Goal: Answer question/provide support: Share knowledge or assist other users

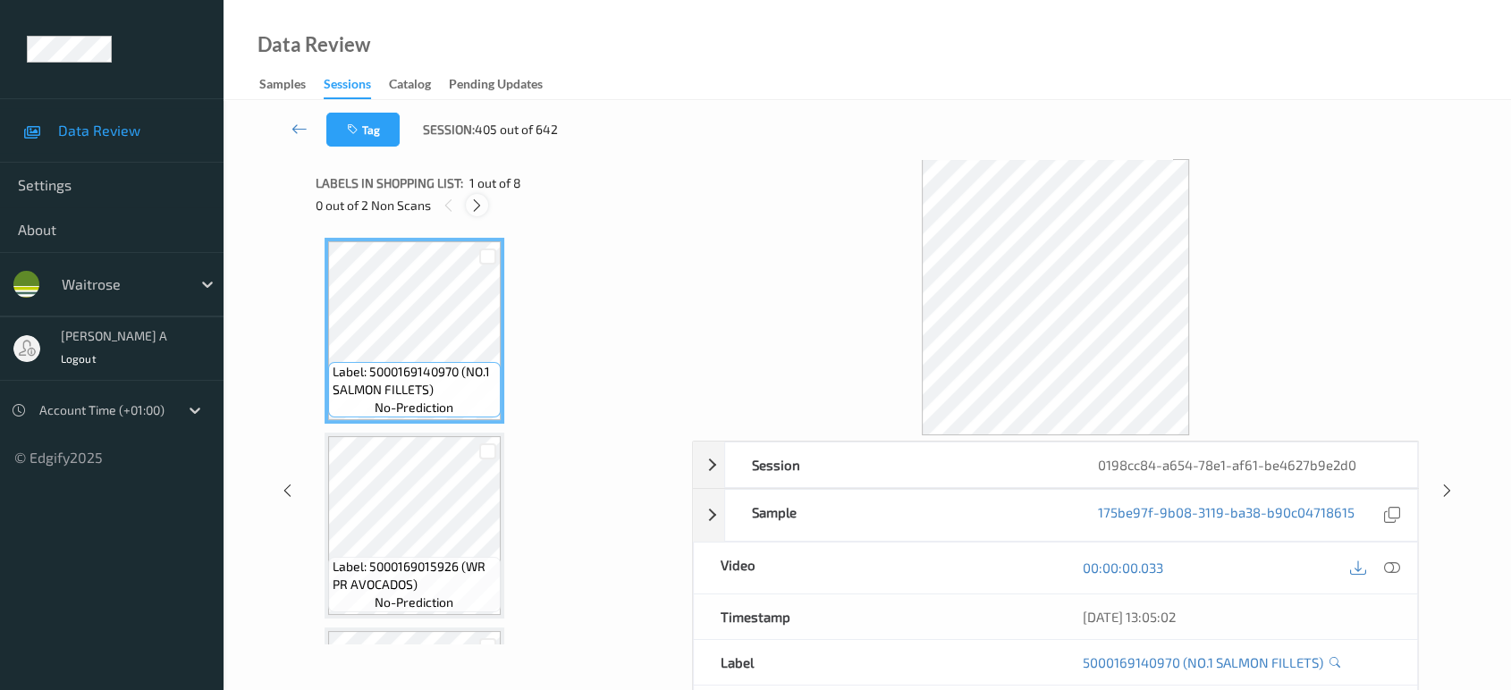
click at [478, 206] on icon at bounding box center [476, 206] width 15 height 16
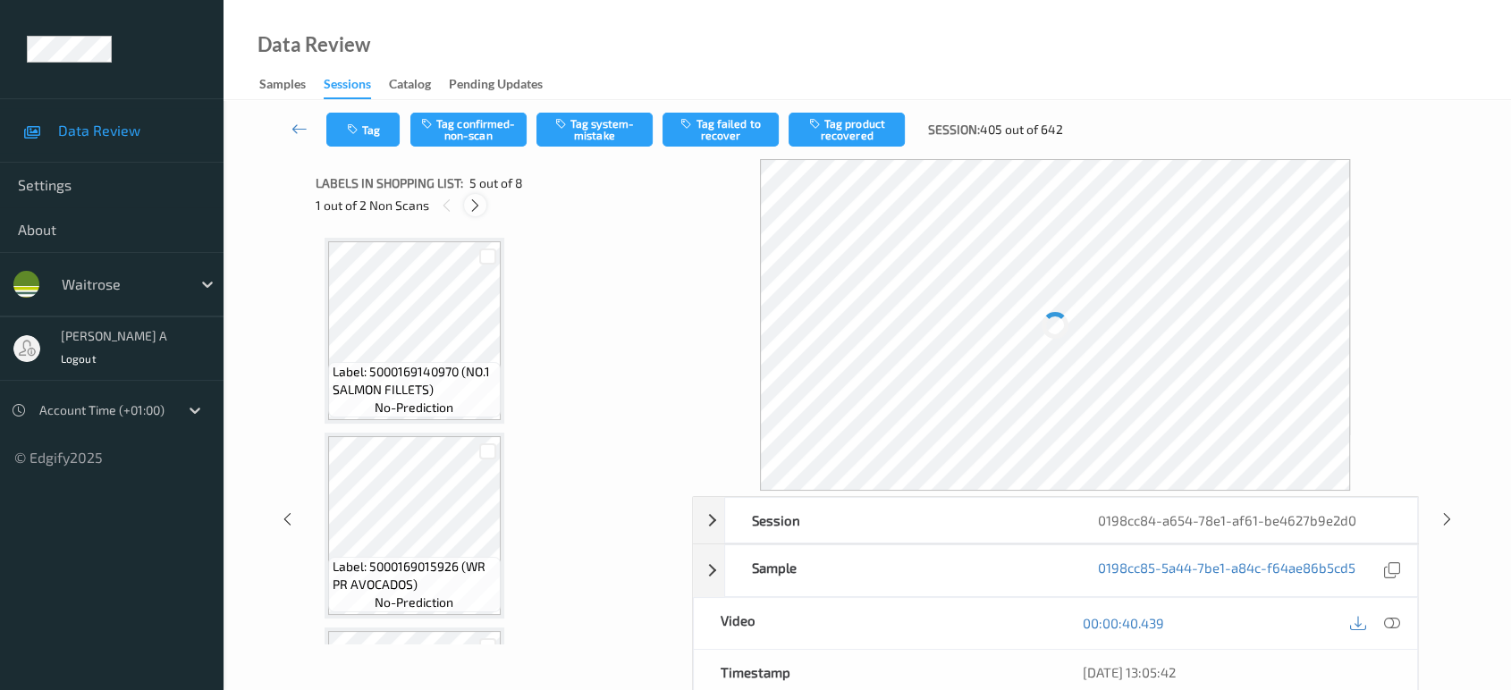
scroll to position [591, 0]
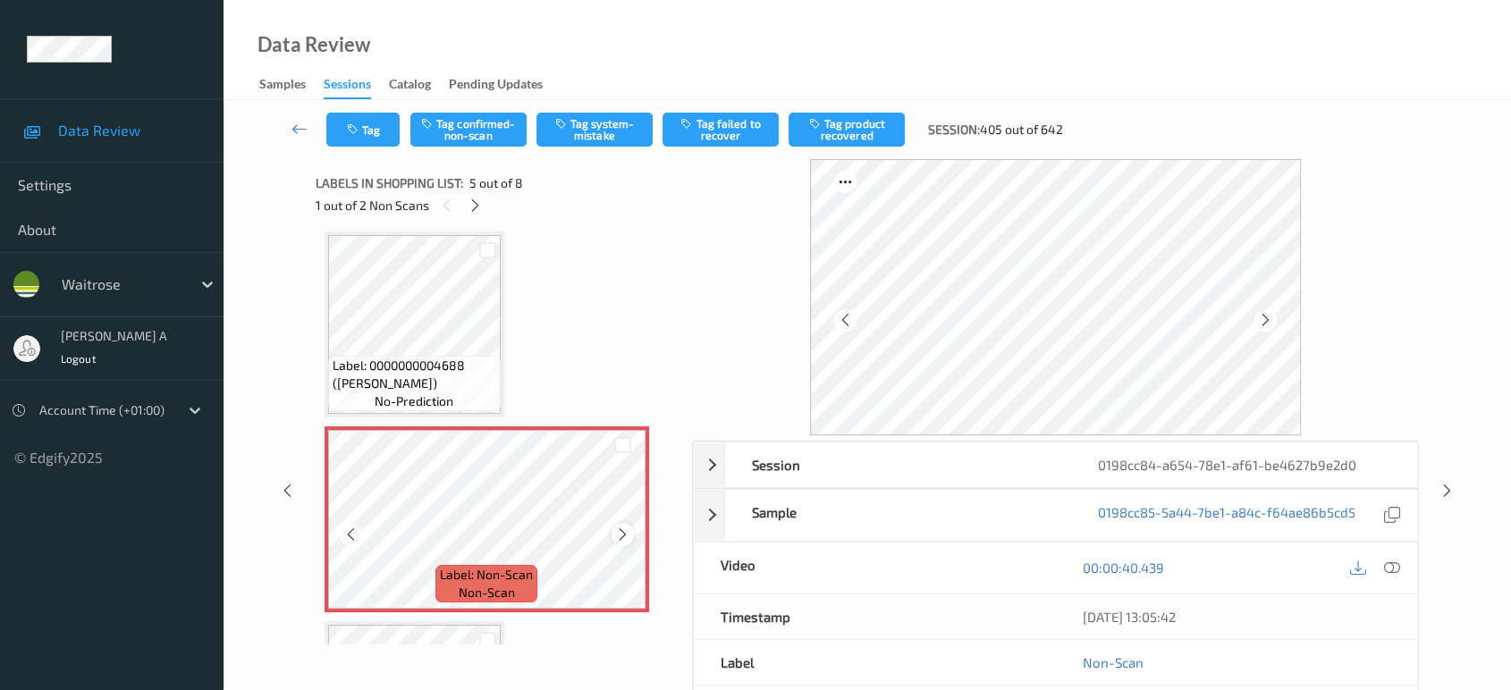
click at [627, 531] on icon at bounding box center [622, 535] width 15 height 16
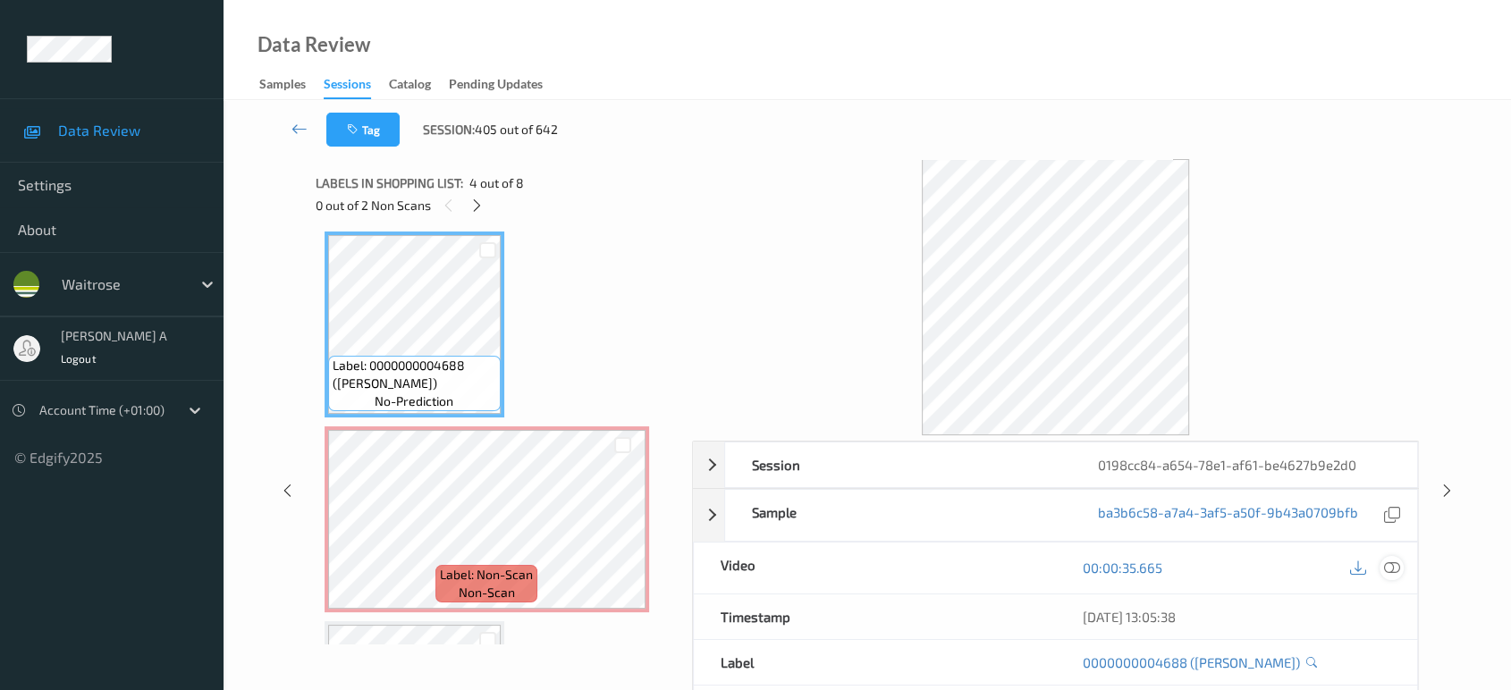
click at [1395, 567] on icon at bounding box center [1392, 568] width 16 height 16
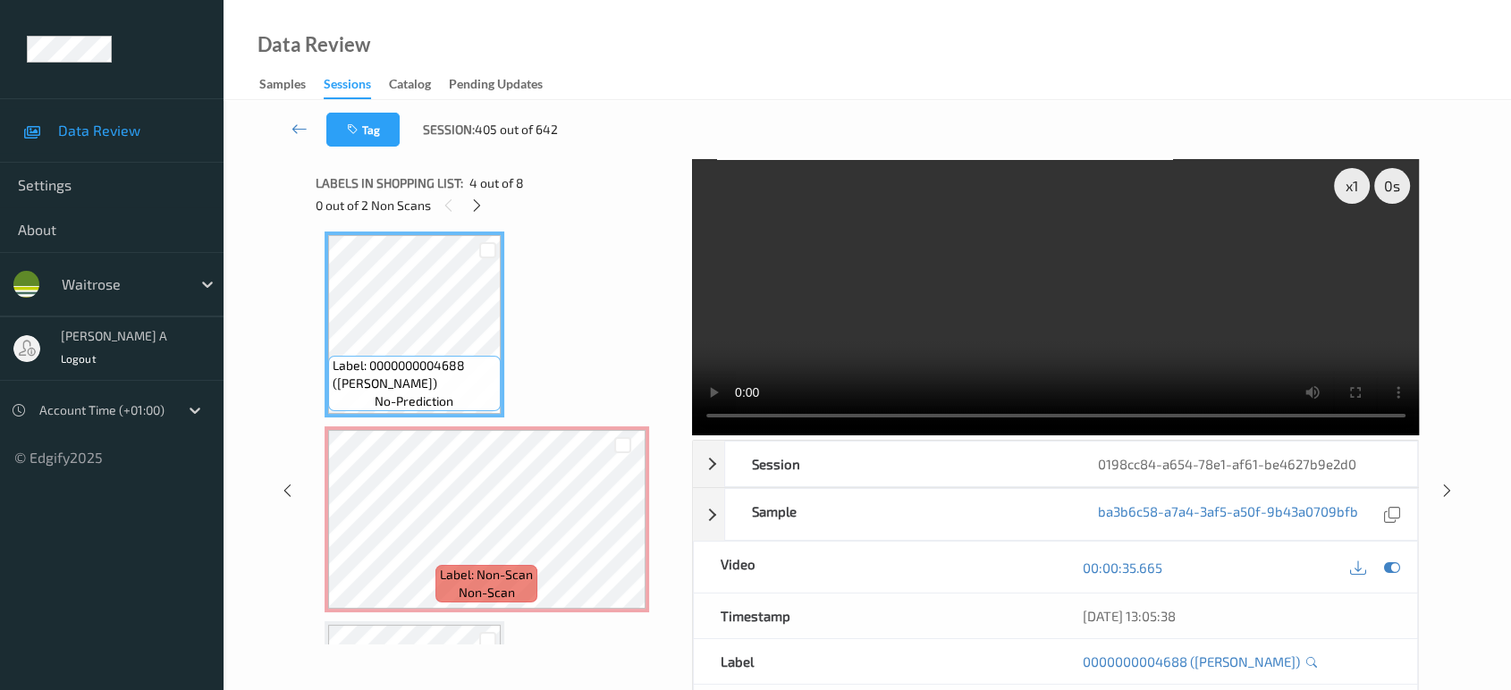
click at [998, 288] on video at bounding box center [1056, 297] width 728 height 276
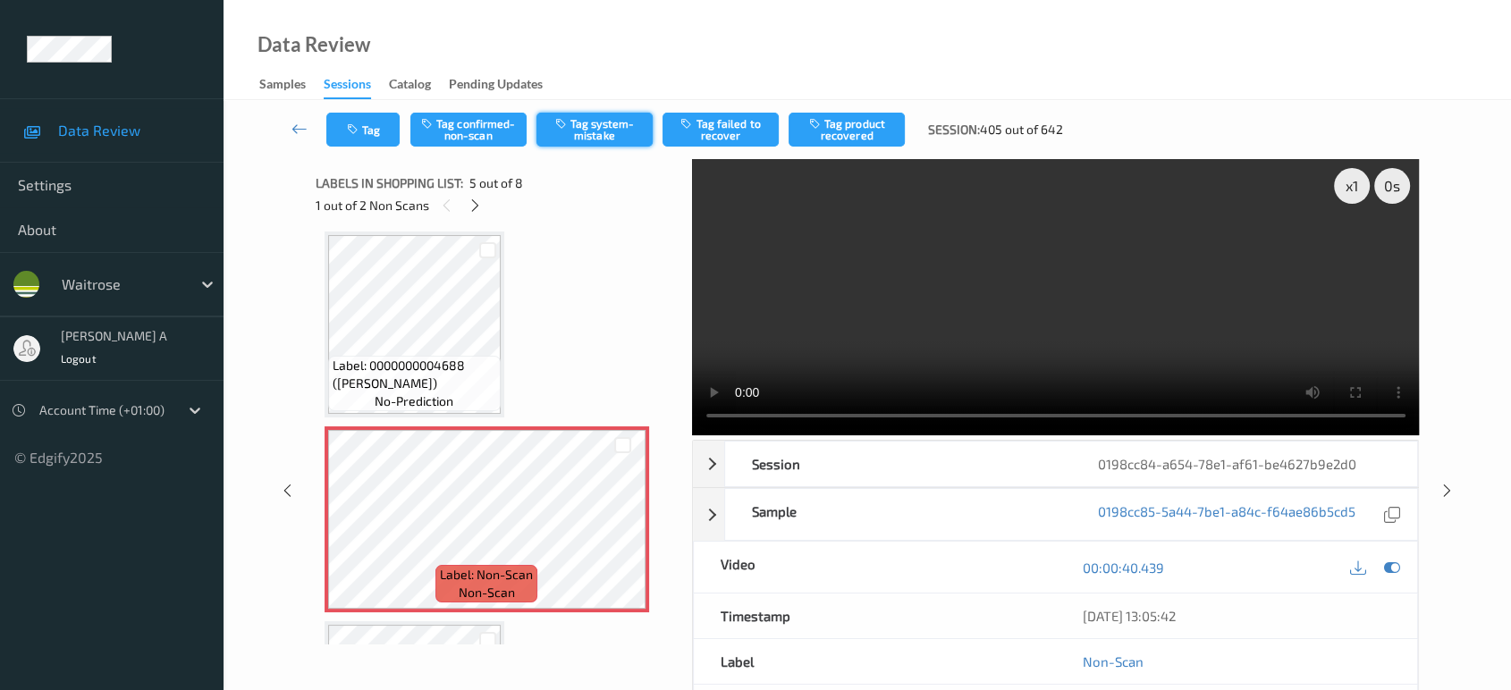
click at [593, 137] on button "Tag system-mistake" at bounding box center [595, 130] width 116 height 34
click at [368, 134] on button "Tag" at bounding box center [362, 130] width 73 height 34
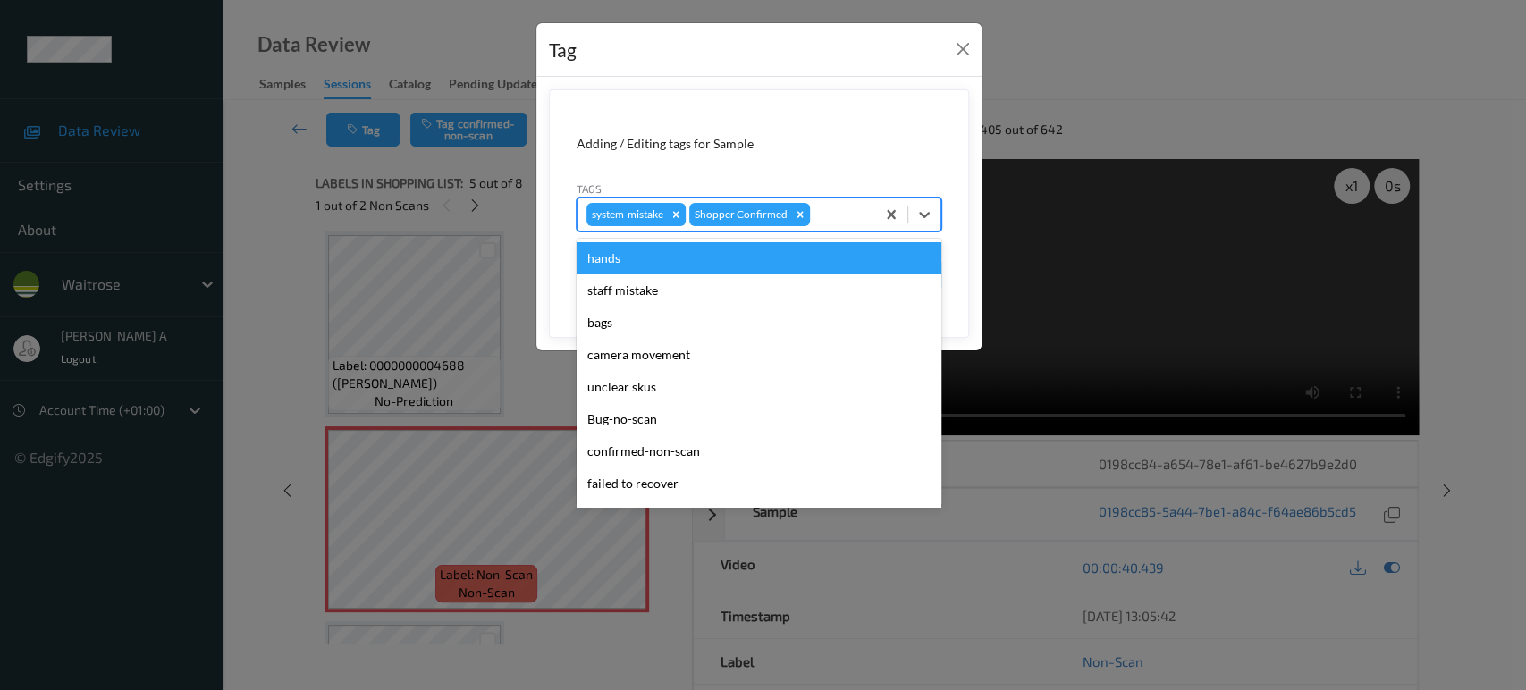
click at [844, 216] on div at bounding box center [840, 214] width 53 height 21
type input "un"
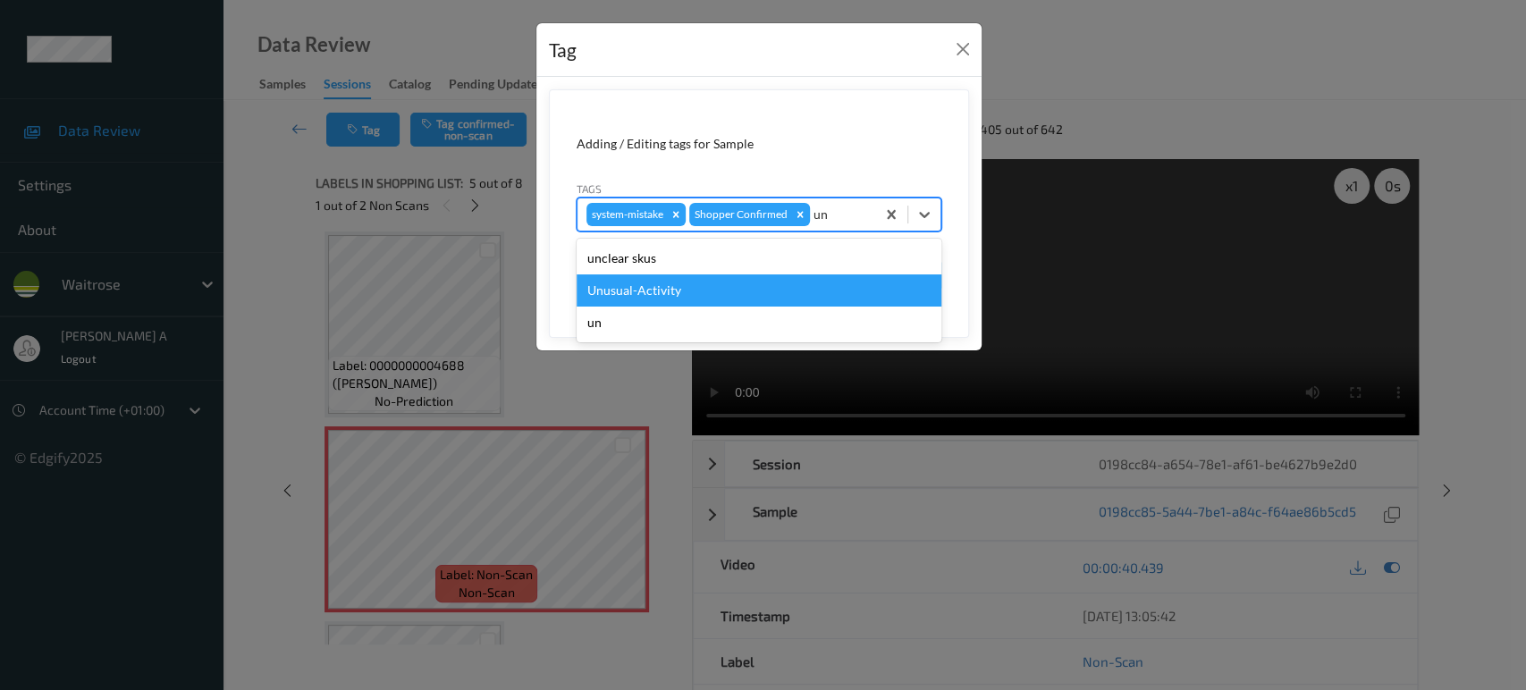
click at [696, 280] on div "Unusual-Activity" at bounding box center [759, 291] width 365 height 32
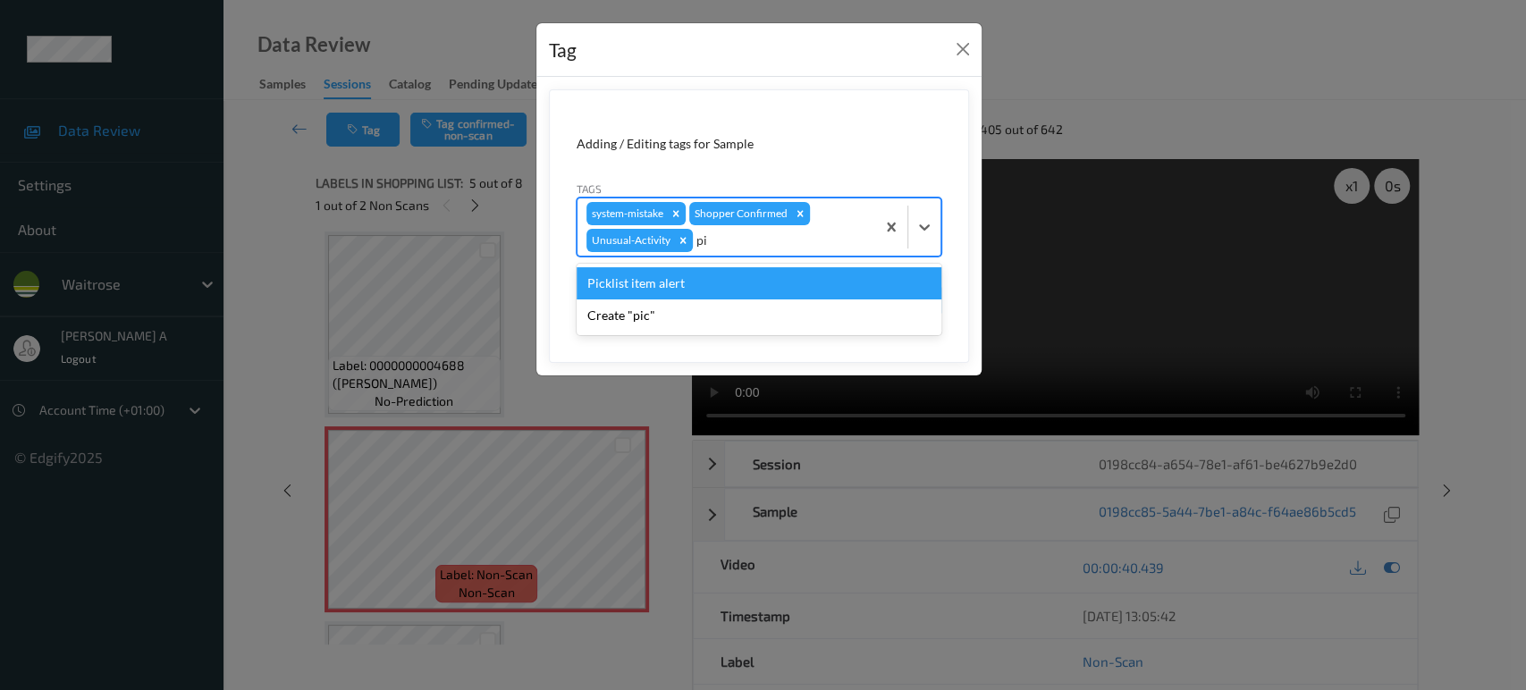
type input "pic"
click at [696, 280] on div "Picklist item alert" at bounding box center [759, 283] width 365 height 32
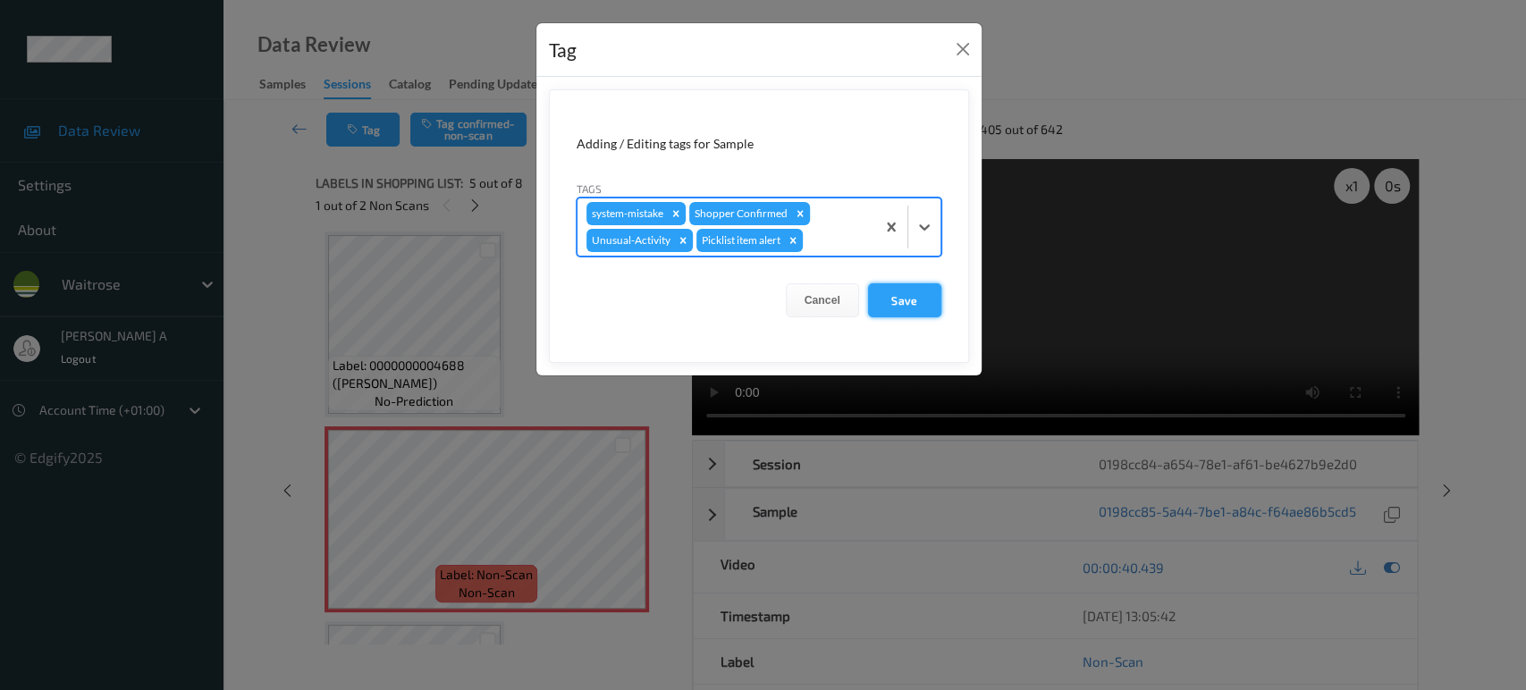
click at [908, 300] on button "Save" at bounding box center [904, 300] width 73 height 34
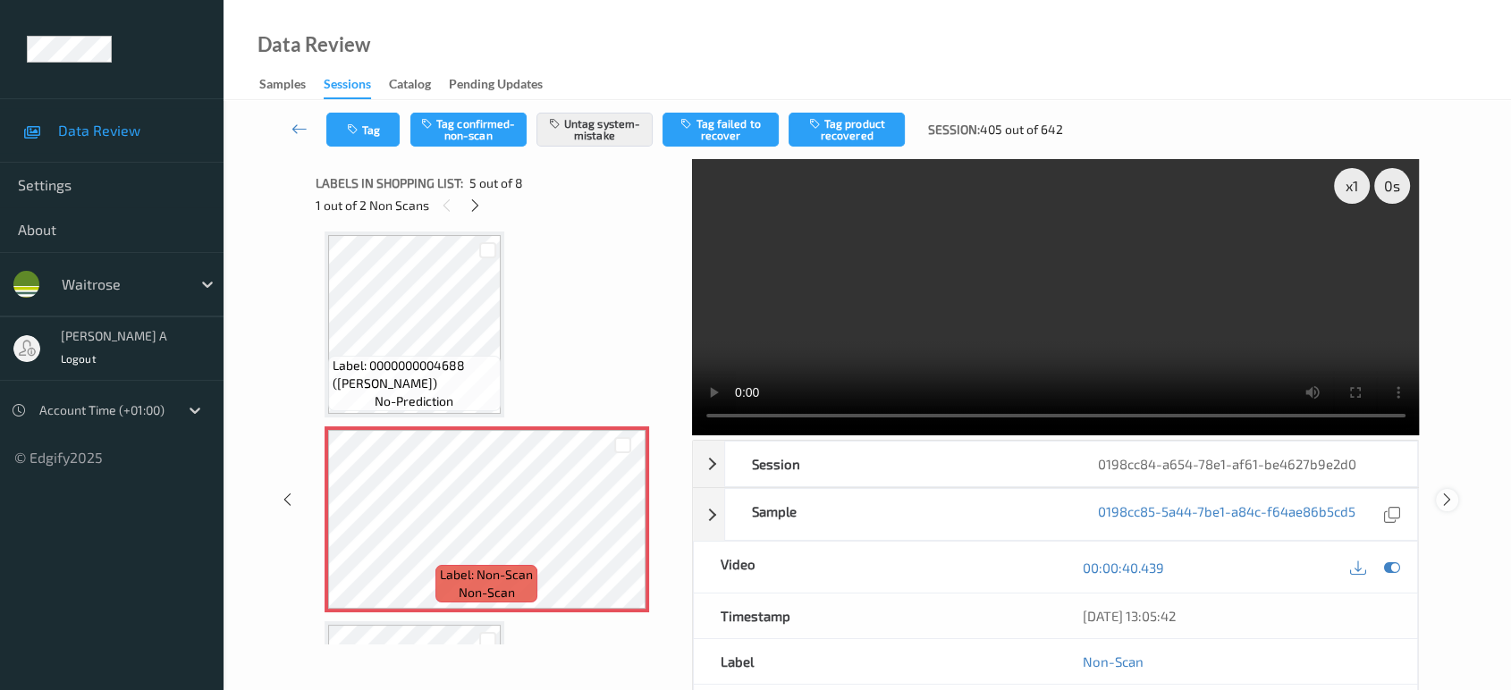
click at [1445, 492] on icon at bounding box center [1447, 500] width 15 height 16
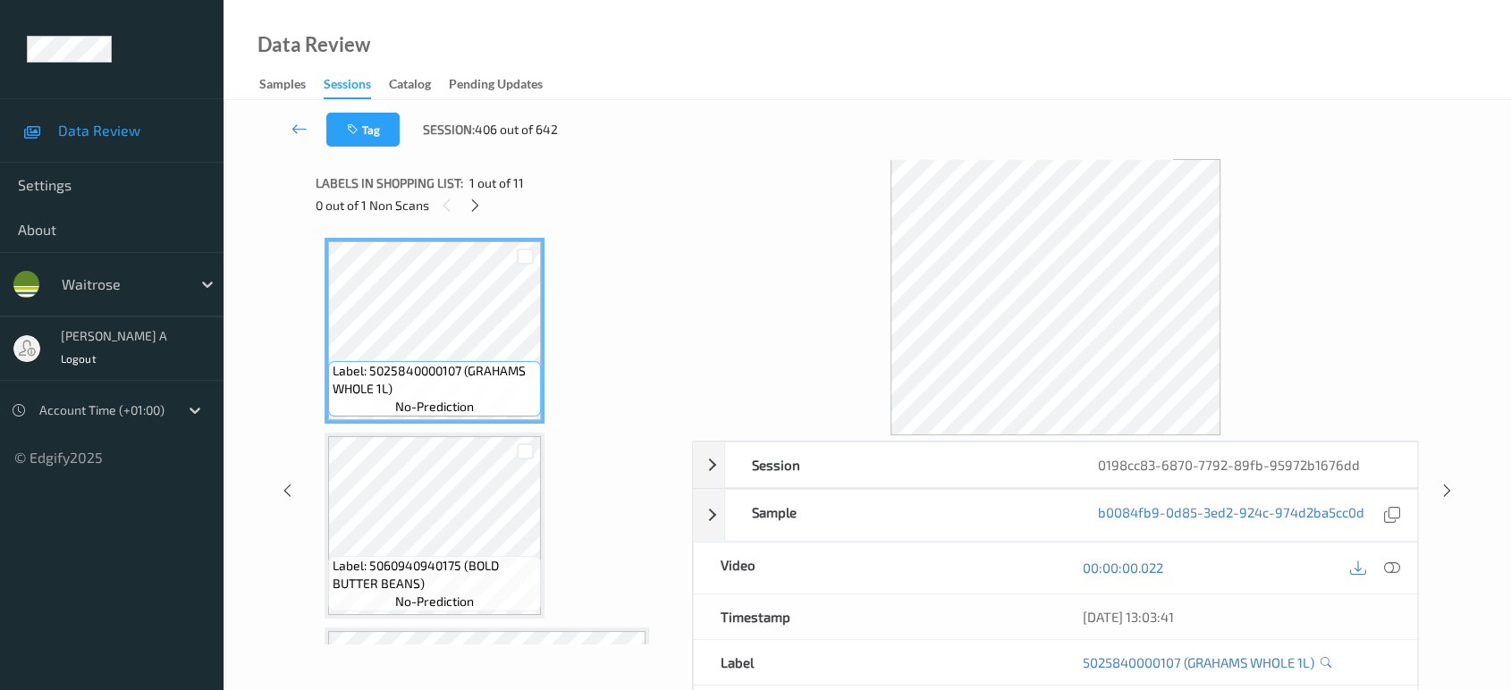
drag, startPoint x: 476, startPoint y: 203, endPoint x: 489, endPoint y: 225, distance: 26.1
click at [476, 203] on icon at bounding box center [475, 206] width 15 height 16
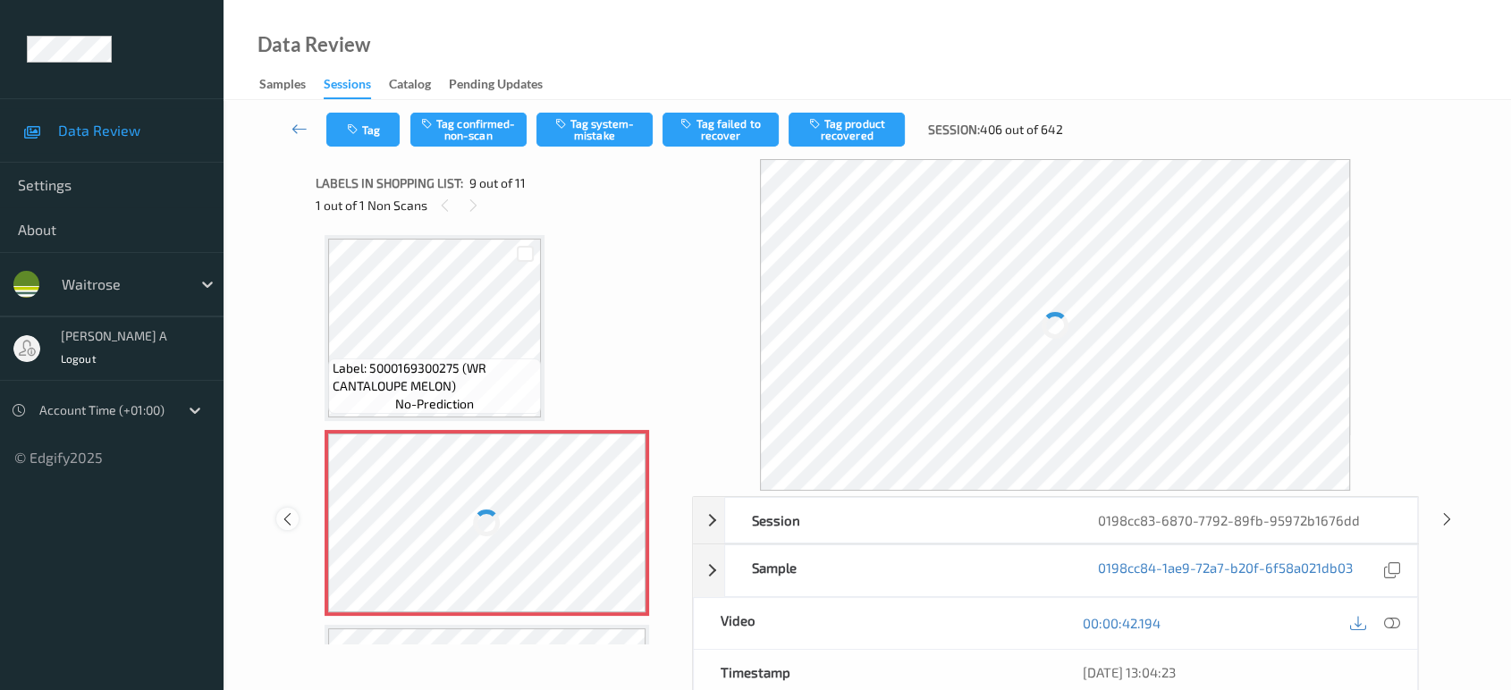
click at [286, 520] on icon at bounding box center [287, 519] width 15 height 16
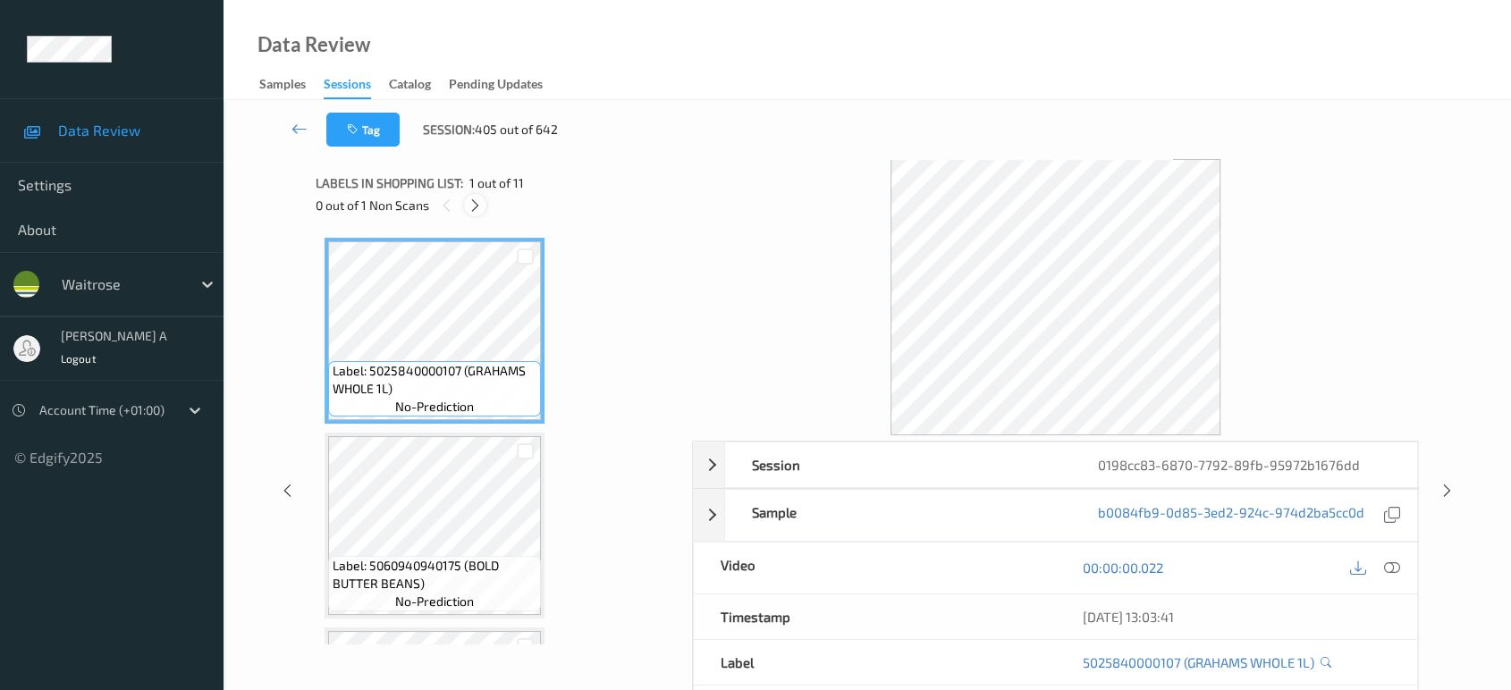
click at [479, 206] on icon at bounding box center [475, 206] width 15 height 16
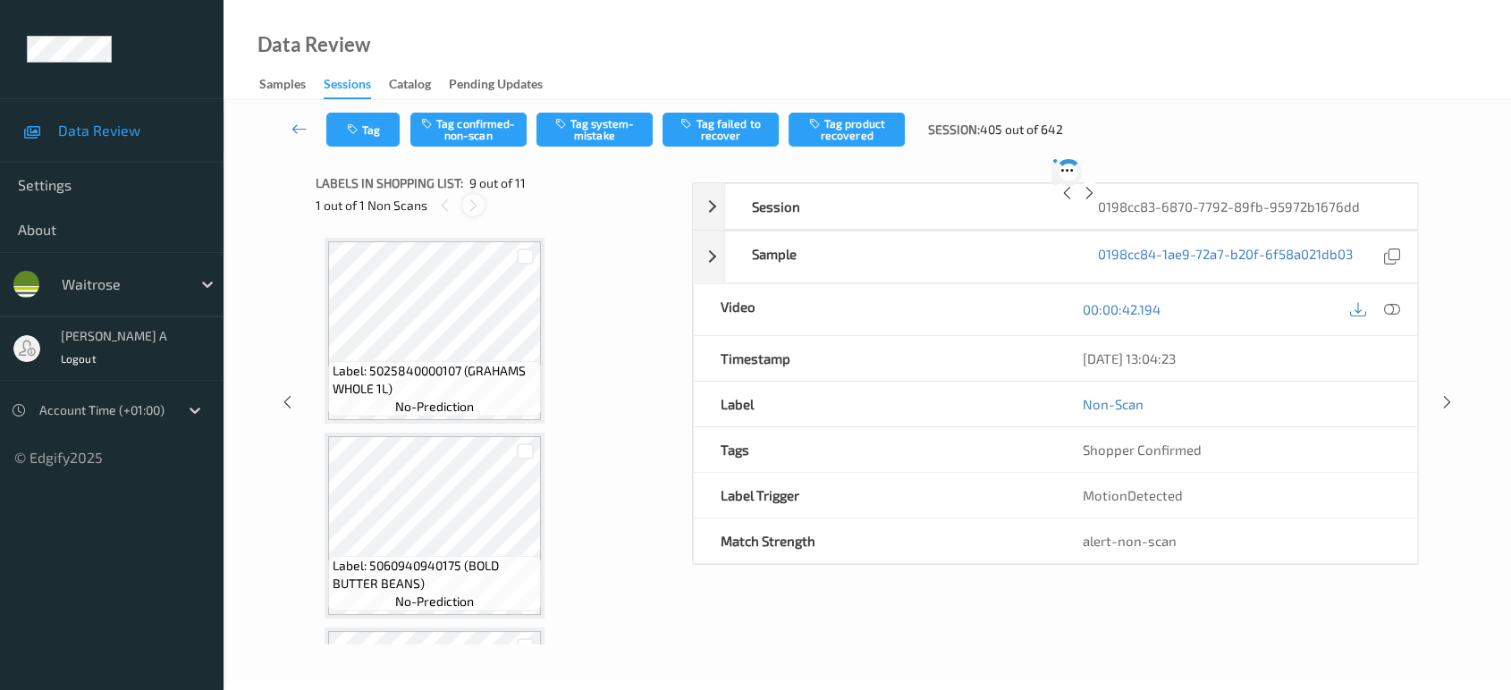
scroll to position [1367, 0]
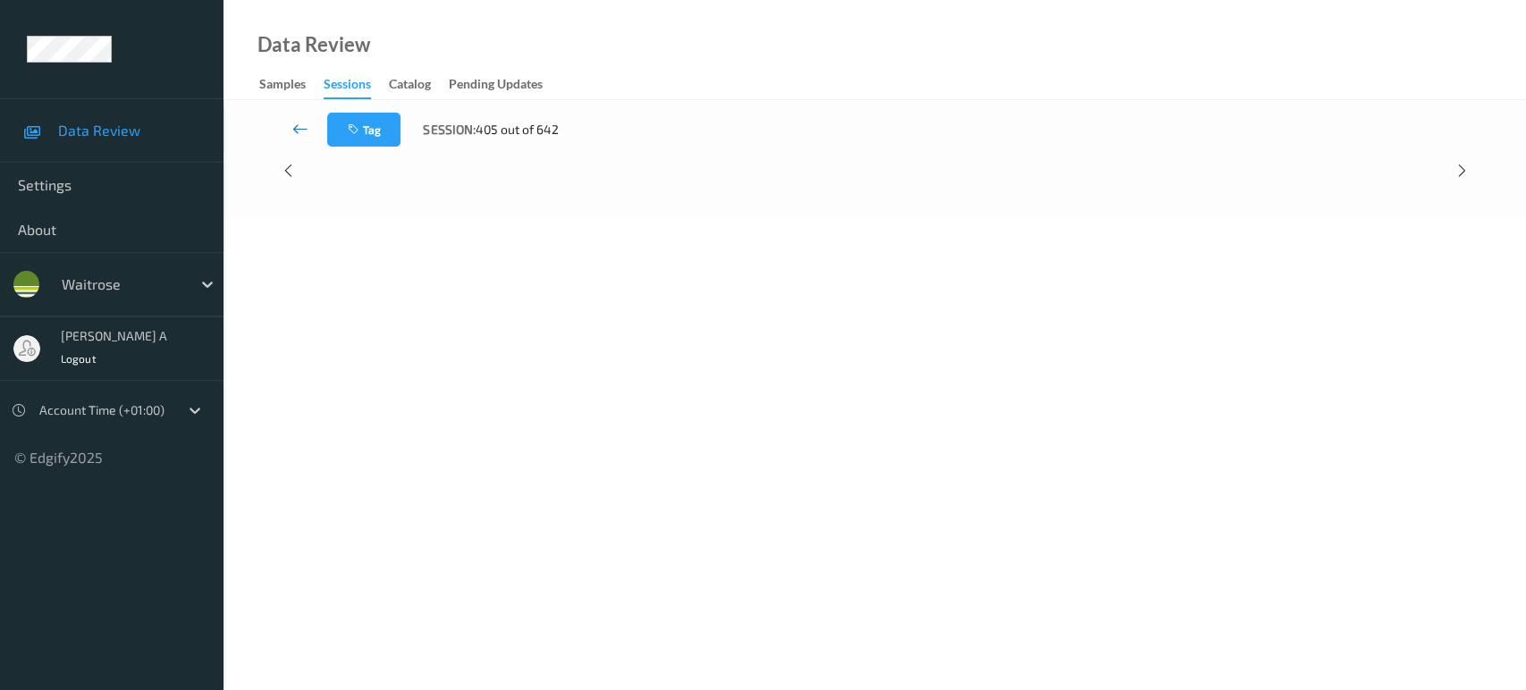
click at [294, 128] on icon at bounding box center [300, 129] width 16 height 18
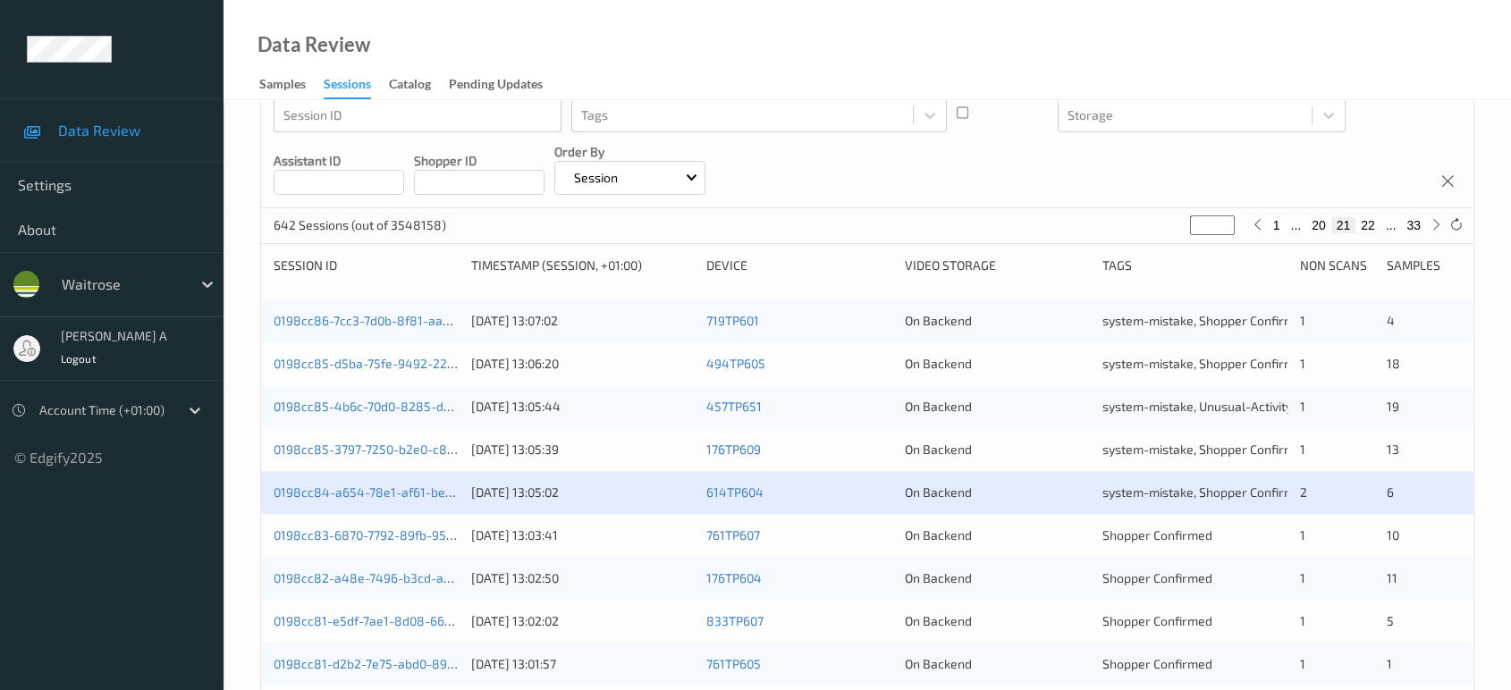
scroll to position [199, 0]
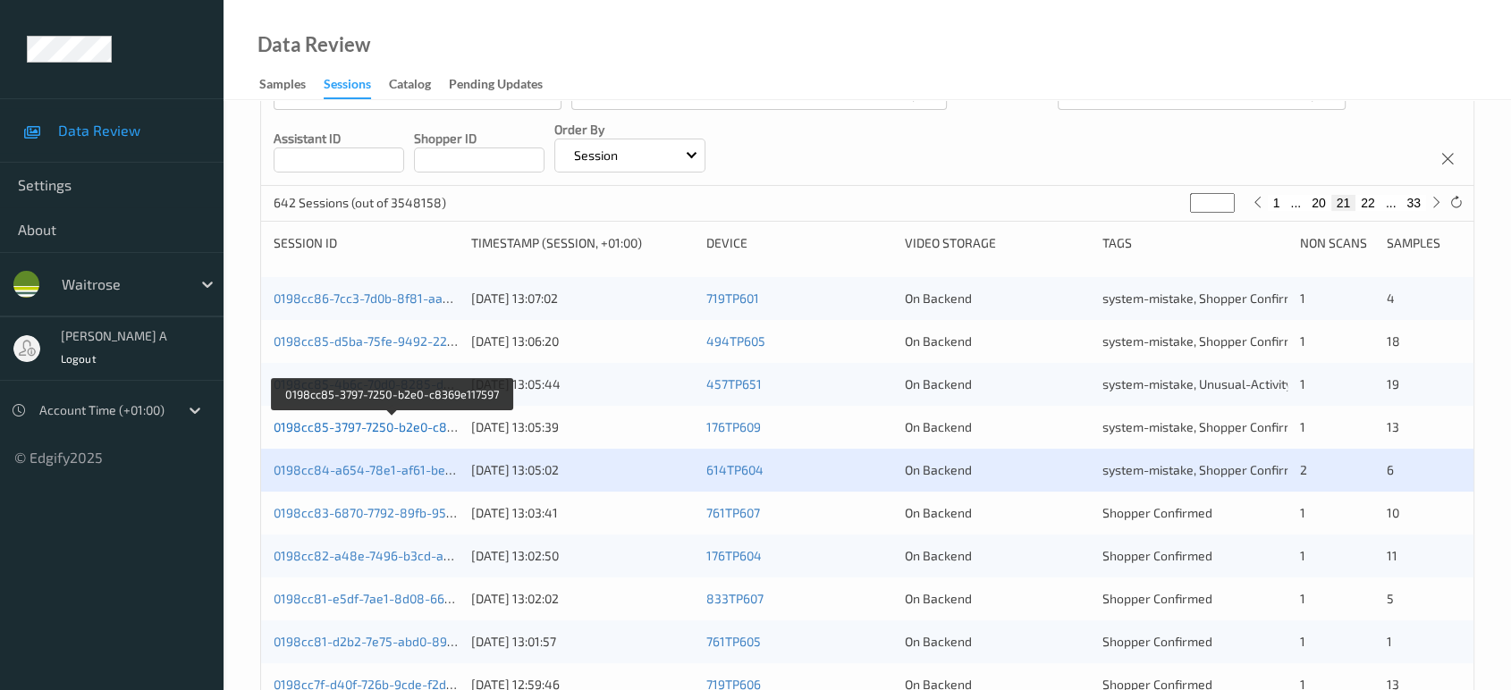
click at [406, 427] on link "0198cc85-3797-7250-b2e0-c8369e117597" at bounding box center [394, 426] width 240 height 15
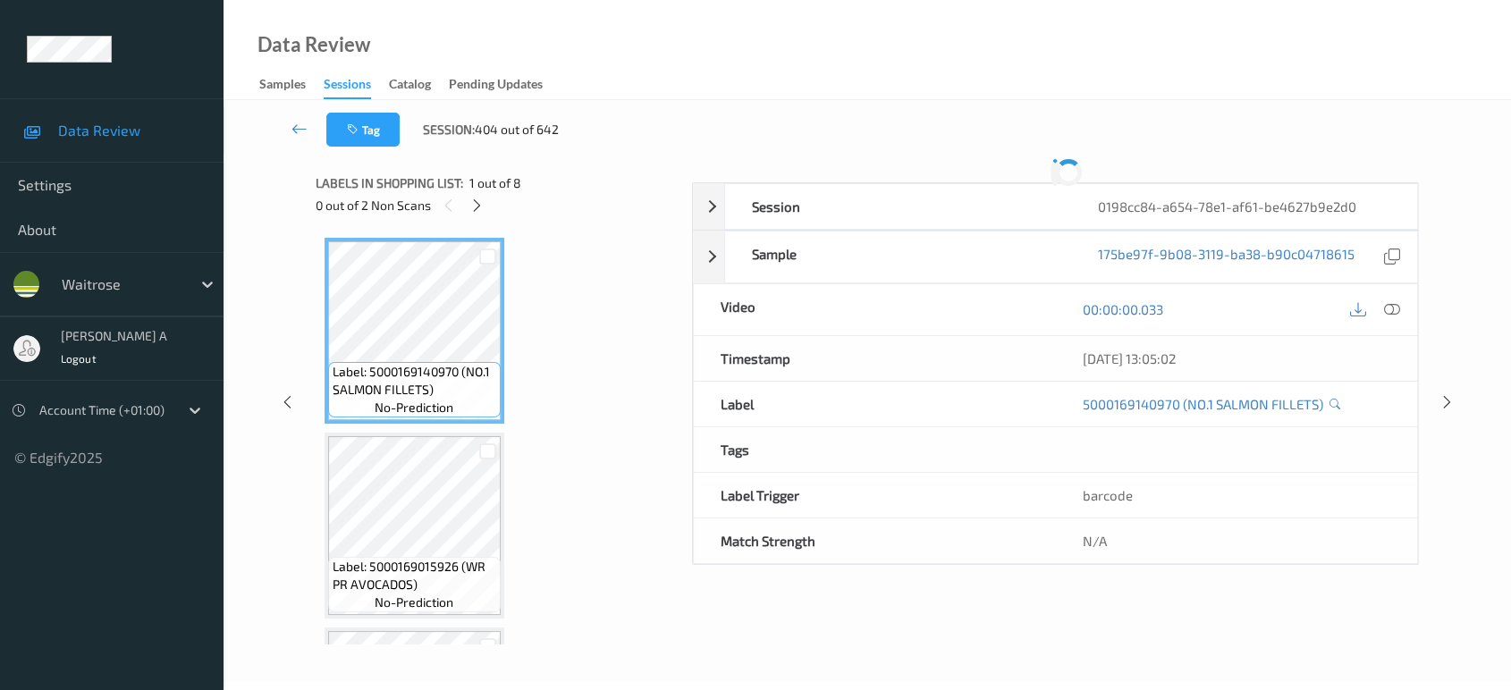
scroll to position [167, 0]
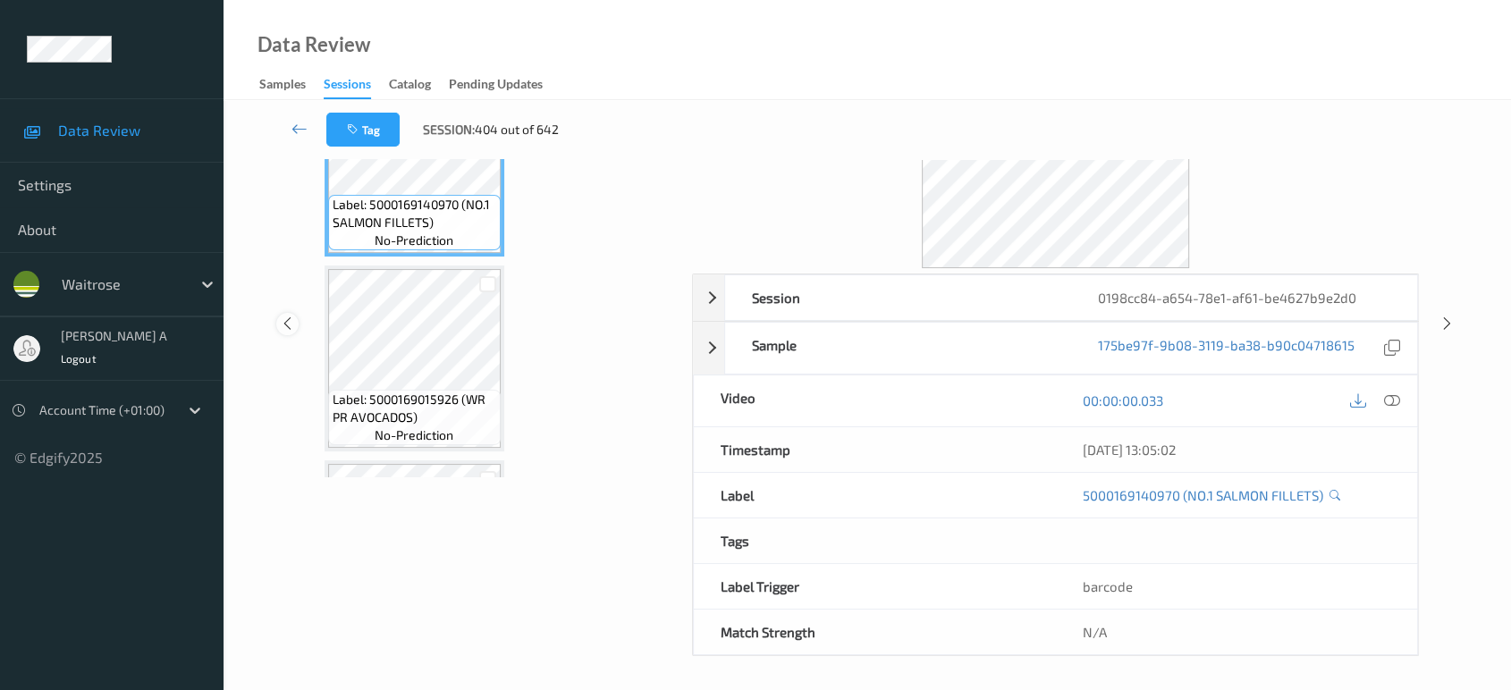
click at [283, 318] on icon at bounding box center [287, 324] width 15 height 16
click at [1446, 317] on icon at bounding box center [1447, 324] width 15 height 16
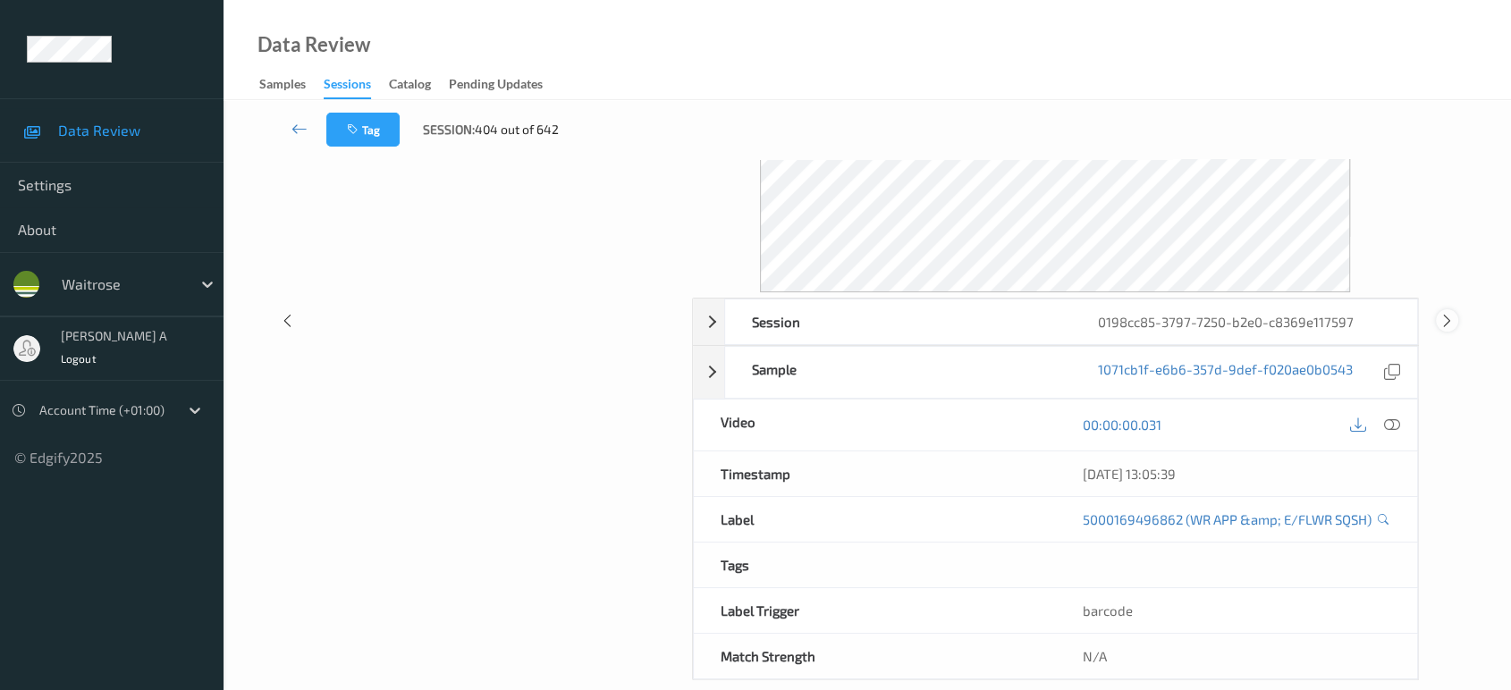
scroll to position [167, 0]
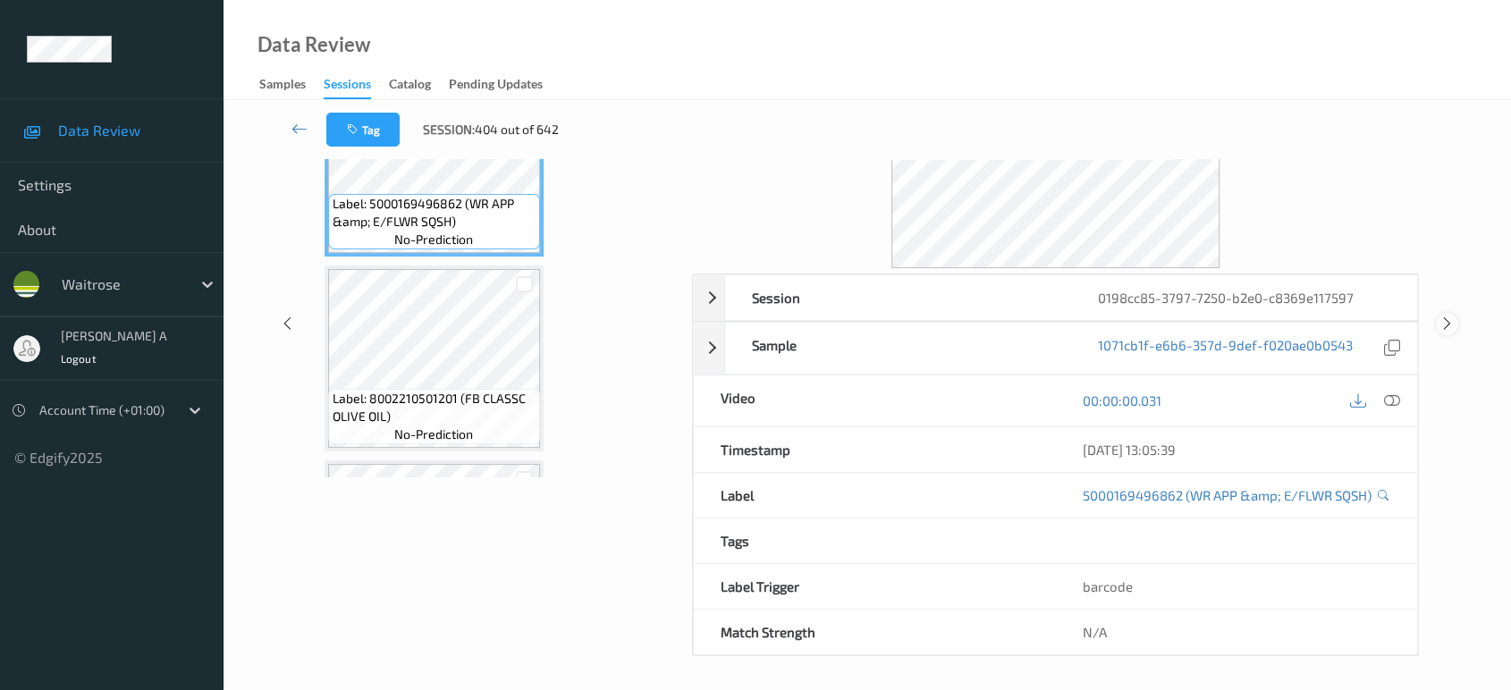
click at [1446, 322] on icon at bounding box center [1447, 324] width 15 height 16
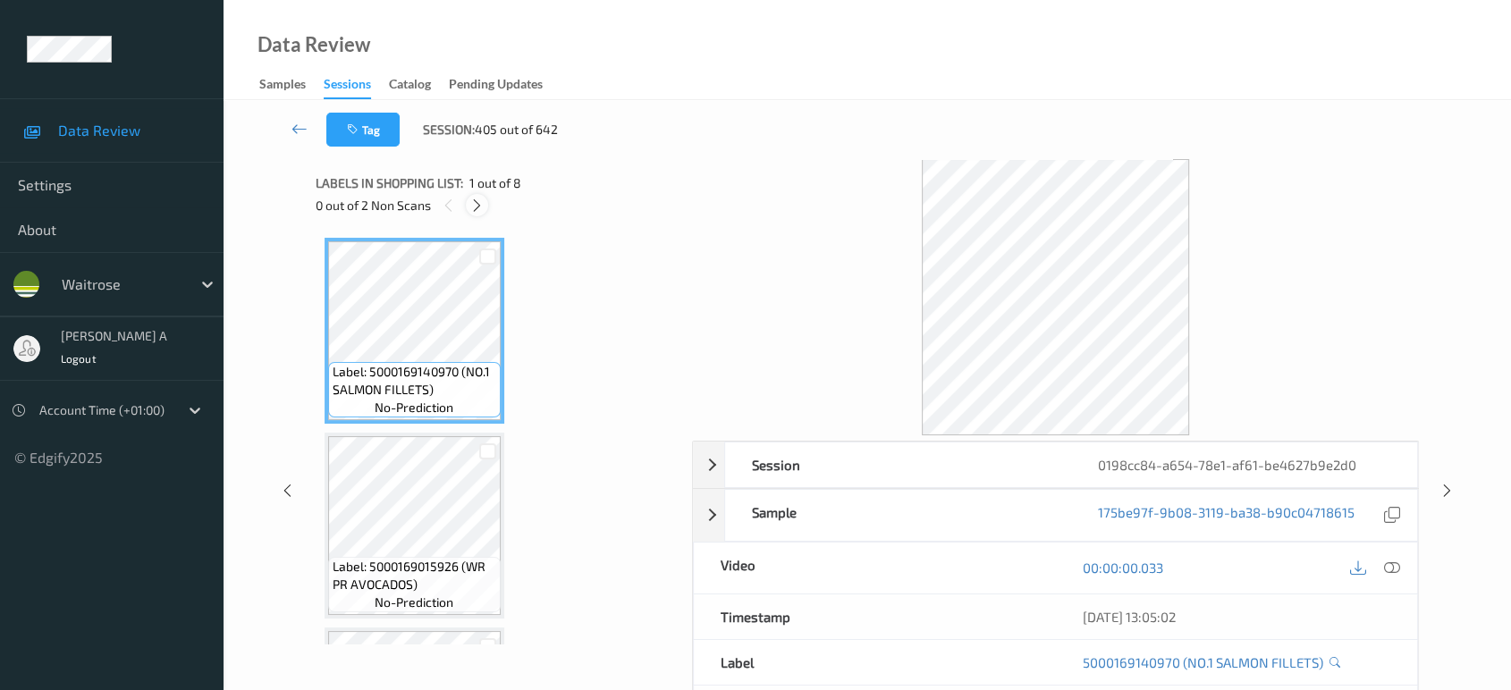
click at [481, 206] on icon at bounding box center [476, 206] width 15 height 16
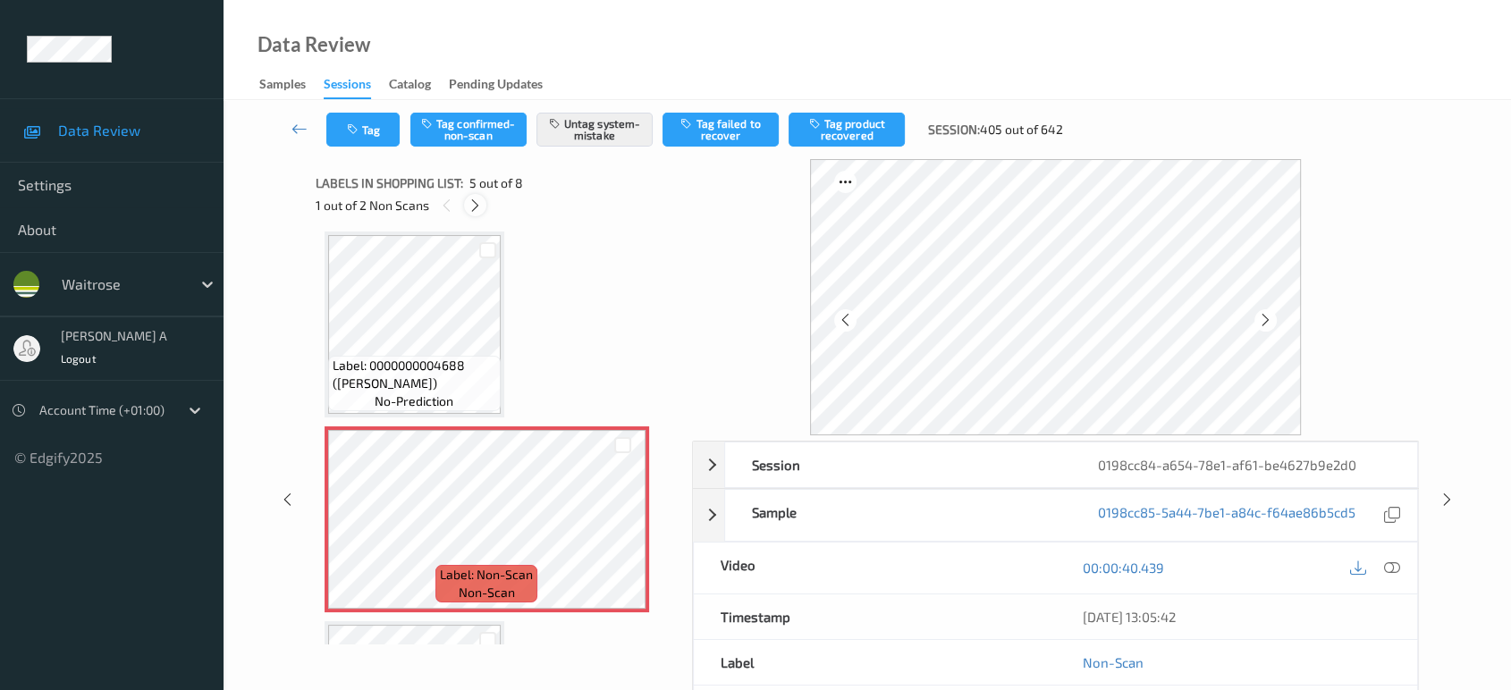
click at [471, 202] on icon at bounding box center [475, 206] width 15 height 16
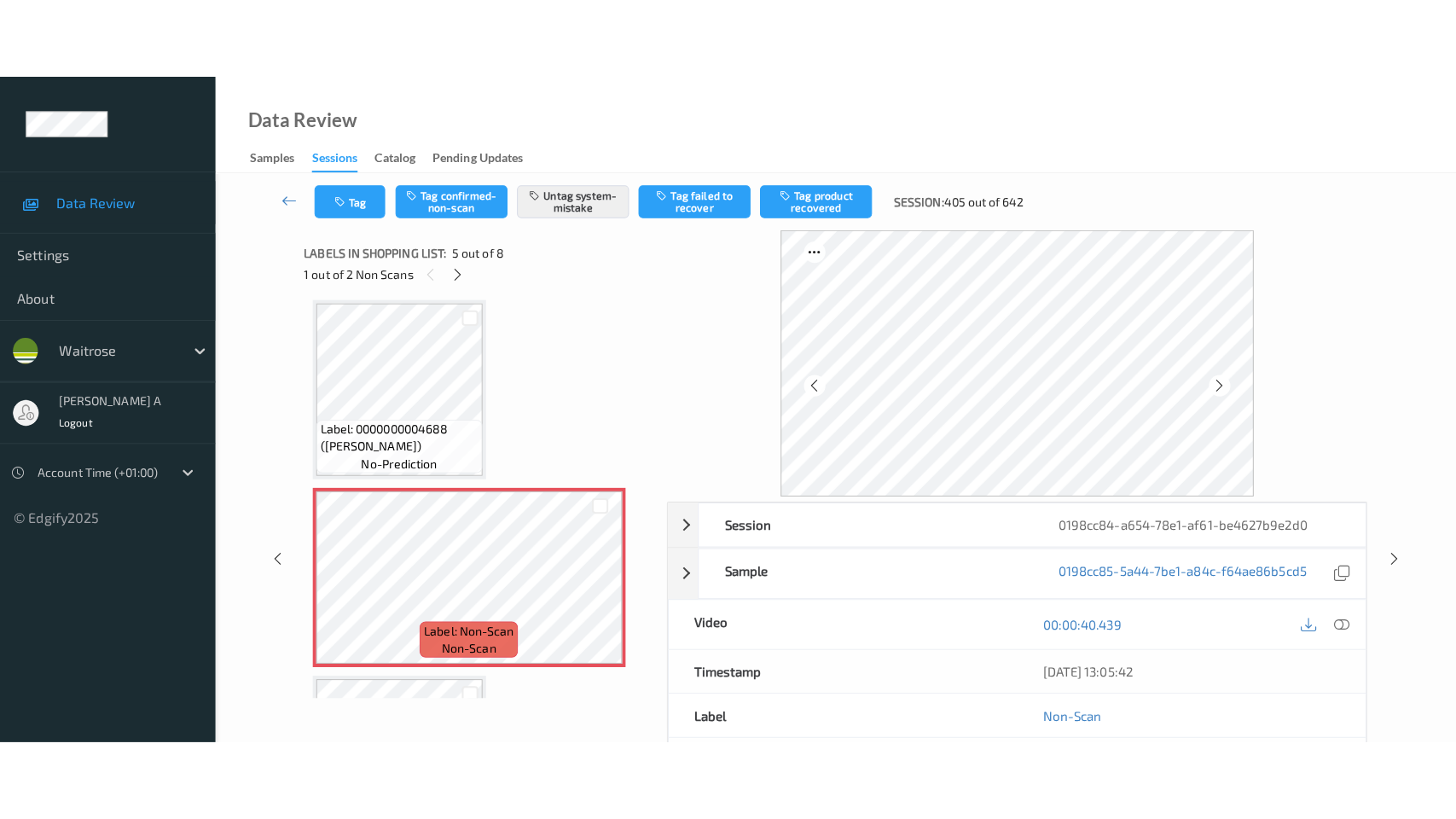
scroll to position [935, 0]
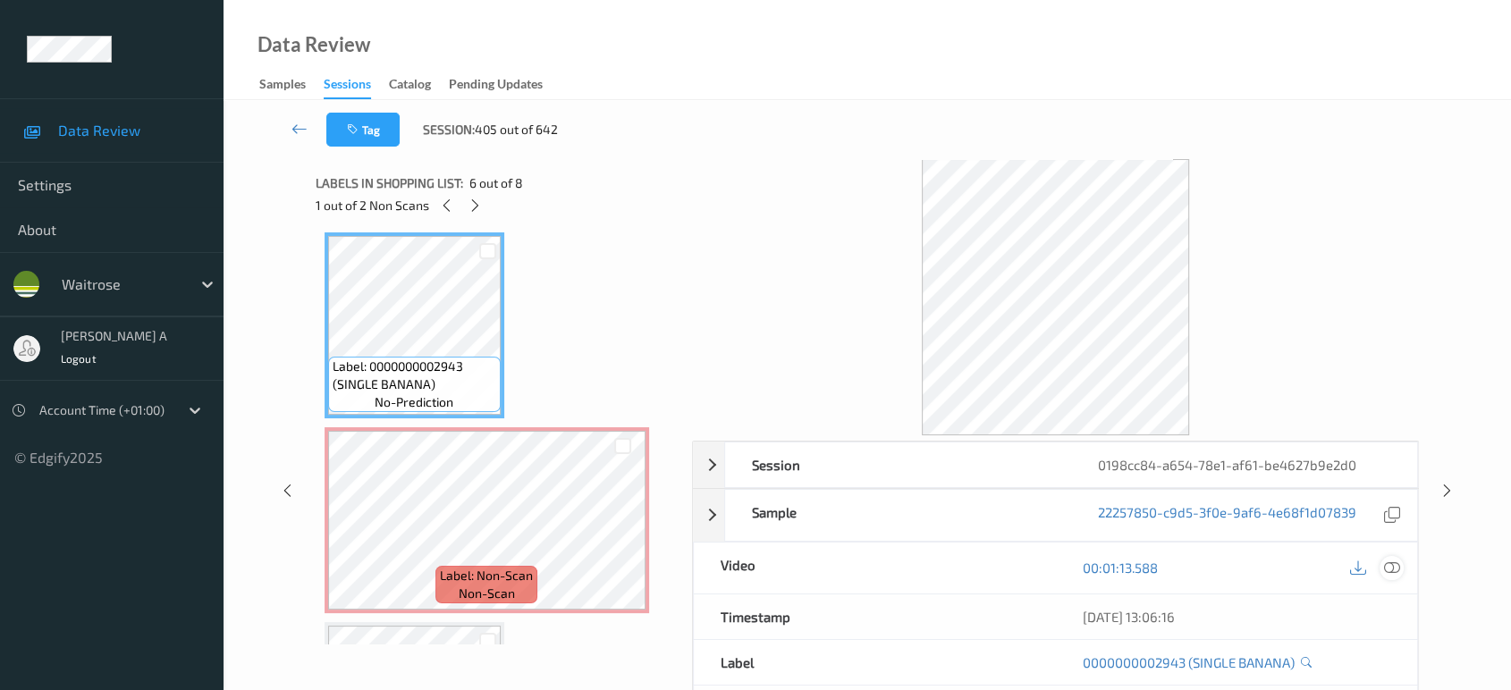
click at [1390, 569] on icon at bounding box center [1392, 568] width 16 height 16
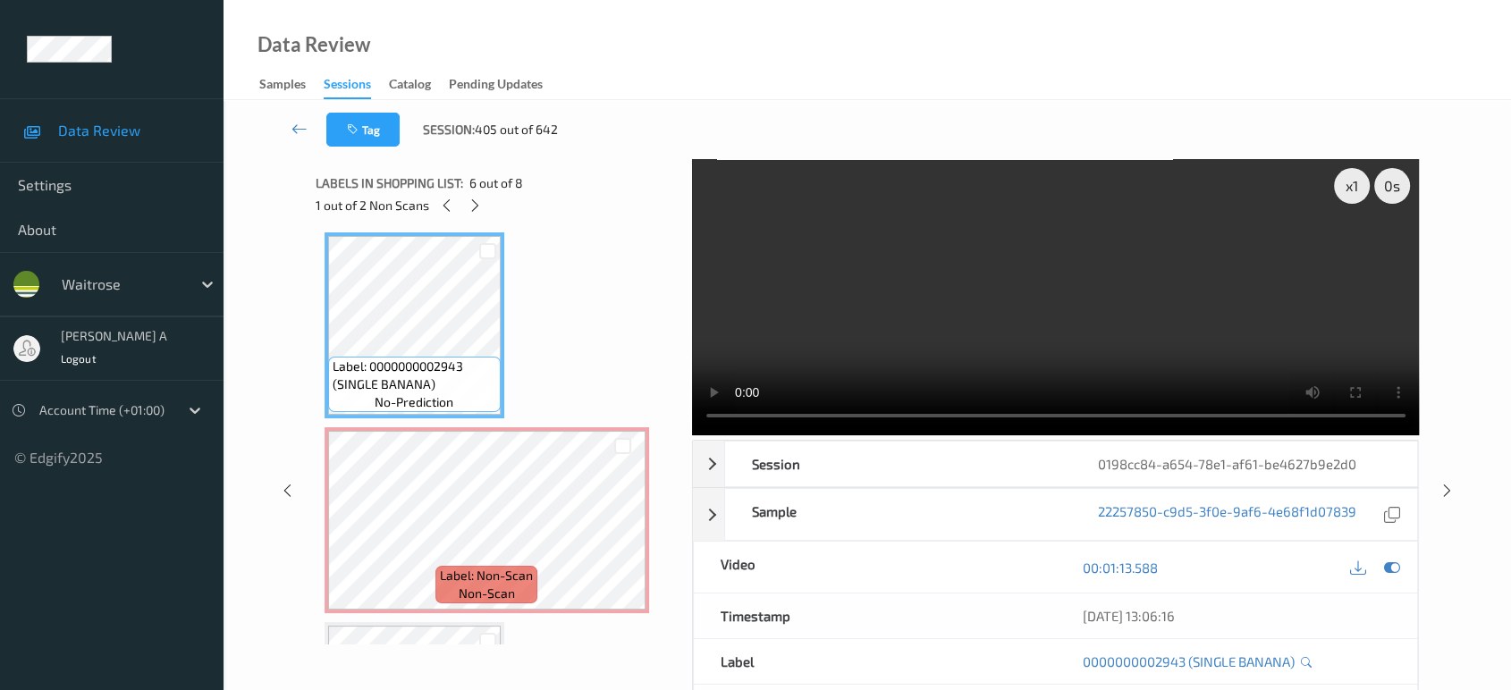
click at [1026, 351] on video at bounding box center [1056, 297] width 728 height 276
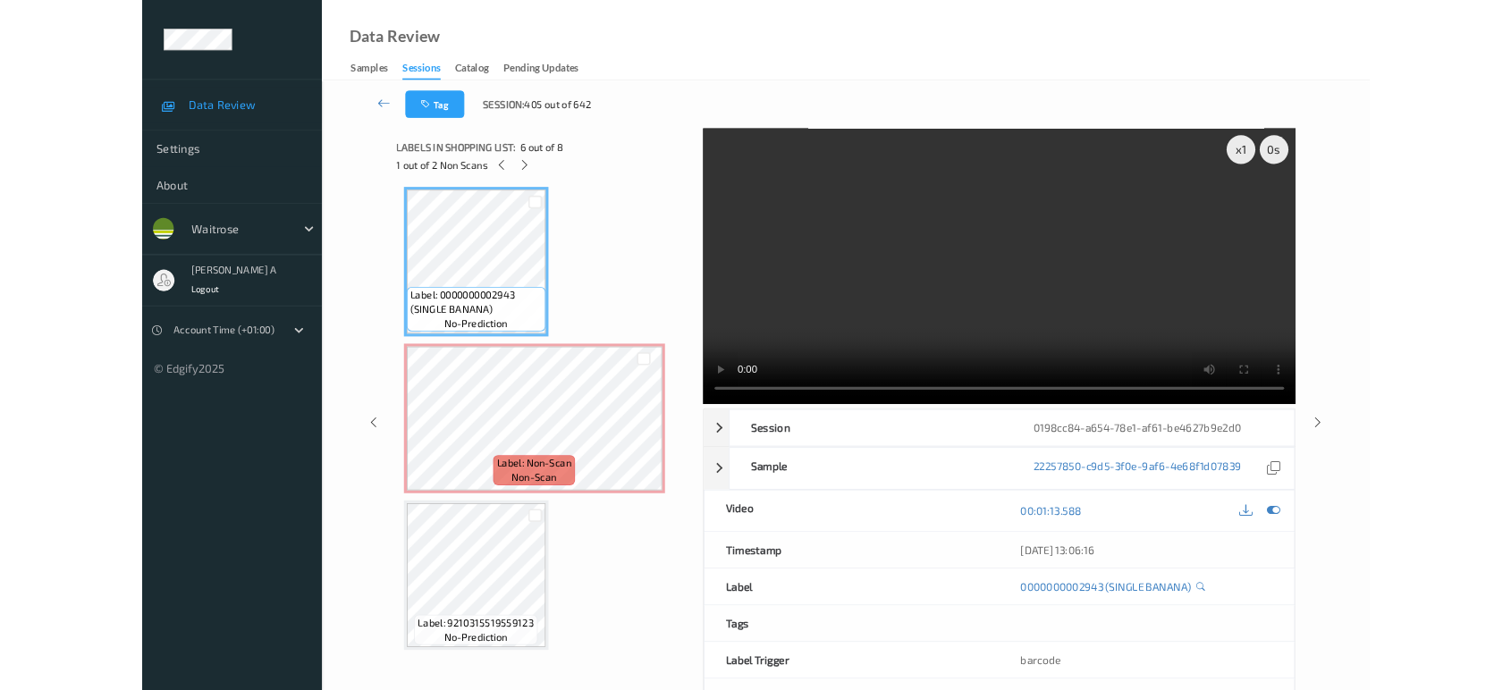
scroll to position [977, 0]
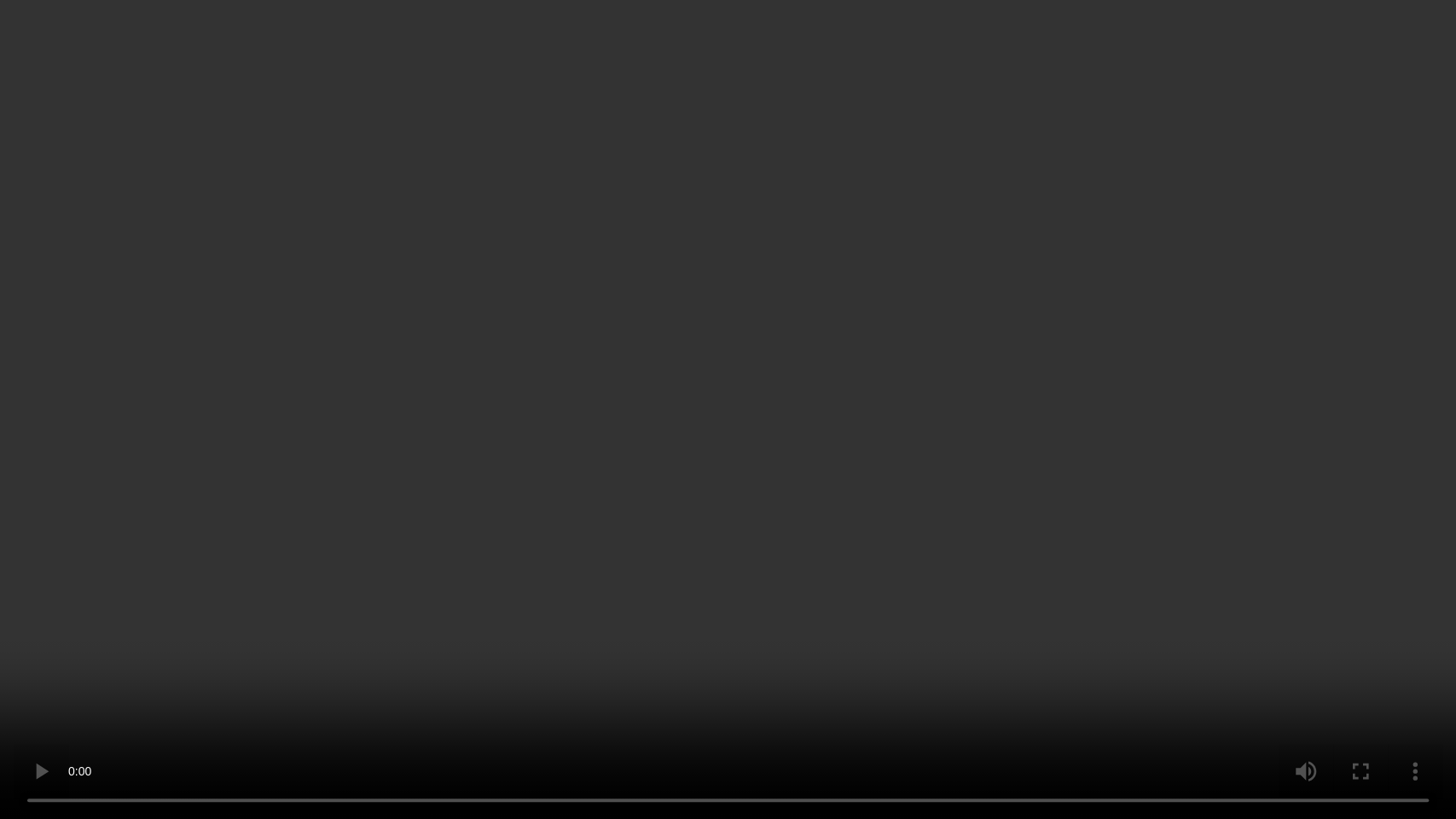
drag, startPoint x: 823, startPoint y: 459, endPoint x: 808, endPoint y: 406, distance: 55.1
click at [822, 459] on video at bounding box center [728, 410] width 1456 height 819
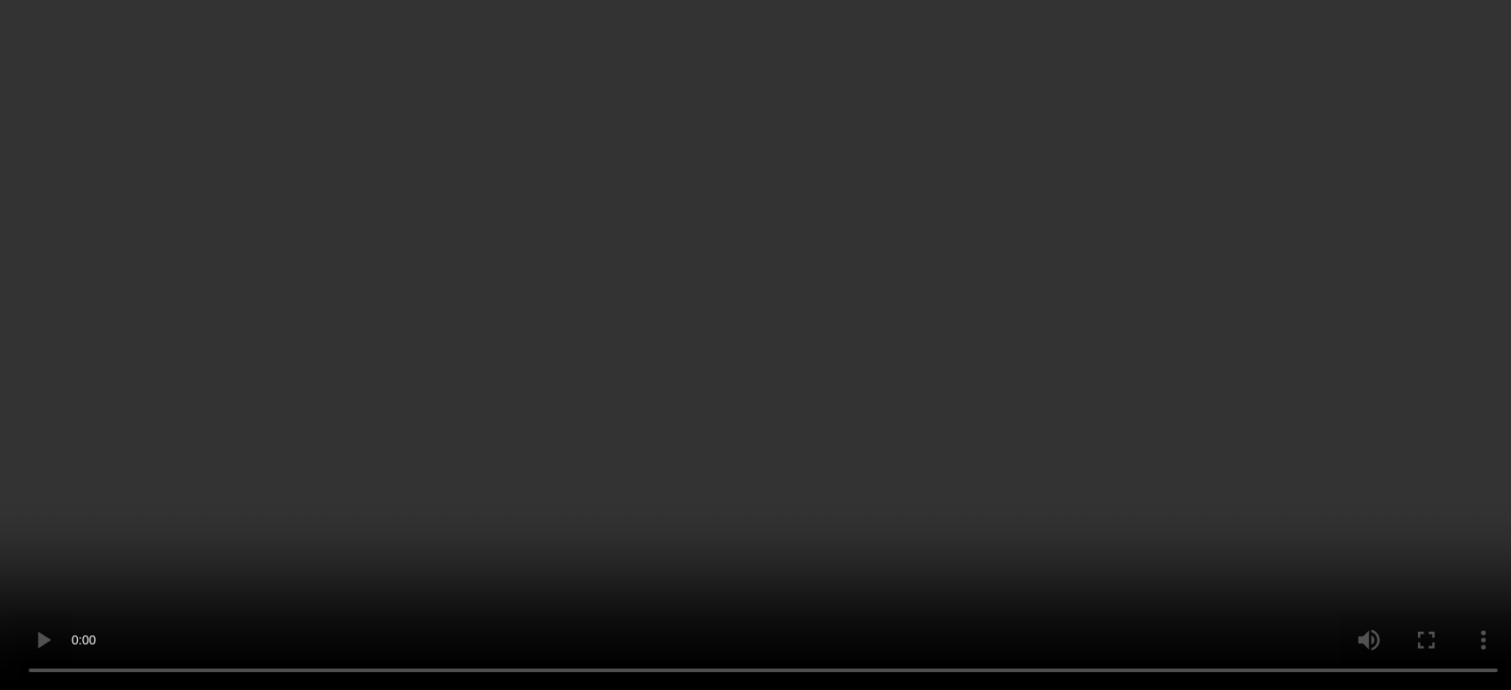
scroll to position [1145, 0]
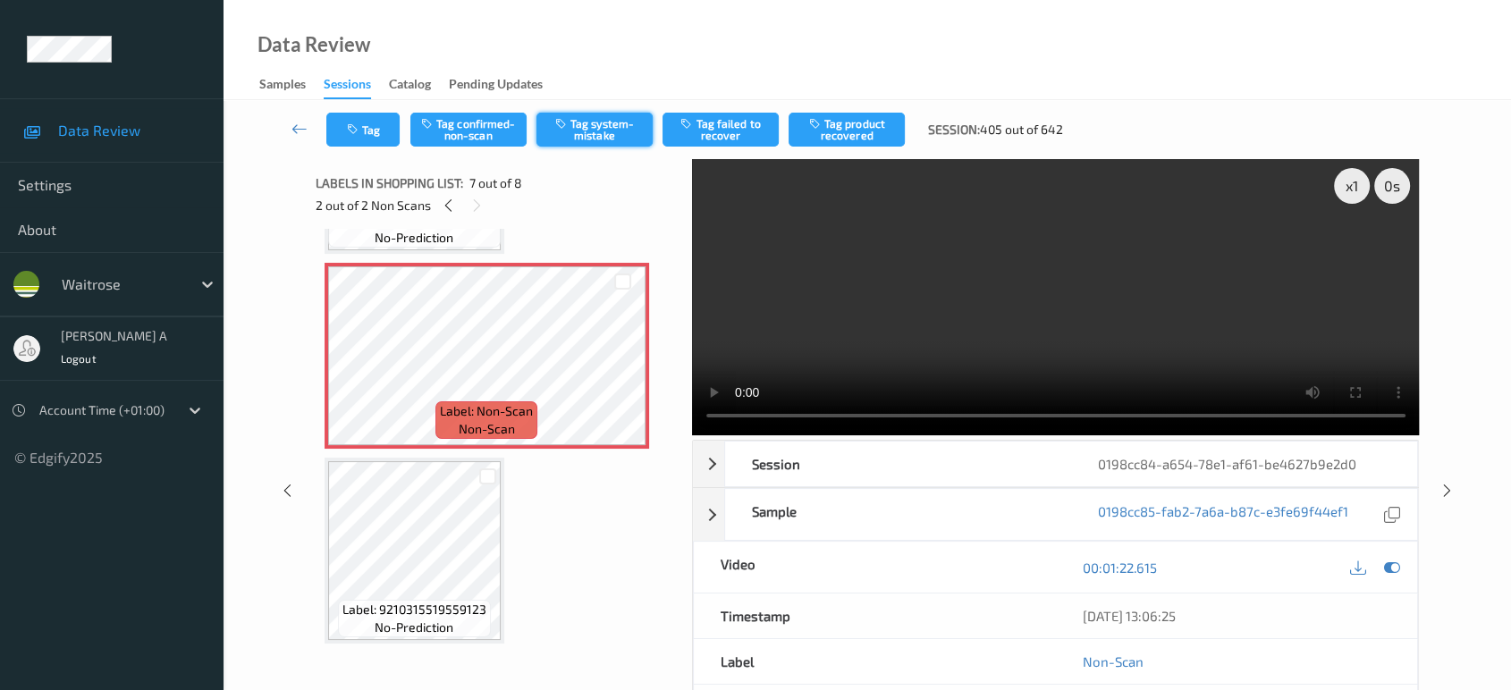
click at [576, 131] on button "Tag system-mistake" at bounding box center [595, 130] width 116 height 34
click at [357, 130] on icon "button" at bounding box center [354, 129] width 15 height 13
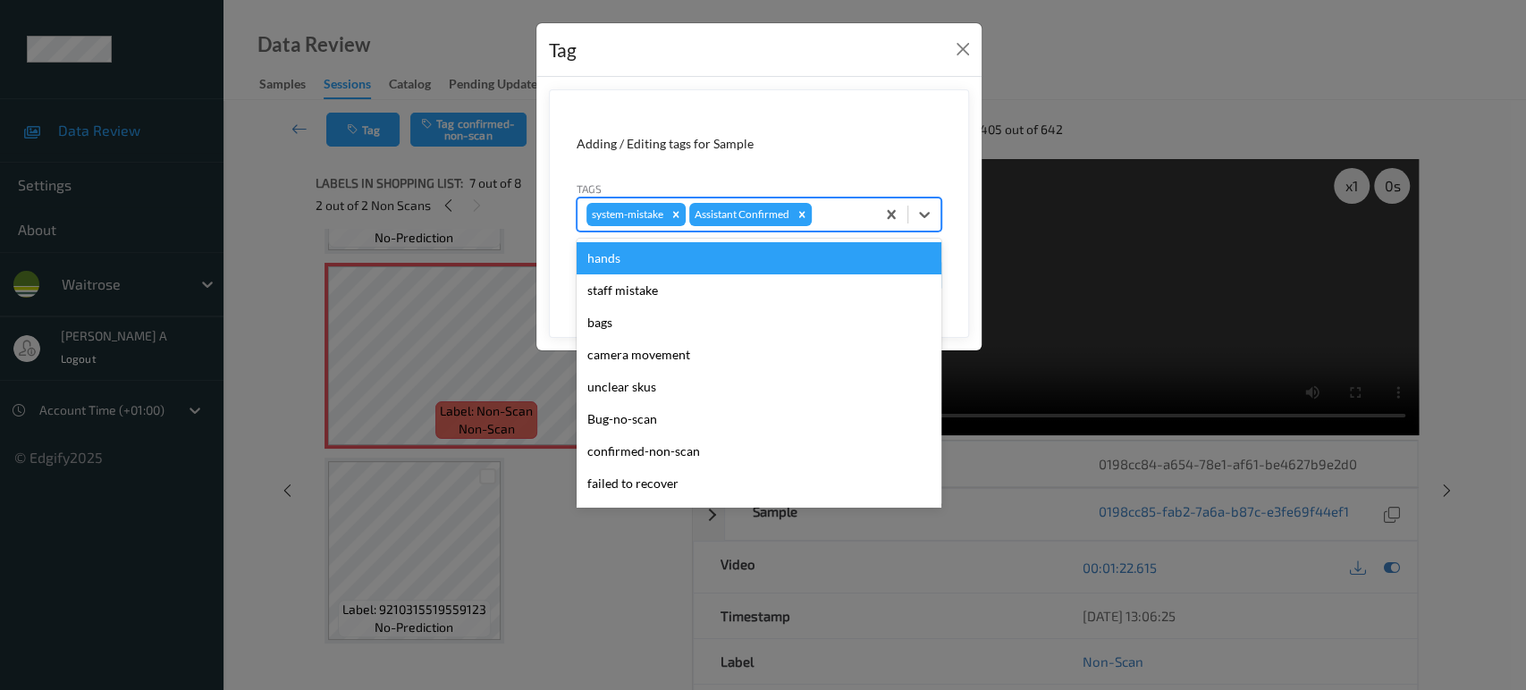
click at [840, 219] on div at bounding box center [841, 214] width 51 height 21
type input "un"
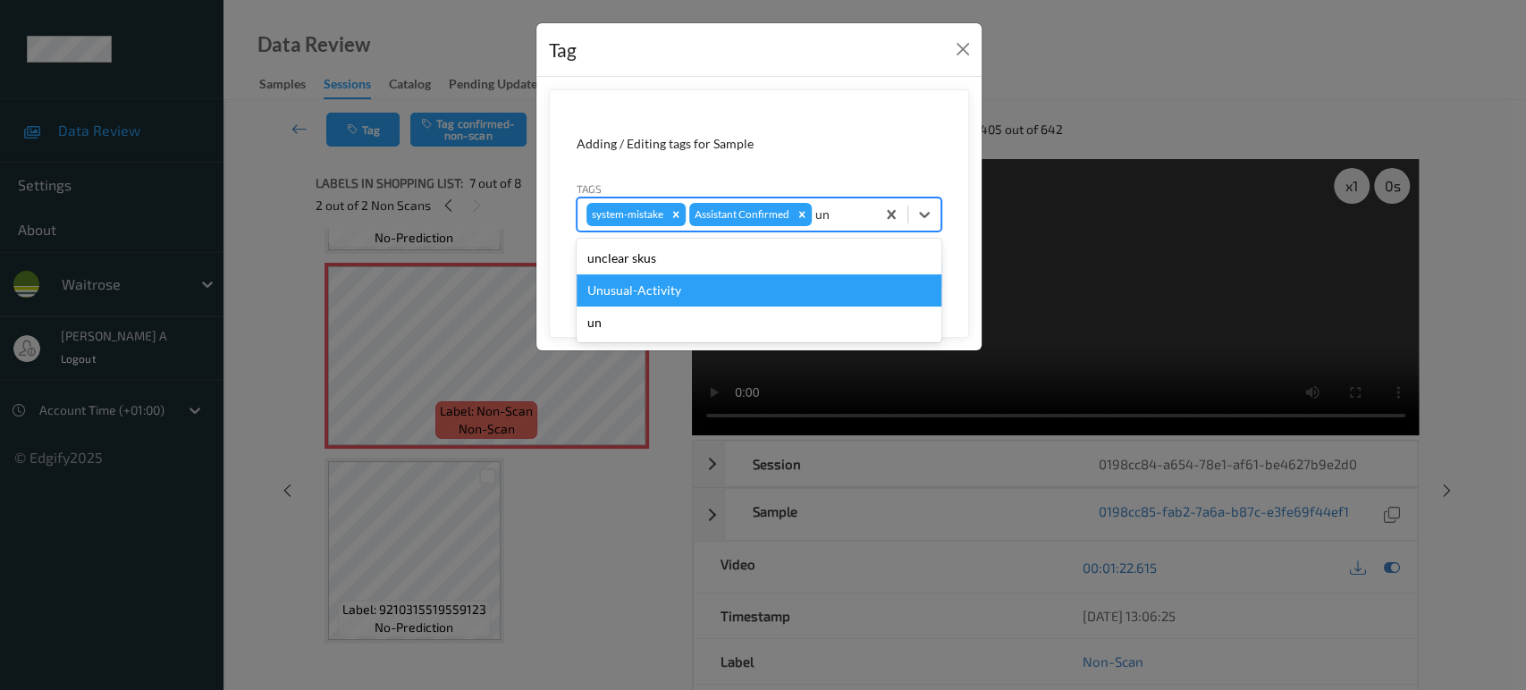
click at [684, 281] on div "Unusual-Activity" at bounding box center [759, 291] width 365 height 32
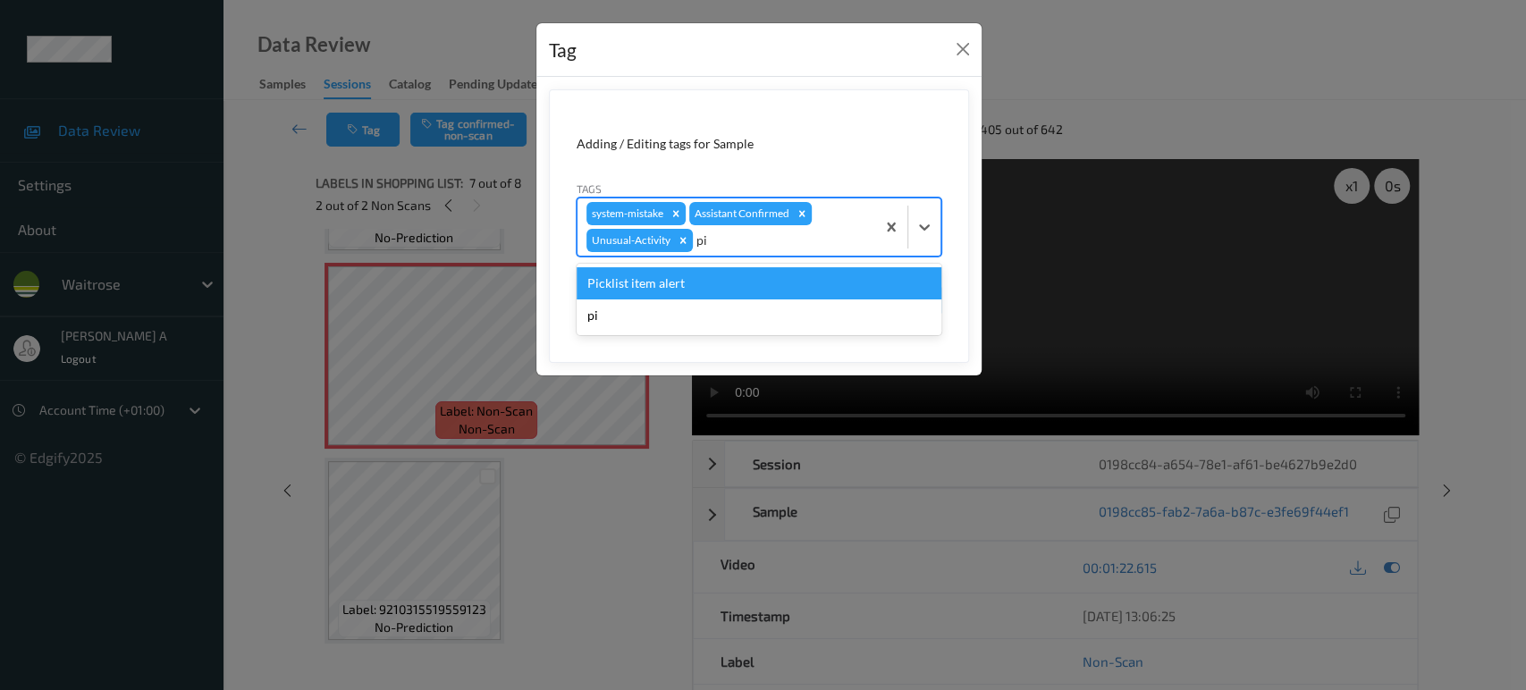
type input "pic"
click at [684, 281] on div "Picklist item alert" at bounding box center [759, 283] width 365 height 32
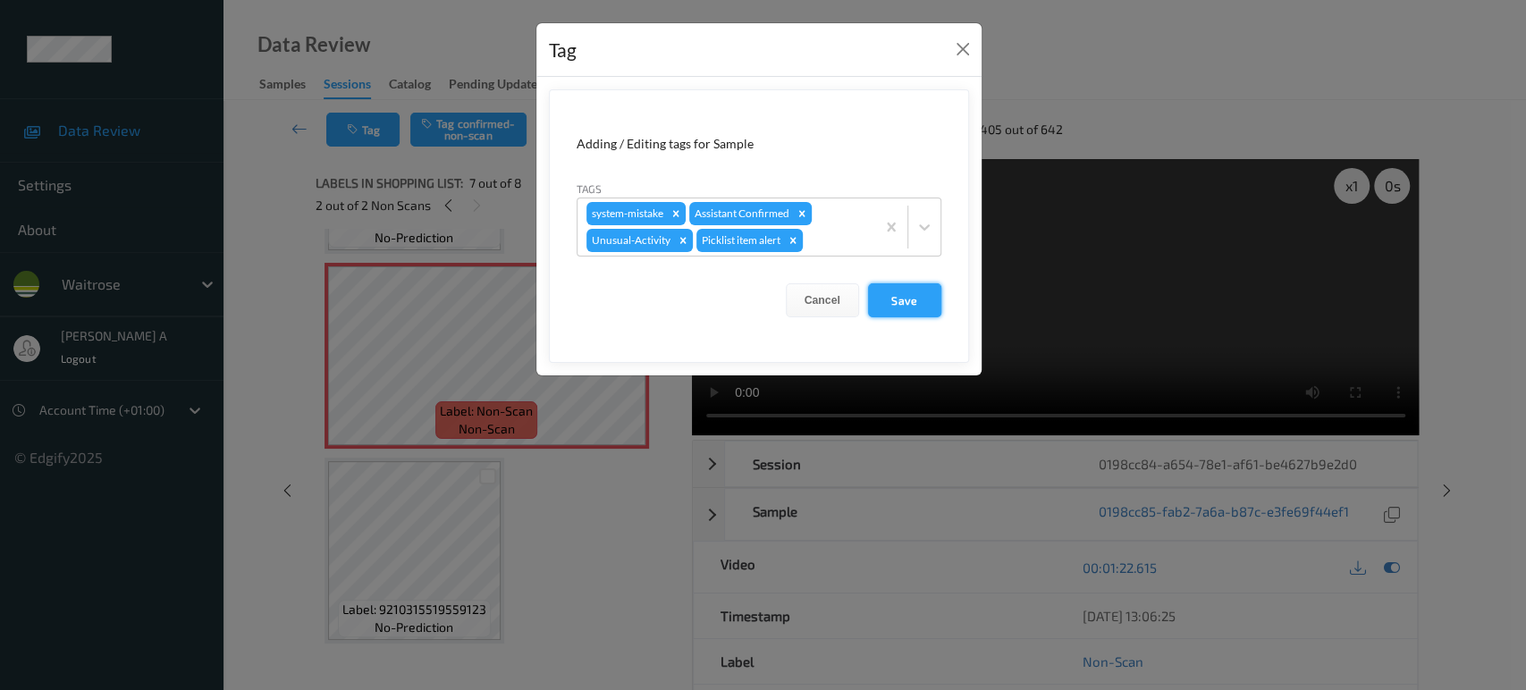
click at [884, 303] on button "Save" at bounding box center [904, 300] width 73 height 34
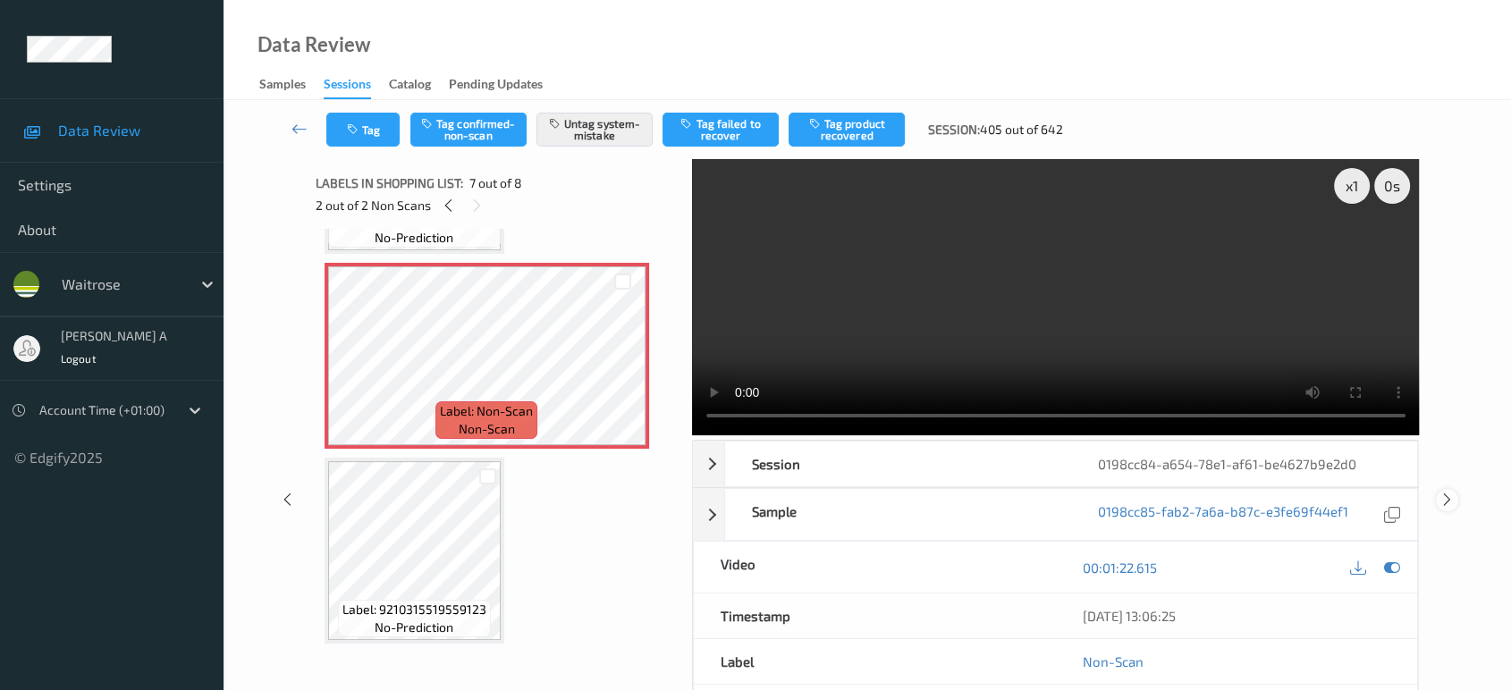
click at [1445, 506] on icon at bounding box center [1447, 500] width 15 height 16
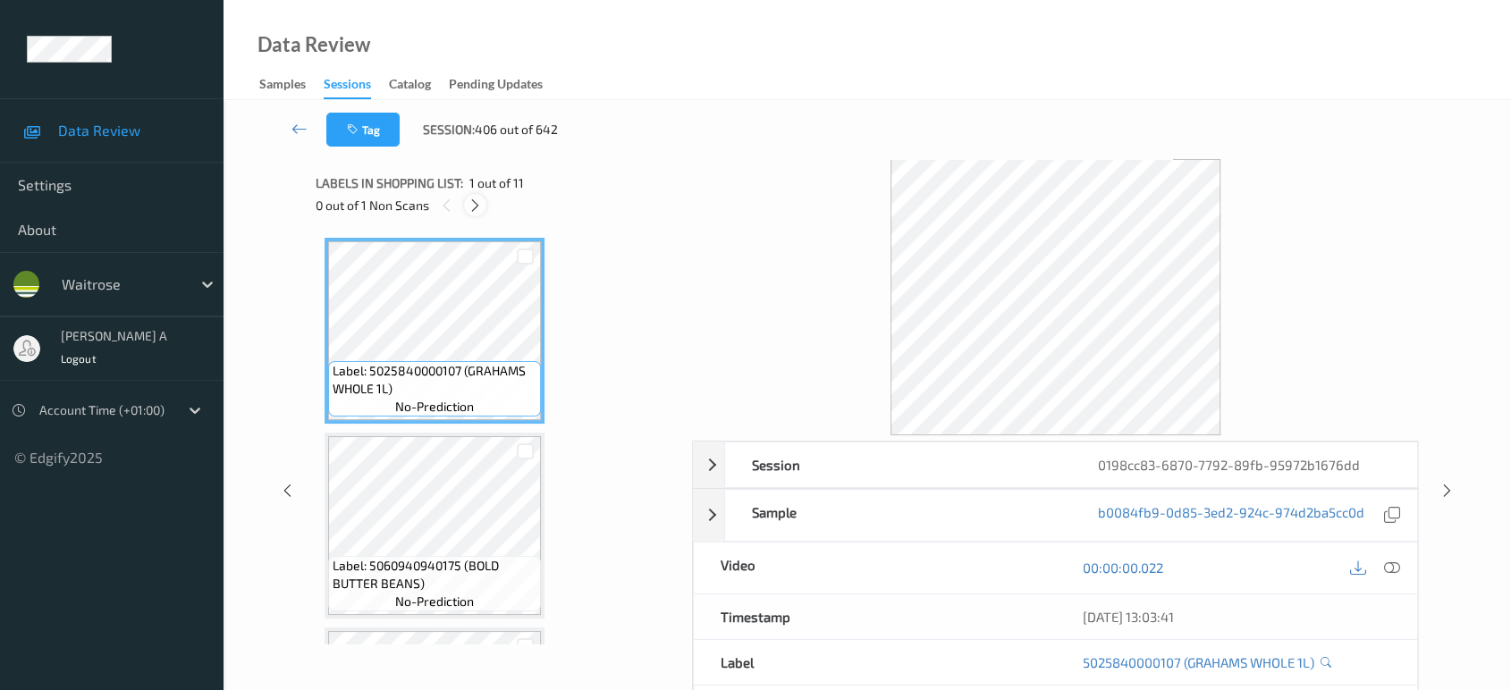
click at [481, 207] on icon at bounding box center [475, 206] width 15 height 16
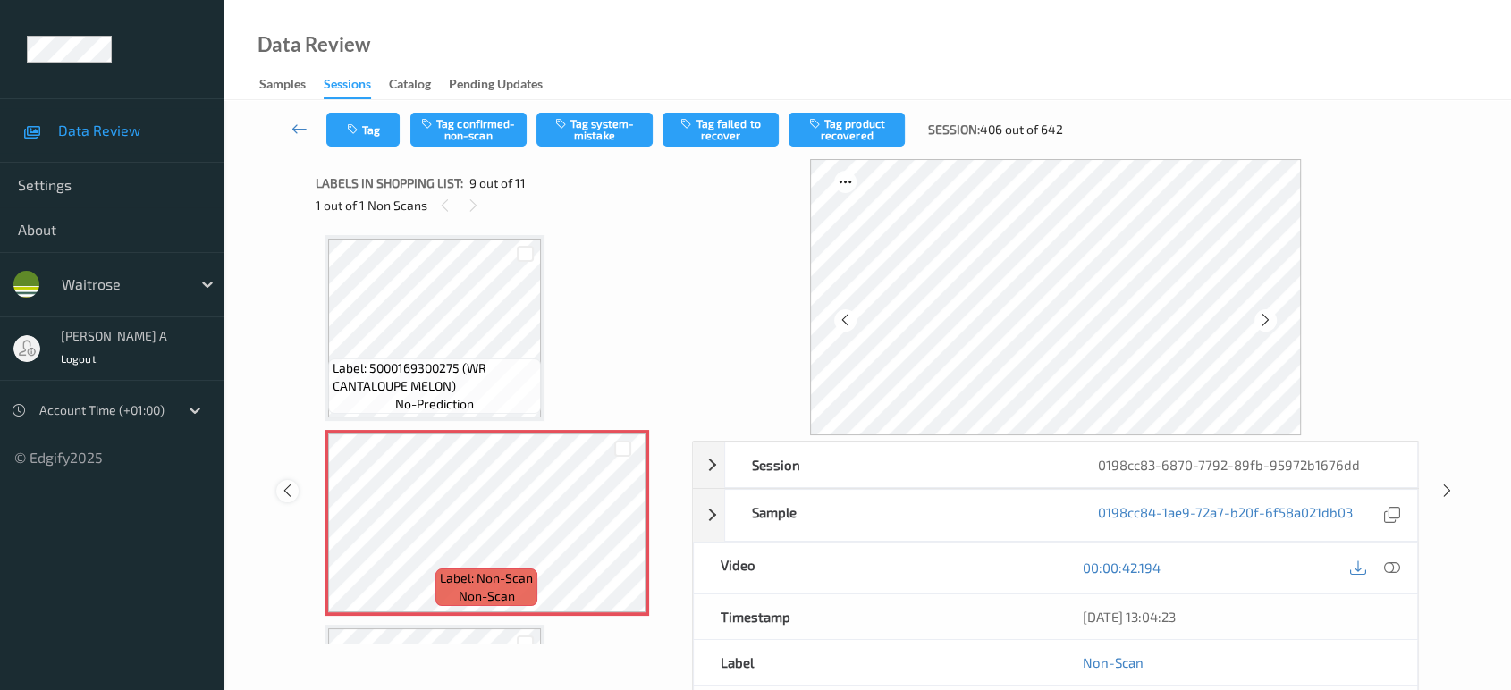
click at [284, 480] on div at bounding box center [287, 491] width 22 height 22
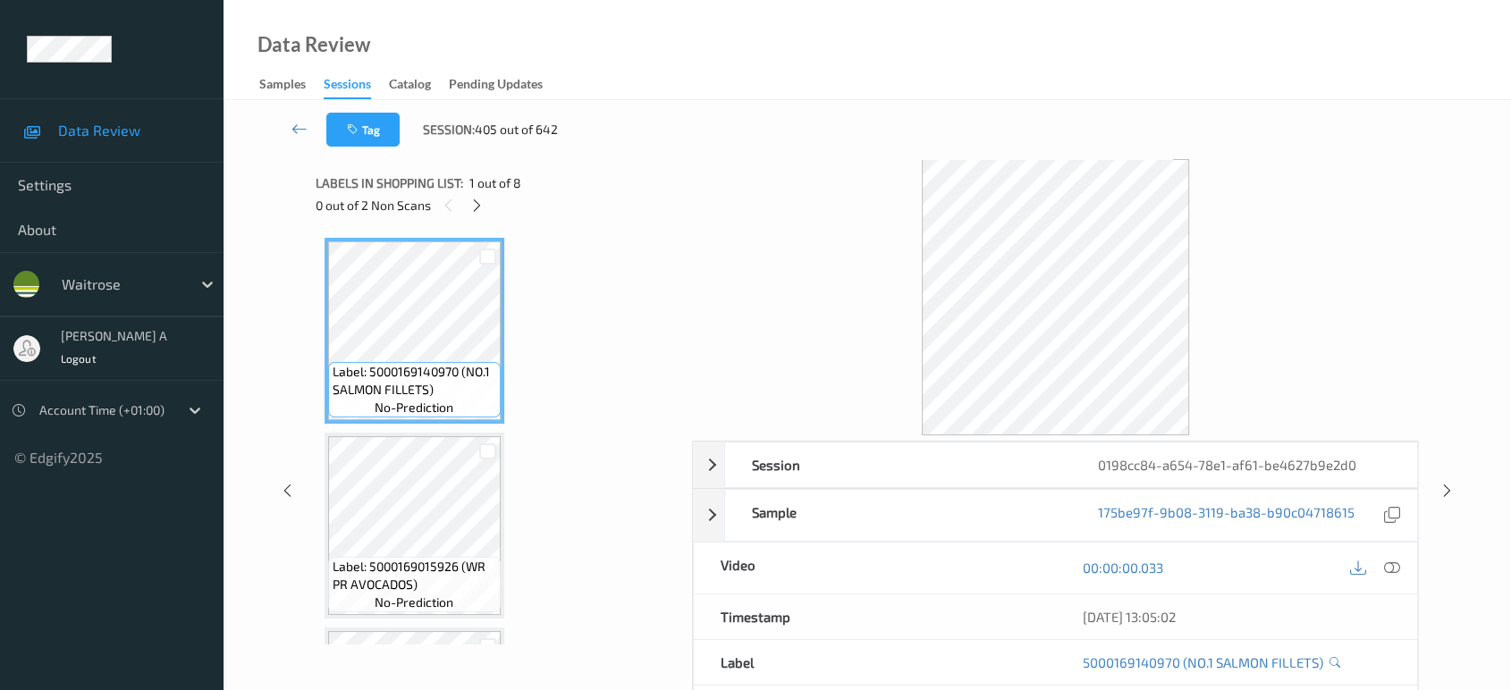
drag, startPoint x: 1447, startPoint y: 489, endPoint x: 1436, endPoint y: 479, distance: 14.6
click at [1446, 489] on icon at bounding box center [1447, 491] width 15 height 16
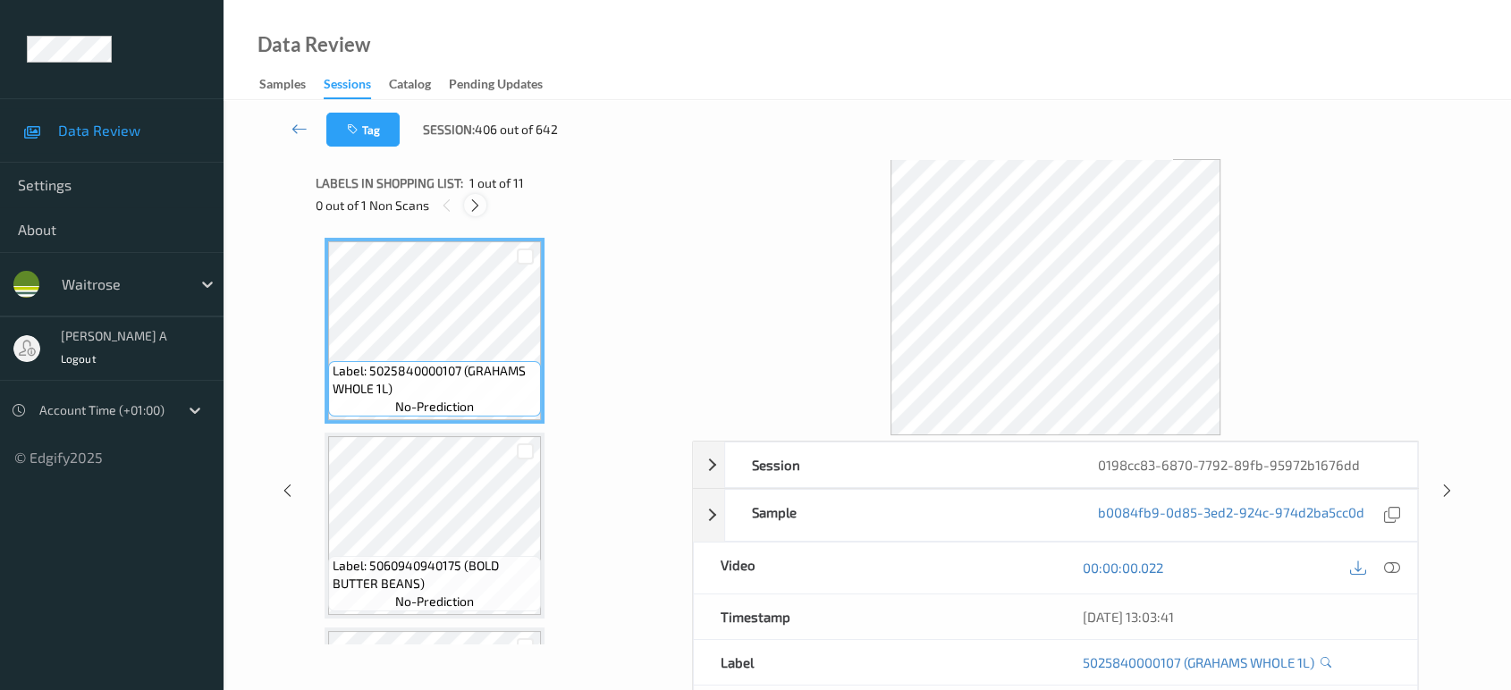
click at [471, 203] on icon at bounding box center [475, 206] width 15 height 16
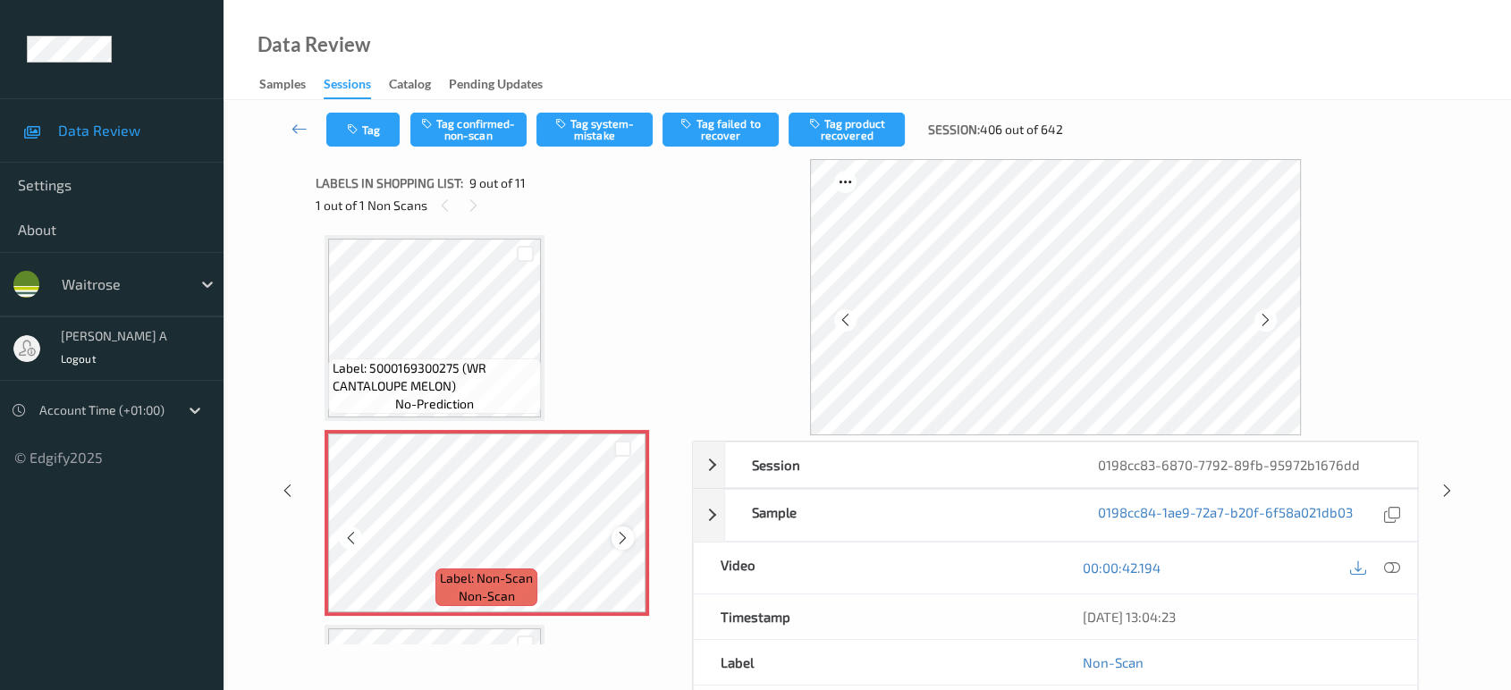
click at [630, 530] on icon at bounding box center [622, 538] width 15 height 16
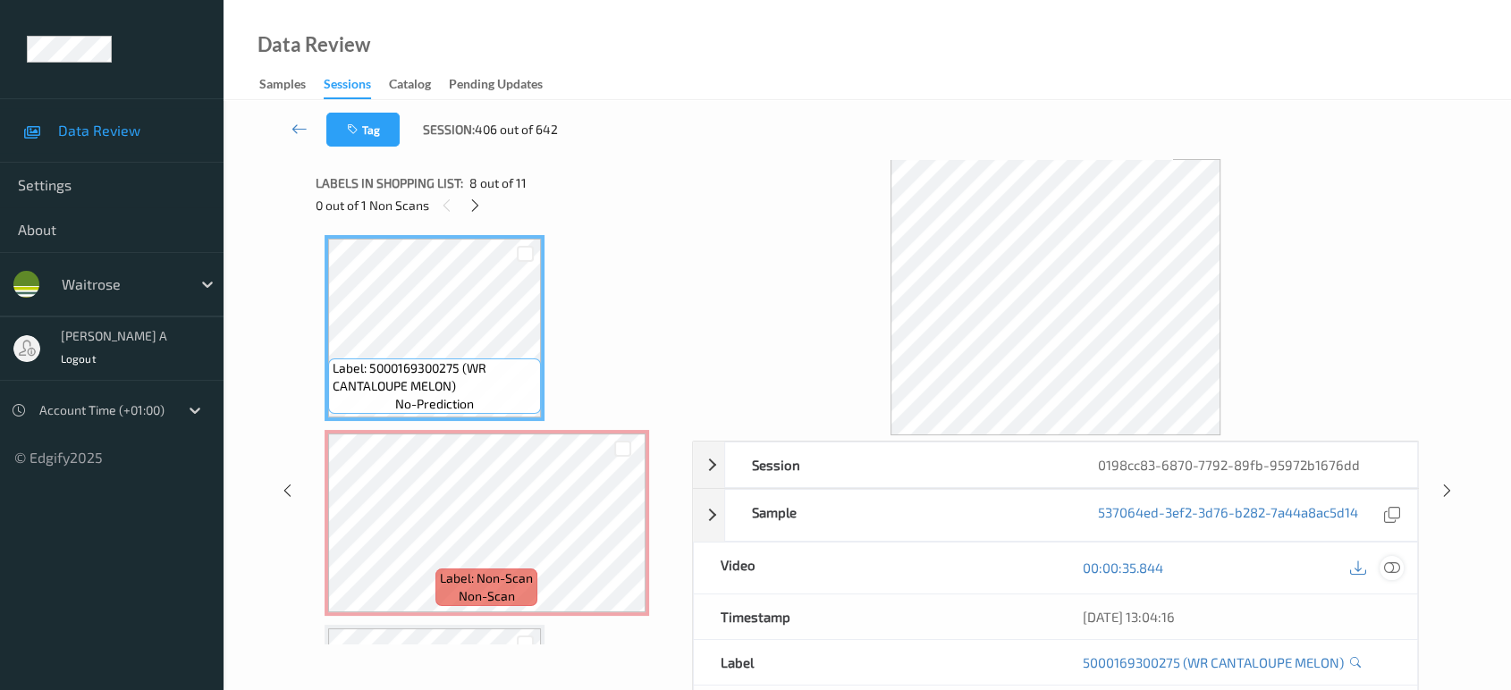
click at [1390, 571] on icon at bounding box center [1392, 568] width 16 height 16
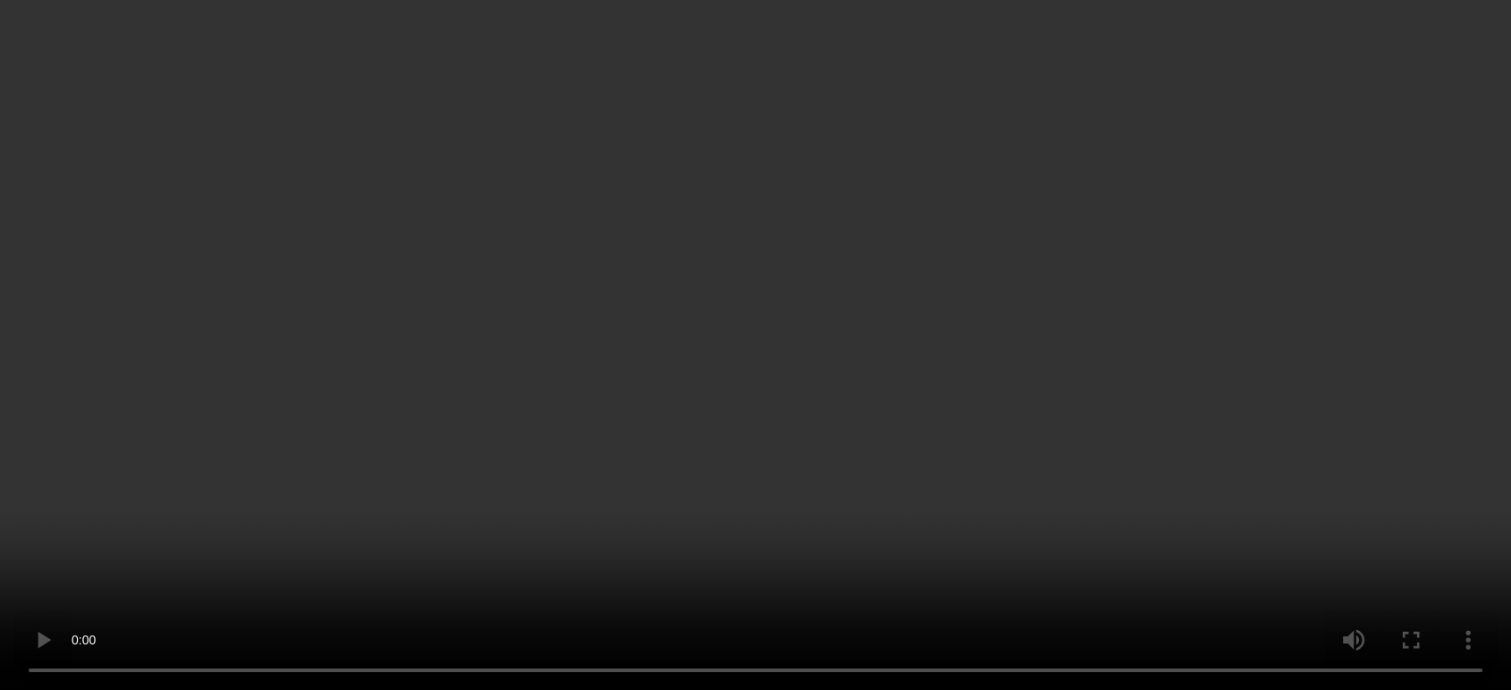
scroll to position [1131, 0]
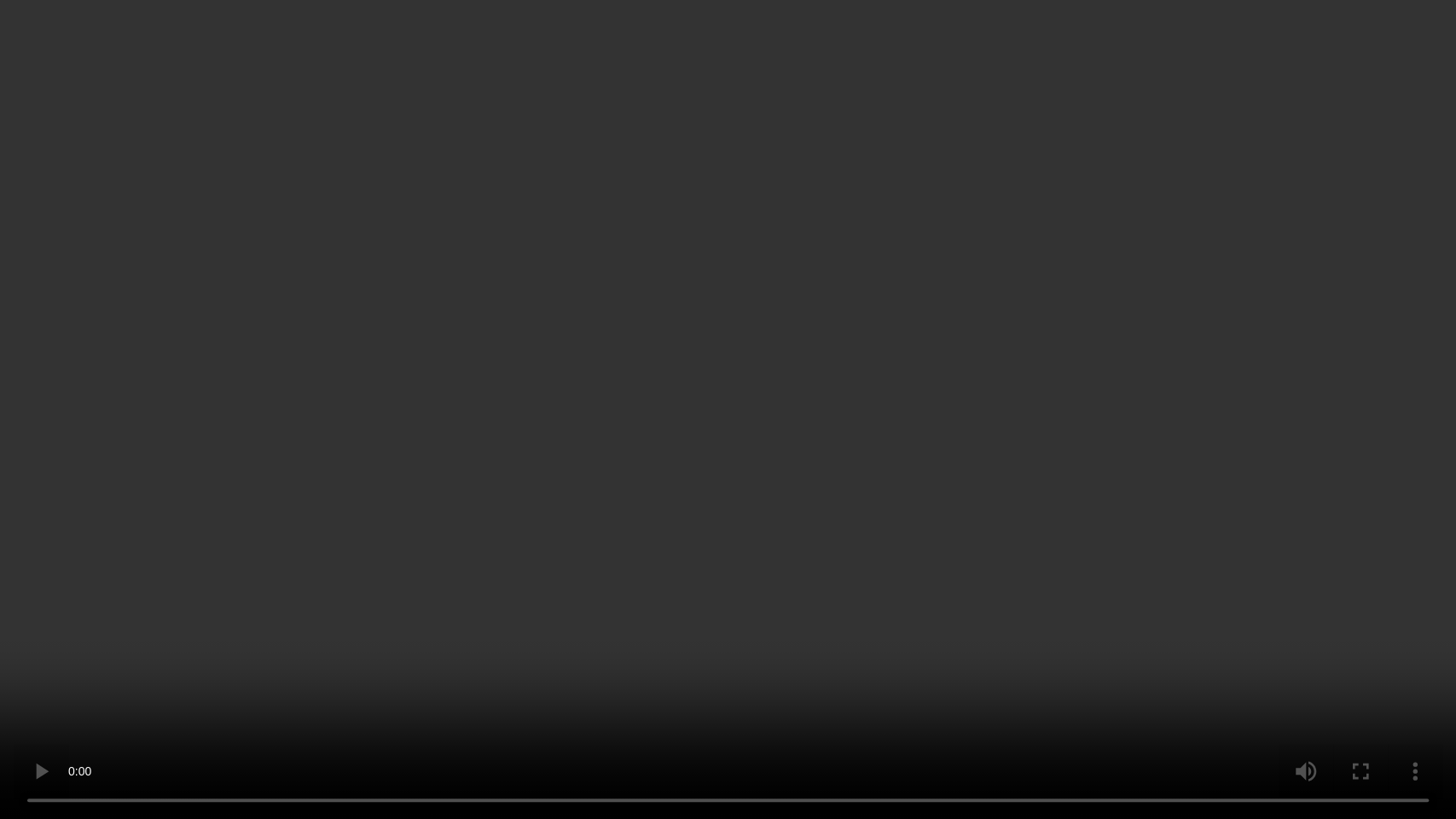
click at [792, 435] on video at bounding box center [728, 410] width 1456 height 819
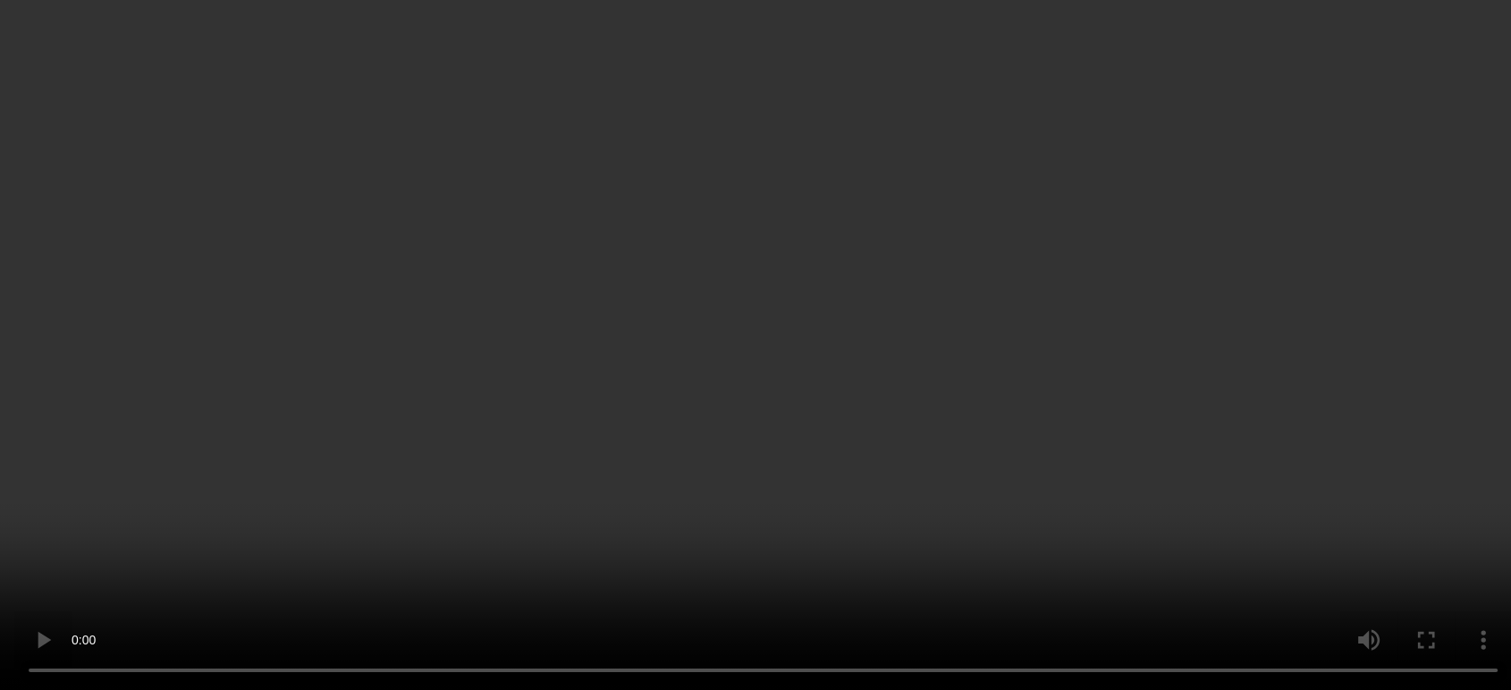
scroll to position [1331, 0]
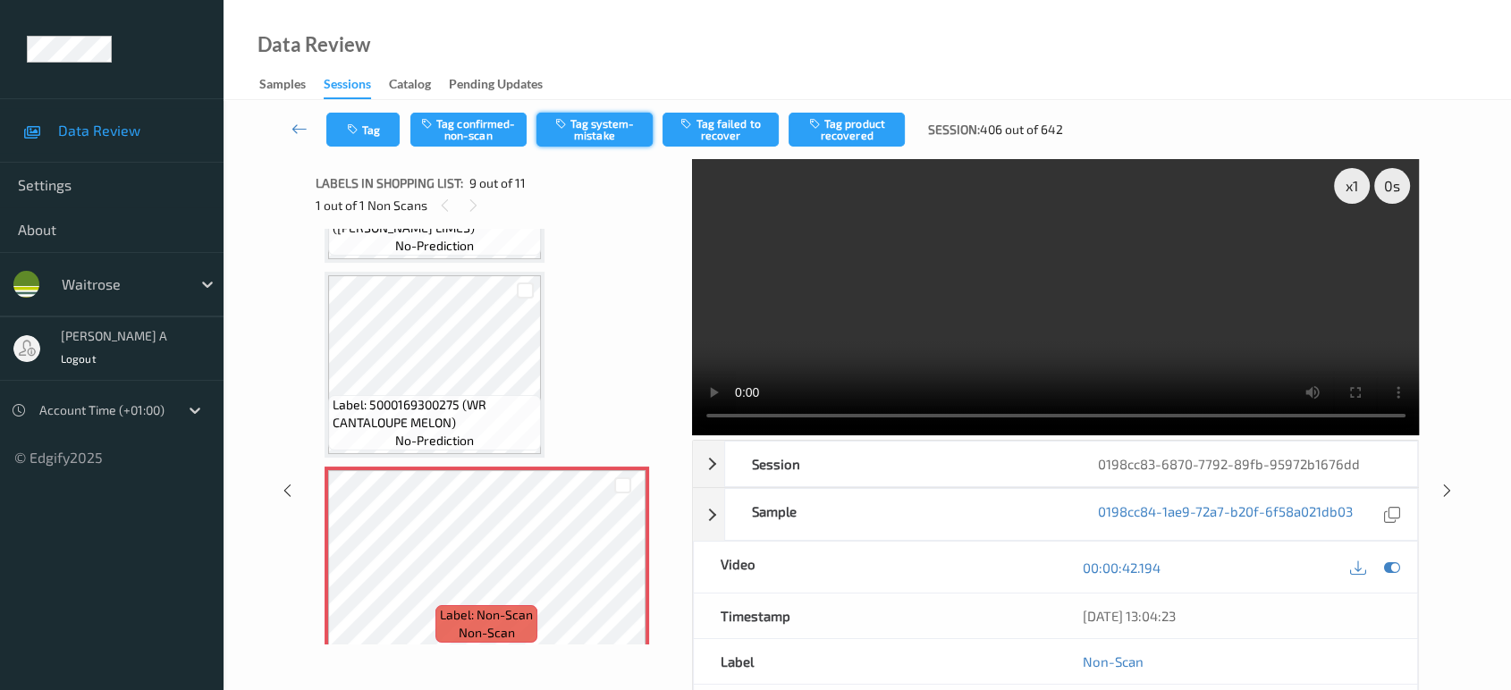
click at [609, 133] on button "Tag system-mistake" at bounding box center [595, 130] width 116 height 34
click at [371, 131] on button "Tag" at bounding box center [362, 130] width 73 height 34
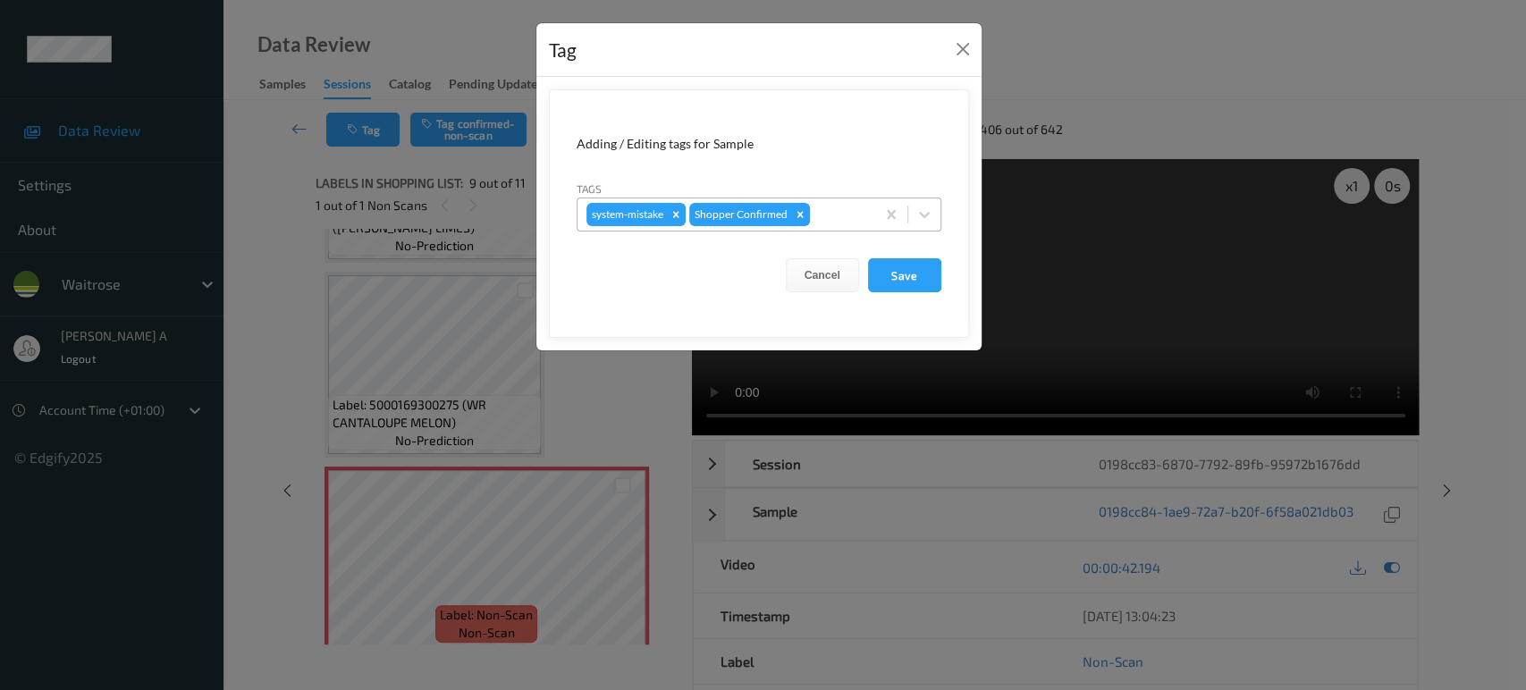
click at [841, 214] on div at bounding box center [840, 214] width 53 height 21
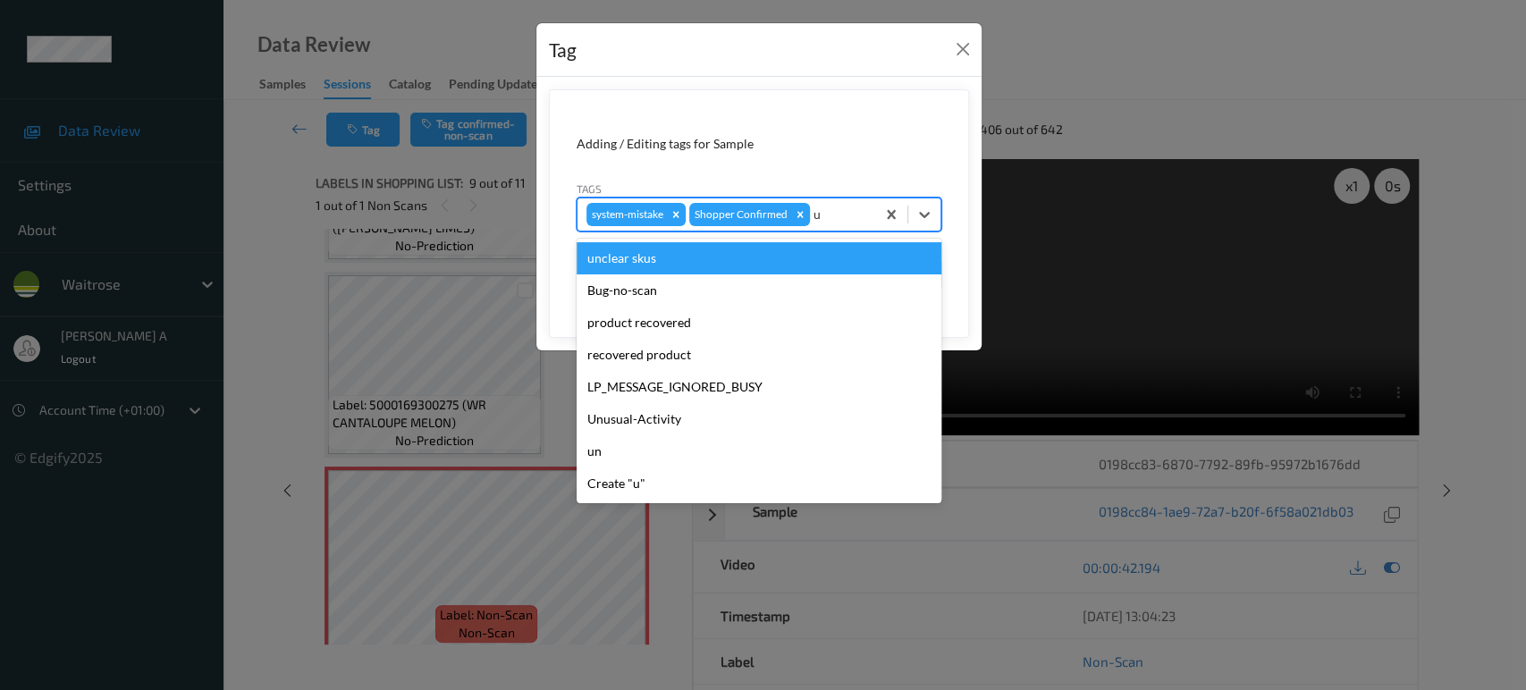
type input "un"
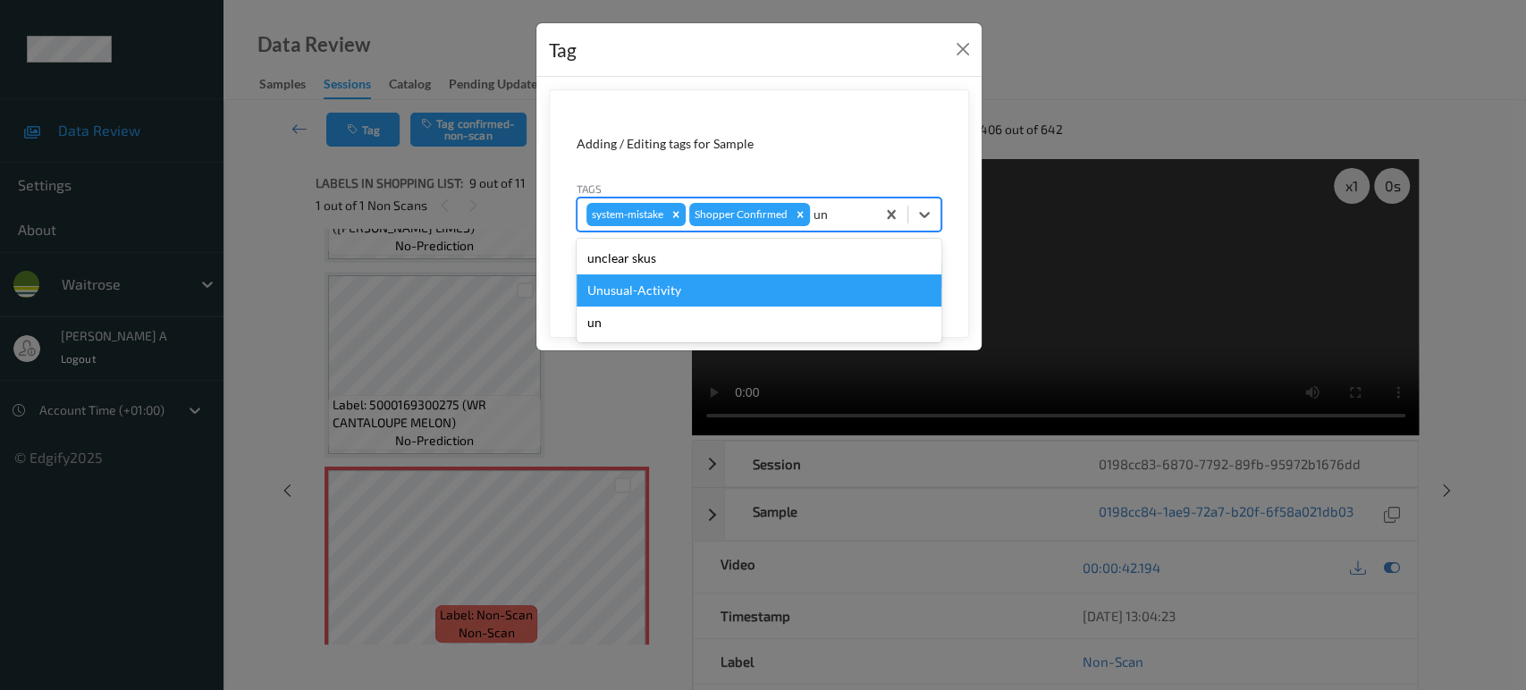
click at [682, 285] on div "Unusual-Activity" at bounding box center [759, 291] width 365 height 32
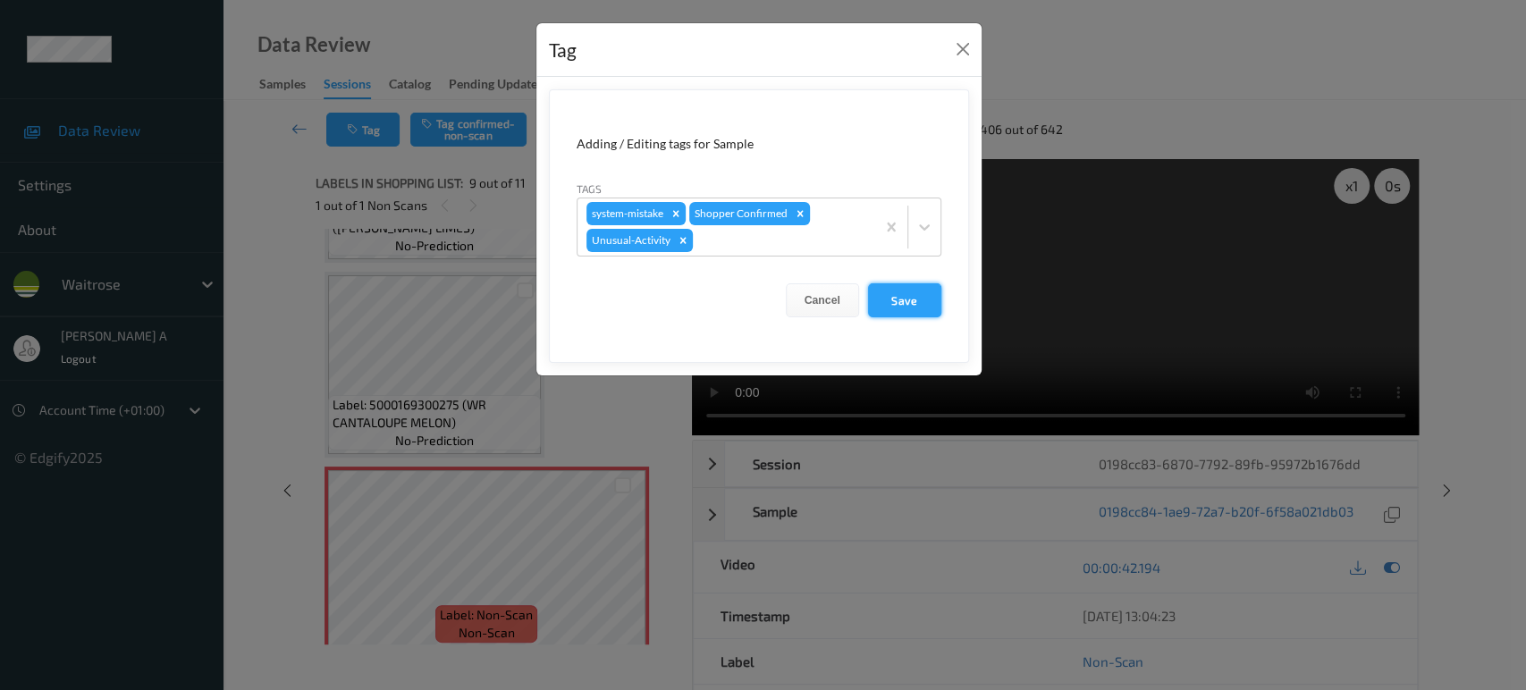
click at [918, 301] on button "Save" at bounding box center [904, 300] width 73 height 34
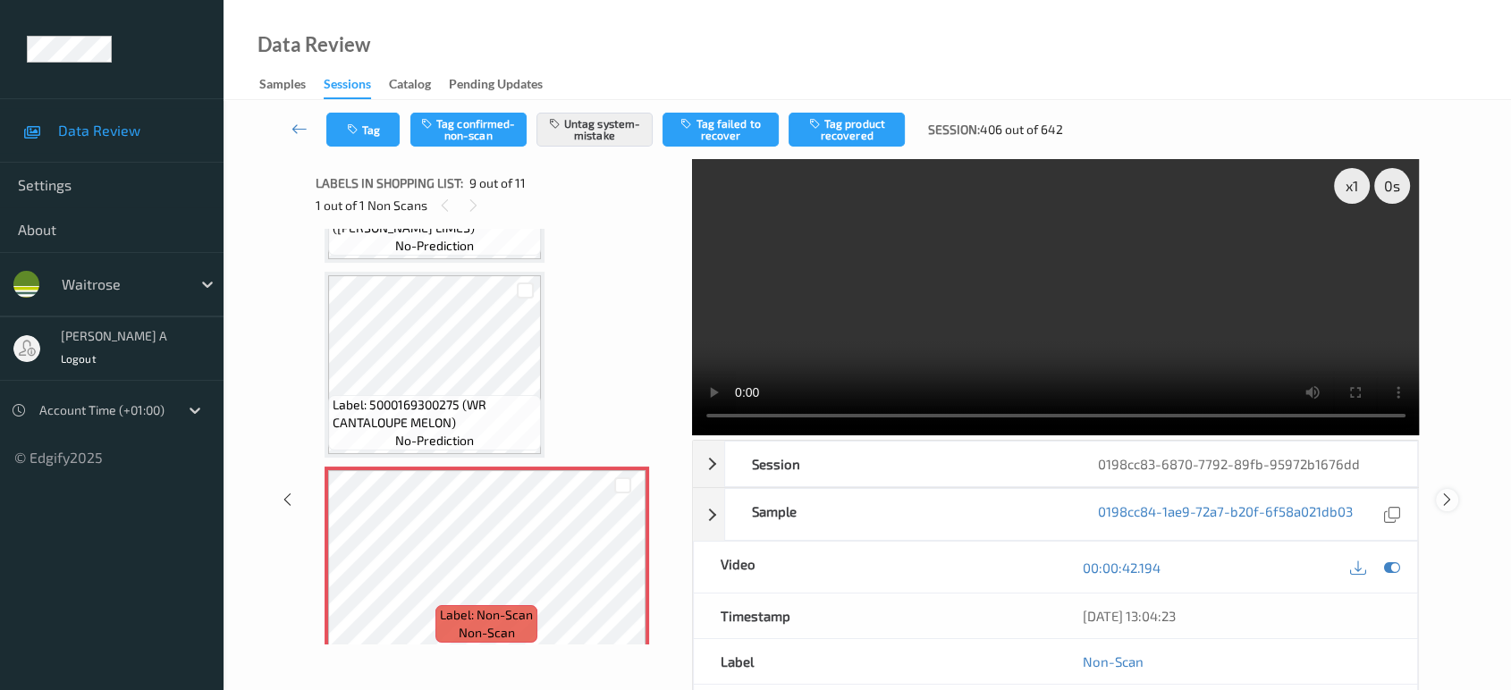
click at [1443, 492] on icon at bounding box center [1447, 500] width 15 height 16
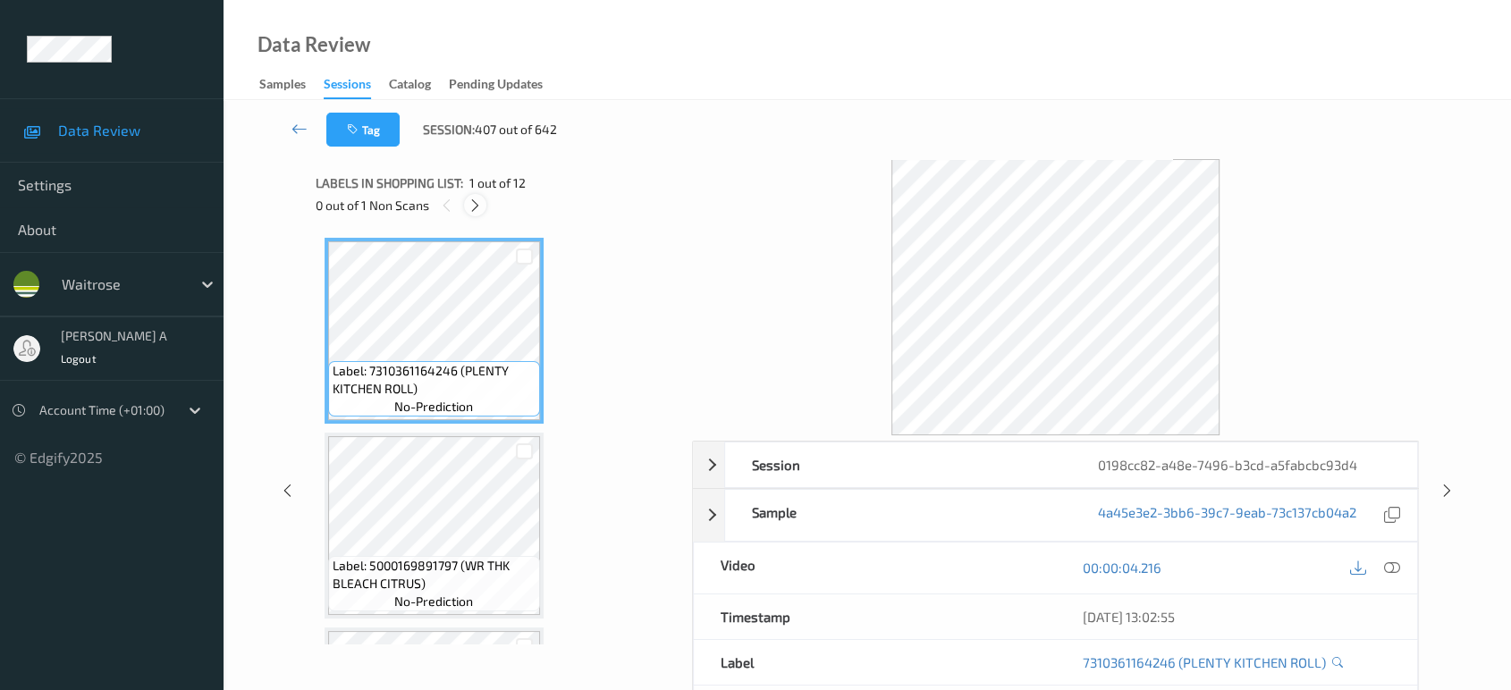
click at [469, 199] on icon at bounding box center [475, 206] width 15 height 16
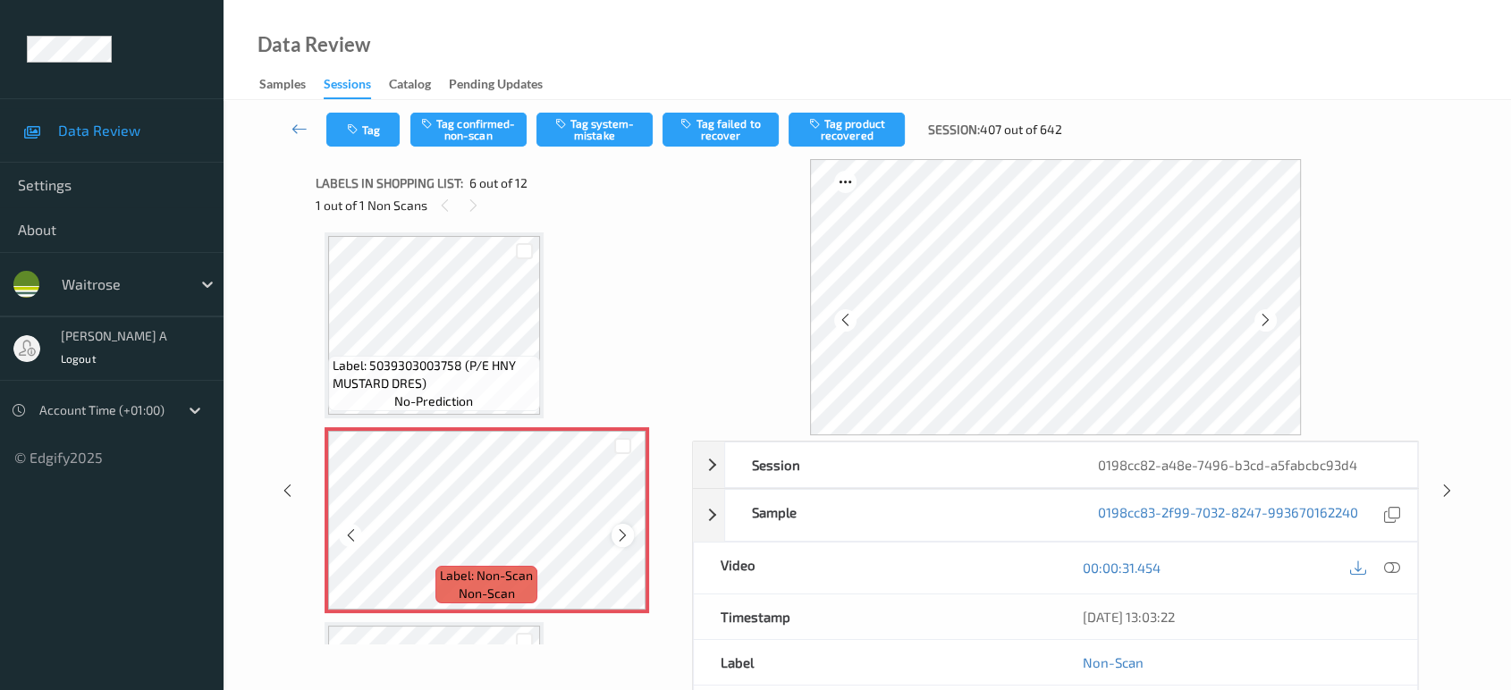
click at [623, 530] on icon at bounding box center [622, 536] width 15 height 16
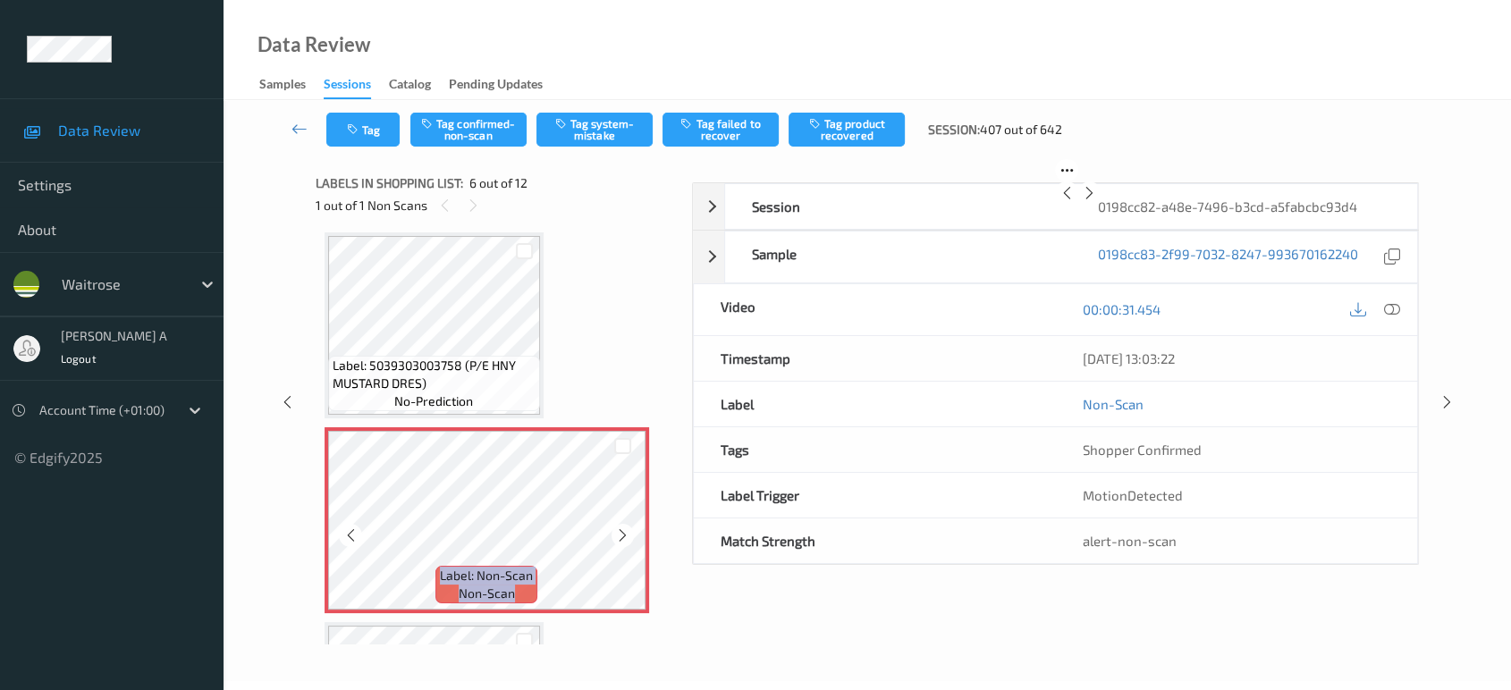
click at [623, 530] on icon at bounding box center [622, 536] width 15 height 16
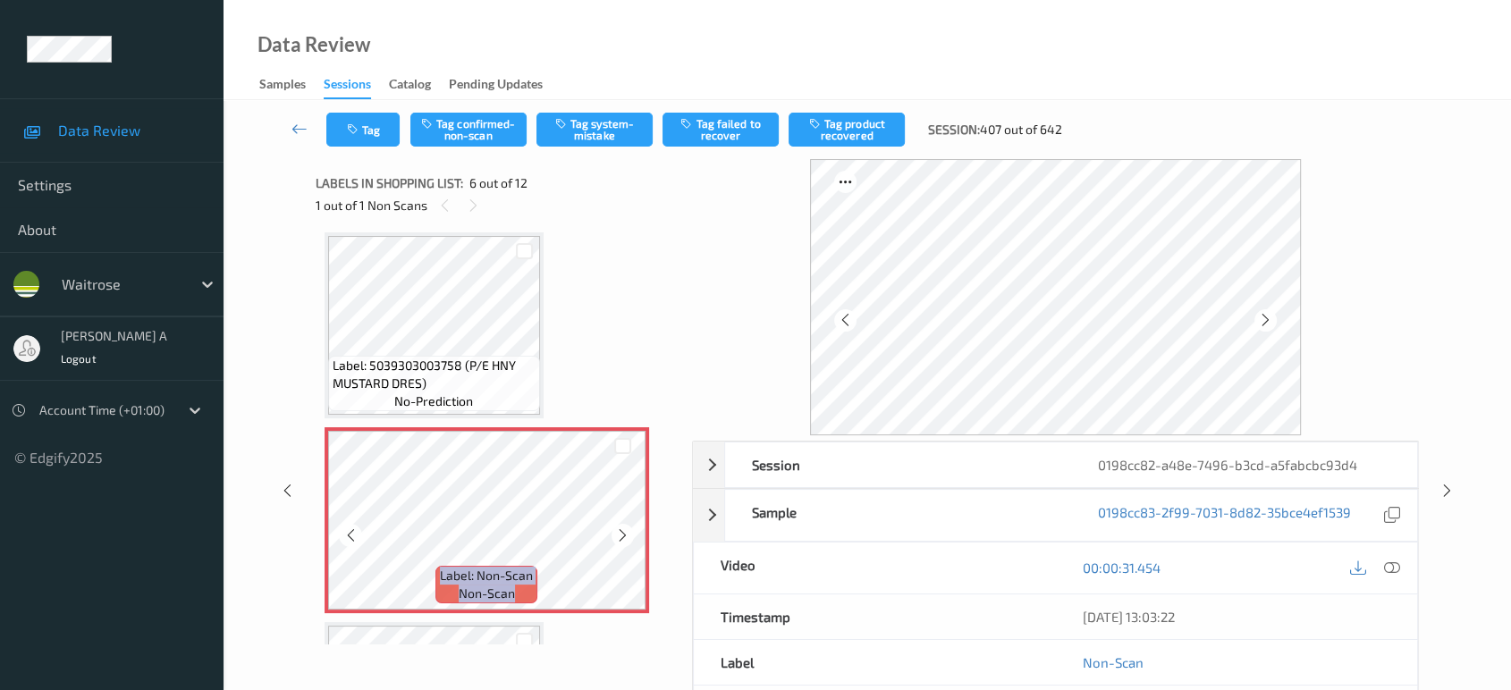
click at [623, 530] on icon at bounding box center [622, 536] width 15 height 16
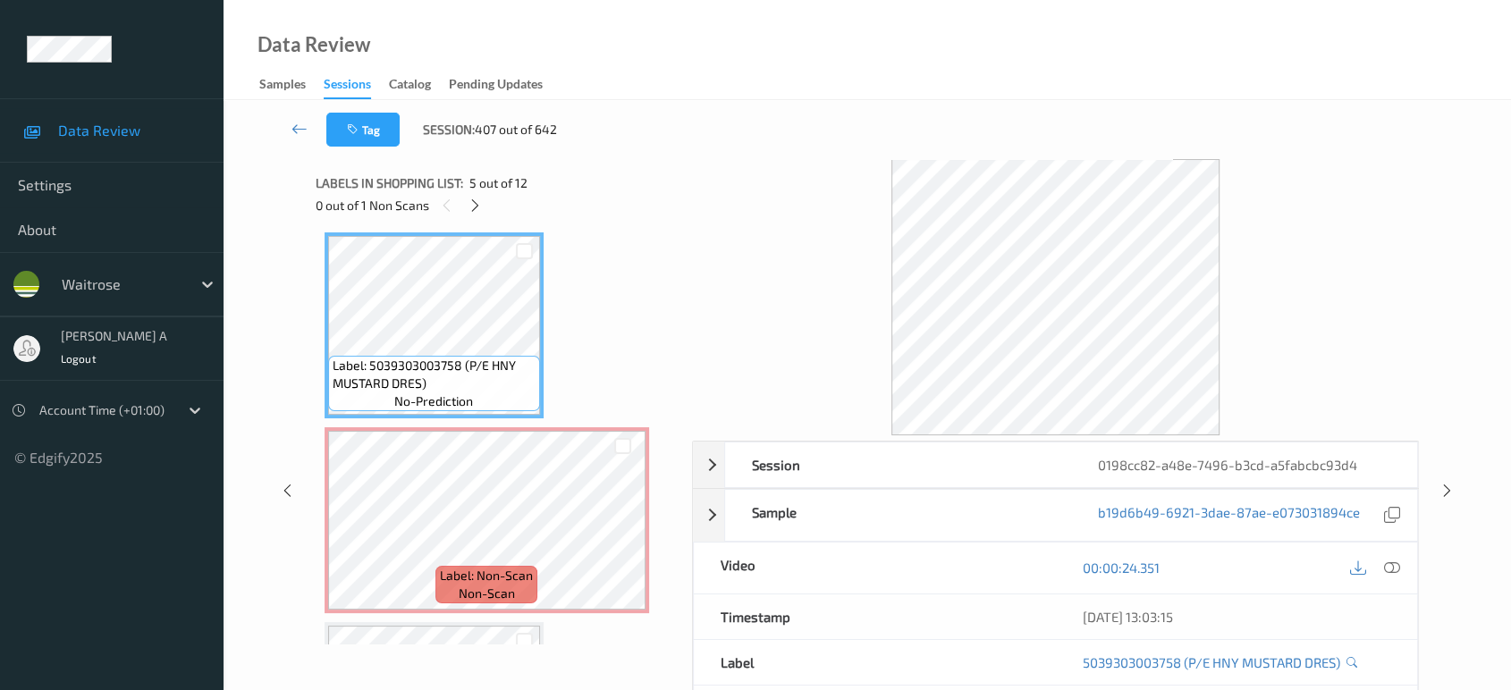
drag, startPoint x: 1400, startPoint y: 567, endPoint x: 1236, endPoint y: 437, distance: 209.5
click at [1400, 567] on div at bounding box center [1392, 568] width 24 height 24
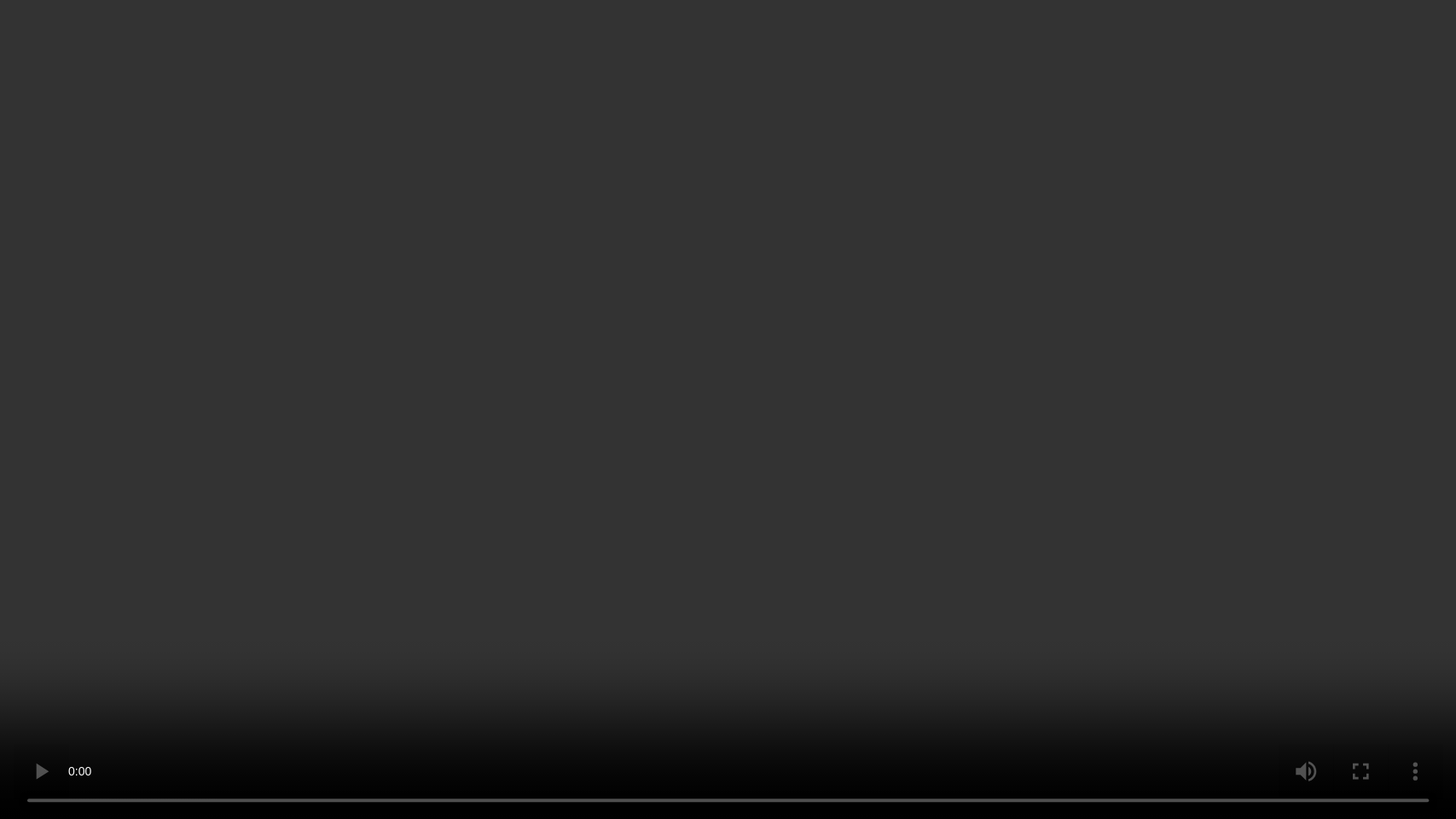
click at [656, 355] on video at bounding box center [728, 410] width 1456 height 819
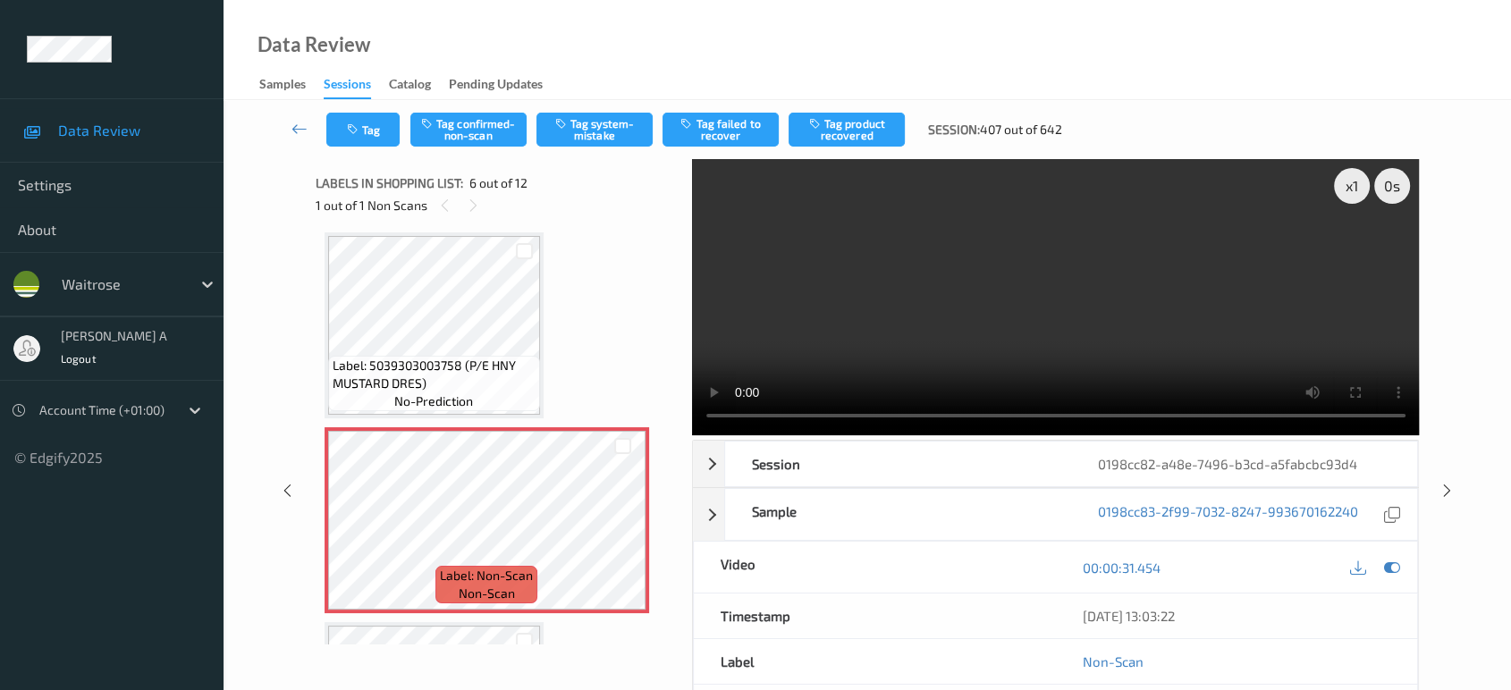
click at [1226, 322] on video at bounding box center [1056, 297] width 728 height 276
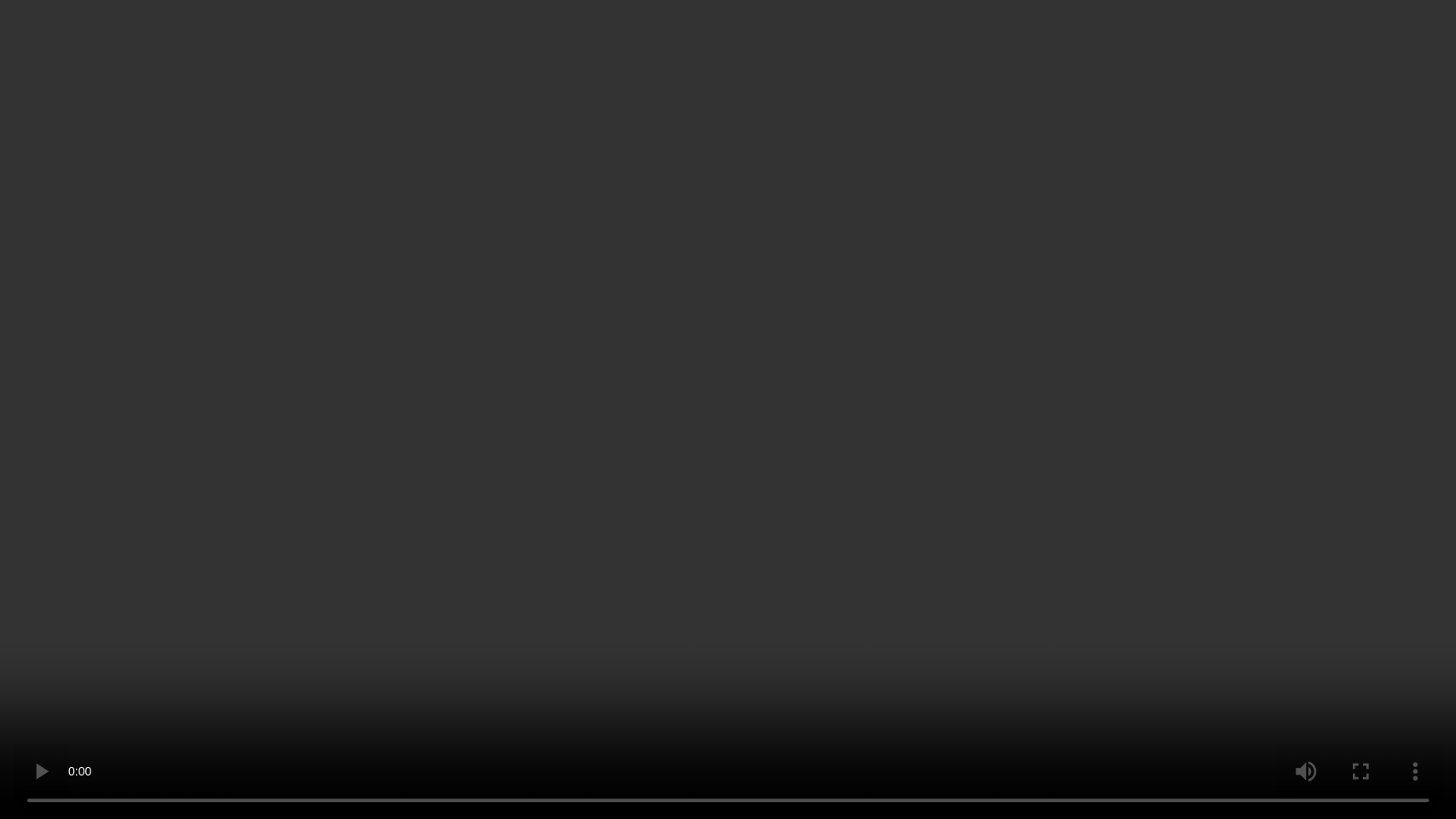
click at [922, 412] on video at bounding box center [728, 410] width 1456 height 819
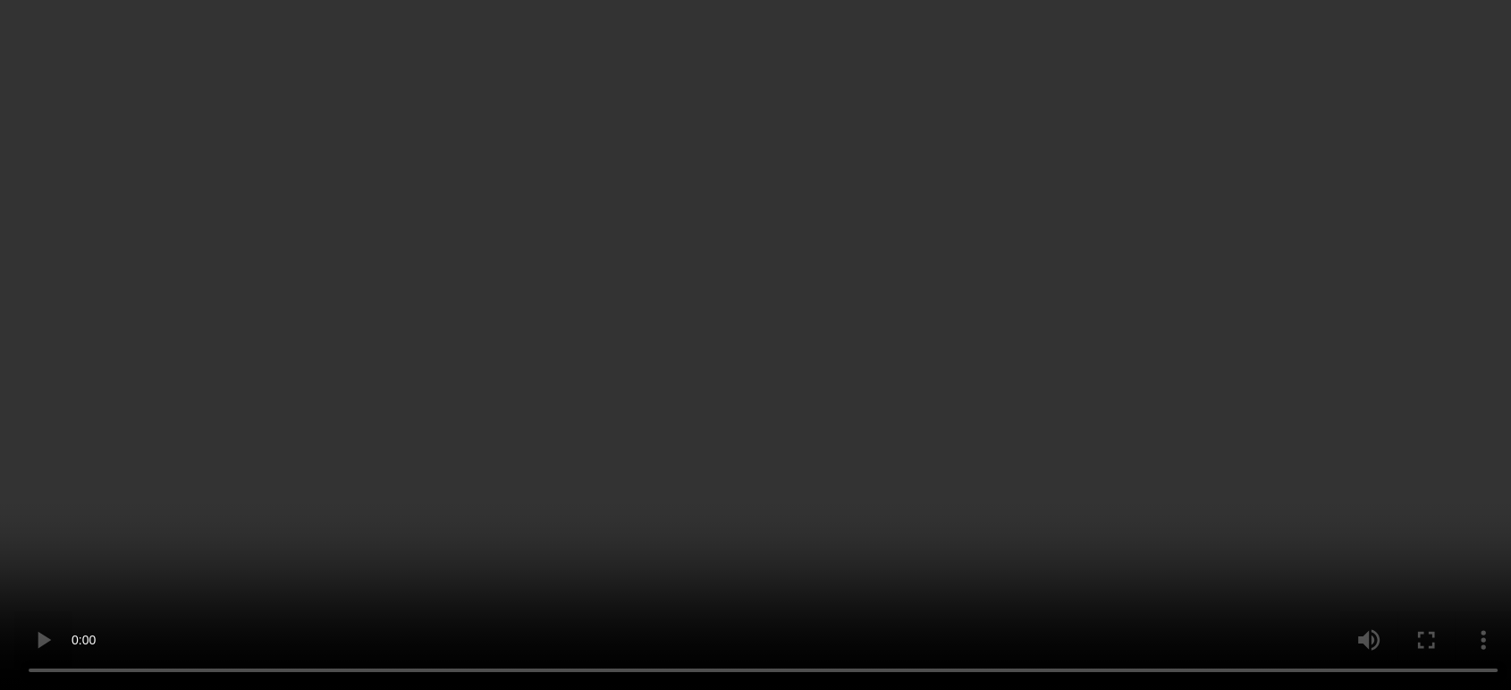
scroll to position [984, 0]
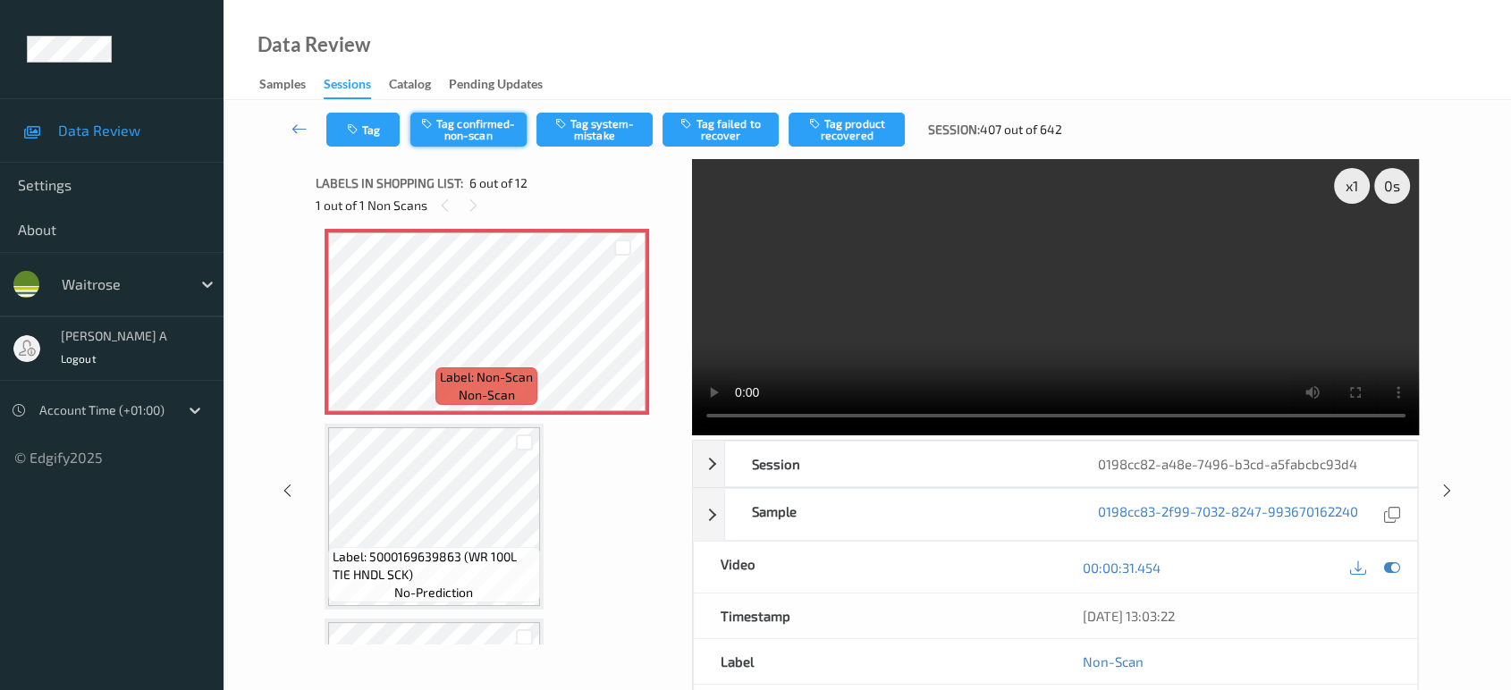
click at [458, 120] on button "Tag confirmed-non-scan" at bounding box center [468, 130] width 116 height 34
click at [846, 134] on button "Tag product recovered" at bounding box center [847, 130] width 116 height 34
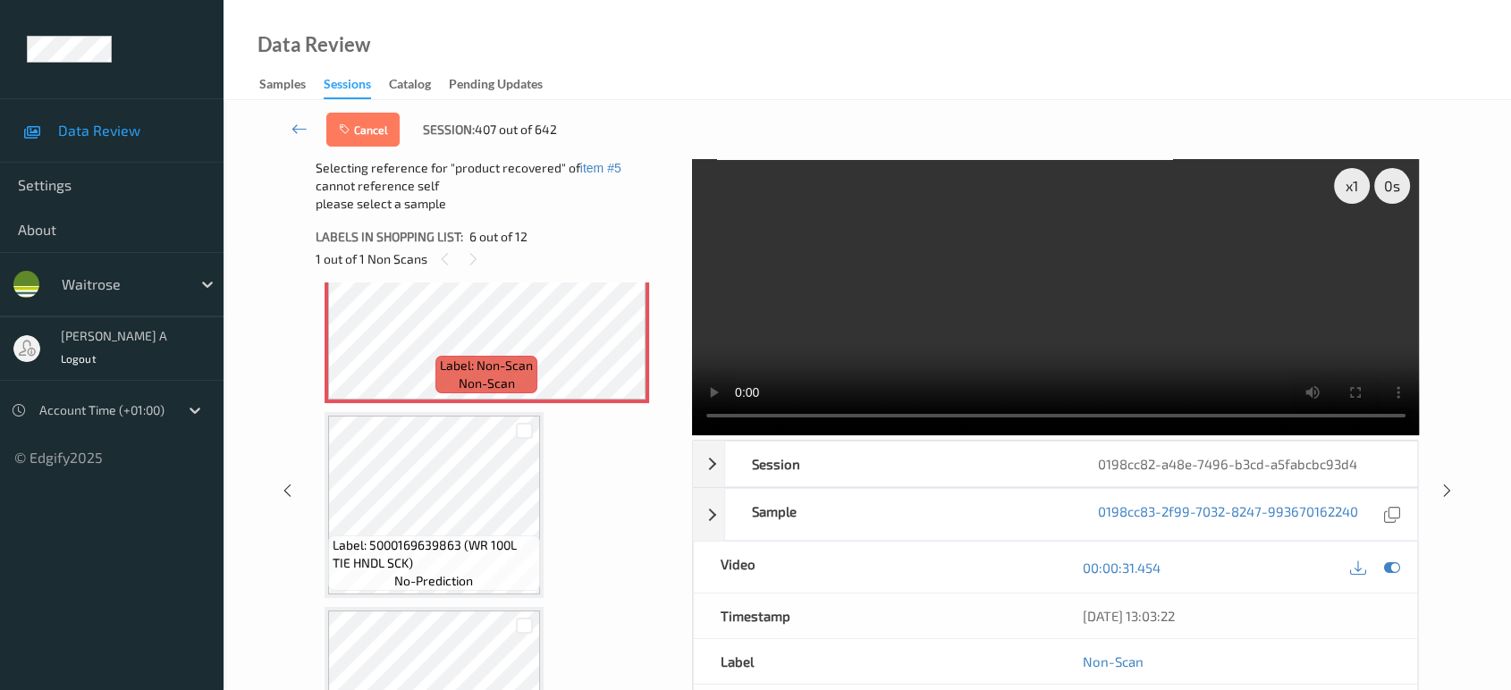
scroll to position [1182, 0]
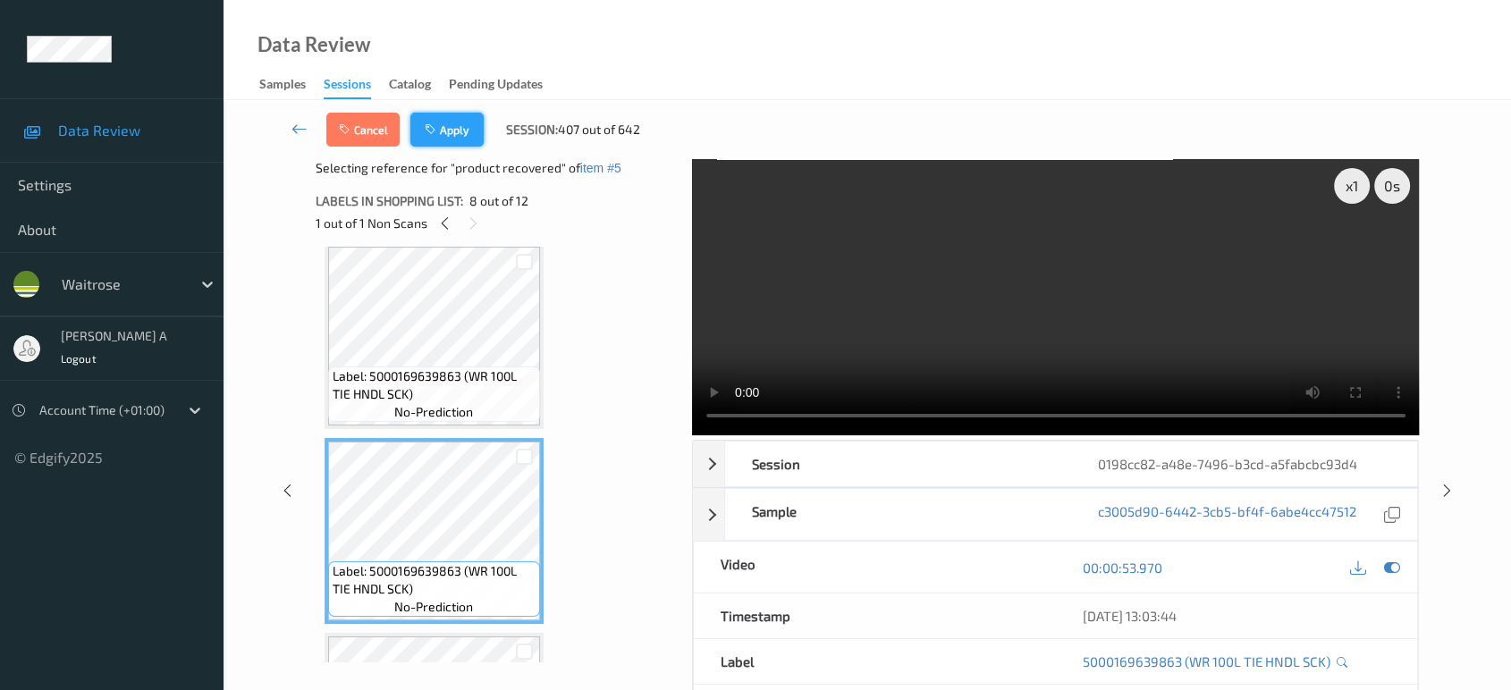
click at [458, 134] on button "Apply" at bounding box center [446, 130] width 73 height 34
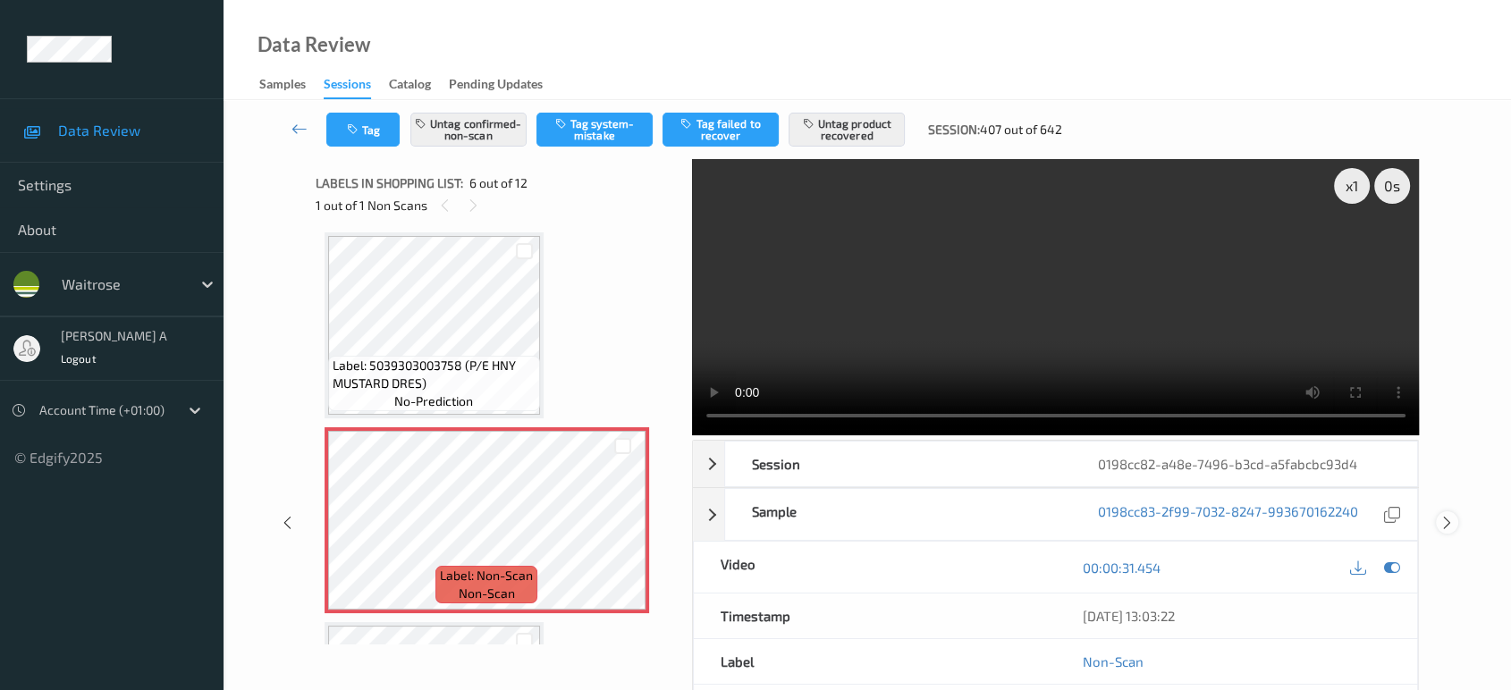
click at [1446, 515] on icon at bounding box center [1447, 523] width 15 height 16
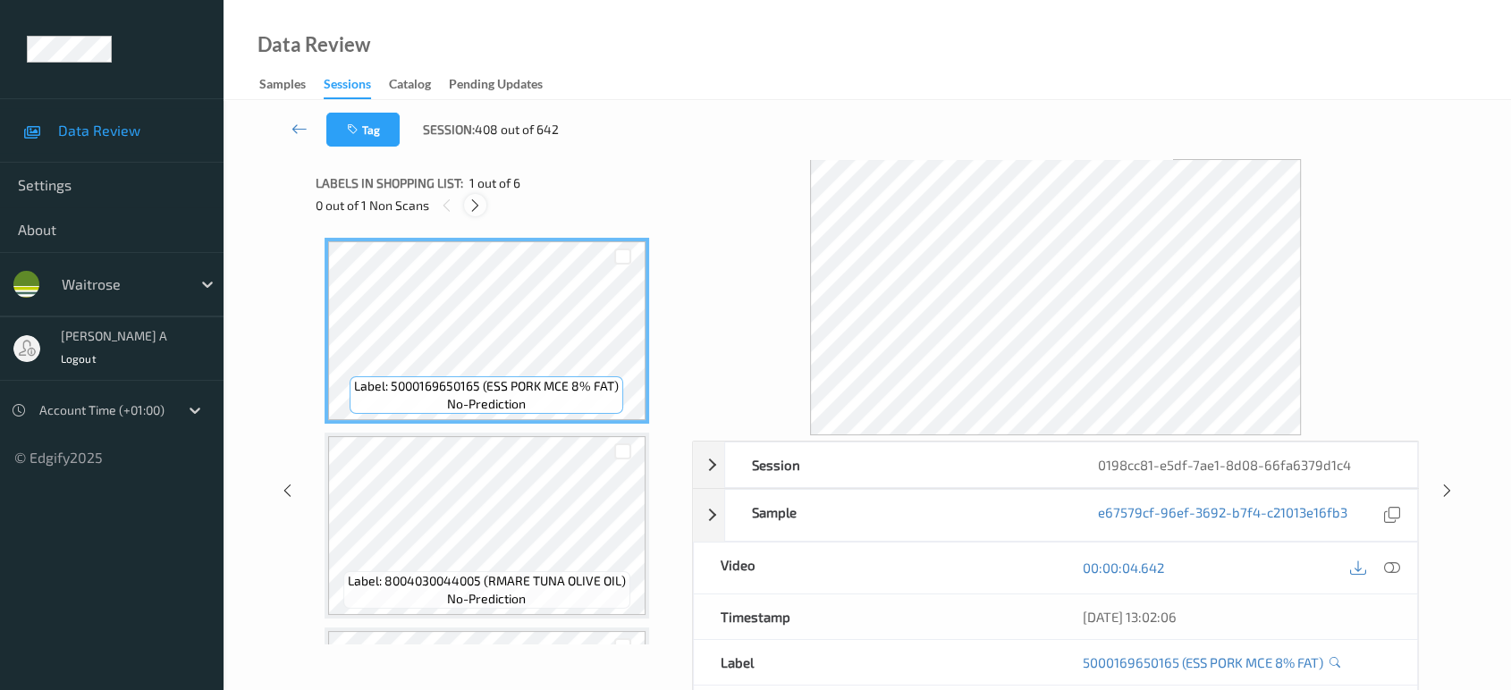
click at [476, 204] on icon at bounding box center [475, 206] width 15 height 16
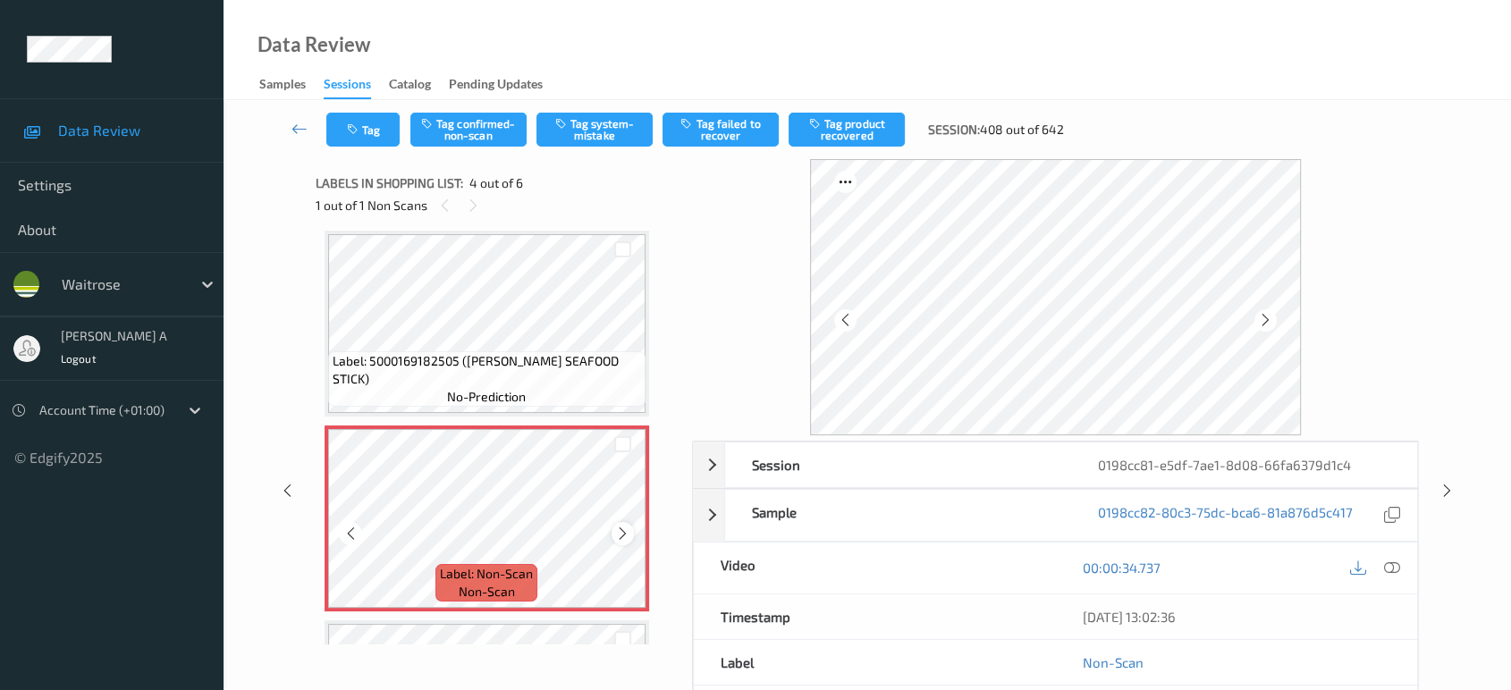
click at [618, 528] on icon at bounding box center [622, 534] width 15 height 16
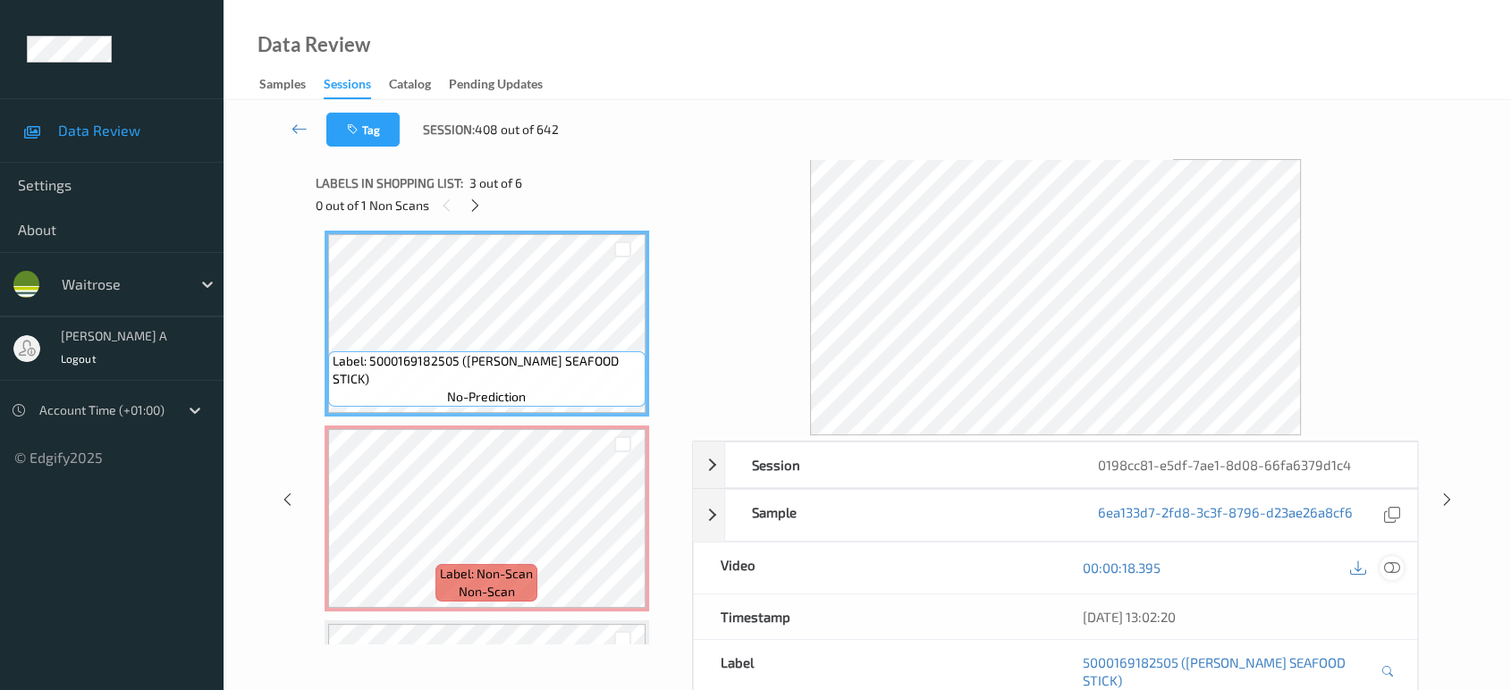
click at [1393, 561] on icon at bounding box center [1392, 568] width 16 height 16
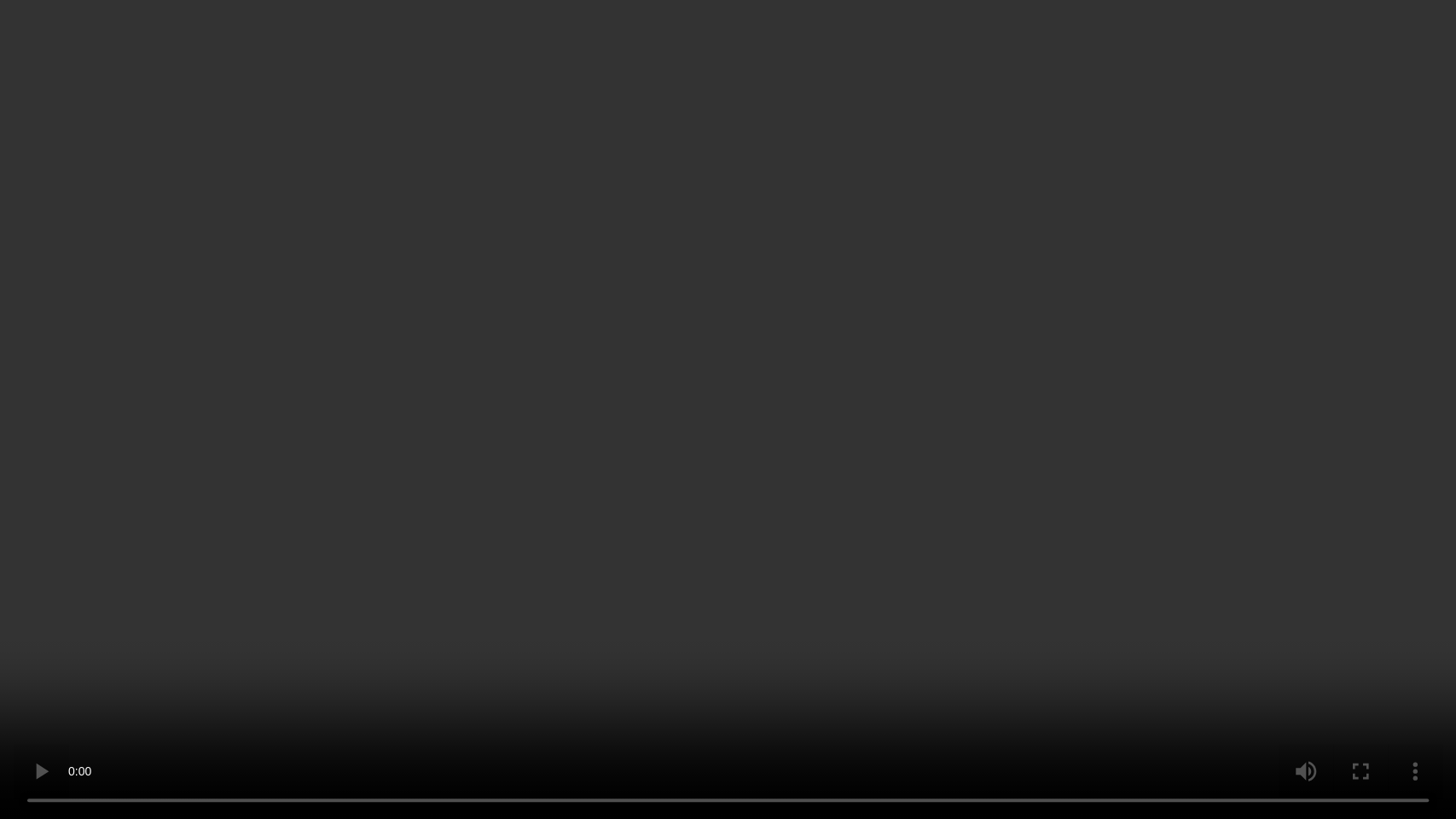
click at [730, 472] on video at bounding box center [728, 410] width 1456 height 819
click at [817, 589] on video at bounding box center [728, 410] width 1456 height 819
click at [720, 431] on video at bounding box center [728, 410] width 1456 height 819
click at [682, 546] on video at bounding box center [728, 410] width 1456 height 819
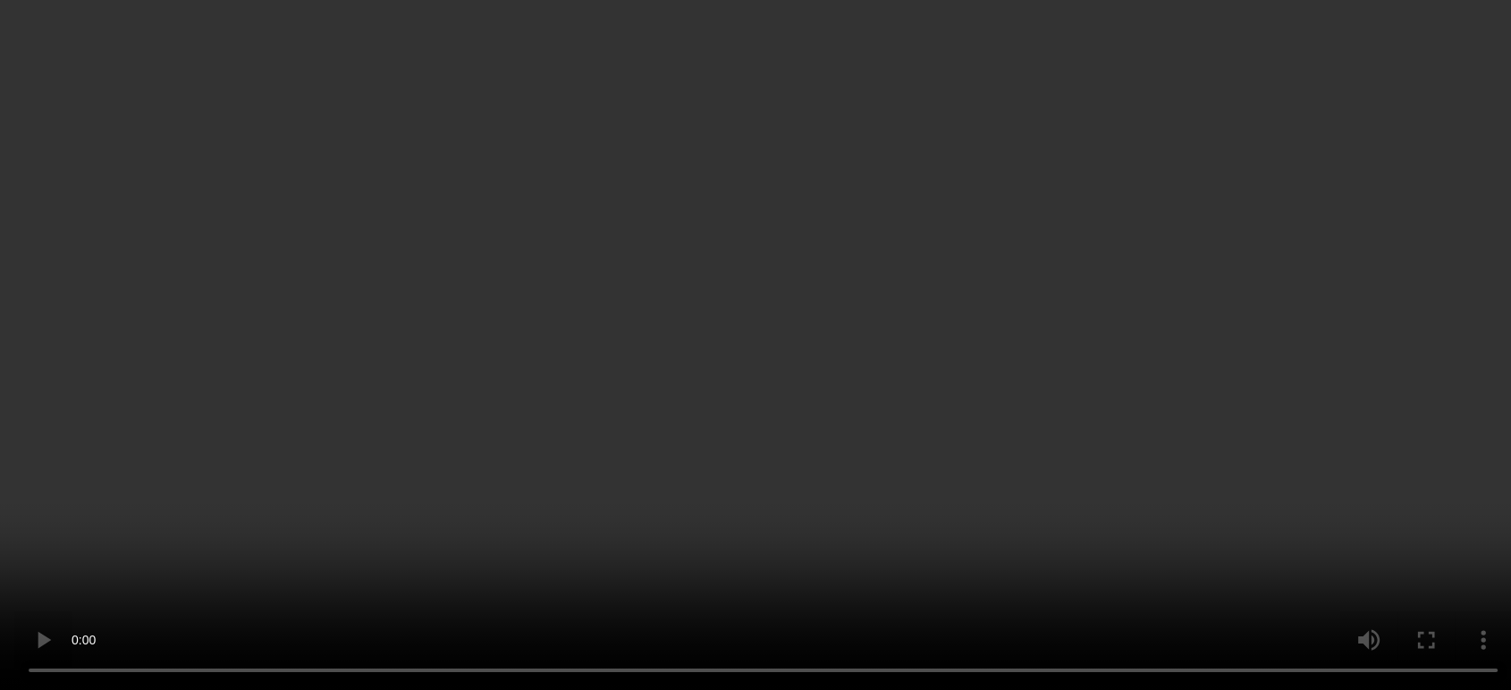
scroll to position [298, 0]
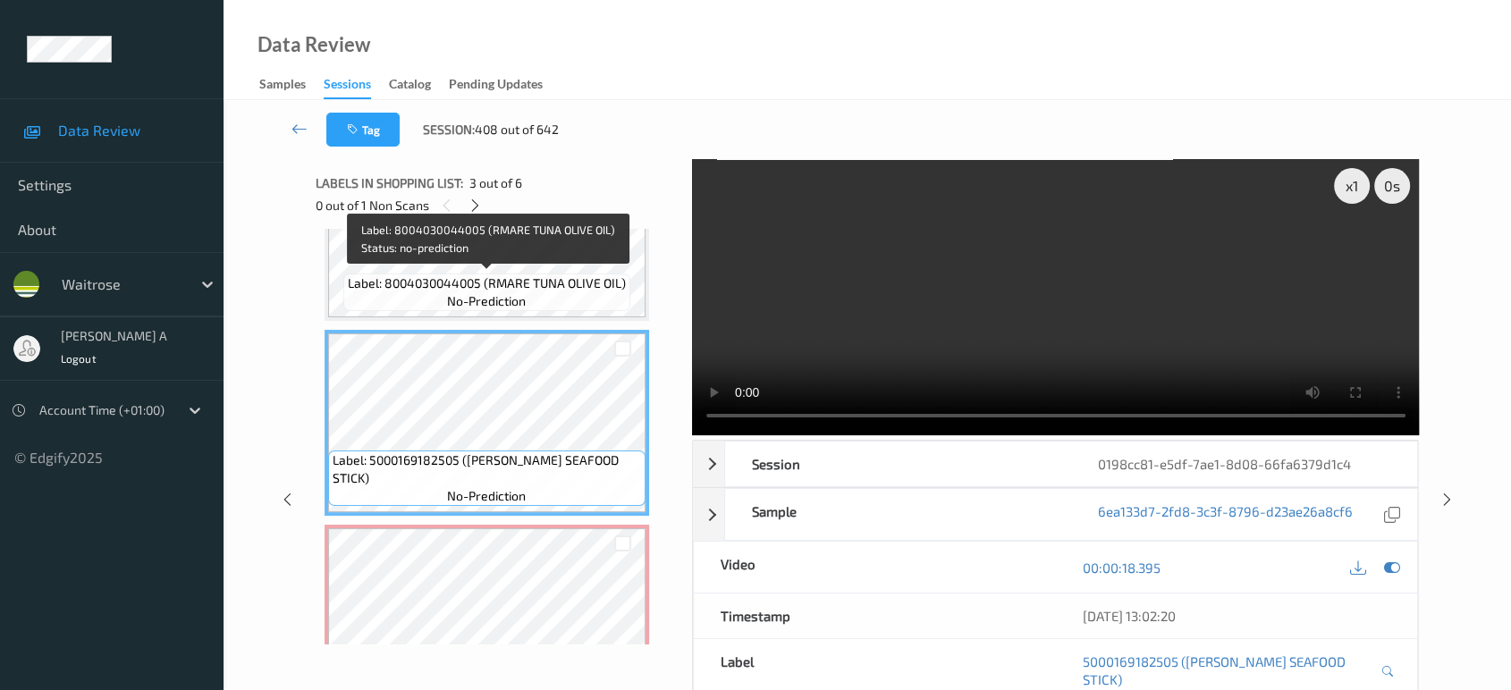
click at [532, 280] on span "Label: 8004030044005 (RMARE TUNA OLIVE OIL)" at bounding box center [487, 284] width 278 height 18
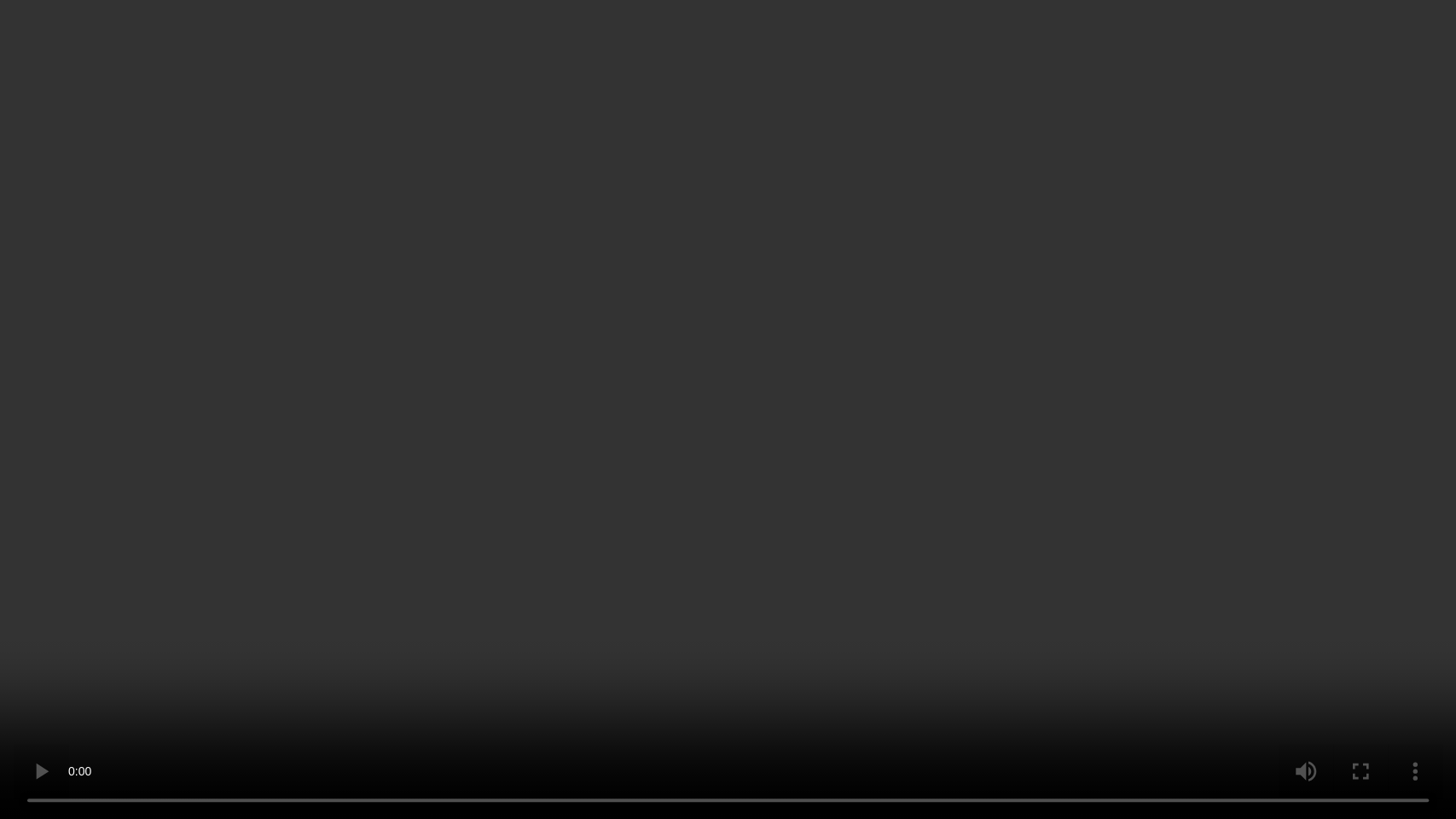
click at [634, 491] on video at bounding box center [728, 410] width 1456 height 819
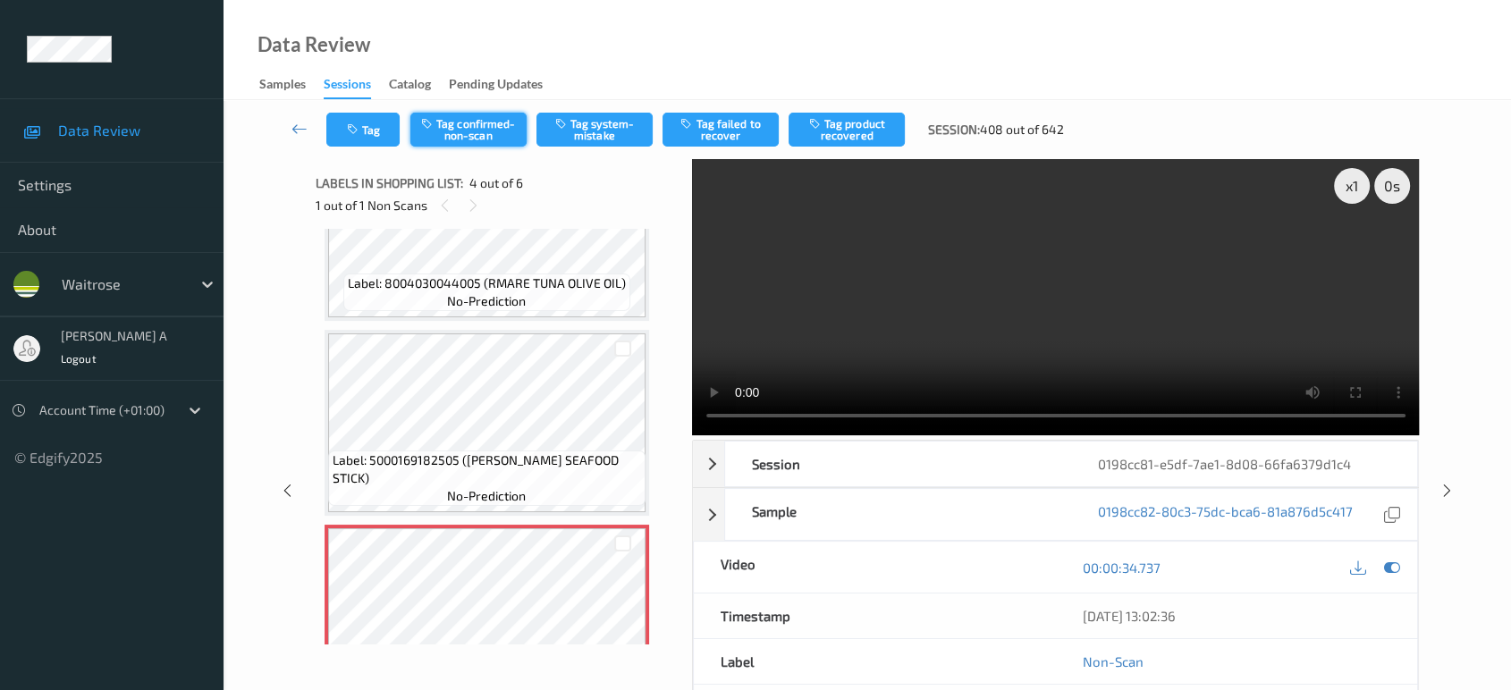
click at [486, 133] on button "Tag confirmed-non-scan" at bounding box center [468, 130] width 116 height 34
click at [844, 131] on button "Tag product recovered" at bounding box center [847, 130] width 116 height 34
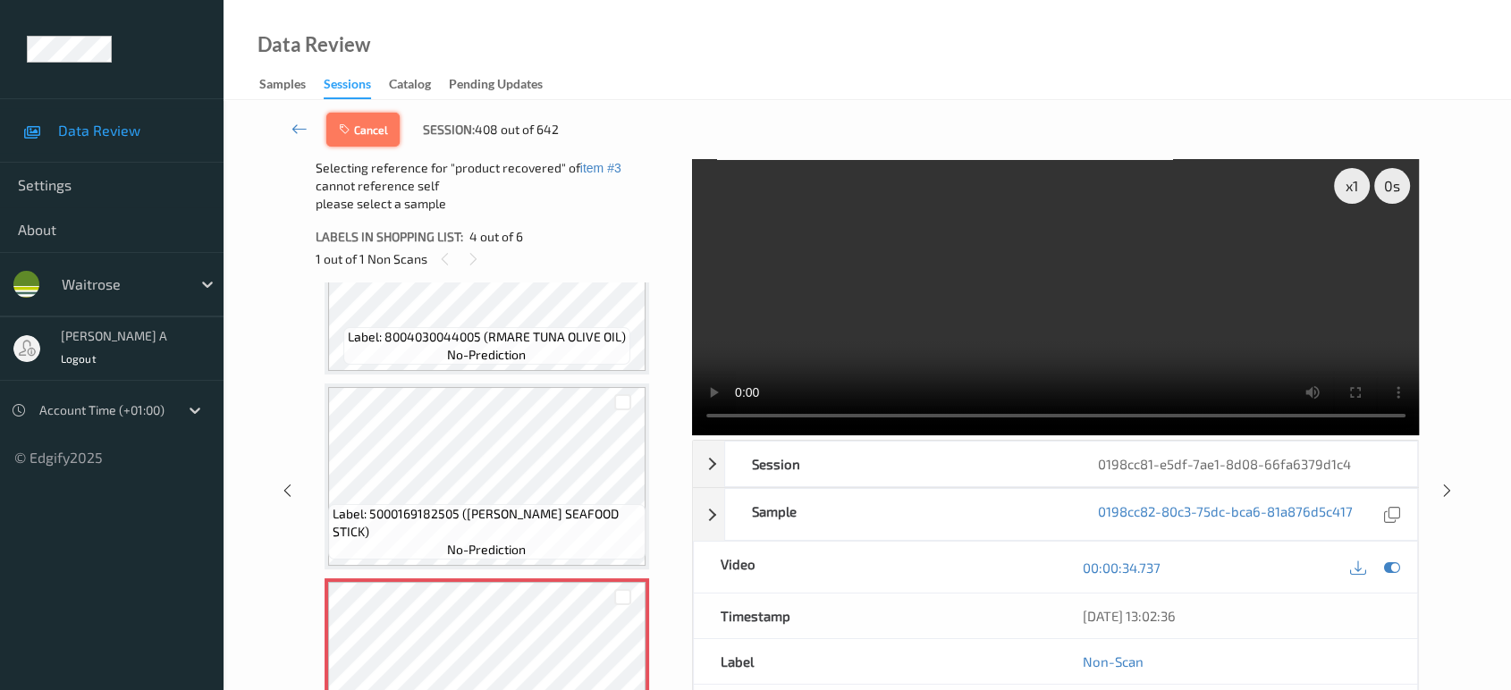
click at [374, 134] on button "Cancel" at bounding box center [362, 130] width 73 height 34
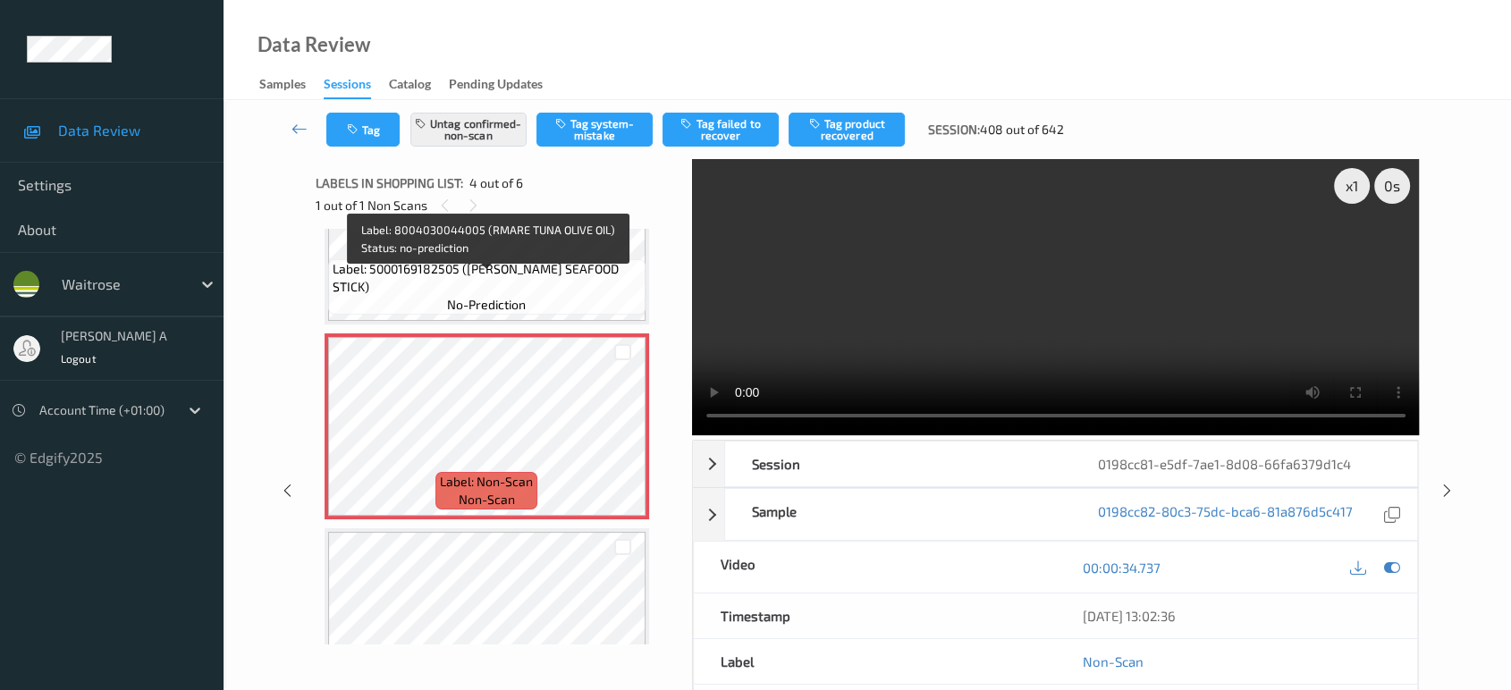
scroll to position [496, 0]
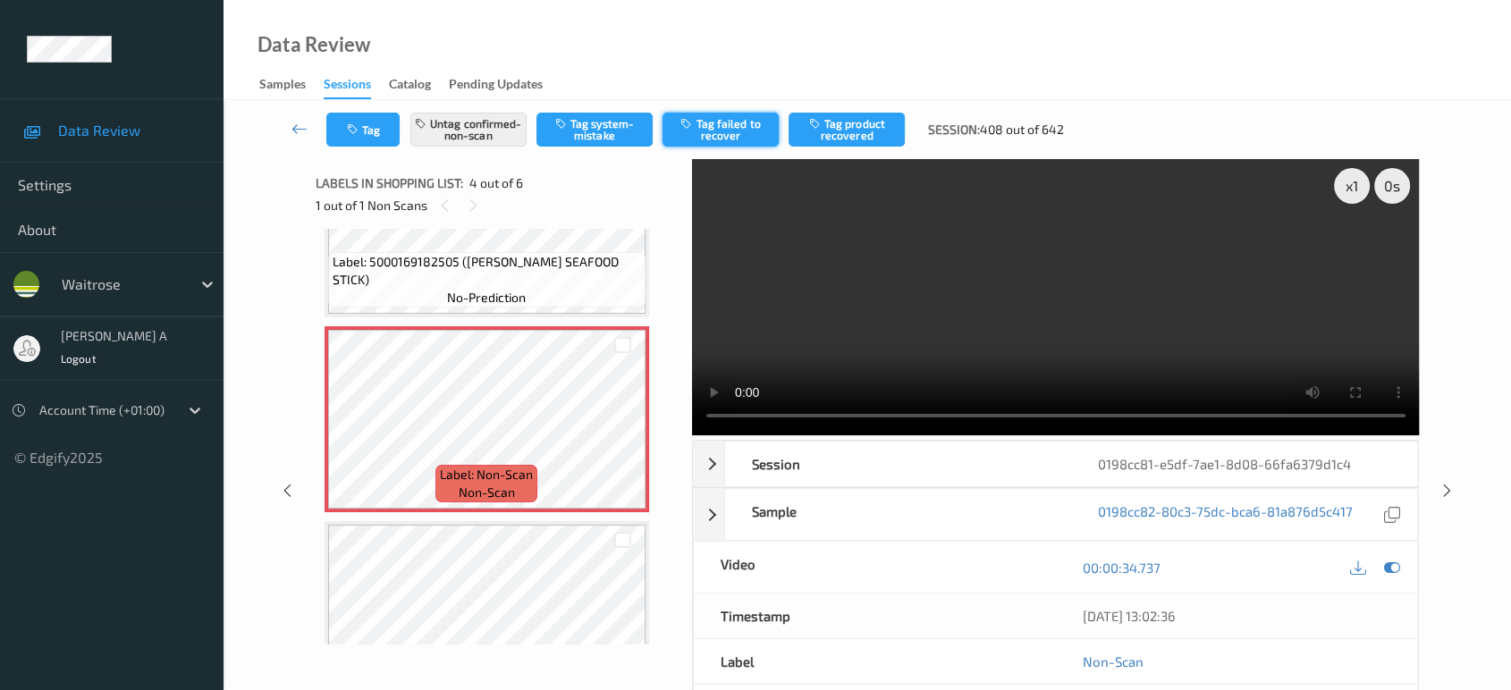
click at [696, 133] on button "Tag failed to recover" at bounding box center [721, 130] width 116 height 34
click at [1452, 492] on icon at bounding box center [1447, 500] width 15 height 16
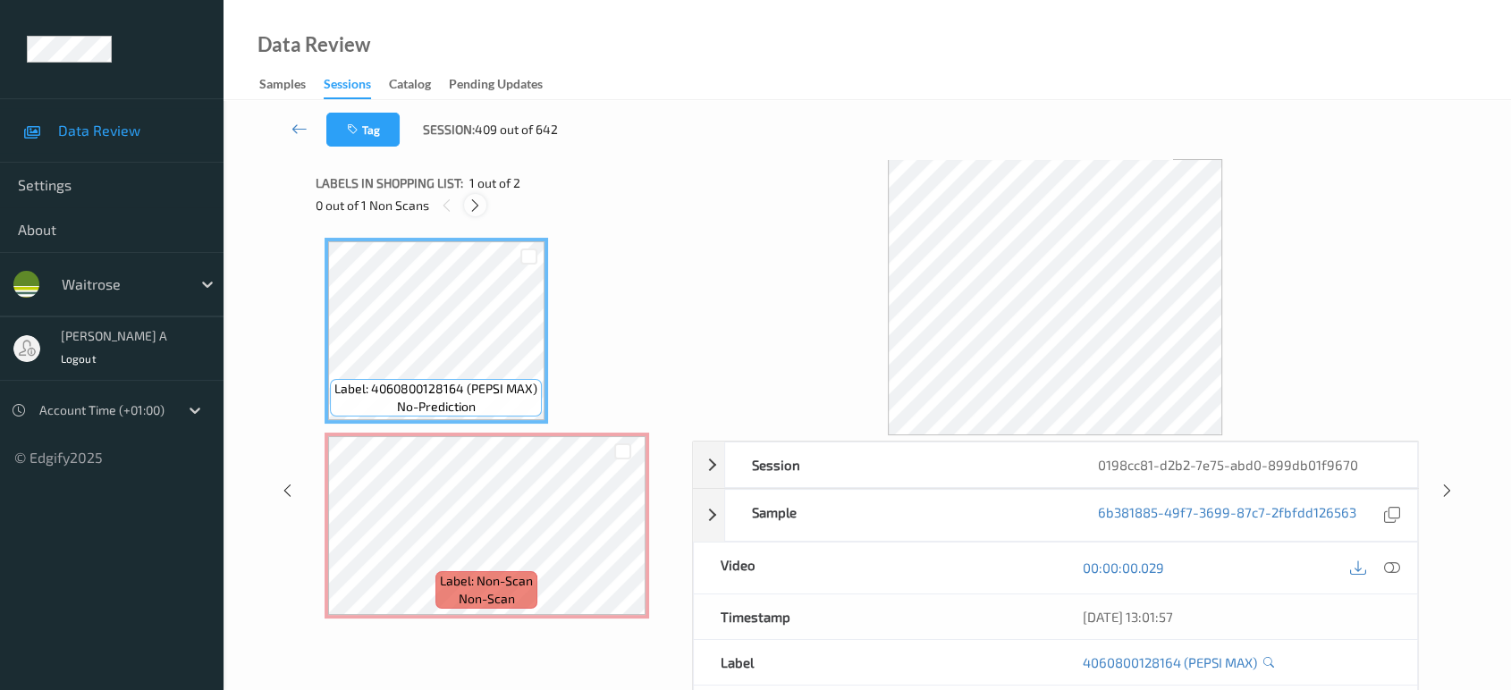
click at [476, 205] on icon at bounding box center [475, 206] width 15 height 16
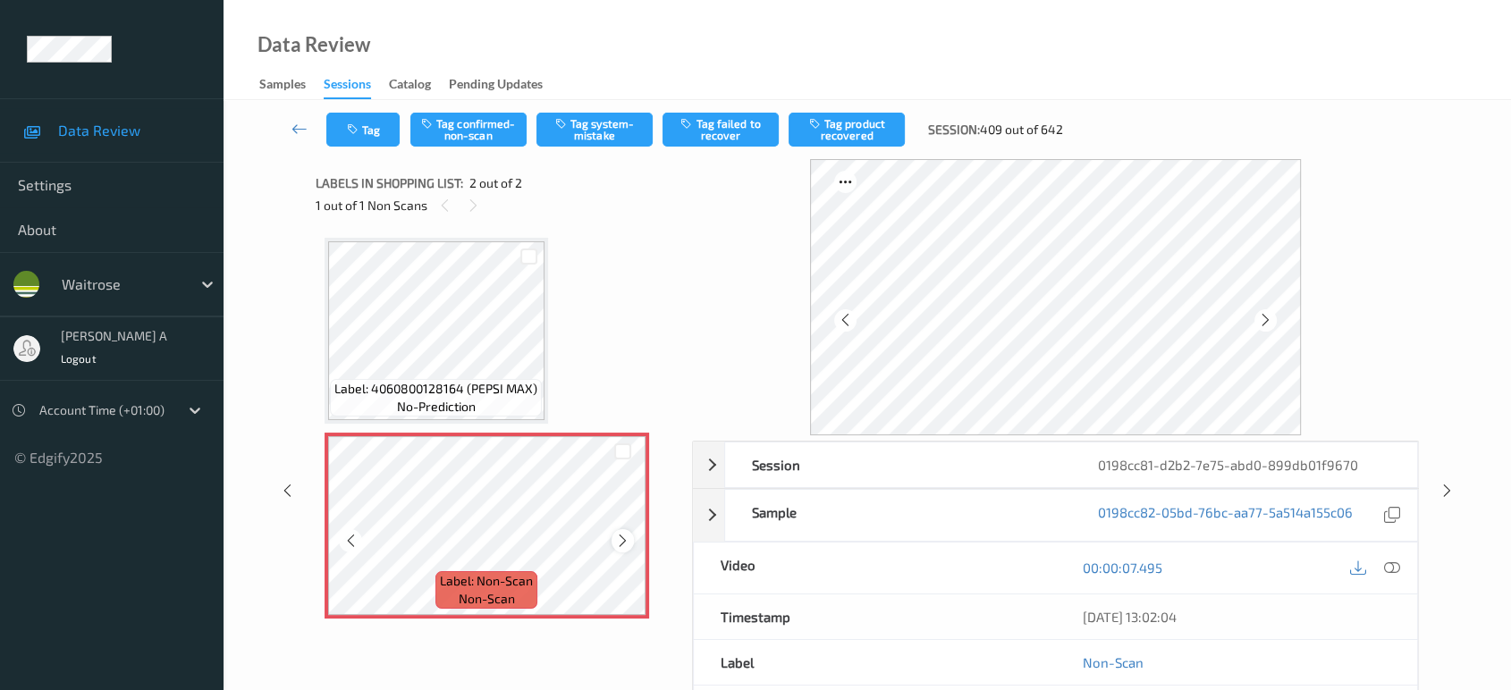
click at [615, 542] on icon at bounding box center [622, 541] width 15 height 16
click at [619, 538] on icon at bounding box center [622, 541] width 15 height 16
click at [622, 537] on icon at bounding box center [622, 541] width 15 height 16
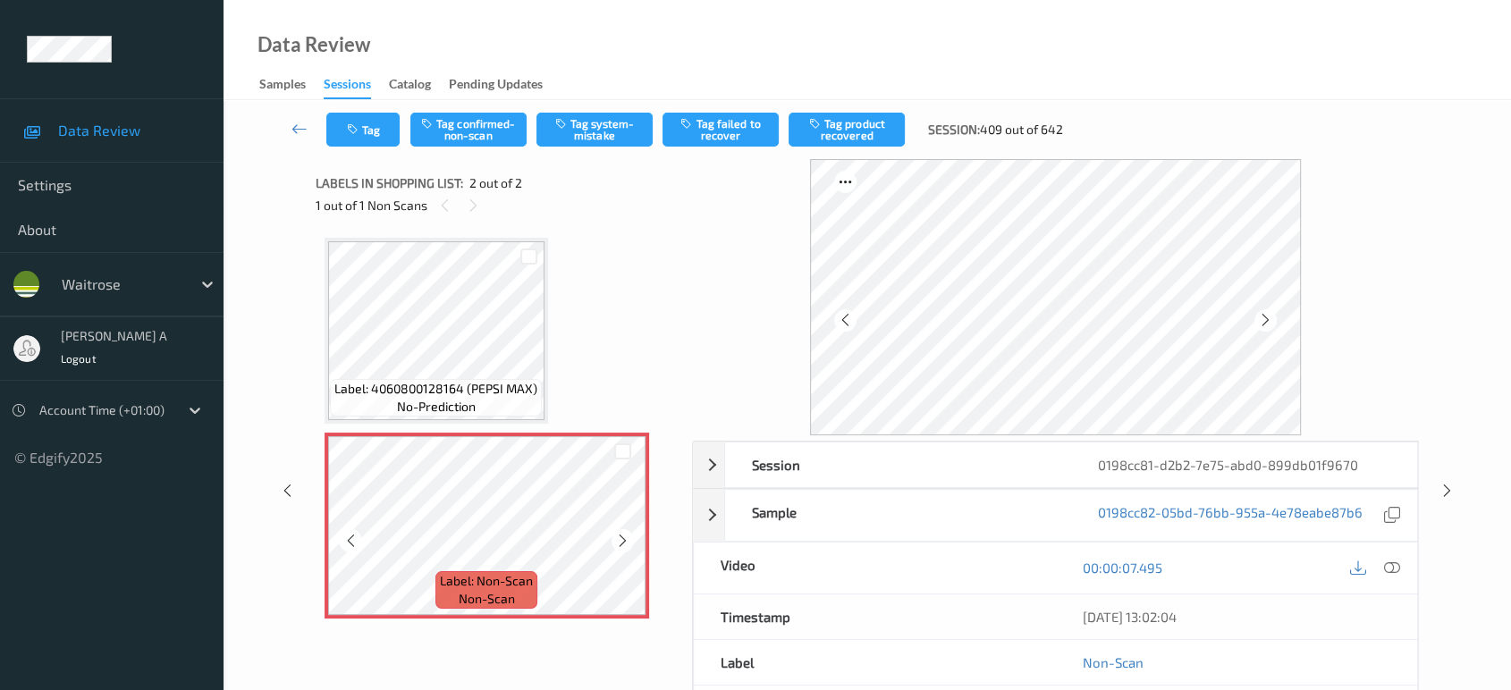
click at [622, 537] on icon at bounding box center [622, 541] width 15 height 16
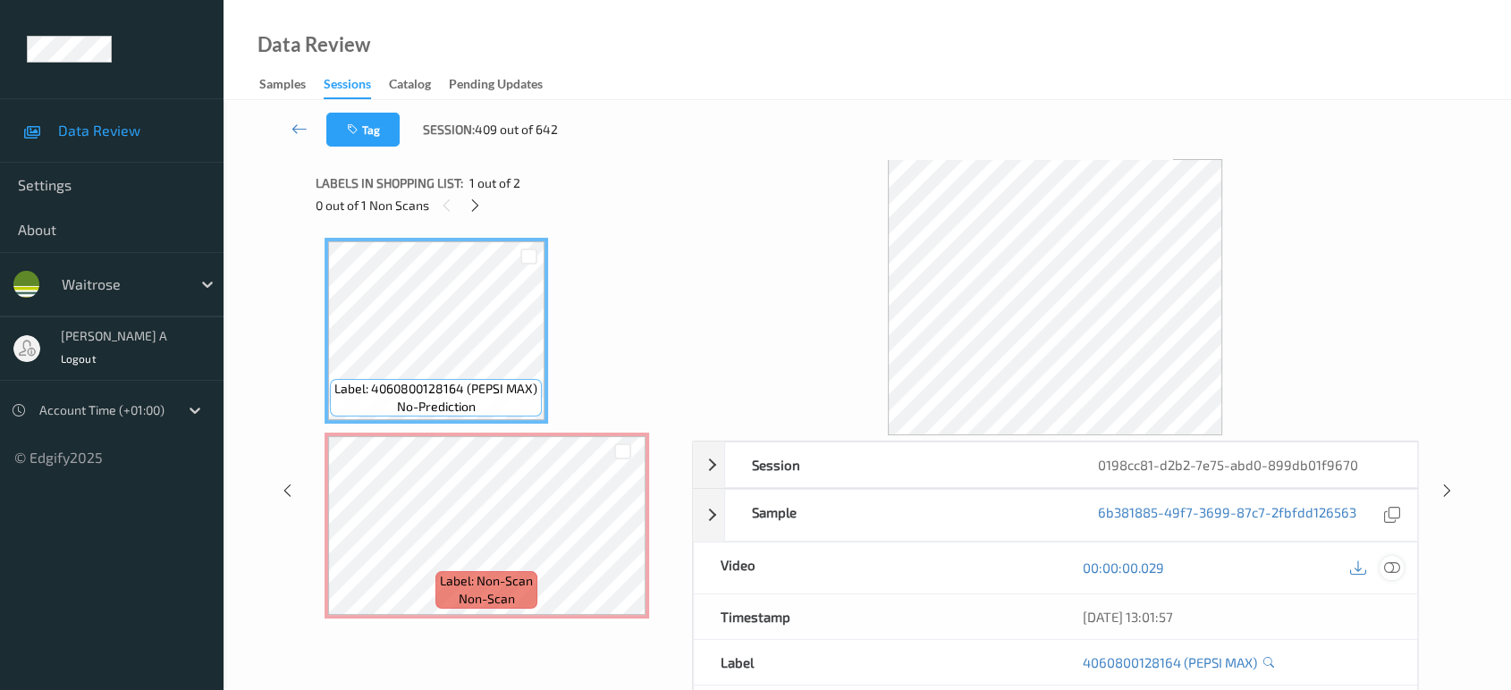
click at [1390, 562] on icon at bounding box center [1392, 568] width 16 height 16
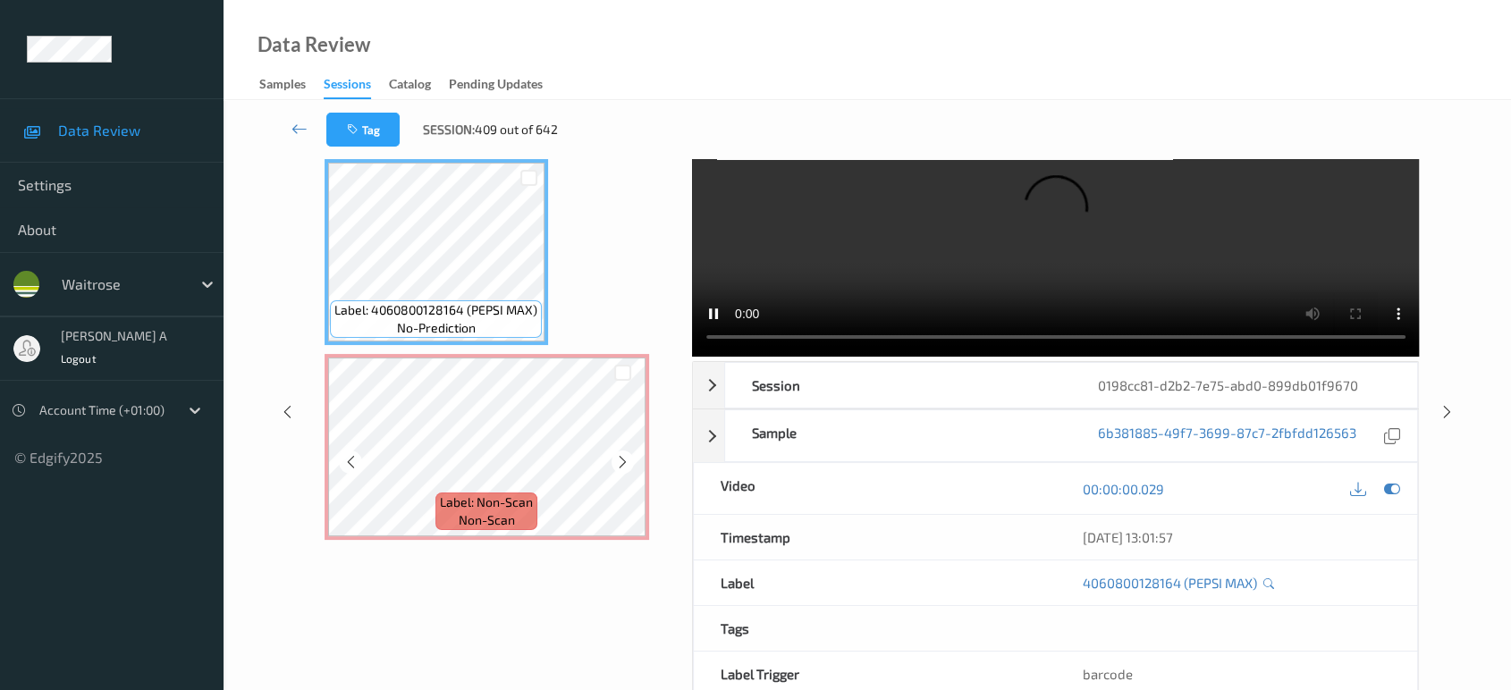
scroll to position [167, 0]
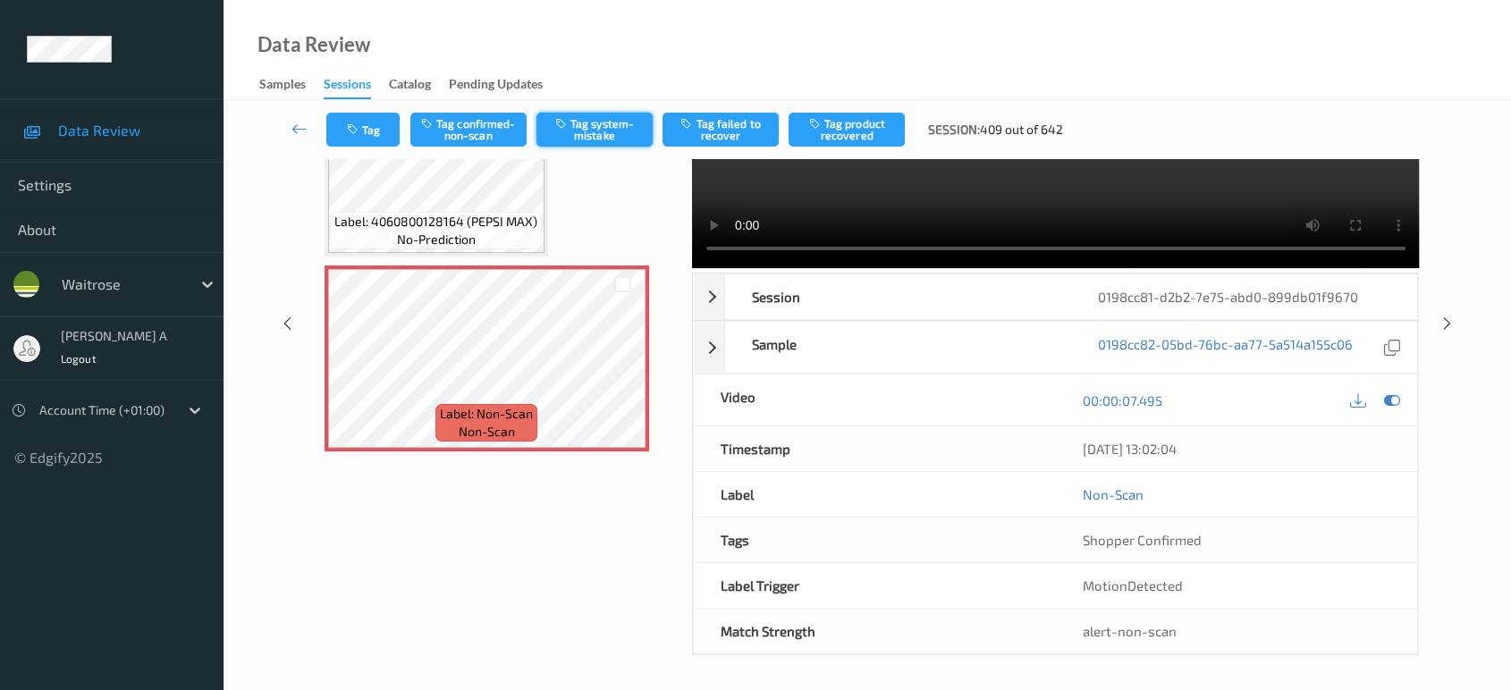
click at [602, 134] on button "Tag system-mistake" at bounding box center [595, 130] width 116 height 34
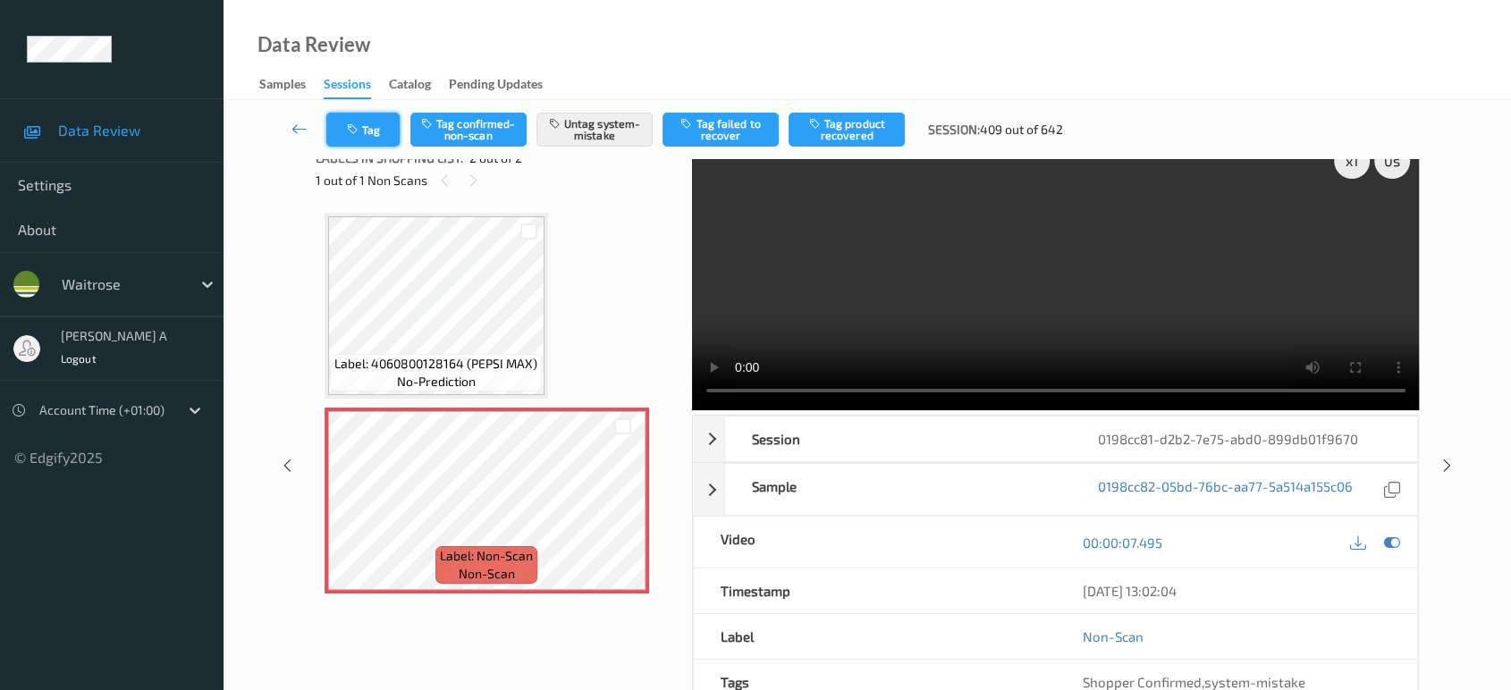
click at [376, 131] on button "Tag" at bounding box center [362, 130] width 73 height 34
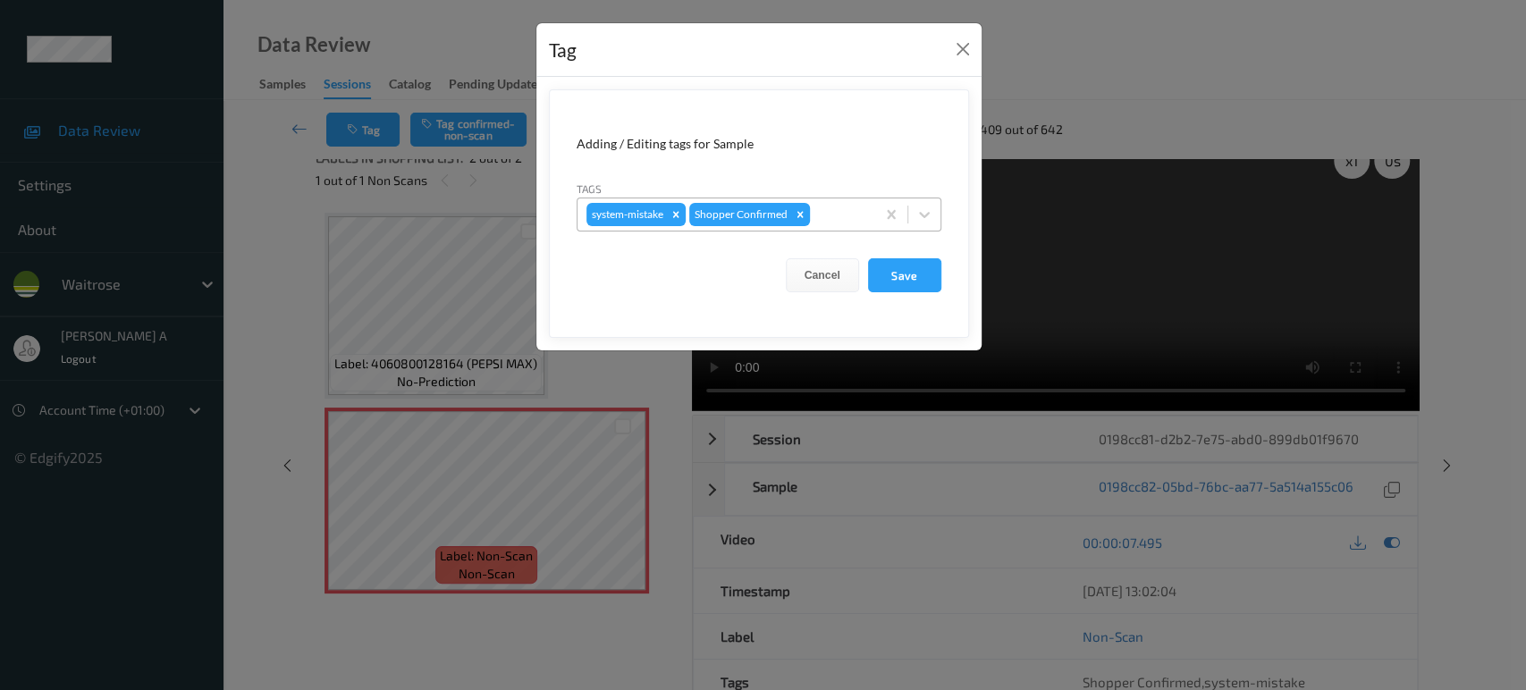
click at [850, 216] on div at bounding box center [840, 214] width 53 height 21
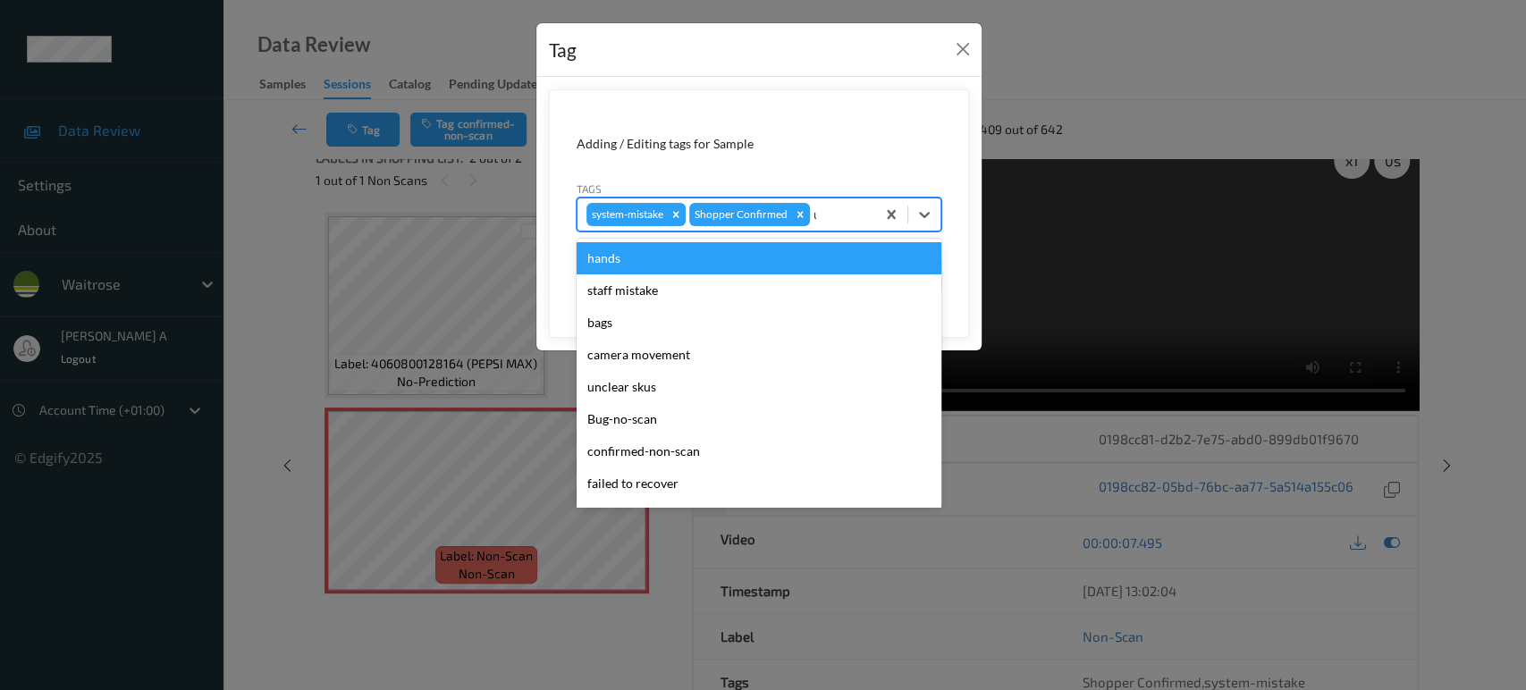
type input "un"
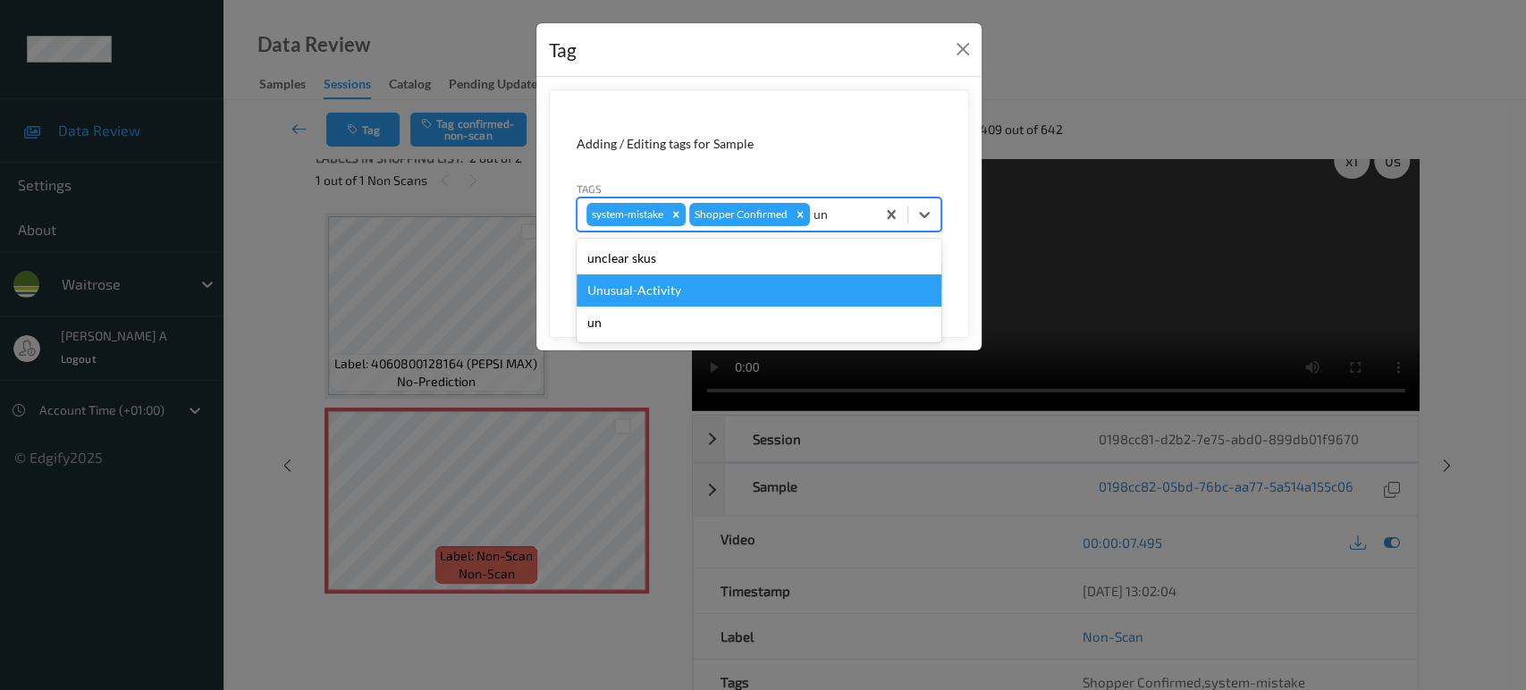
click at [733, 283] on div "Unusual-Activity" at bounding box center [759, 291] width 365 height 32
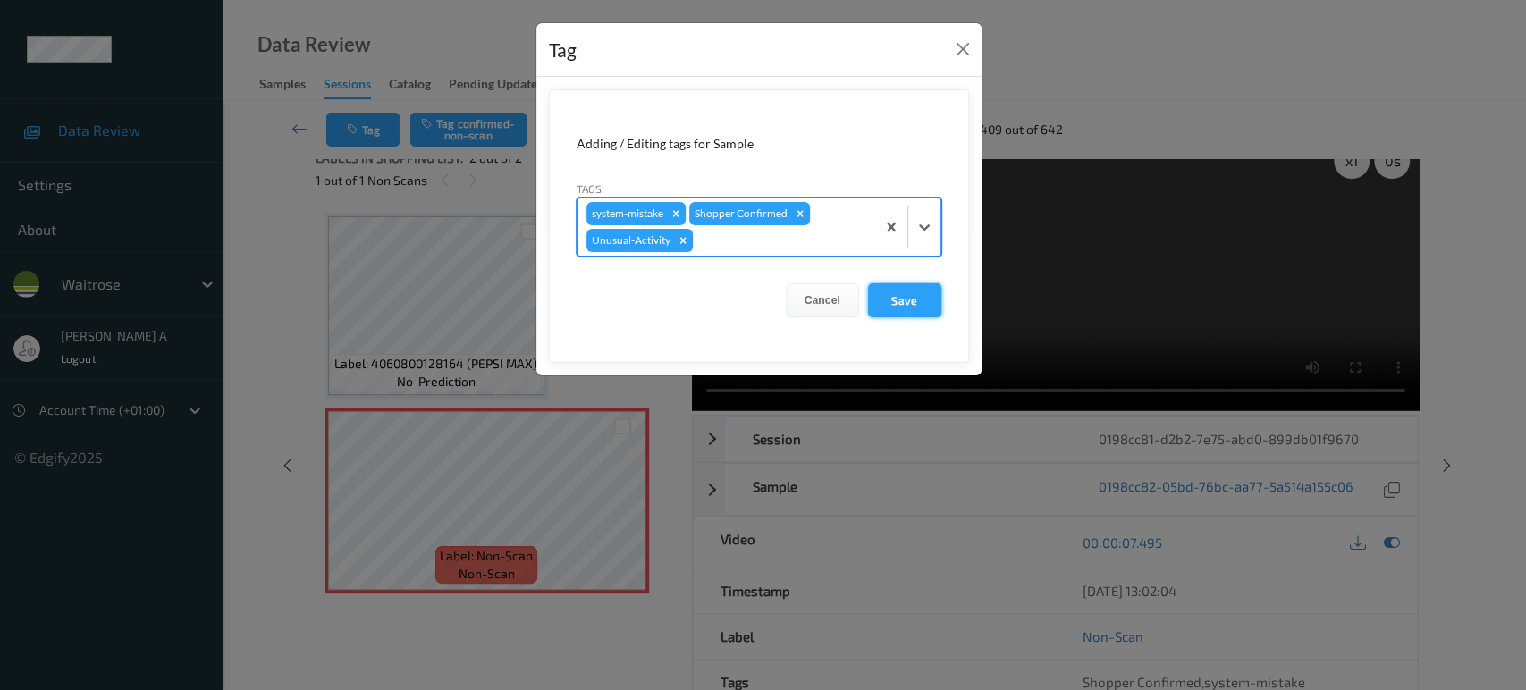
click at [904, 305] on button "Save" at bounding box center [904, 300] width 73 height 34
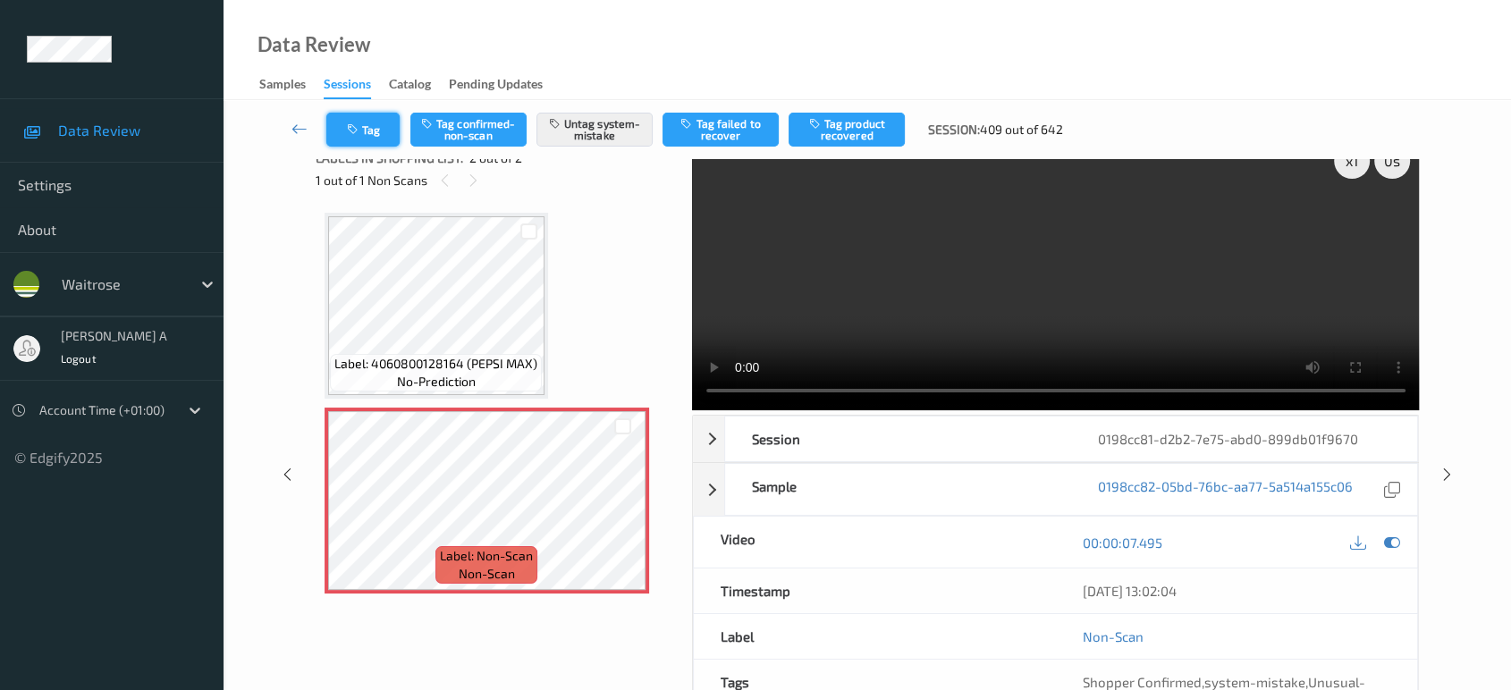
click at [342, 138] on button "Tag" at bounding box center [362, 130] width 73 height 34
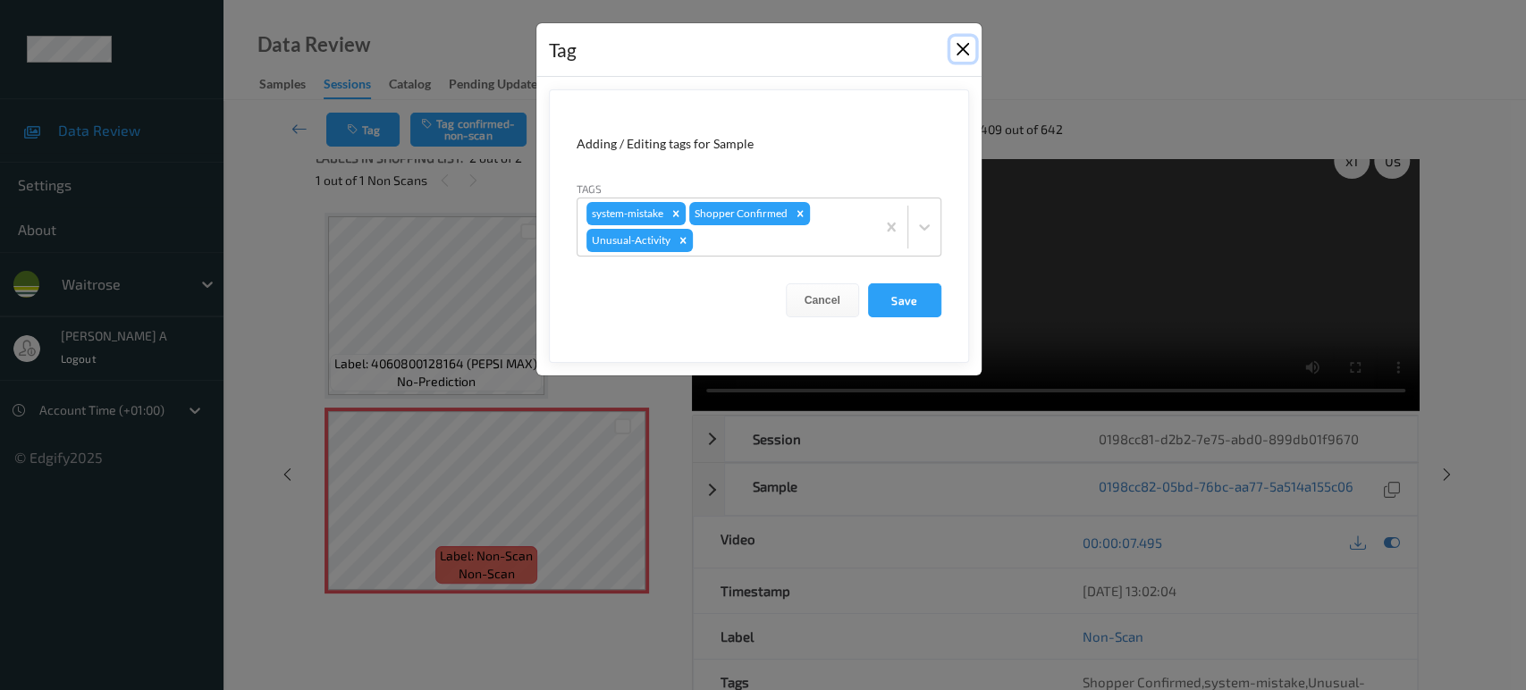
click at [961, 46] on button "Close" at bounding box center [963, 49] width 25 height 25
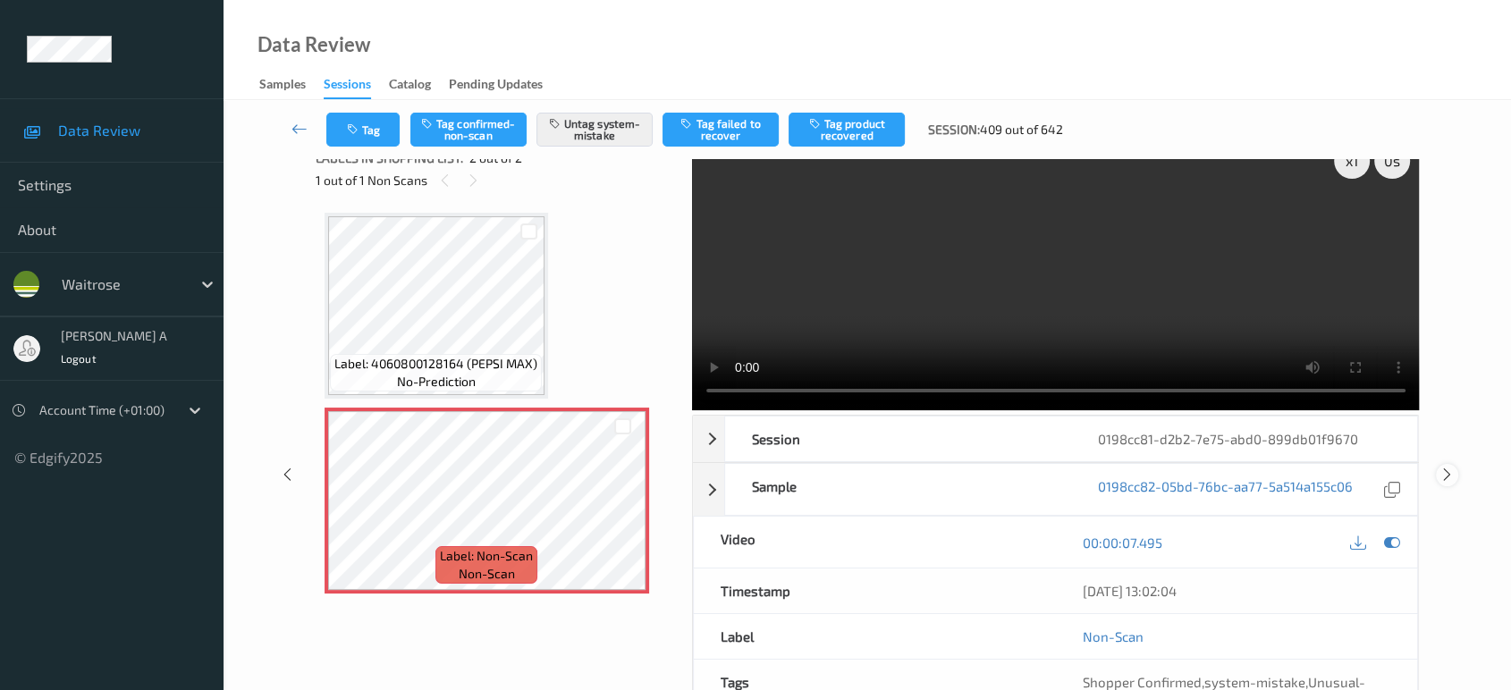
click at [1448, 477] on icon at bounding box center [1447, 475] width 15 height 16
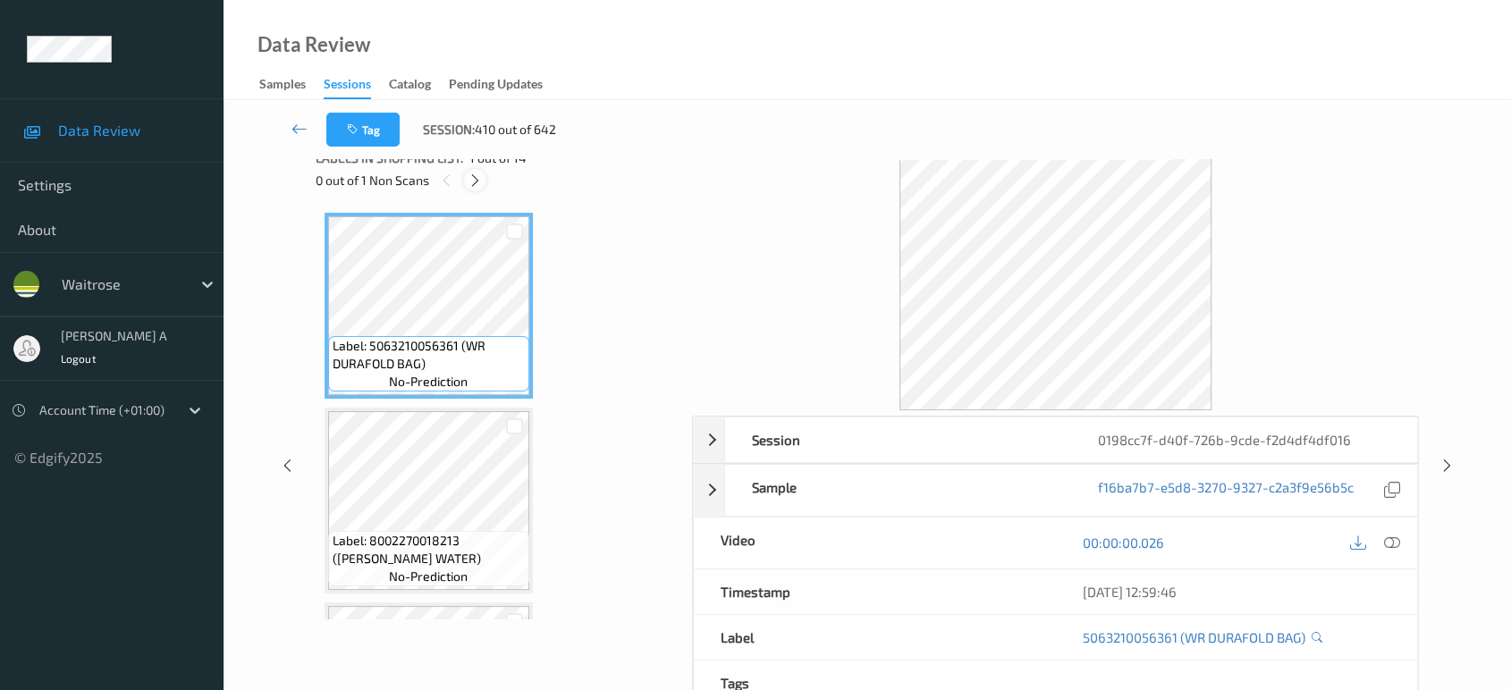
click at [477, 175] on icon at bounding box center [475, 181] width 15 height 16
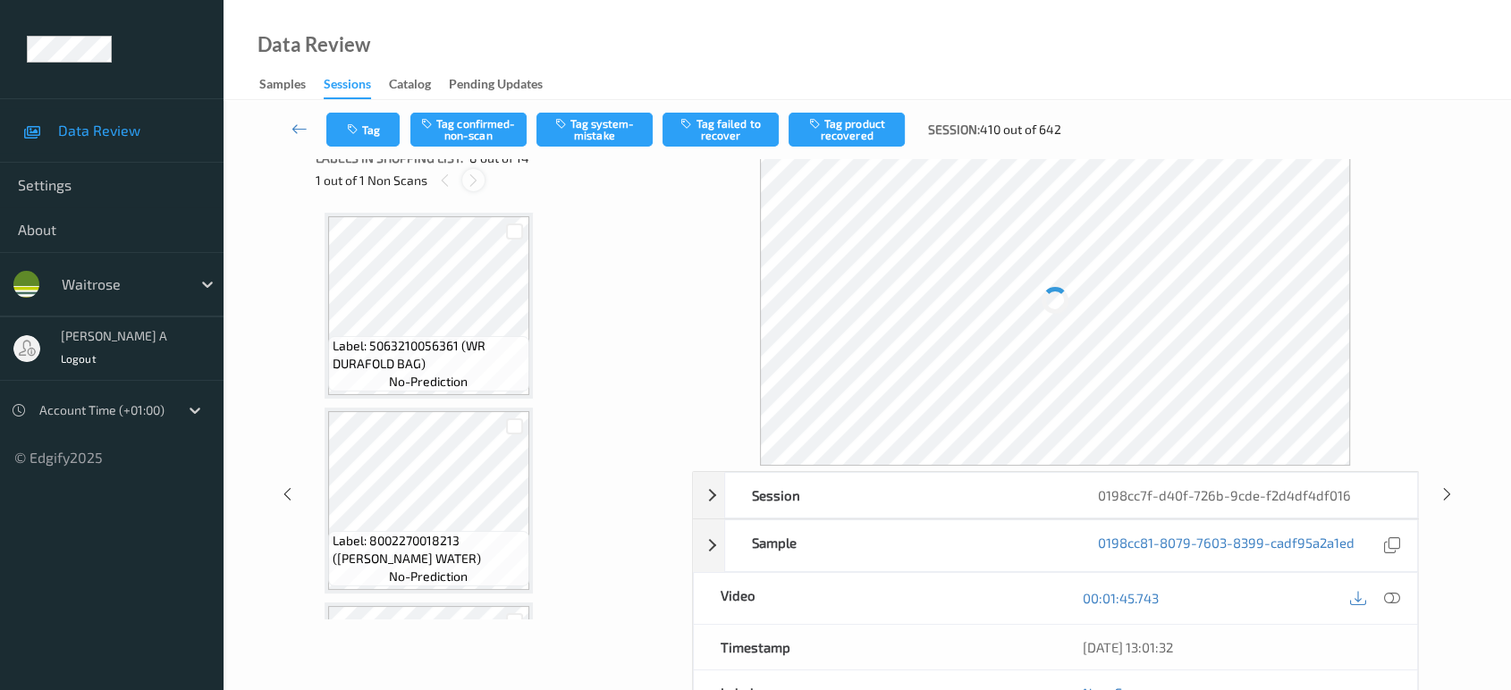
scroll to position [1173, 0]
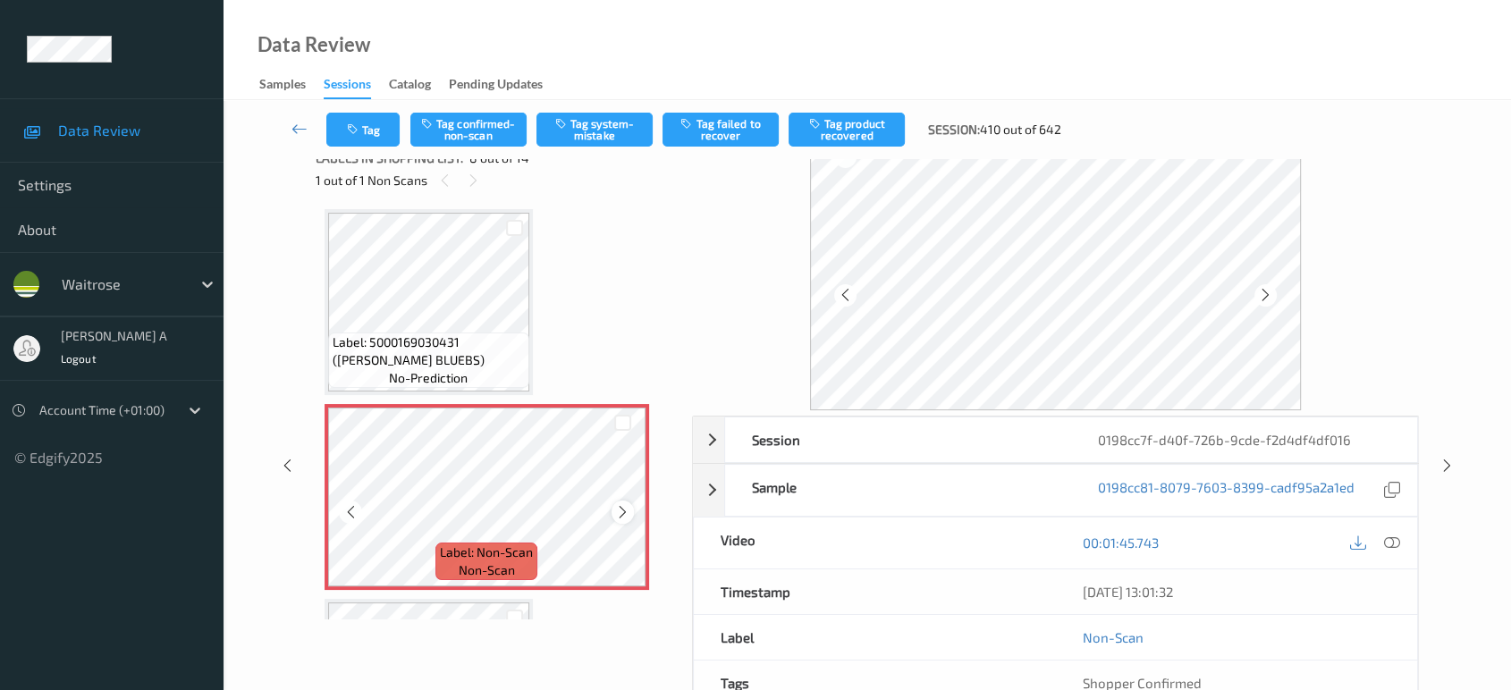
click at [627, 504] on icon at bounding box center [622, 512] width 15 height 16
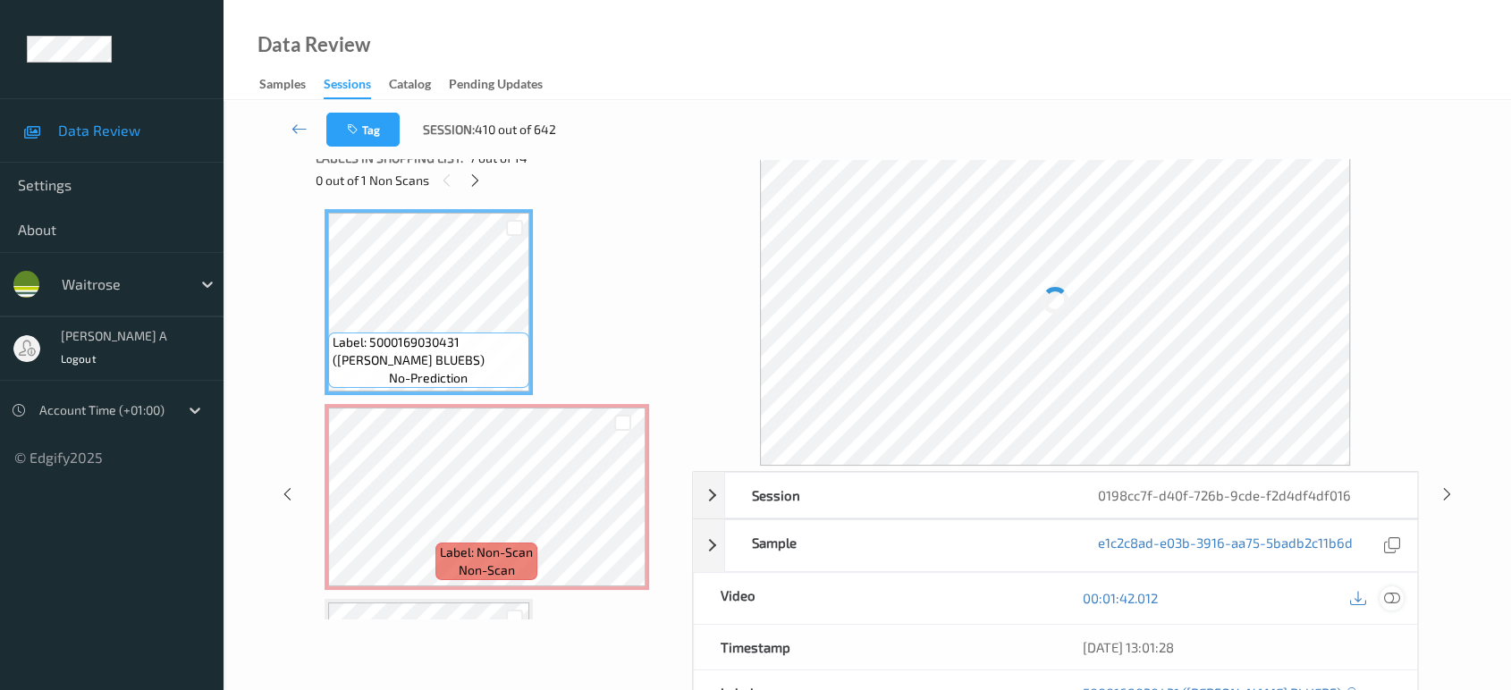
click at [1391, 591] on icon at bounding box center [1392, 598] width 16 height 16
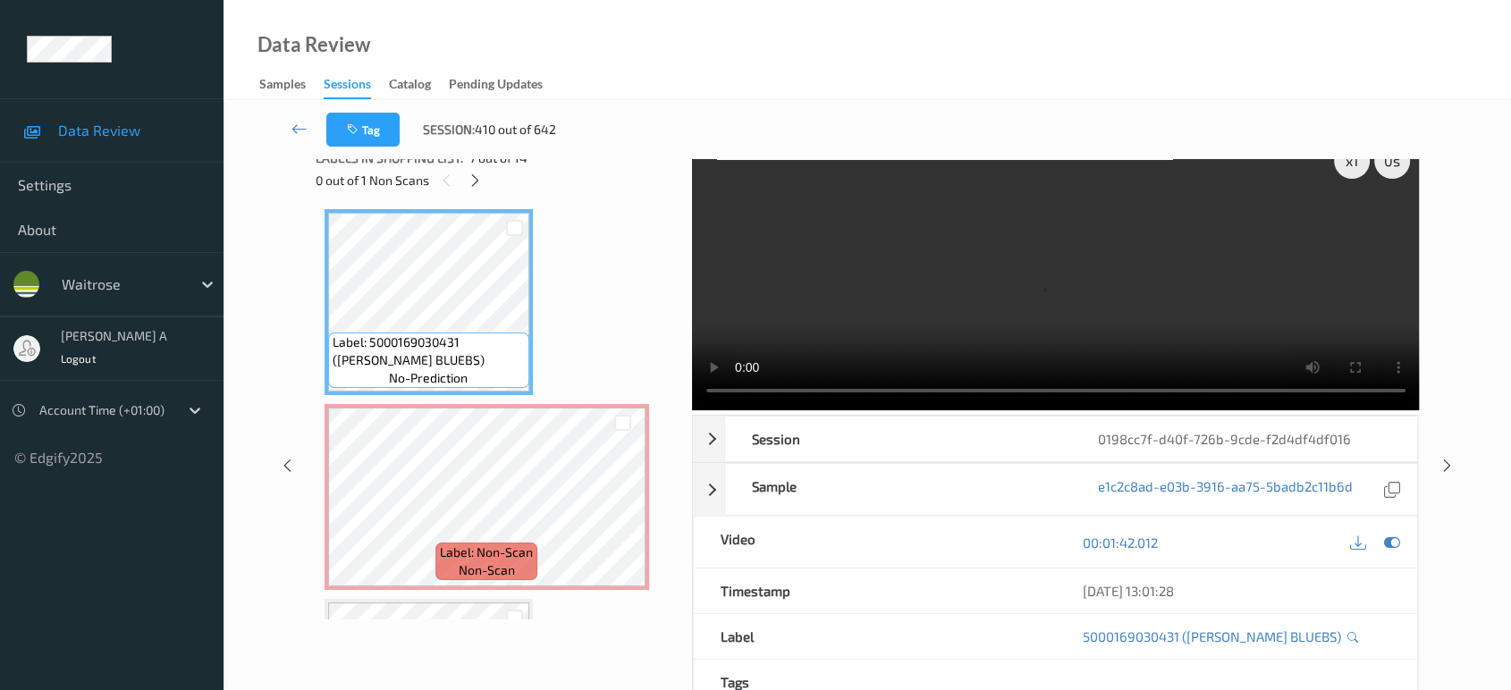
scroll to position [0, 0]
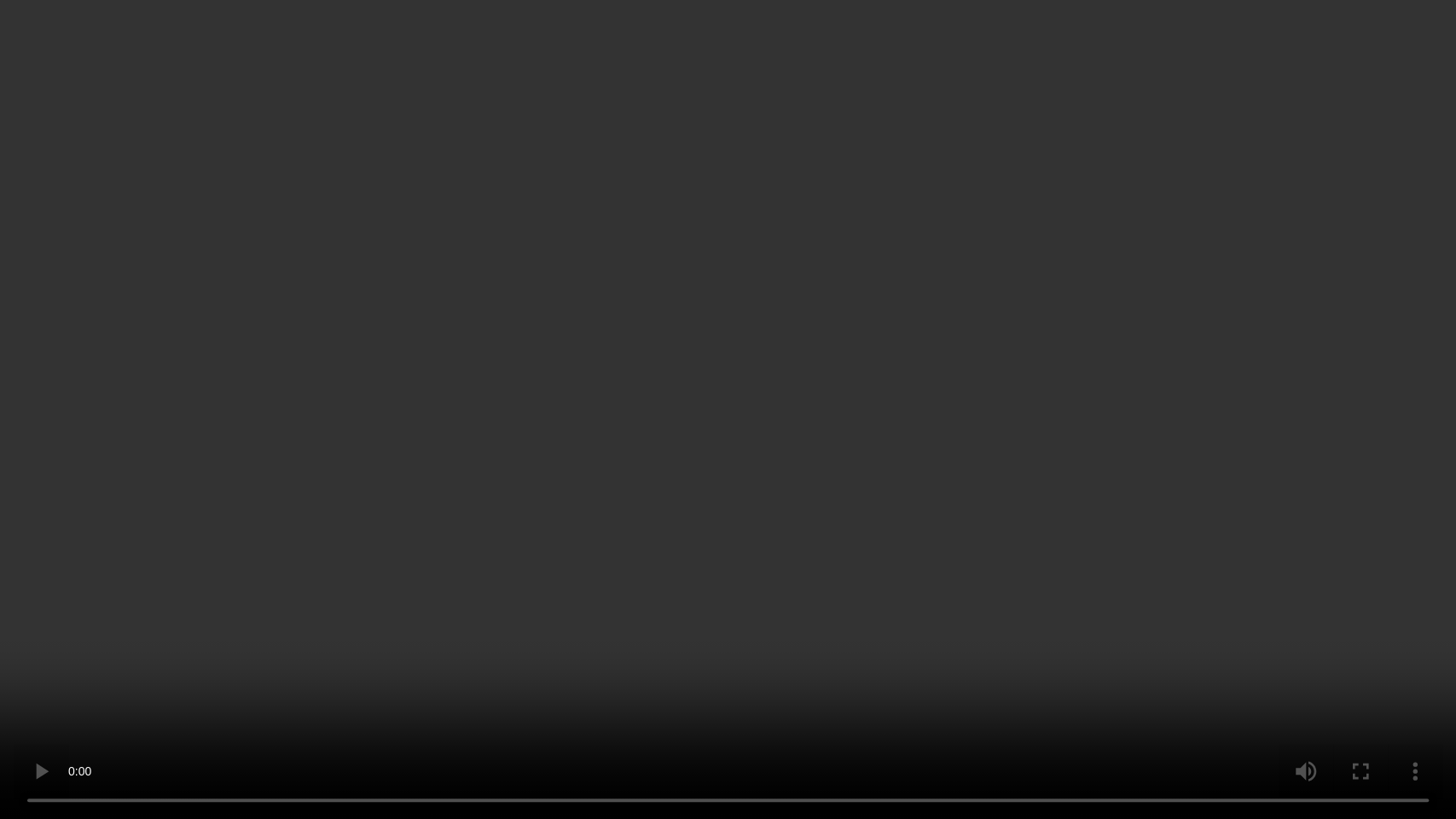
drag, startPoint x: 531, startPoint y: 383, endPoint x: 563, endPoint y: 343, distance: 51.2
click at [531, 383] on video at bounding box center [728, 410] width 1456 height 819
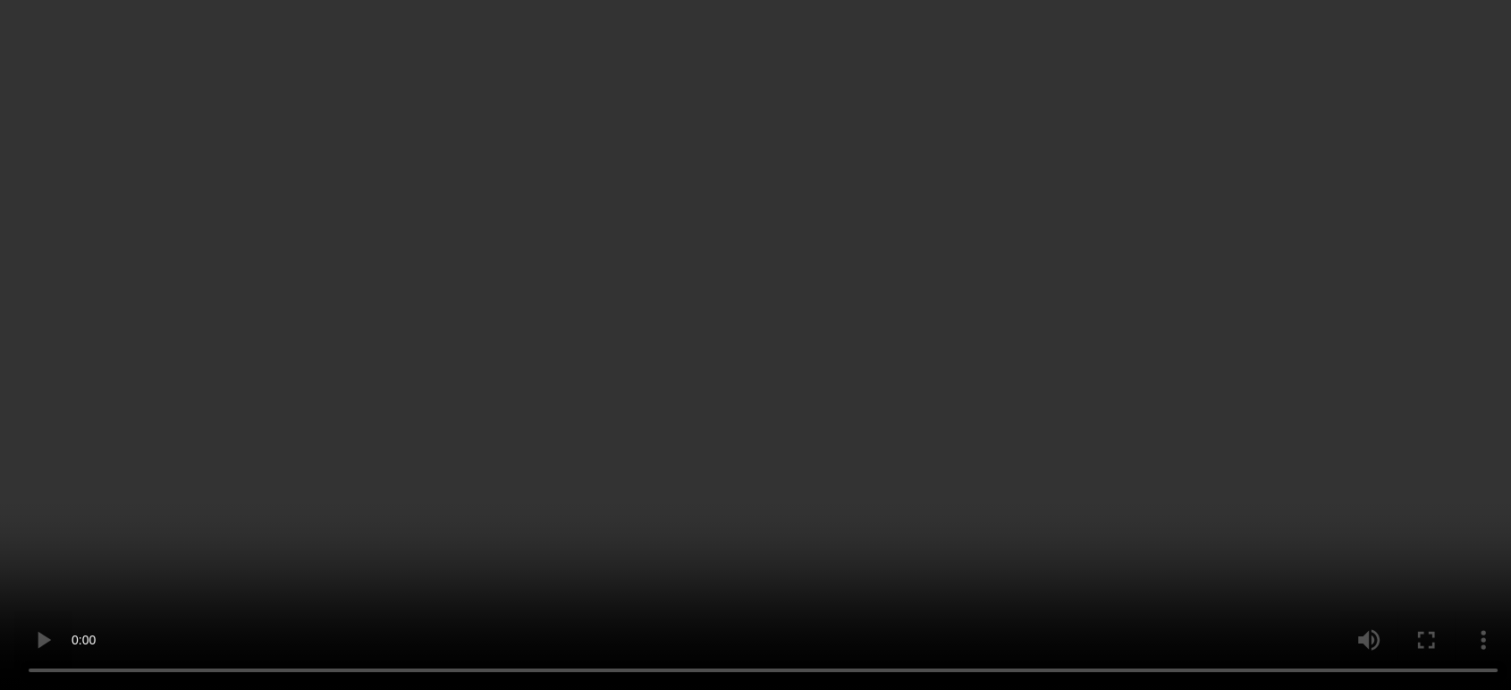
scroll to position [1173, 0]
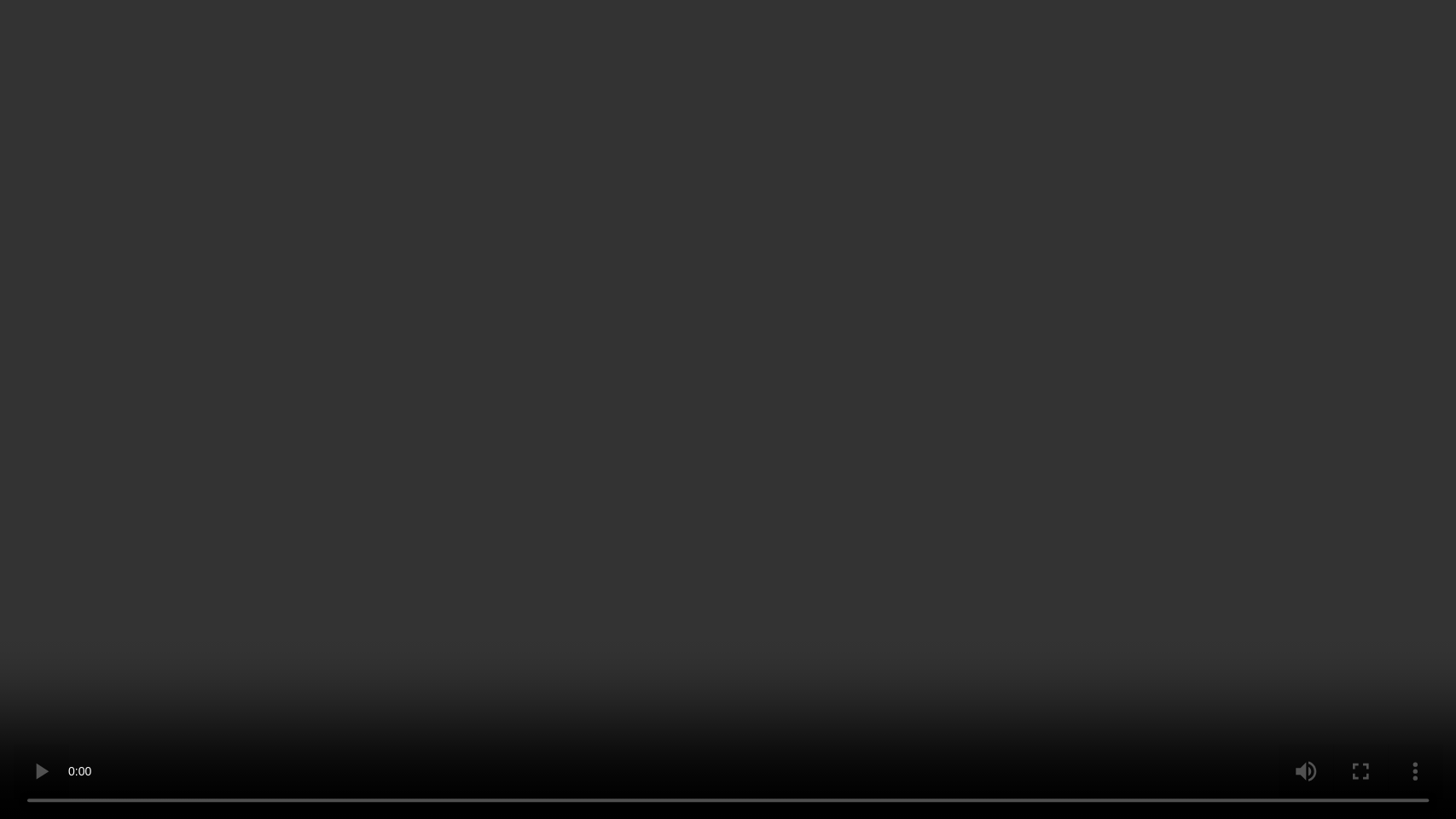
click at [885, 580] on video at bounding box center [728, 410] width 1456 height 819
click at [824, 395] on video at bounding box center [728, 410] width 1456 height 819
click at [874, 464] on video at bounding box center [728, 410] width 1456 height 819
click at [907, 548] on video at bounding box center [728, 410] width 1456 height 819
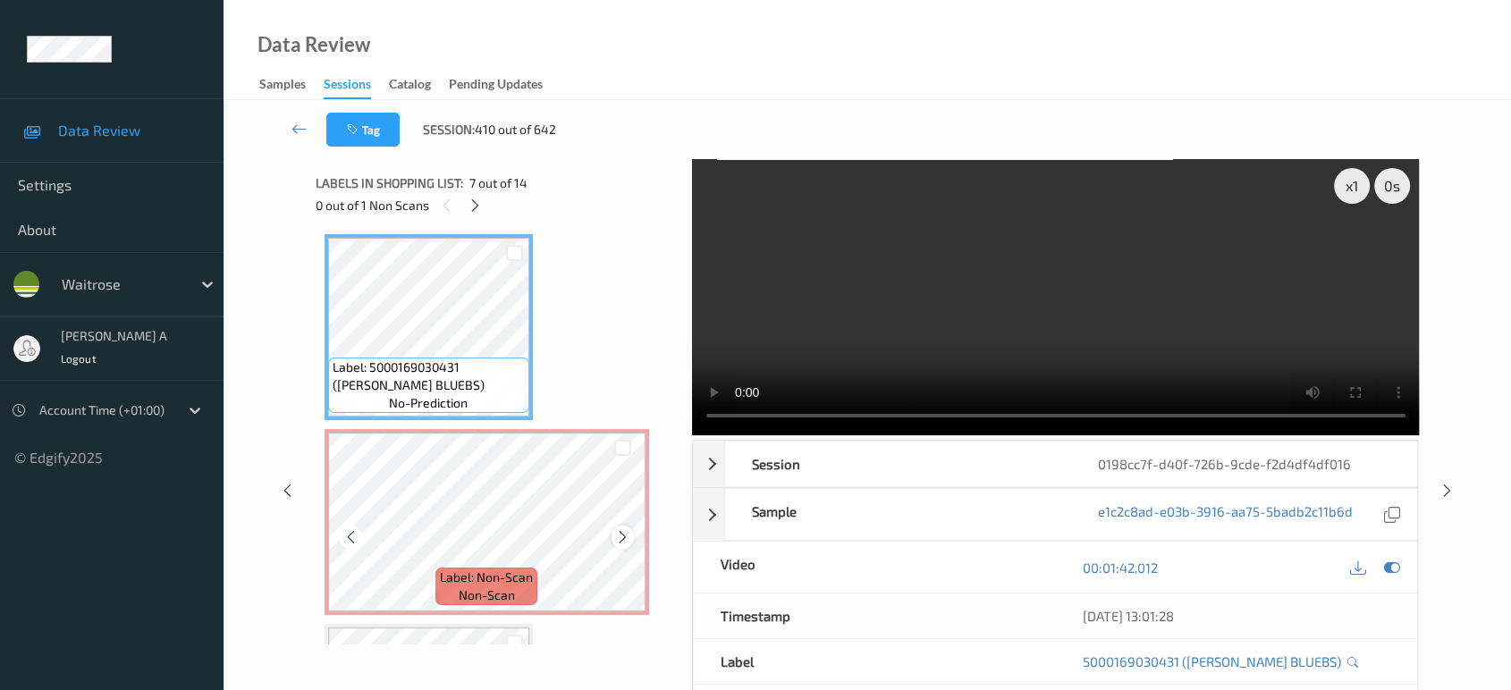
click at [623, 533] on icon at bounding box center [622, 537] width 15 height 16
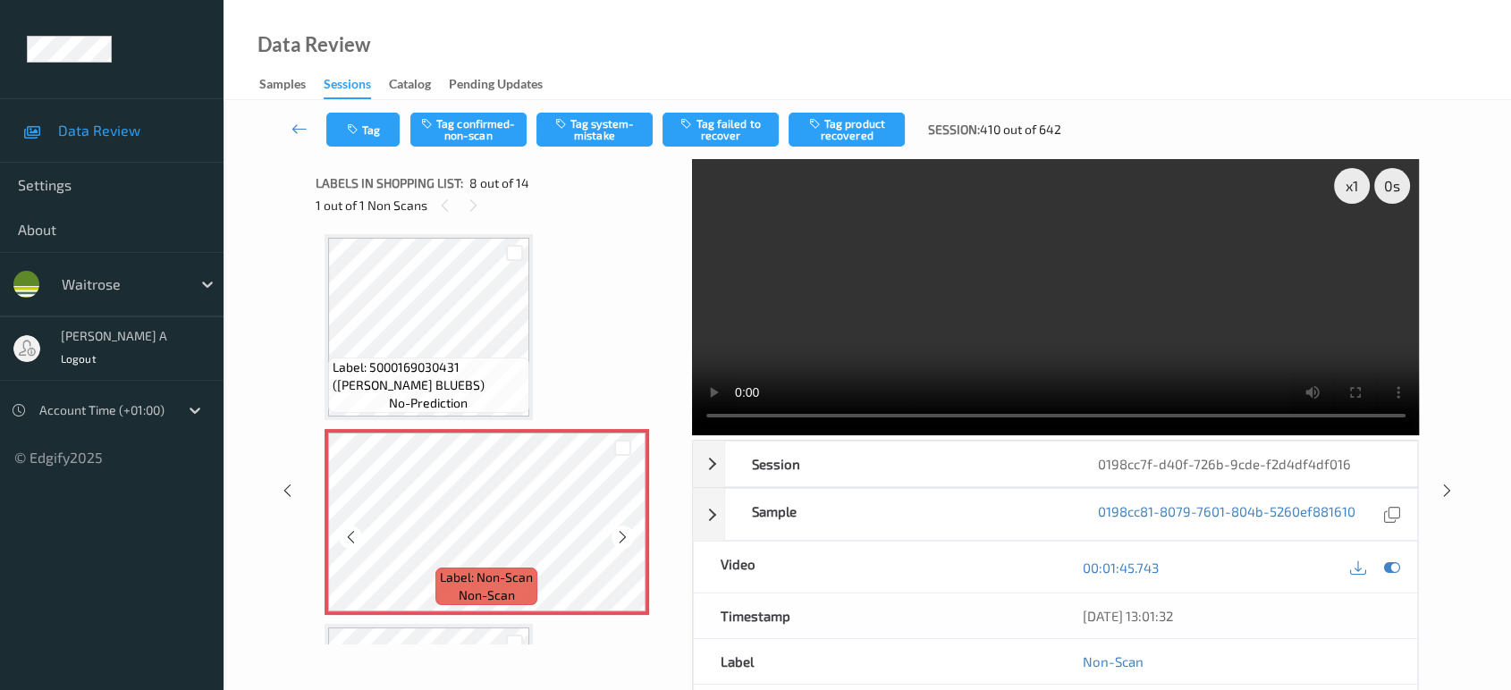
click at [623, 533] on icon at bounding box center [622, 537] width 15 height 16
click at [598, 123] on button "Tag system-mistake" at bounding box center [595, 130] width 116 height 34
click at [365, 141] on button "Tag" at bounding box center [362, 130] width 73 height 34
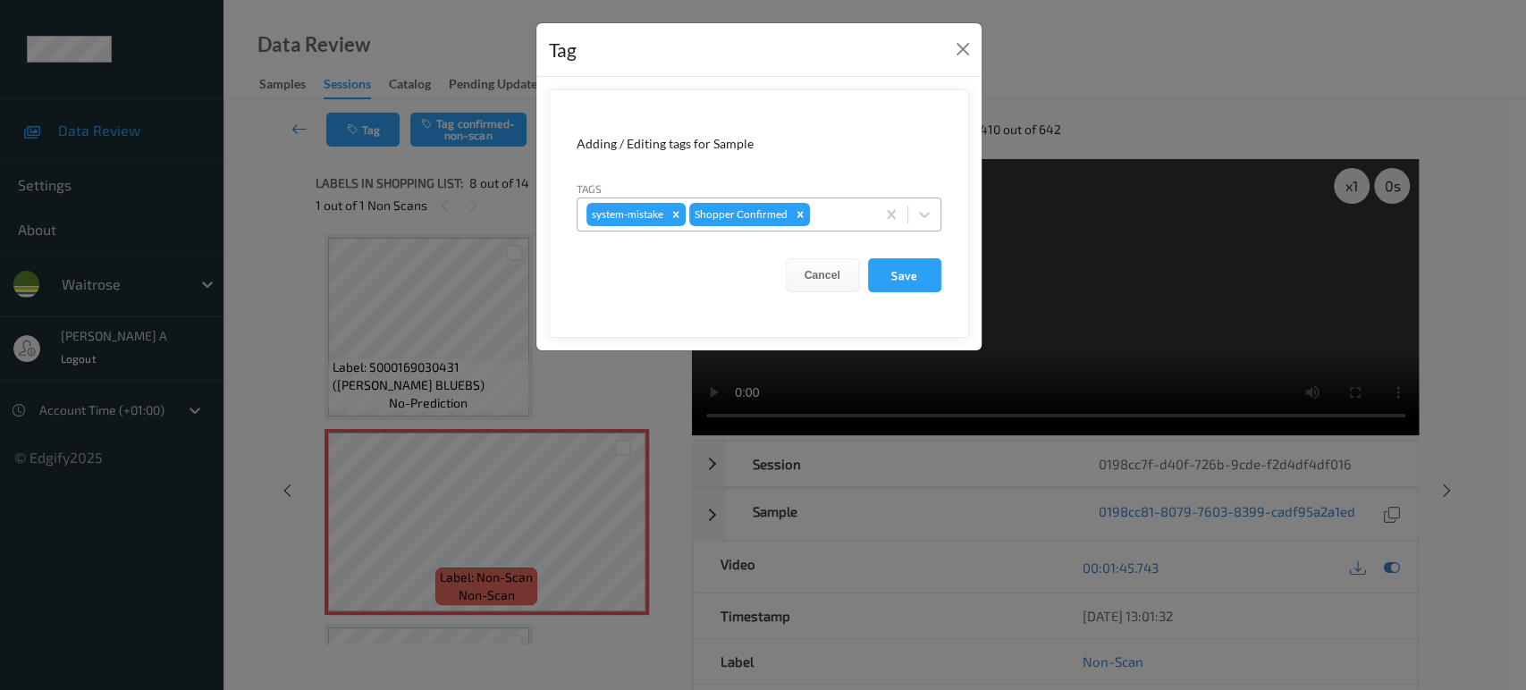
click at [834, 211] on div at bounding box center [840, 214] width 53 height 21
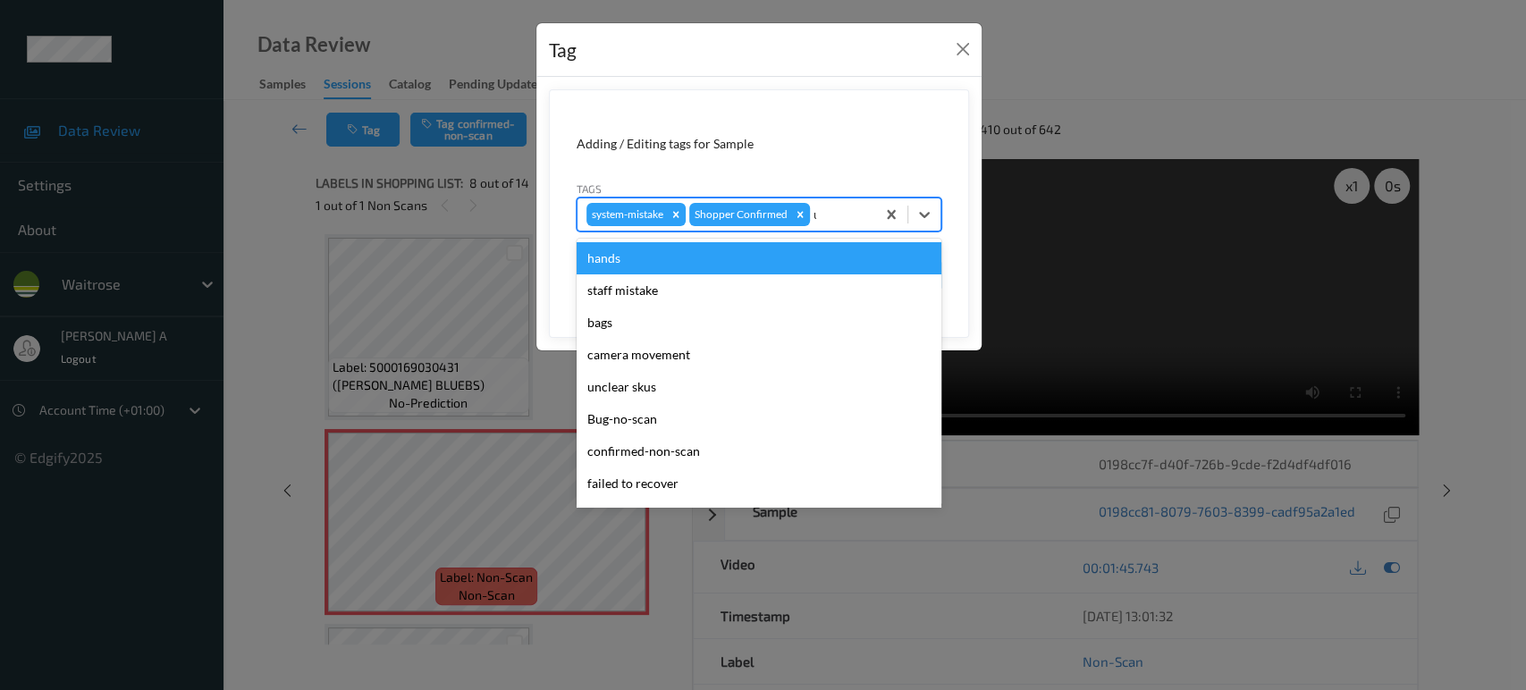
type input "un"
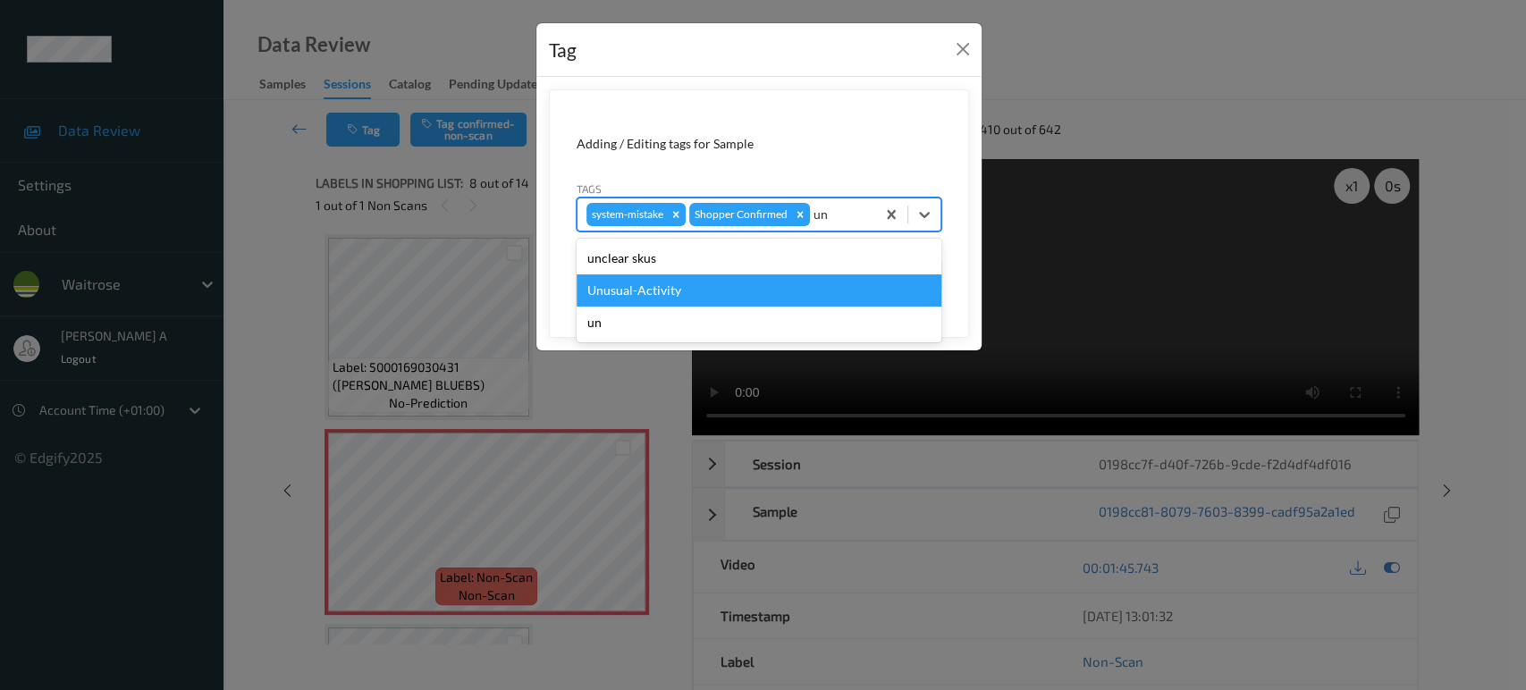
click at [737, 281] on div "Unusual-Activity" at bounding box center [759, 291] width 365 height 32
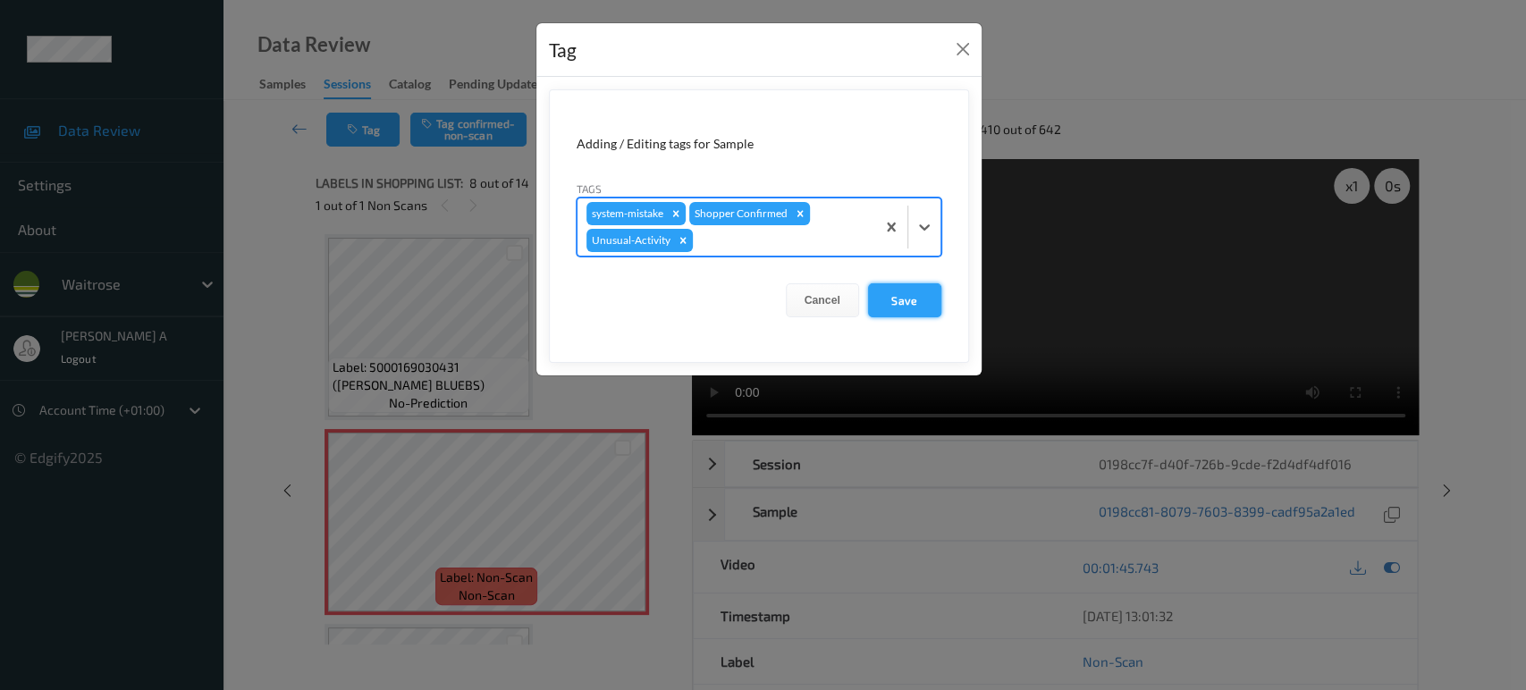
click at [906, 305] on button "Save" at bounding box center [904, 300] width 73 height 34
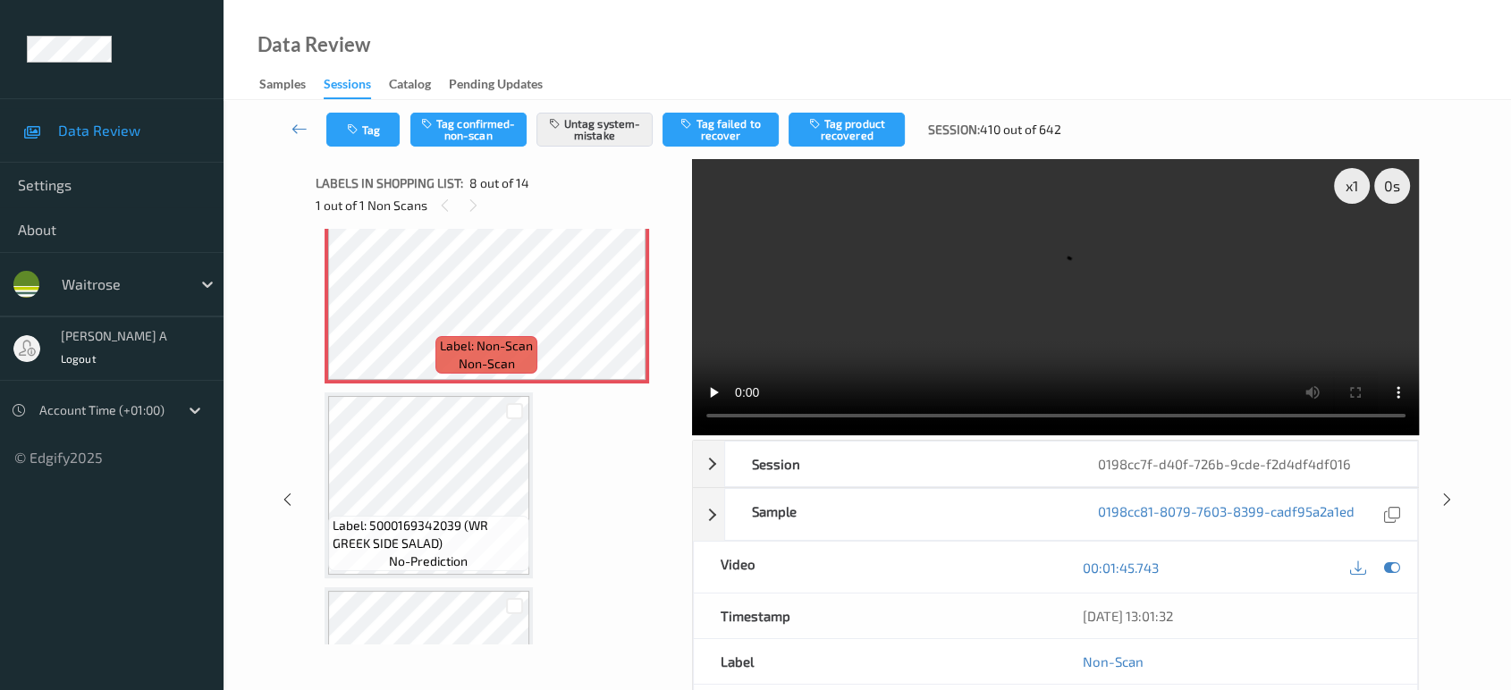
scroll to position [1273, 0]
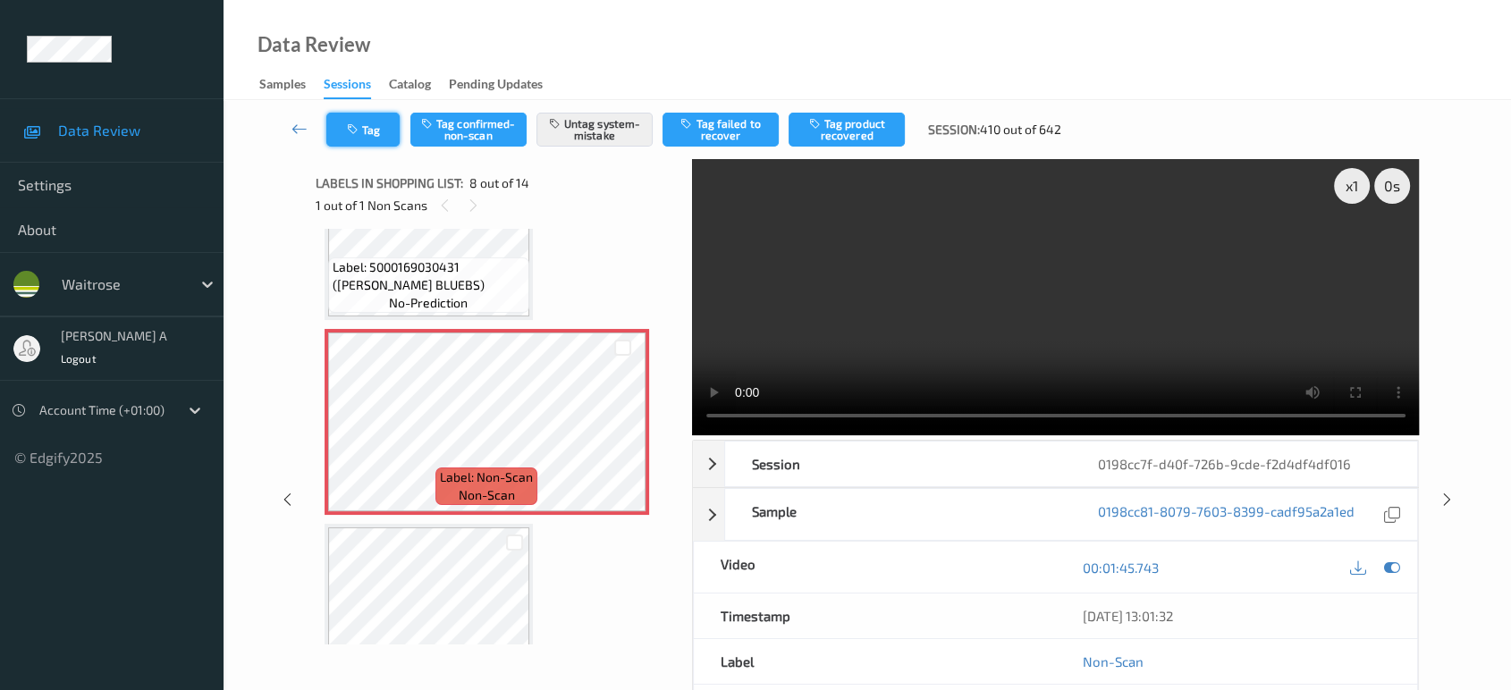
click at [369, 141] on button "Tag" at bounding box center [362, 130] width 73 height 34
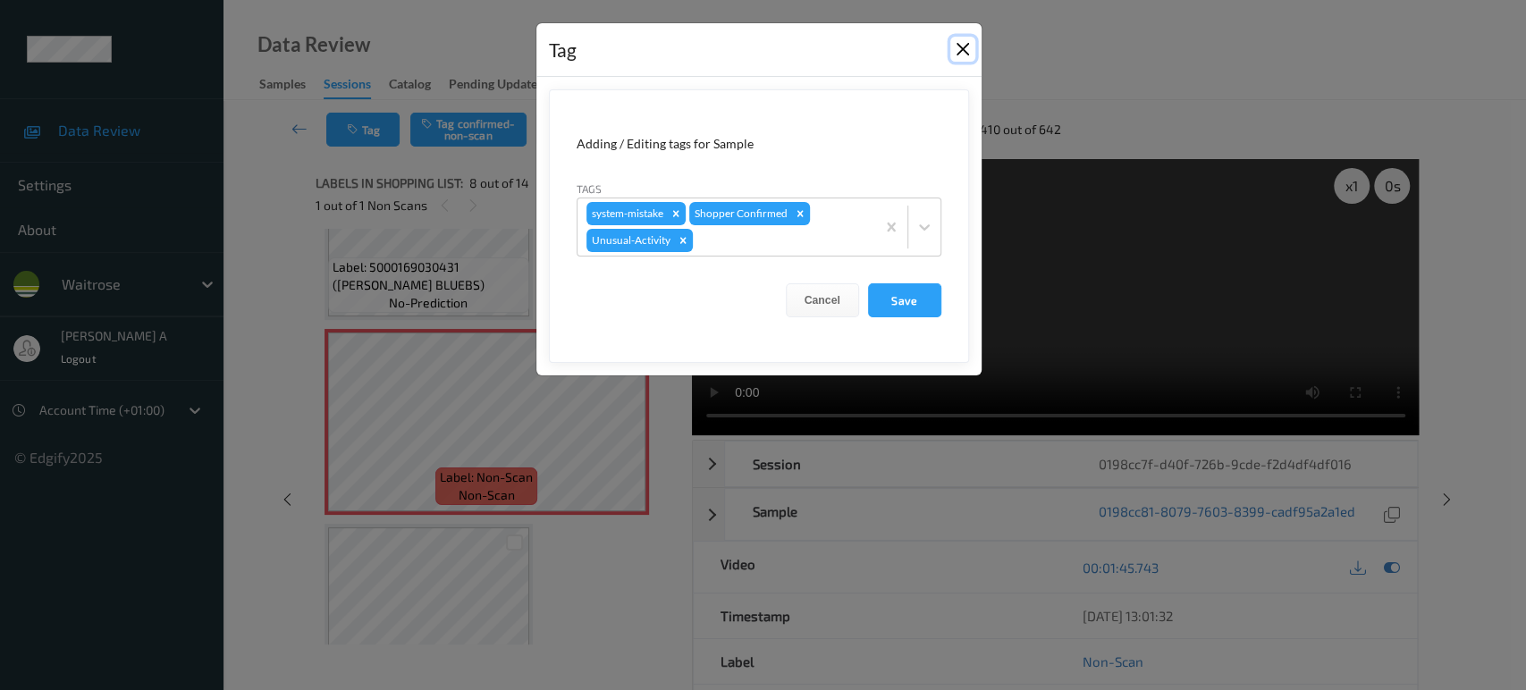
click at [951, 55] on button "Close" at bounding box center [963, 49] width 25 height 25
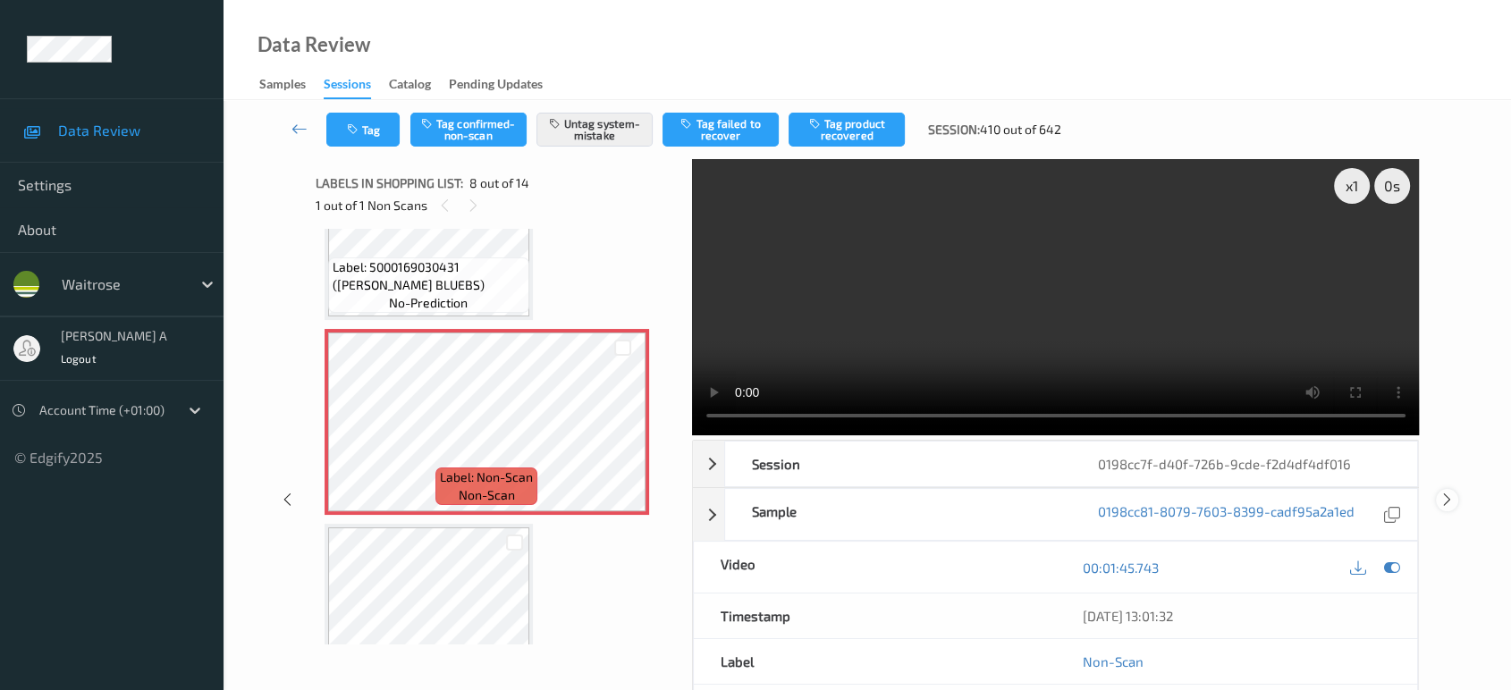
click at [1445, 503] on icon at bounding box center [1447, 500] width 15 height 16
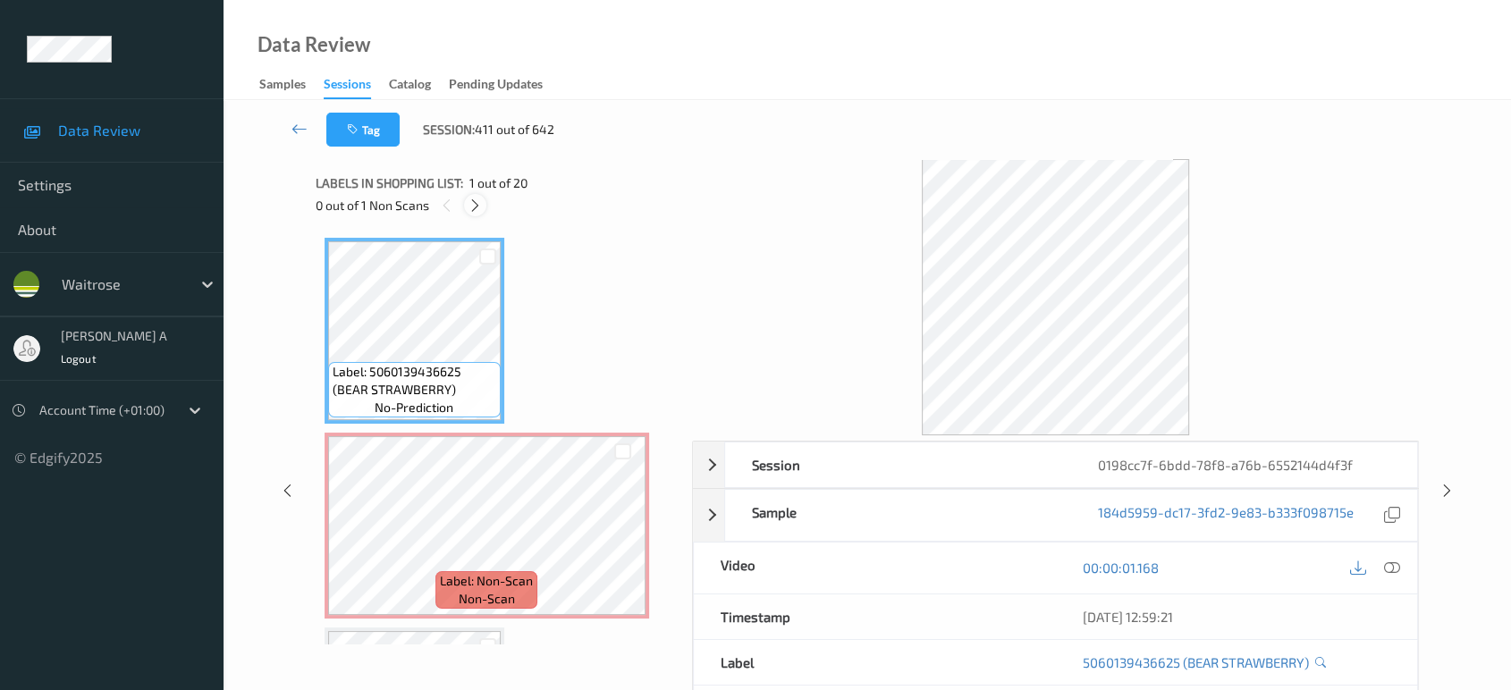
click at [479, 207] on icon at bounding box center [475, 206] width 15 height 16
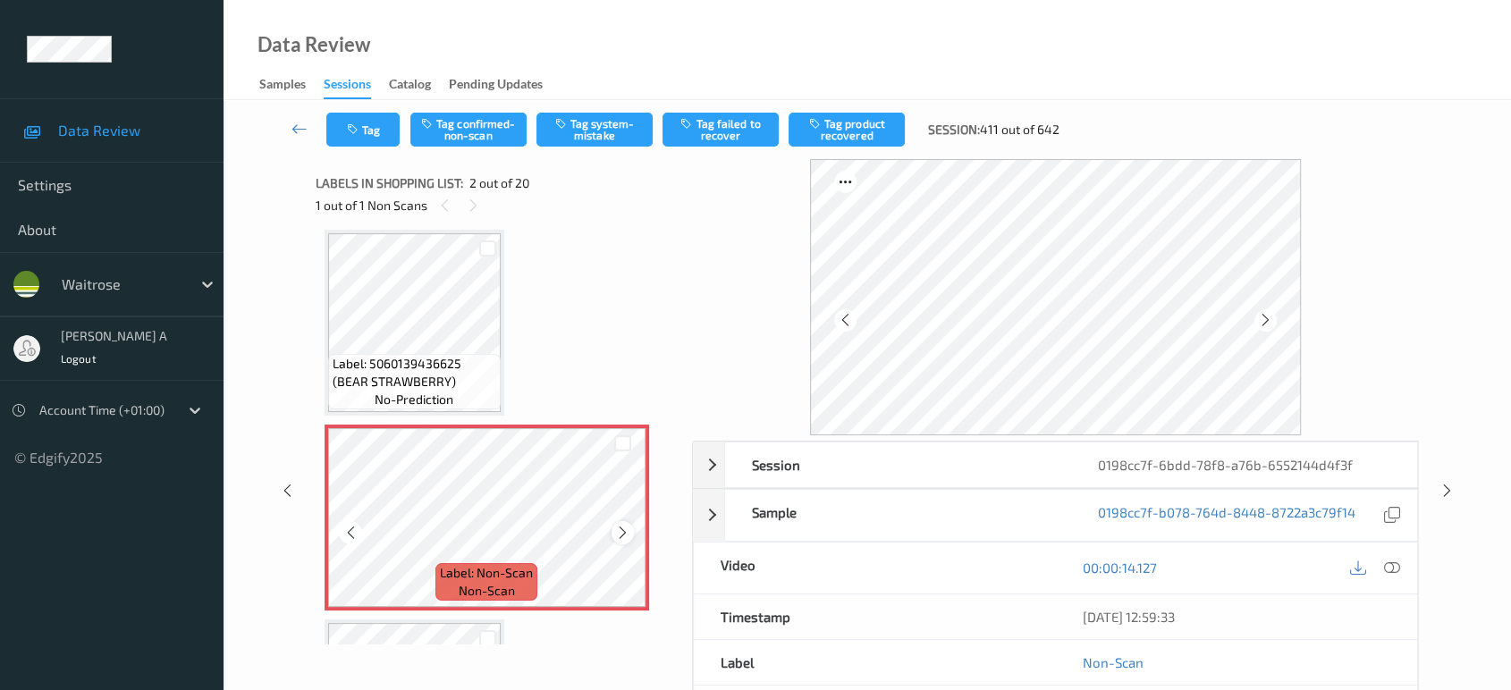
click at [626, 529] on icon at bounding box center [622, 533] width 15 height 16
click at [629, 529] on icon at bounding box center [622, 533] width 15 height 16
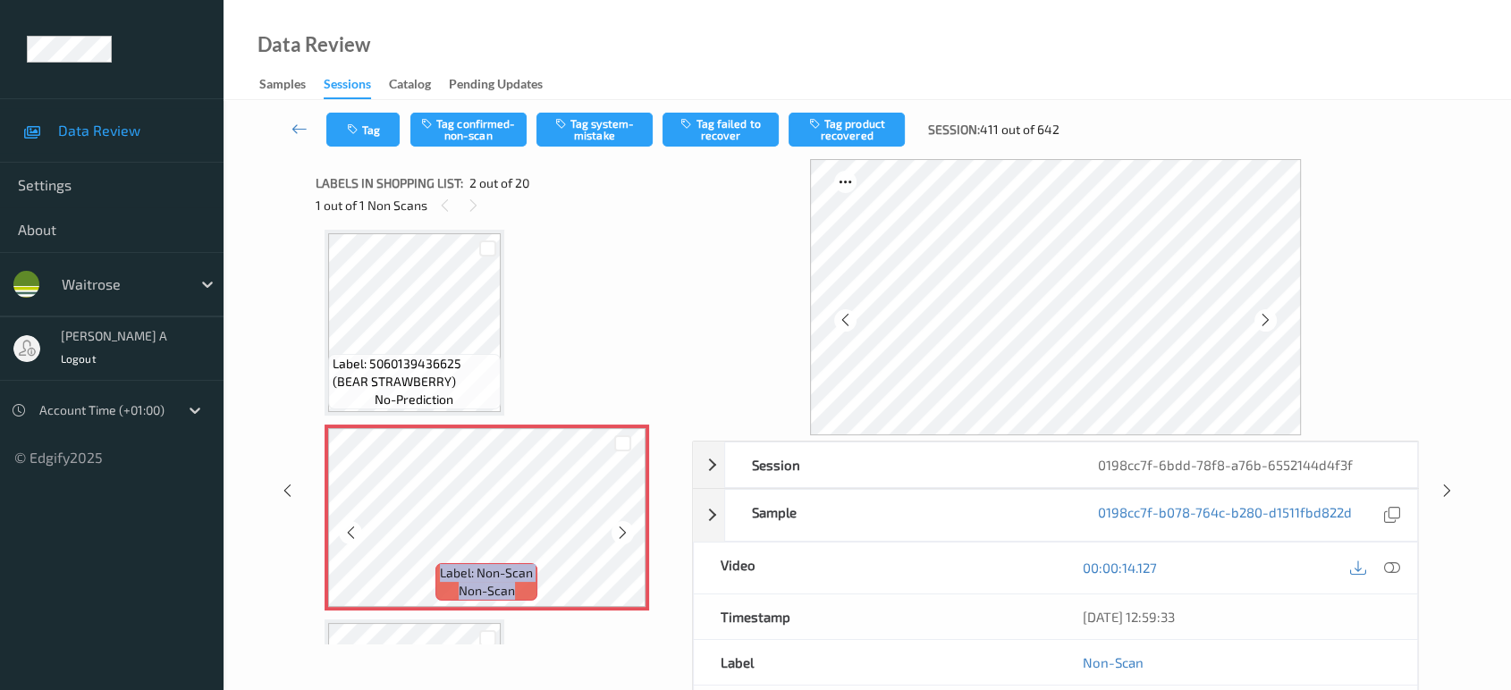
click at [629, 529] on icon at bounding box center [622, 533] width 15 height 16
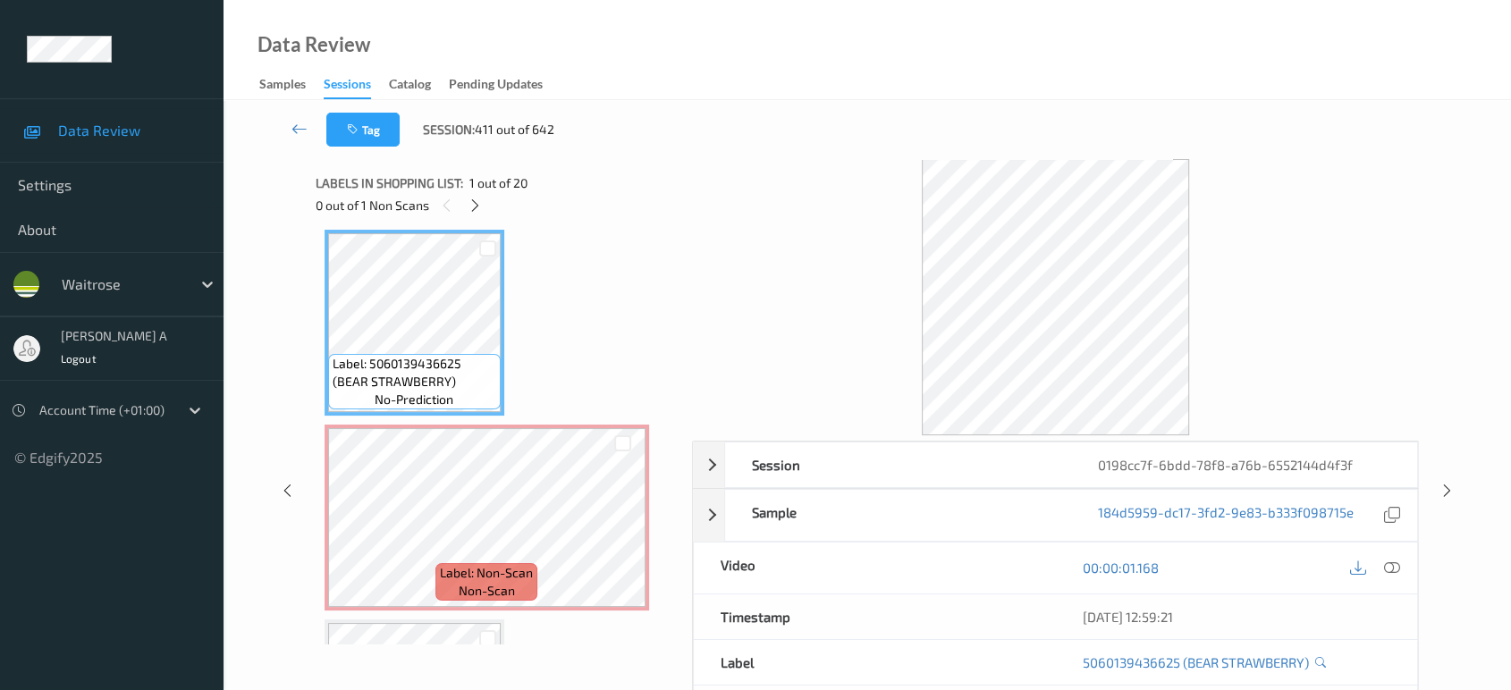
scroll to position [0, 0]
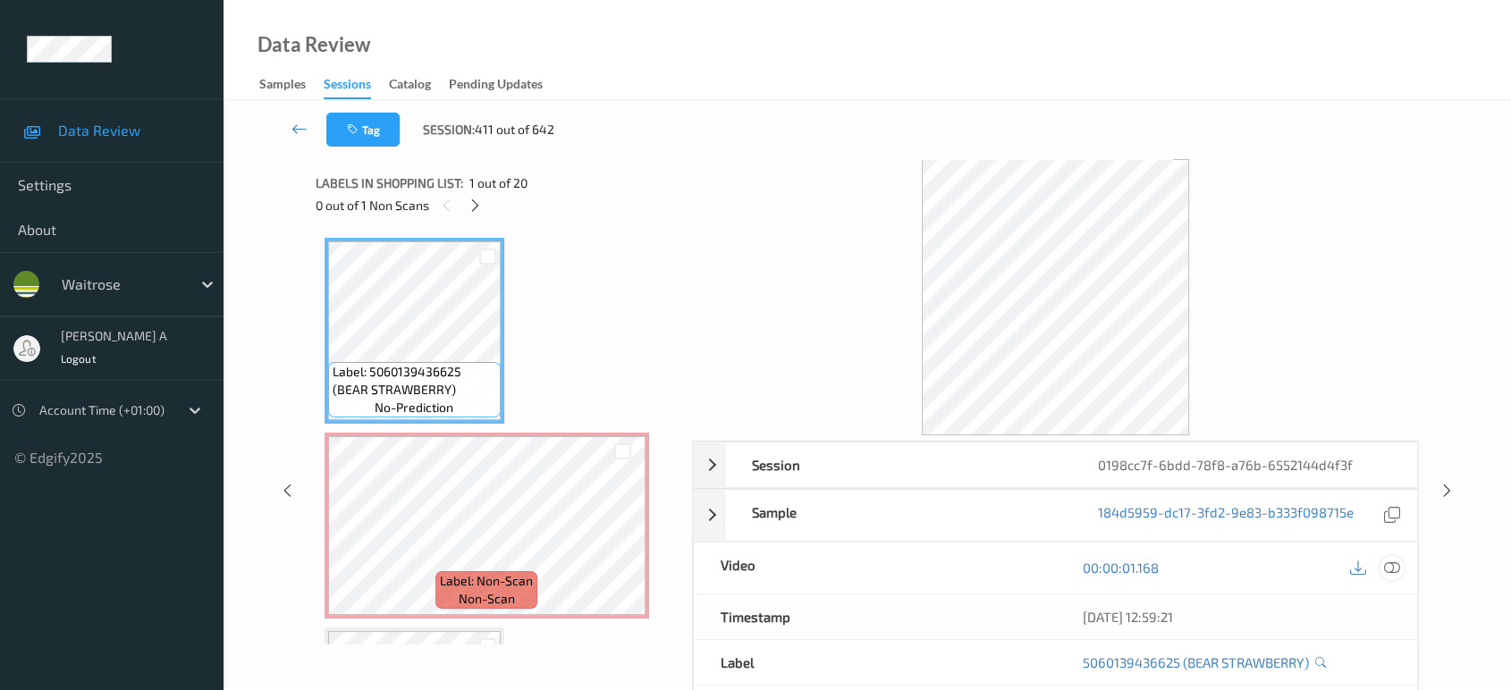
click at [1399, 568] on icon at bounding box center [1392, 568] width 16 height 16
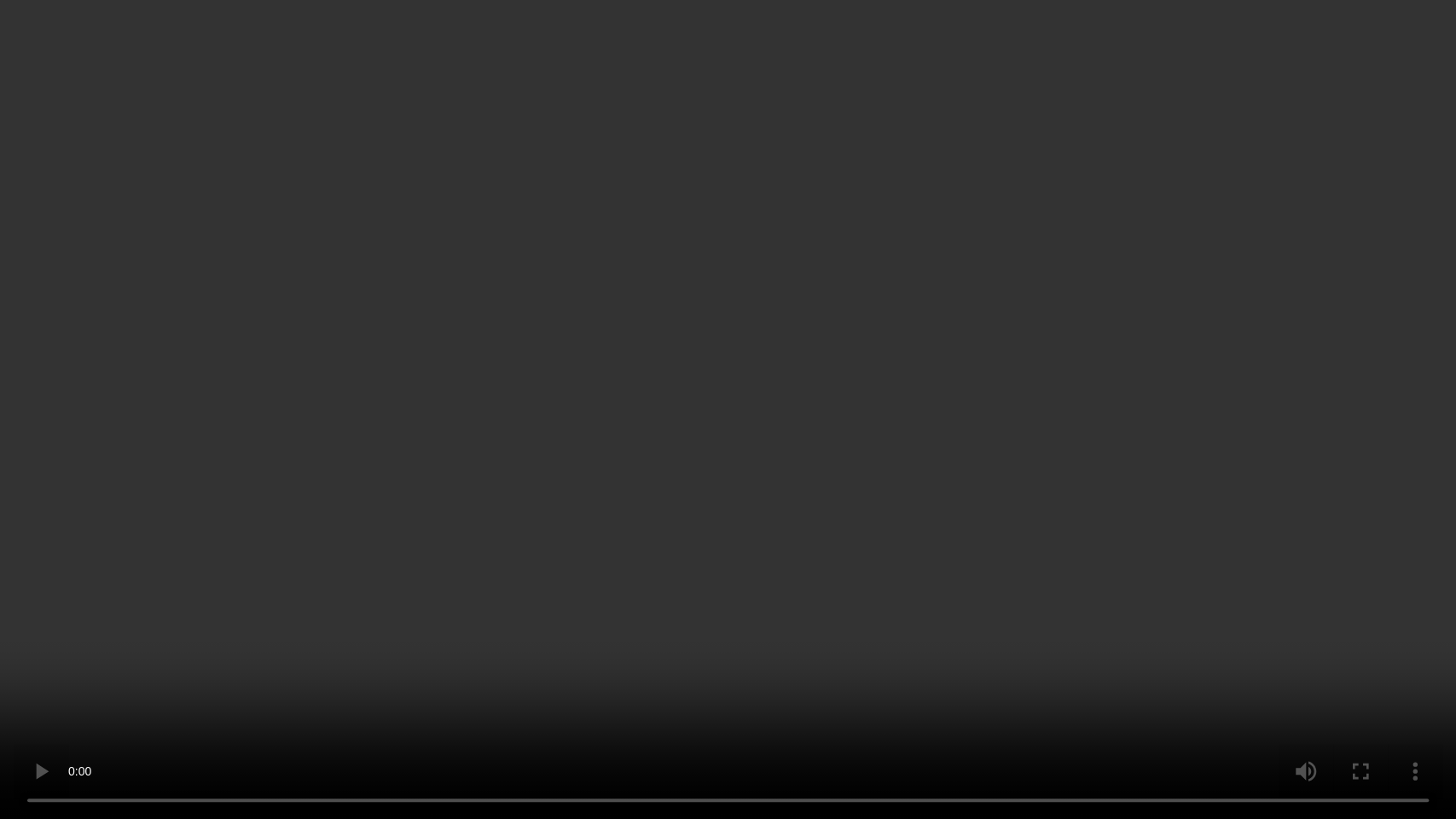
click at [815, 375] on video at bounding box center [728, 410] width 1456 height 819
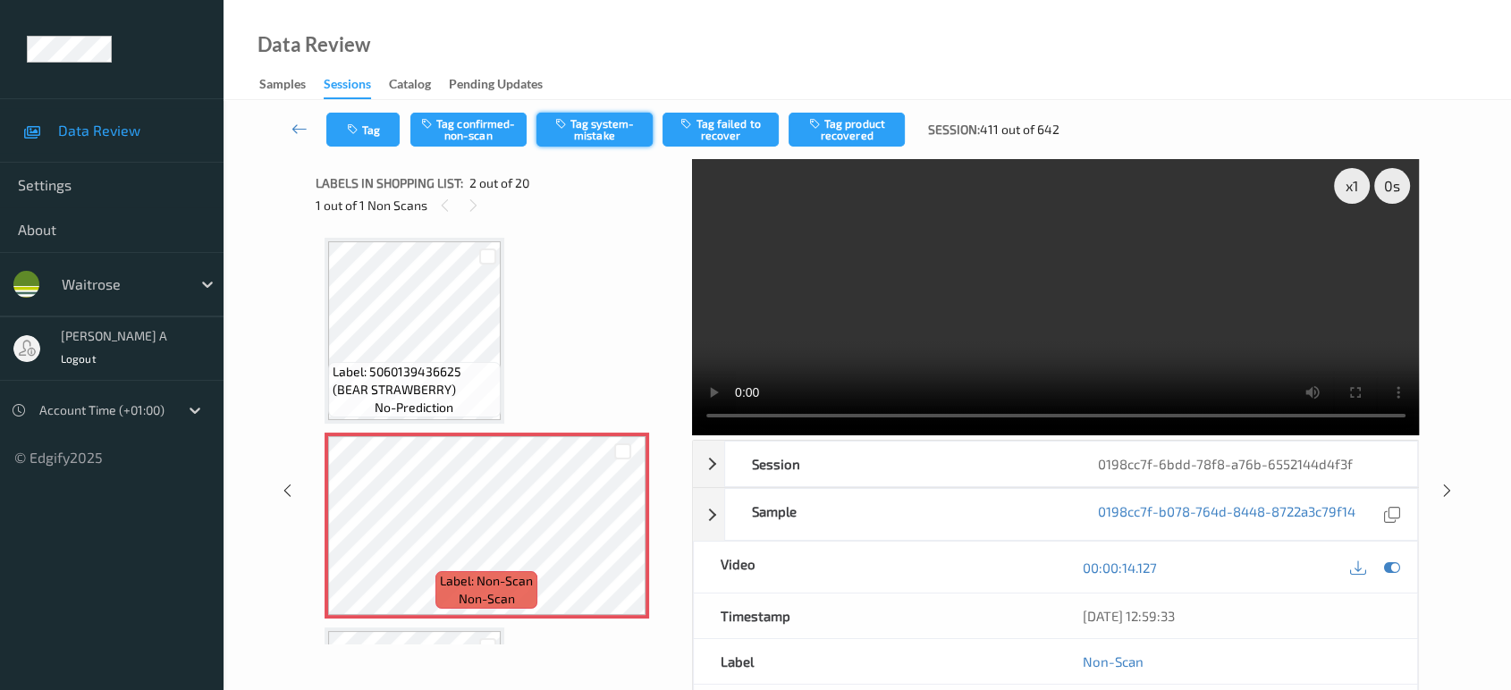
click at [606, 131] on button "Tag system-mistake" at bounding box center [595, 130] width 116 height 34
click at [372, 135] on button "Tag" at bounding box center [362, 130] width 73 height 34
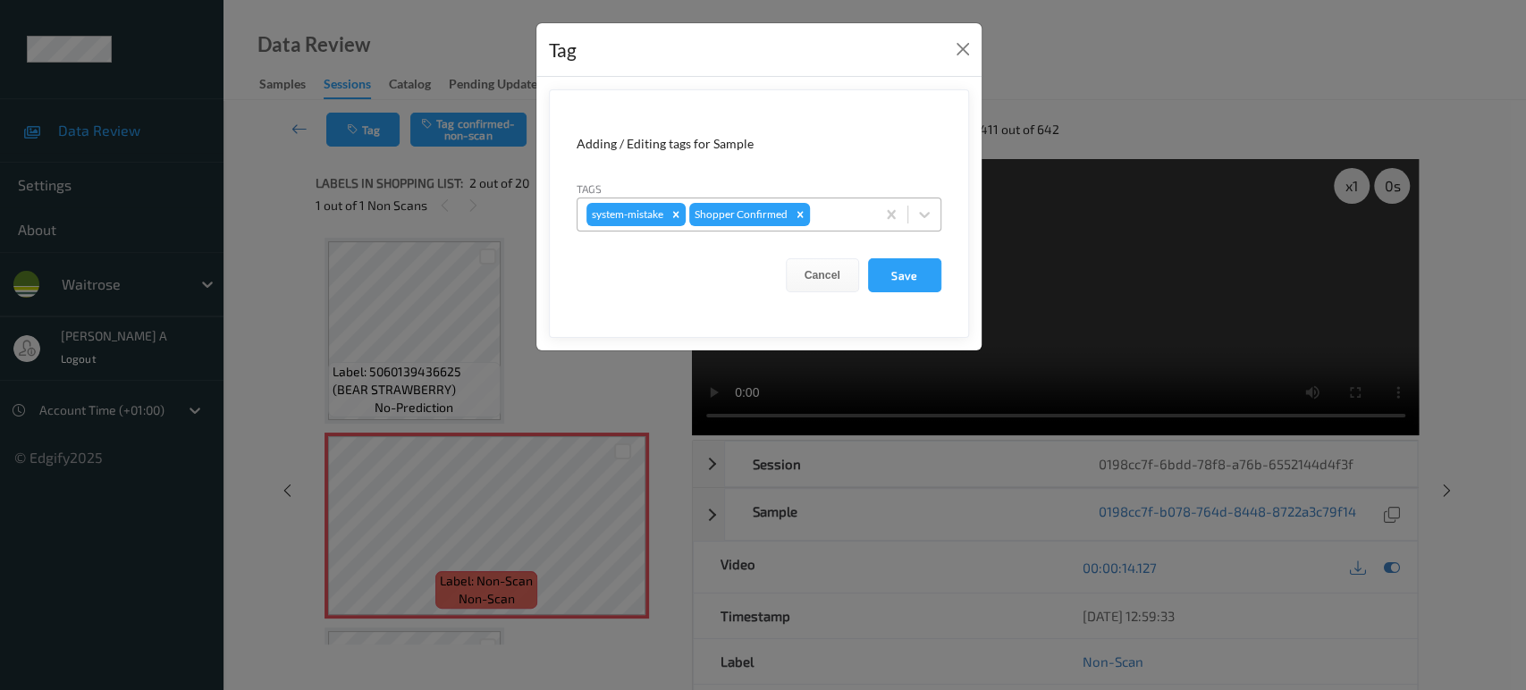
click at [837, 219] on div at bounding box center [840, 214] width 53 height 21
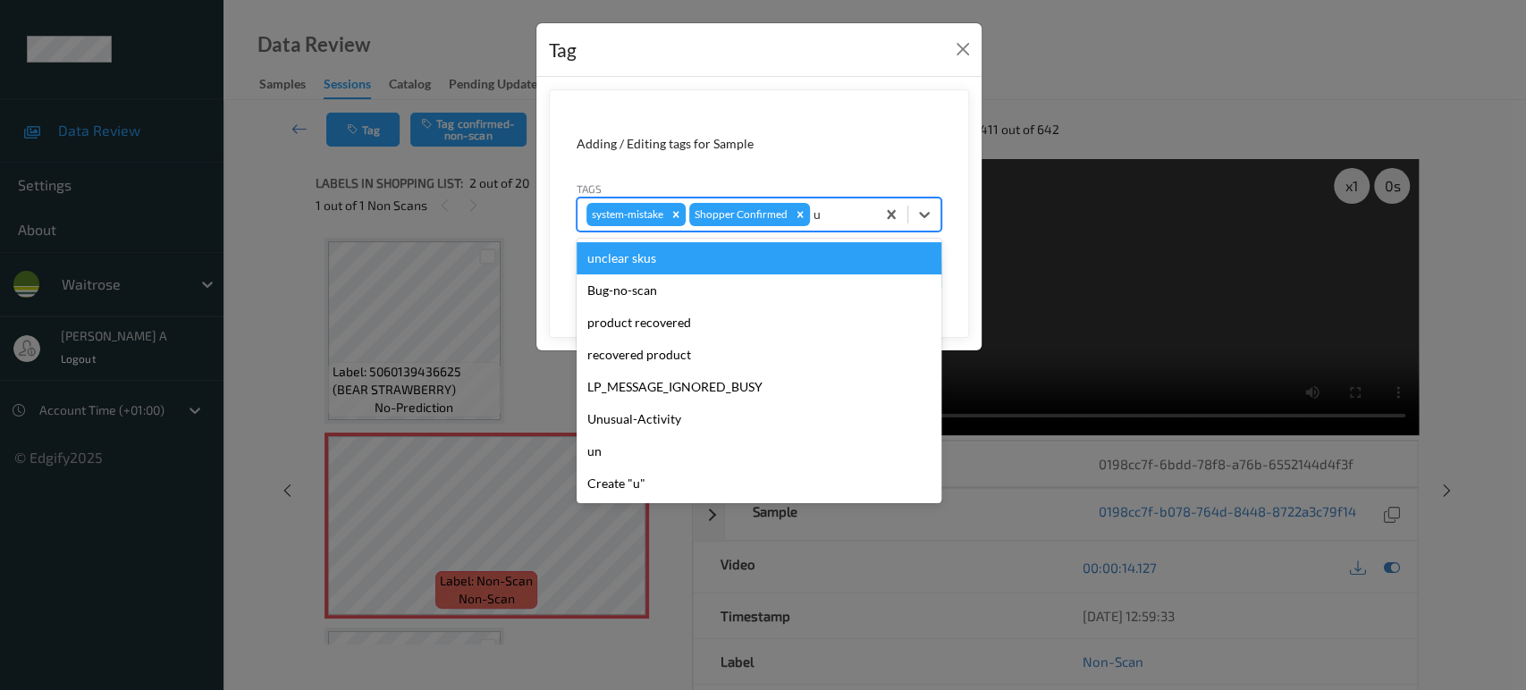
type input "un"
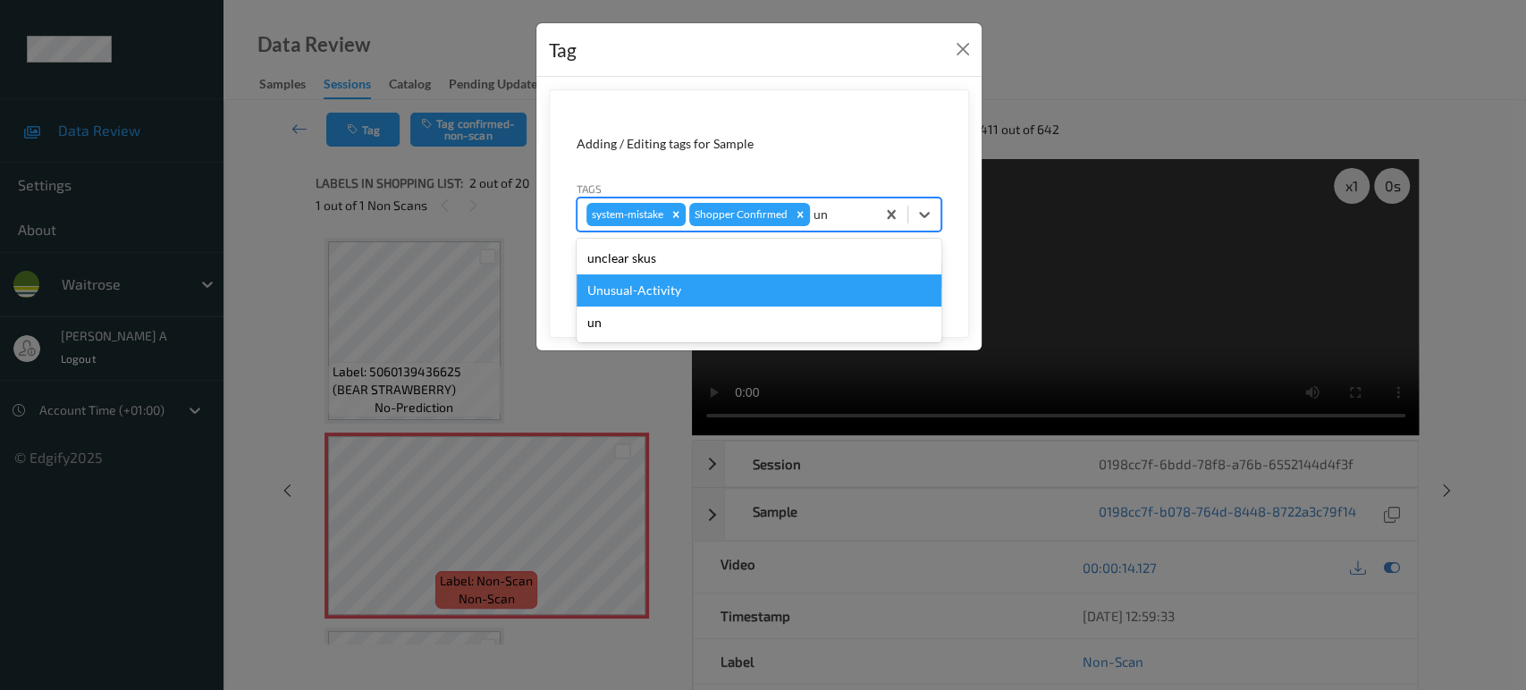
click at [715, 296] on div "Unusual-Activity" at bounding box center [759, 291] width 365 height 32
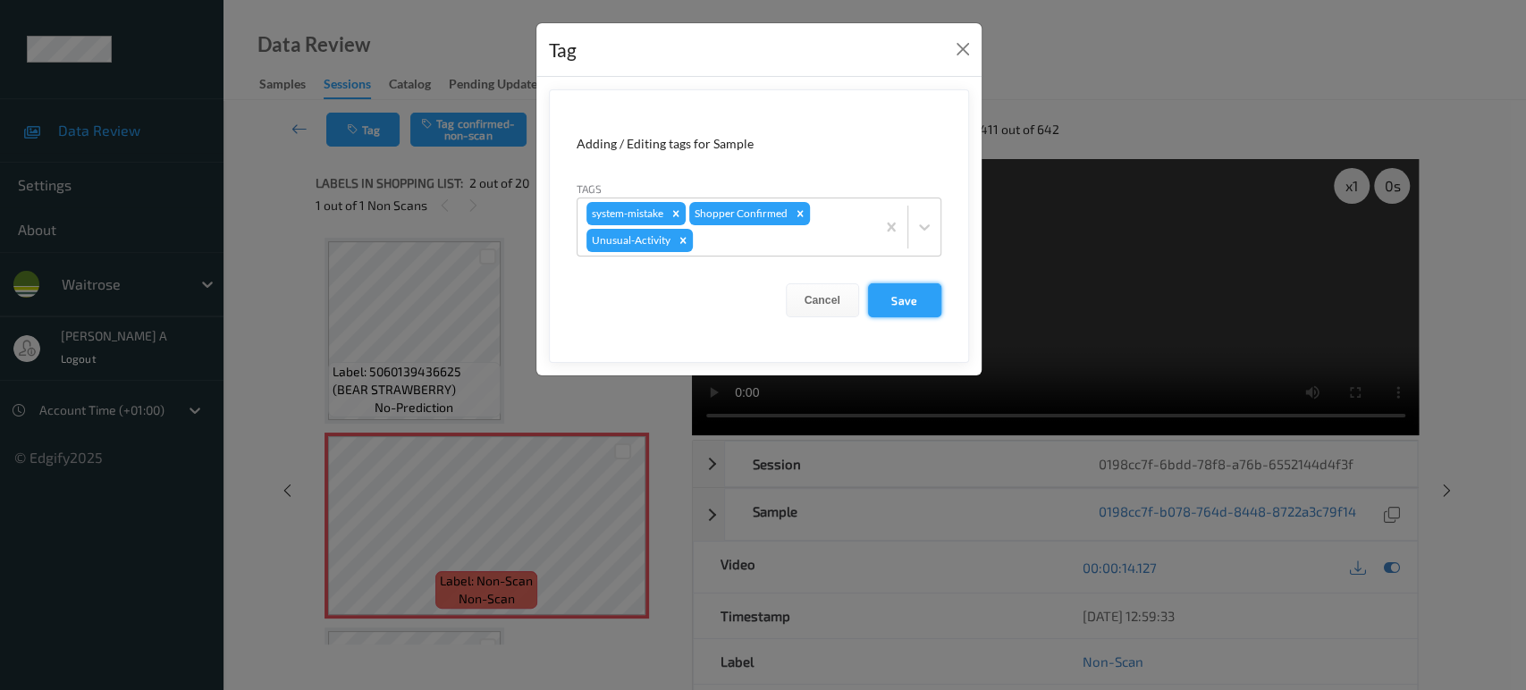
click at [906, 304] on button "Save" at bounding box center [904, 300] width 73 height 34
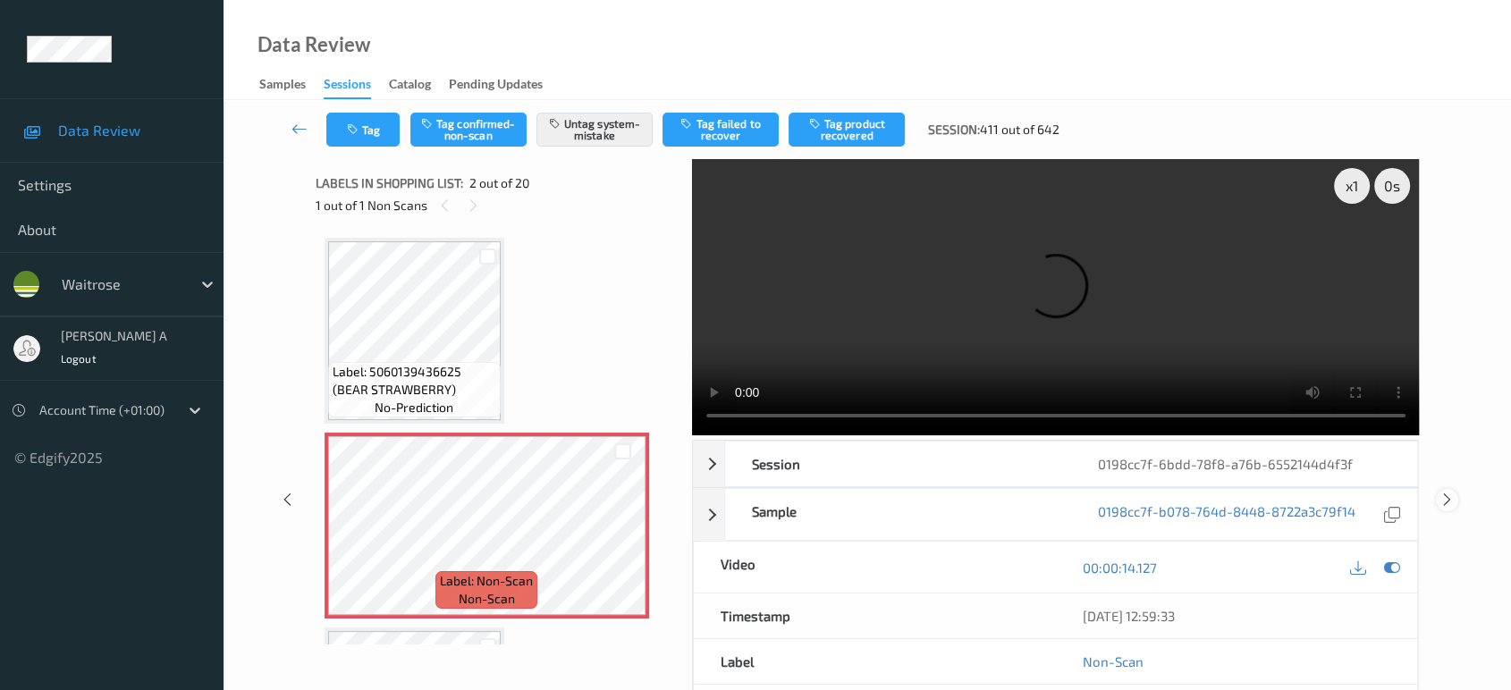
click at [1442, 502] on icon at bounding box center [1447, 500] width 15 height 16
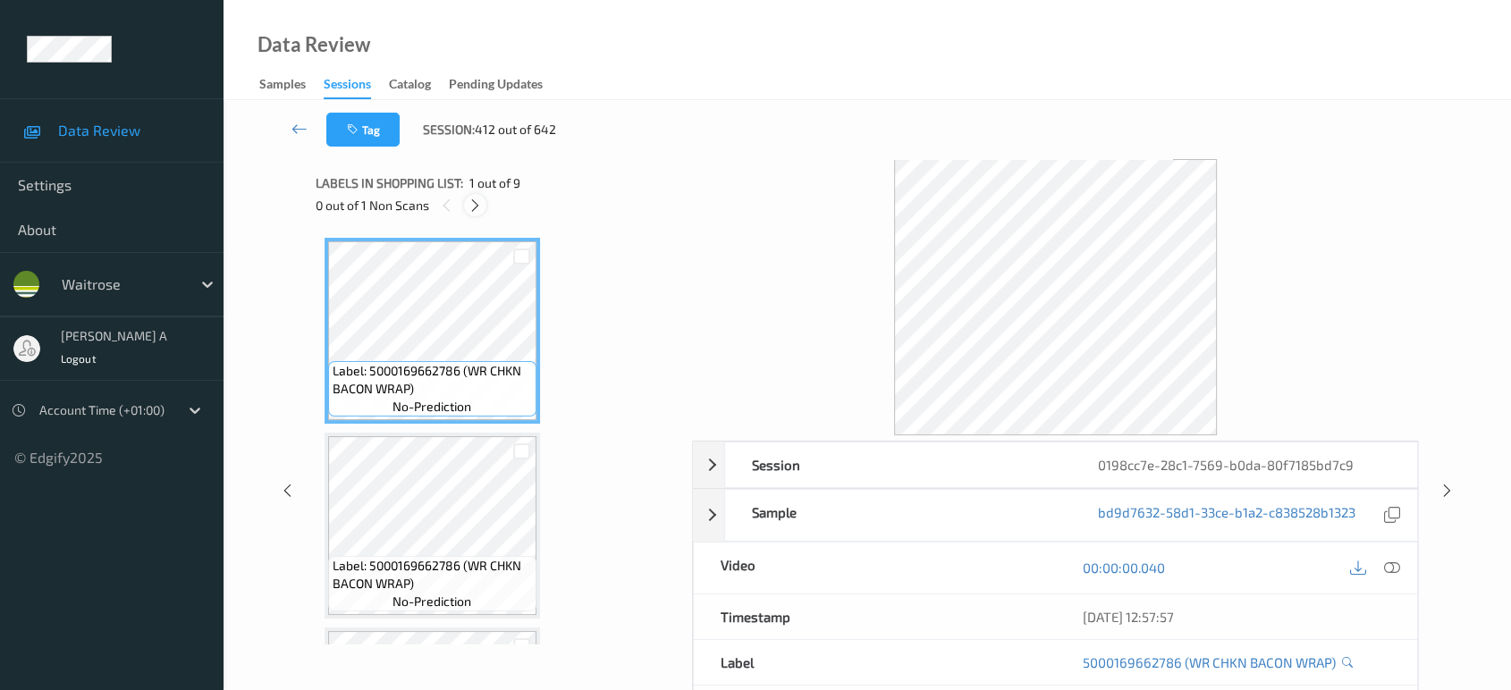
click at [480, 207] on icon at bounding box center [475, 206] width 15 height 16
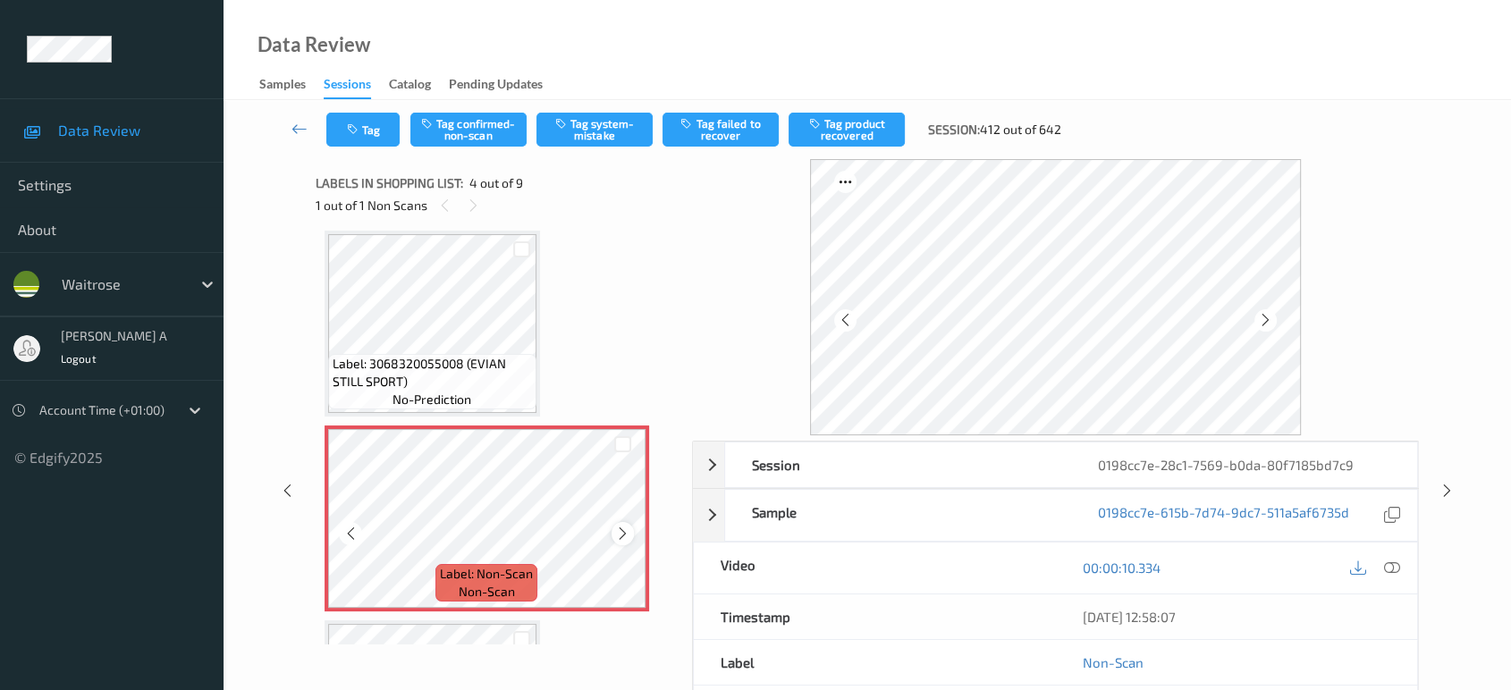
click at [615, 528] on icon at bounding box center [622, 534] width 15 height 16
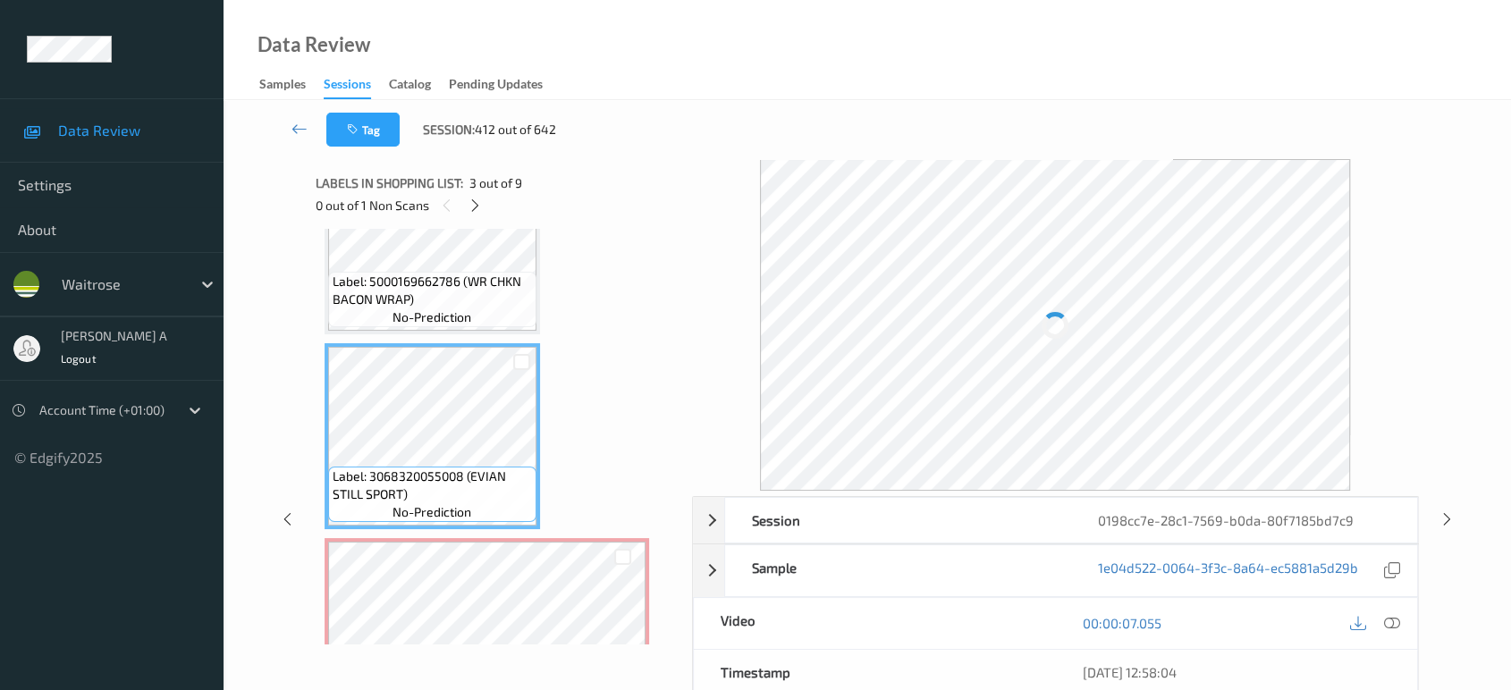
scroll to position [199, 0]
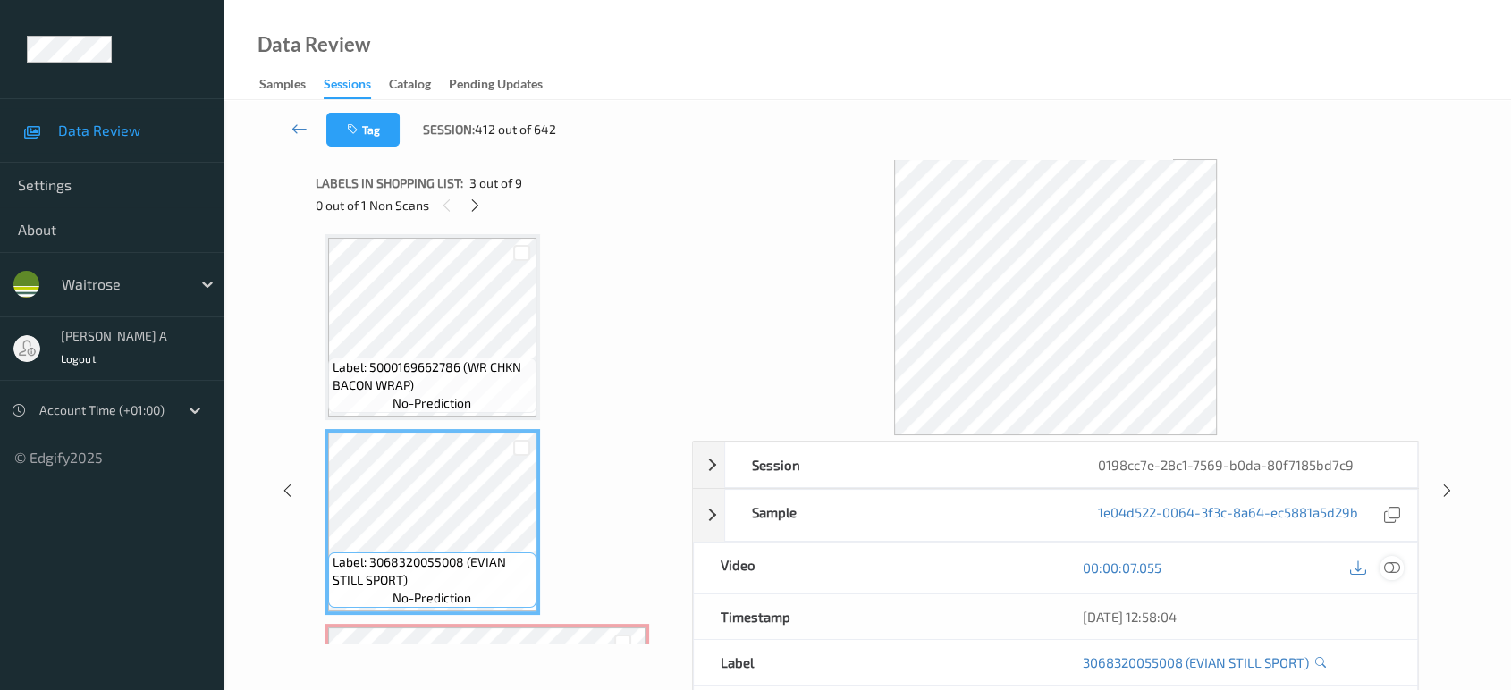
click at [1400, 571] on icon at bounding box center [1392, 568] width 16 height 16
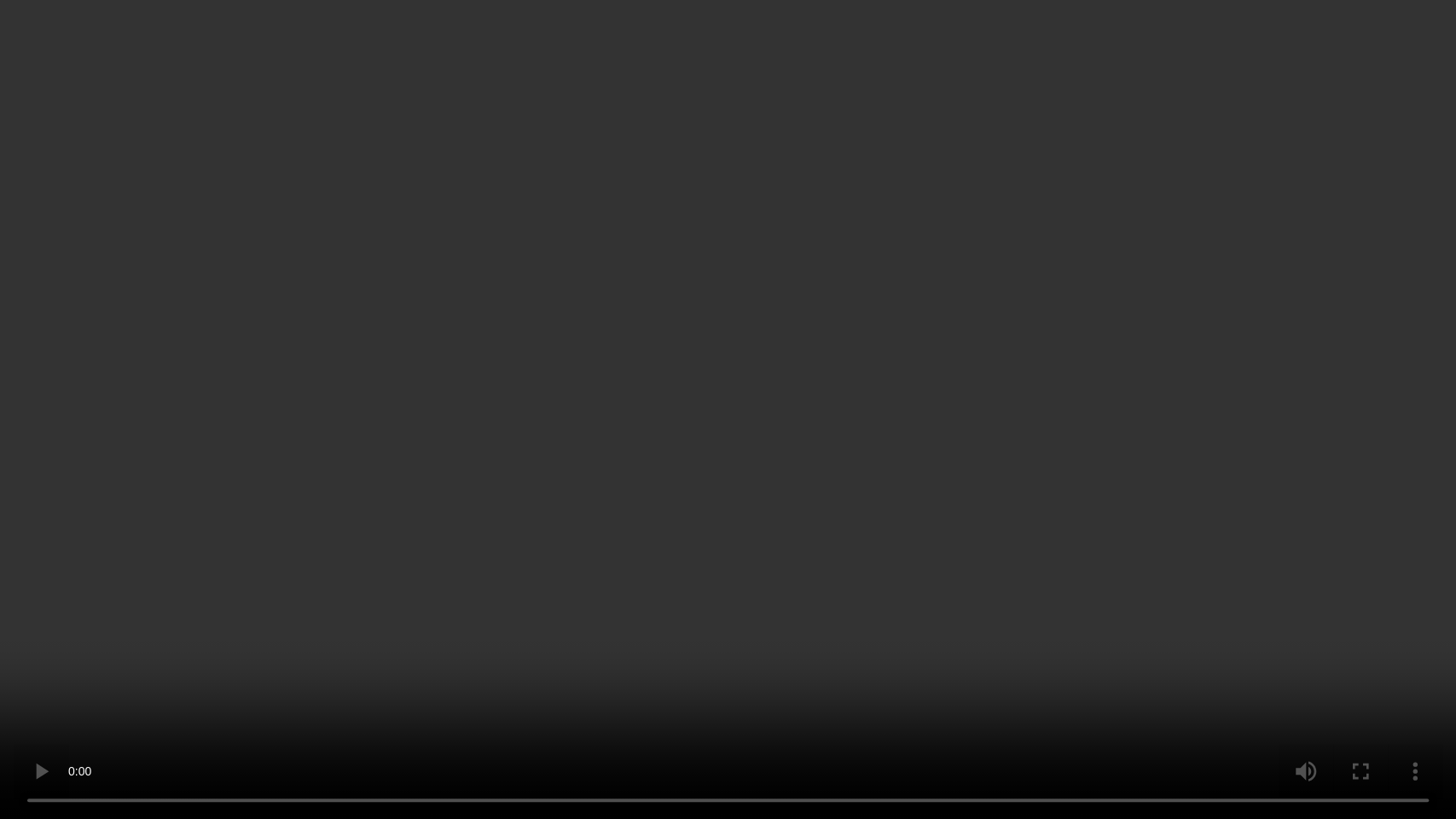
click at [714, 403] on video at bounding box center [728, 410] width 1456 height 819
click at [727, 377] on video at bounding box center [728, 410] width 1456 height 819
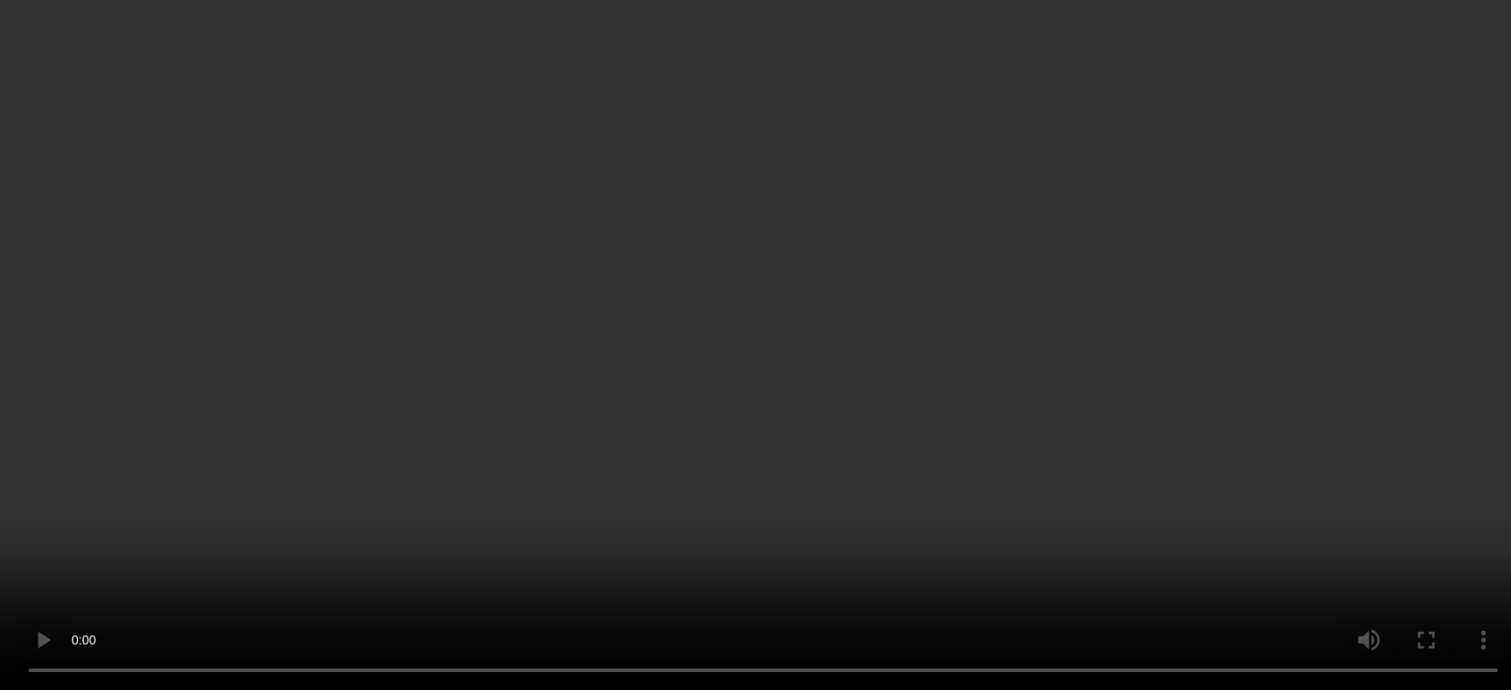
scroll to position [397, 0]
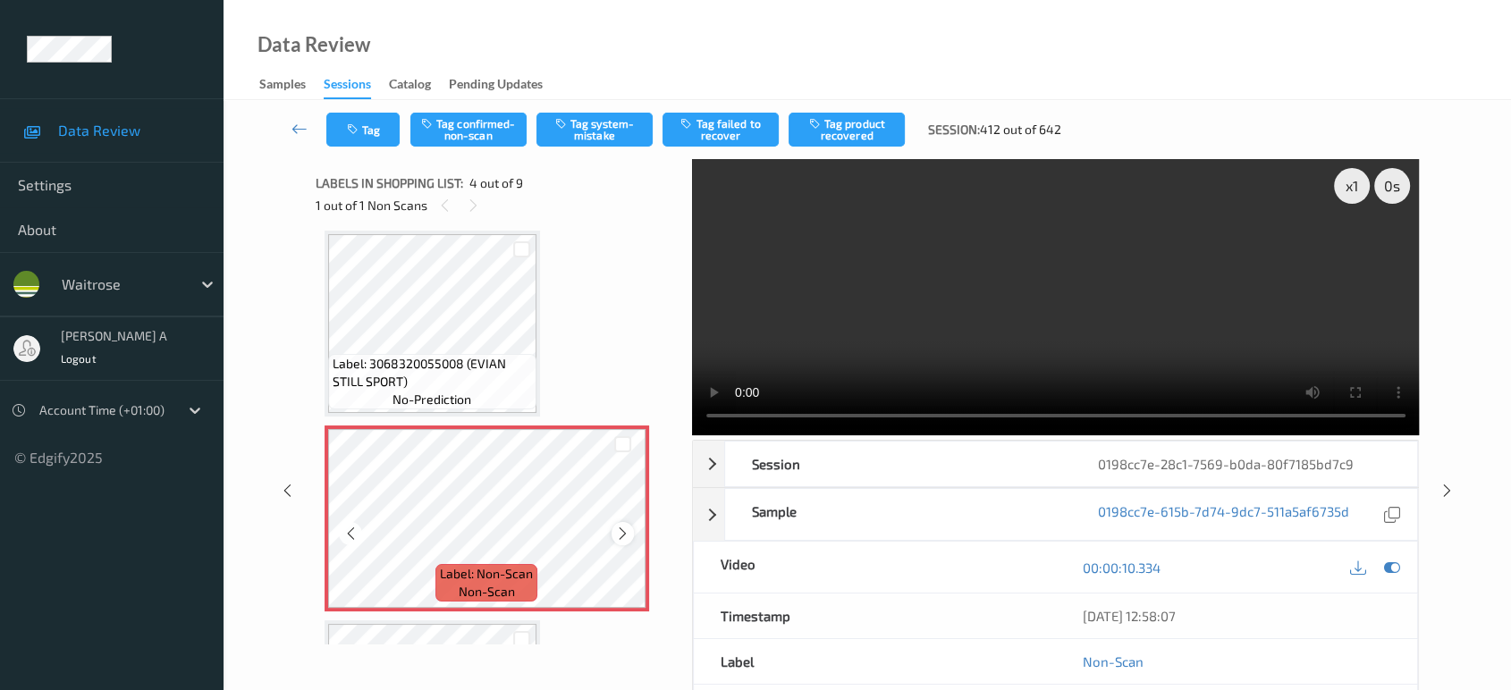
click at [622, 526] on icon at bounding box center [622, 534] width 15 height 16
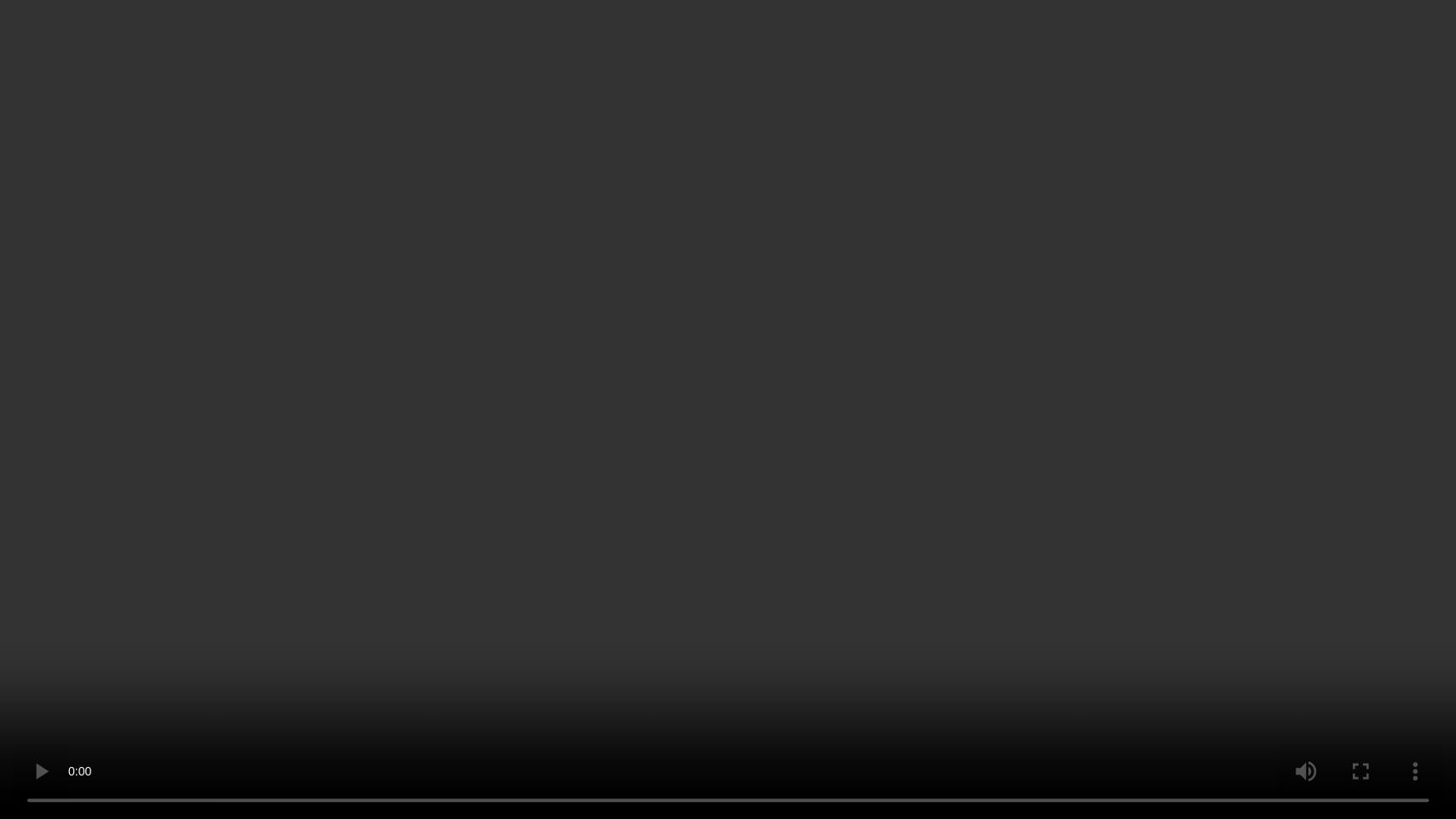
click at [679, 561] on video at bounding box center [728, 410] width 1456 height 819
click at [636, 278] on video at bounding box center [728, 410] width 1456 height 819
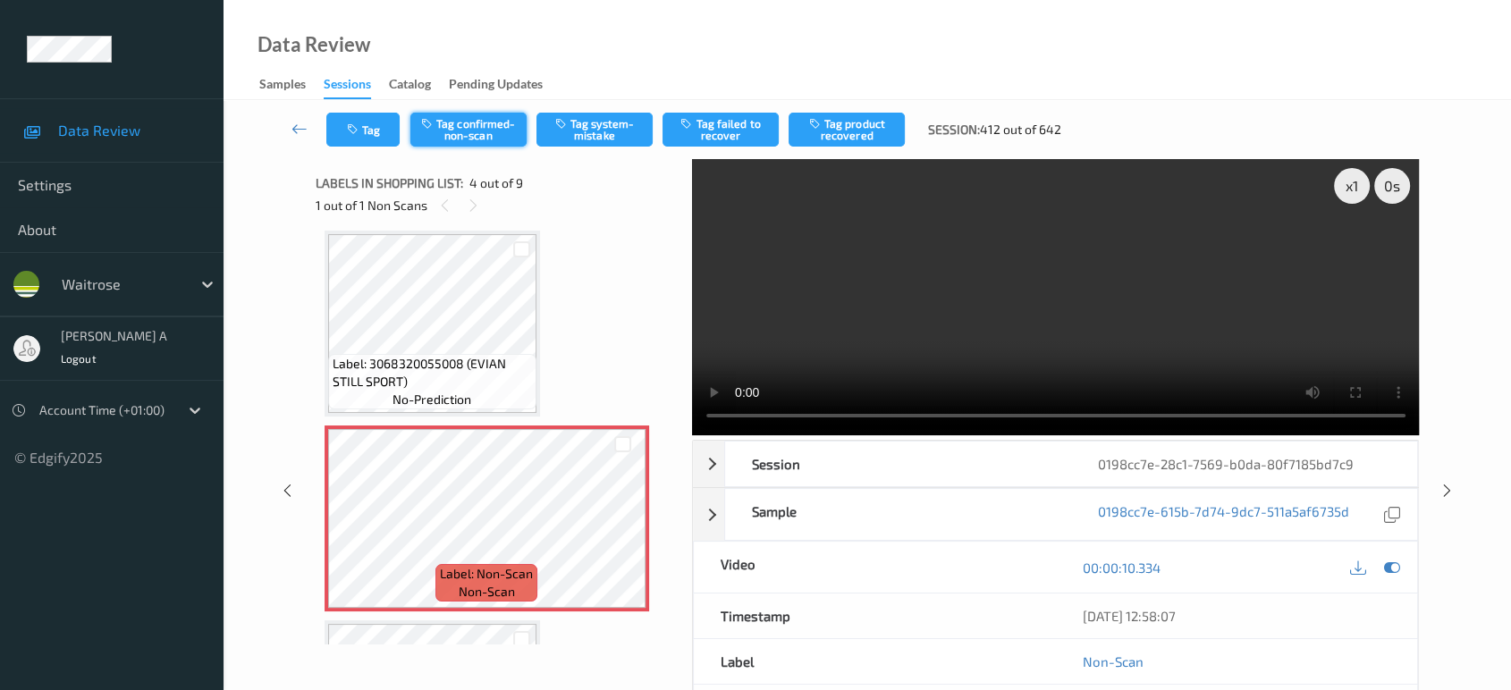
click at [473, 127] on button "Tag confirmed-non-scan" at bounding box center [468, 130] width 116 height 34
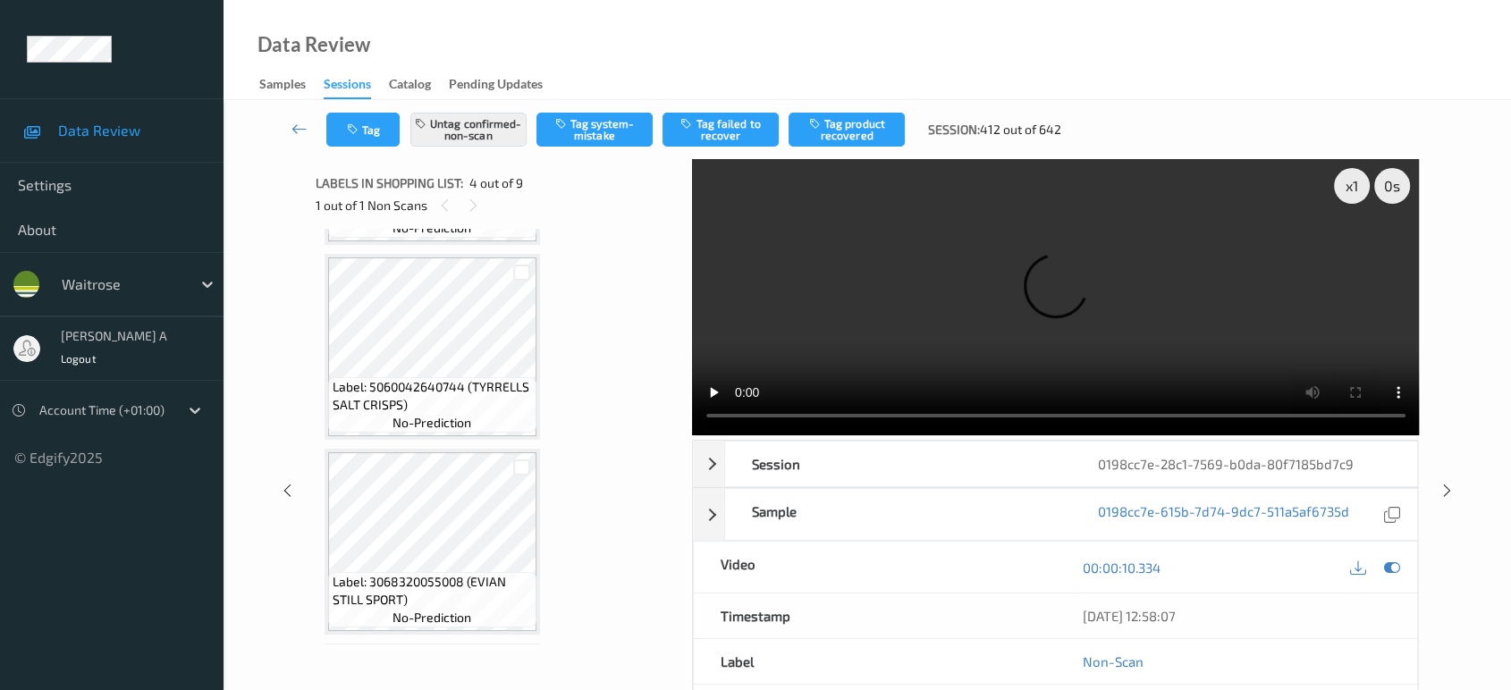
scroll to position [994, 0]
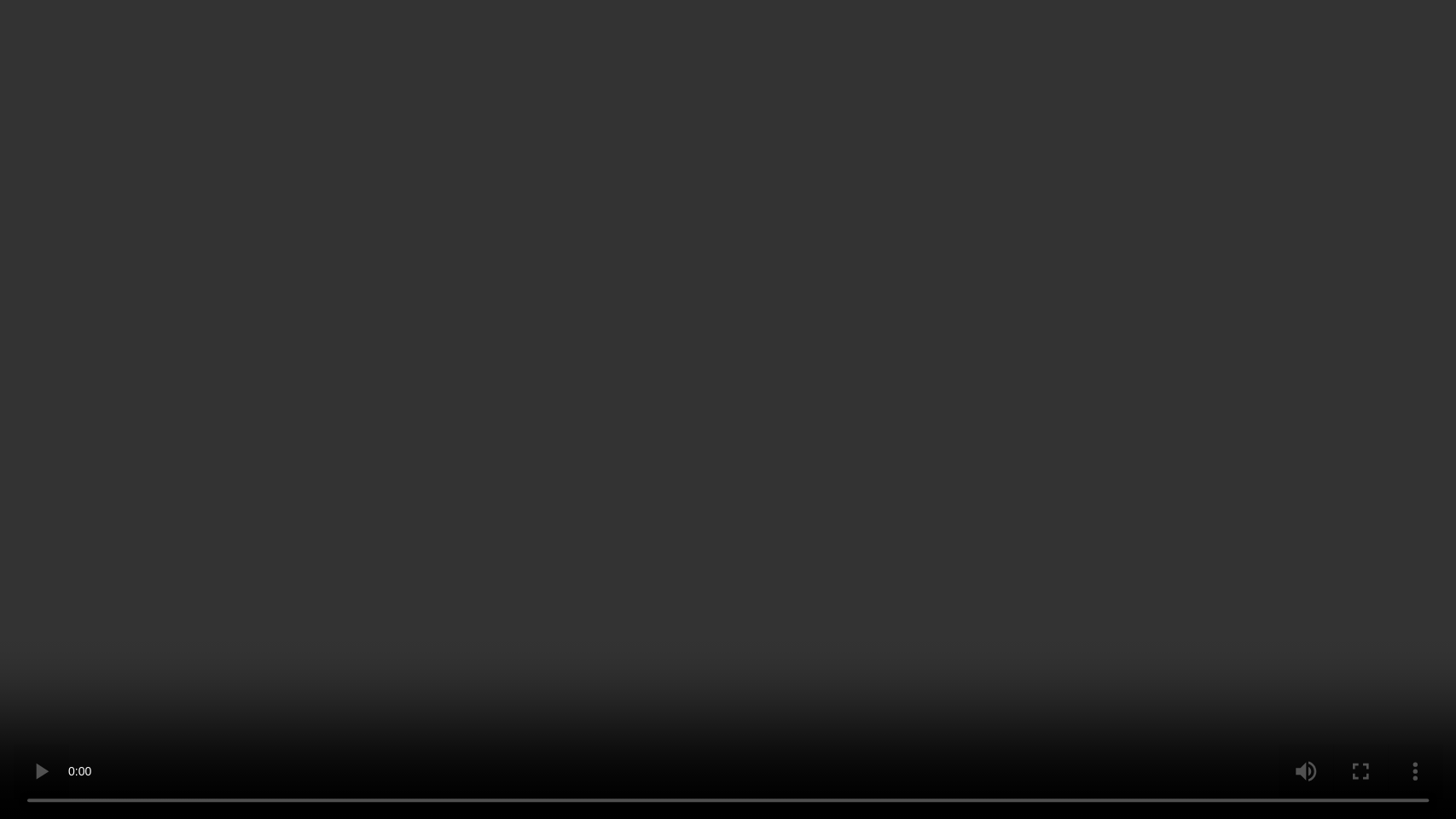
click at [721, 437] on video at bounding box center [728, 410] width 1456 height 819
click at [721, 484] on video at bounding box center [728, 410] width 1456 height 819
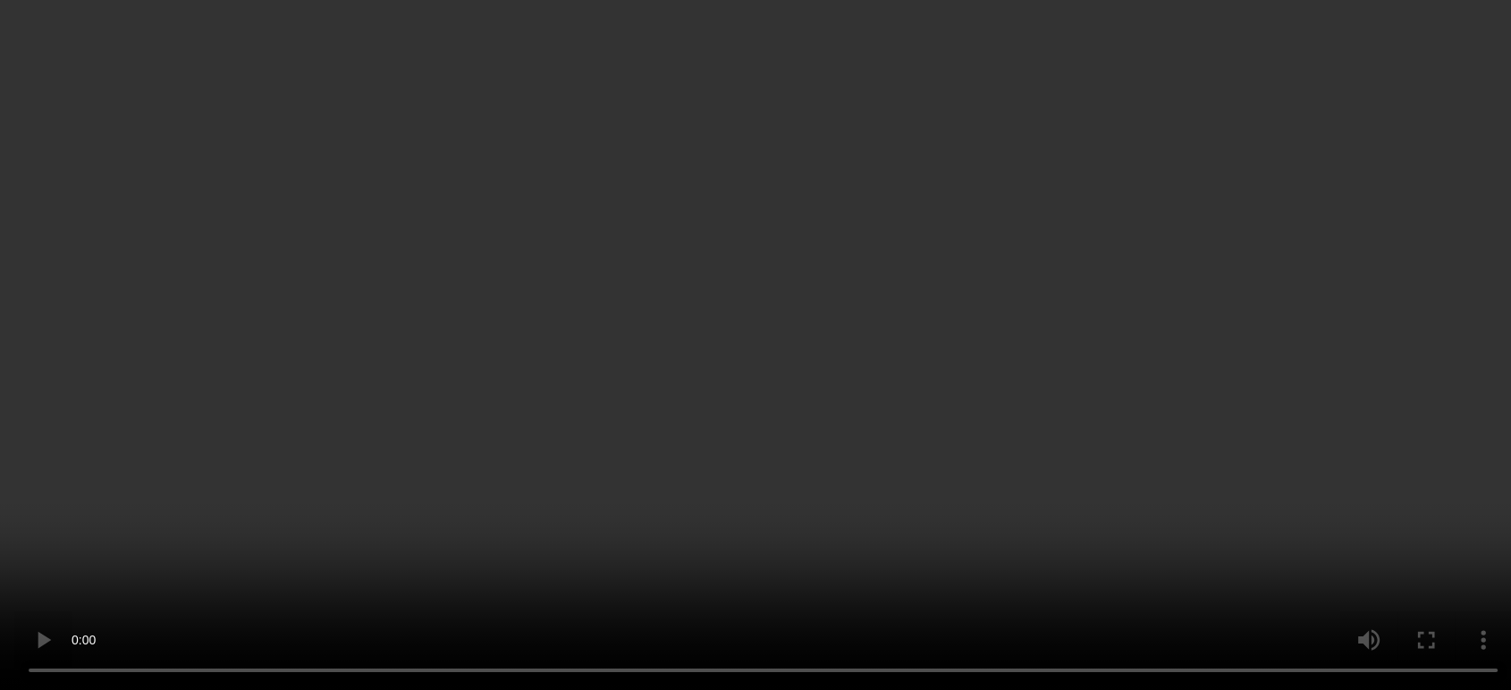
scroll to position [596, 0]
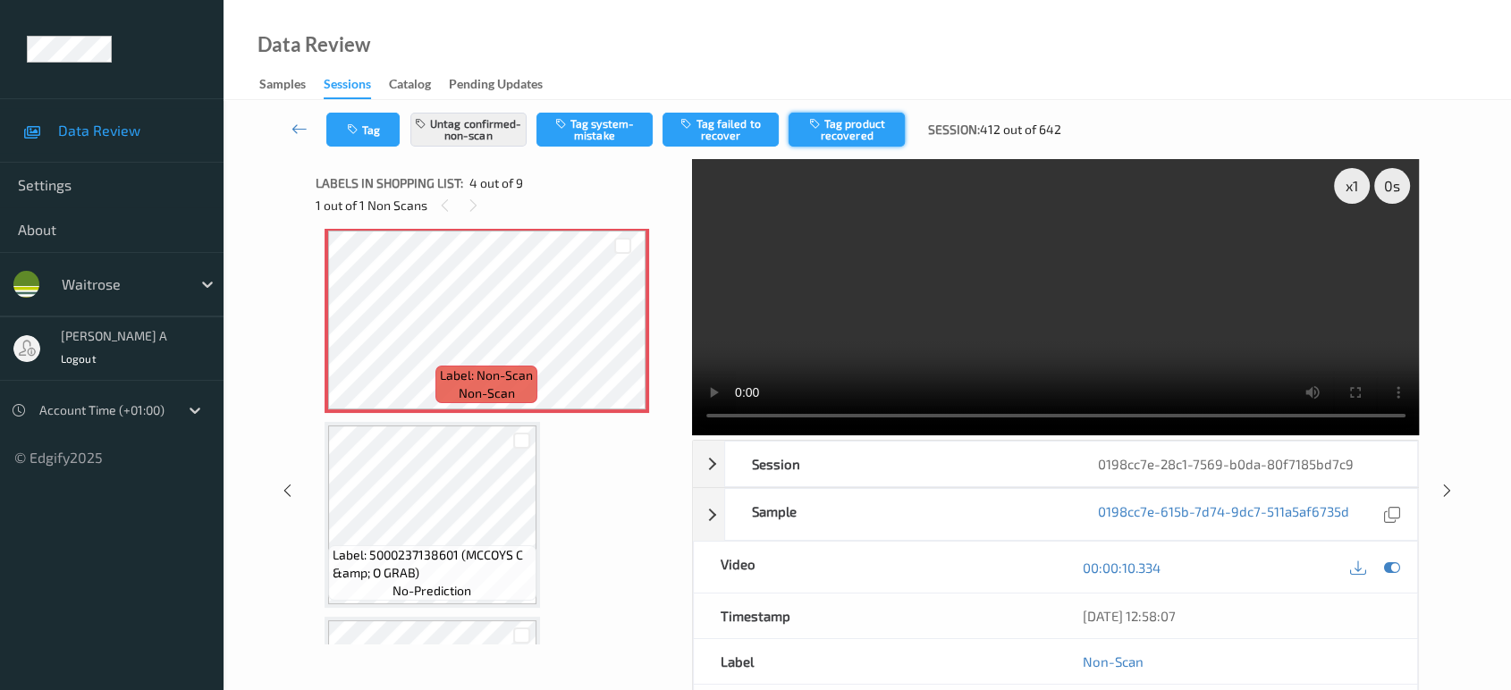
click at [871, 134] on button "Tag product recovered" at bounding box center [847, 130] width 116 height 34
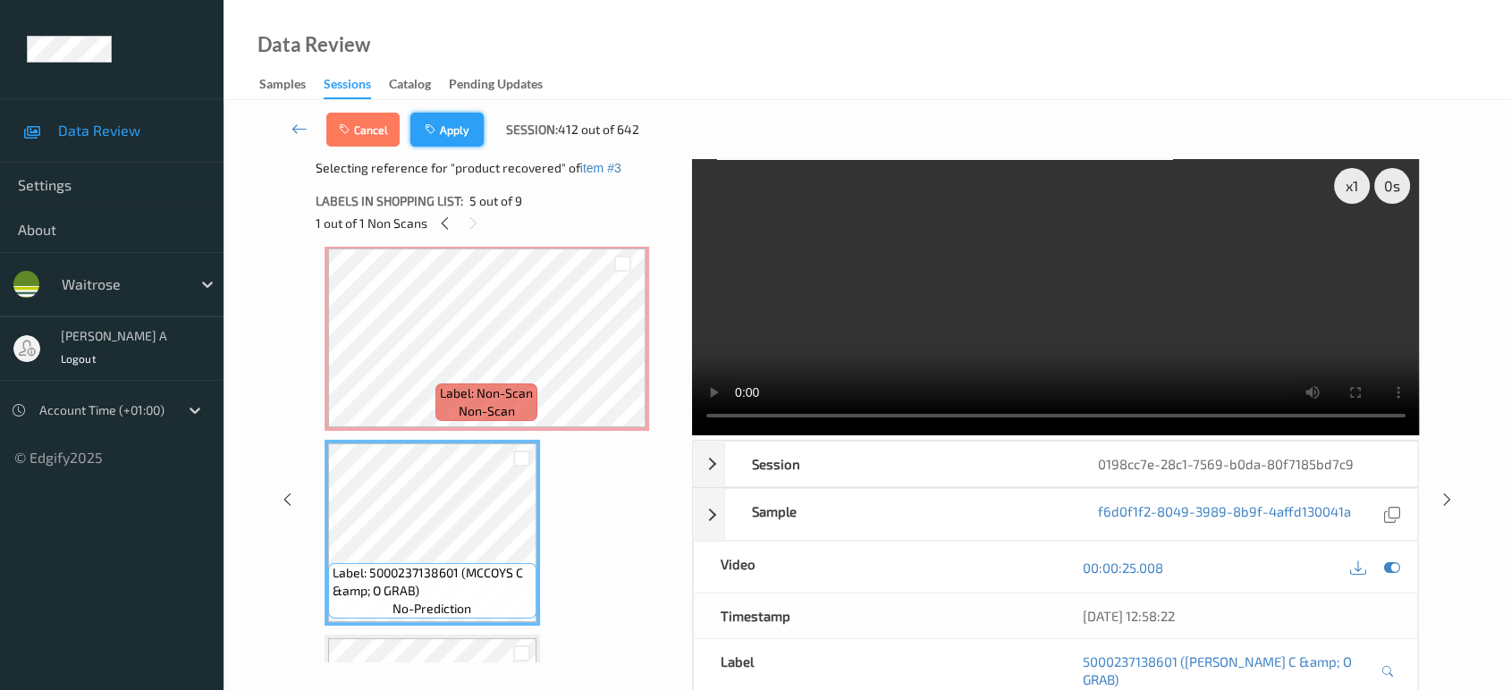
click at [453, 144] on button "Apply" at bounding box center [446, 130] width 73 height 34
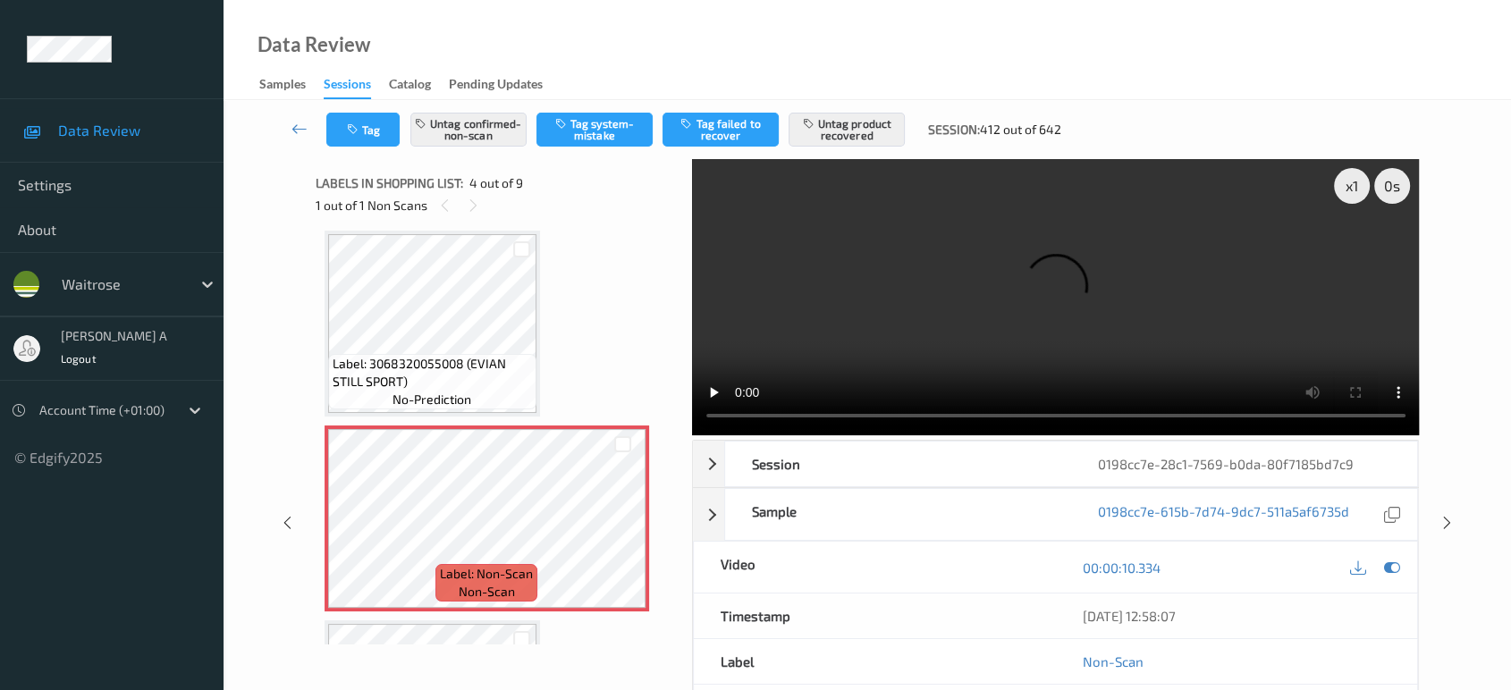
drag, startPoint x: 1449, startPoint y: 525, endPoint x: 1427, endPoint y: 470, distance: 58.6
click at [1449, 525] on icon at bounding box center [1447, 523] width 15 height 16
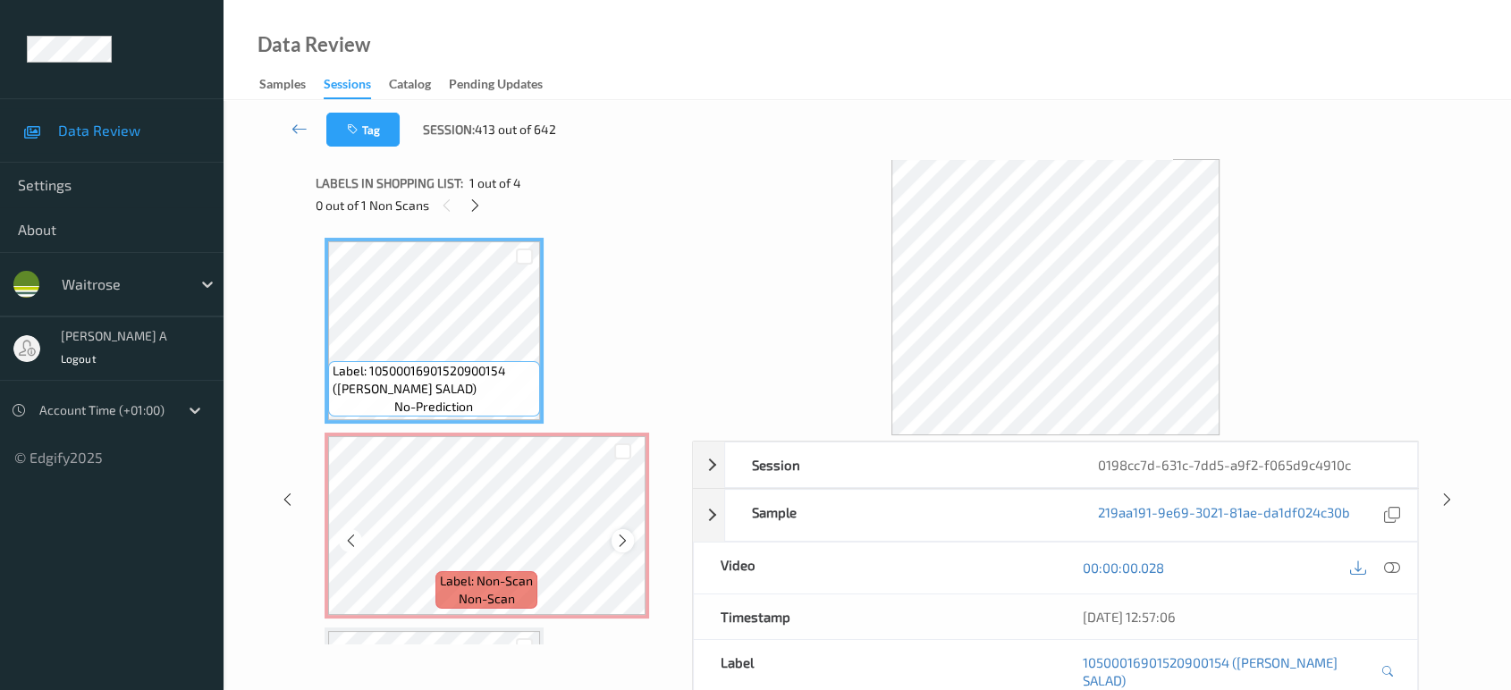
click at [630, 539] on icon at bounding box center [622, 541] width 15 height 16
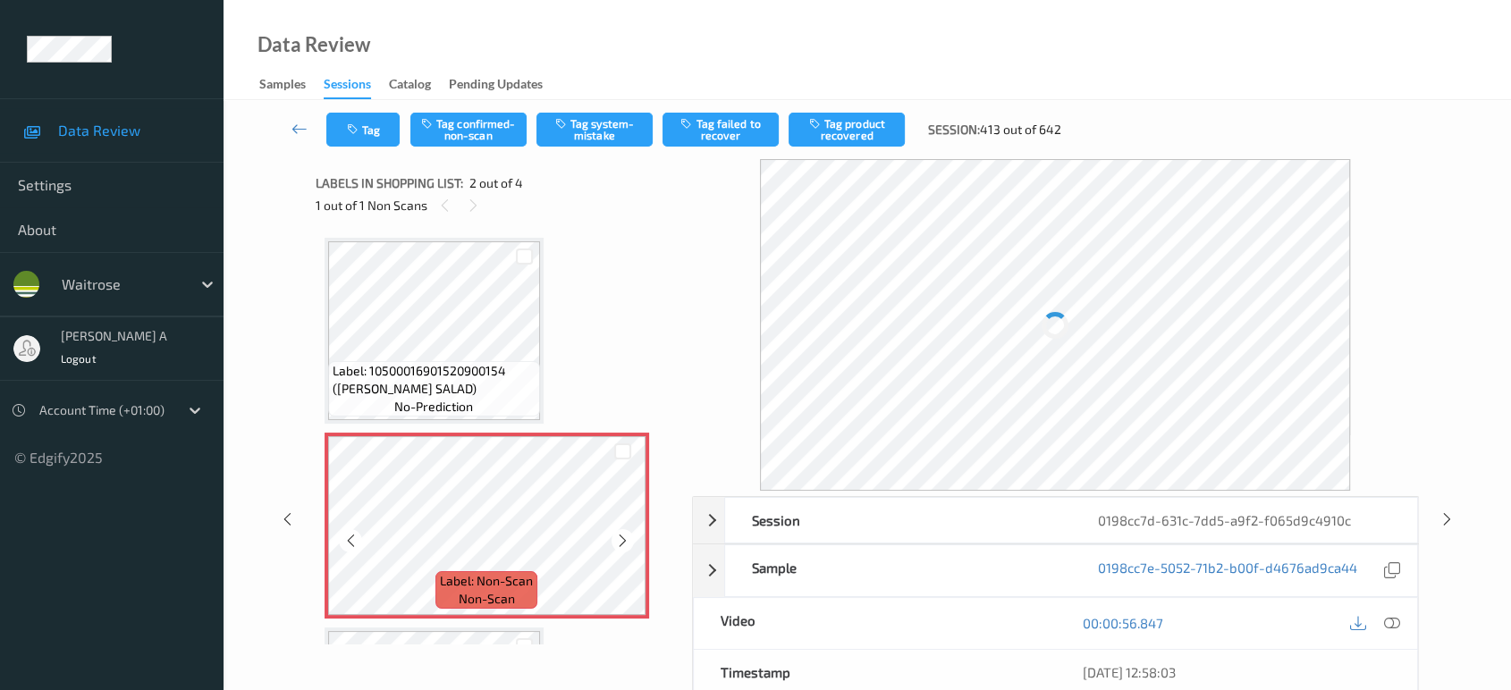
click at [630, 539] on icon at bounding box center [622, 541] width 15 height 16
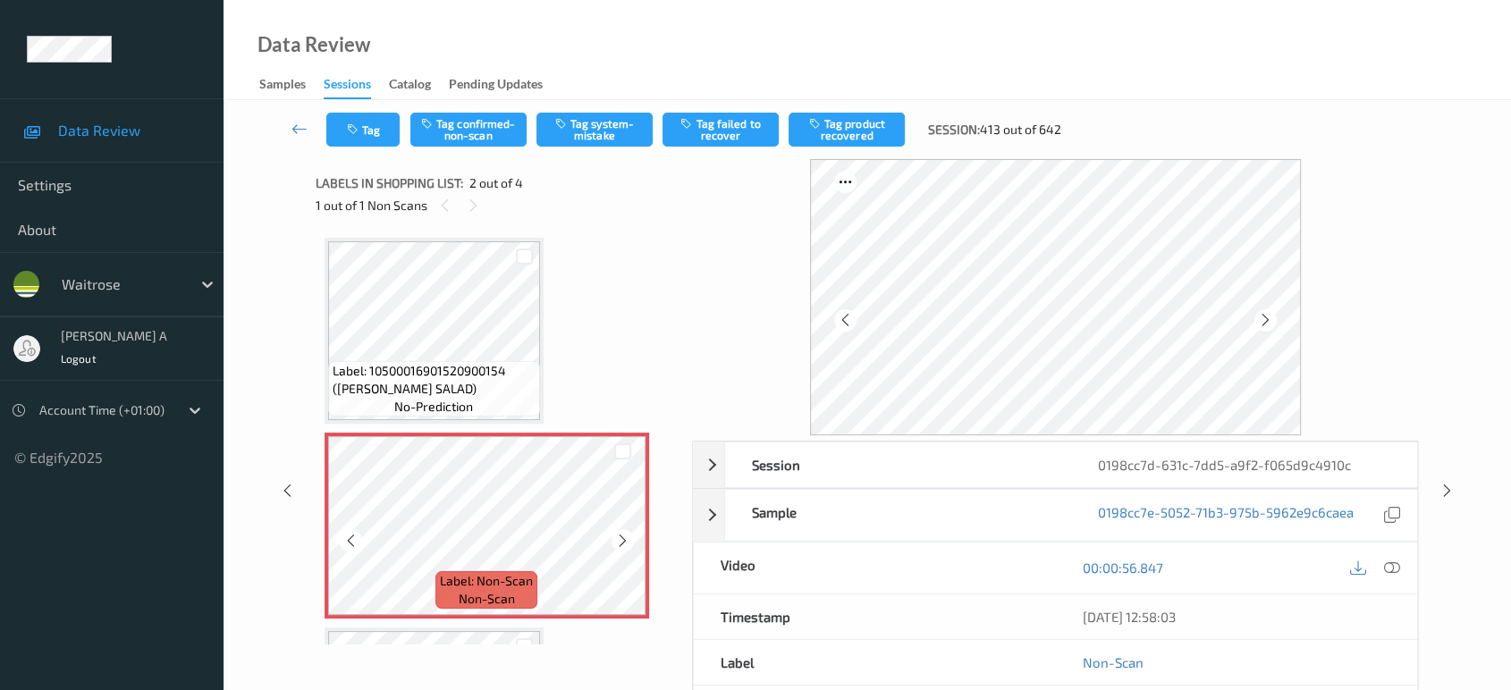
click at [630, 539] on icon at bounding box center [622, 541] width 15 height 16
click at [1264, 326] on icon at bounding box center [1265, 320] width 15 height 16
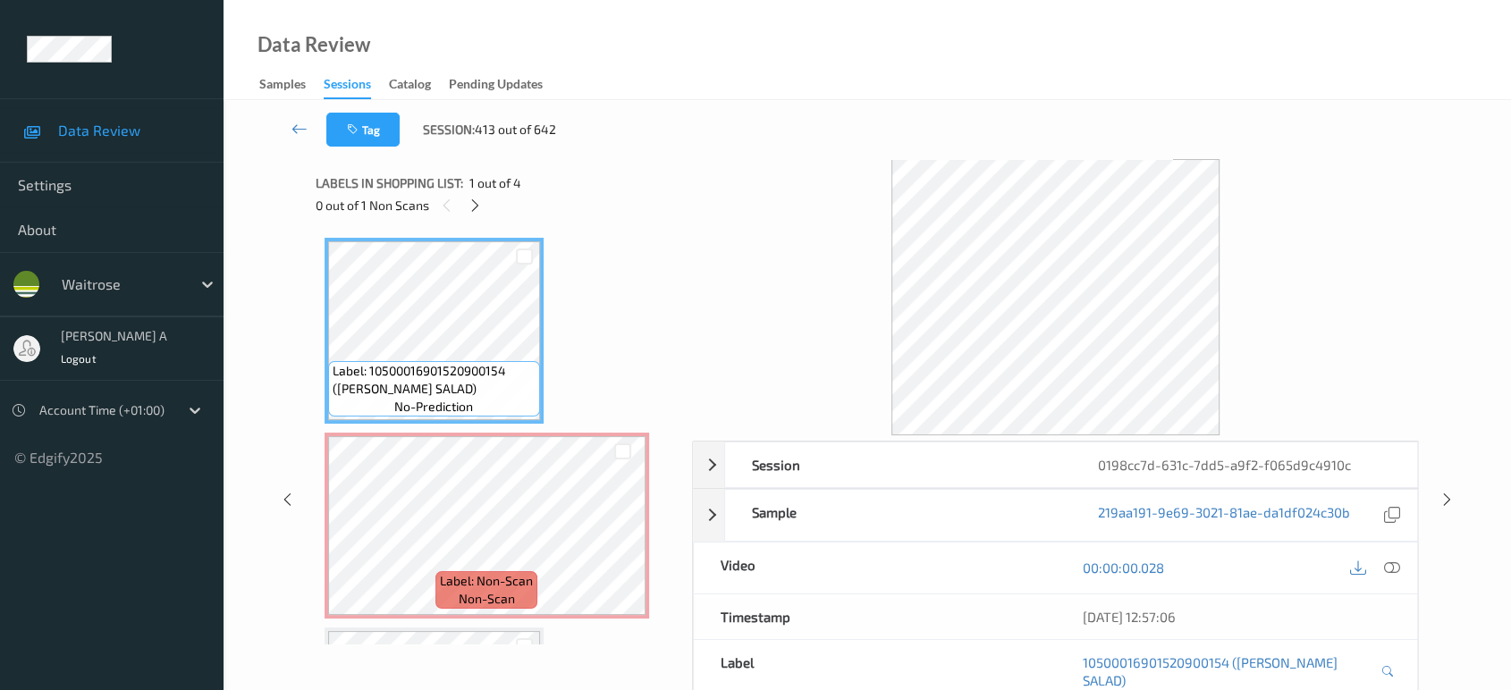
drag, startPoint x: 1390, startPoint y: 567, endPoint x: 1322, endPoint y: 533, distance: 76.0
click at [1390, 567] on icon at bounding box center [1392, 568] width 16 height 16
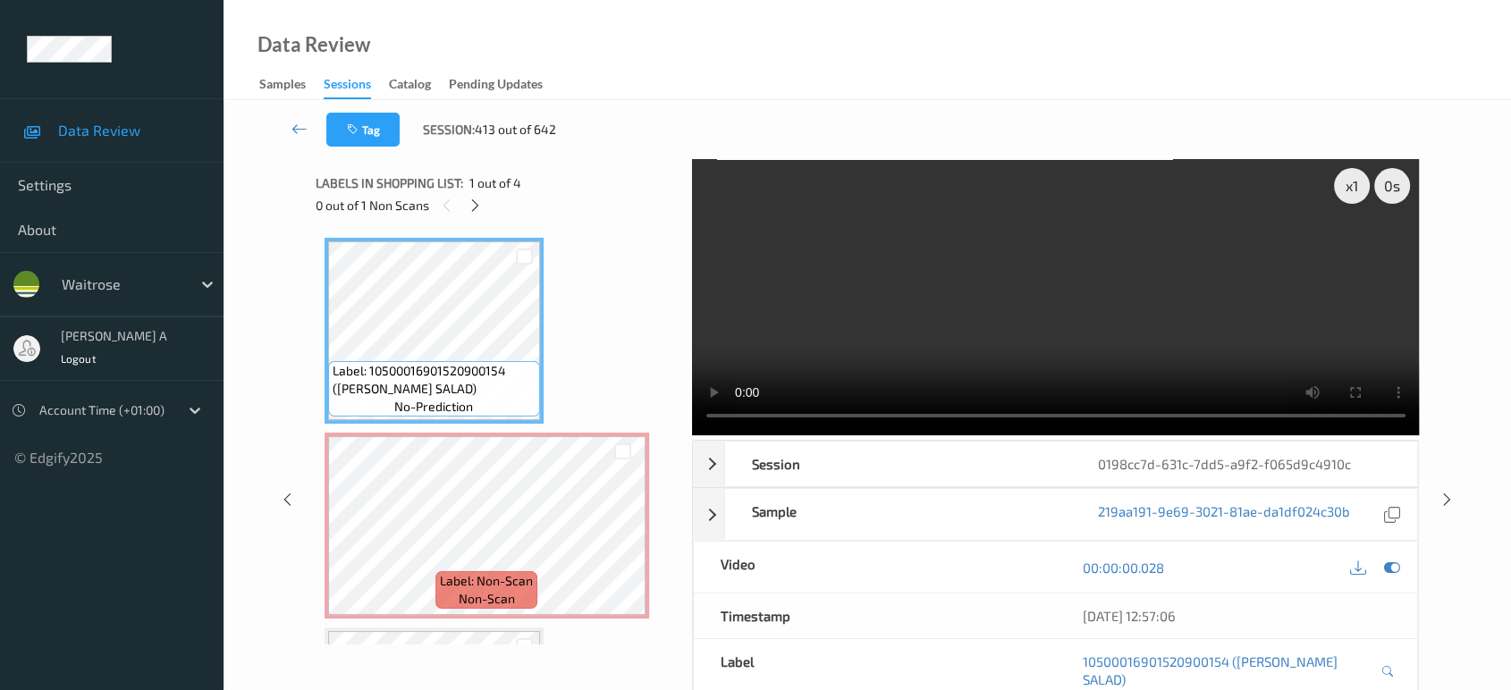
click at [1182, 213] on video at bounding box center [1056, 297] width 728 height 276
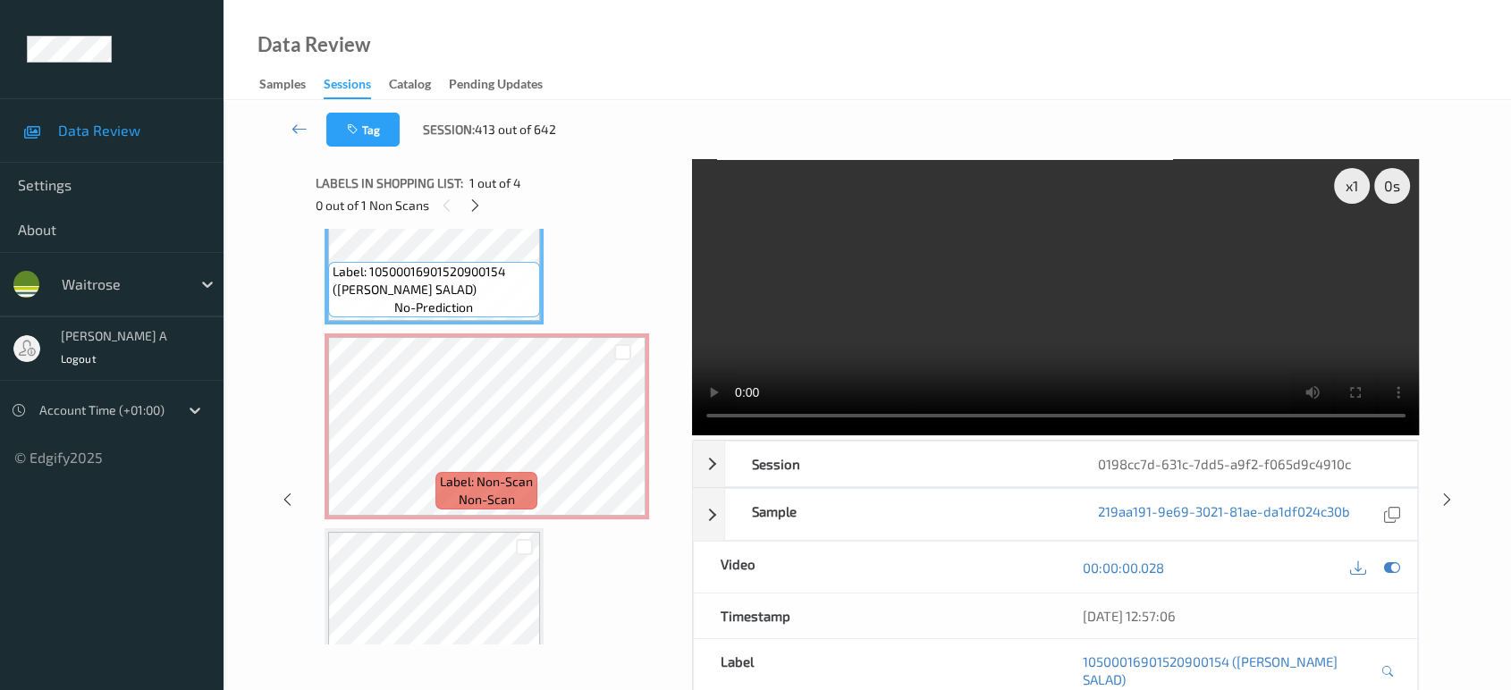
scroll to position [199, 0]
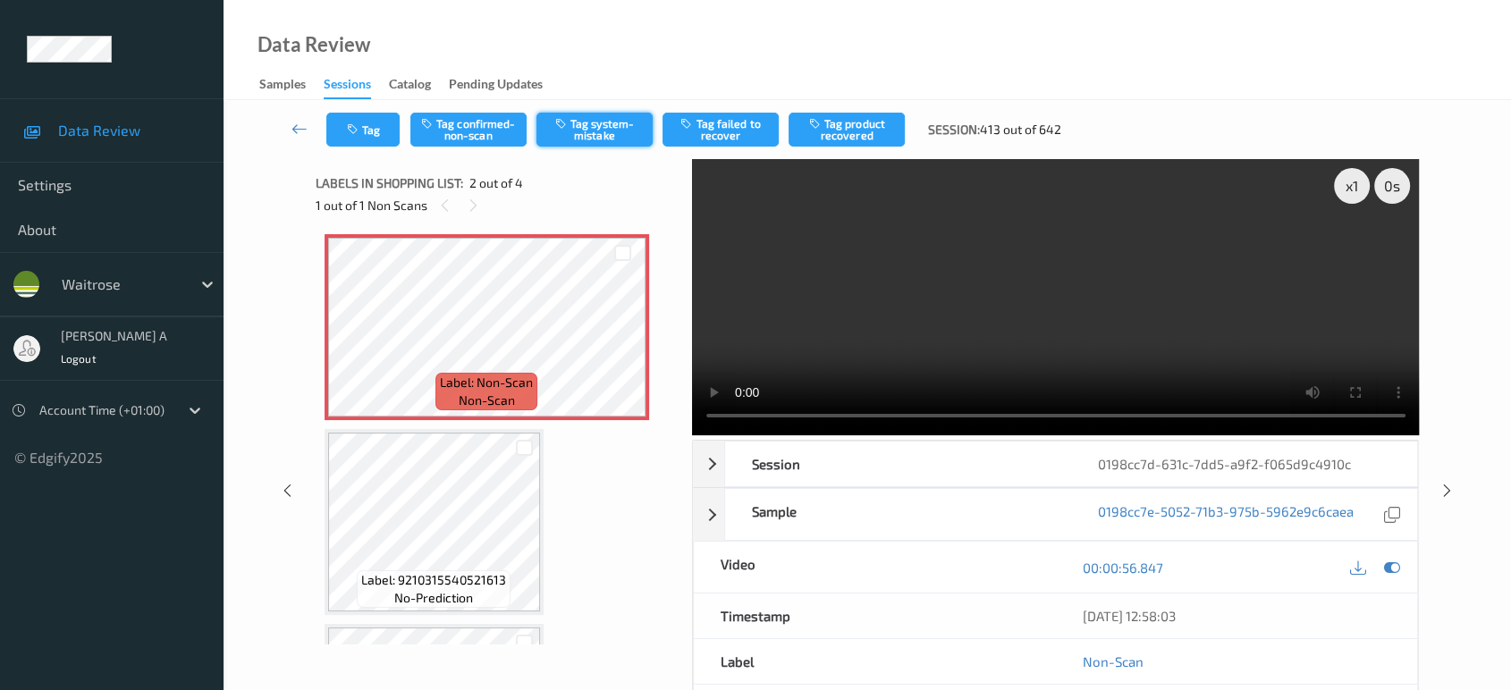
click at [594, 134] on button "Tag system-mistake" at bounding box center [595, 130] width 116 height 34
click at [365, 130] on button "Tag" at bounding box center [362, 130] width 73 height 34
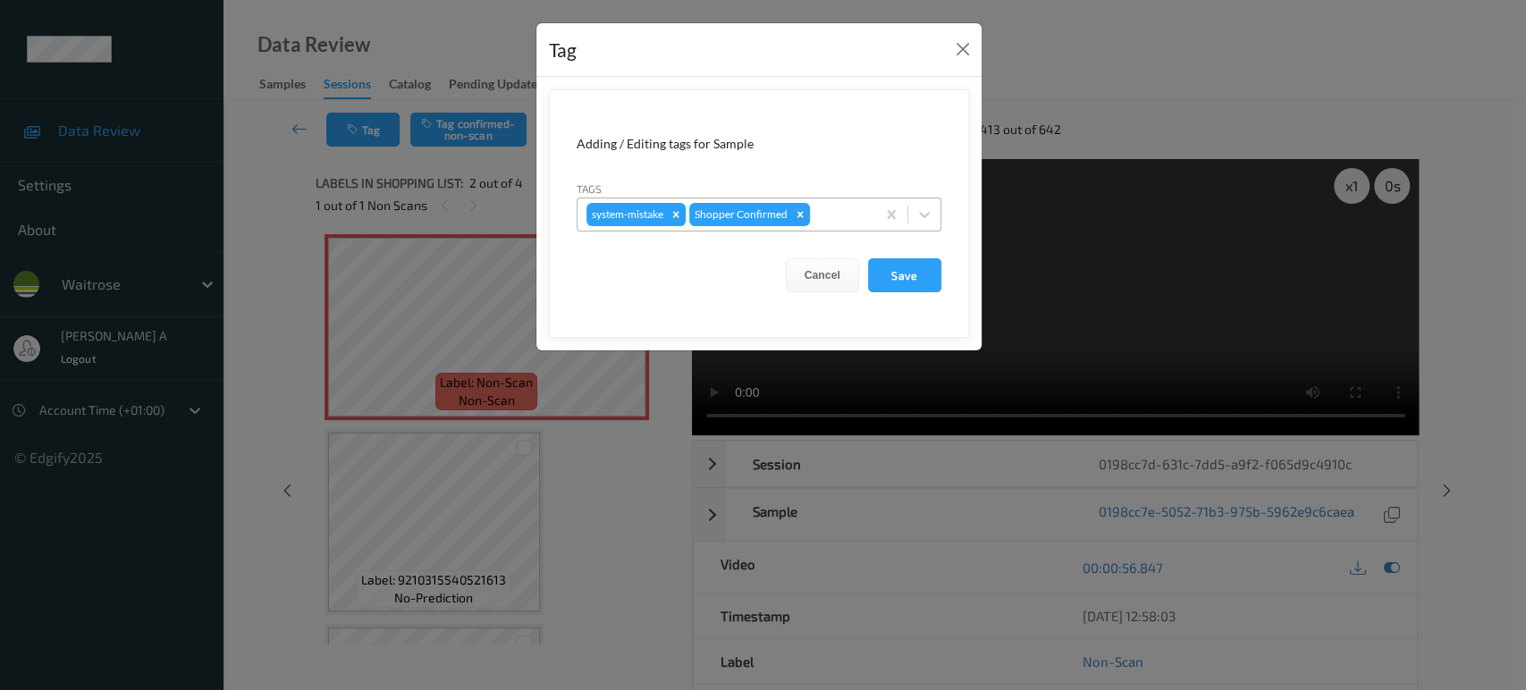
click at [836, 216] on div at bounding box center [840, 214] width 53 height 21
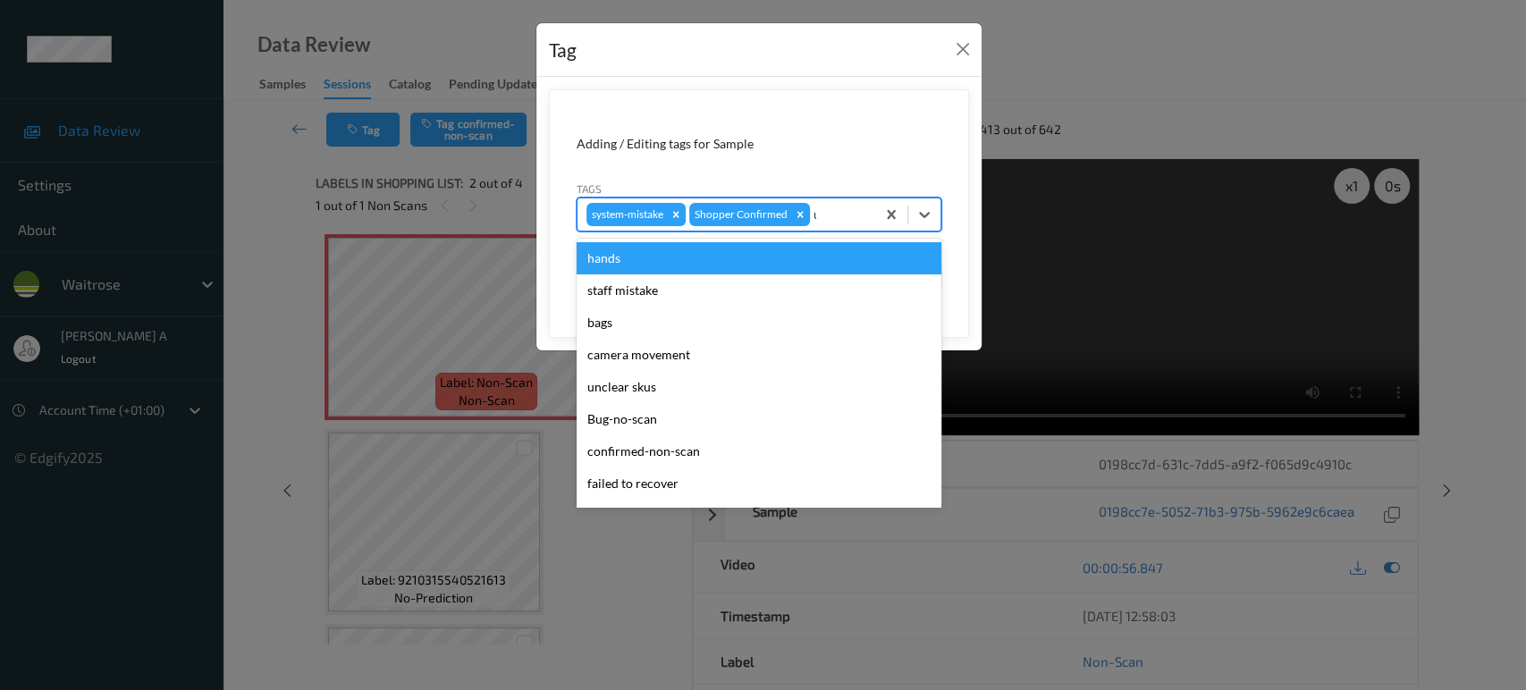
type input "un"
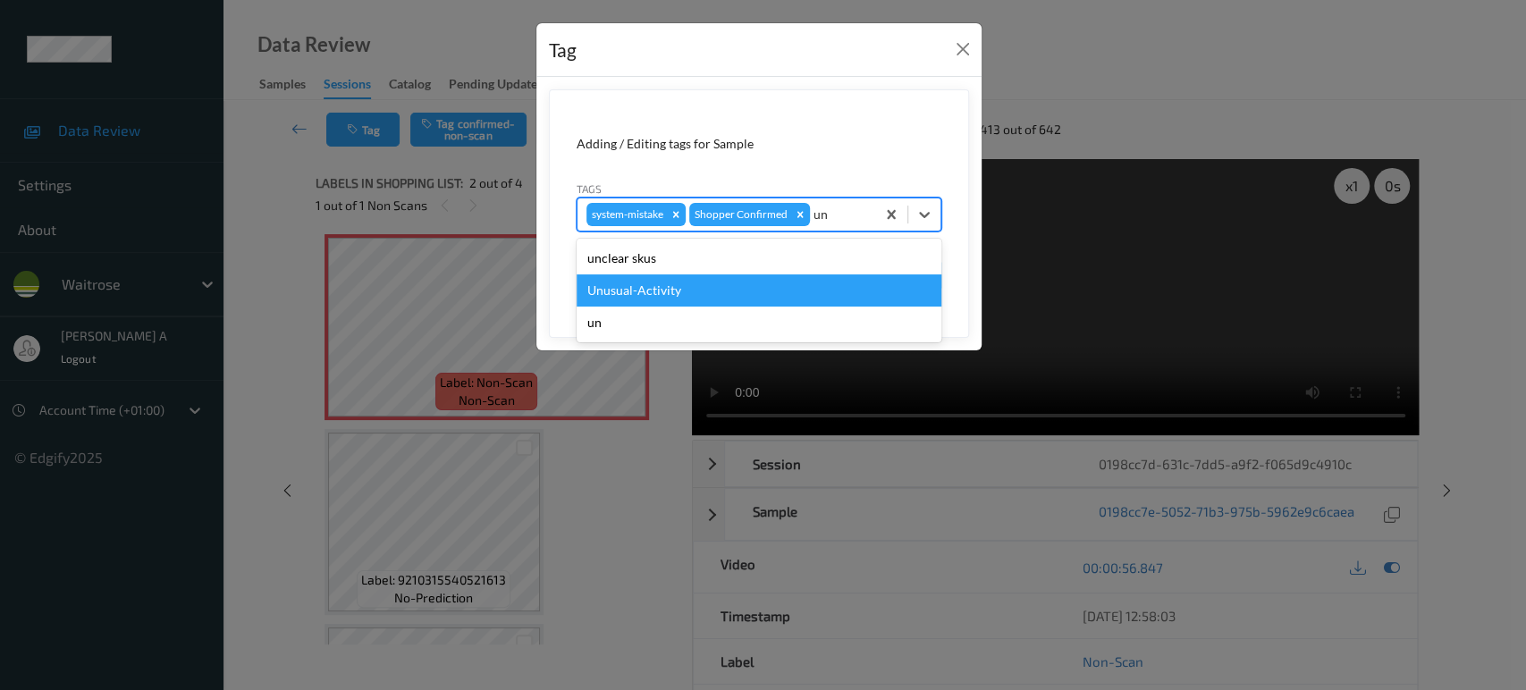
click at [682, 295] on div "Unusual-Activity" at bounding box center [759, 291] width 365 height 32
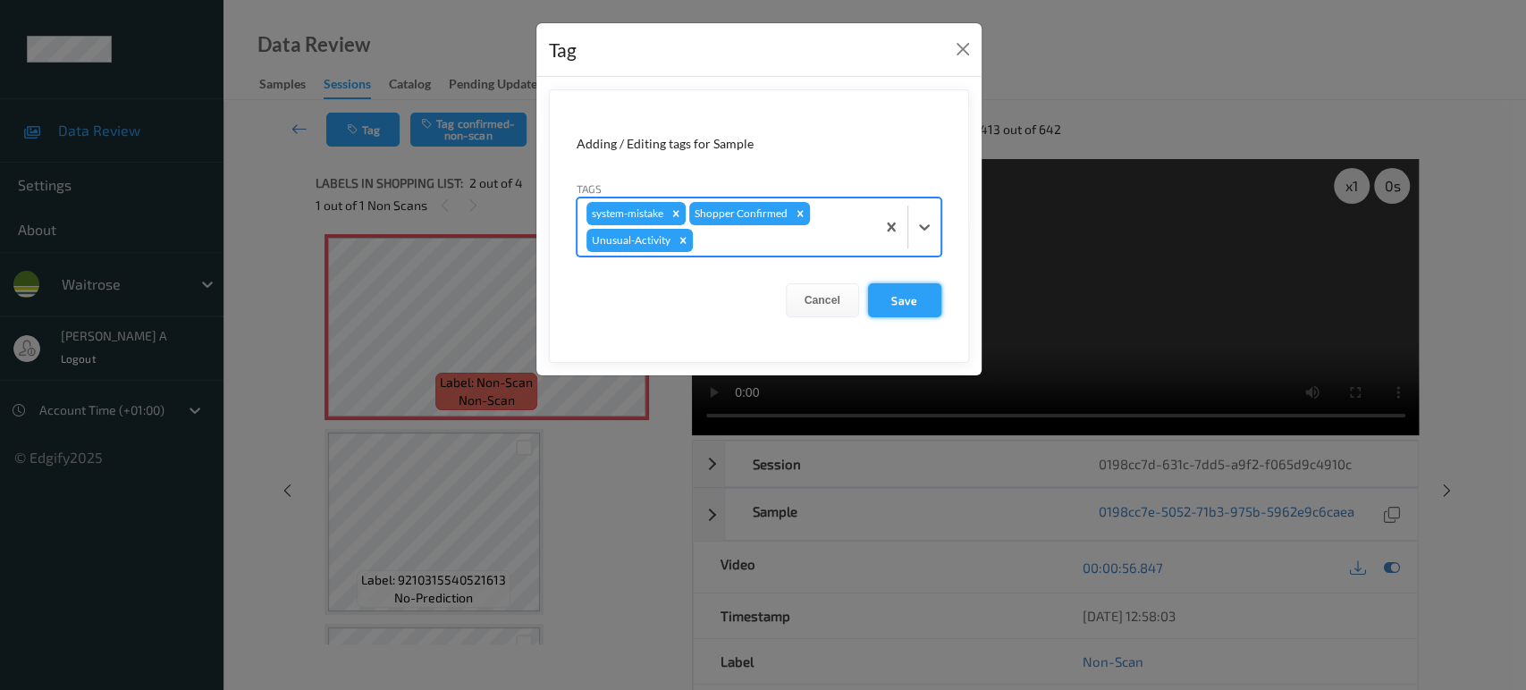
click at [923, 304] on button "Save" at bounding box center [904, 300] width 73 height 34
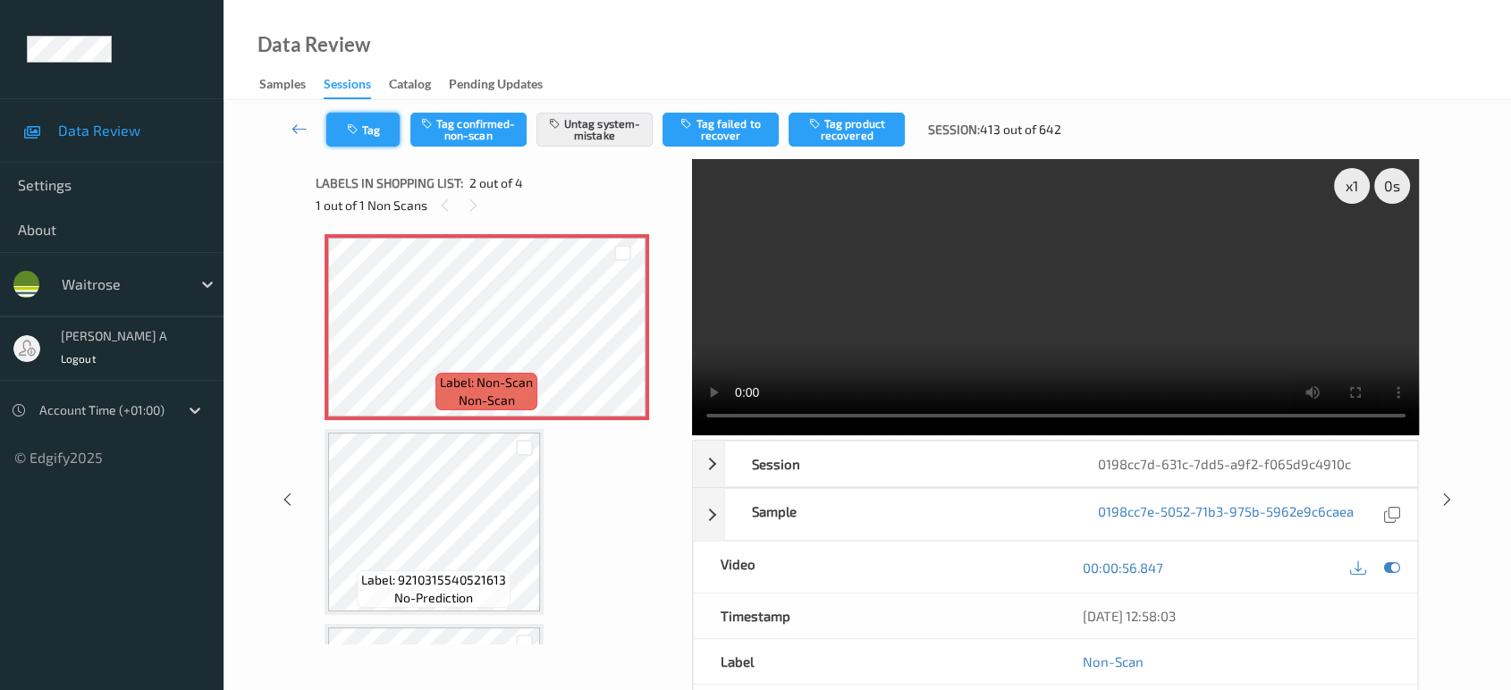
click at [372, 128] on button "Tag" at bounding box center [362, 130] width 73 height 34
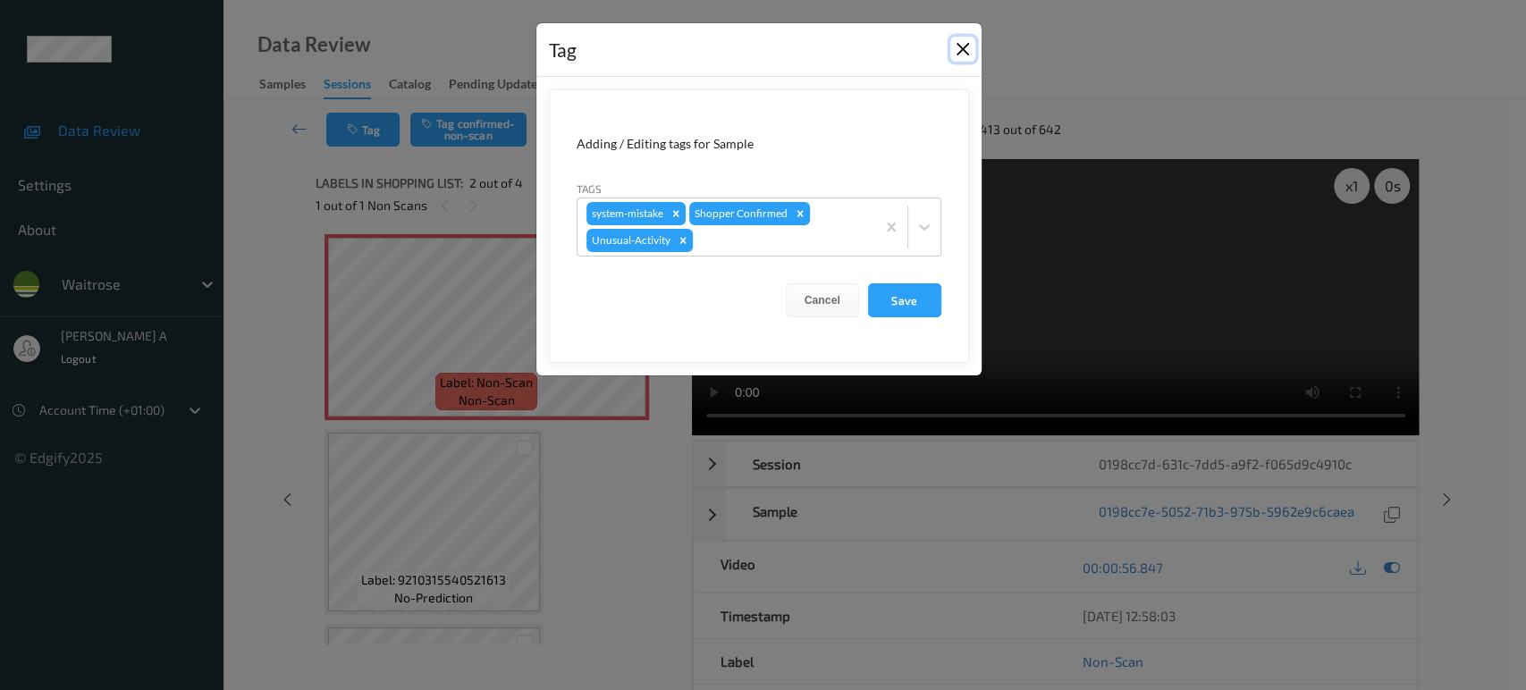
click at [968, 42] on button "Close" at bounding box center [963, 49] width 25 height 25
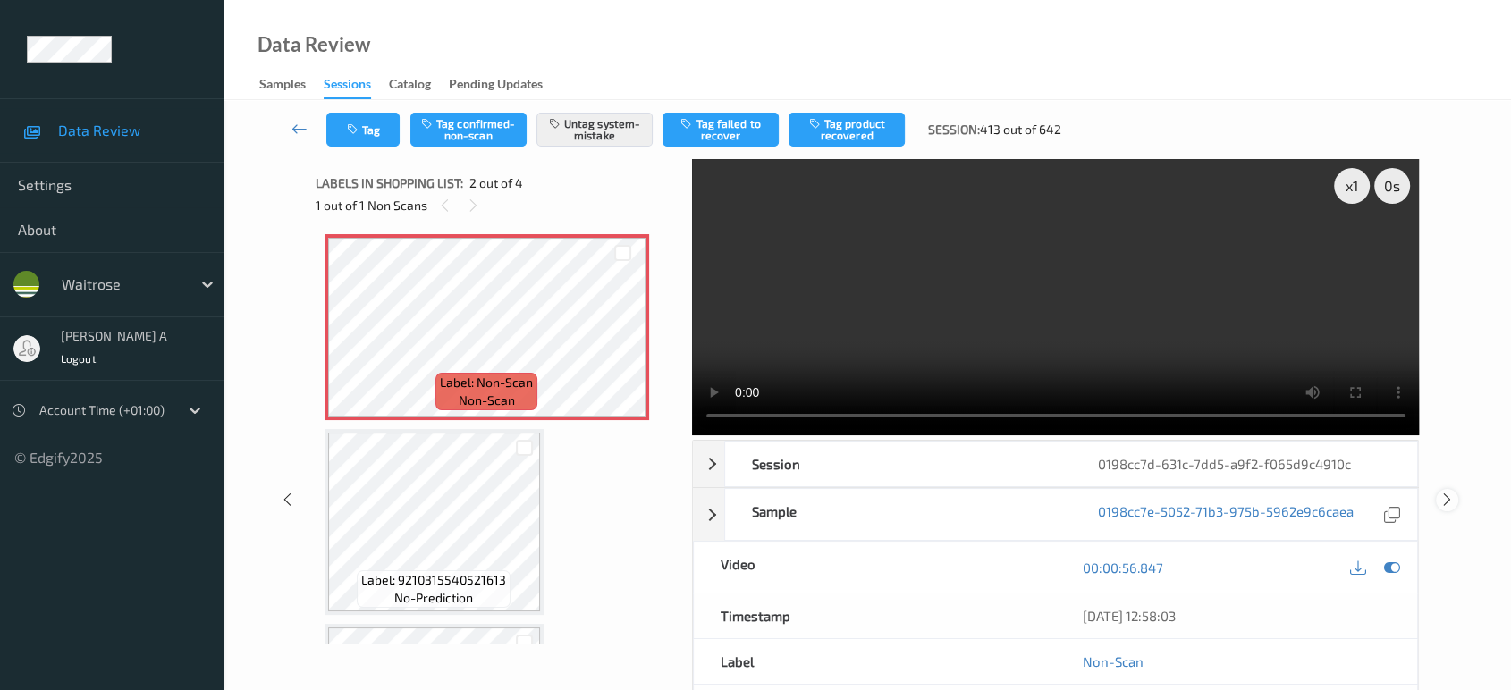
click at [1444, 492] on icon at bounding box center [1447, 500] width 15 height 16
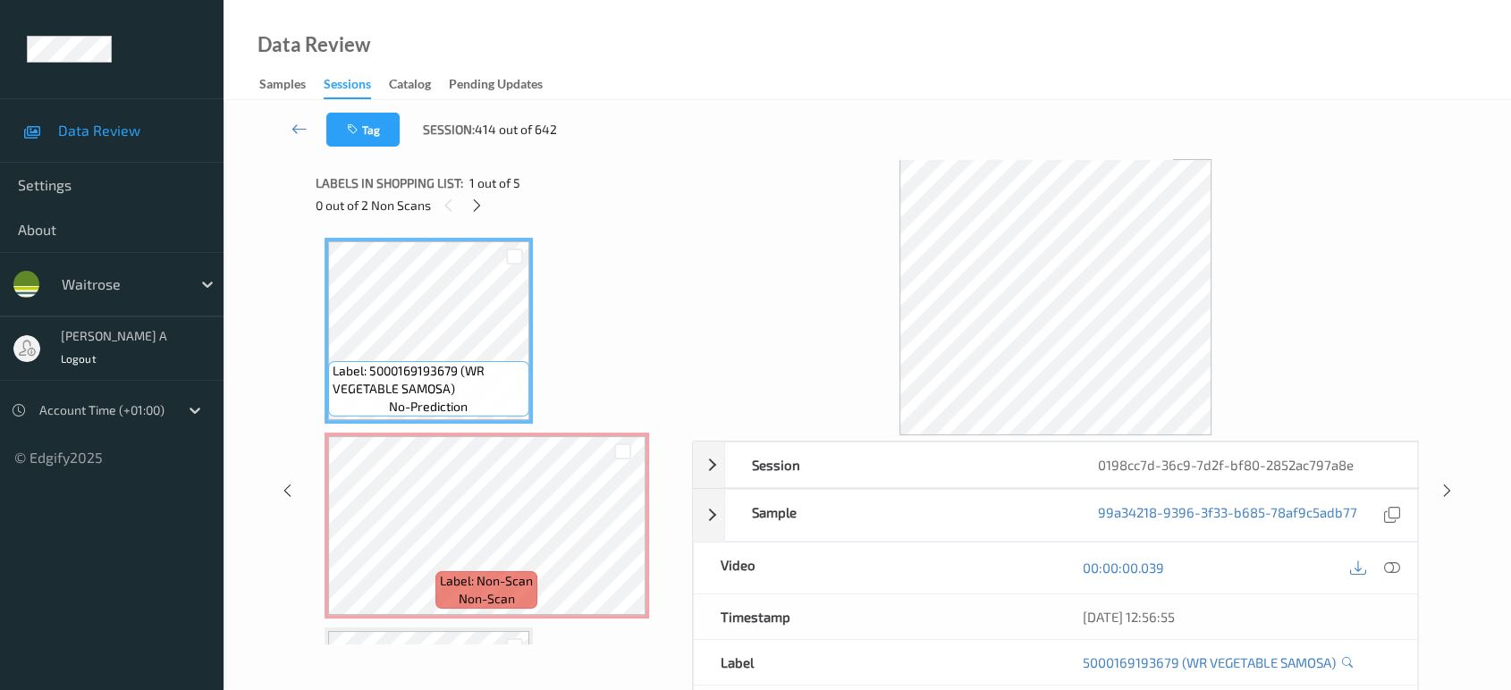
drag, startPoint x: 484, startPoint y: 199, endPoint x: 489, endPoint y: 210, distance: 12.8
click at [484, 199] on icon at bounding box center [476, 206] width 15 height 16
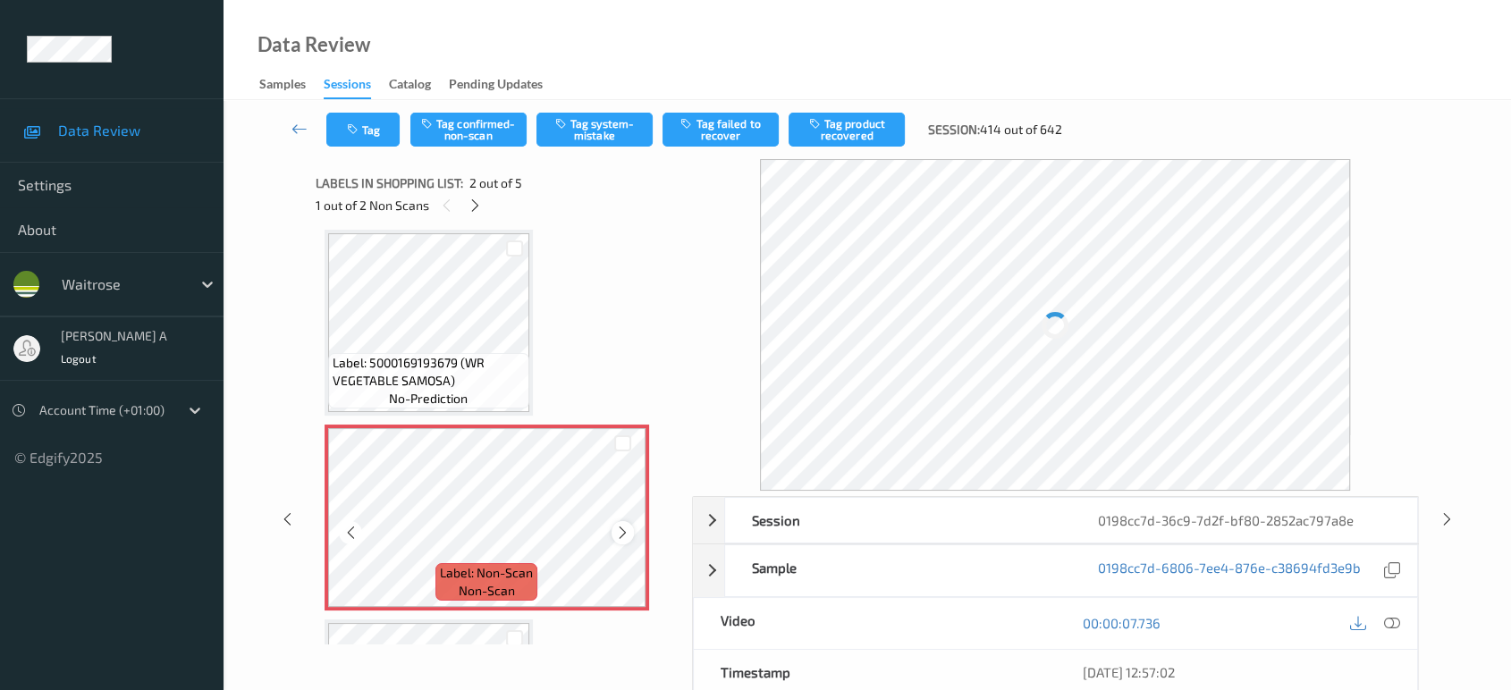
click at [616, 532] on icon at bounding box center [622, 533] width 15 height 16
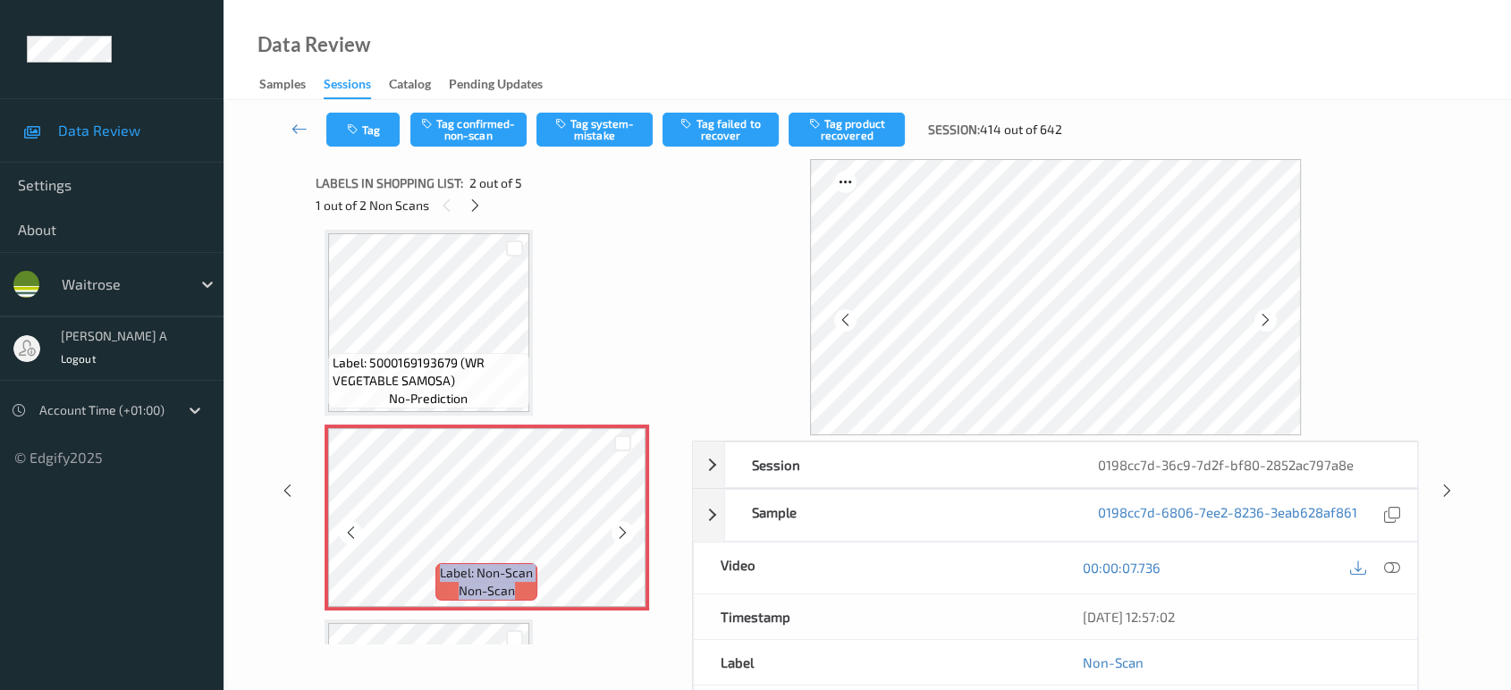
click at [616, 532] on icon at bounding box center [622, 533] width 15 height 16
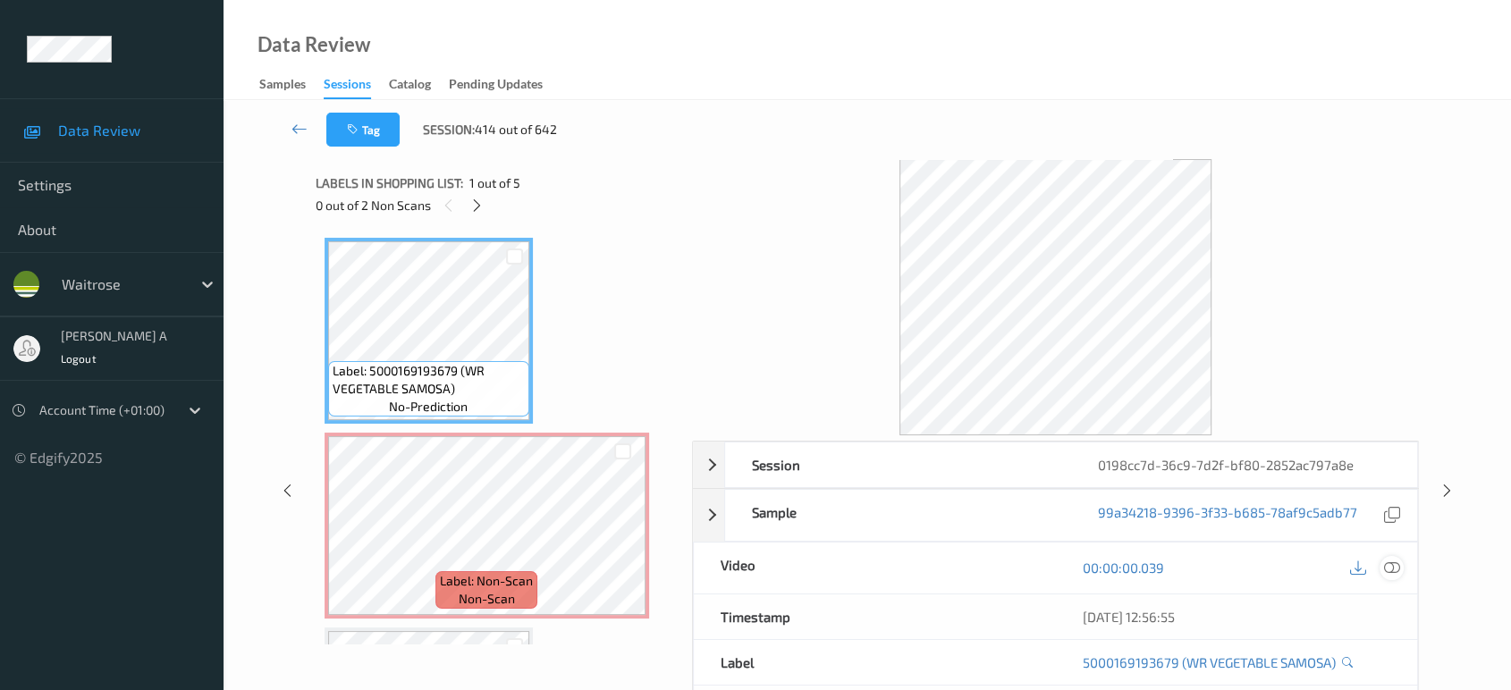
click at [1394, 563] on icon at bounding box center [1392, 568] width 16 height 16
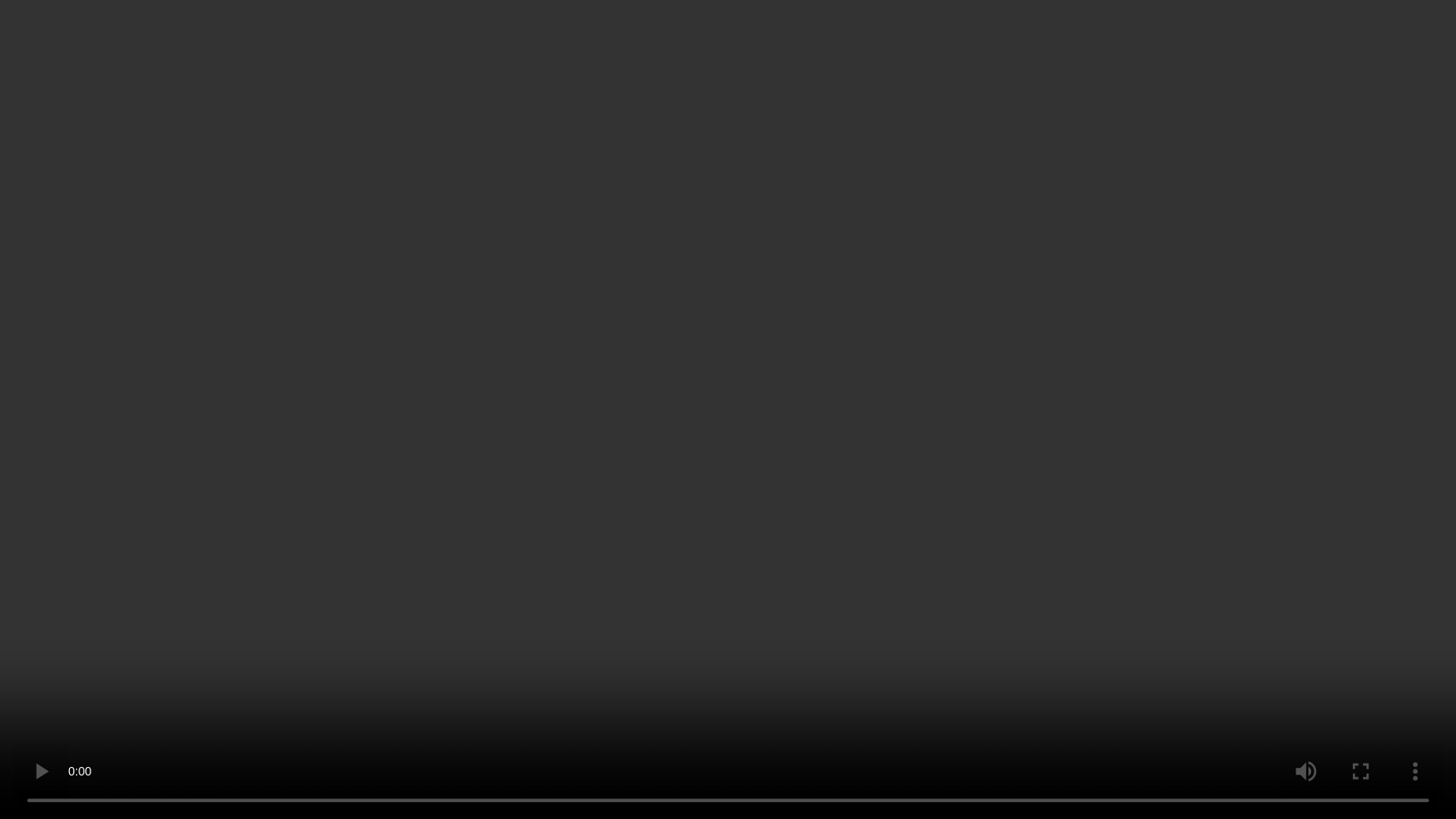
drag, startPoint x: 498, startPoint y: 486, endPoint x: 532, endPoint y: 431, distance: 64.7
click at [498, 486] on video at bounding box center [728, 410] width 1456 height 819
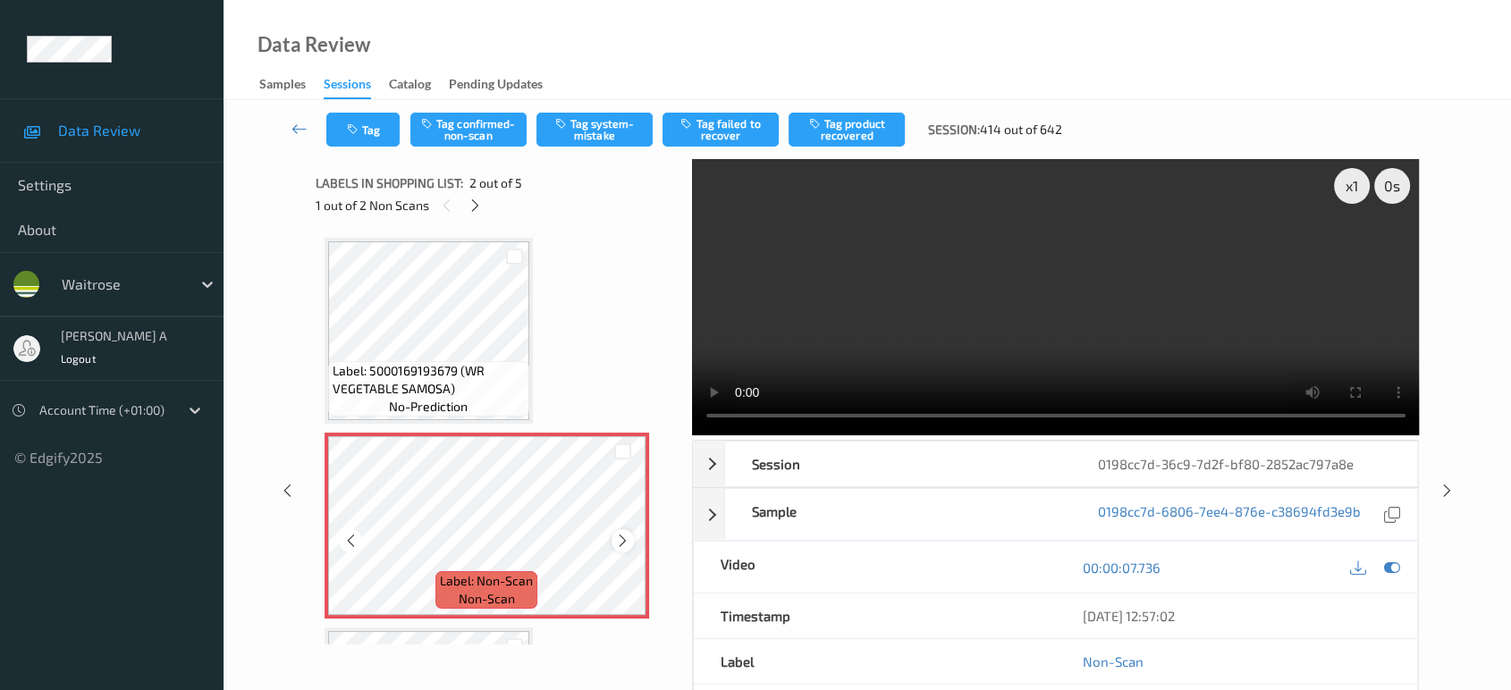
click at [627, 544] on icon at bounding box center [622, 541] width 15 height 16
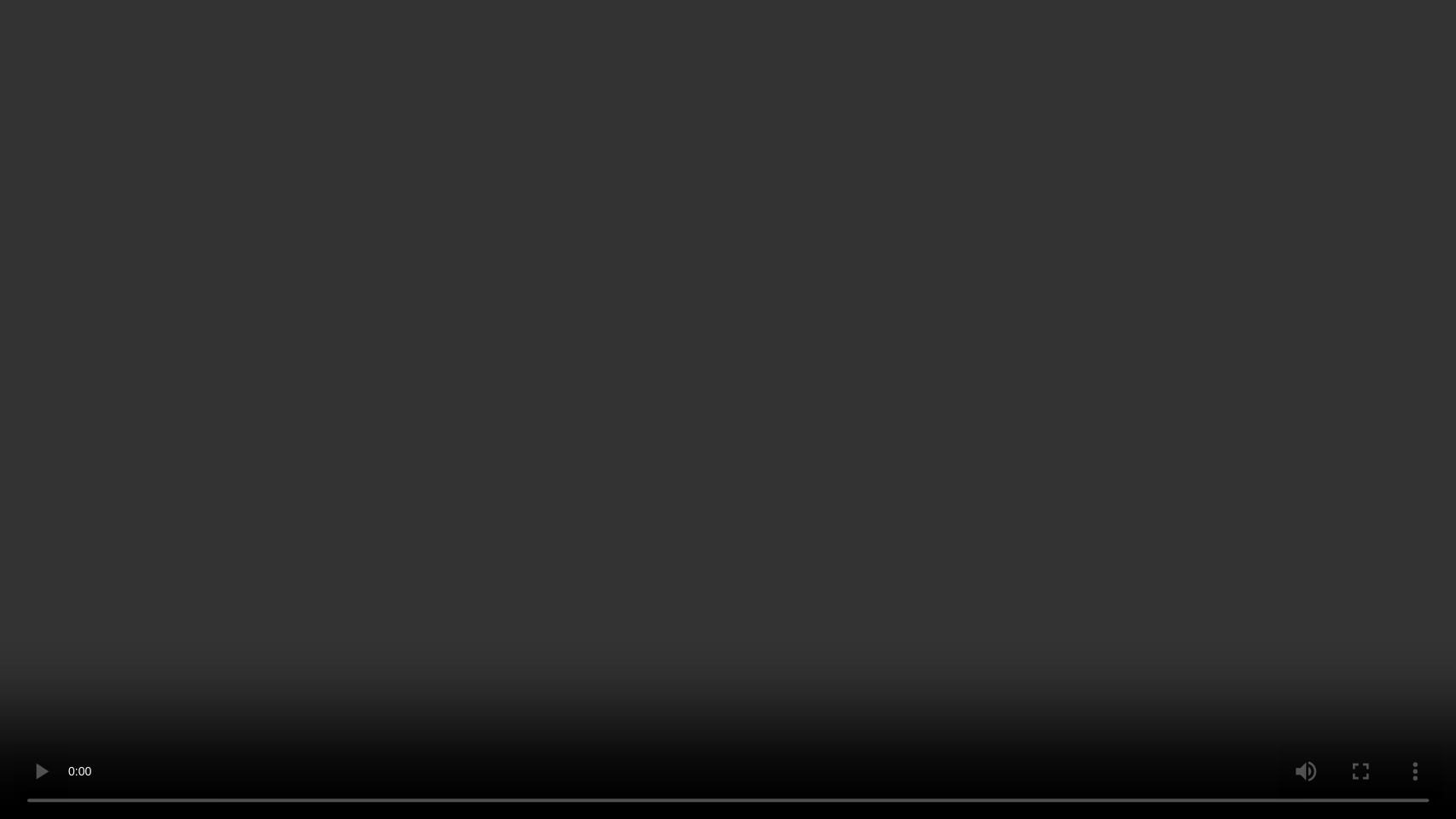
click at [759, 433] on video at bounding box center [728, 410] width 1456 height 819
click at [596, 543] on video at bounding box center [728, 410] width 1456 height 819
click at [627, 513] on video at bounding box center [728, 410] width 1456 height 819
click at [789, 506] on video at bounding box center [728, 410] width 1456 height 819
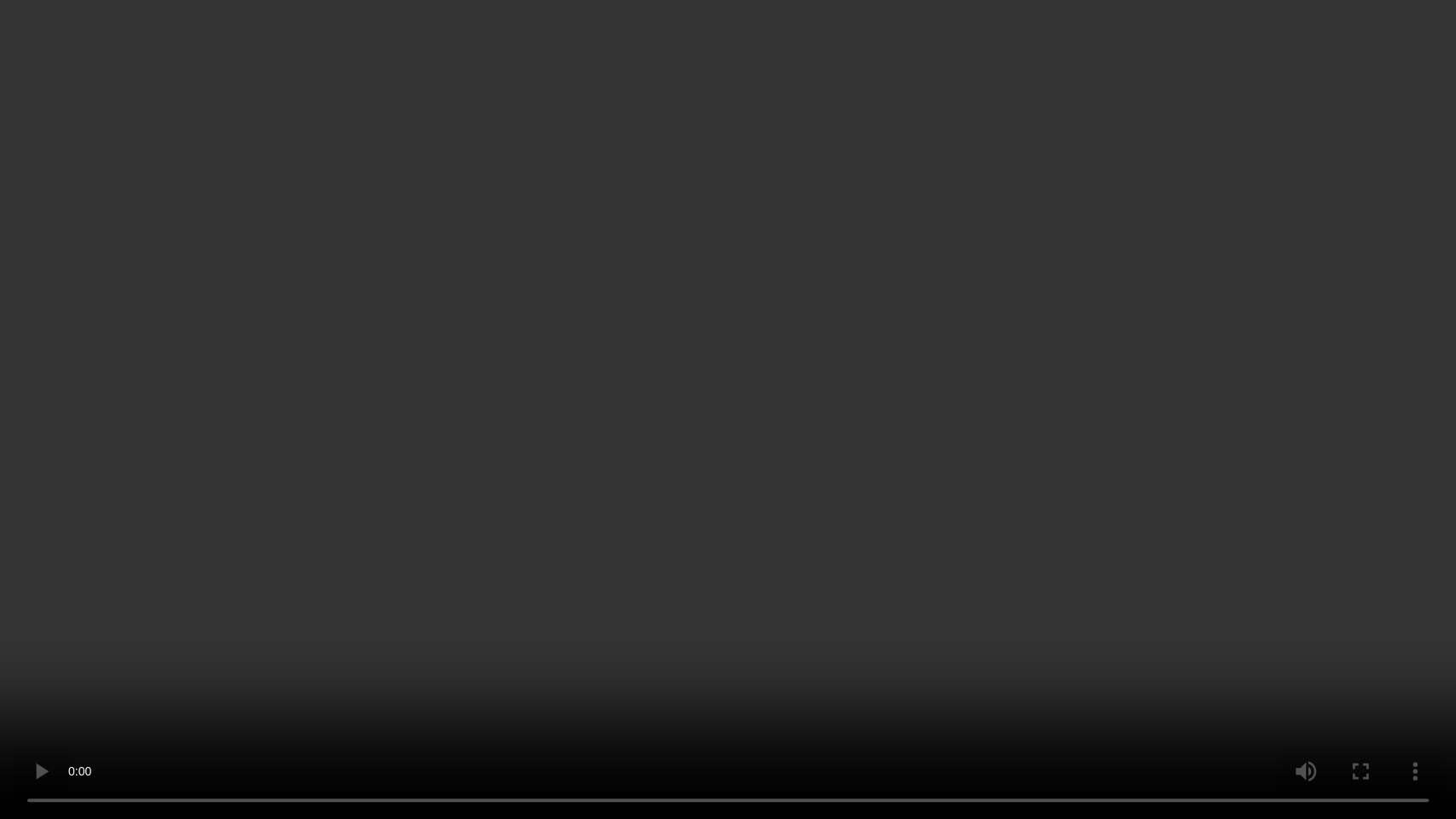
click at [776, 388] on video at bounding box center [728, 410] width 1456 height 819
click at [650, 512] on video at bounding box center [728, 410] width 1456 height 819
click at [588, 471] on video at bounding box center [728, 410] width 1456 height 819
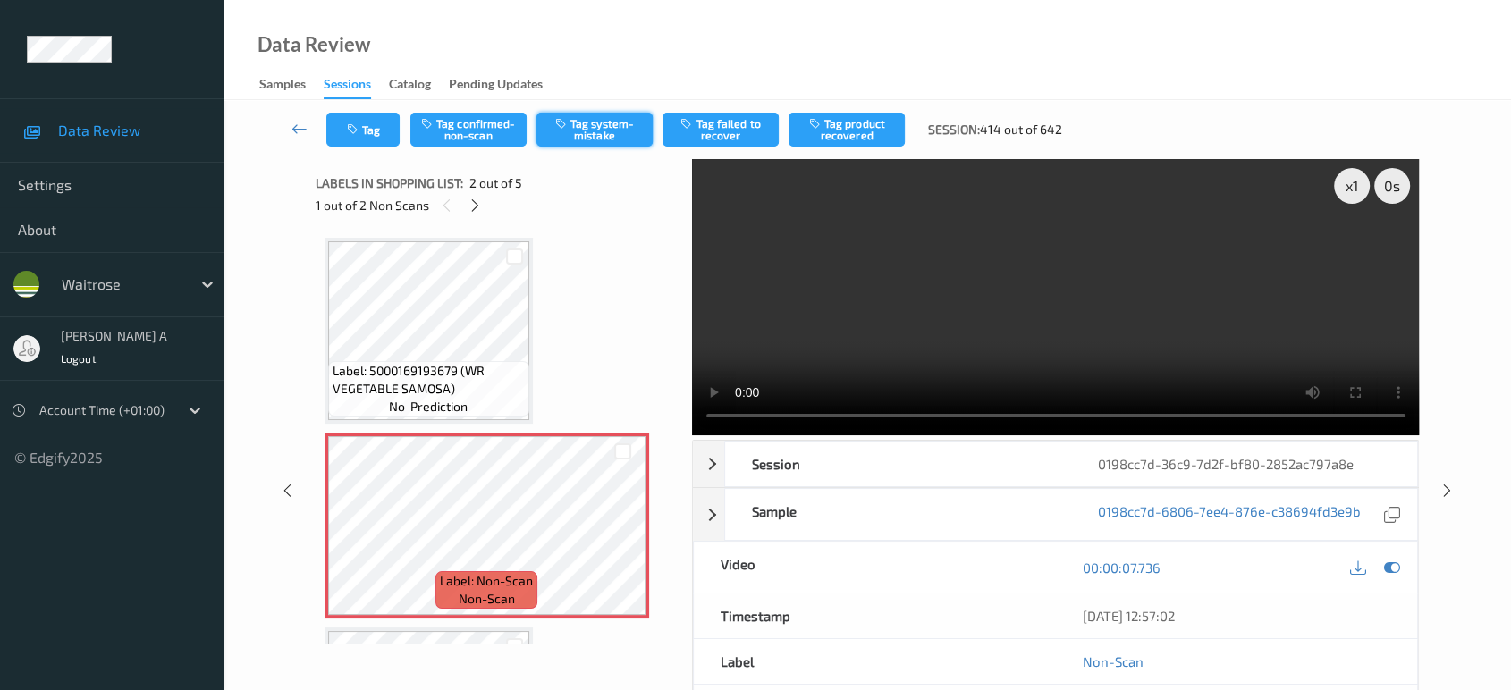
click at [582, 139] on button "Tag system-mistake" at bounding box center [595, 130] width 116 height 34
click at [356, 140] on button "Tag" at bounding box center [362, 130] width 73 height 34
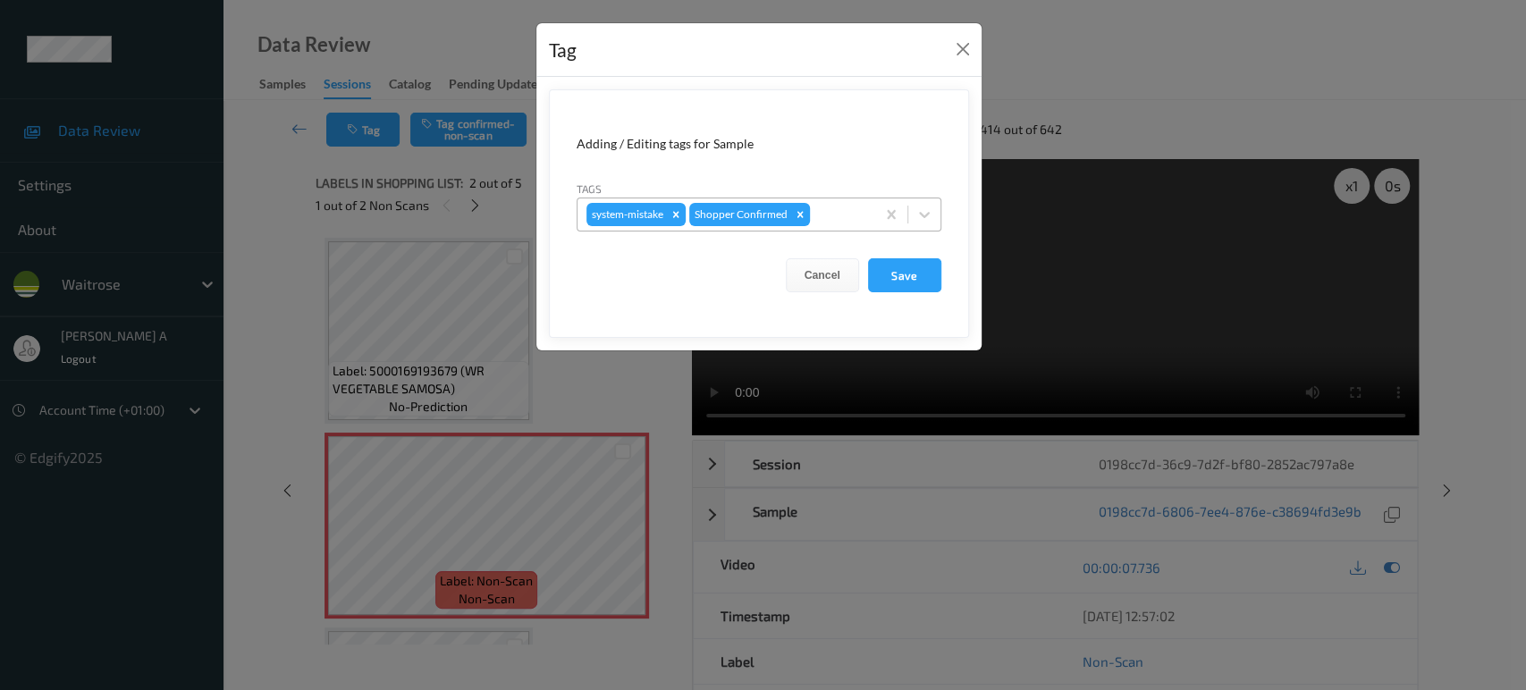
click at [849, 208] on div at bounding box center [840, 214] width 53 height 21
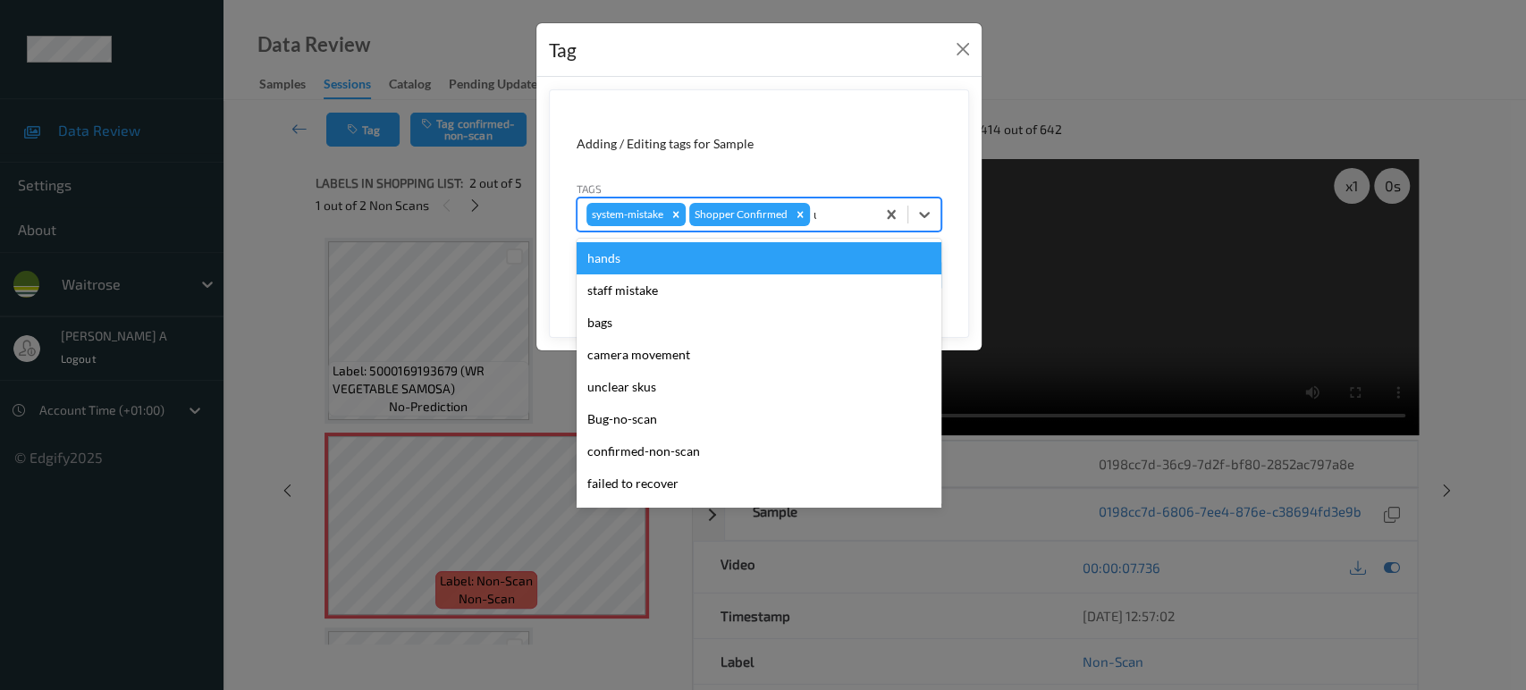
type input "un"
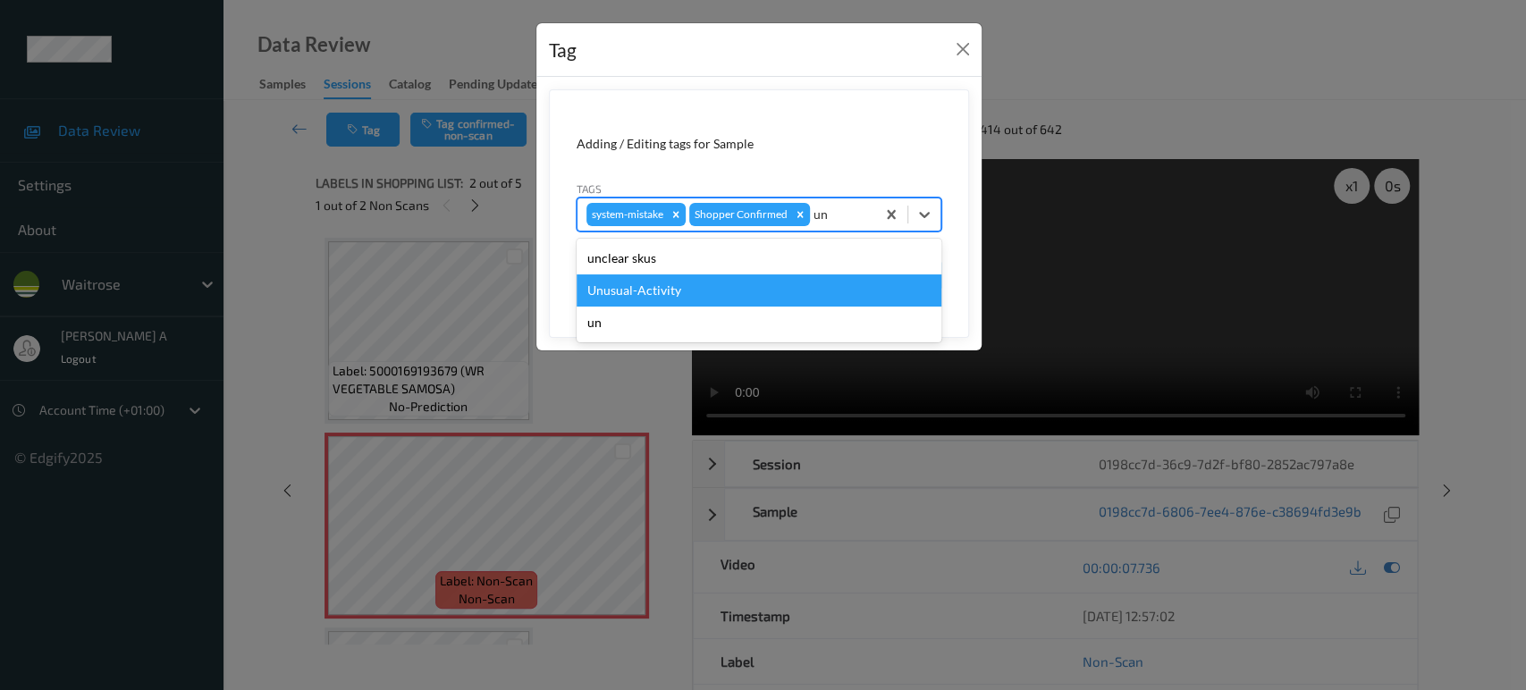
click at [727, 297] on div "Unusual-Activity" at bounding box center [759, 291] width 365 height 32
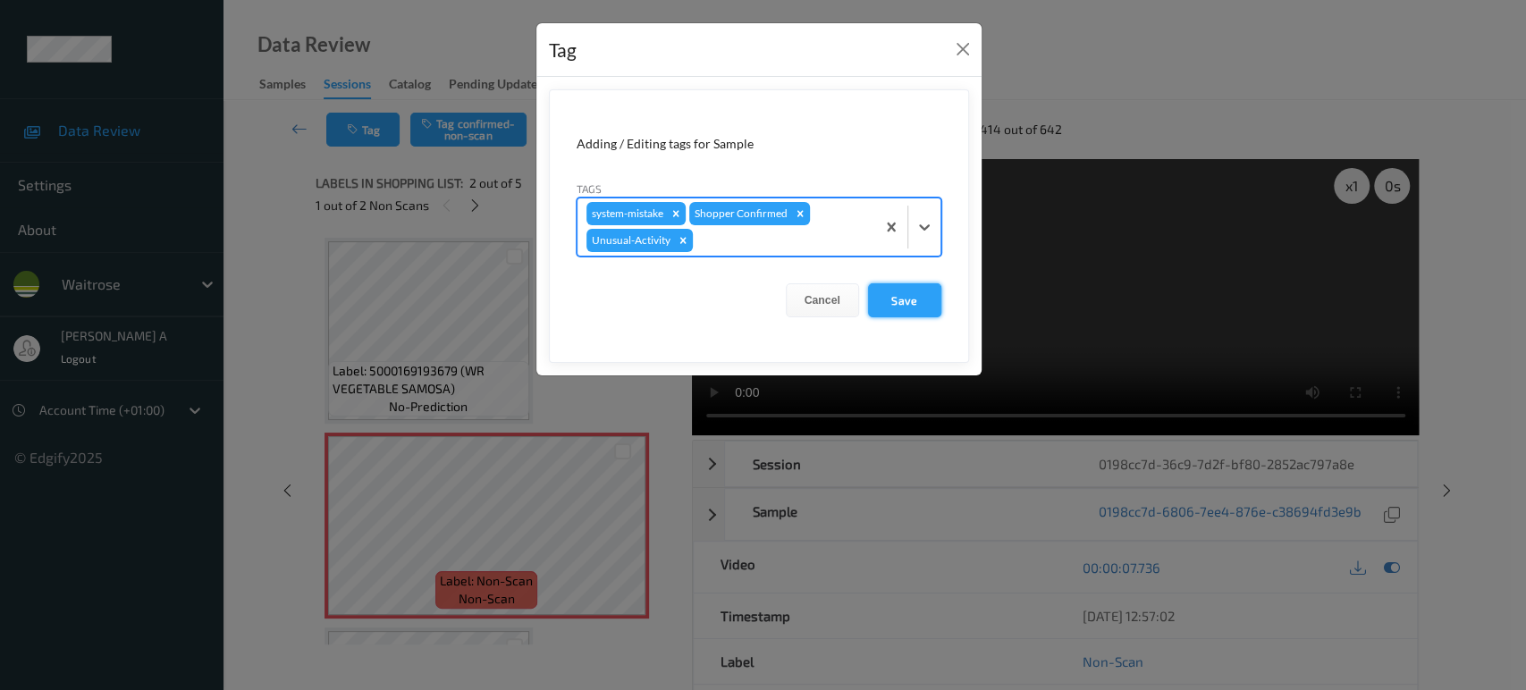
click at [914, 312] on button "Save" at bounding box center [904, 300] width 73 height 34
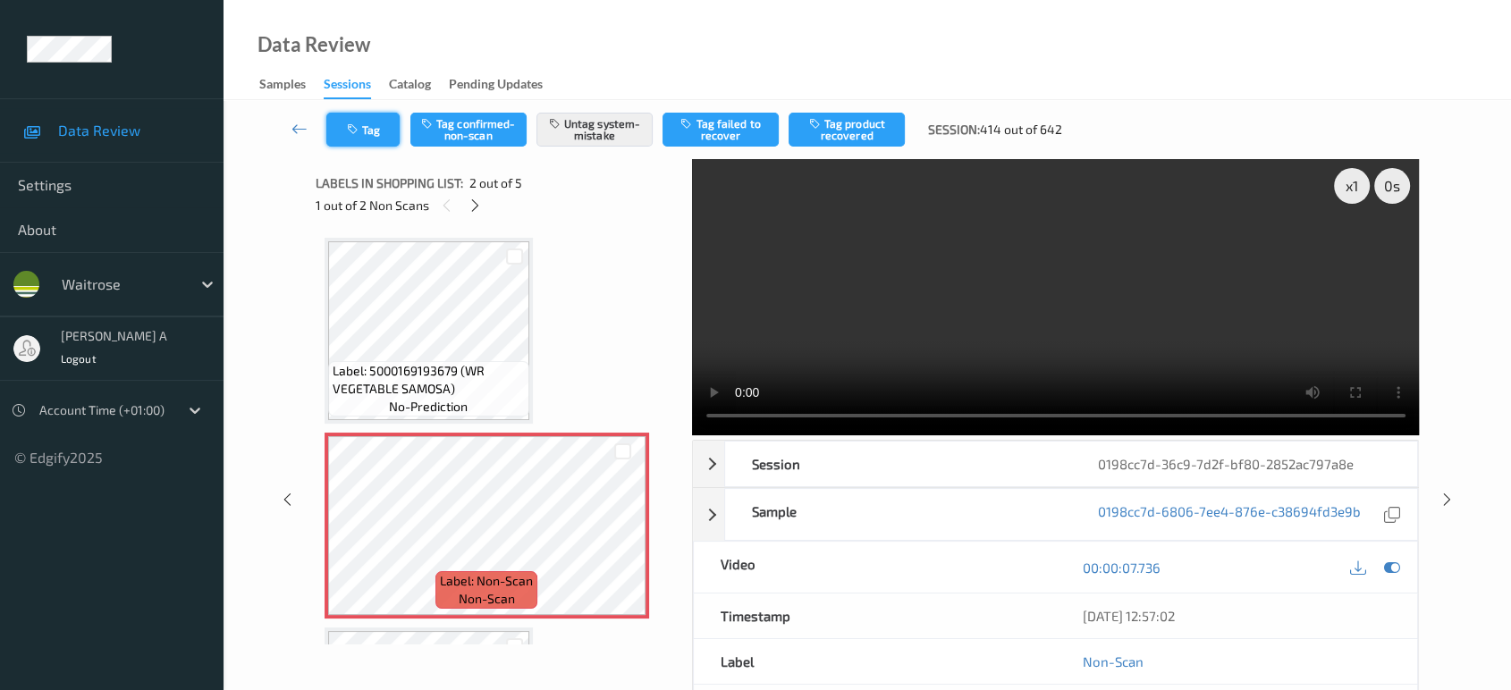
click at [370, 129] on button "Tag" at bounding box center [362, 130] width 73 height 34
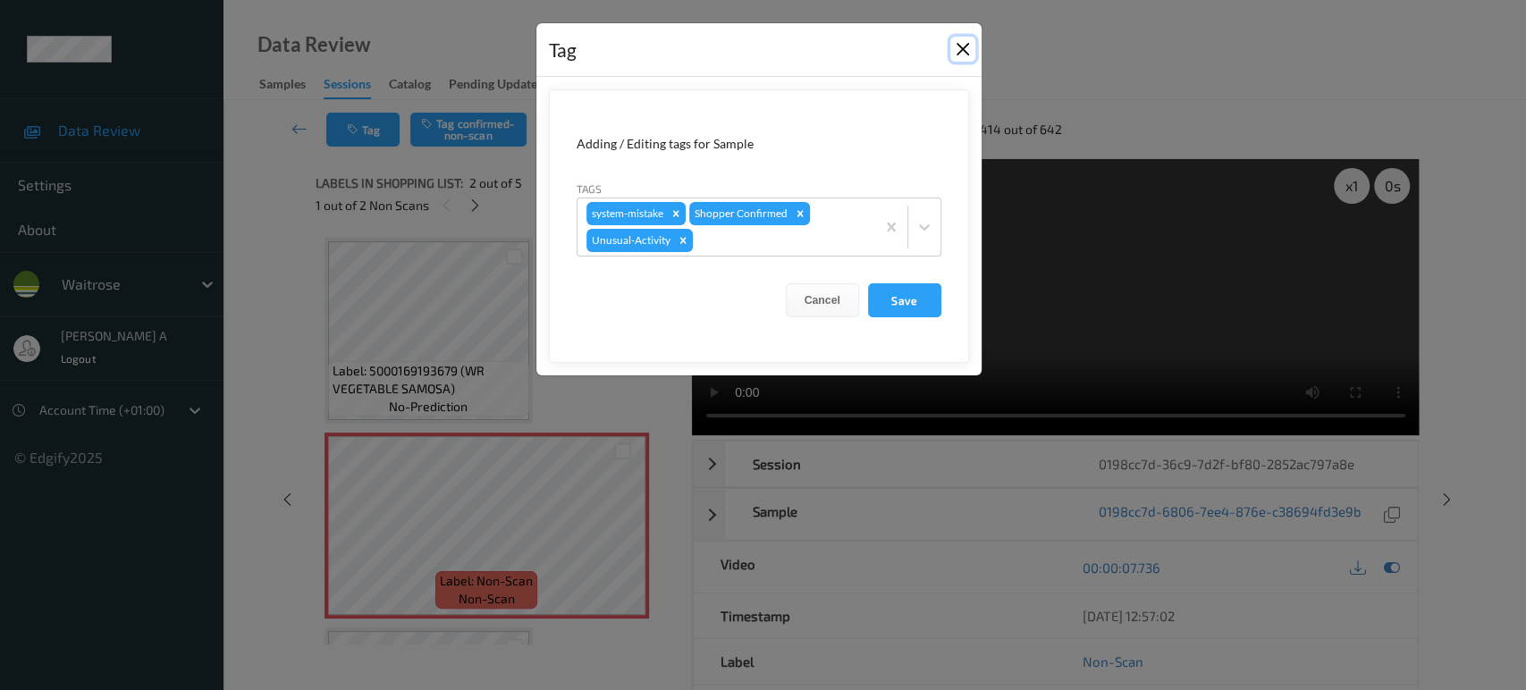
click at [962, 55] on button "Close" at bounding box center [963, 49] width 25 height 25
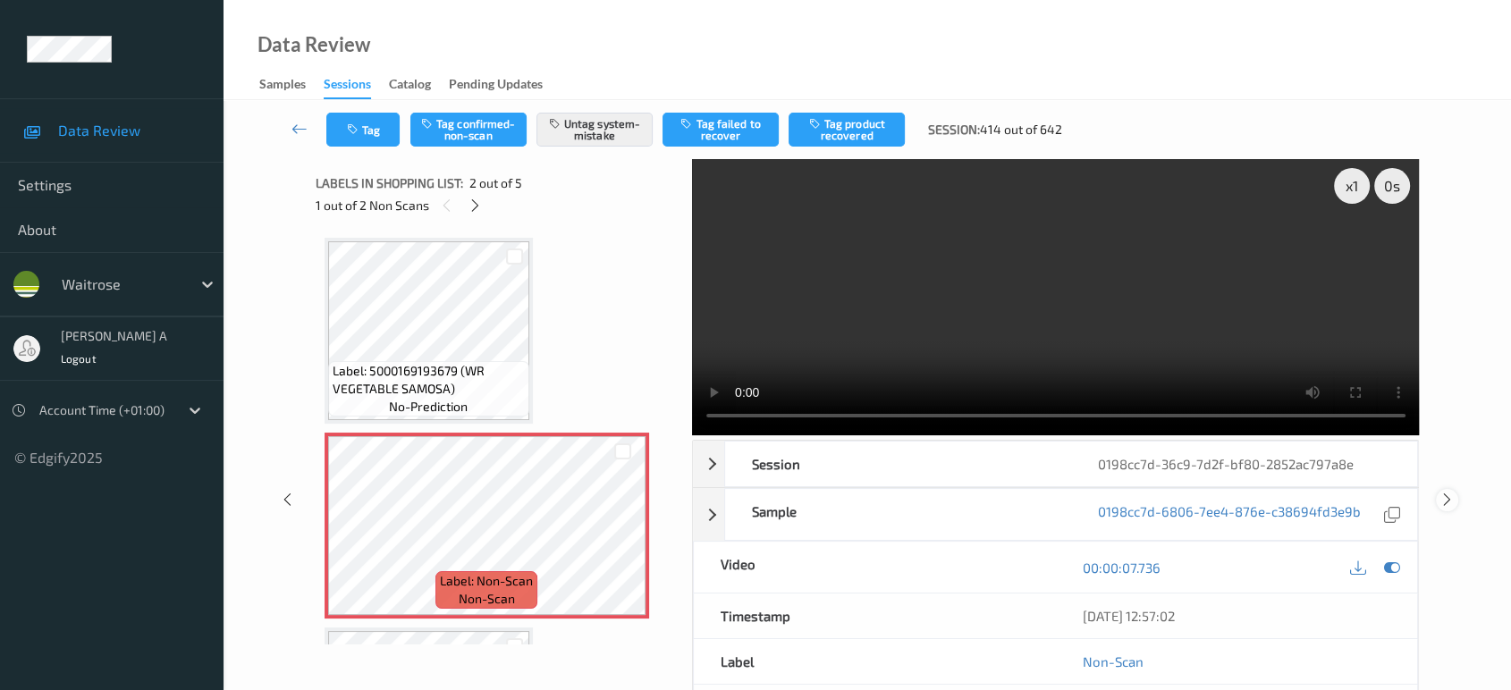
click at [1445, 495] on icon at bounding box center [1447, 500] width 15 height 16
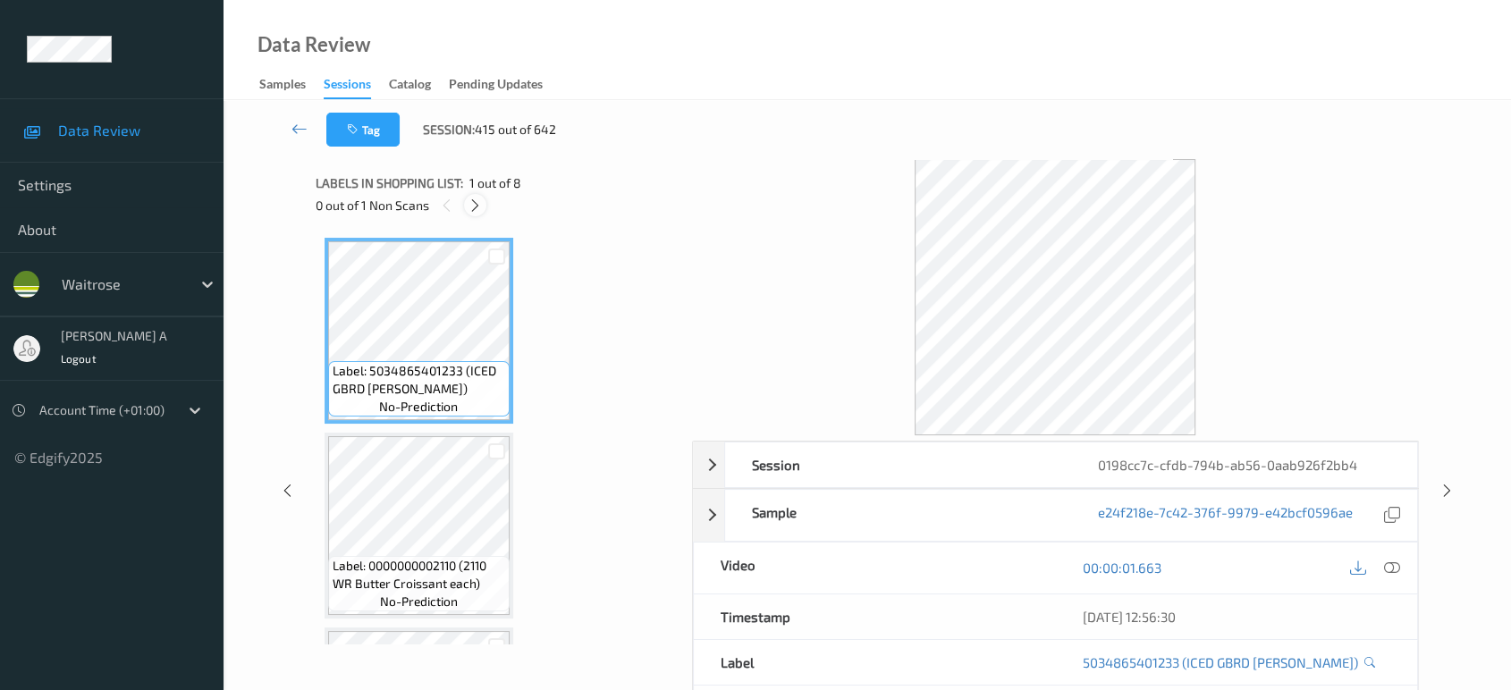
click at [475, 202] on icon at bounding box center [475, 206] width 15 height 16
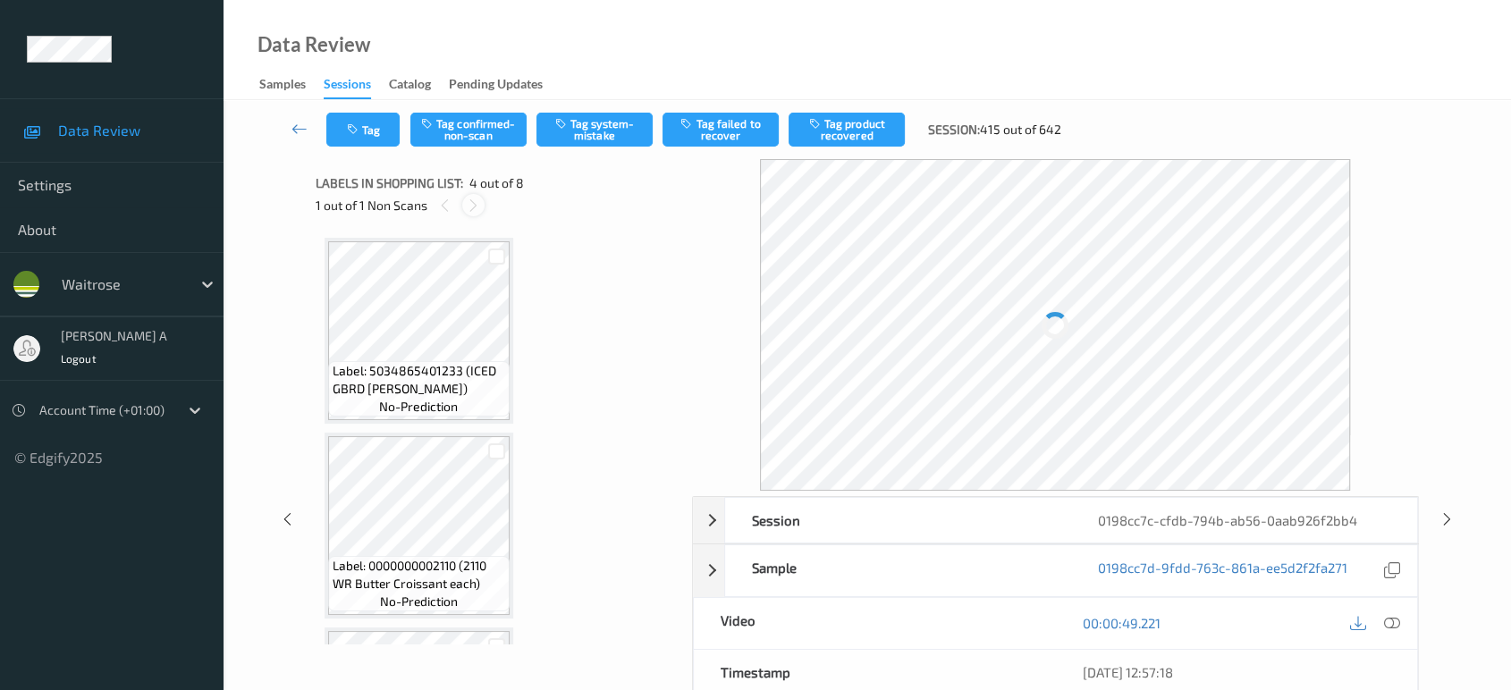
scroll to position [397, 0]
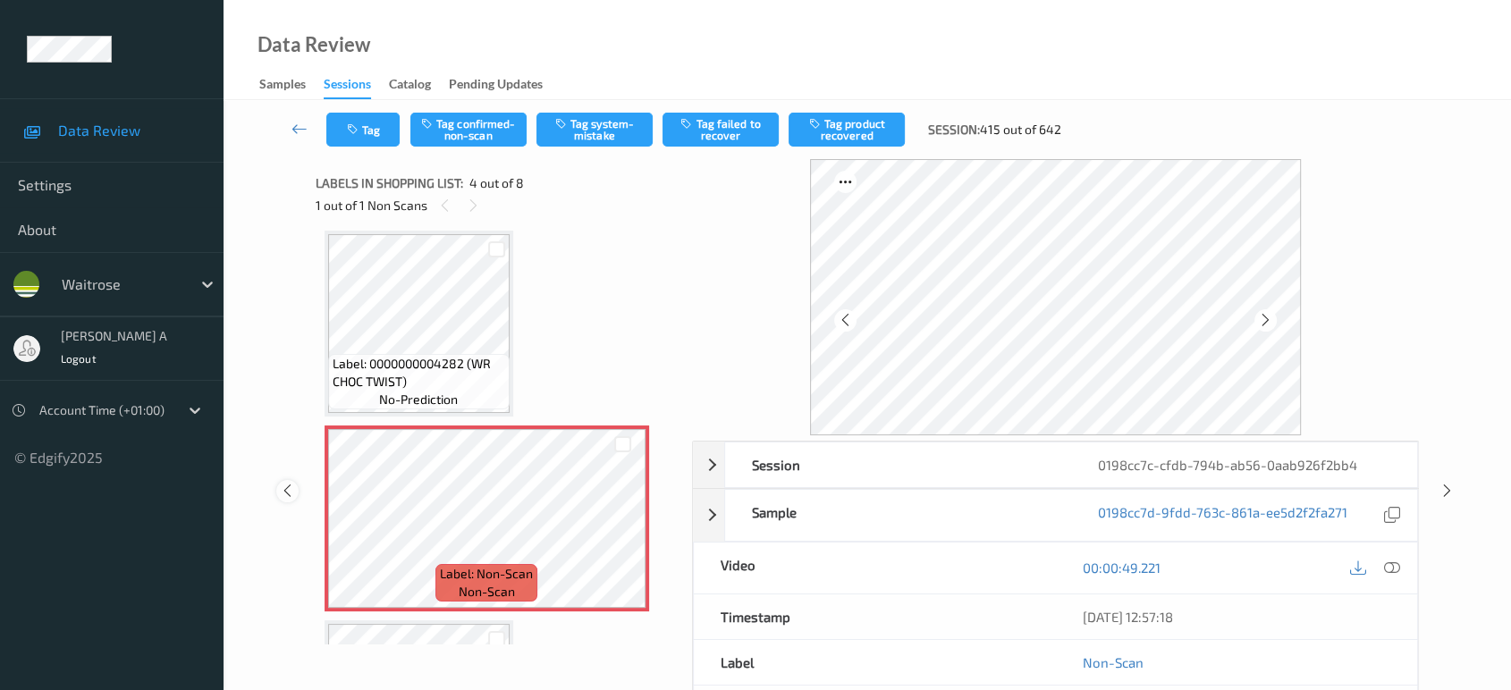
click at [292, 495] on icon at bounding box center [287, 491] width 15 height 16
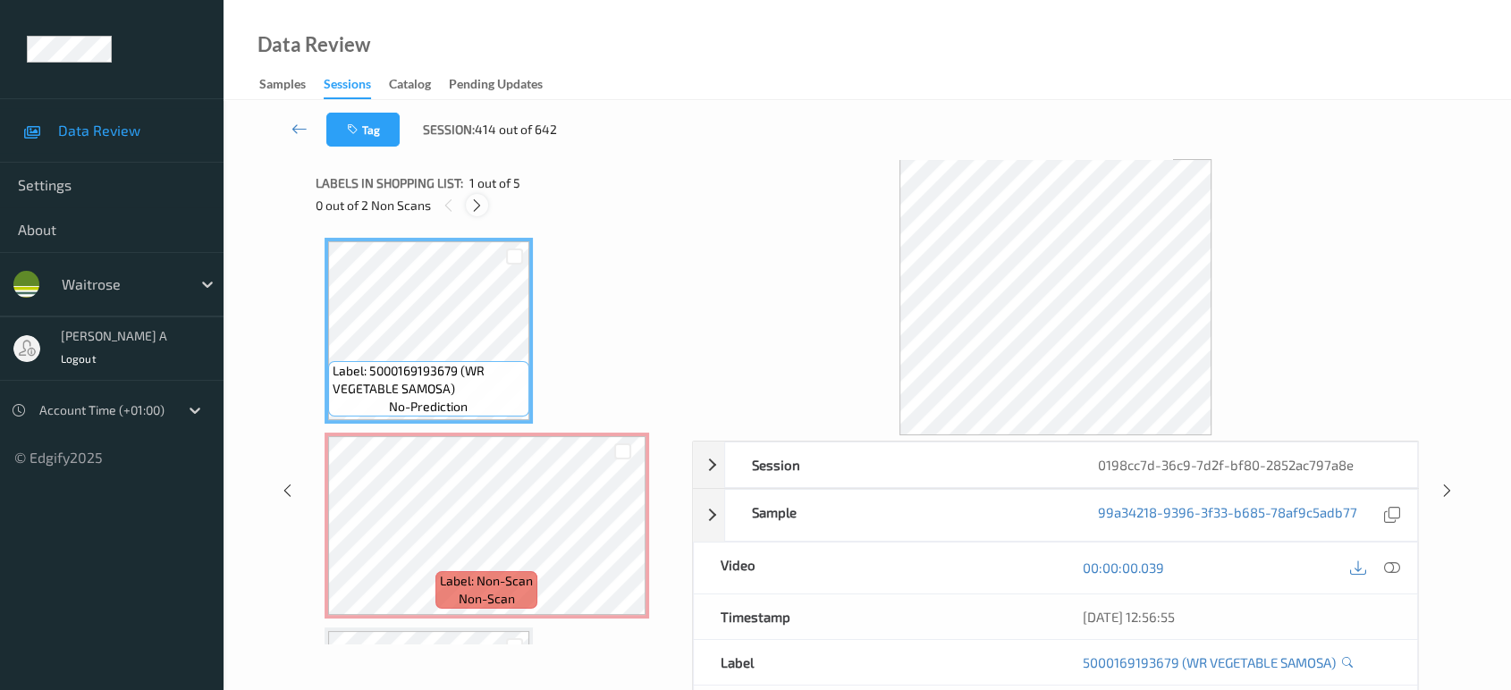
click at [470, 201] on icon at bounding box center [476, 206] width 15 height 16
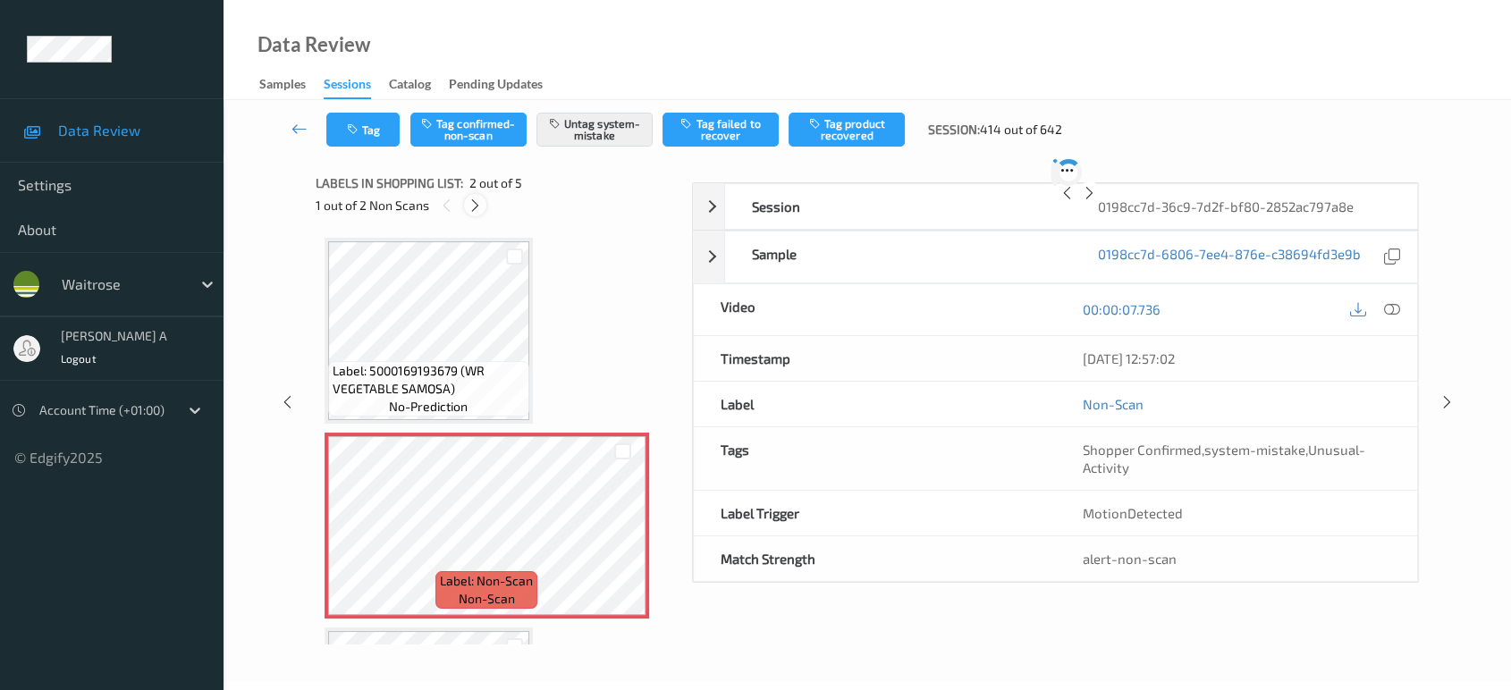
scroll to position [8, 0]
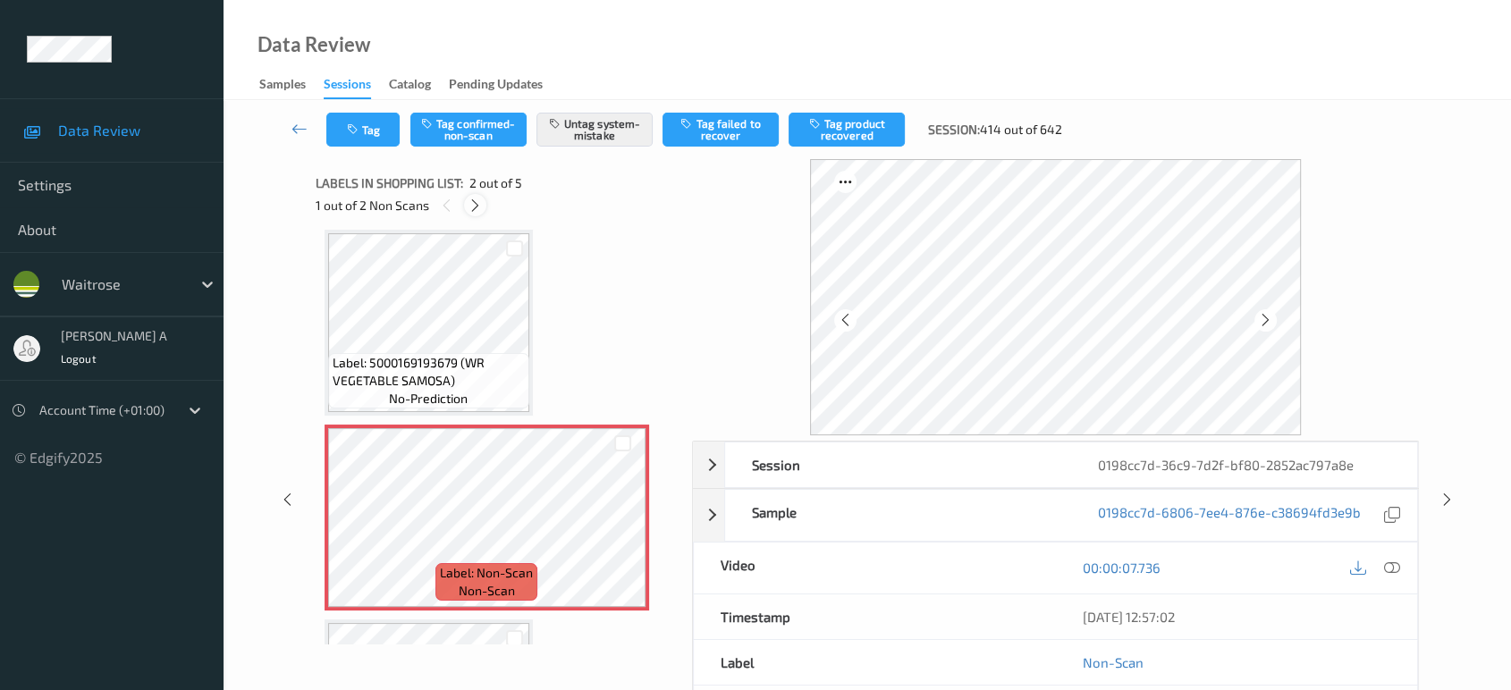
click at [480, 199] on icon at bounding box center [475, 206] width 15 height 16
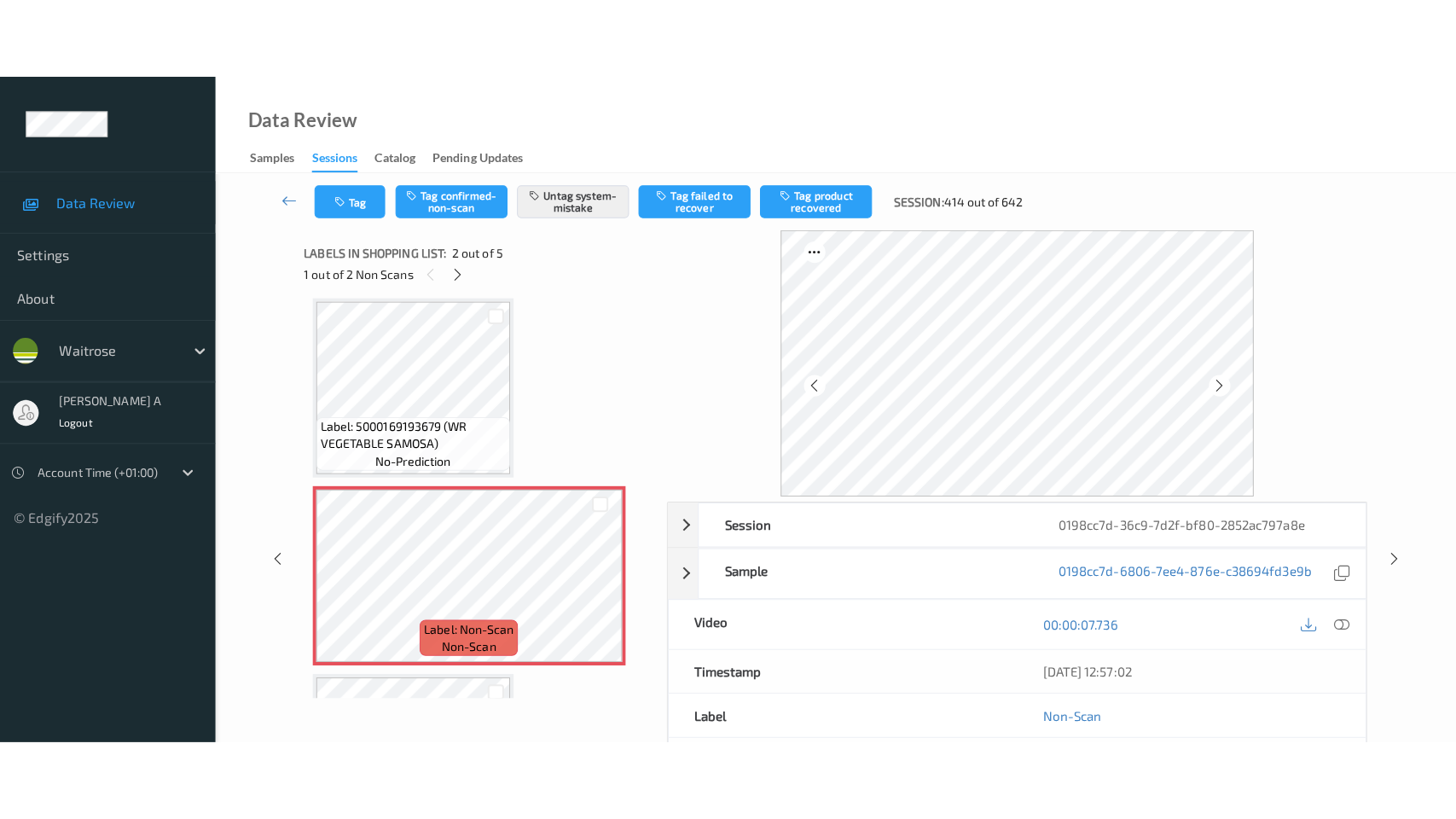
scroll to position [379, 0]
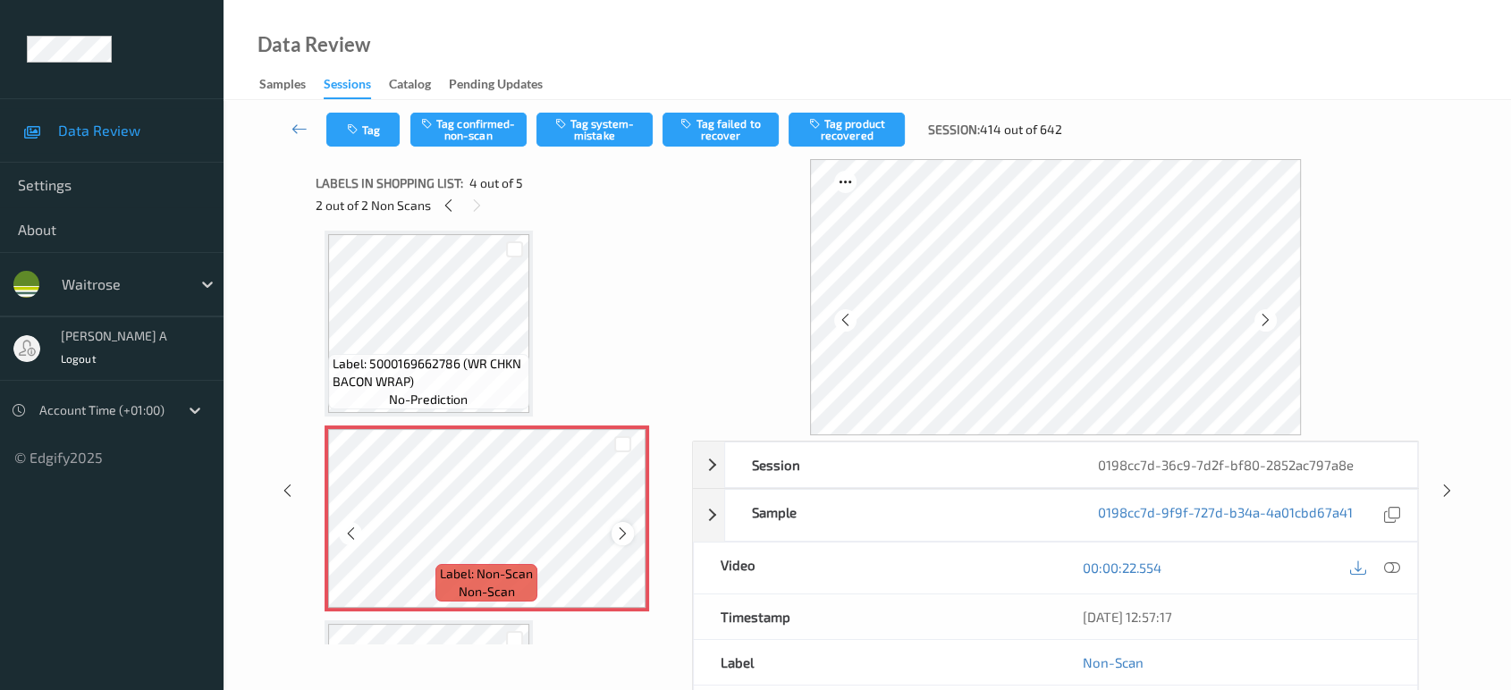
click at [621, 531] on icon at bounding box center [622, 534] width 15 height 16
click at [1389, 568] on icon at bounding box center [1392, 568] width 16 height 16
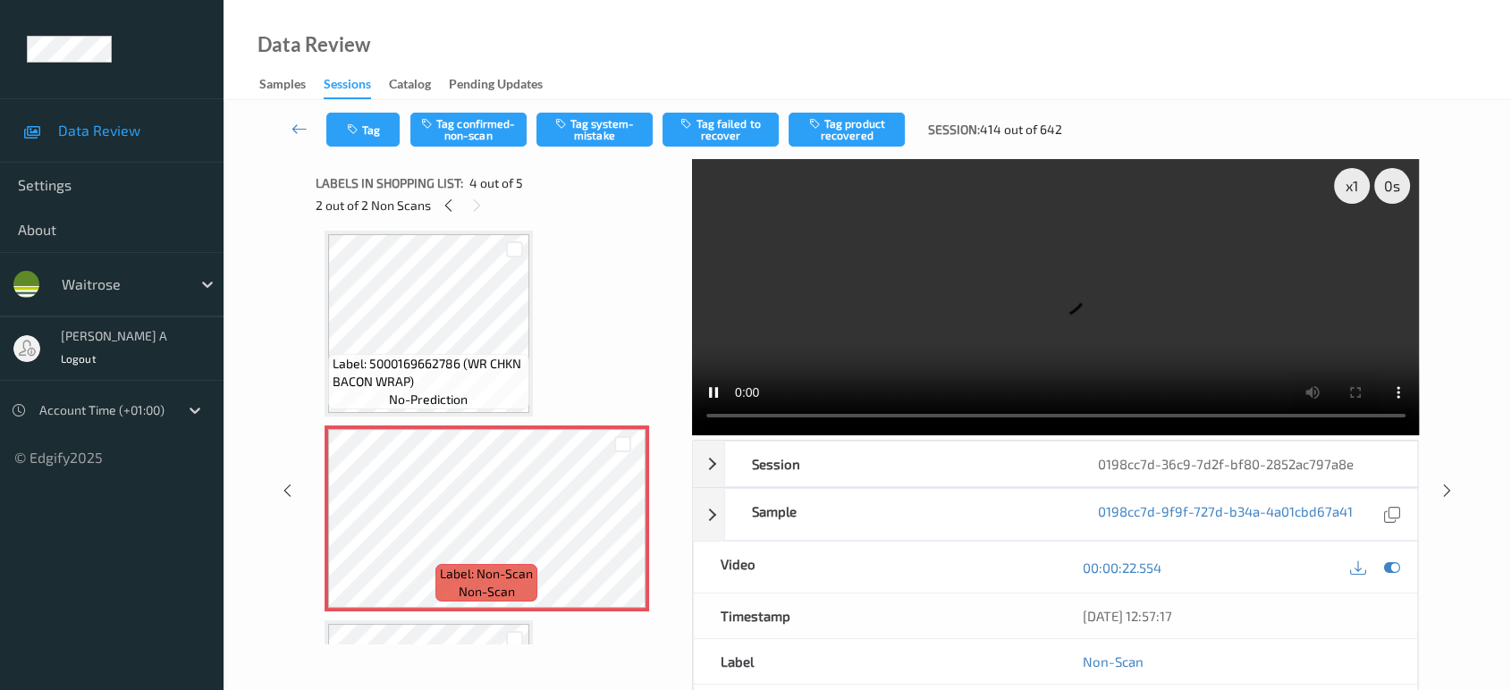
scroll to position [395, 0]
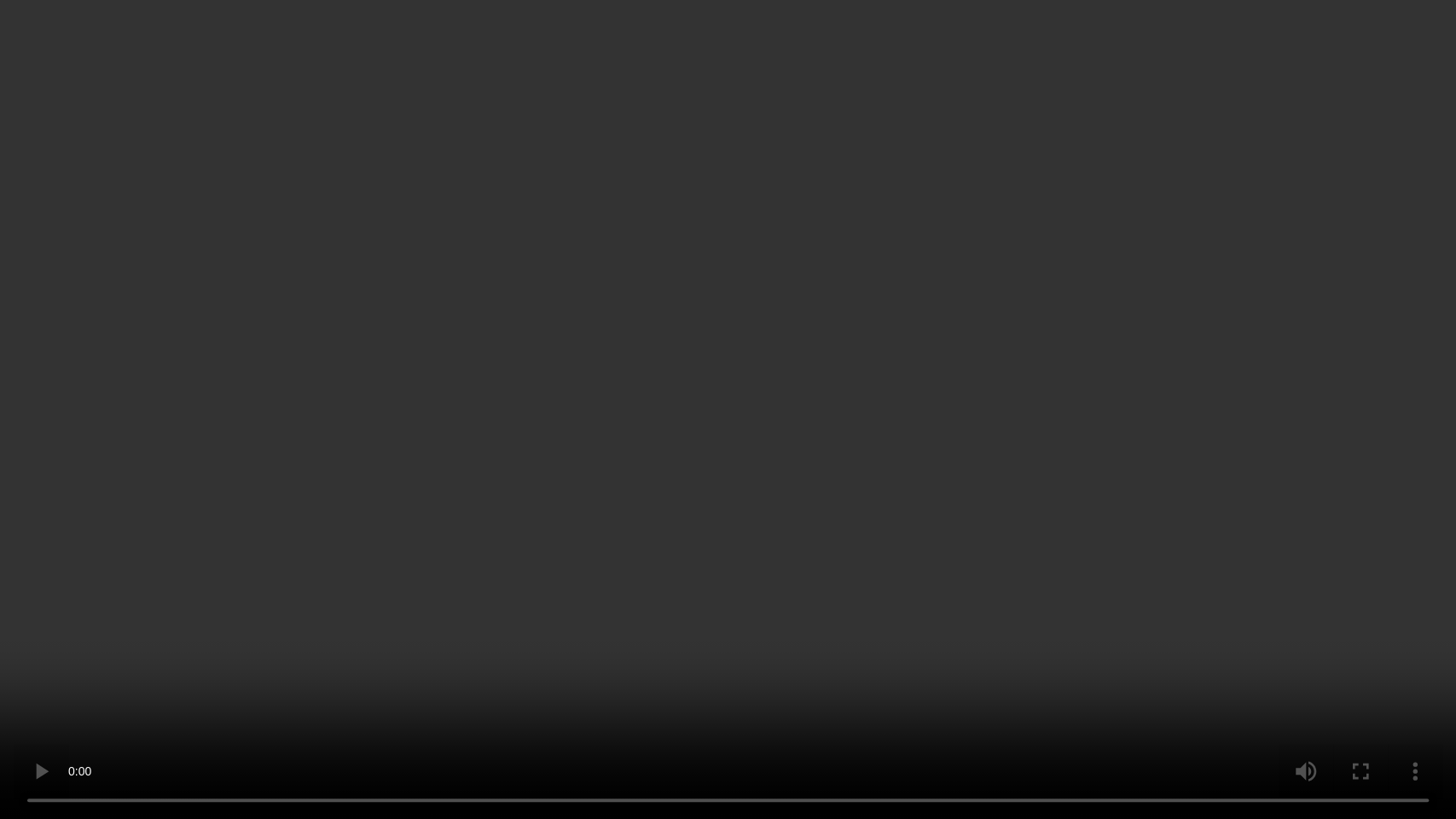
click at [759, 435] on video at bounding box center [728, 410] width 1456 height 819
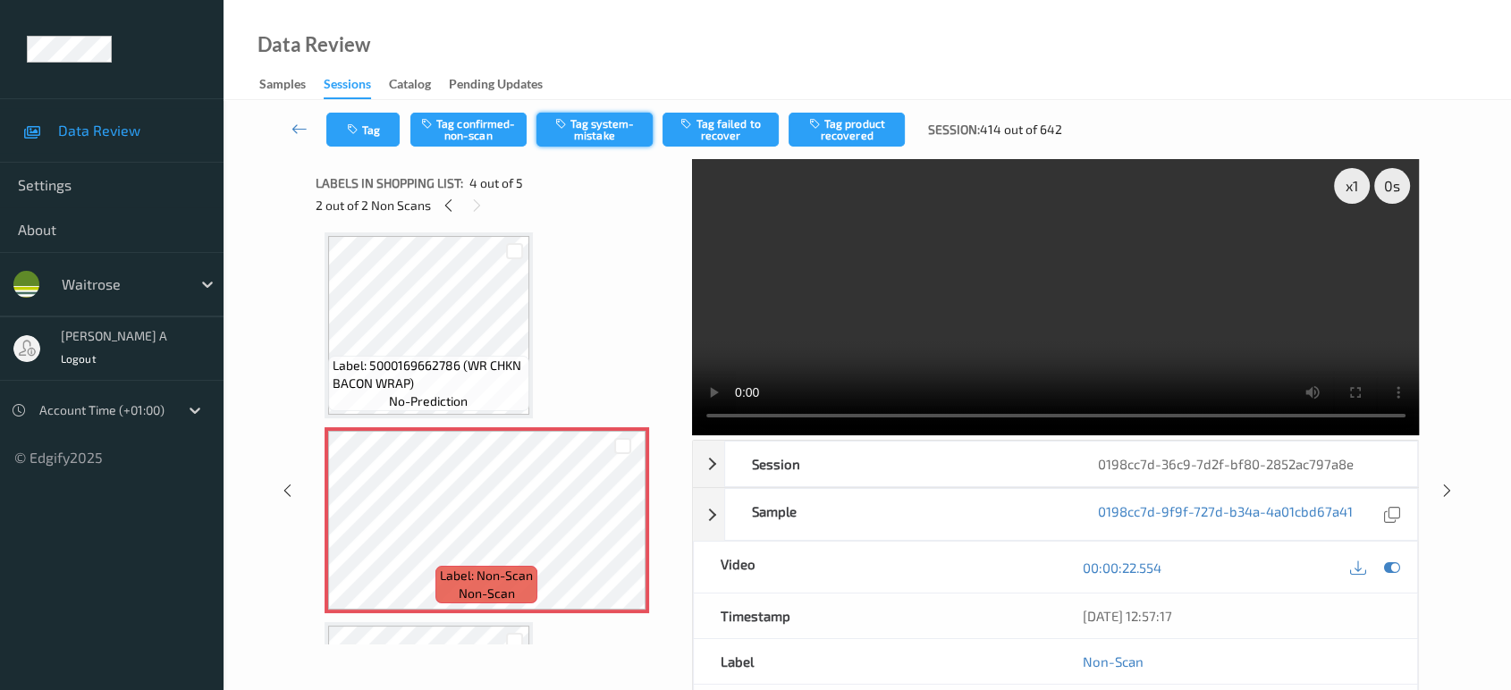
click at [570, 131] on button "Tag system-mistake" at bounding box center [595, 130] width 116 height 34
click at [366, 139] on button "Tag" at bounding box center [362, 130] width 73 height 34
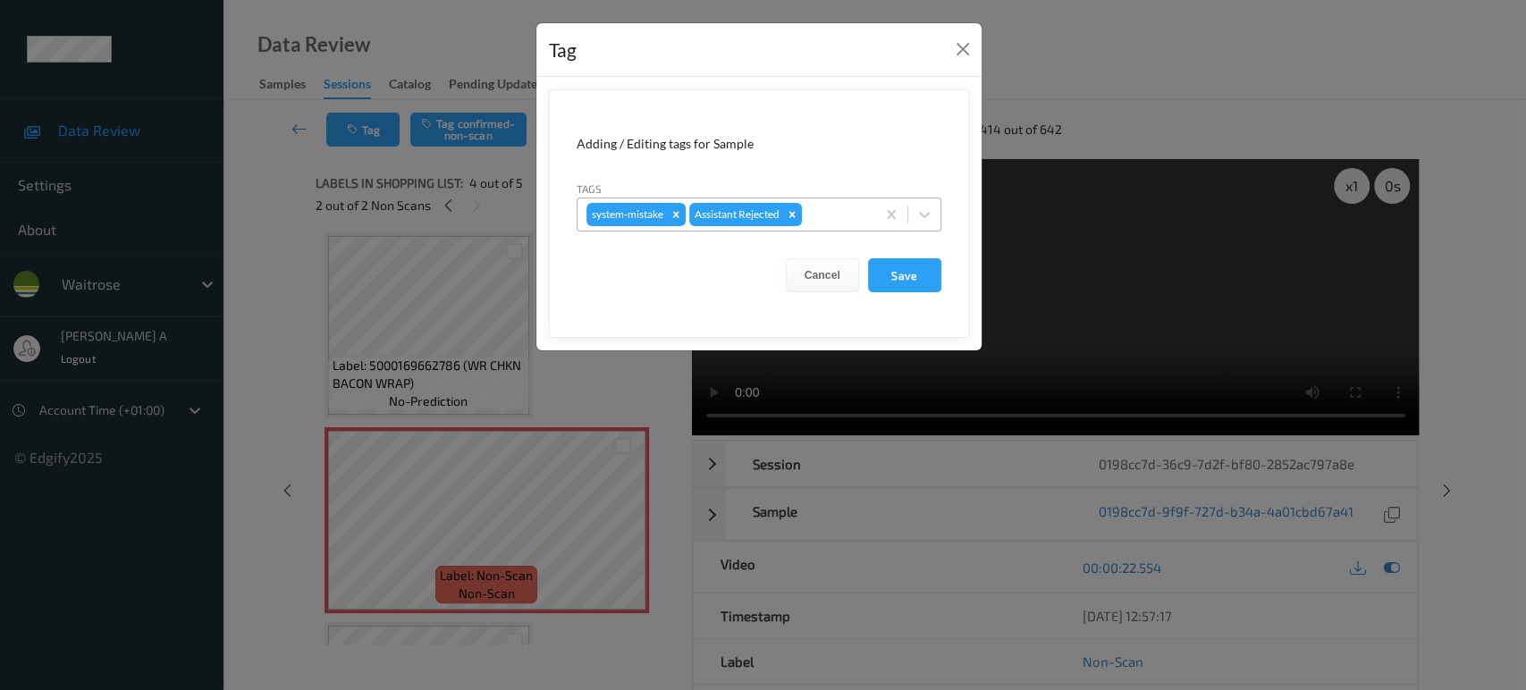
click at [817, 216] on div at bounding box center [836, 214] width 61 height 21
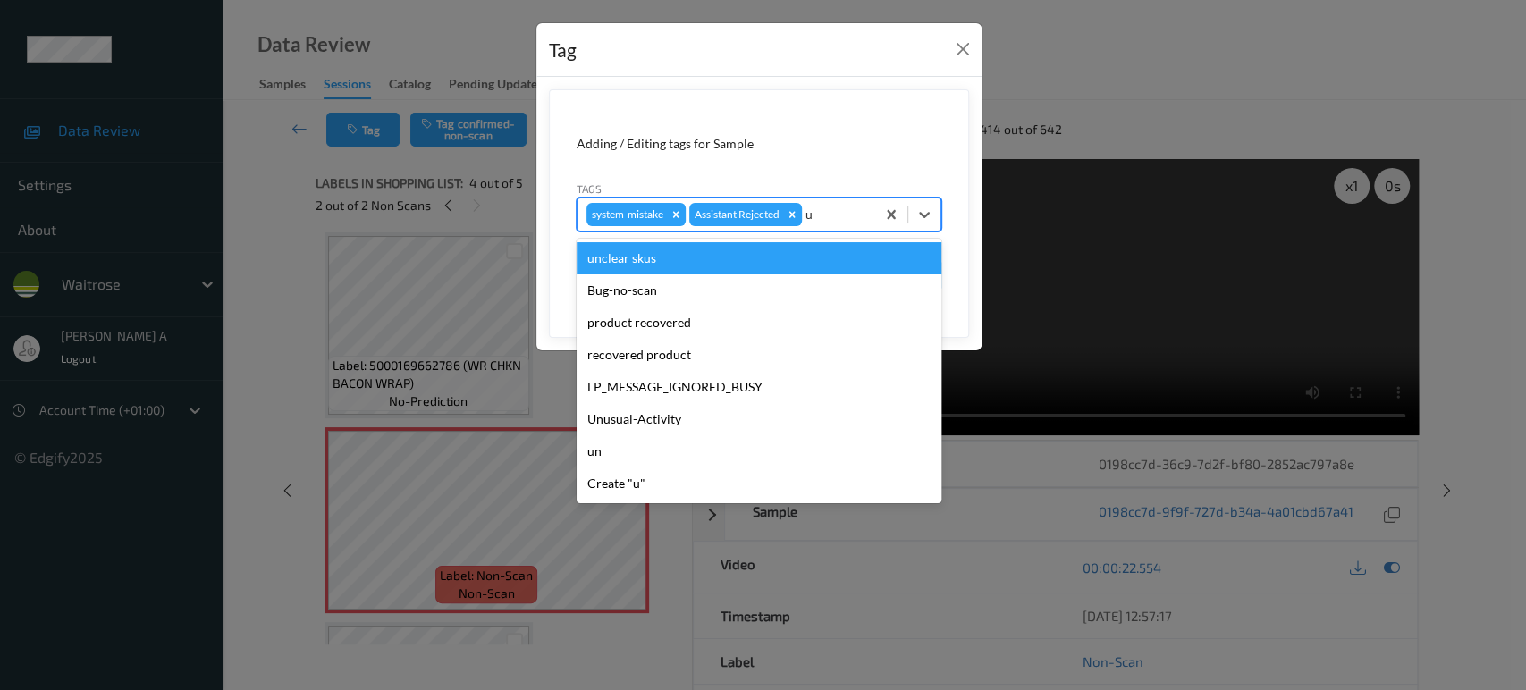
type input "un"
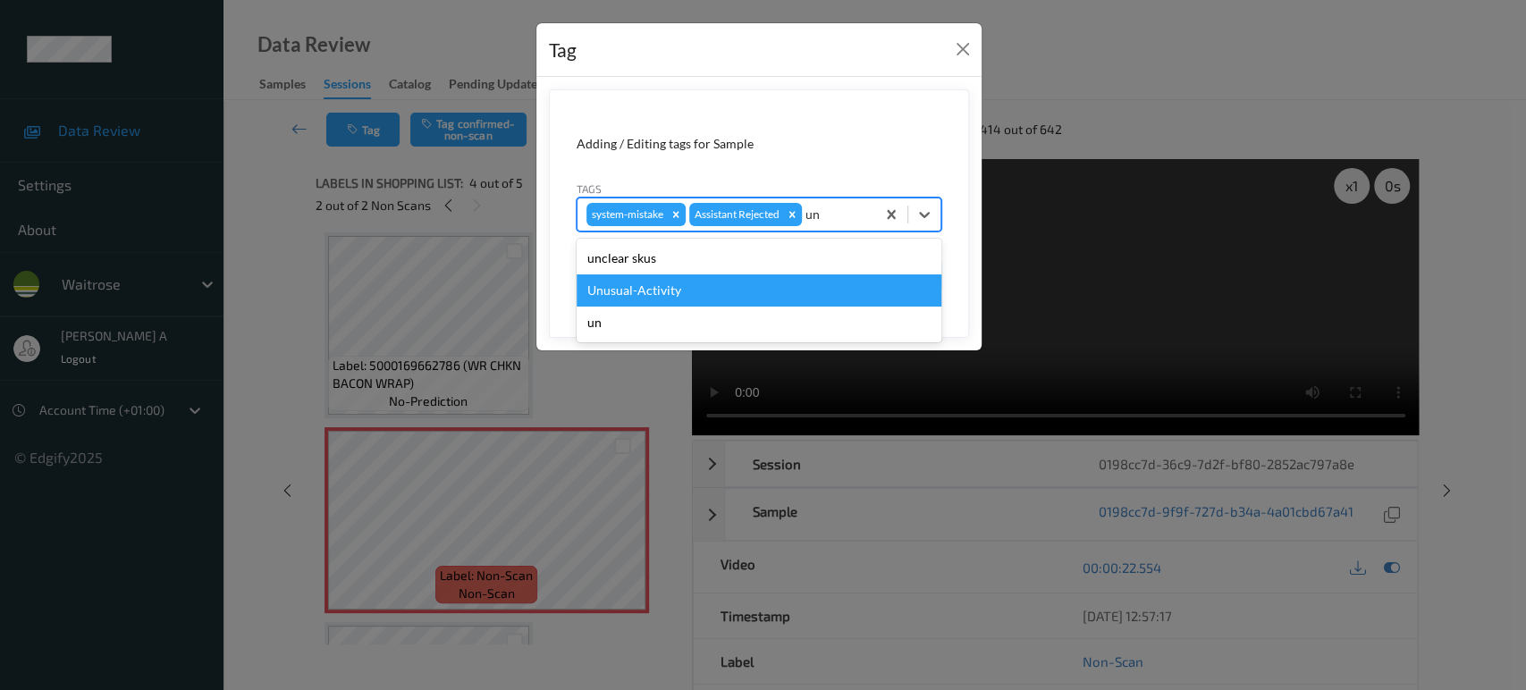
click at [771, 294] on div "Unusual-Activity" at bounding box center [759, 291] width 365 height 32
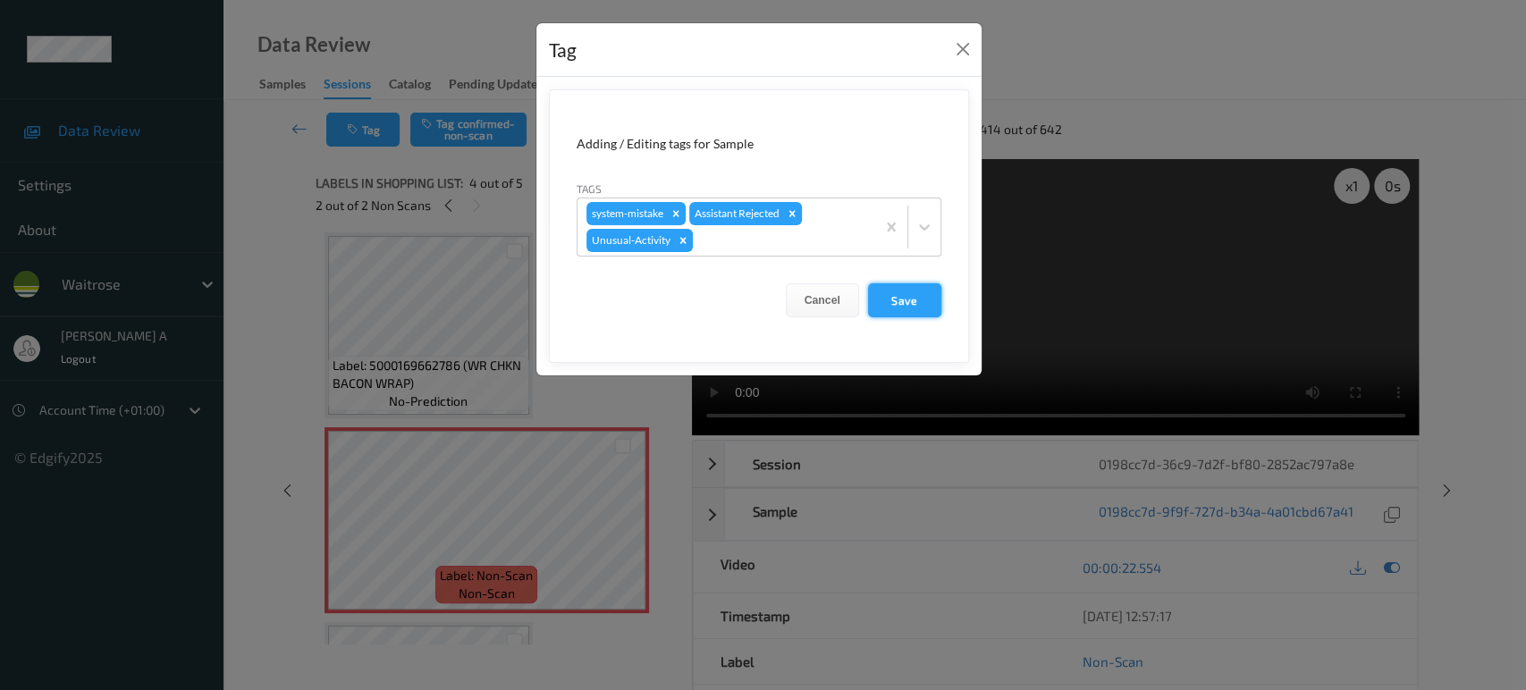
click at [918, 290] on button "Save" at bounding box center [904, 300] width 73 height 34
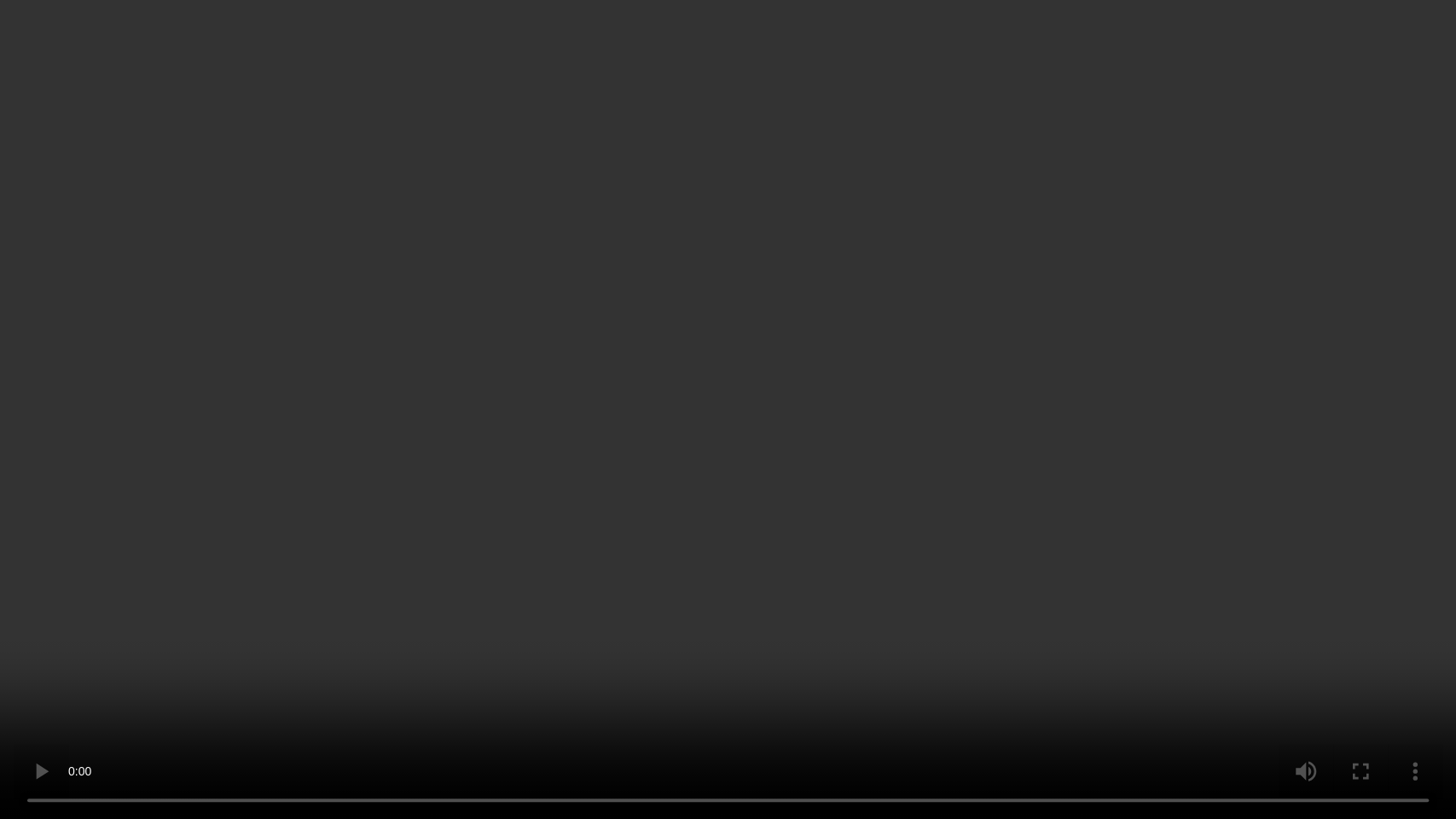
click at [1244, 451] on video at bounding box center [728, 410] width 1456 height 819
click at [876, 411] on video at bounding box center [728, 410] width 1456 height 819
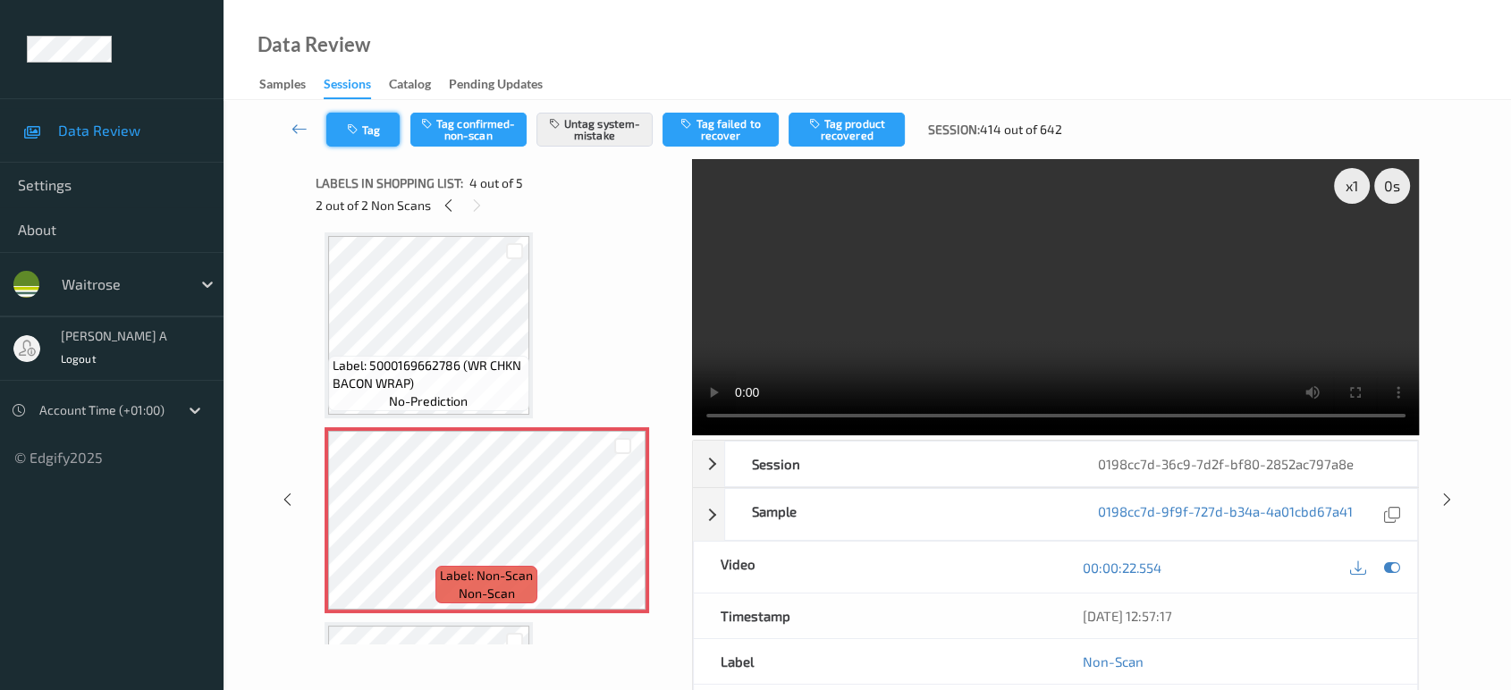
click at [371, 139] on button "Tag" at bounding box center [362, 130] width 73 height 34
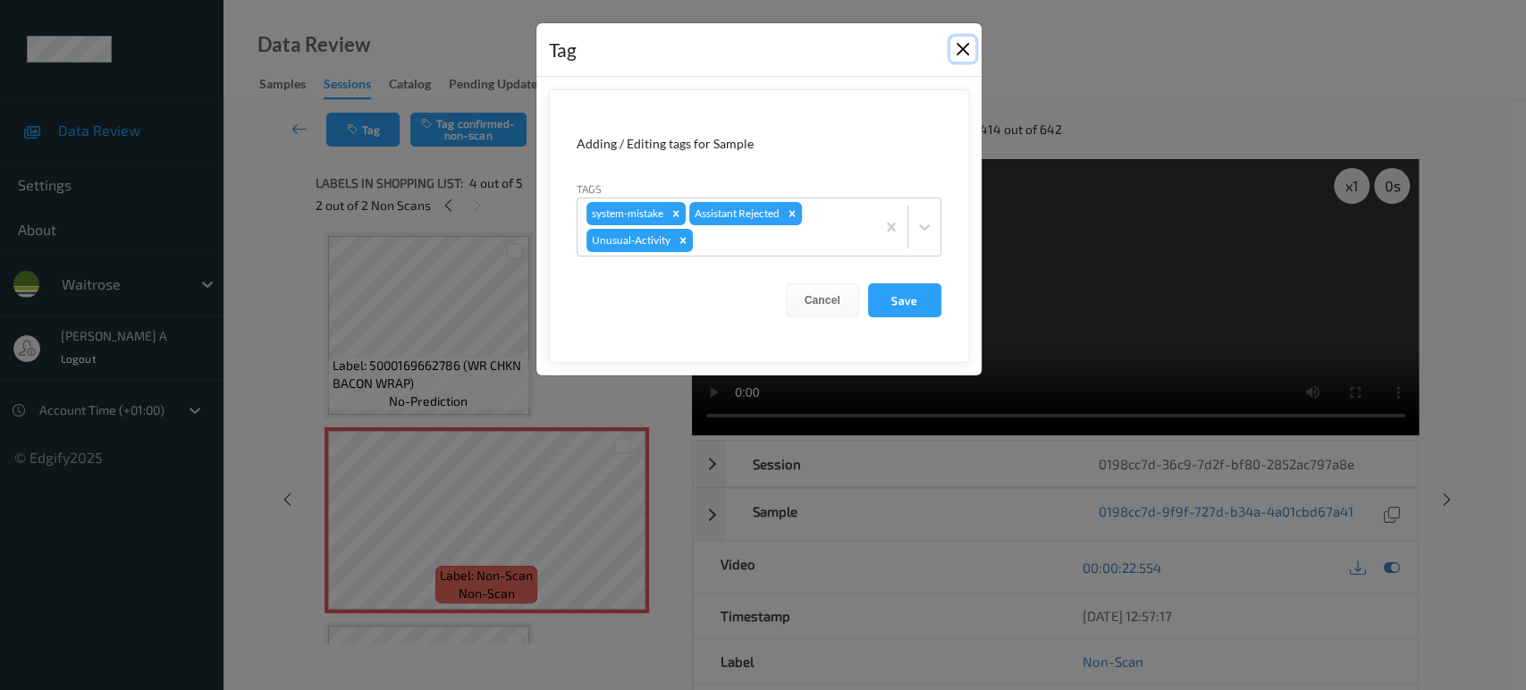
click at [964, 55] on button "Close" at bounding box center [963, 49] width 25 height 25
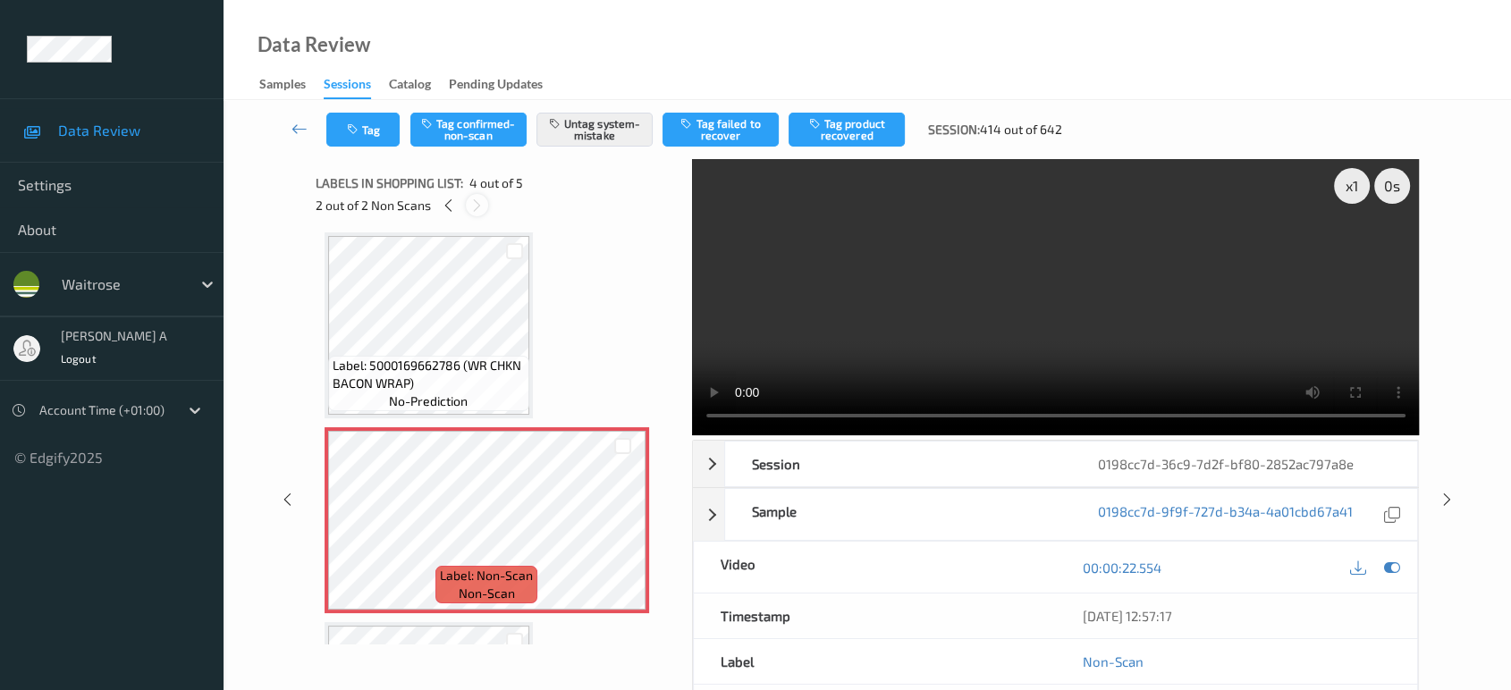
click at [482, 202] on icon at bounding box center [476, 206] width 15 height 16
click at [446, 204] on icon at bounding box center [448, 206] width 15 height 16
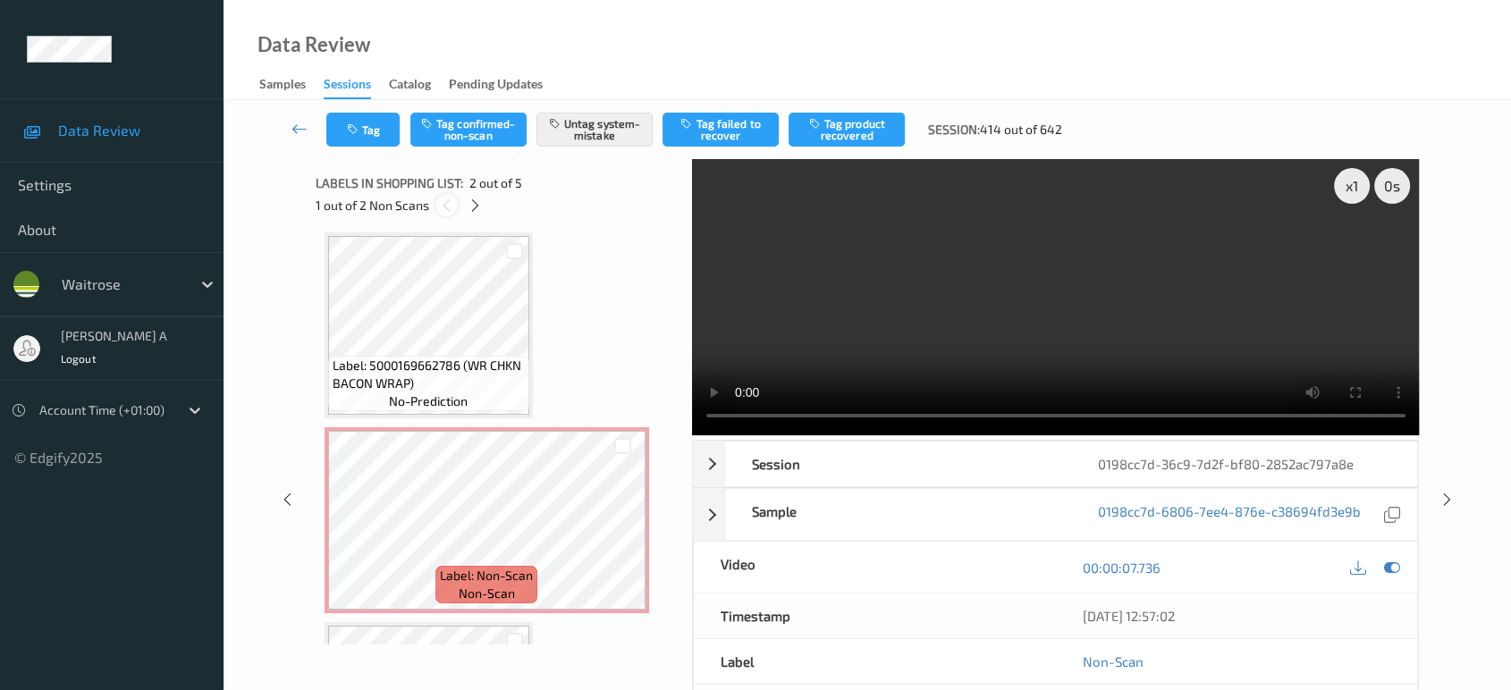
scroll to position [8, 0]
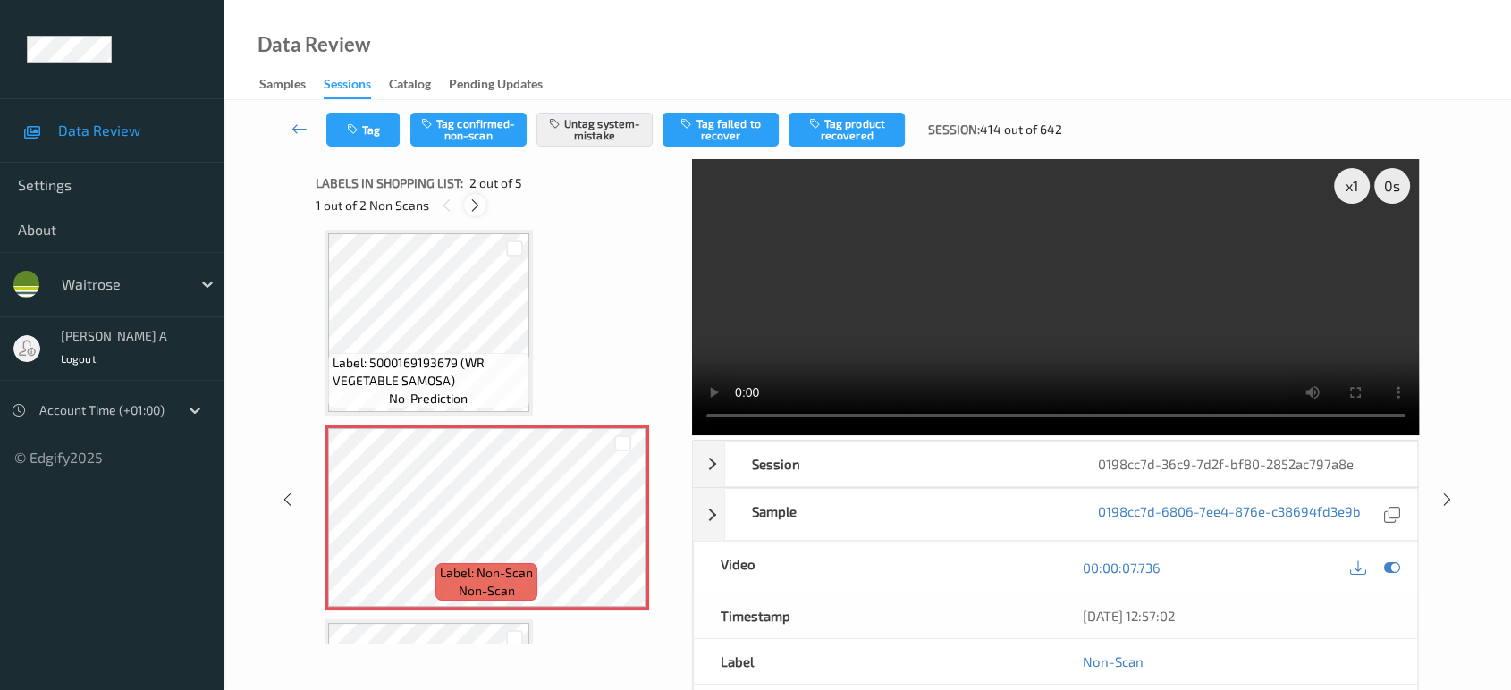
click at [474, 202] on icon at bounding box center [475, 206] width 15 height 16
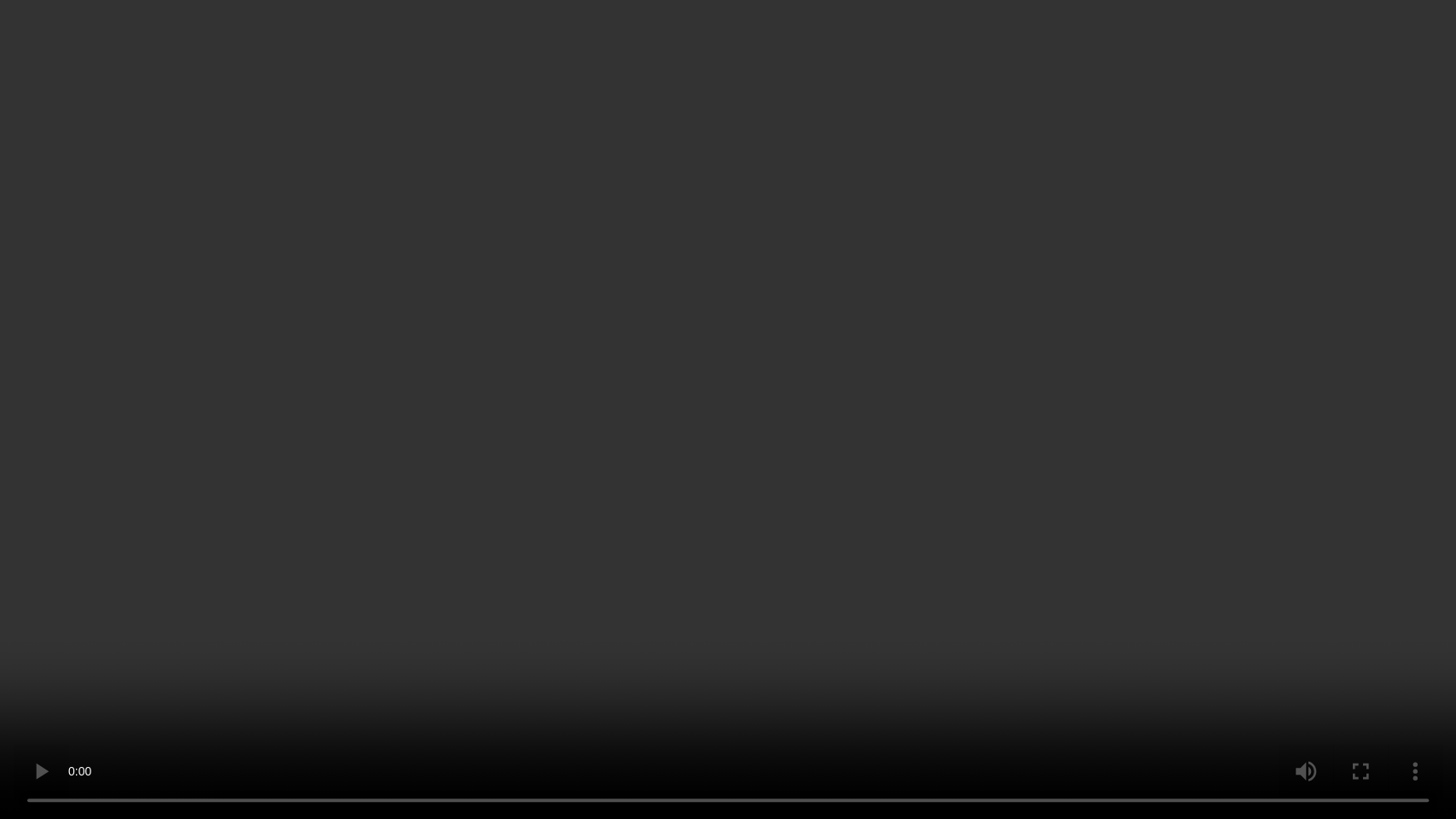
click at [651, 477] on video at bounding box center [728, 410] width 1456 height 819
click at [706, 375] on video at bounding box center [728, 410] width 1456 height 819
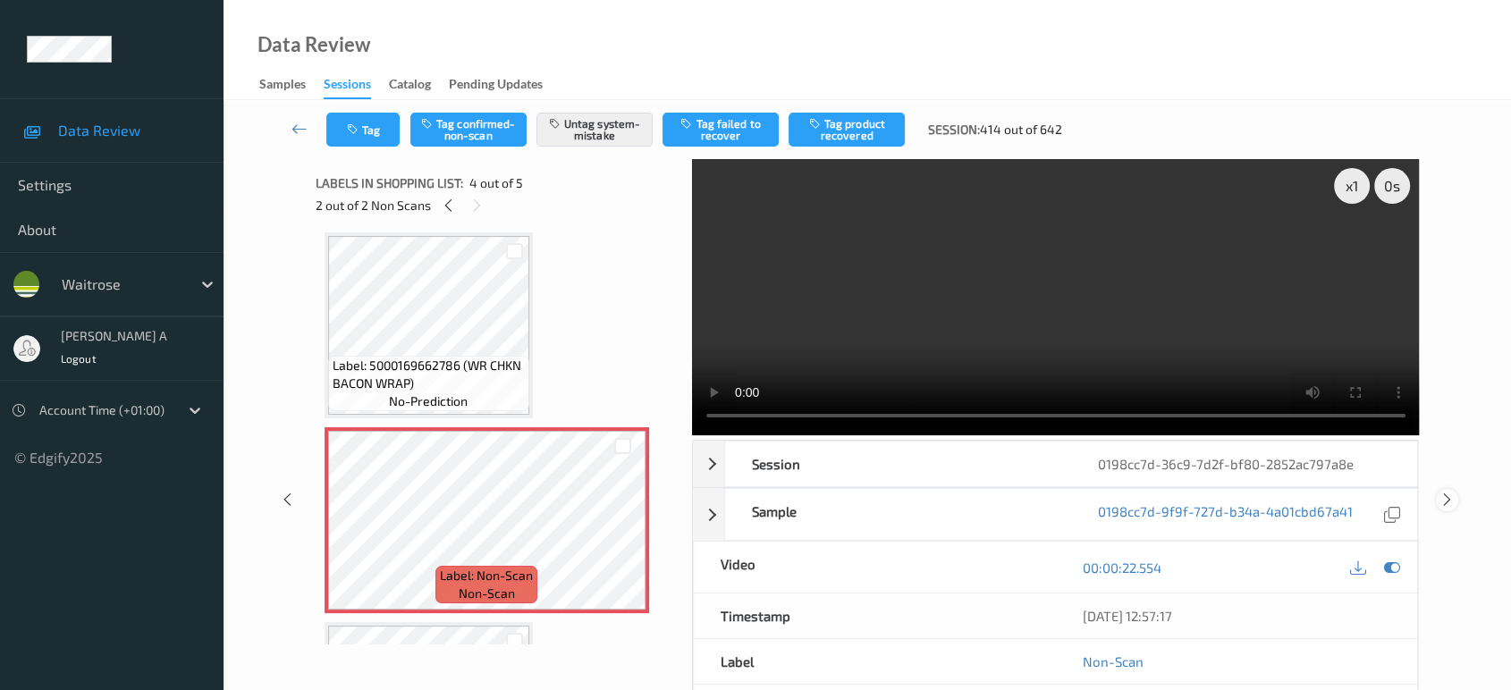
click at [1444, 502] on icon at bounding box center [1447, 500] width 15 height 16
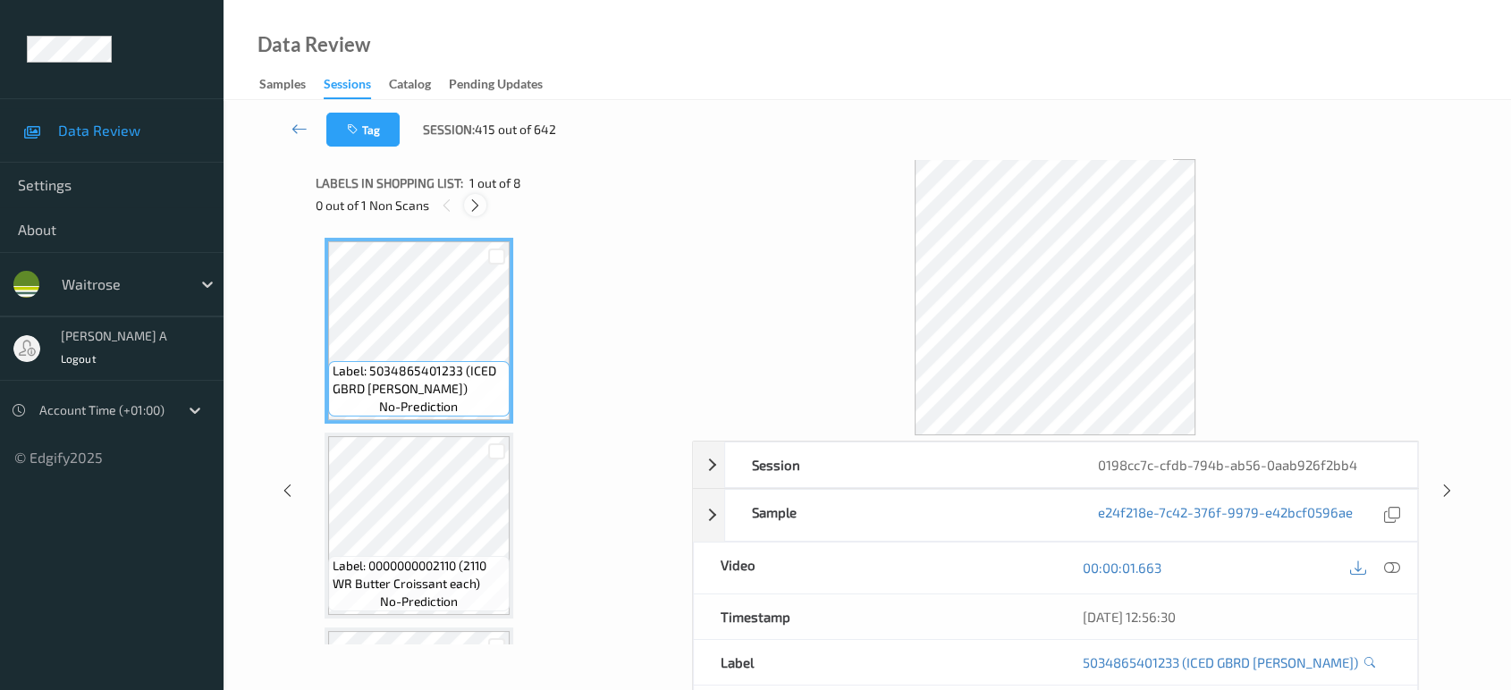
click at [472, 204] on icon at bounding box center [475, 206] width 15 height 16
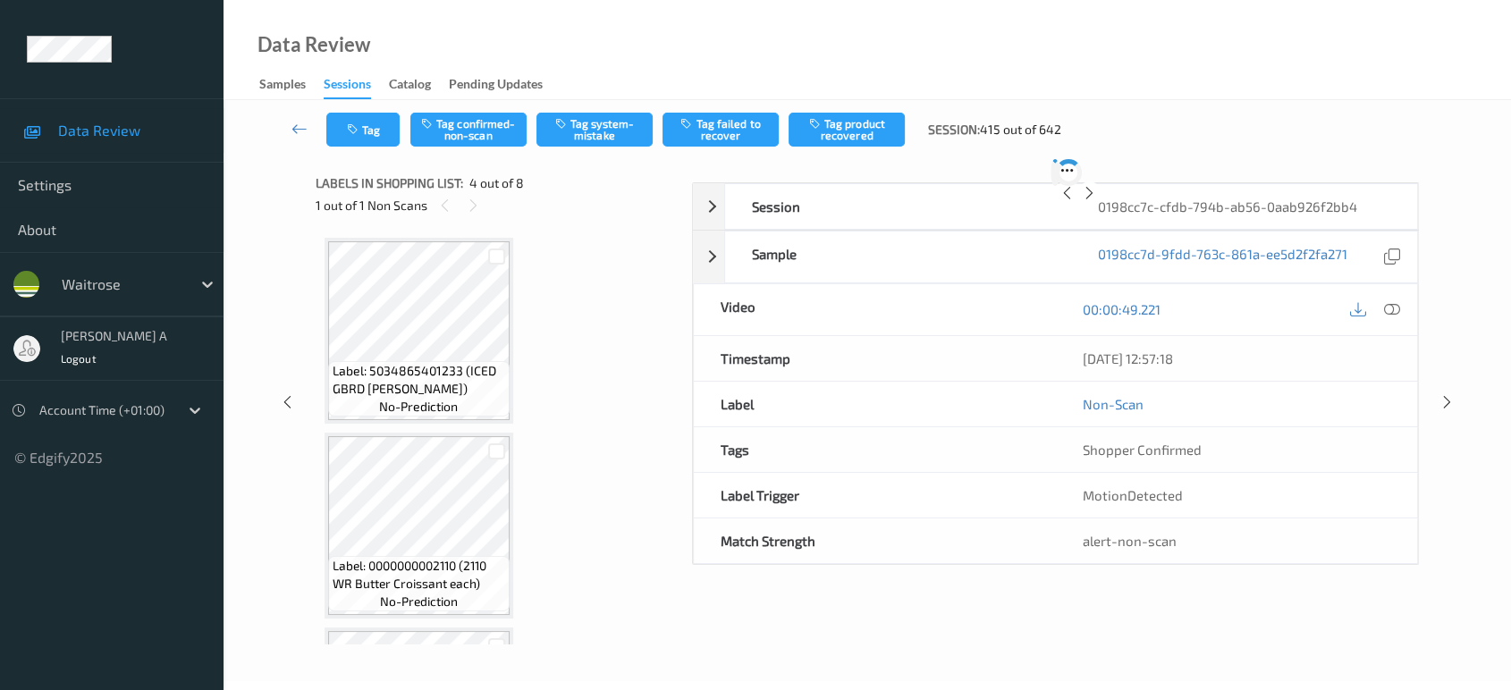
scroll to position [397, 0]
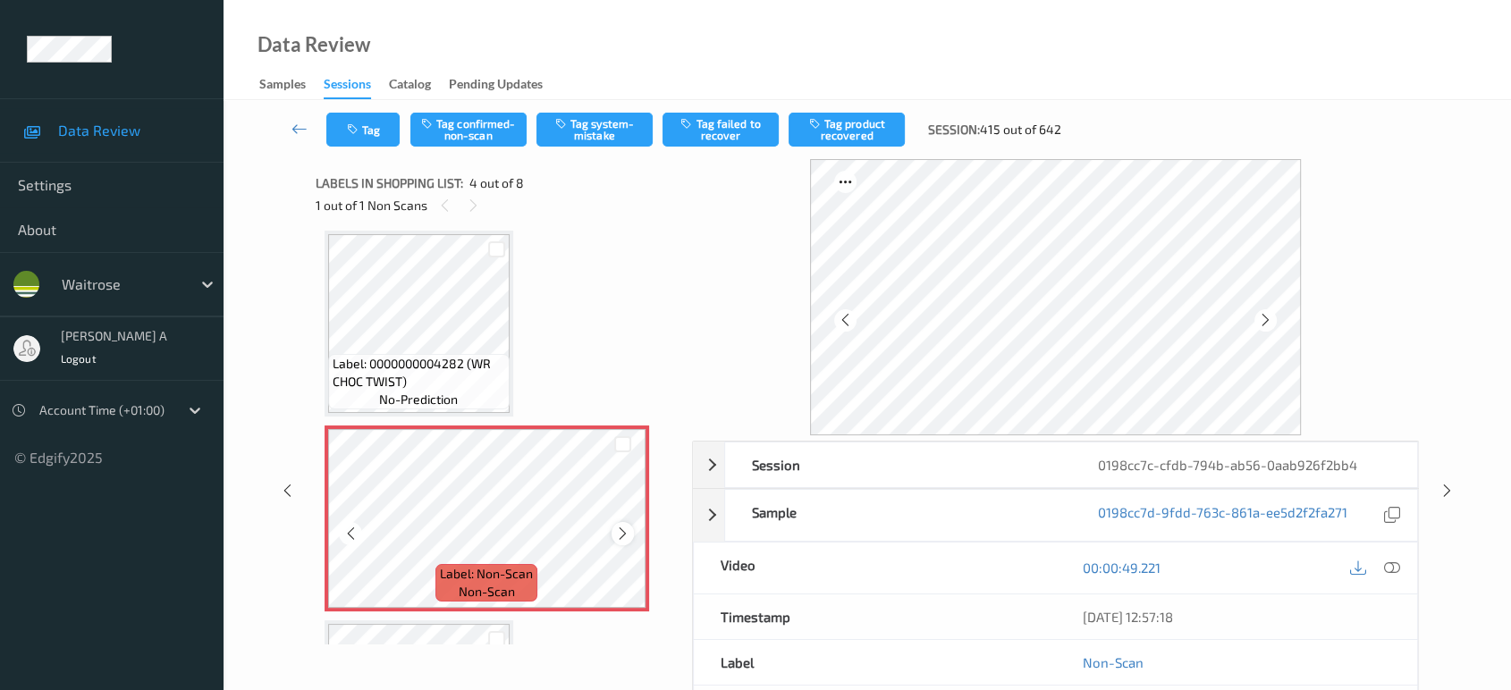
click at [624, 530] on icon at bounding box center [622, 534] width 15 height 16
click at [1264, 317] on icon at bounding box center [1265, 320] width 15 height 16
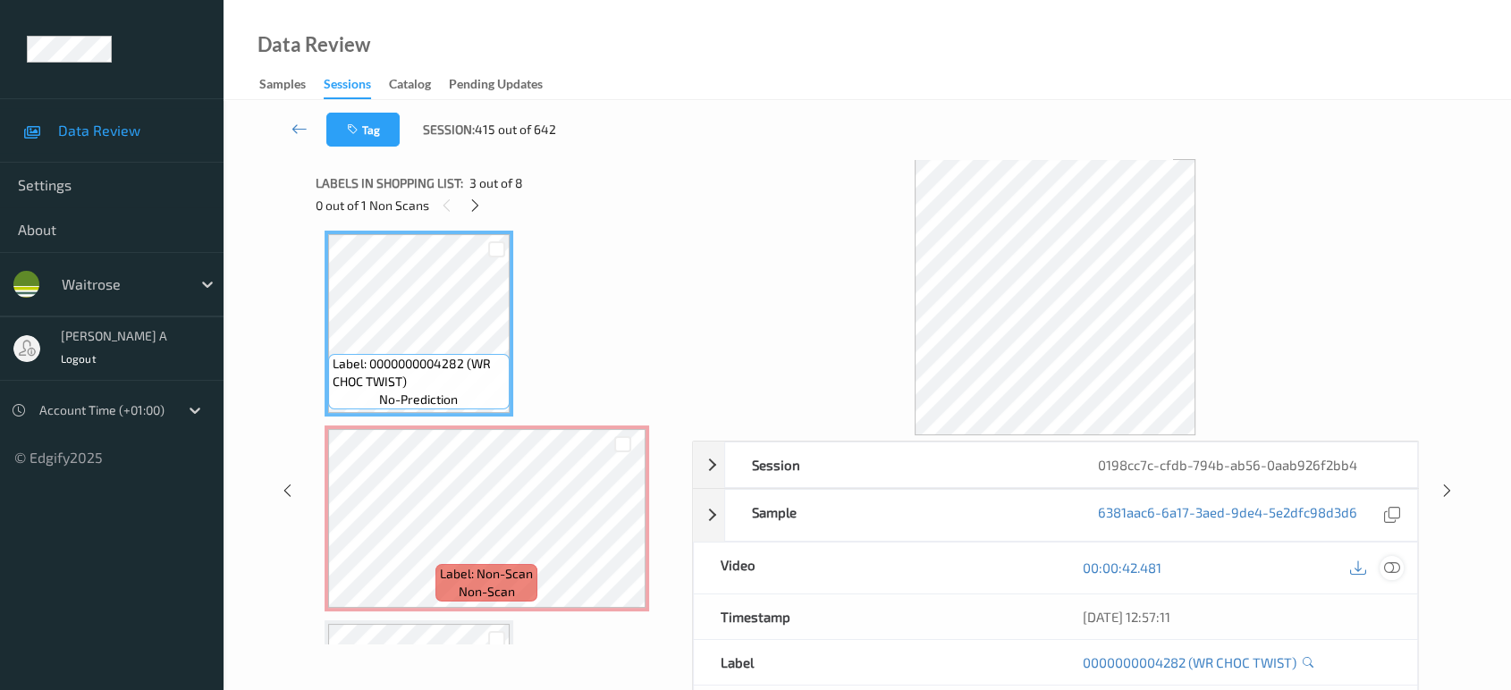
click at [1389, 572] on icon at bounding box center [1392, 568] width 16 height 16
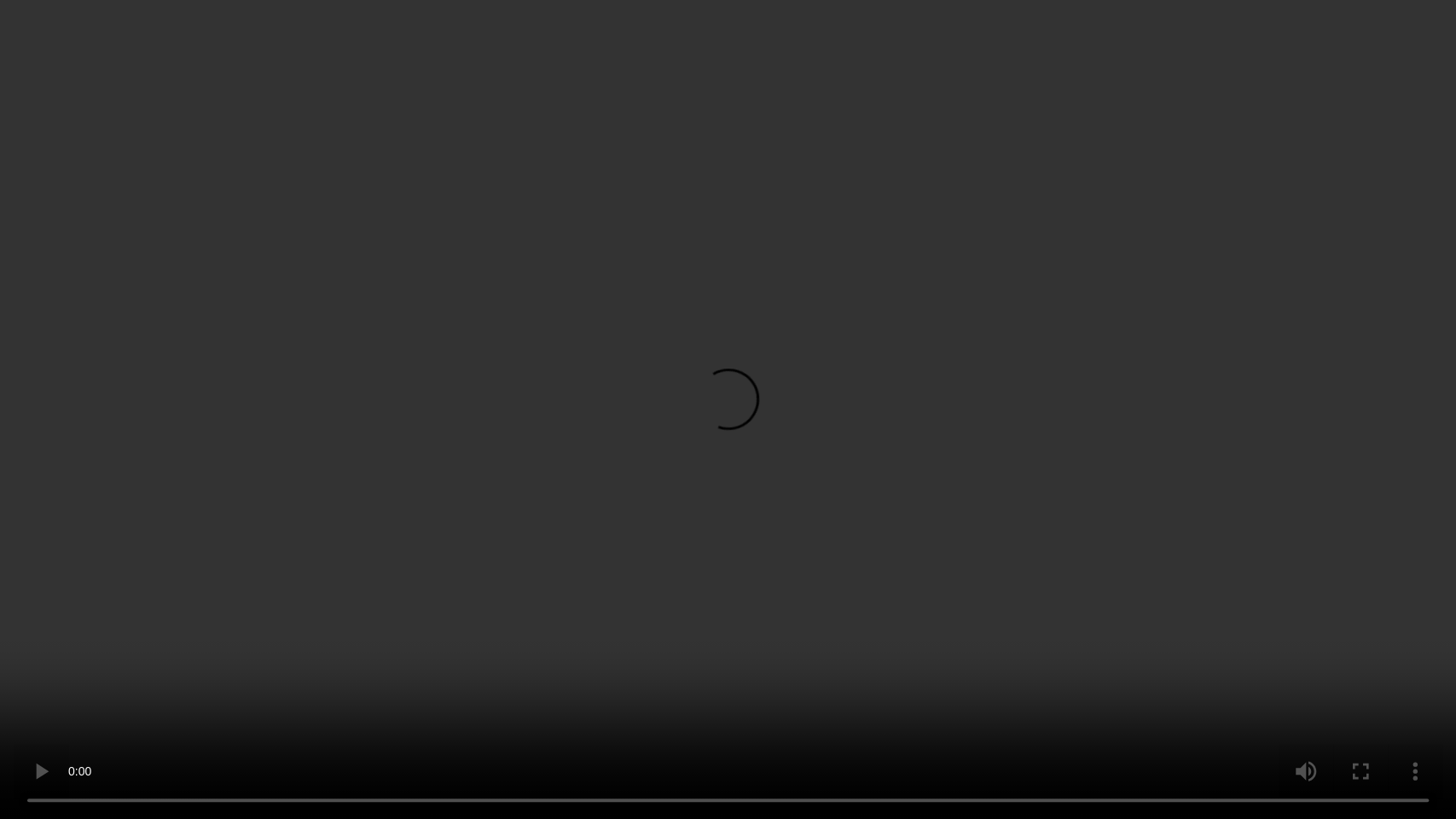
click at [303, 658] on video at bounding box center [728, 410] width 1456 height 819
click at [460, 542] on video at bounding box center [728, 410] width 1456 height 819
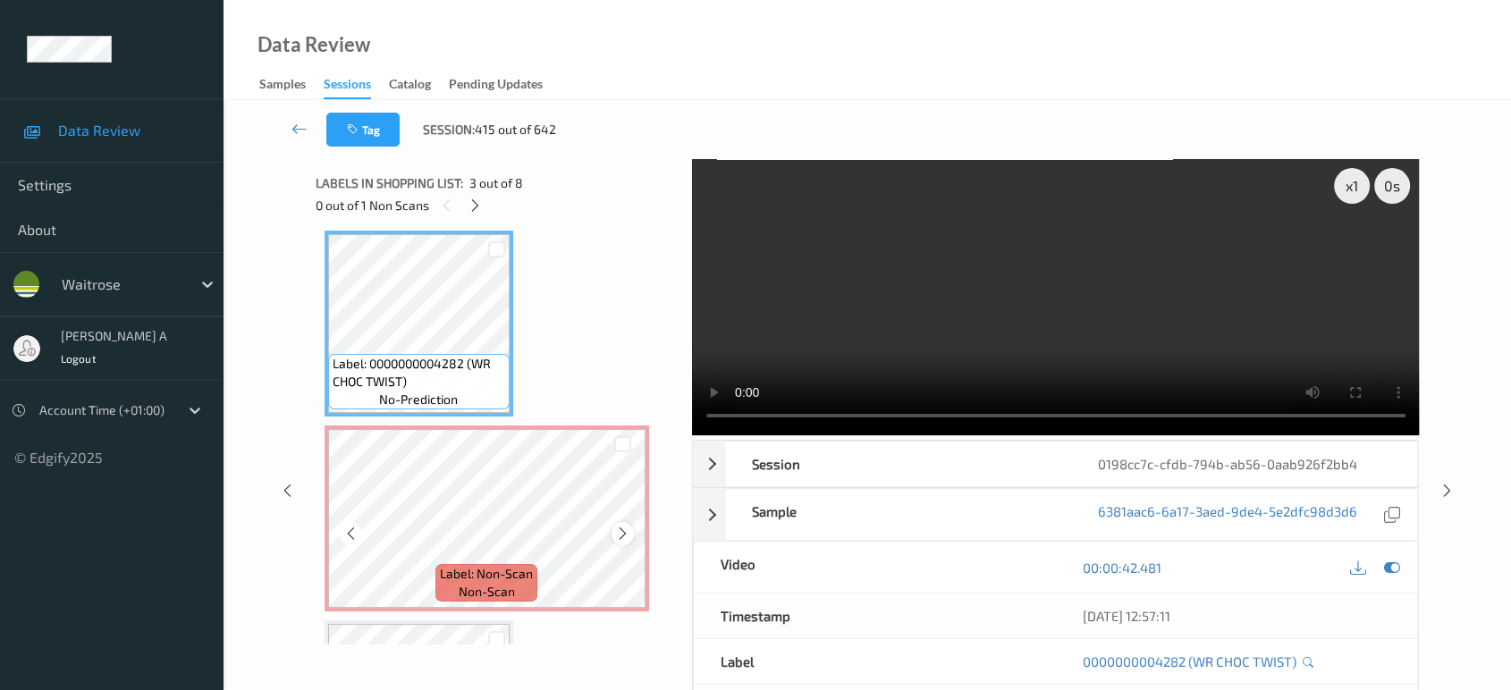
click at [621, 528] on icon at bounding box center [622, 534] width 15 height 16
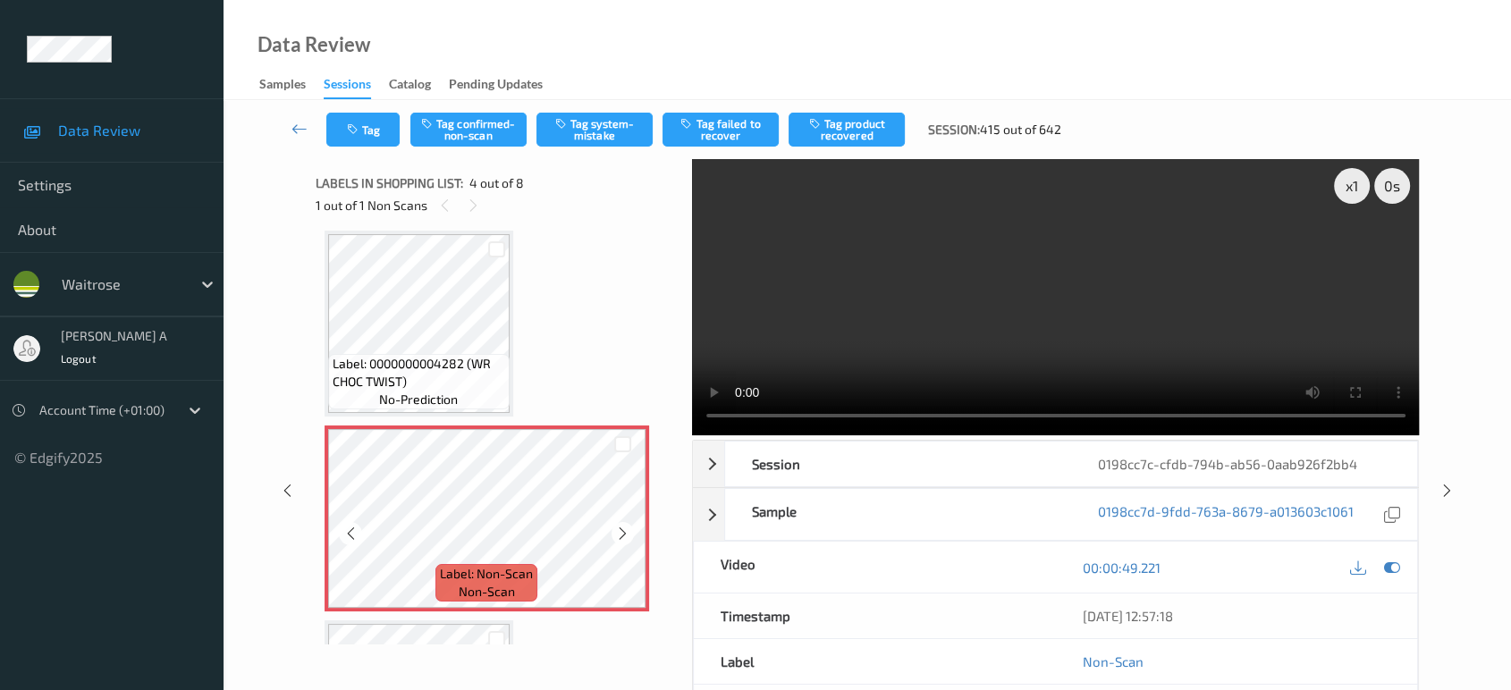
click at [621, 528] on icon at bounding box center [622, 534] width 15 height 16
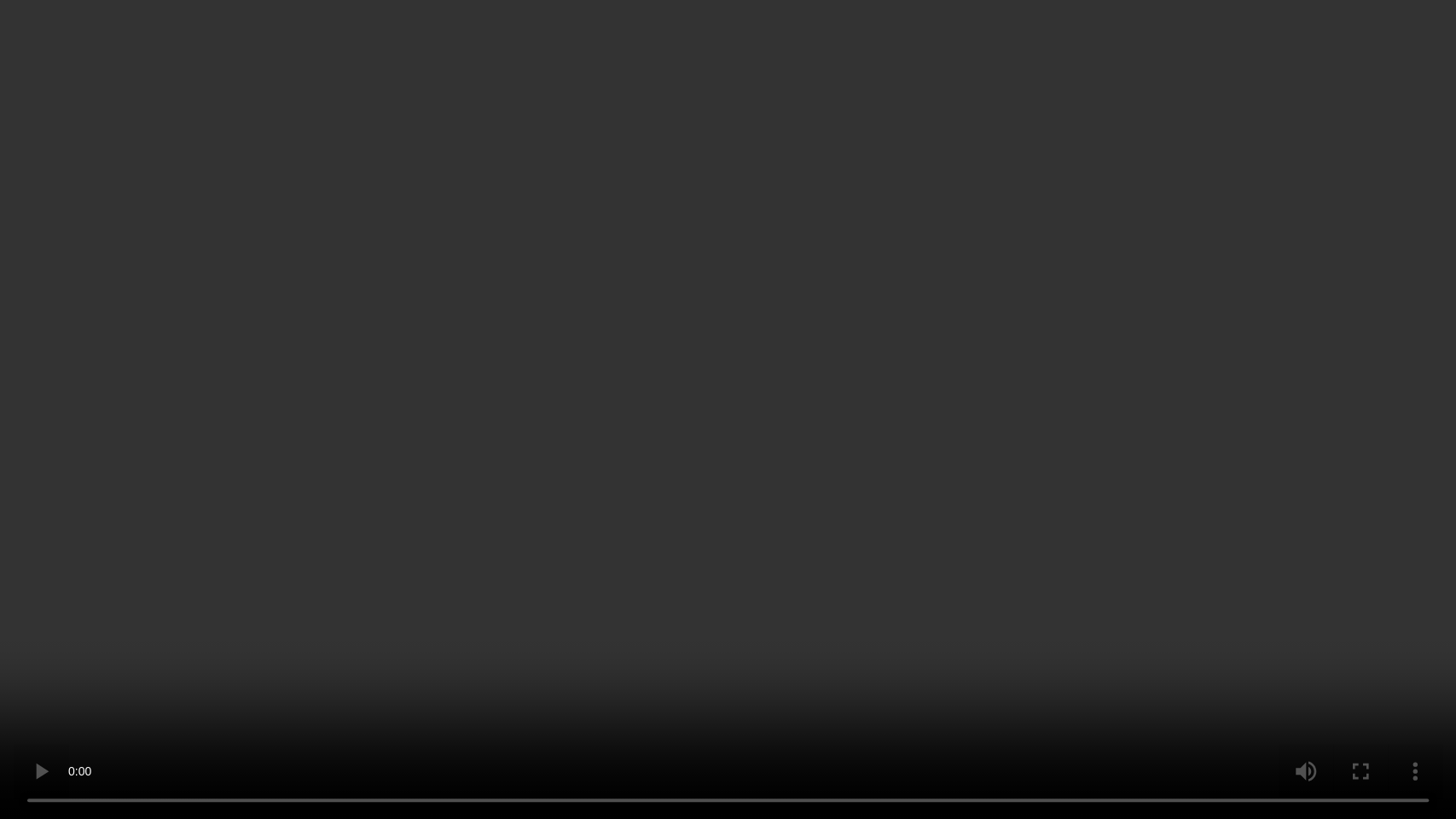
click at [666, 554] on video at bounding box center [728, 410] width 1456 height 819
click at [641, 488] on video at bounding box center [728, 410] width 1456 height 819
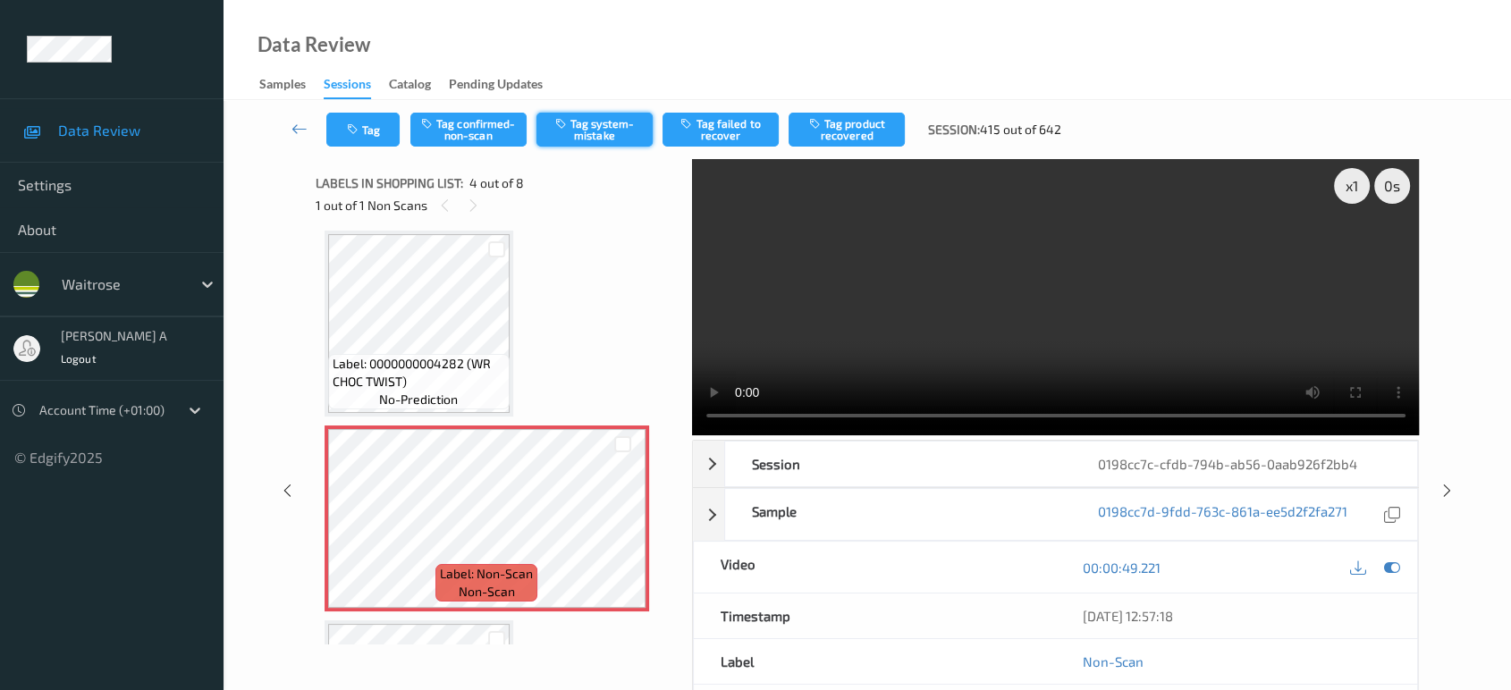
click at [571, 129] on button "Tag system-mistake" at bounding box center [595, 130] width 116 height 34
click at [360, 126] on icon "button" at bounding box center [354, 129] width 15 height 13
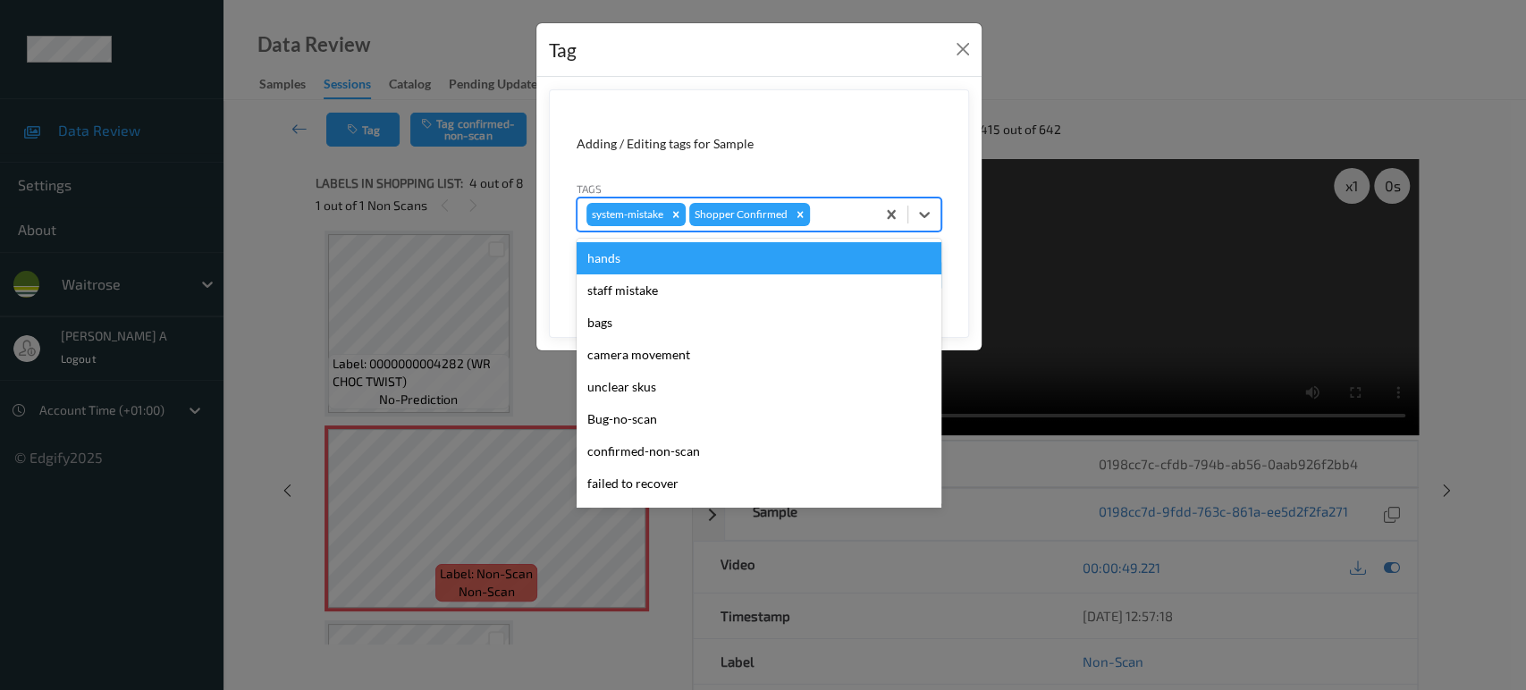
click at [849, 213] on div at bounding box center [840, 214] width 53 height 21
type input "un"
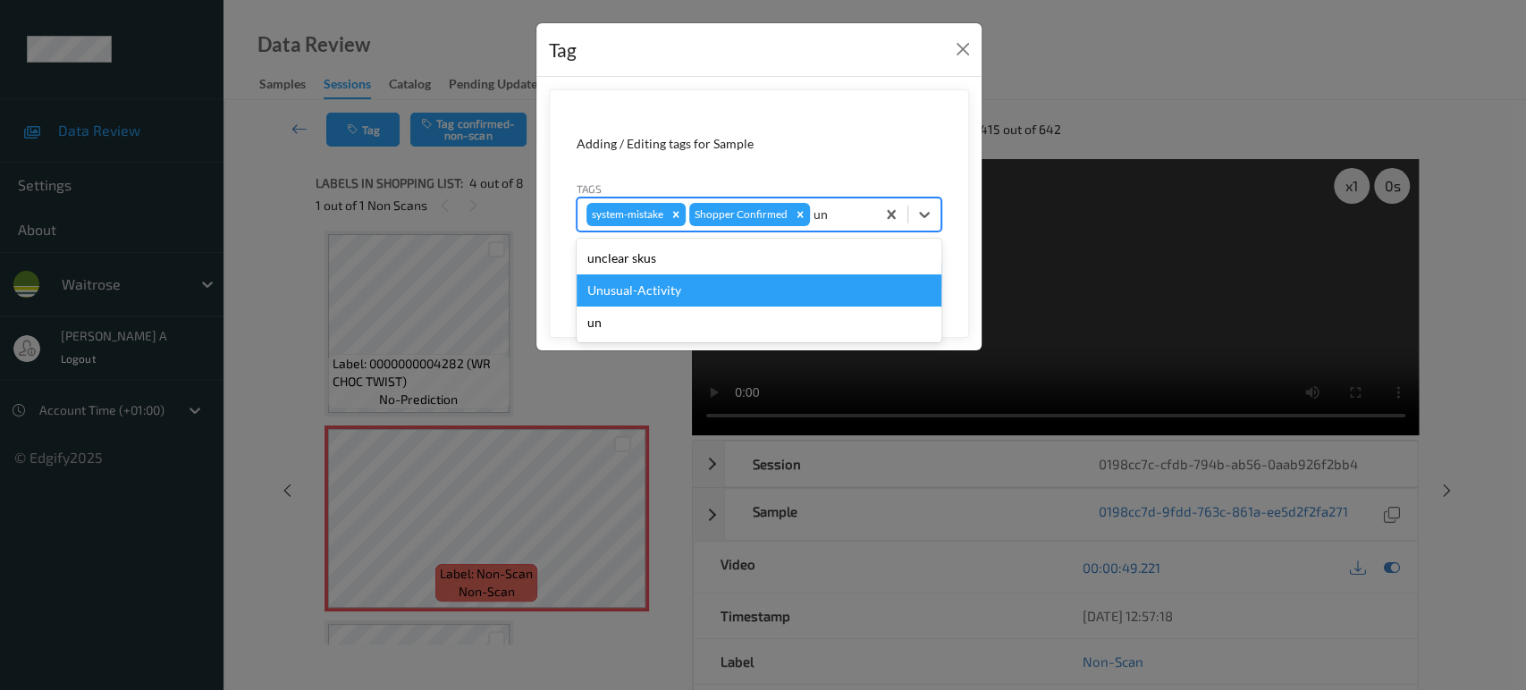
click at [787, 283] on div "Unusual-Activity" at bounding box center [759, 291] width 365 height 32
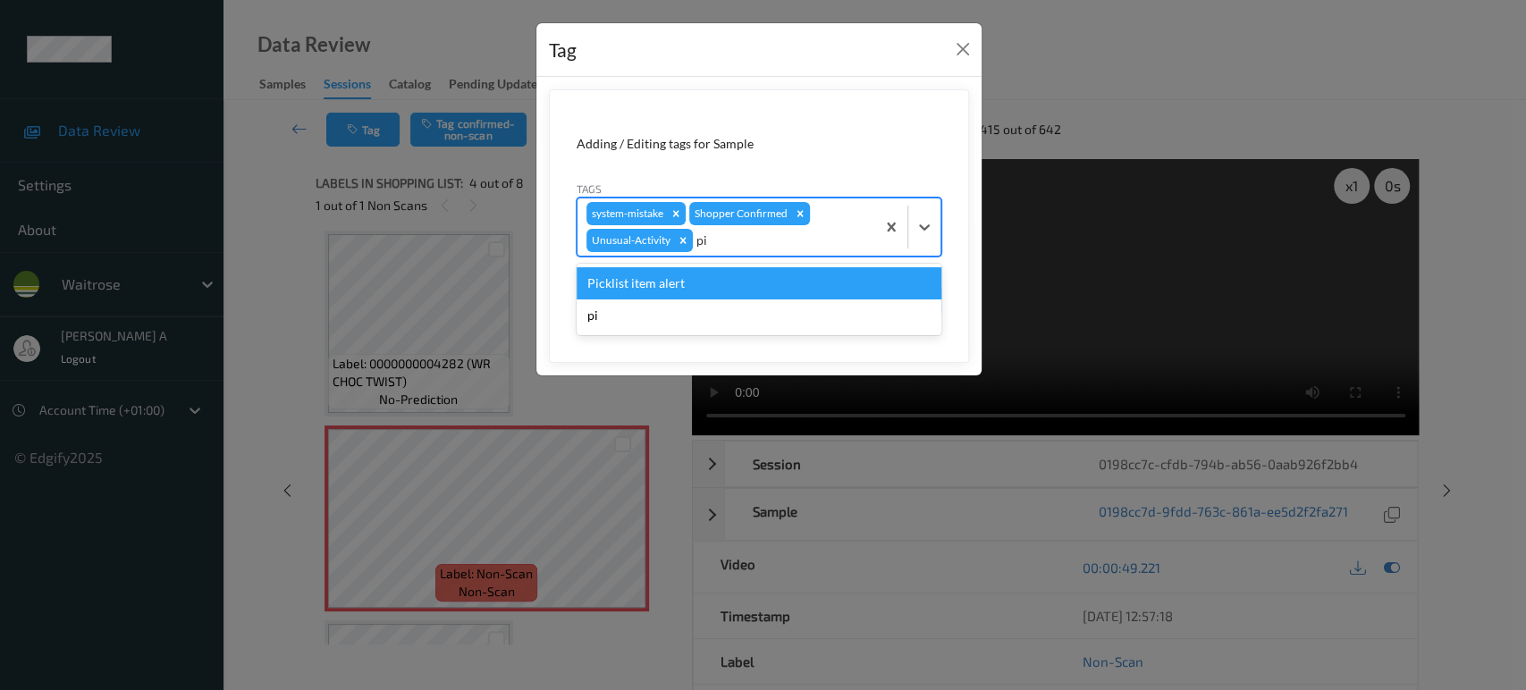
type input "pic"
click at [830, 278] on div "Picklist item alert" at bounding box center [759, 283] width 365 height 32
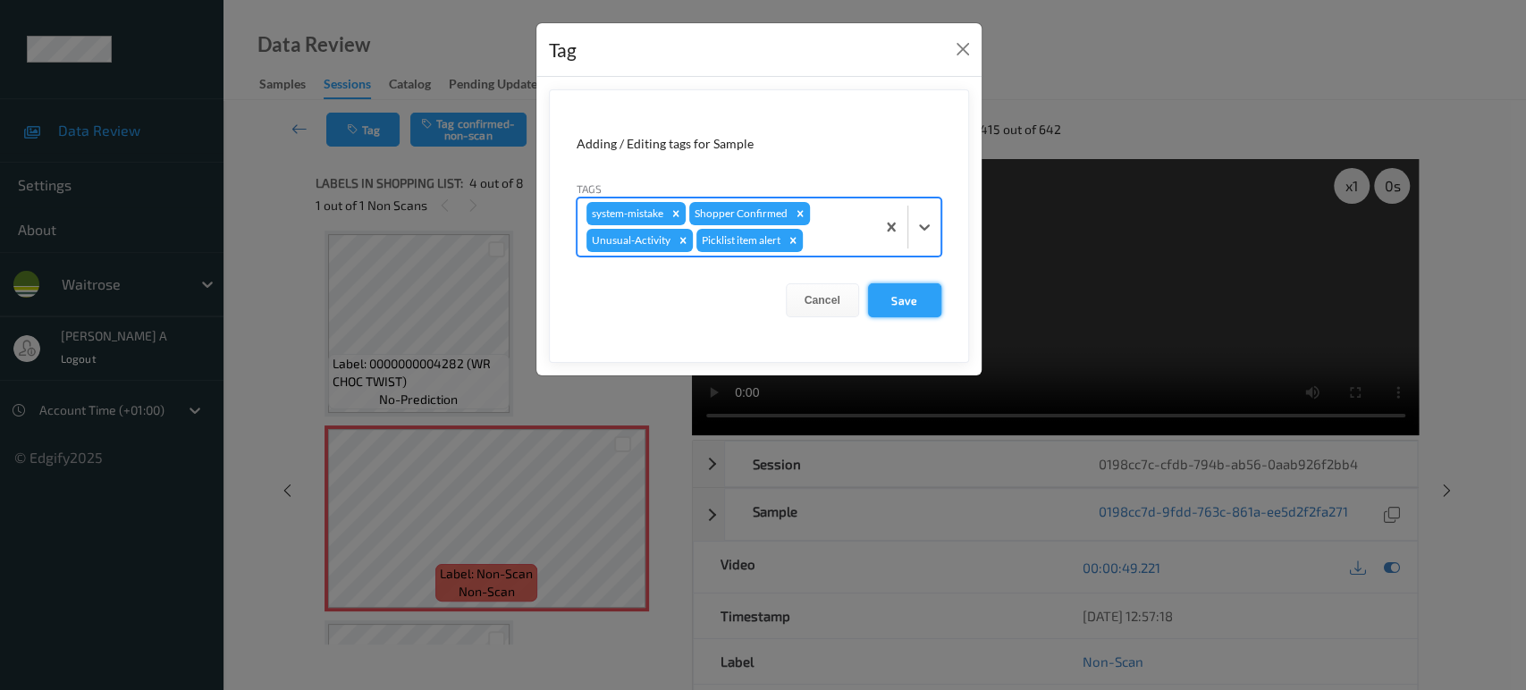
click at [898, 306] on button "Save" at bounding box center [904, 300] width 73 height 34
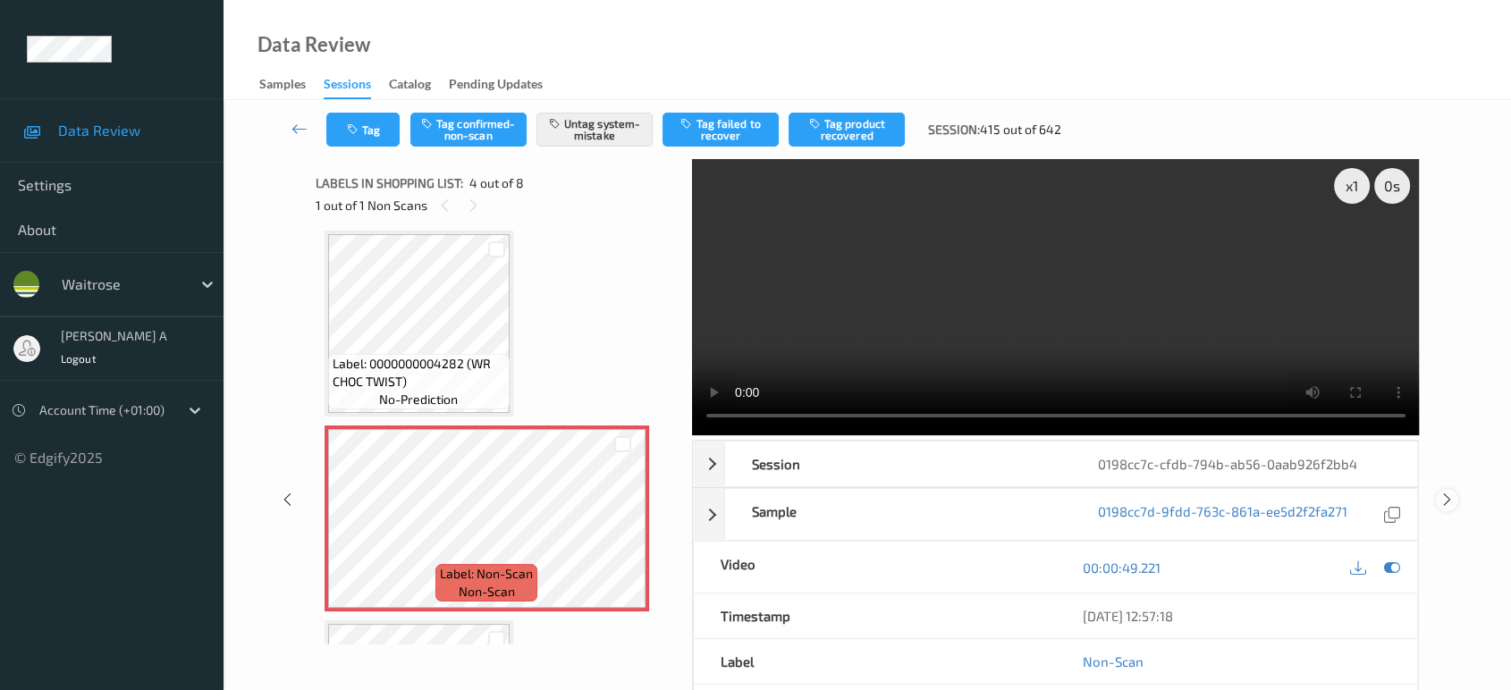
click at [1445, 492] on icon at bounding box center [1447, 500] width 15 height 16
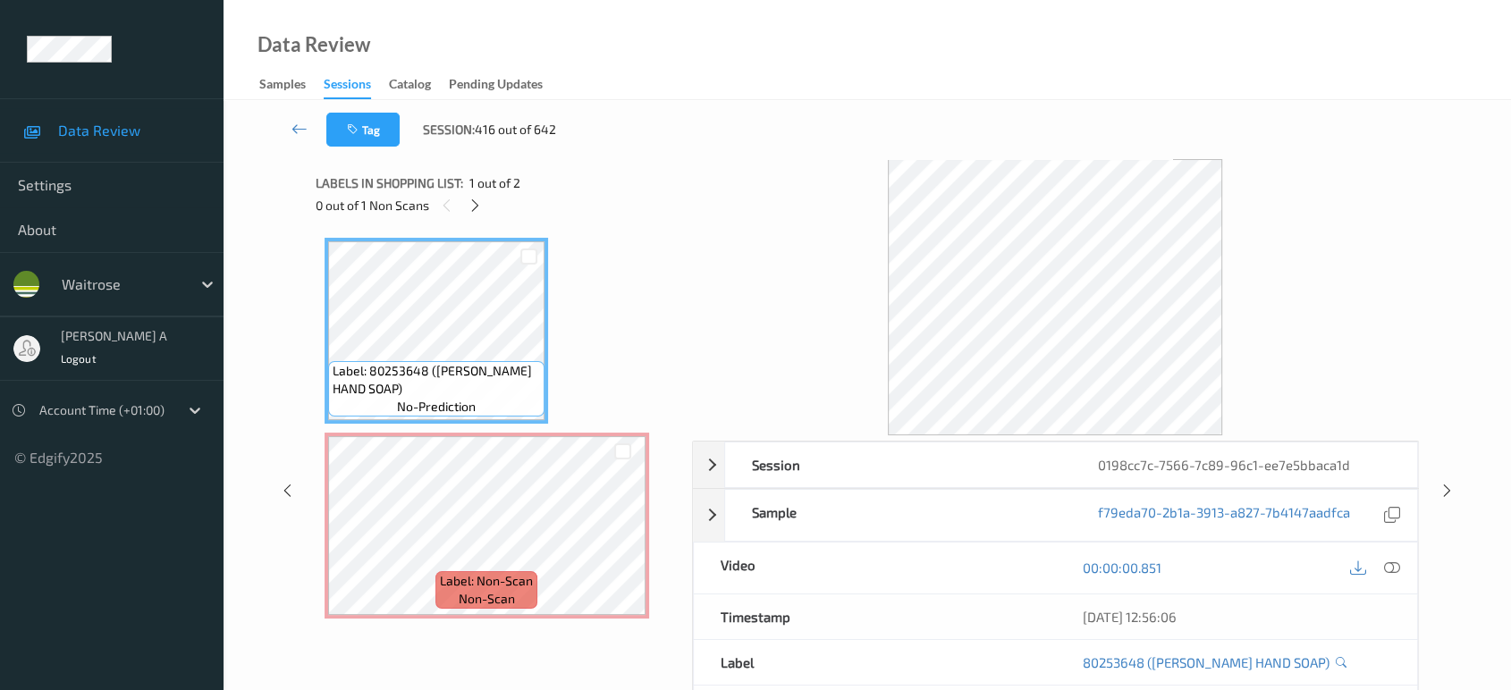
drag, startPoint x: 476, startPoint y: 206, endPoint x: 481, endPoint y: 227, distance: 22.1
click at [476, 206] on icon at bounding box center [475, 206] width 15 height 16
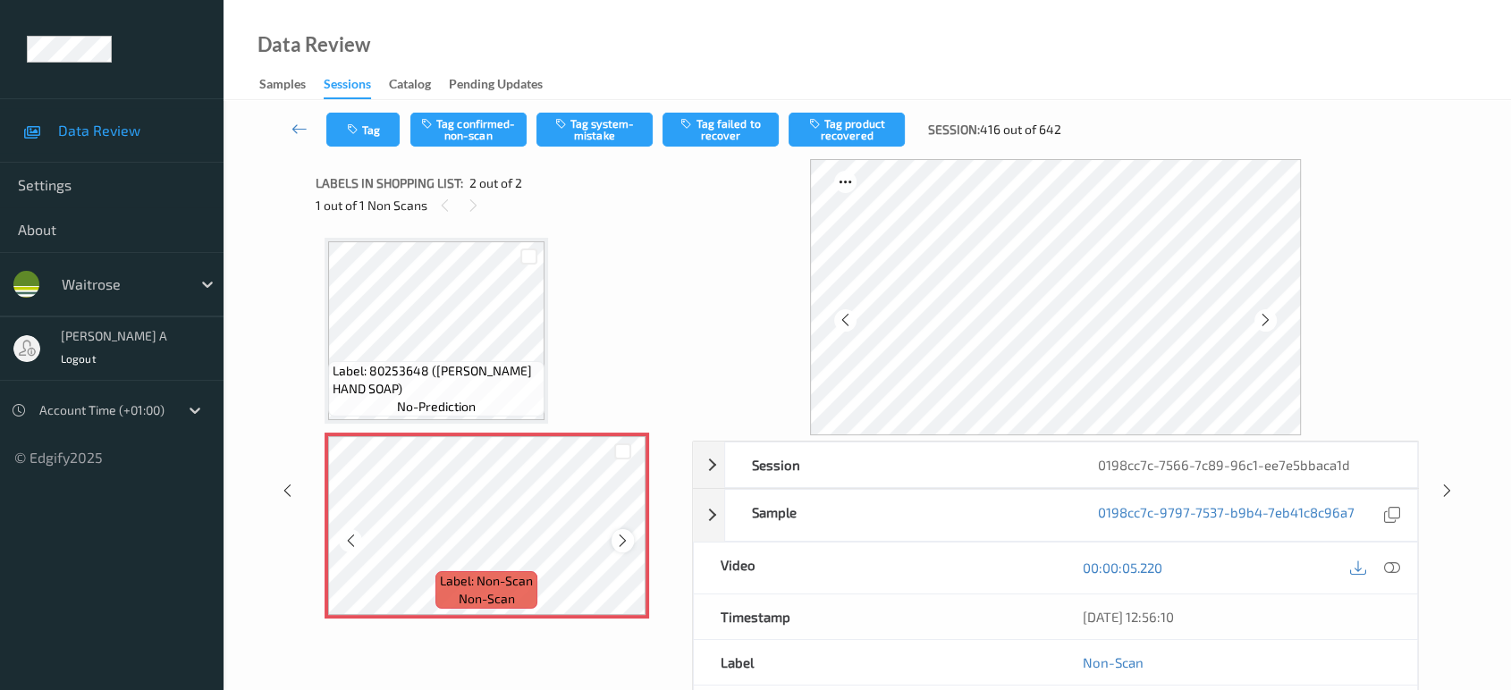
click at [622, 539] on icon at bounding box center [622, 541] width 15 height 16
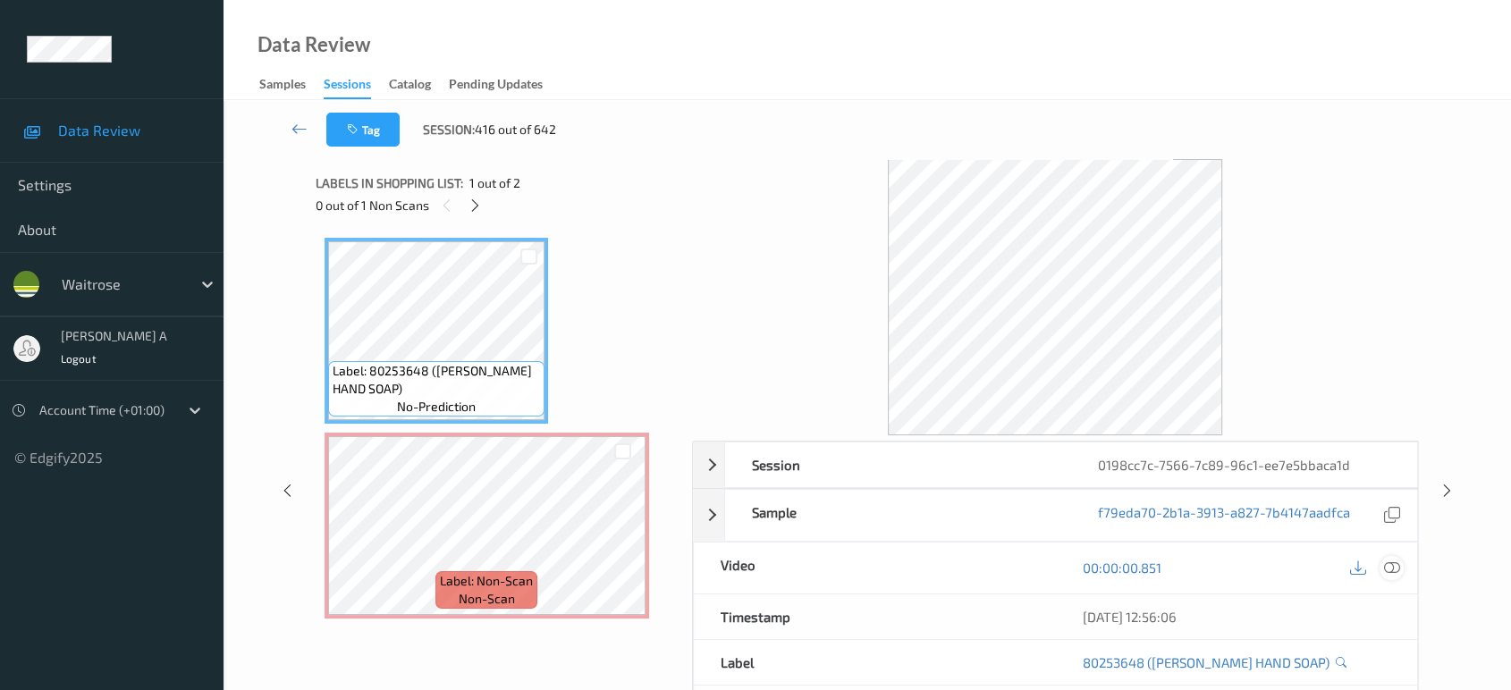
click at [1397, 568] on icon at bounding box center [1392, 568] width 16 height 16
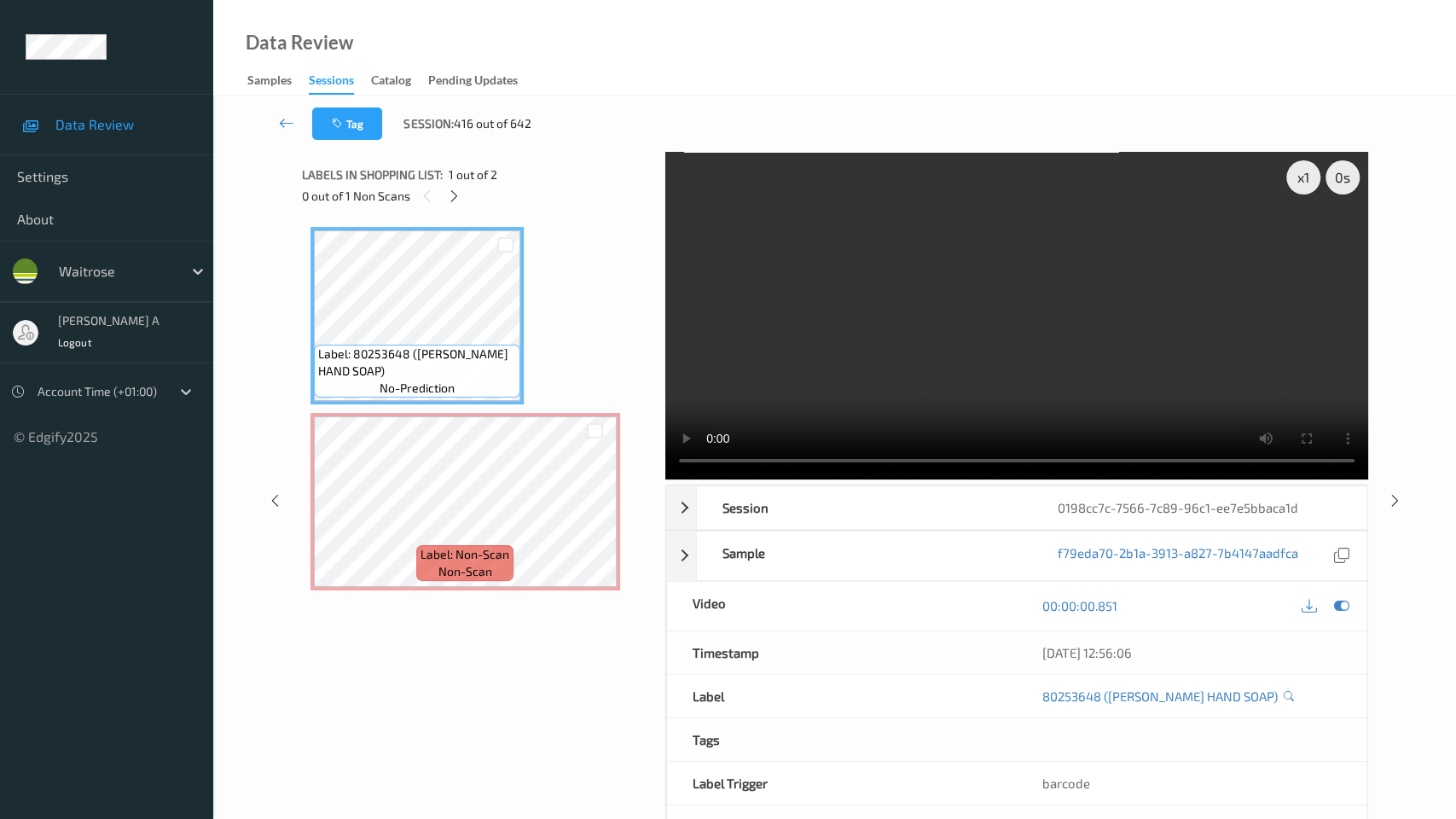
click at [666, 480] on video at bounding box center [1017, 315] width 703 height 327
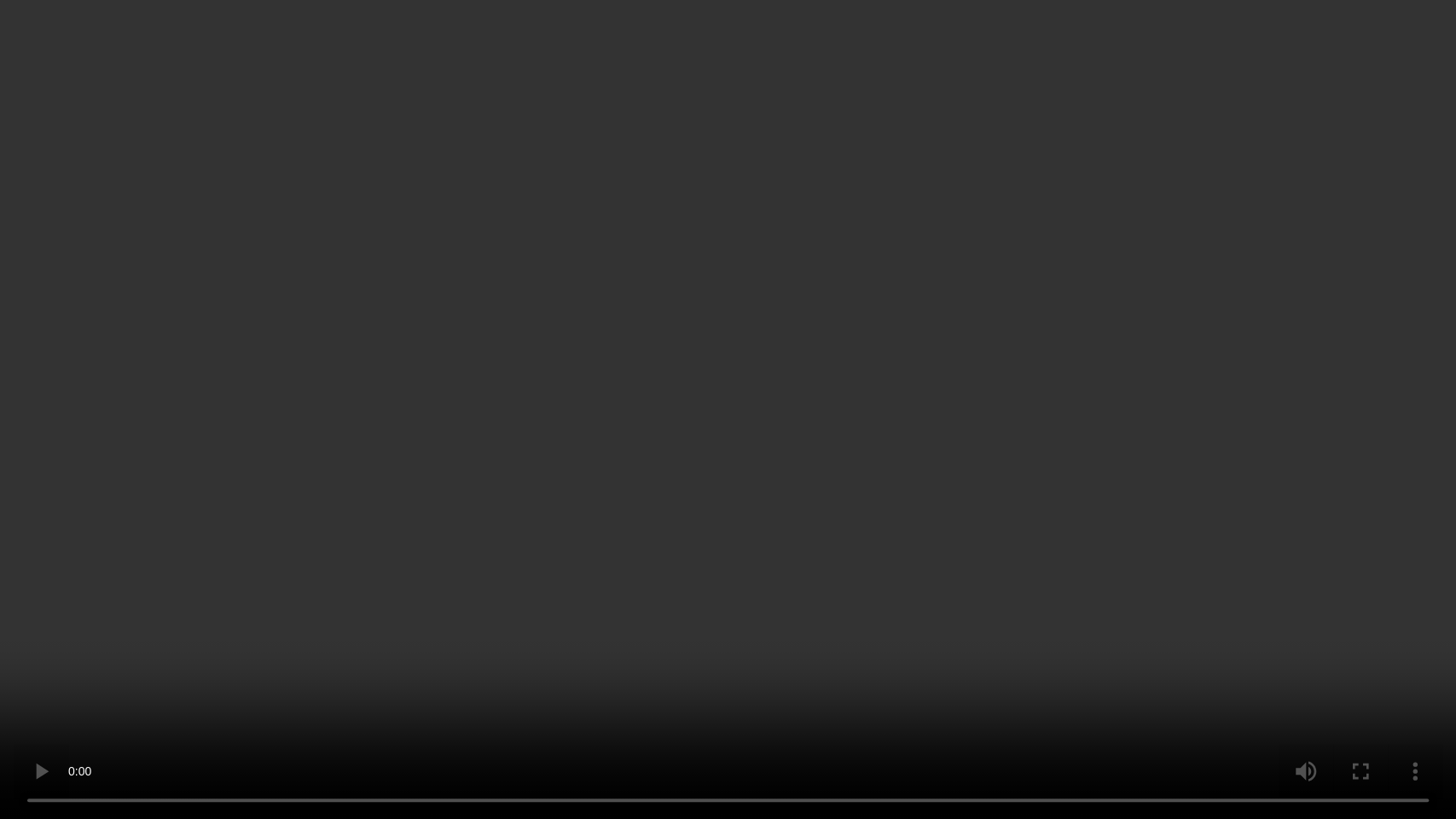
click at [444, 509] on video at bounding box center [728, 410] width 1456 height 819
click at [598, 368] on video at bounding box center [728, 410] width 1456 height 819
click at [507, 549] on video at bounding box center [728, 410] width 1456 height 819
click at [812, 365] on video at bounding box center [728, 410] width 1456 height 819
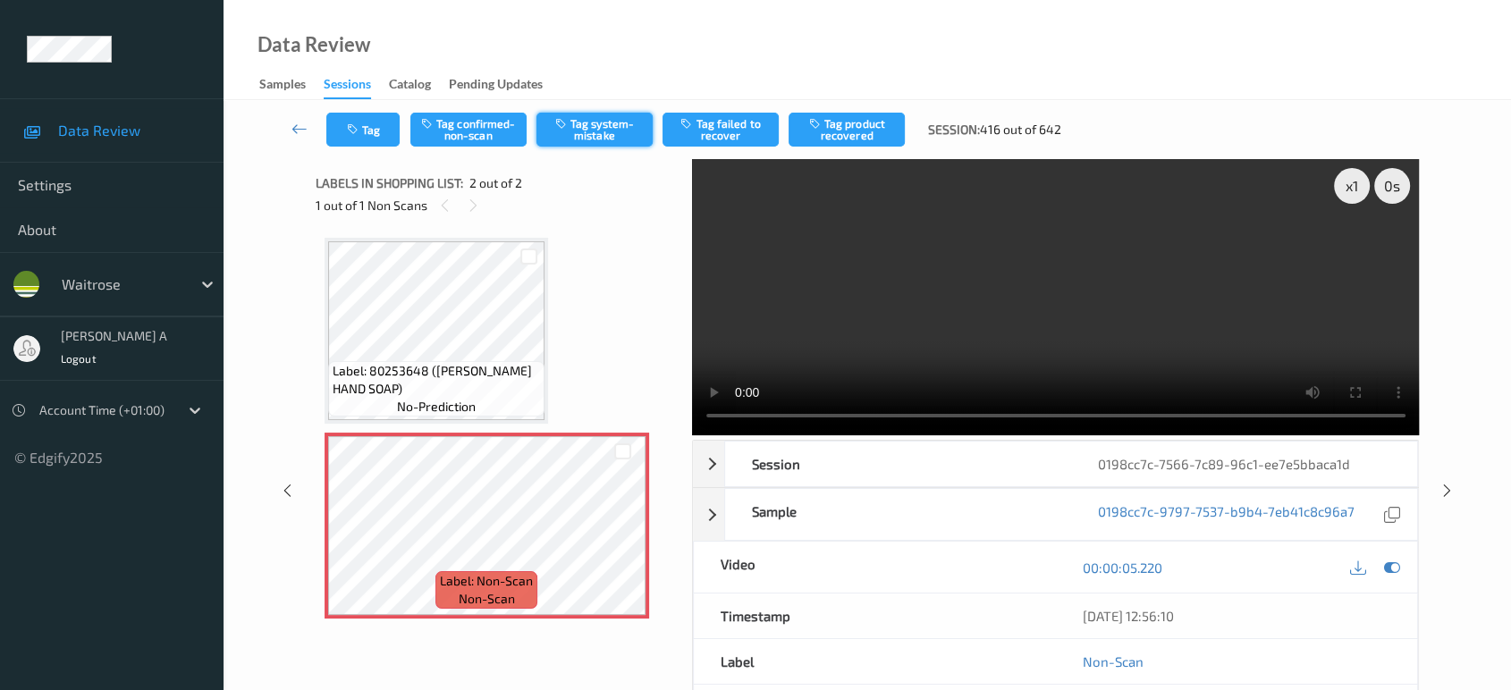
click at [586, 129] on button "Tag system-mistake" at bounding box center [595, 130] width 116 height 34
click at [367, 127] on button "Tag" at bounding box center [362, 130] width 73 height 34
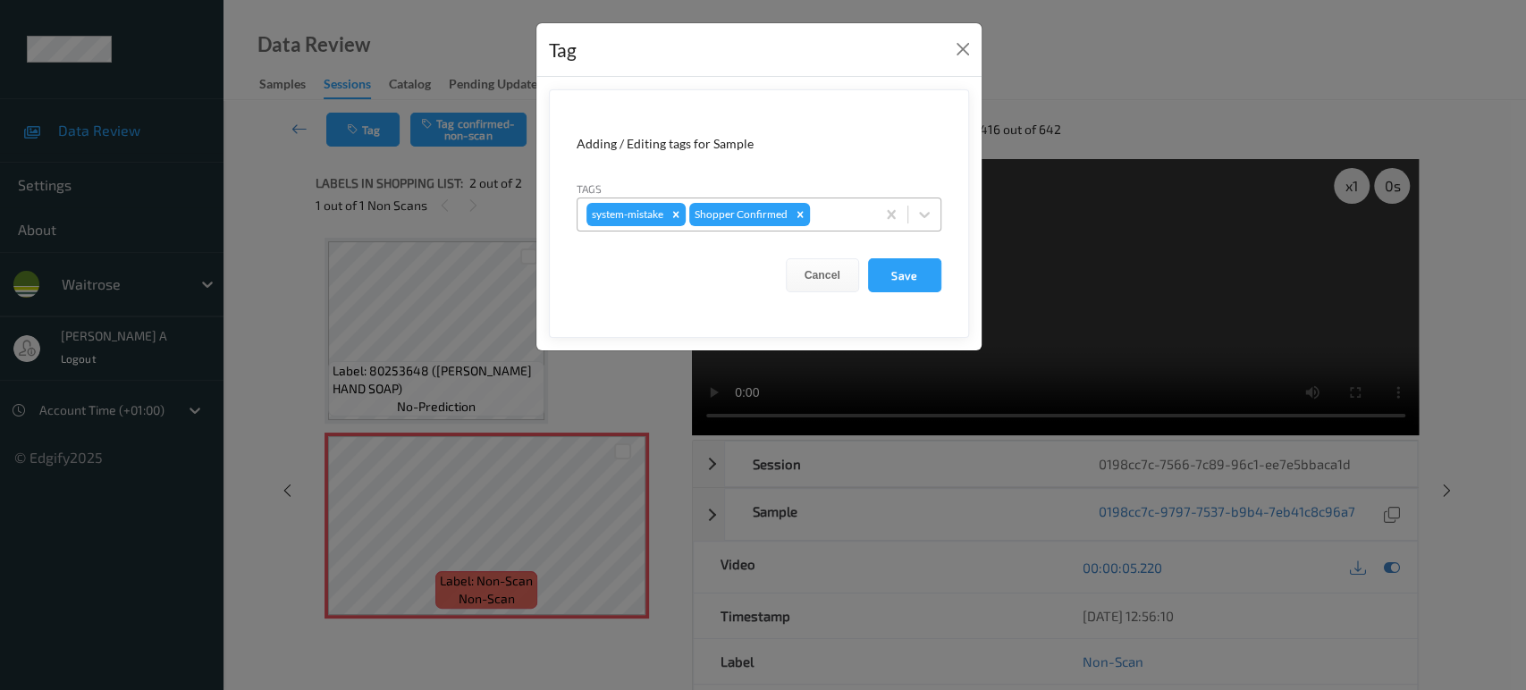
click at [847, 211] on div at bounding box center [840, 214] width 53 height 21
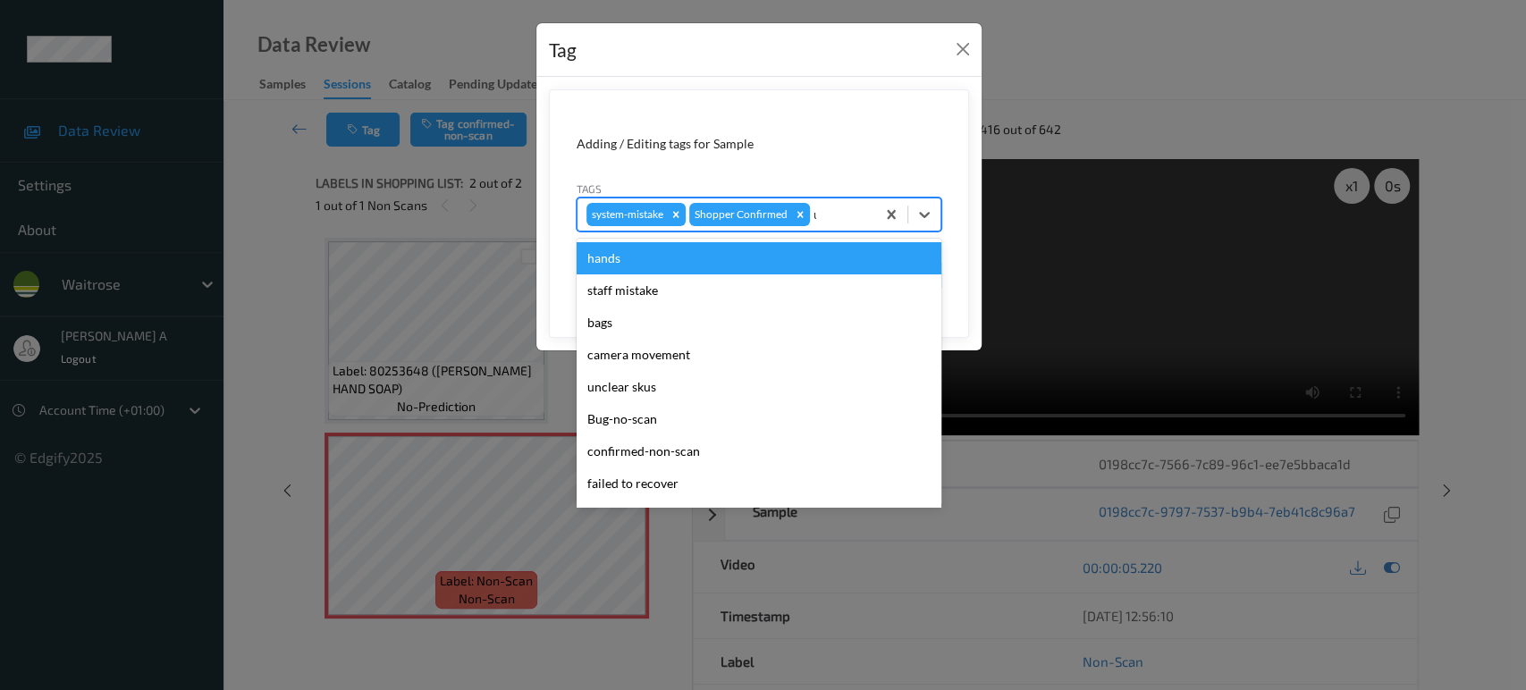
type input "un"
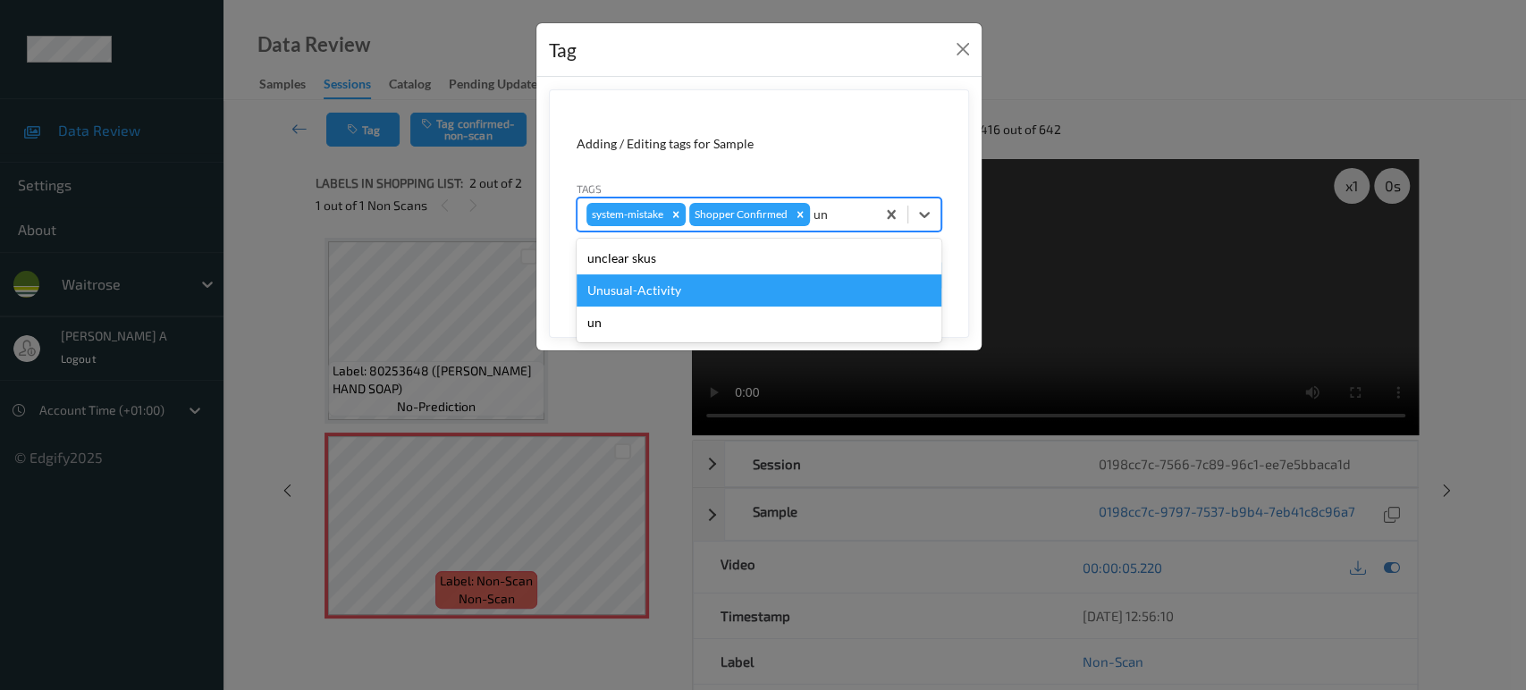
click at [678, 298] on div "Unusual-Activity" at bounding box center [759, 291] width 365 height 32
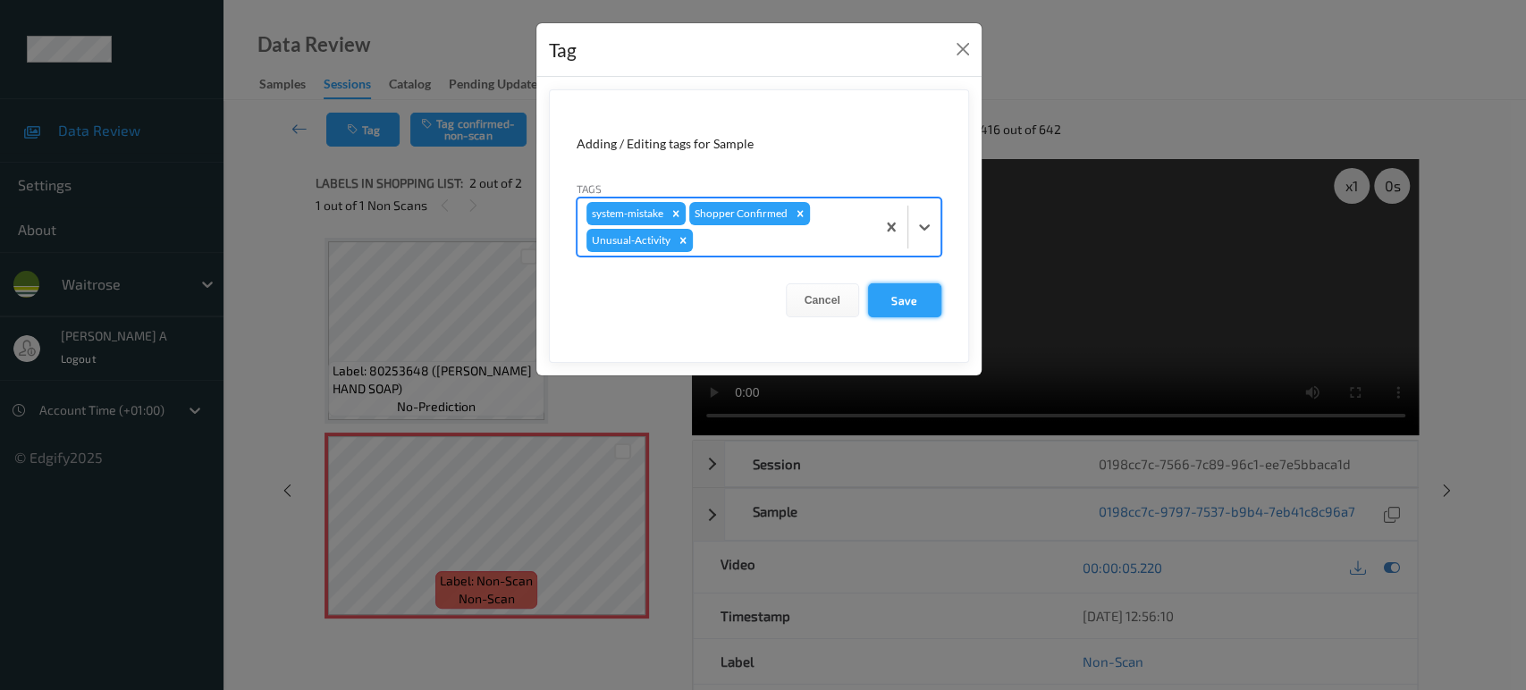
click at [894, 309] on button "Save" at bounding box center [904, 300] width 73 height 34
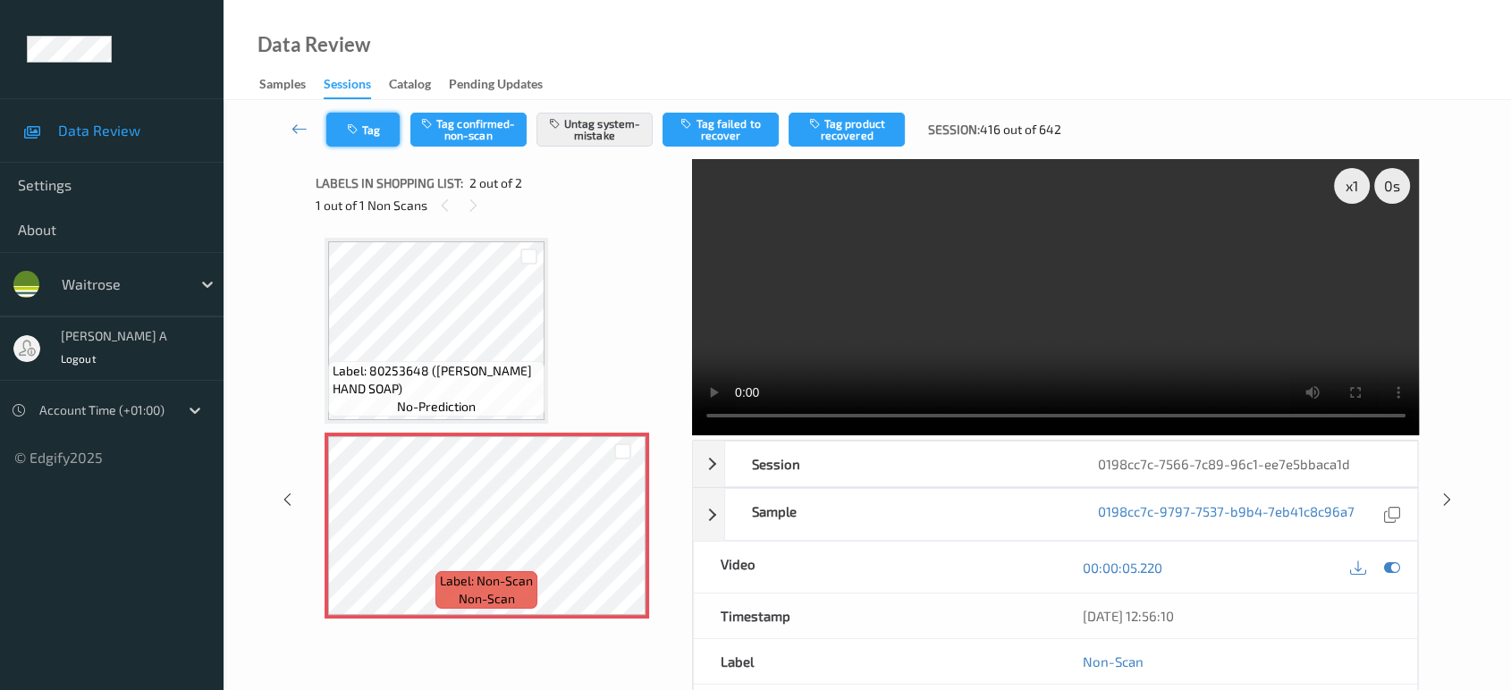
click at [360, 135] on icon "button" at bounding box center [354, 129] width 15 height 13
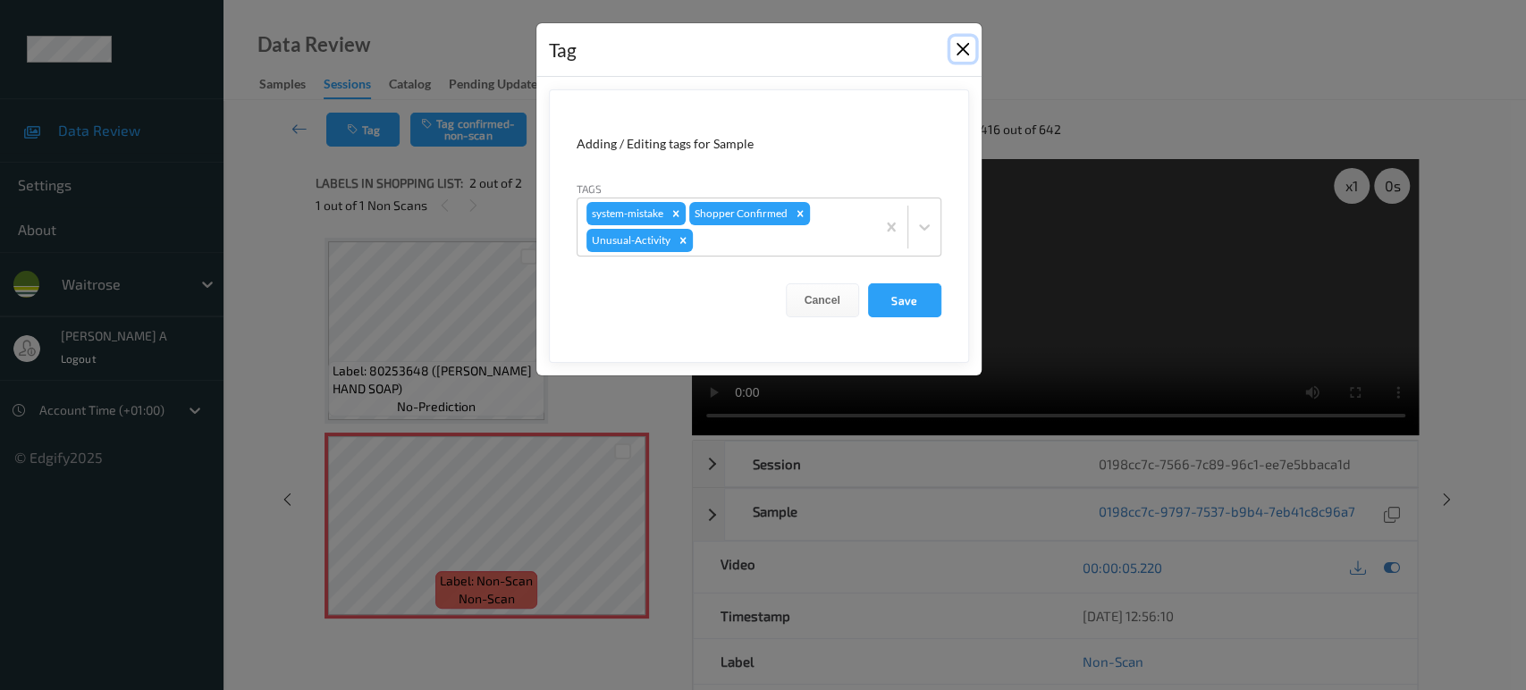
click at [954, 50] on button "Close" at bounding box center [963, 49] width 25 height 25
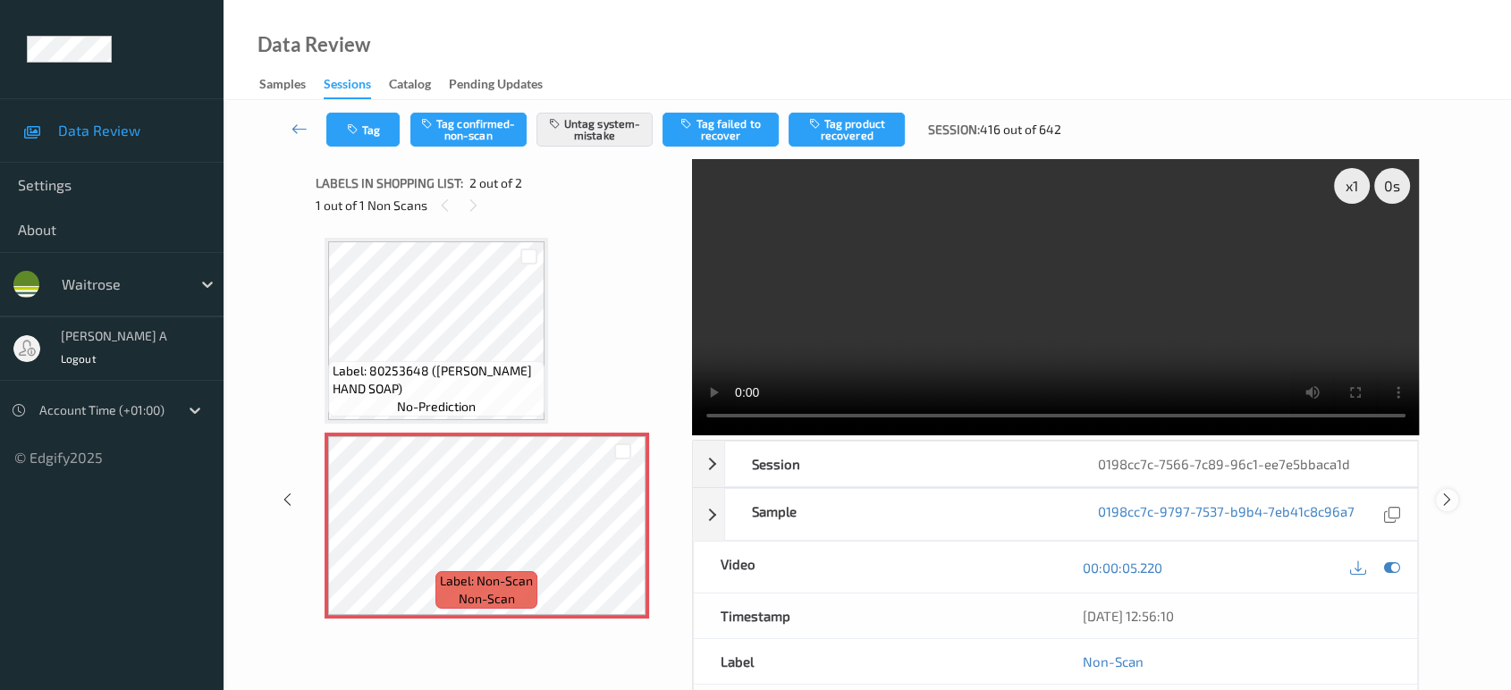
click at [1450, 492] on icon at bounding box center [1447, 500] width 15 height 16
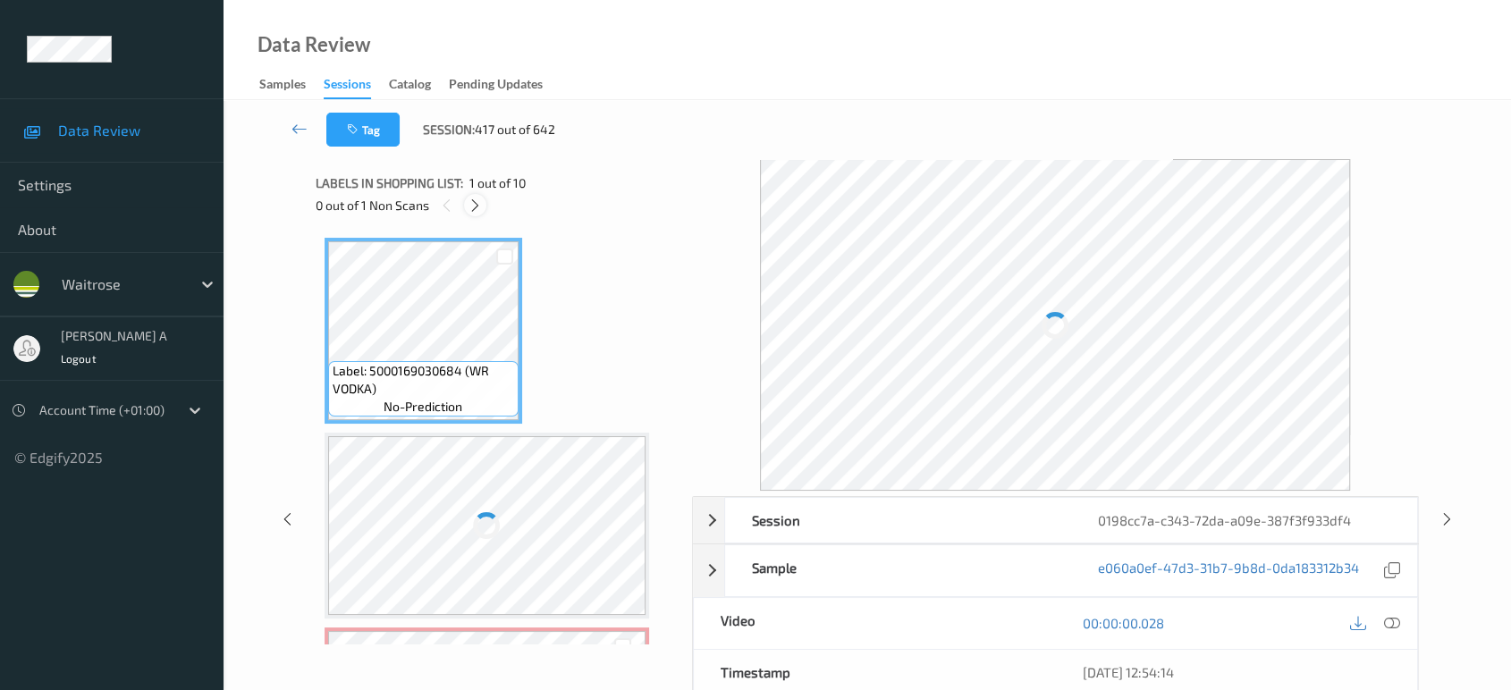
click at [476, 202] on icon at bounding box center [475, 206] width 15 height 16
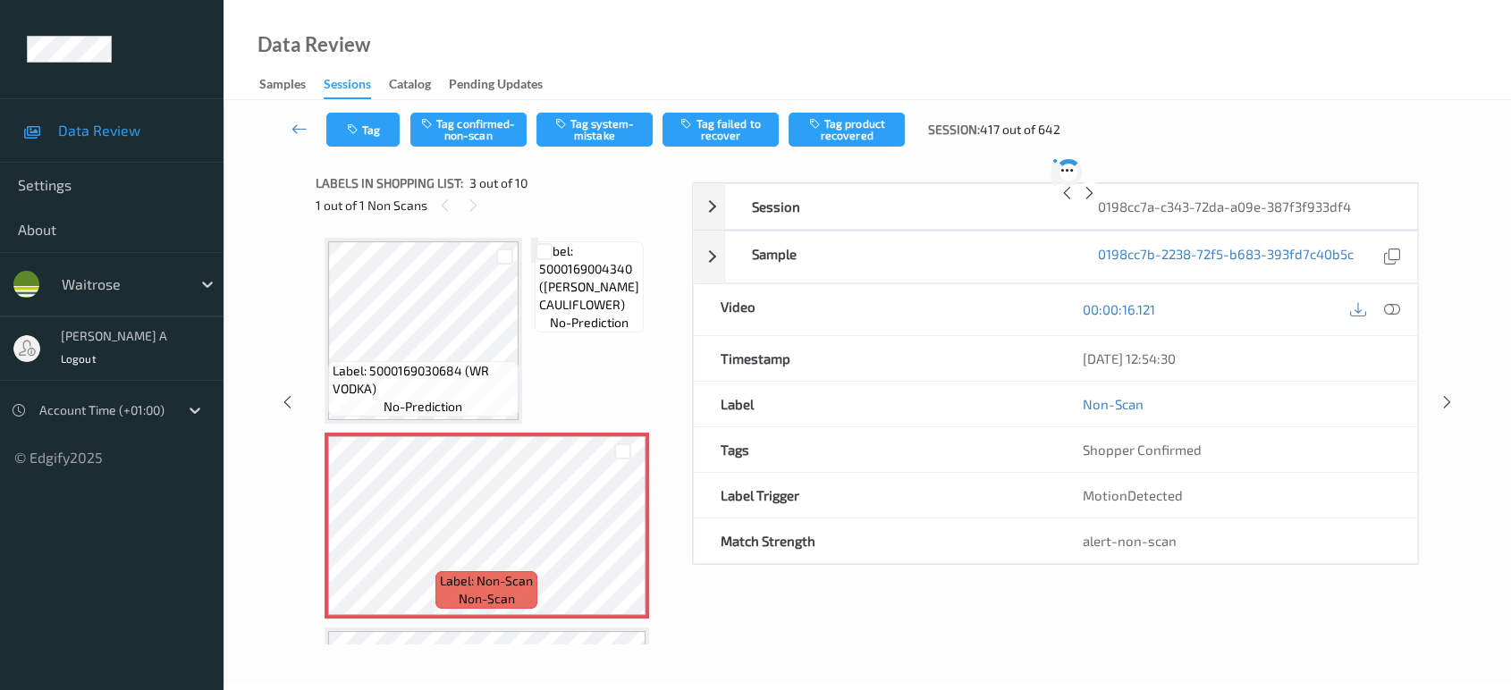
scroll to position [202, 0]
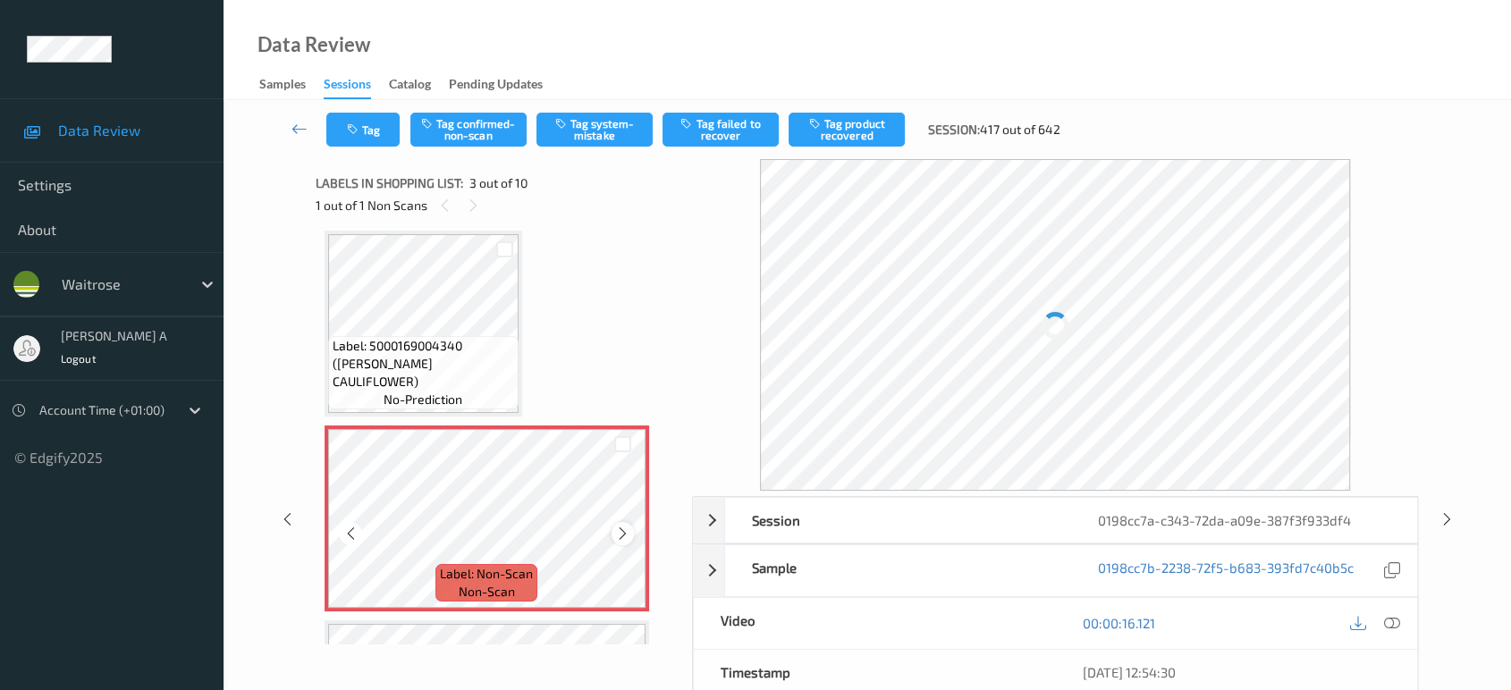
click at [630, 530] on div at bounding box center [623, 533] width 22 height 22
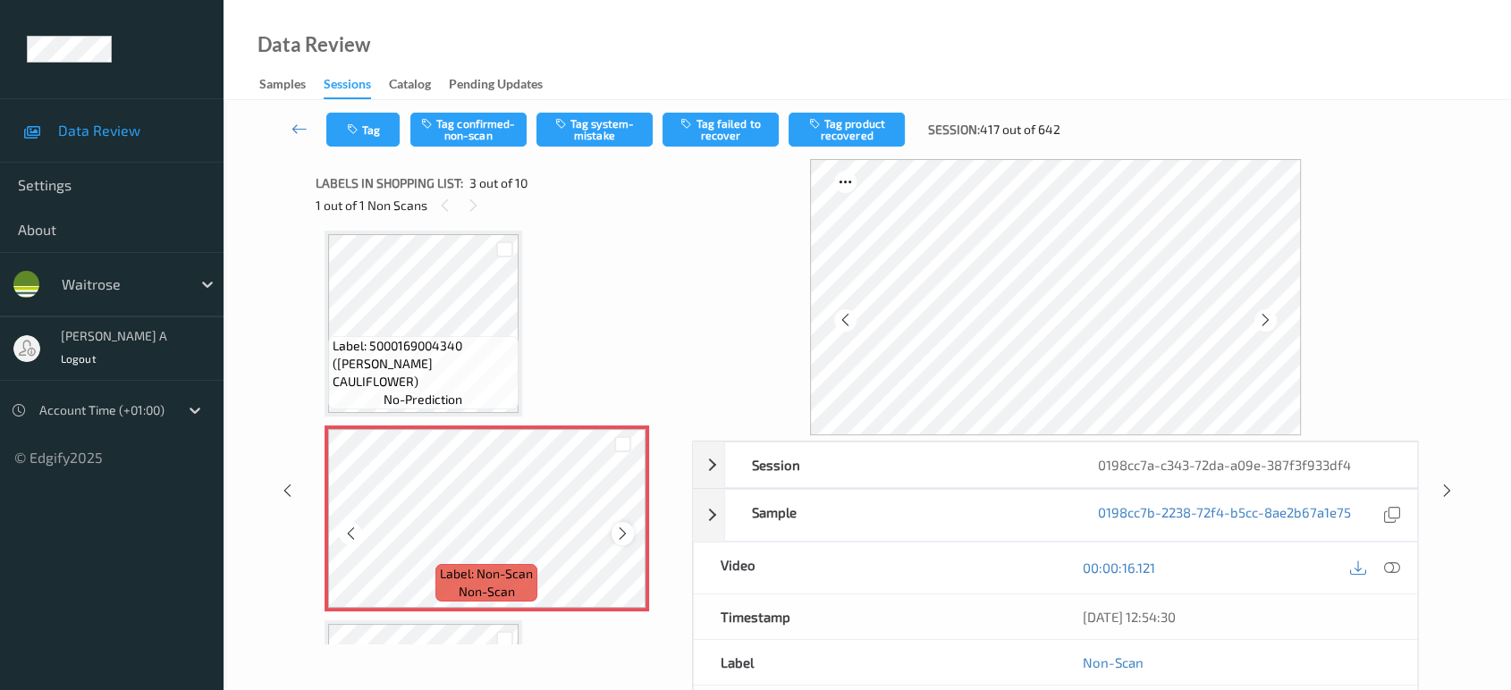
click at [622, 531] on icon at bounding box center [622, 534] width 15 height 16
click at [619, 535] on icon at bounding box center [622, 534] width 15 height 16
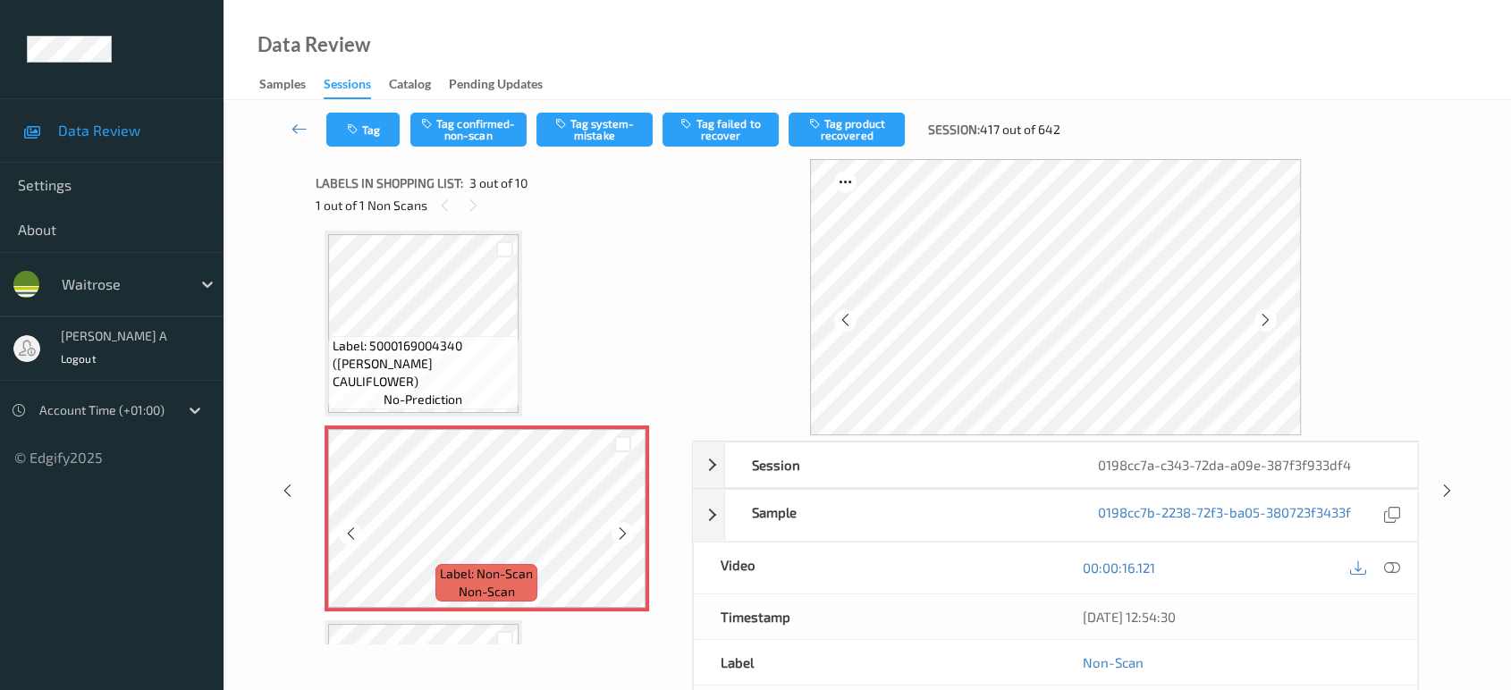
click at [619, 535] on icon at bounding box center [622, 534] width 15 height 16
click at [1265, 322] on icon at bounding box center [1265, 320] width 15 height 16
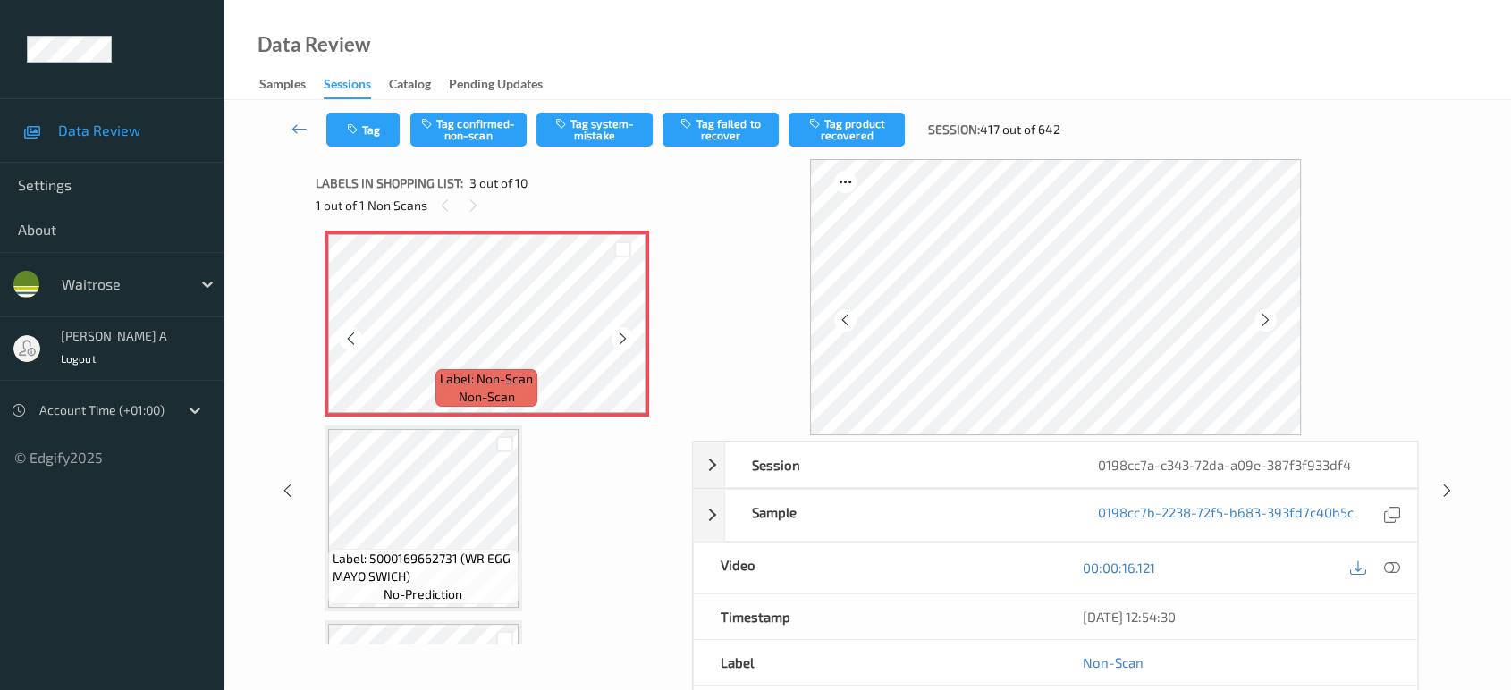
scroll to position [496, 0]
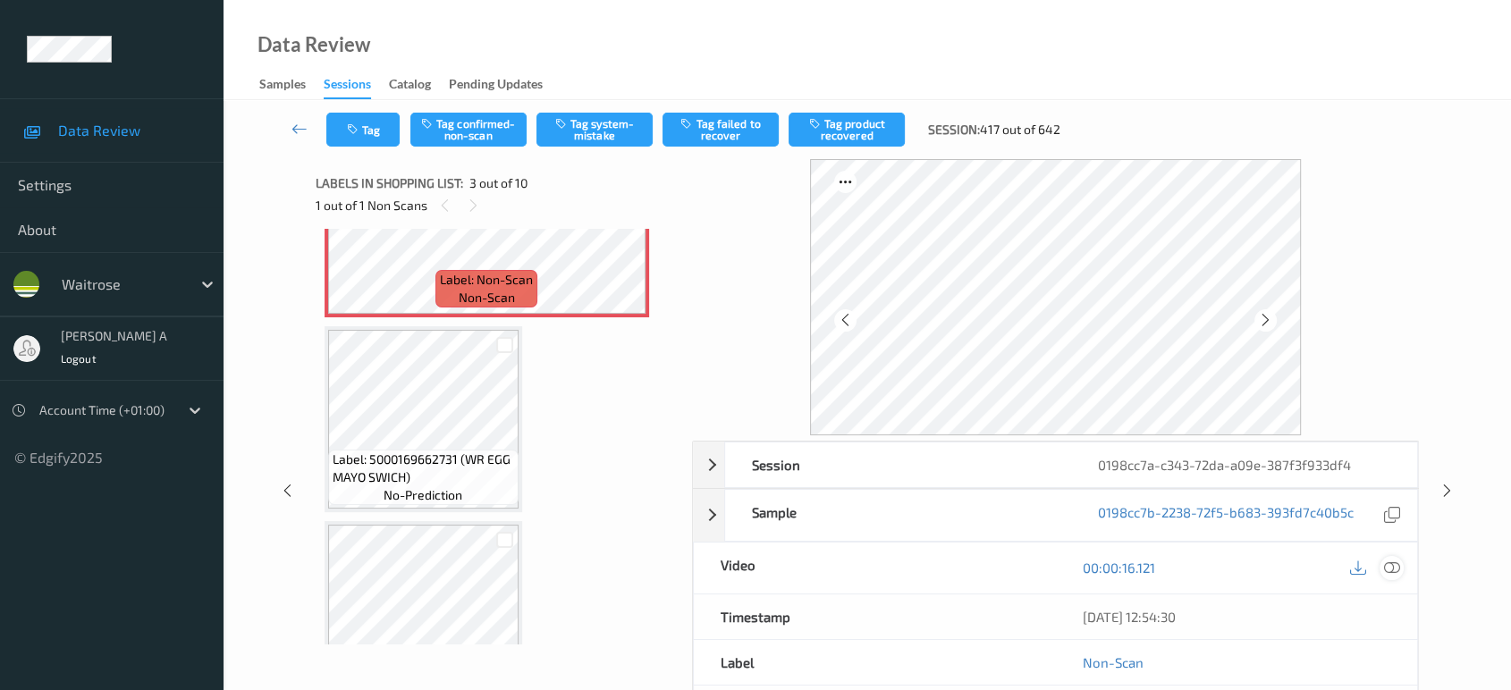
click at [1390, 564] on icon at bounding box center [1392, 568] width 16 height 16
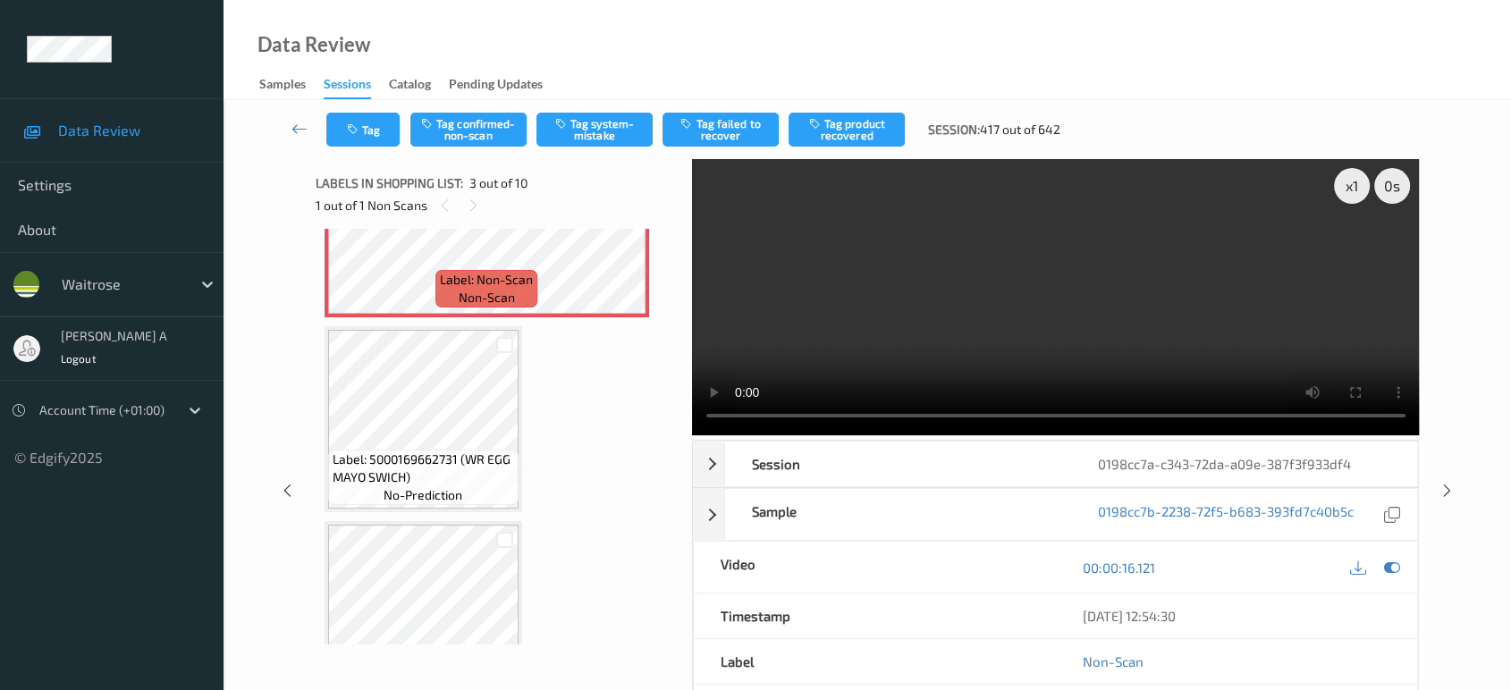
click at [1057, 302] on video at bounding box center [1056, 297] width 728 height 276
click at [596, 132] on button "Tag system-mistake" at bounding box center [595, 130] width 116 height 34
click at [355, 125] on icon "button" at bounding box center [354, 129] width 15 height 13
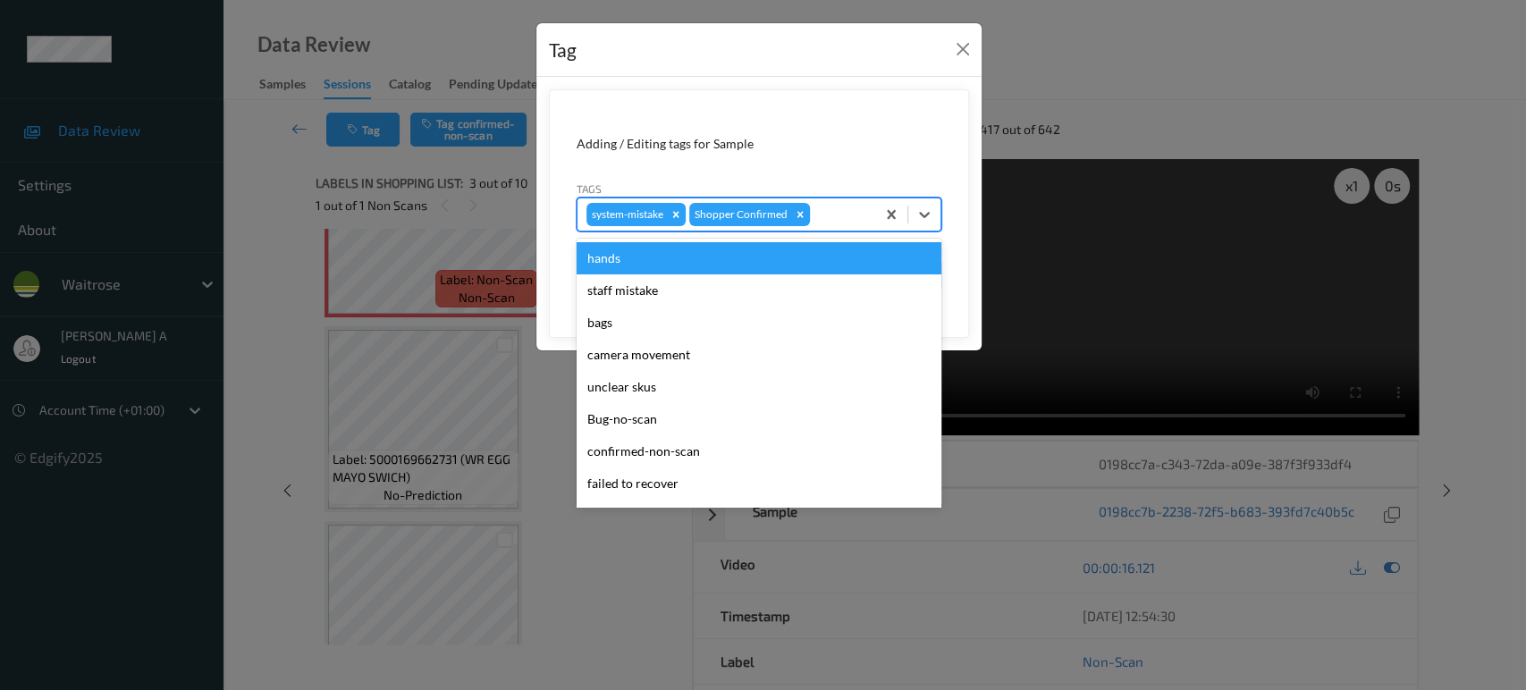
click at [844, 220] on div at bounding box center [840, 214] width 53 height 21
click at [966, 57] on button "Close" at bounding box center [963, 49] width 25 height 25
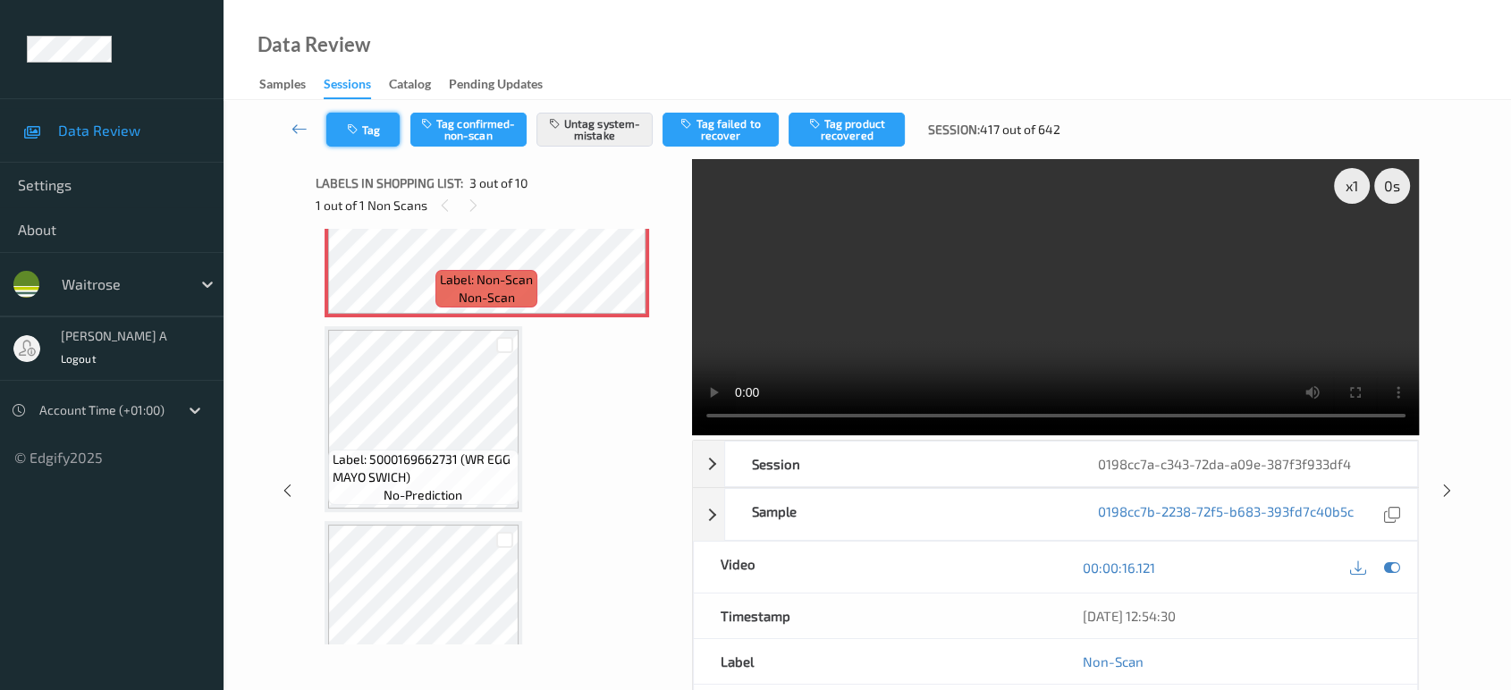
click at [329, 140] on button "Tag" at bounding box center [362, 130] width 73 height 34
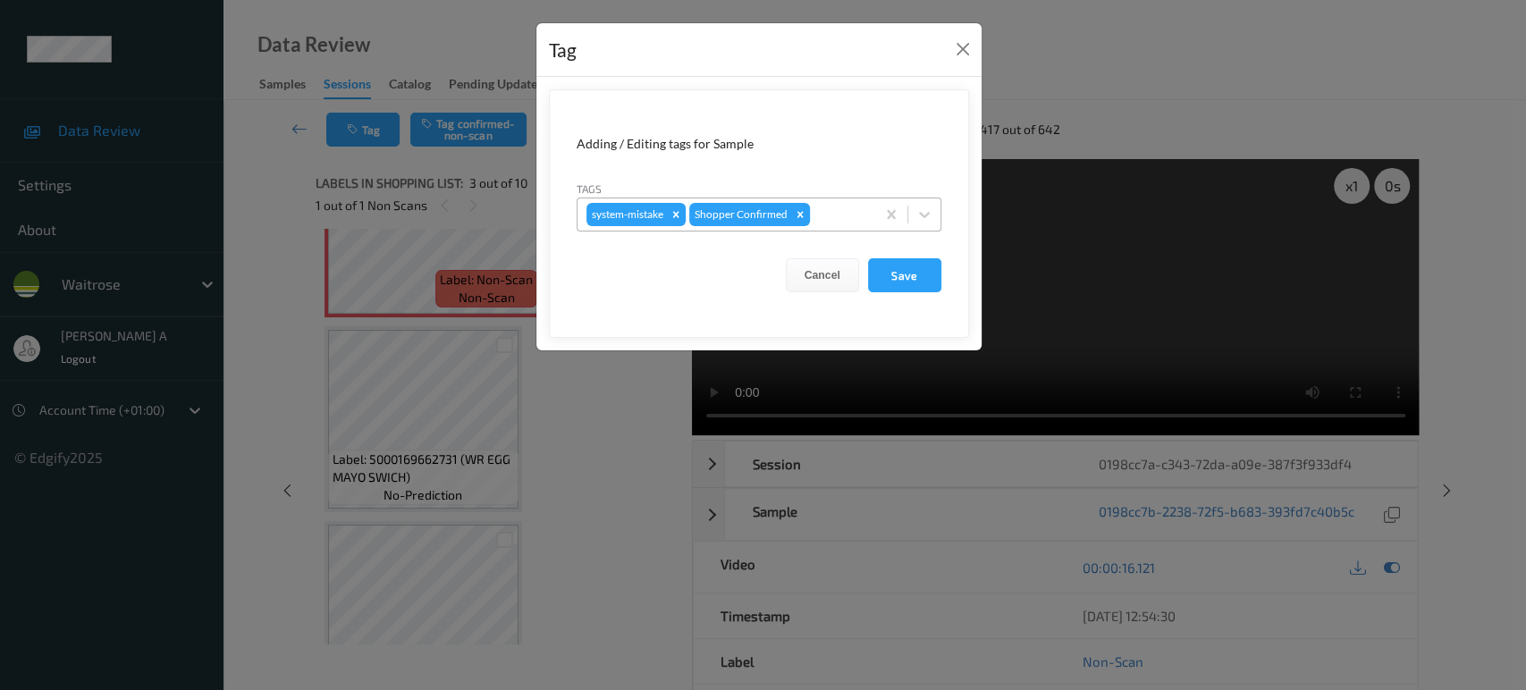
click at [859, 213] on div at bounding box center [840, 214] width 53 height 21
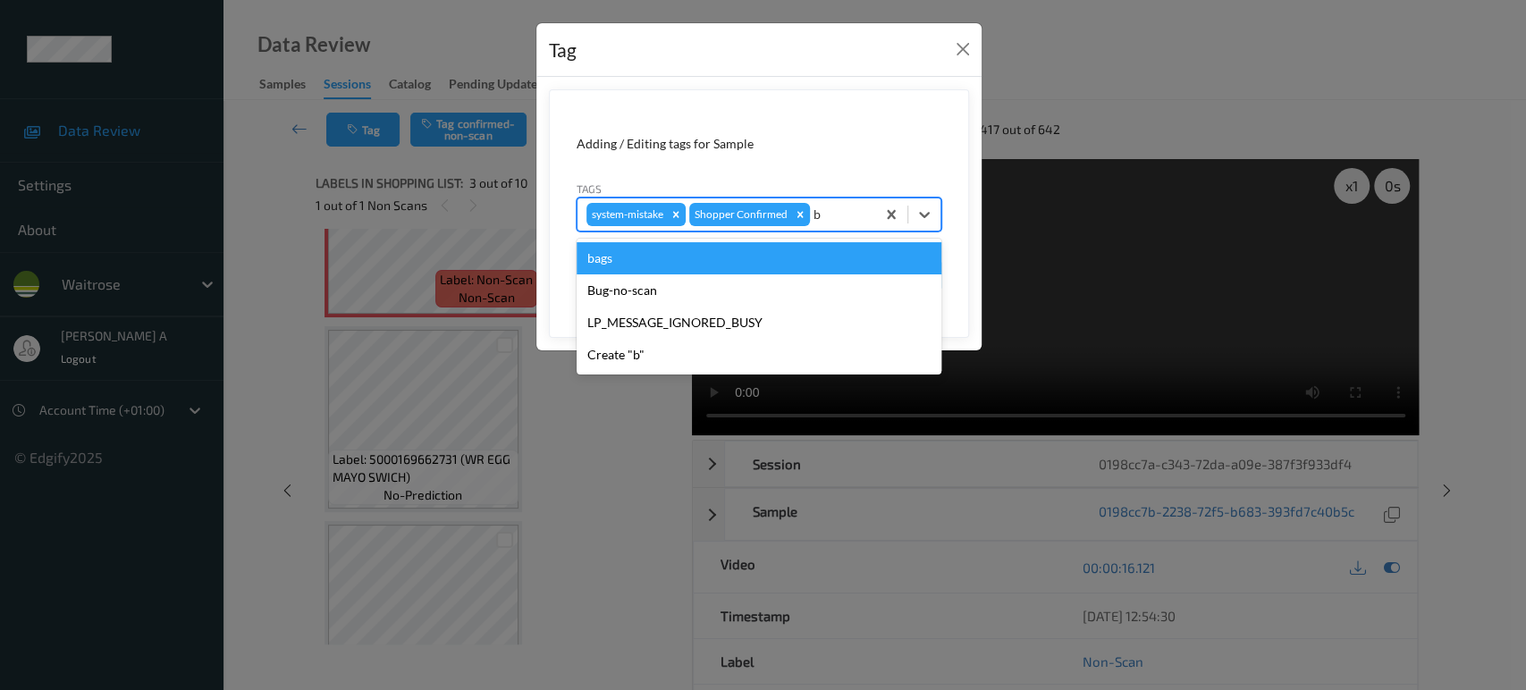
type input "ba"
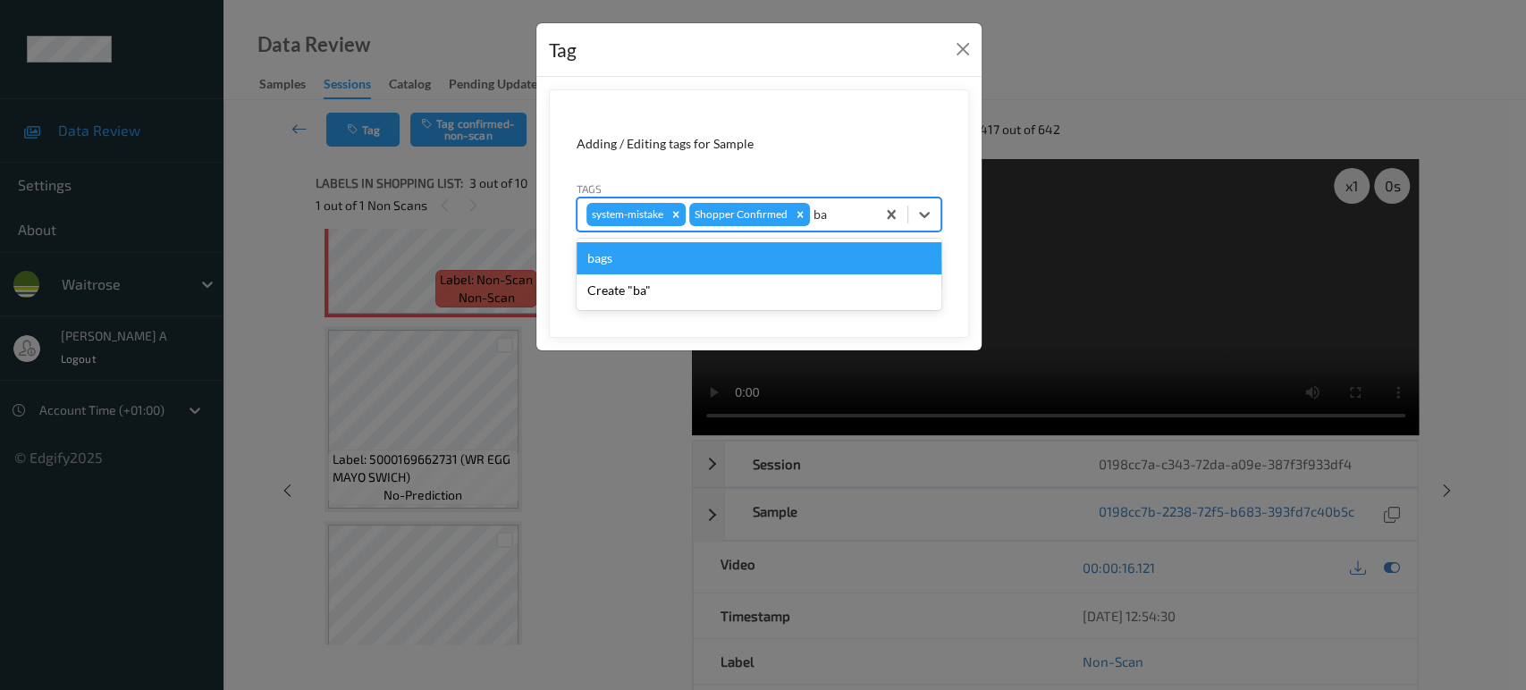
click at [842, 266] on div "bags" at bounding box center [759, 258] width 365 height 32
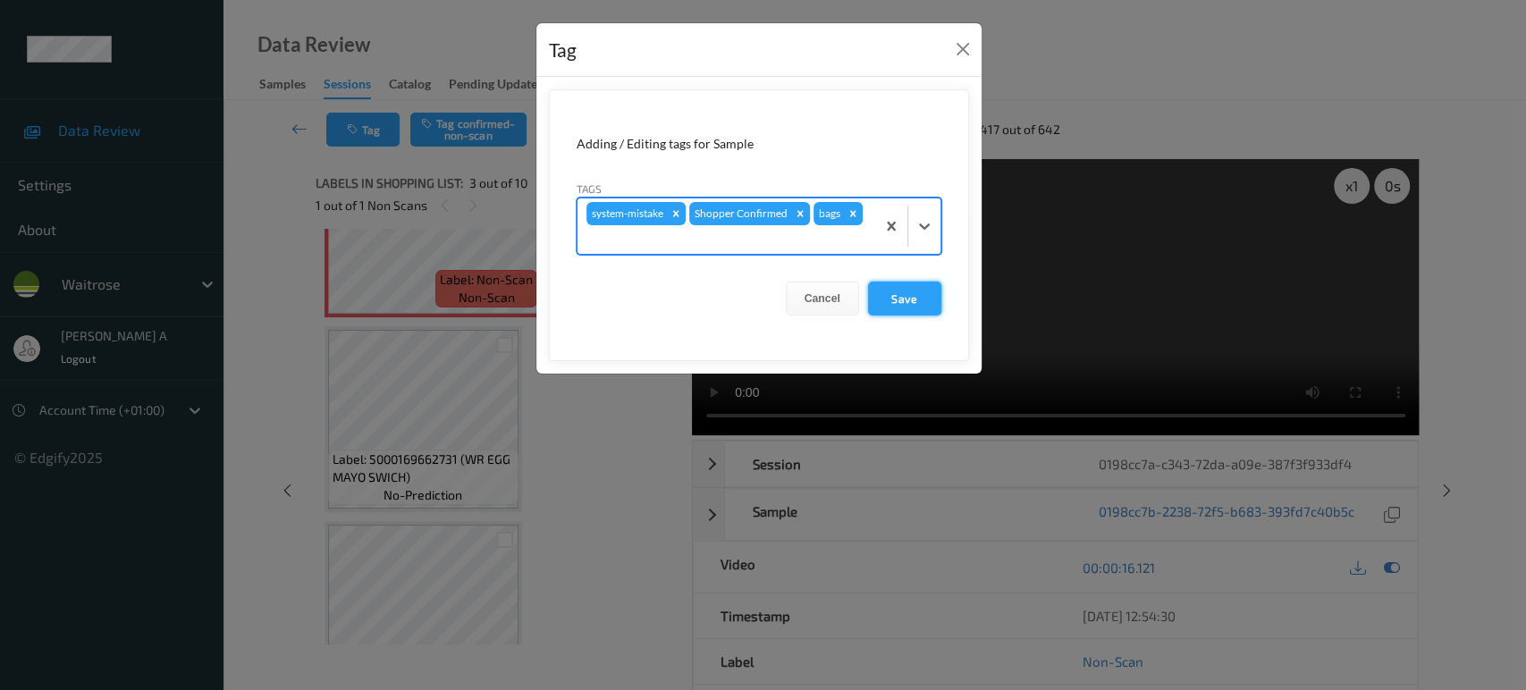
click at [919, 295] on button "Save" at bounding box center [904, 299] width 73 height 34
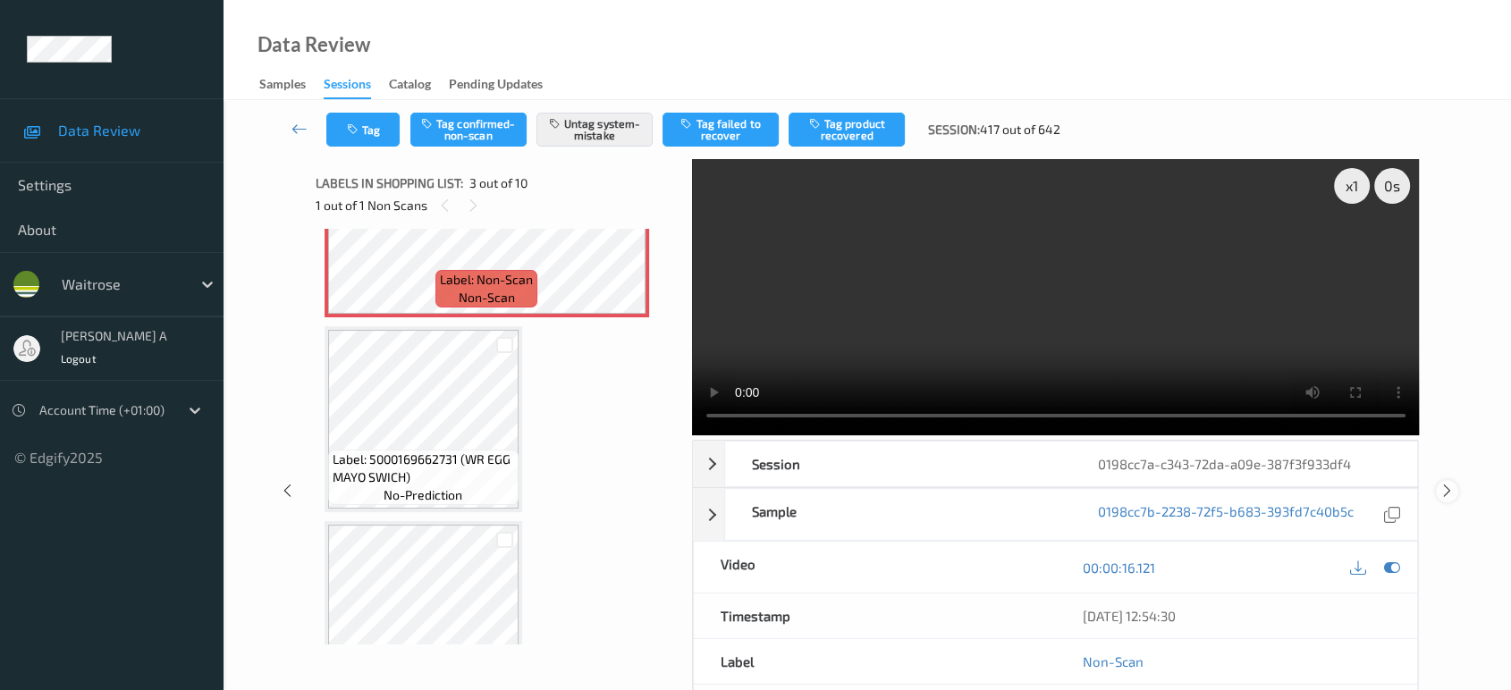
click at [1450, 493] on icon at bounding box center [1447, 491] width 15 height 16
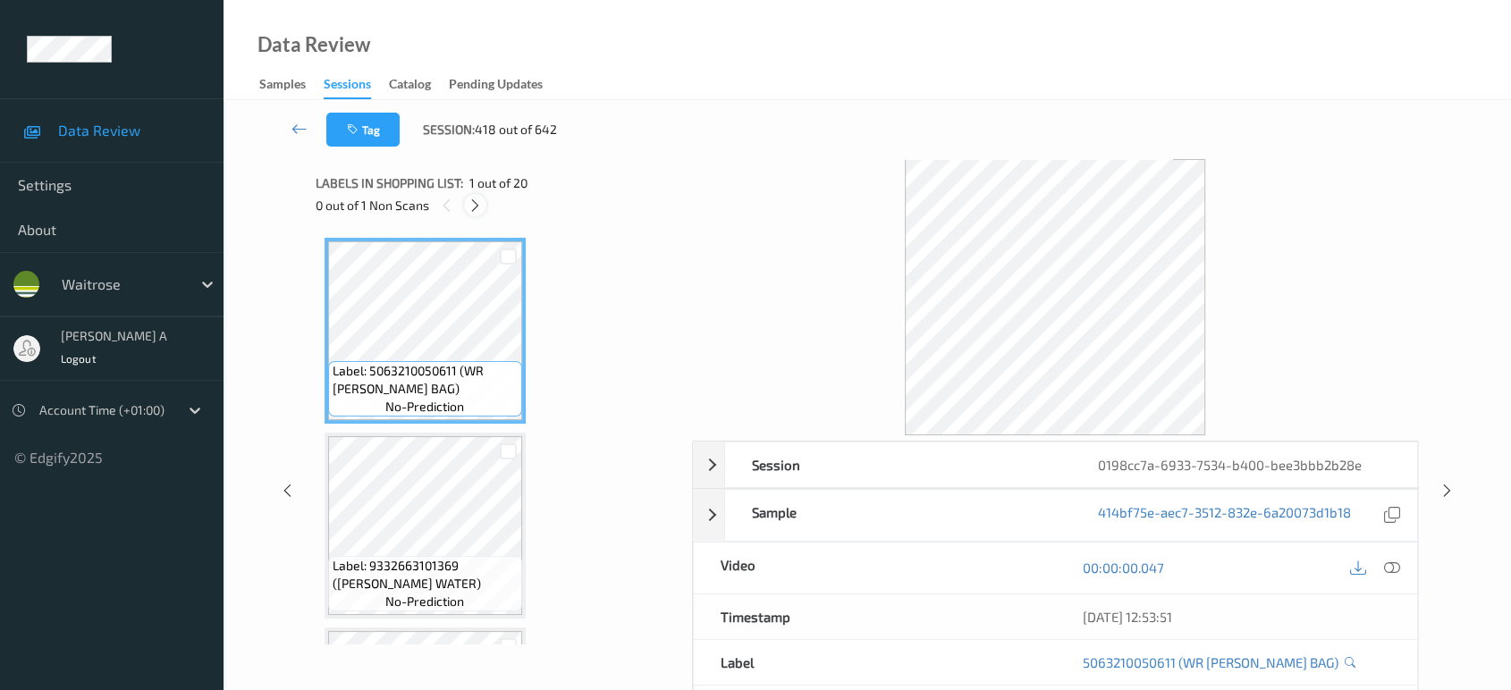
click at [480, 202] on icon at bounding box center [475, 206] width 15 height 16
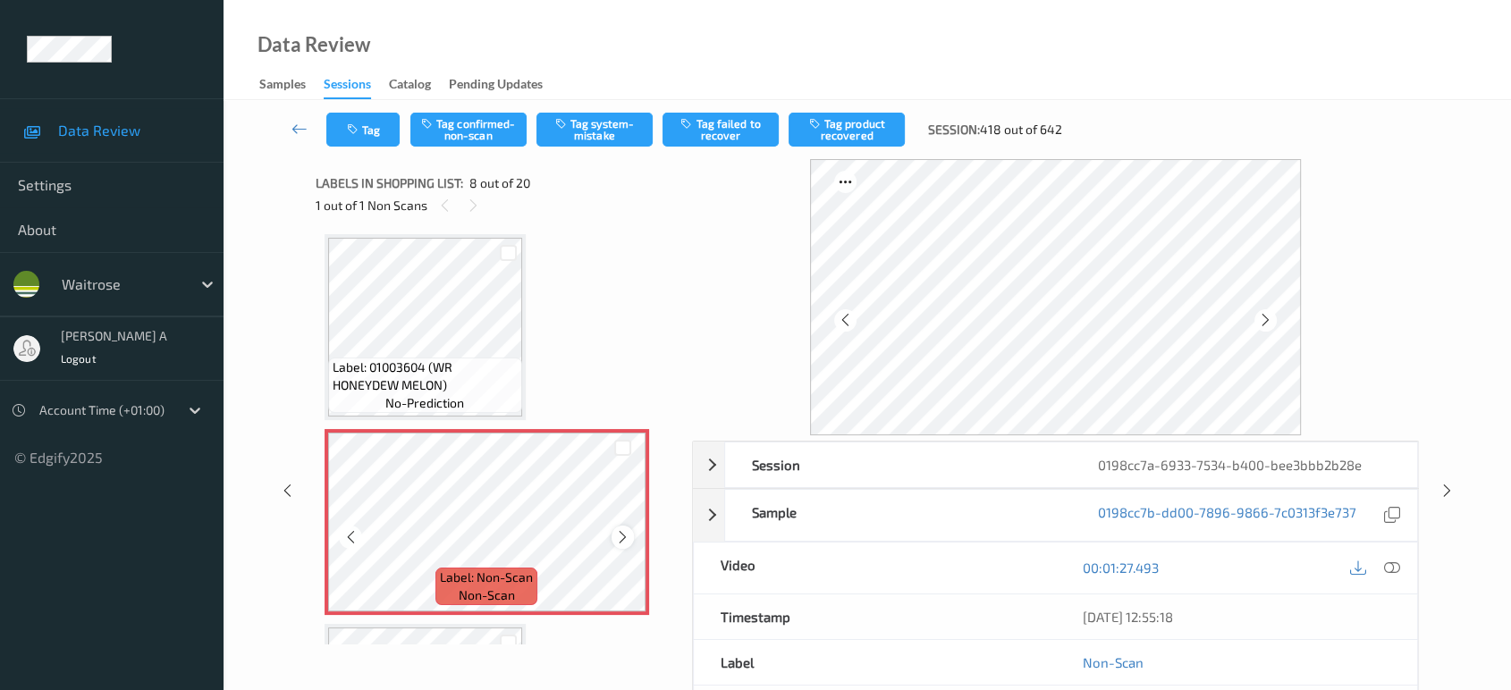
click at [619, 533] on icon at bounding box center [622, 537] width 15 height 16
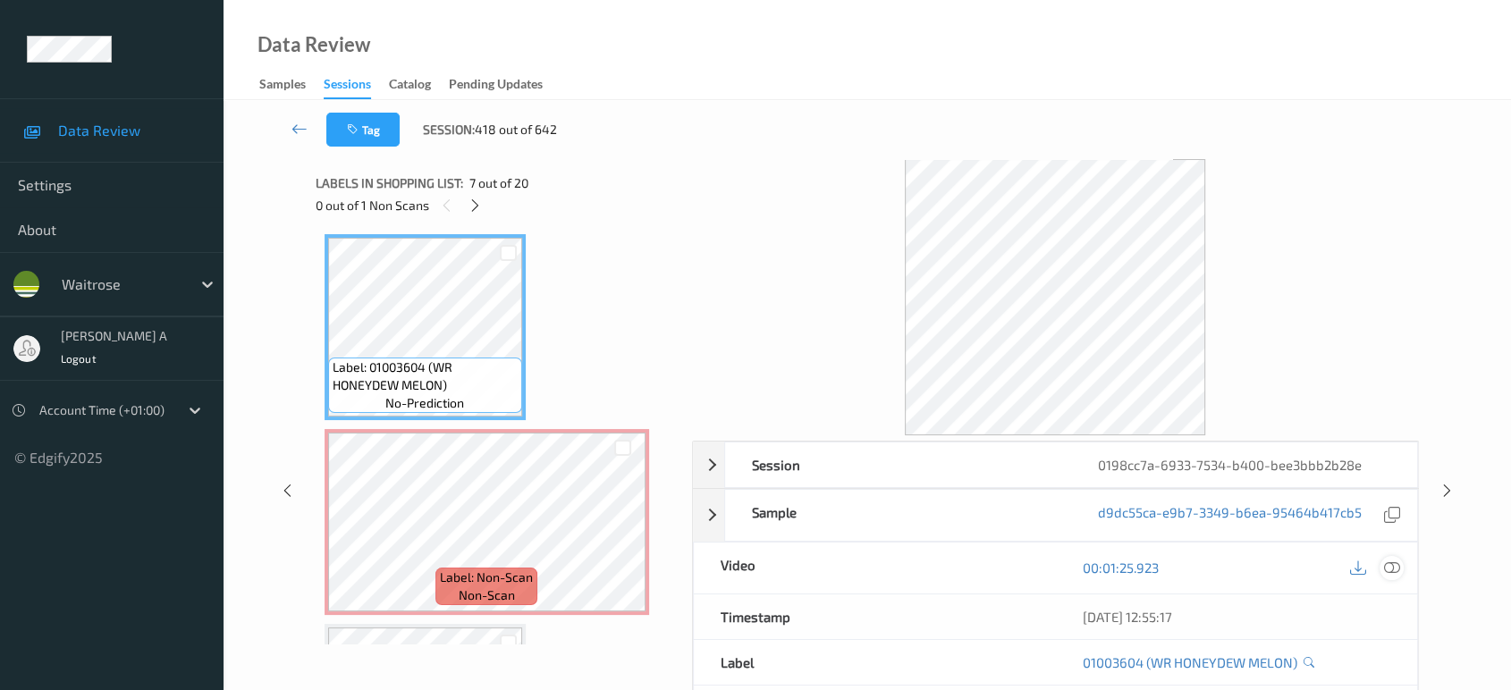
click at [1382, 565] on div at bounding box center [1392, 568] width 24 height 24
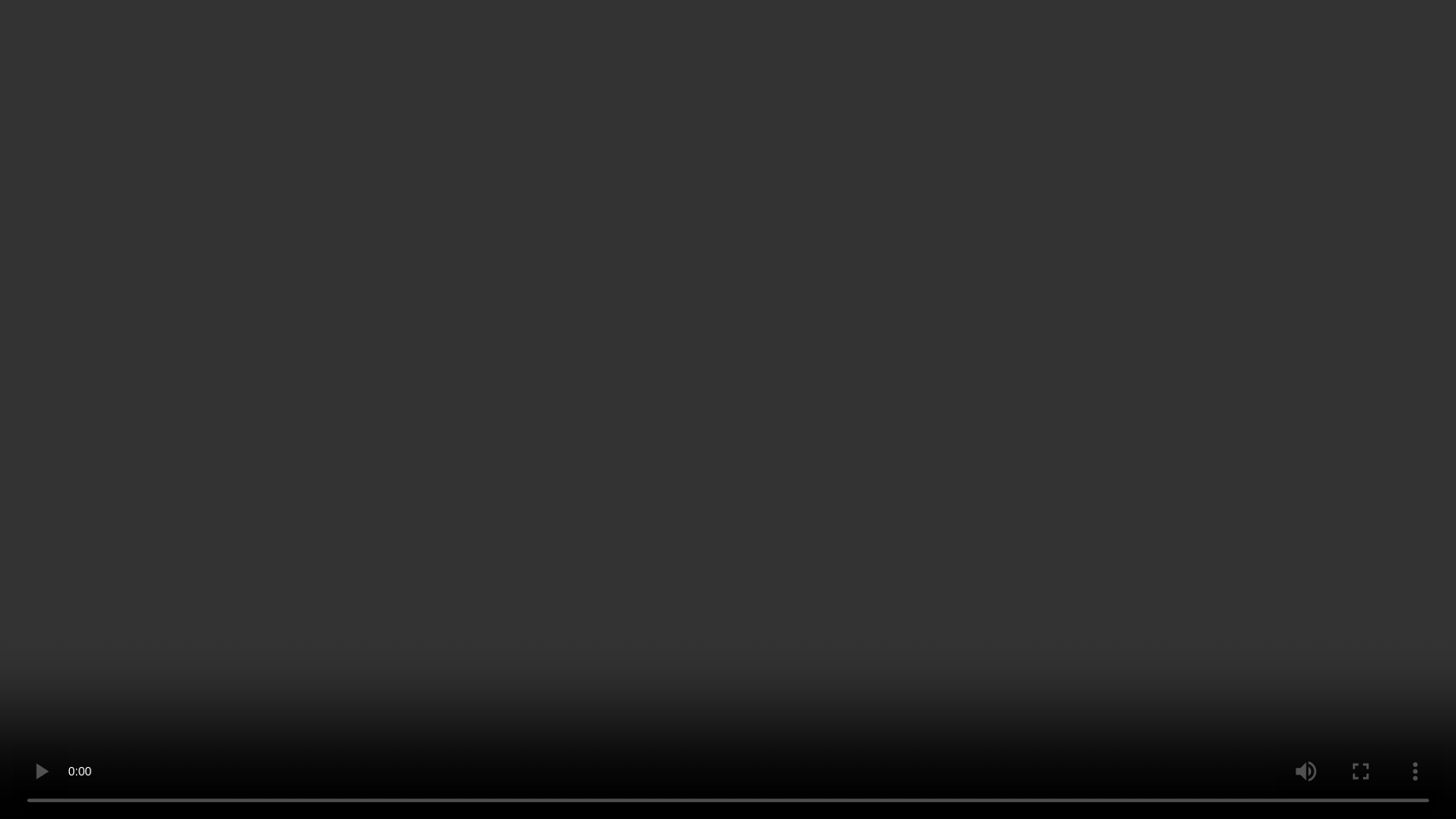
click at [771, 368] on video at bounding box center [728, 410] width 1456 height 819
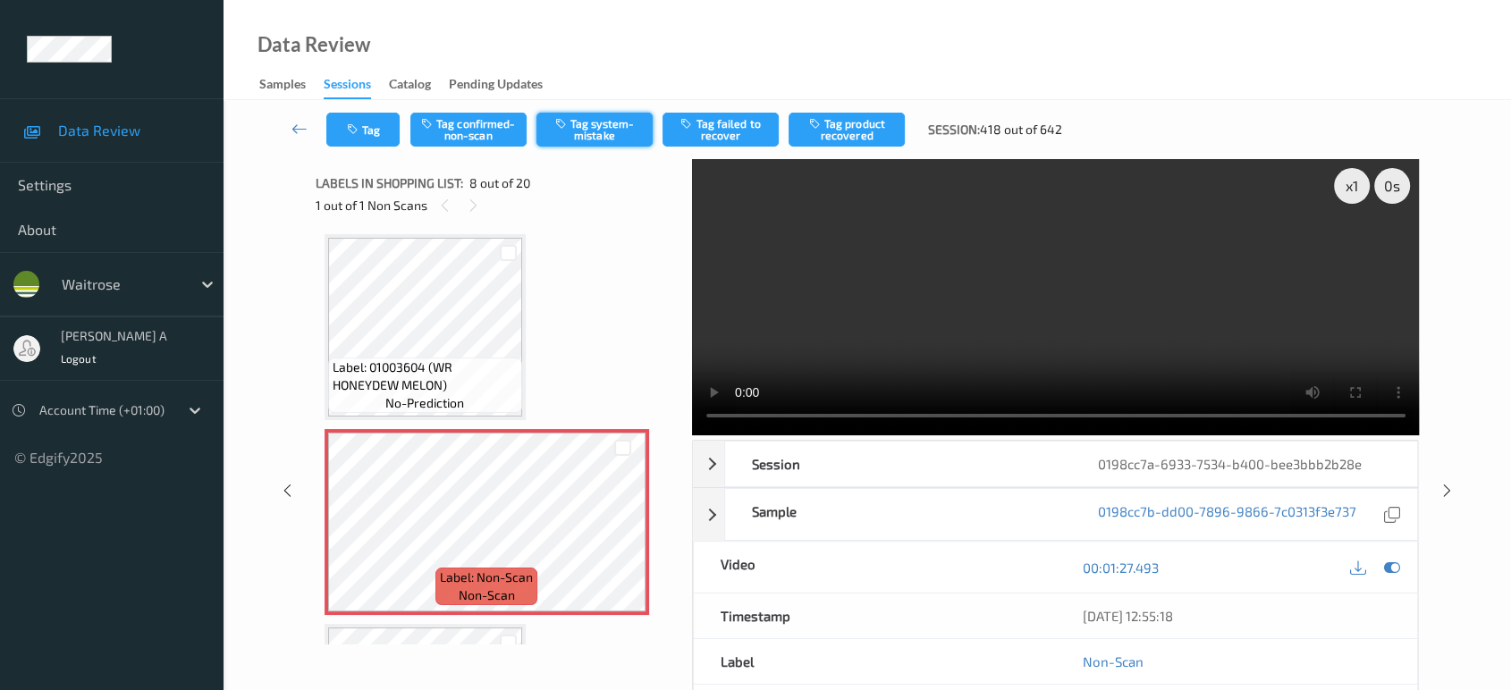
click at [594, 131] on button "Tag system-mistake" at bounding box center [595, 130] width 116 height 34
click at [358, 125] on icon "button" at bounding box center [354, 129] width 15 height 13
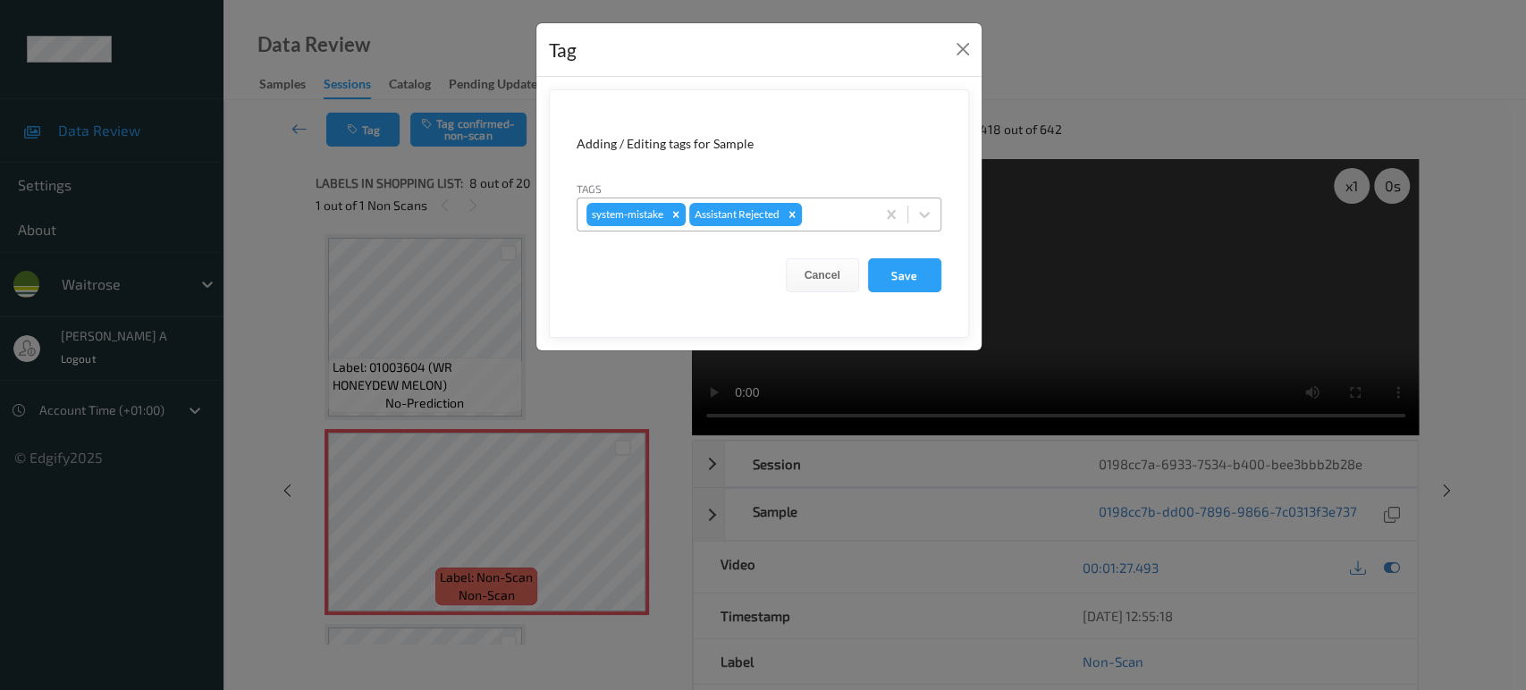
click at [839, 216] on div at bounding box center [836, 214] width 61 height 21
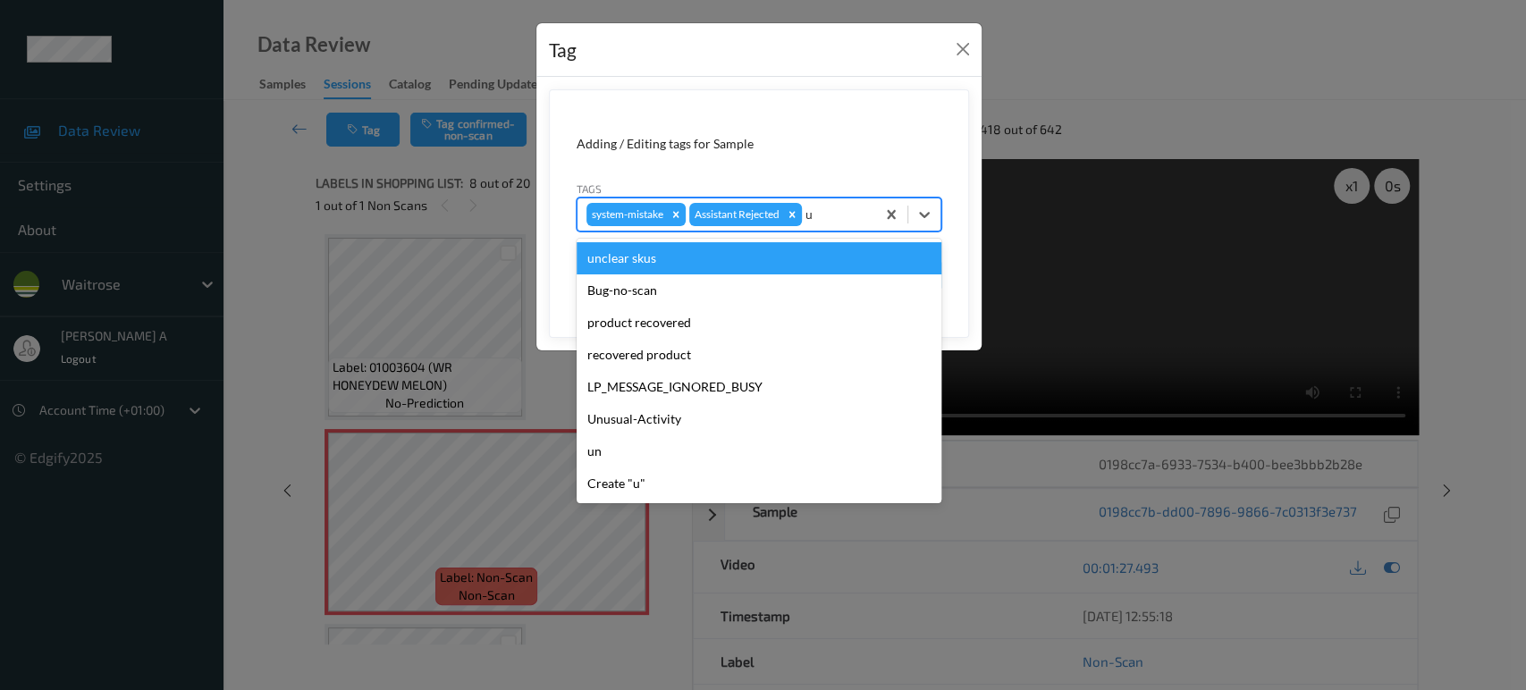
type input "un"
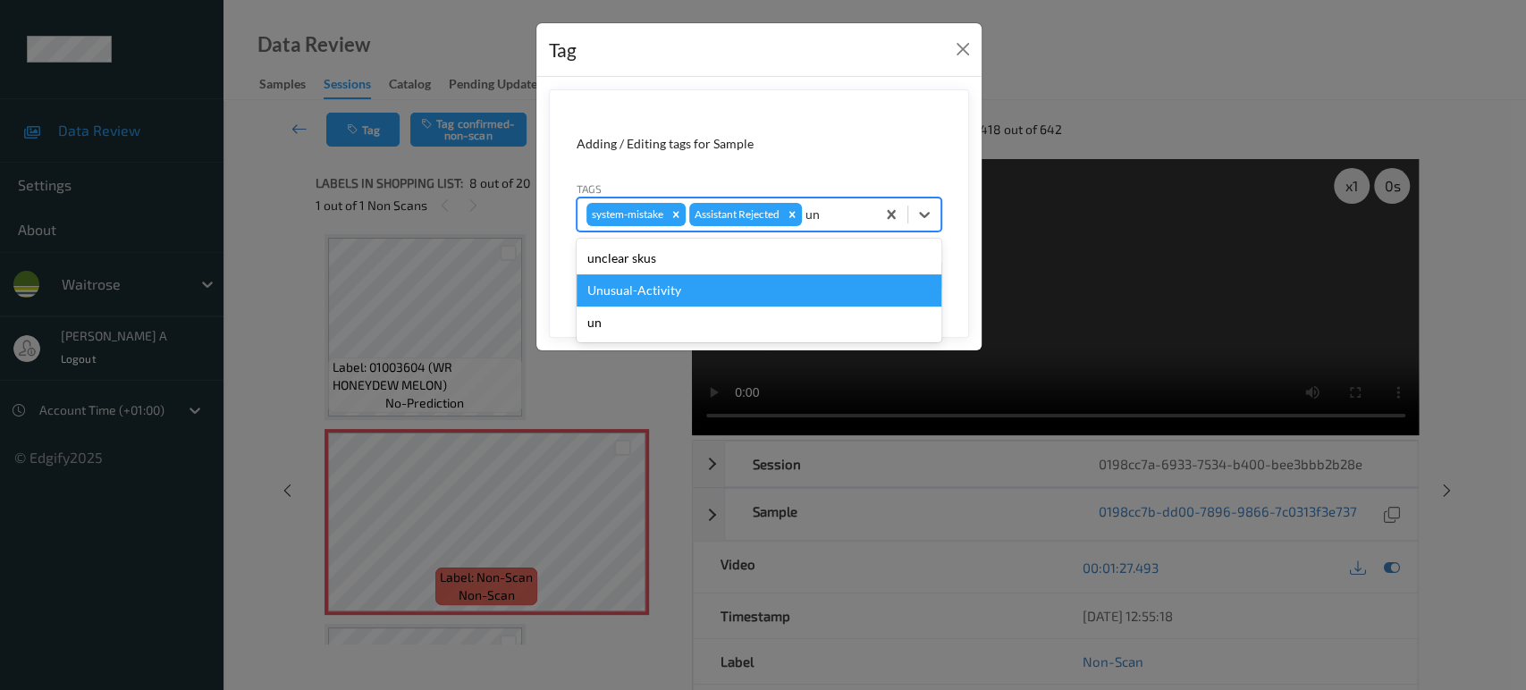
click at [765, 292] on div "Unusual-Activity" at bounding box center [759, 291] width 365 height 32
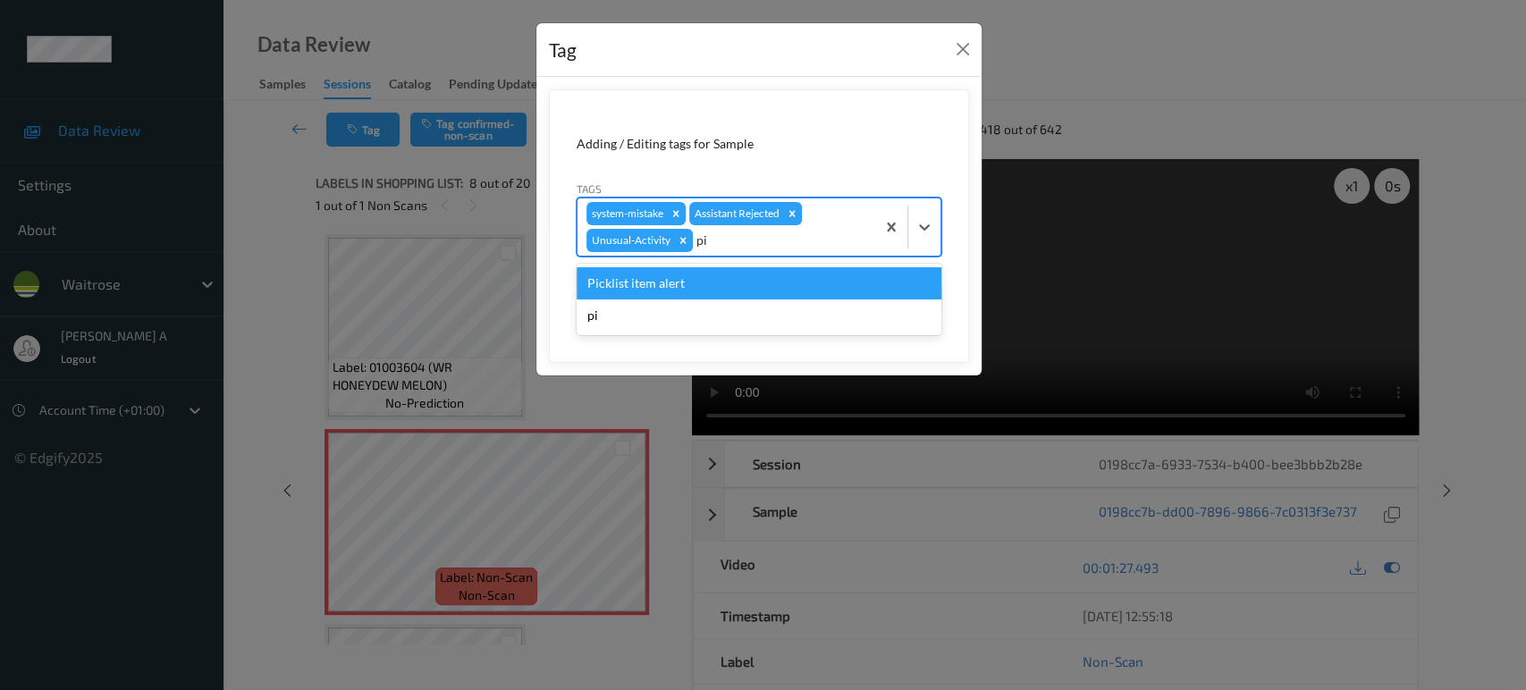
type input "pic"
click at [765, 292] on div "Picklist item alert" at bounding box center [759, 283] width 365 height 32
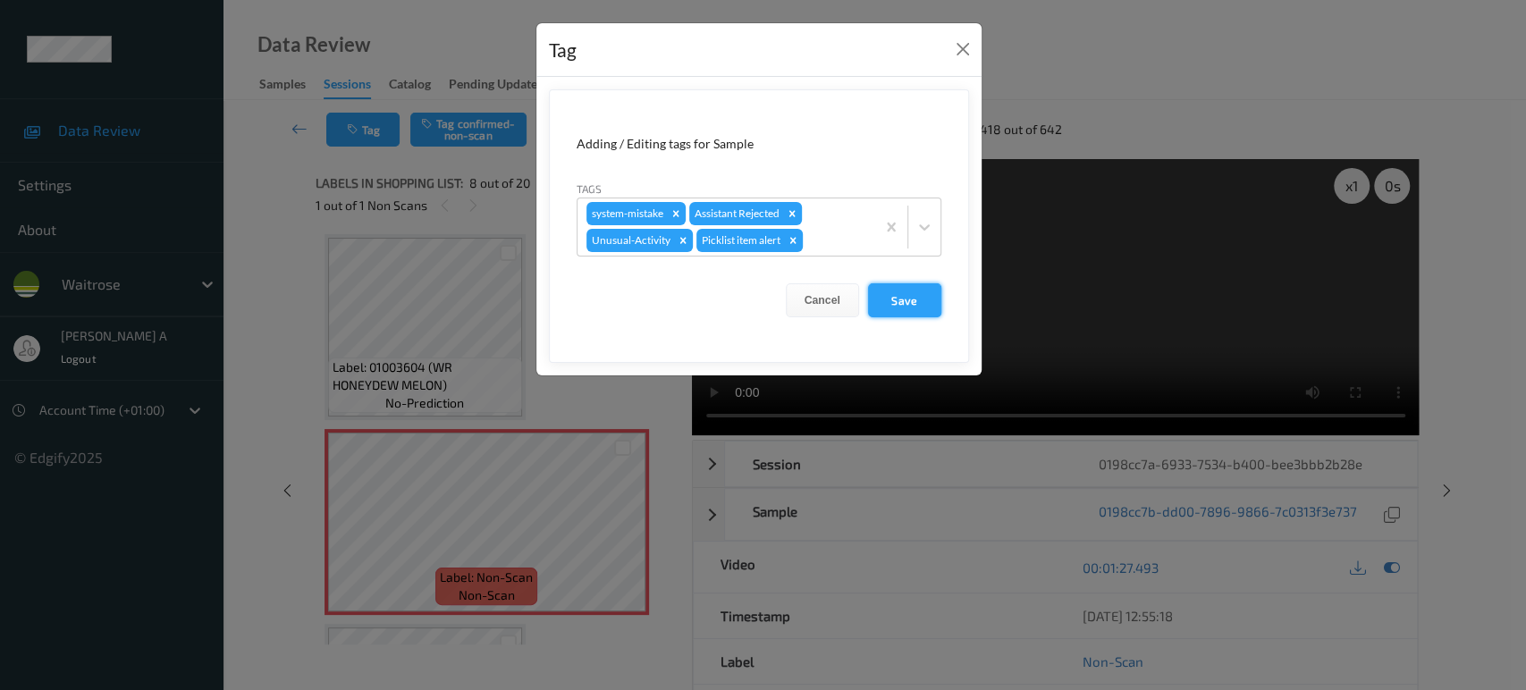
click at [906, 311] on button "Save" at bounding box center [904, 300] width 73 height 34
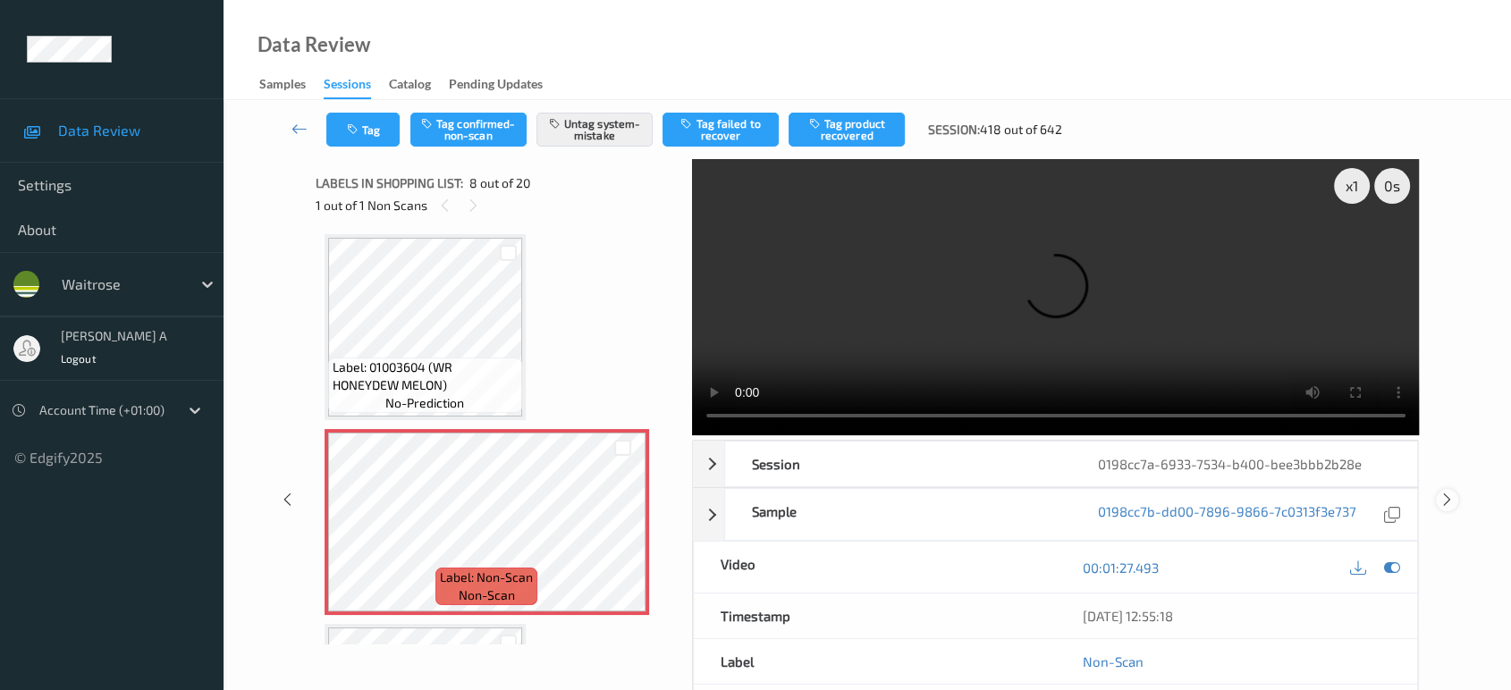
click at [1445, 500] on icon at bounding box center [1447, 500] width 15 height 16
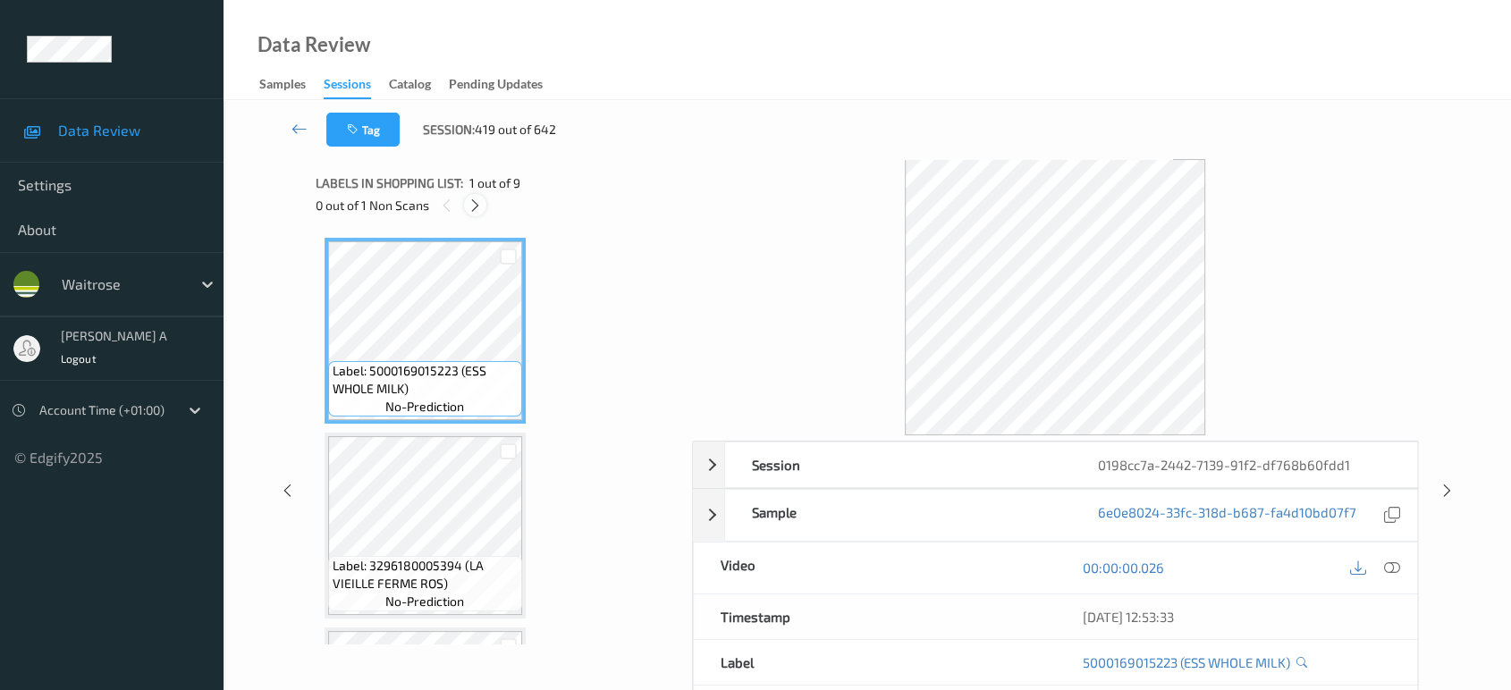
click at [479, 207] on icon at bounding box center [475, 206] width 15 height 16
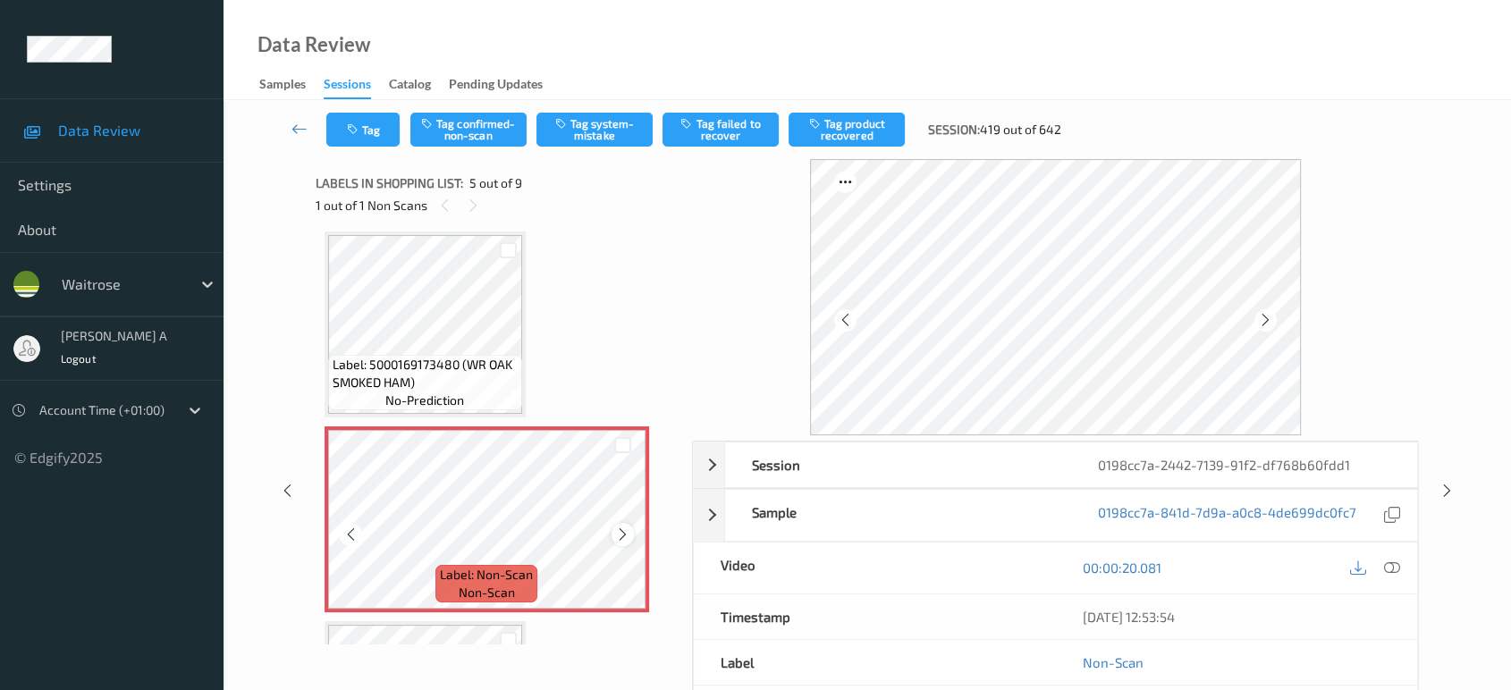
click at [618, 533] on icon at bounding box center [622, 535] width 15 height 16
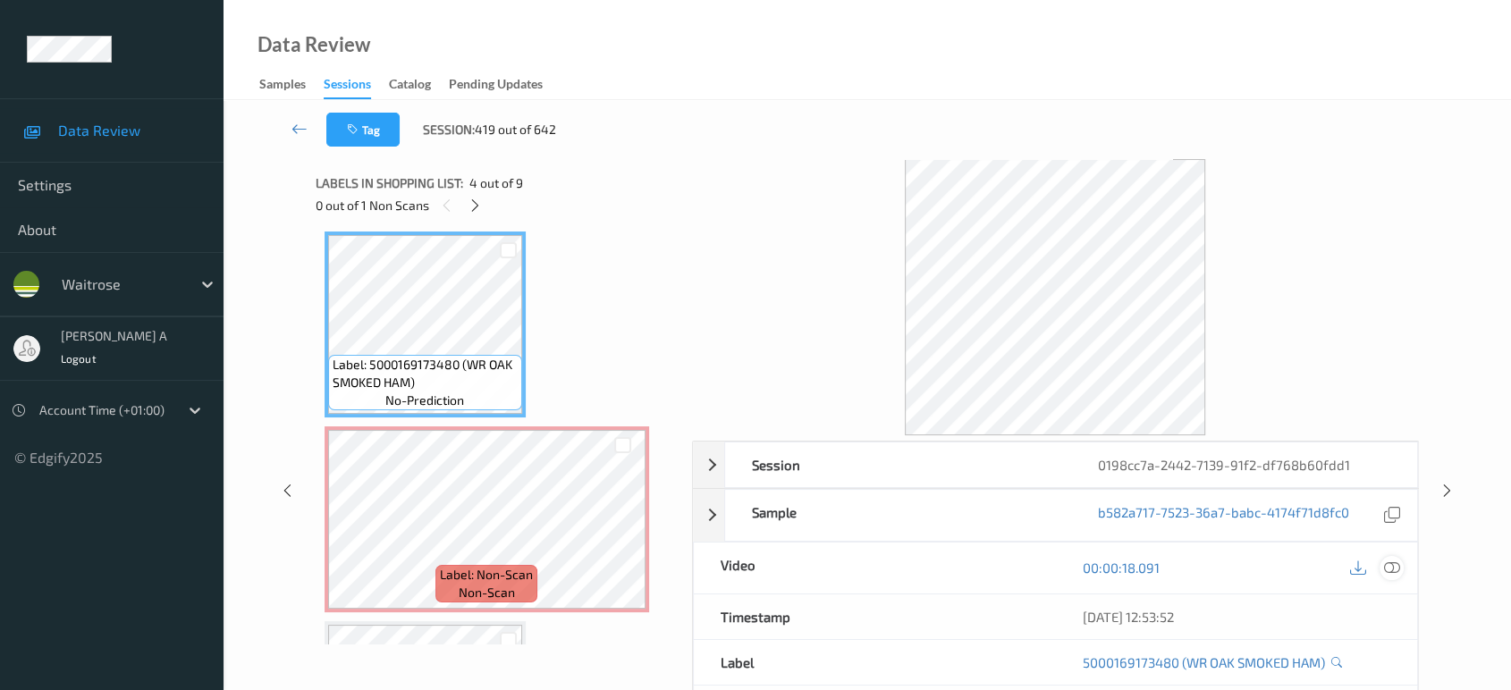
click at [1389, 564] on icon at bounding box center [1392, 568] width 16 height 16
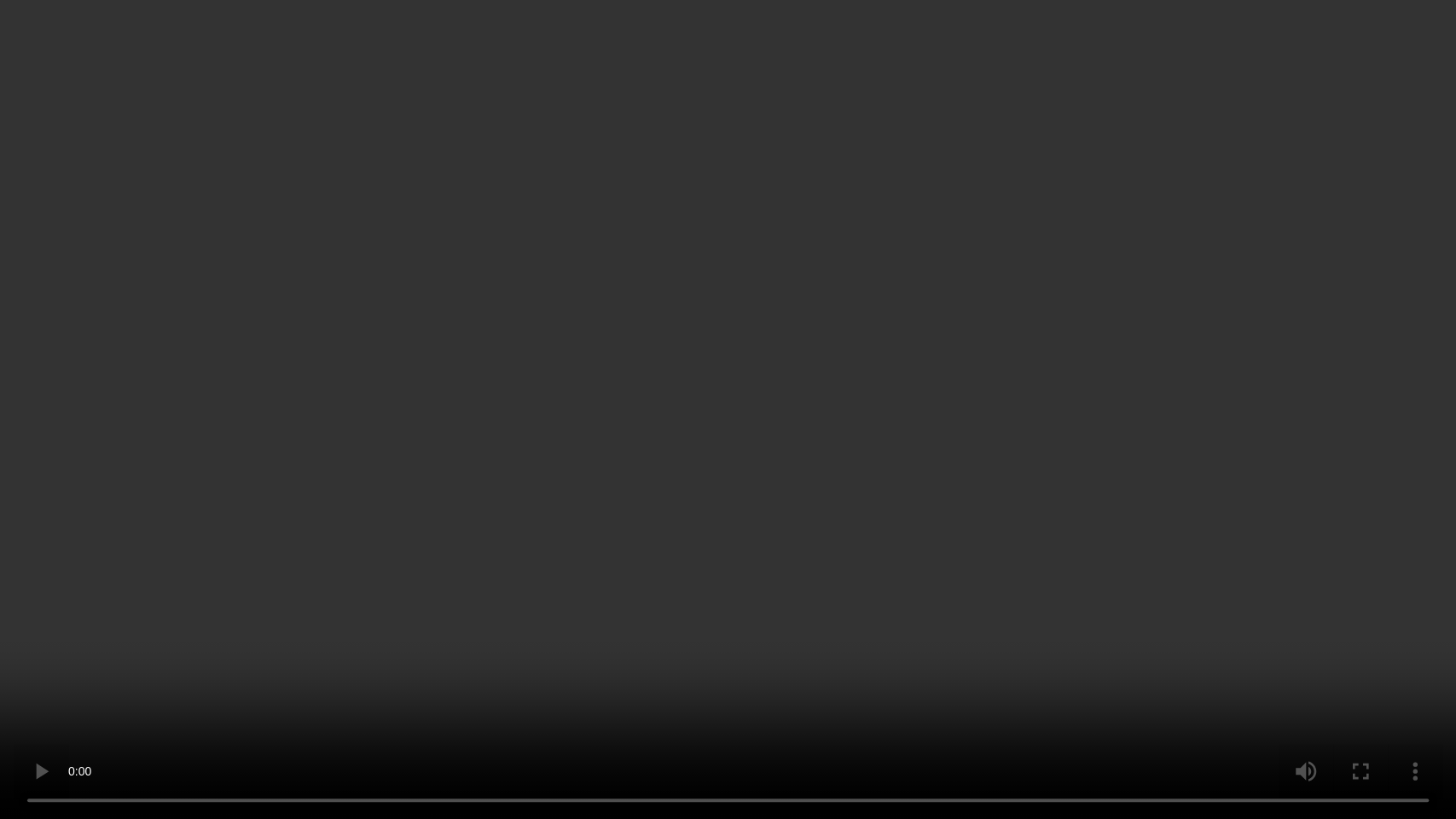
click at [649, 432] on video at bounding box center [728, 410] width 1456 height 819
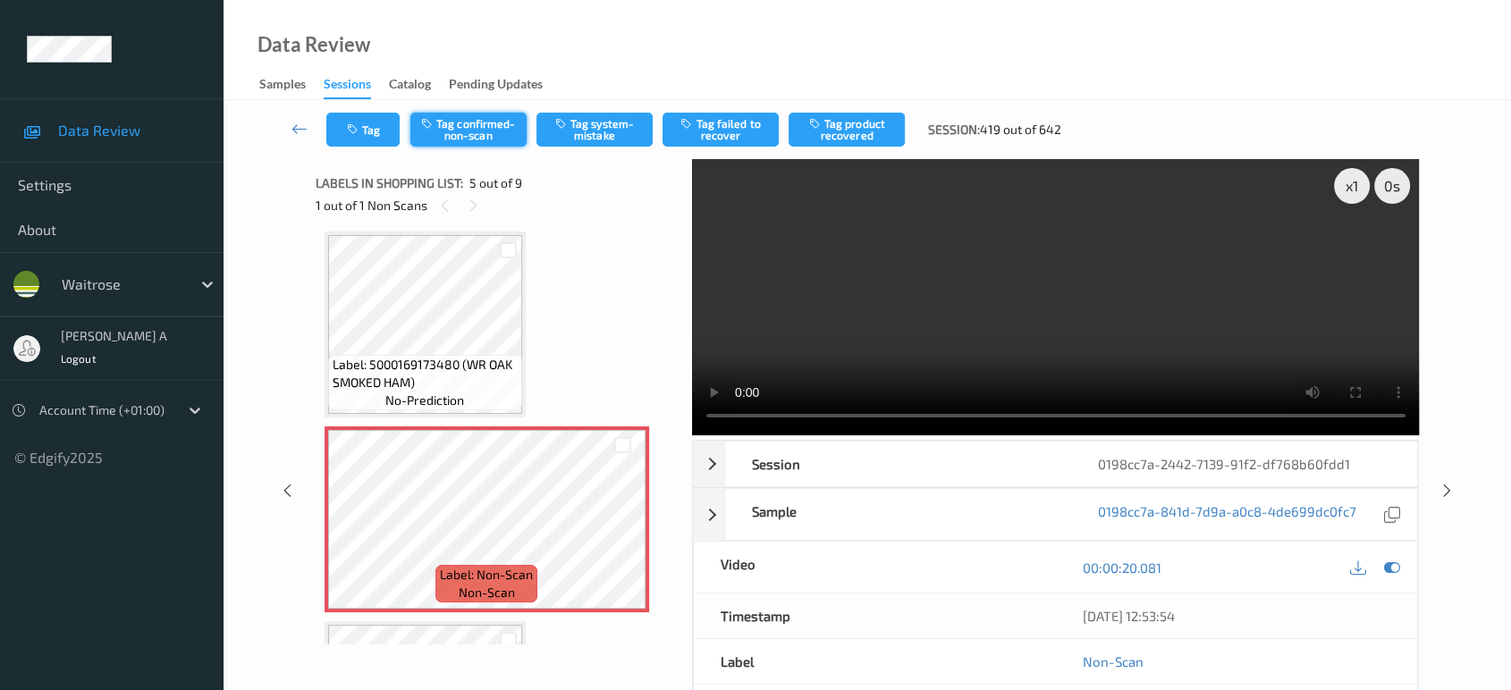
click at [488, 133] on button "Tag confirmed-non-scan" at bounding box center [468, 130] width 116 height 34
click at [850, 127] on button "Tag product recovered" at bounding box center [847, 130] width 116 height 34
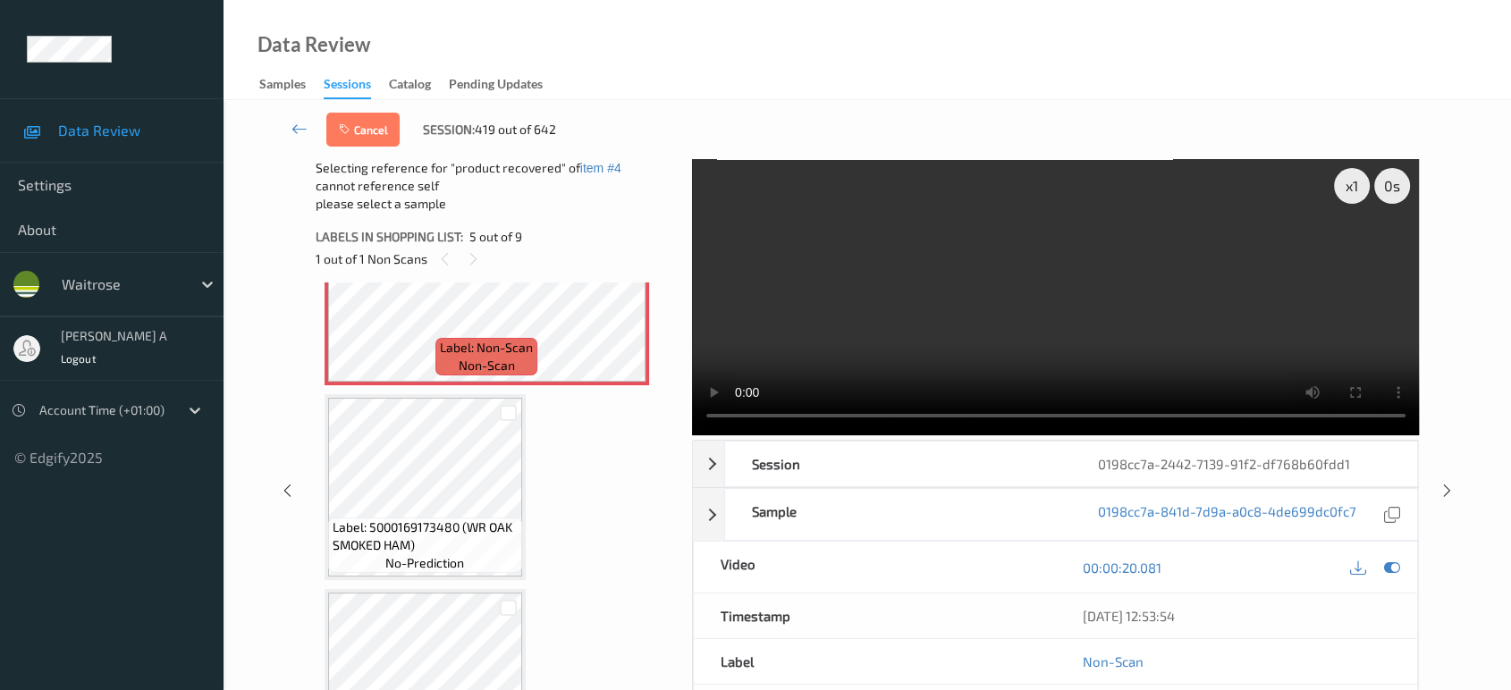
scroll to position [889, 0]
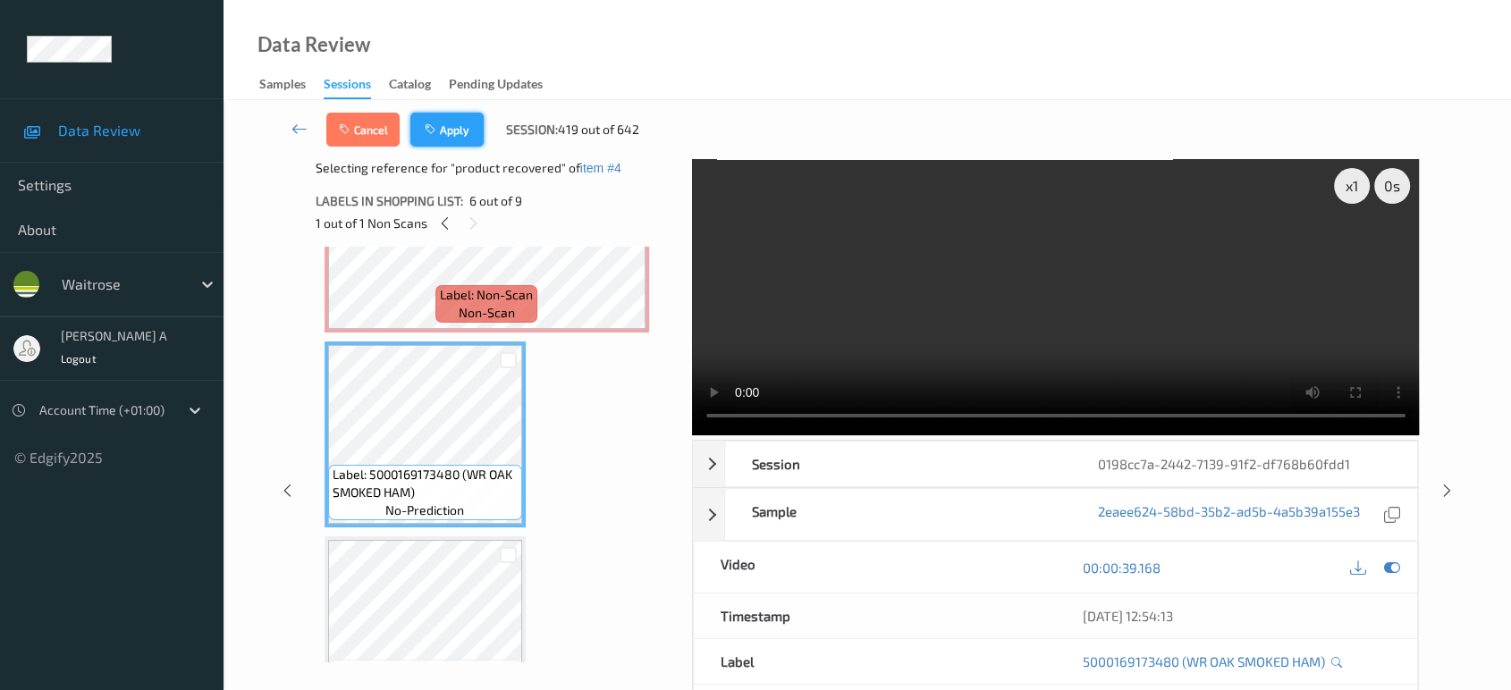
click at [444, 134] on button "Apply" at bounding box center [446, 130] width 73 height 34
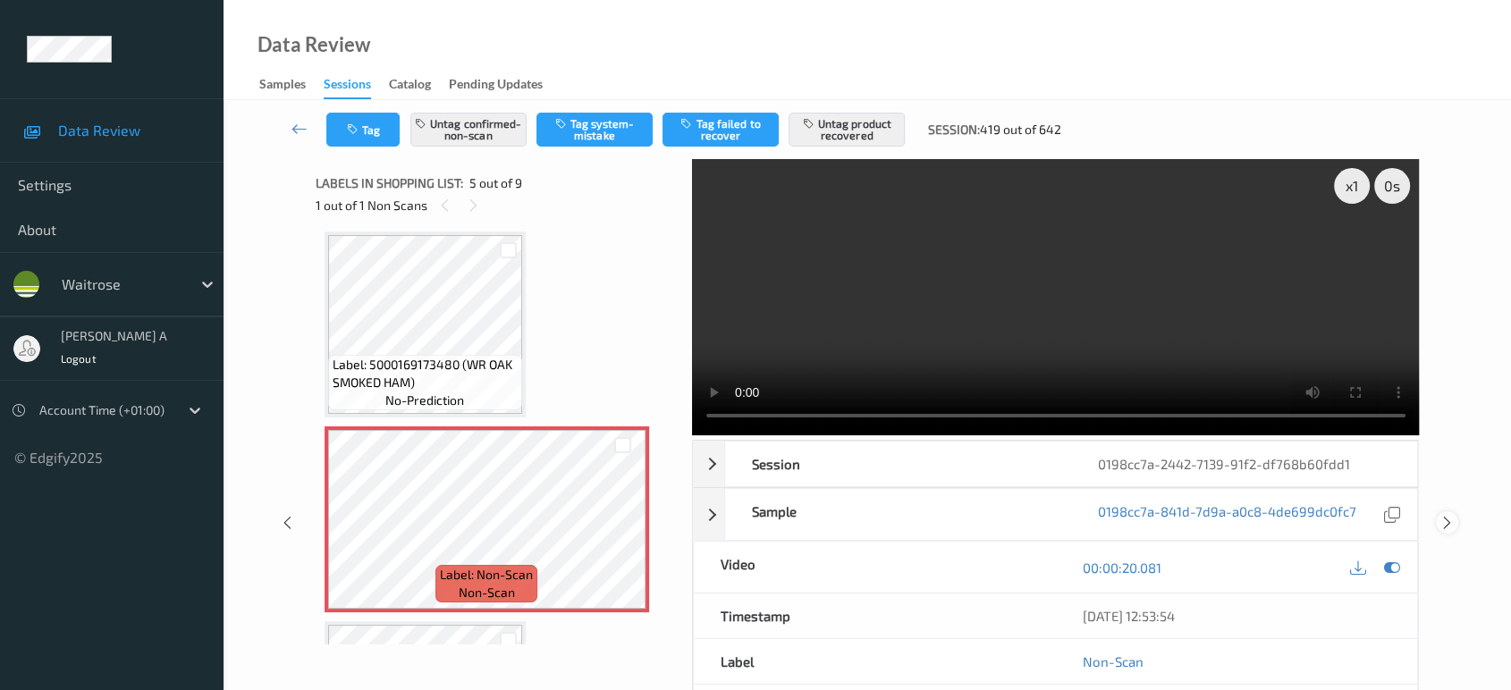
click at [1446, 527] on icon at bounding box center [1447, 523] width 15 height 16
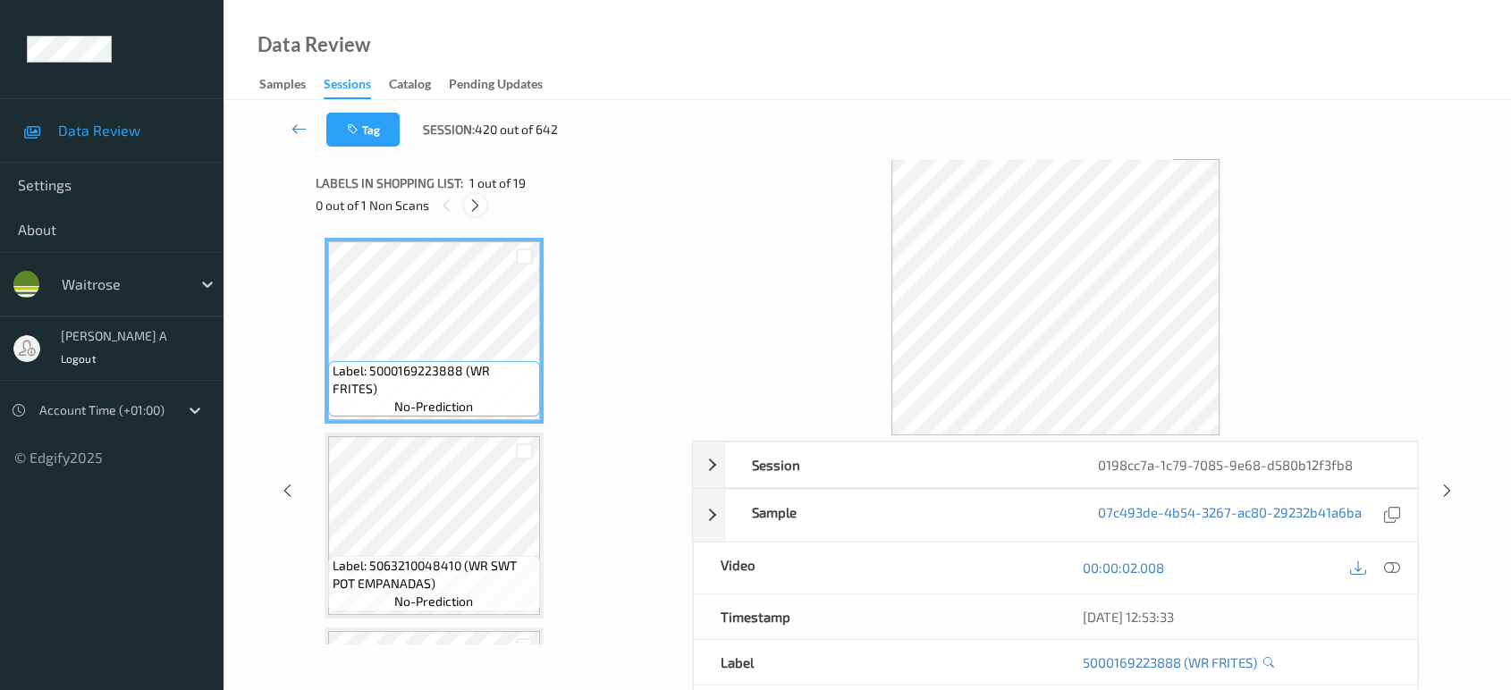
click at [477, 206] on icon at bounding box center [475, 206] width 15 height 16
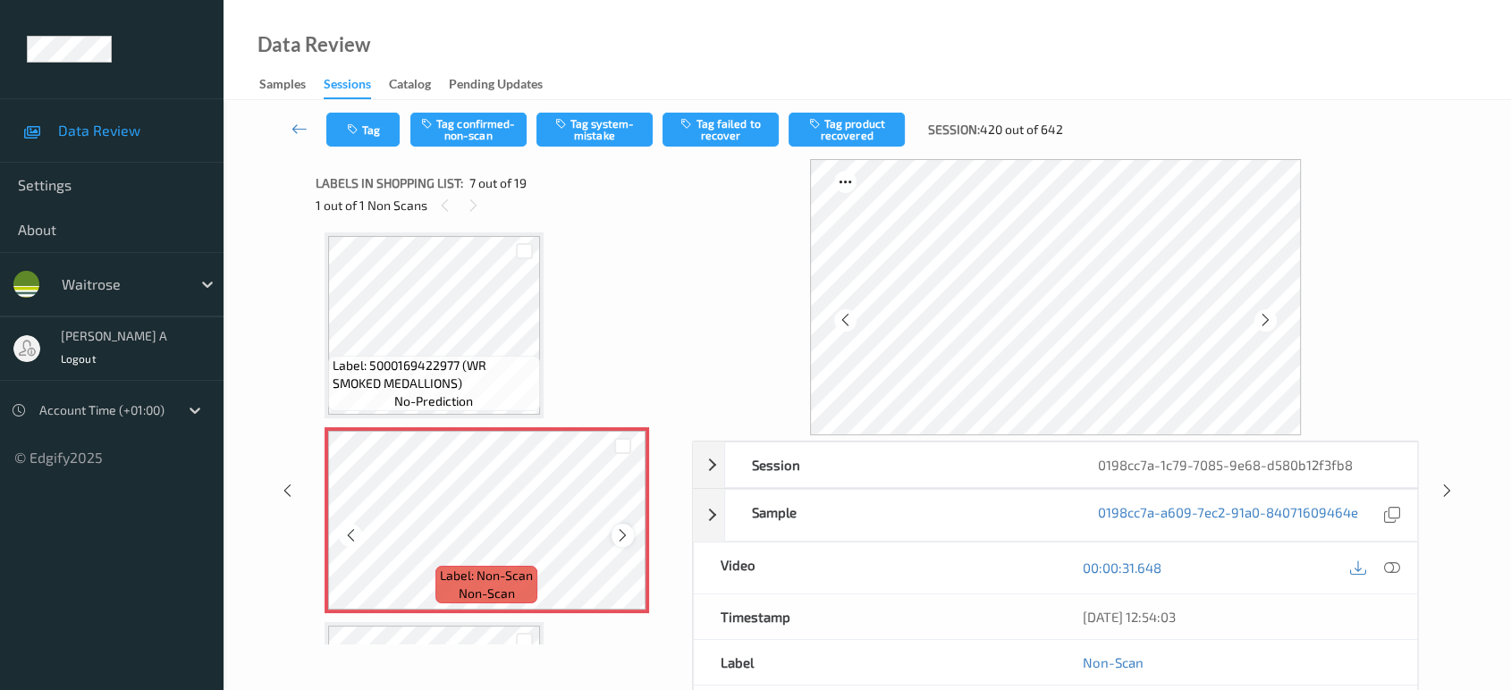
click at [621, 528] on icon at bounding box center [622, 536] width 15 height 16
click at [620, 528] on icon at bounding box center [622, 536] width 15 height 16
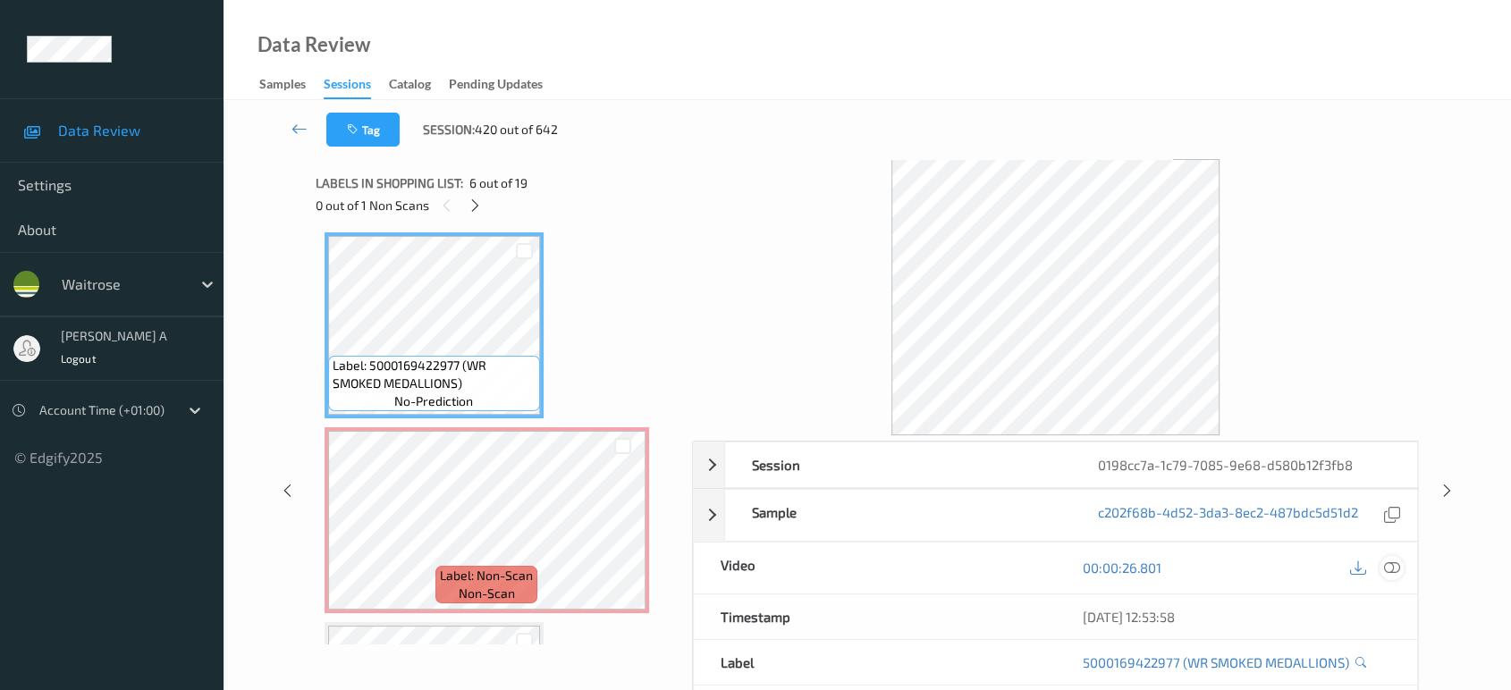
click at [1388, 567] on icon at bounding box center [1392, 568] width 16 height 16
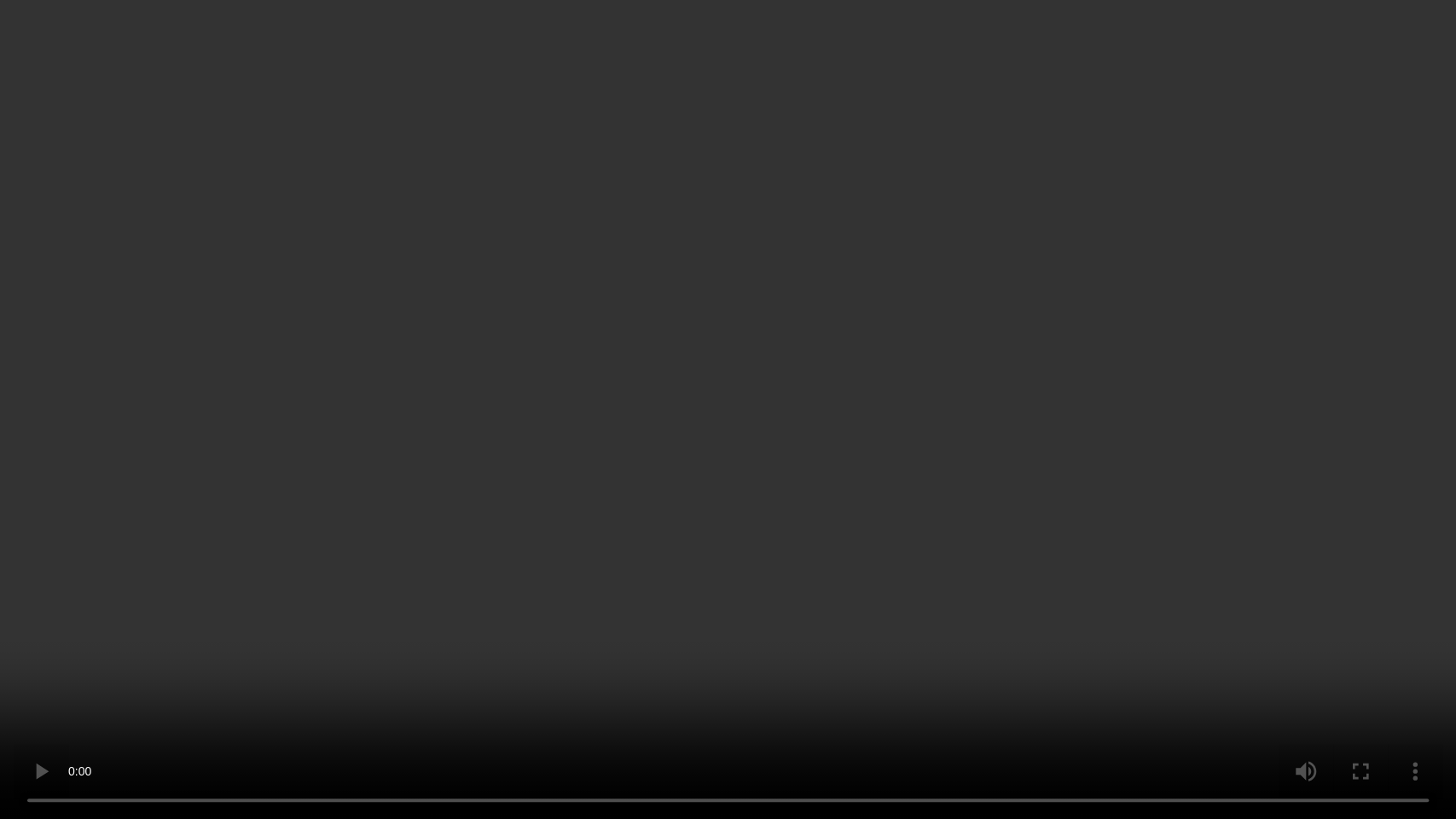
click at [884, 414] on video at bounding box center [728, 410] width 1456 height 819
click at [779, 444] on video at bounding box center [728, 410] width 1456 height 819
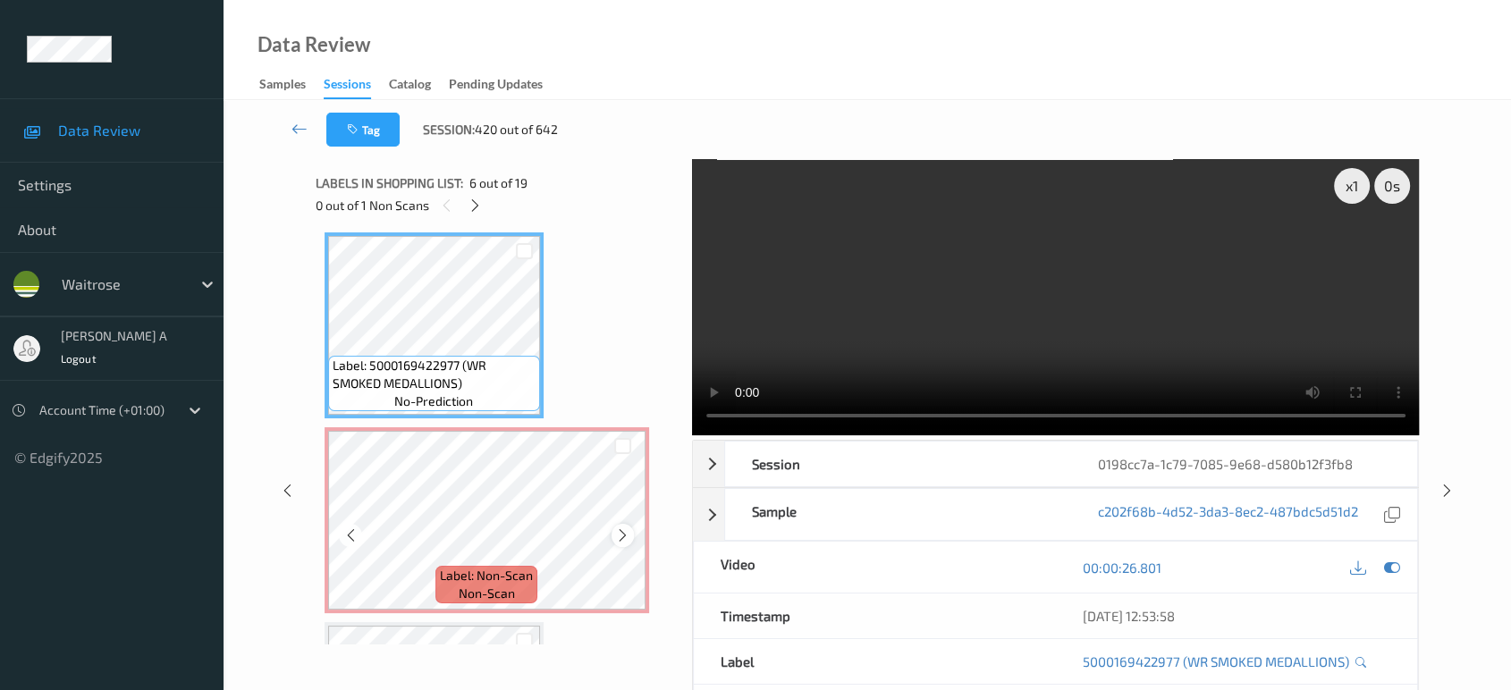
click at [625, 528] on icon at bounding box center [622, 536] width 15 height 16
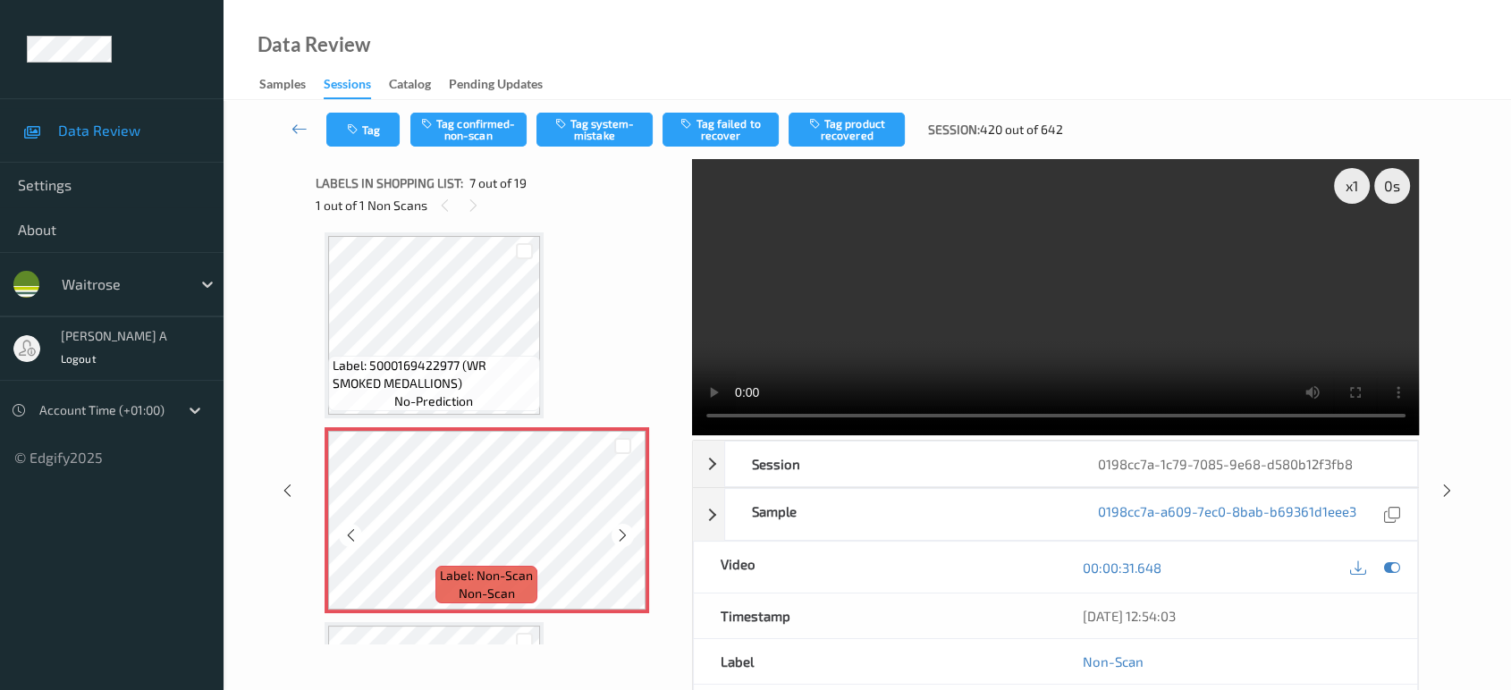
click at [625, 528] on icon at bounding box center [622, 536] width 15 height 16
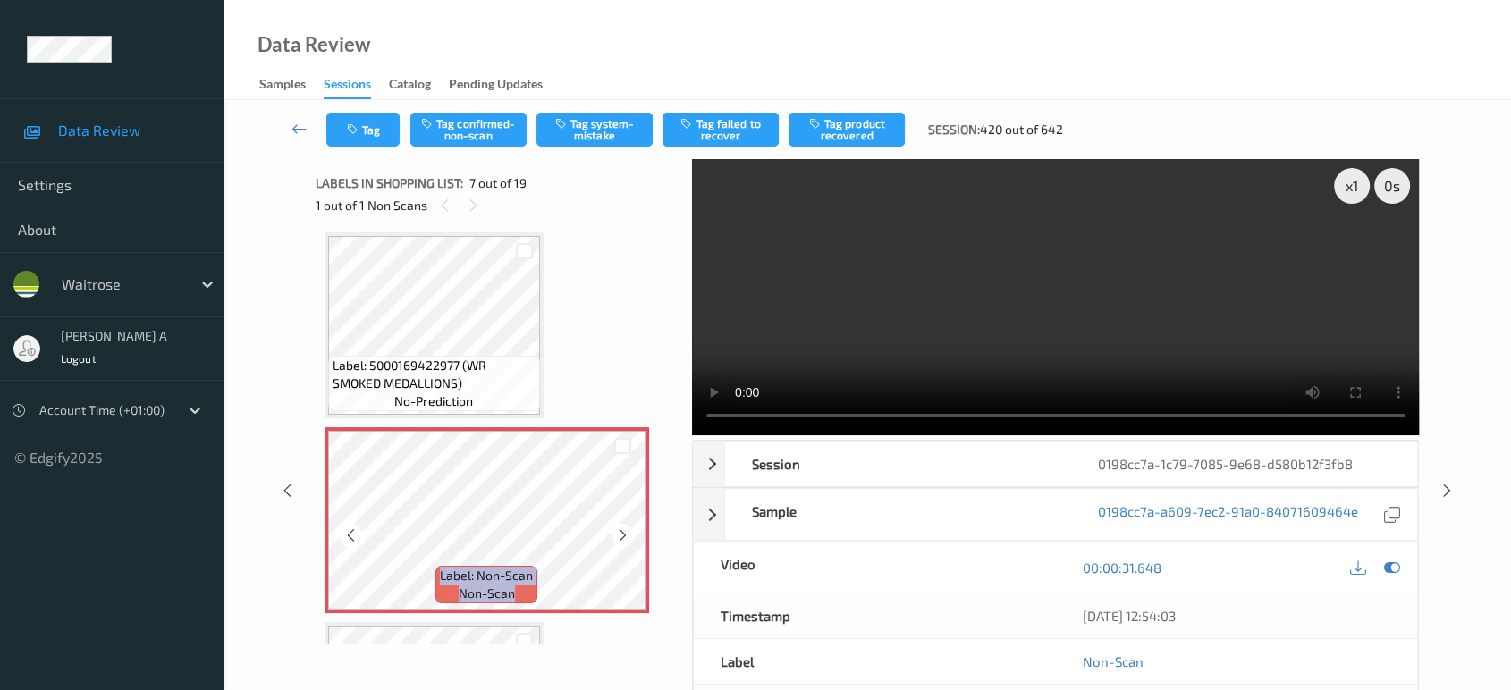
click at [625, 528] on icon at bounding box center [622, 536] width 15 height 16
click at [1104, 358] on video at bounding box center [1056, 297] width 728 height 276
click at [630, 531] on icon at bounding box center [622, 536] width 15 height 16
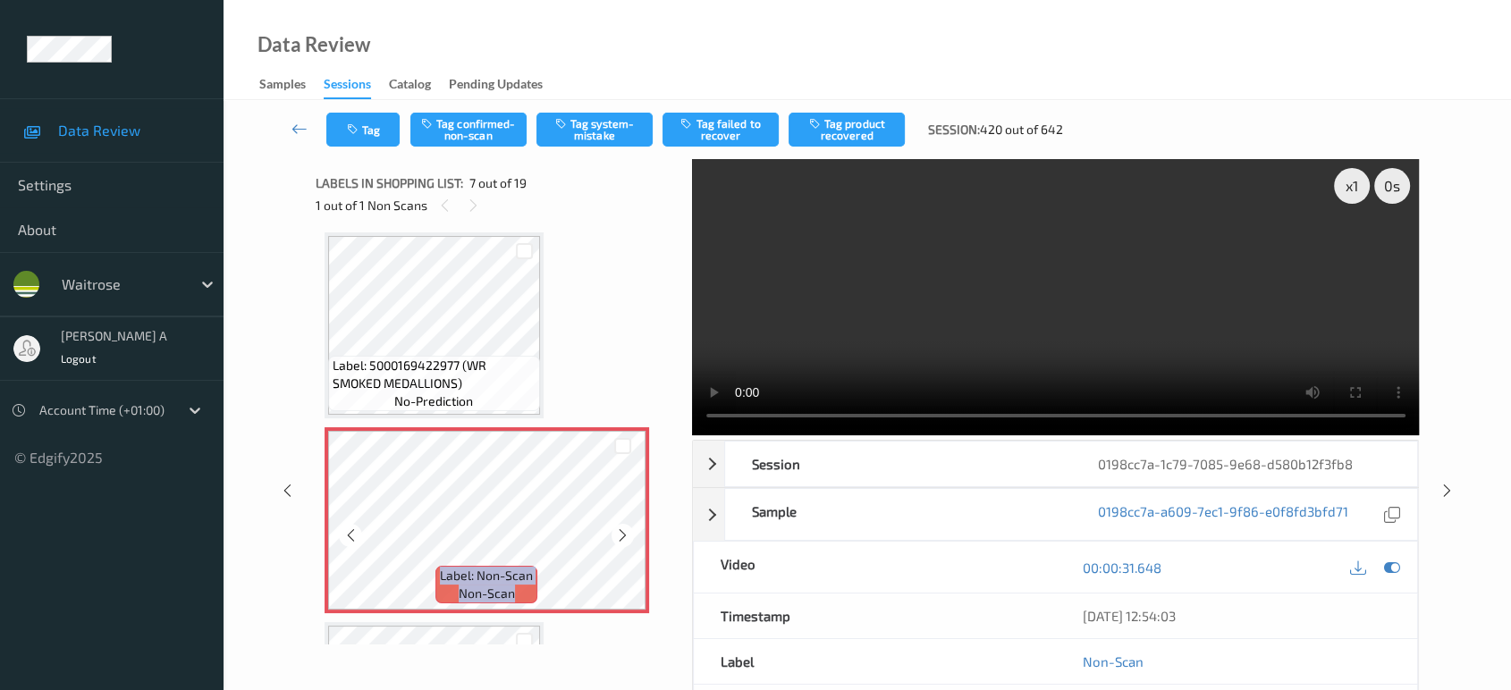
click at [630, 531] on icon at bounding box center [622, 536] width 15 height 16
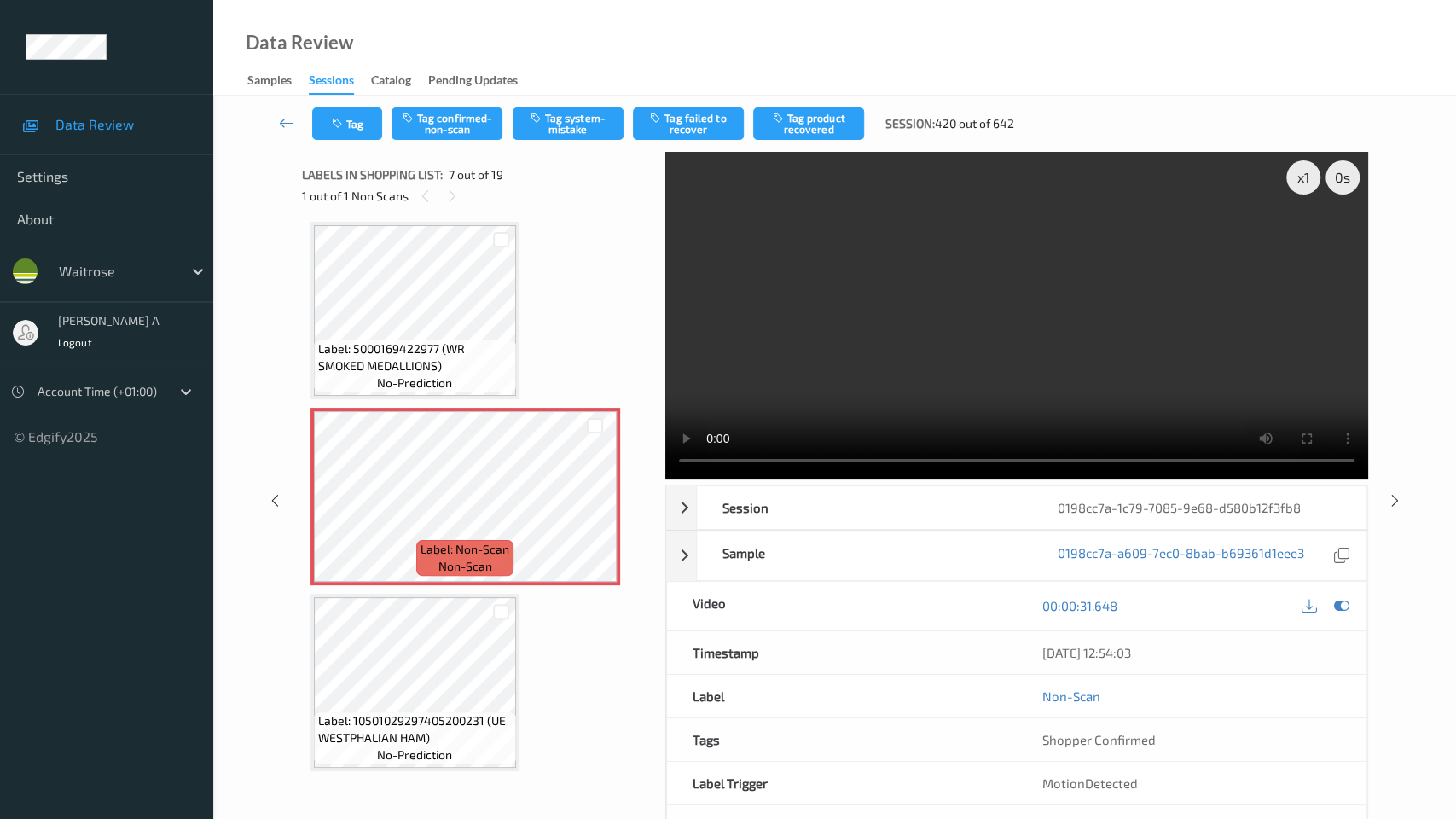
click at [666, 480] on video at bounding box center [1017, 315] width 703 height 327
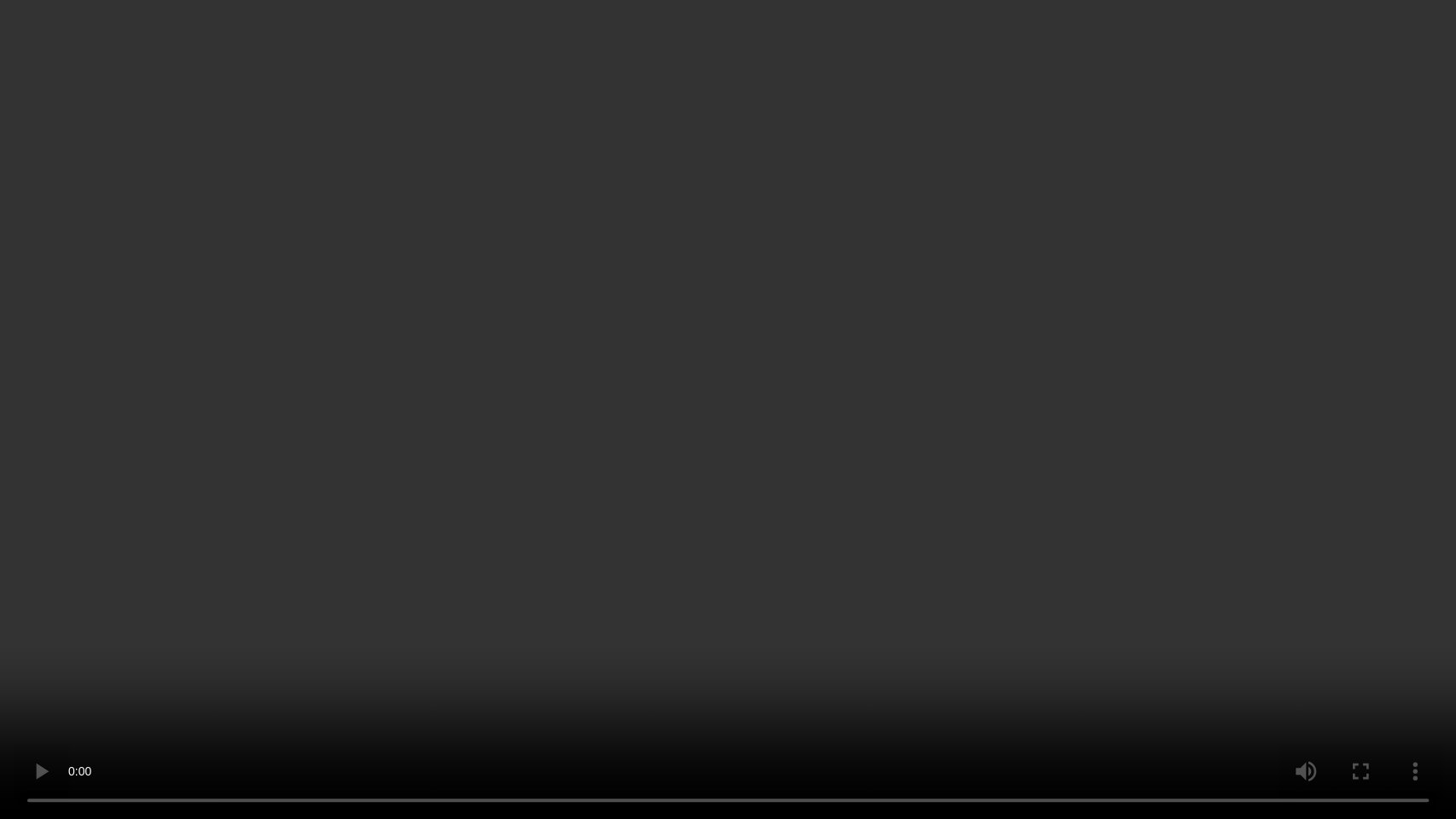
click at [829, 400] on video at bounding box center [728, 410] width 1456 height 819
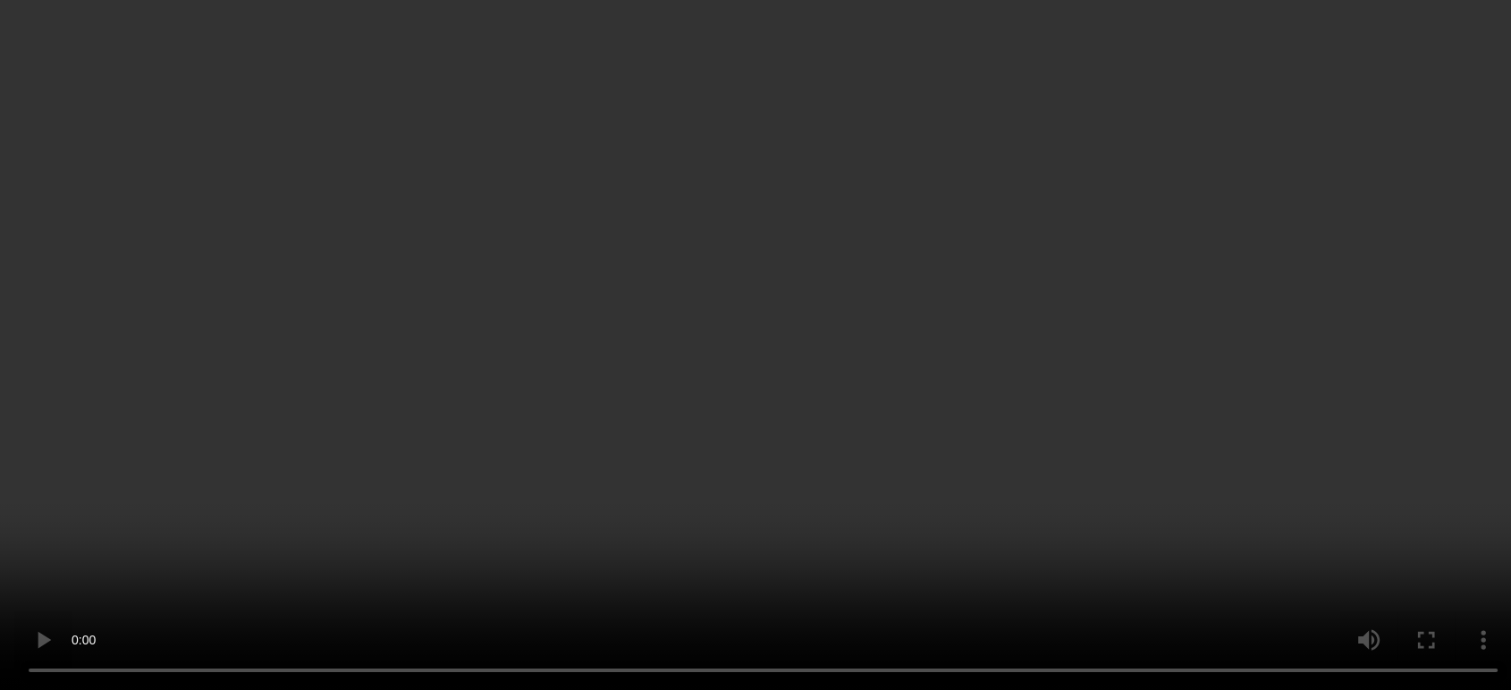
scroll to position [1179, 0]
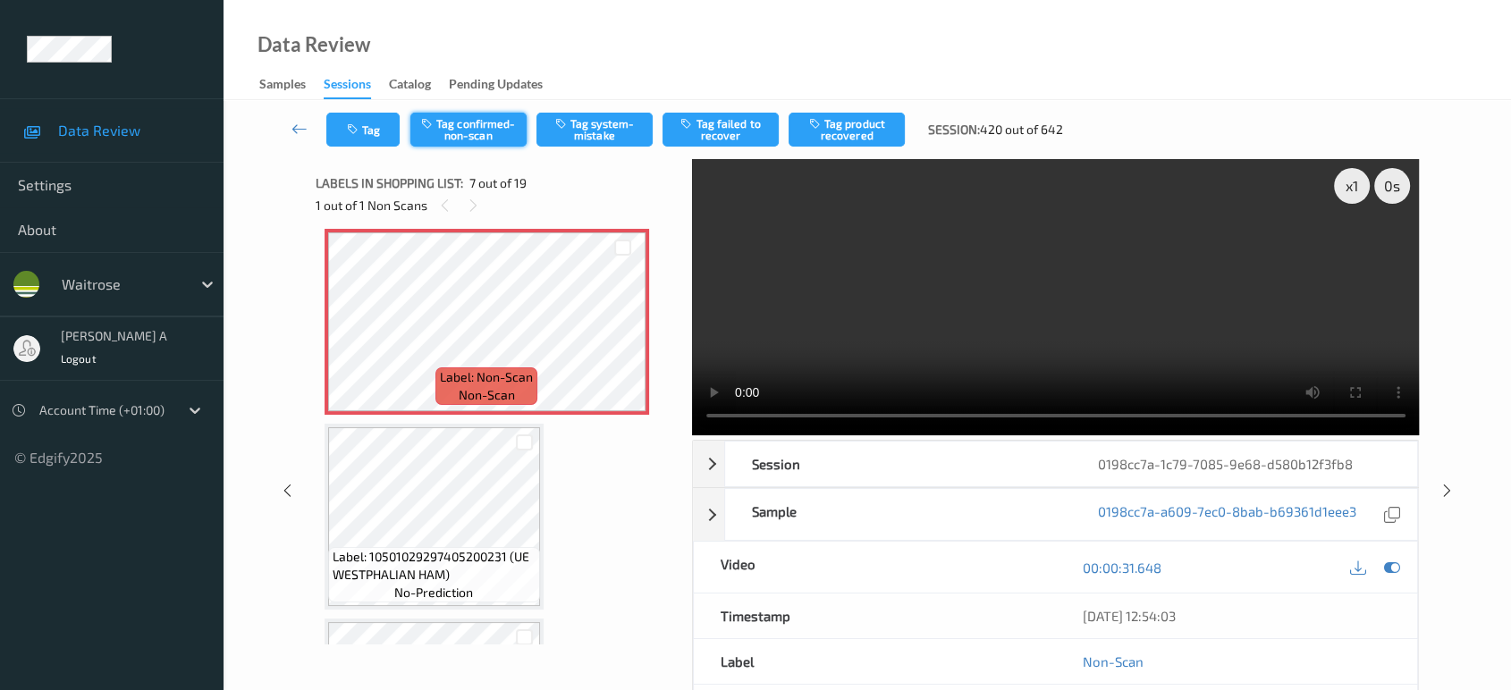
click at [482, 139] on button "Tag confirmed-non-scan" at bounding box center [468, 130] width 116 height 34
click at [847, 128] on button "Tag product recovered" at bounding box center [847, 130] width 116 height 34
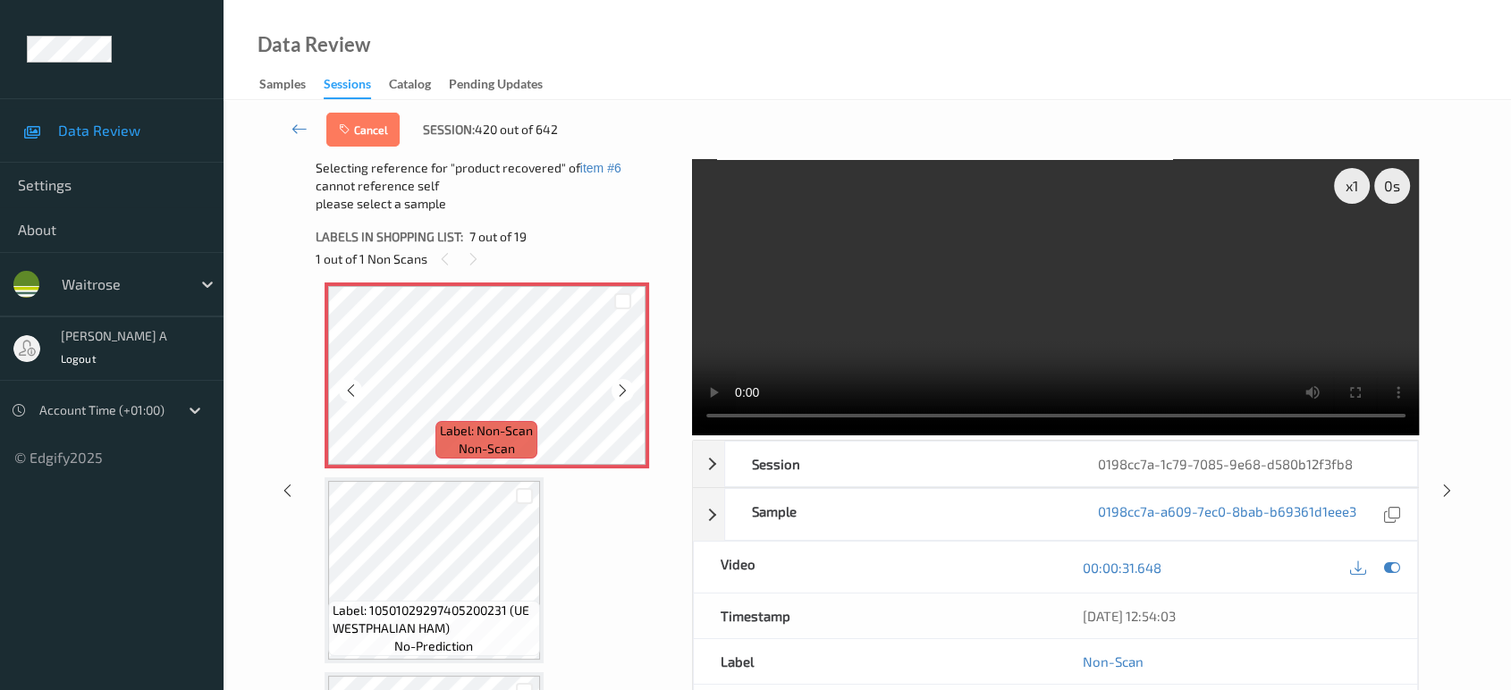
scroll to position [1377, 0]
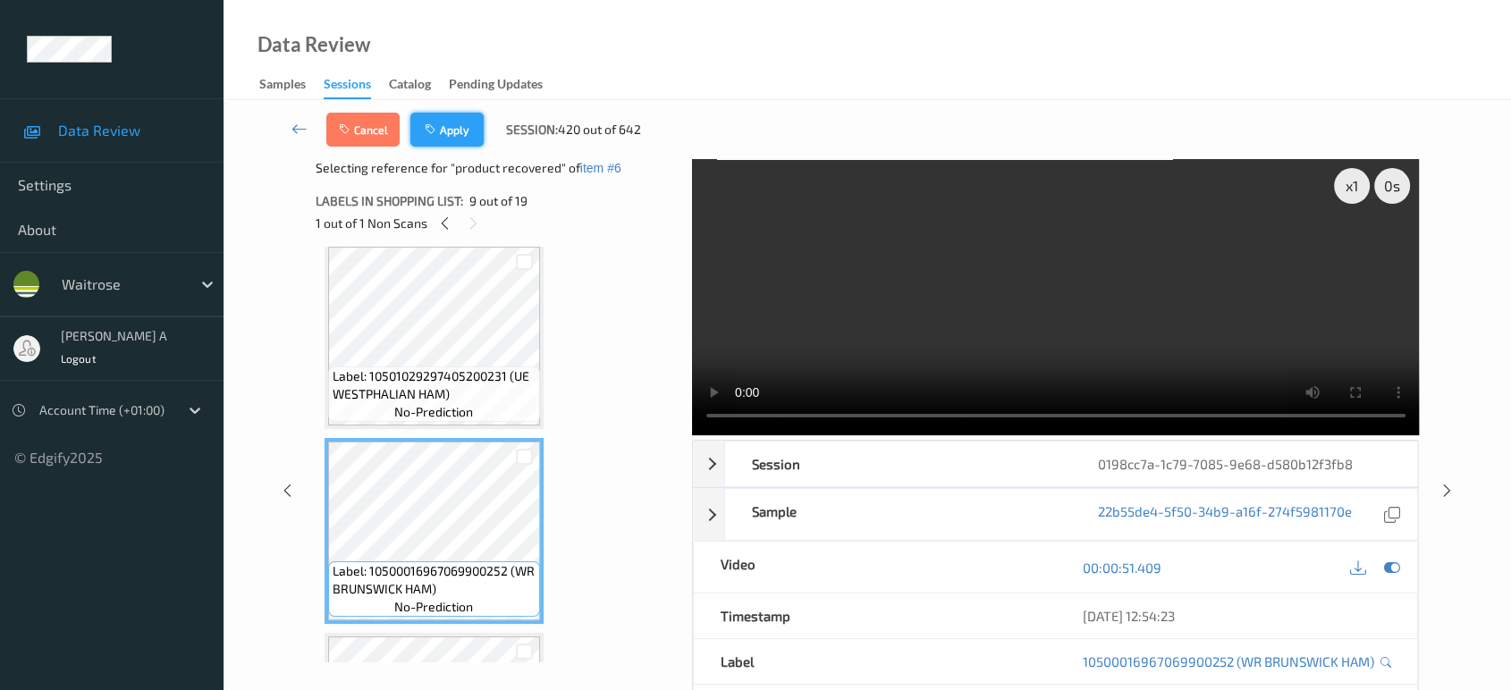
click at [472, 127] on button "Apply" at bounding box center [446, 130] width 73 height 34
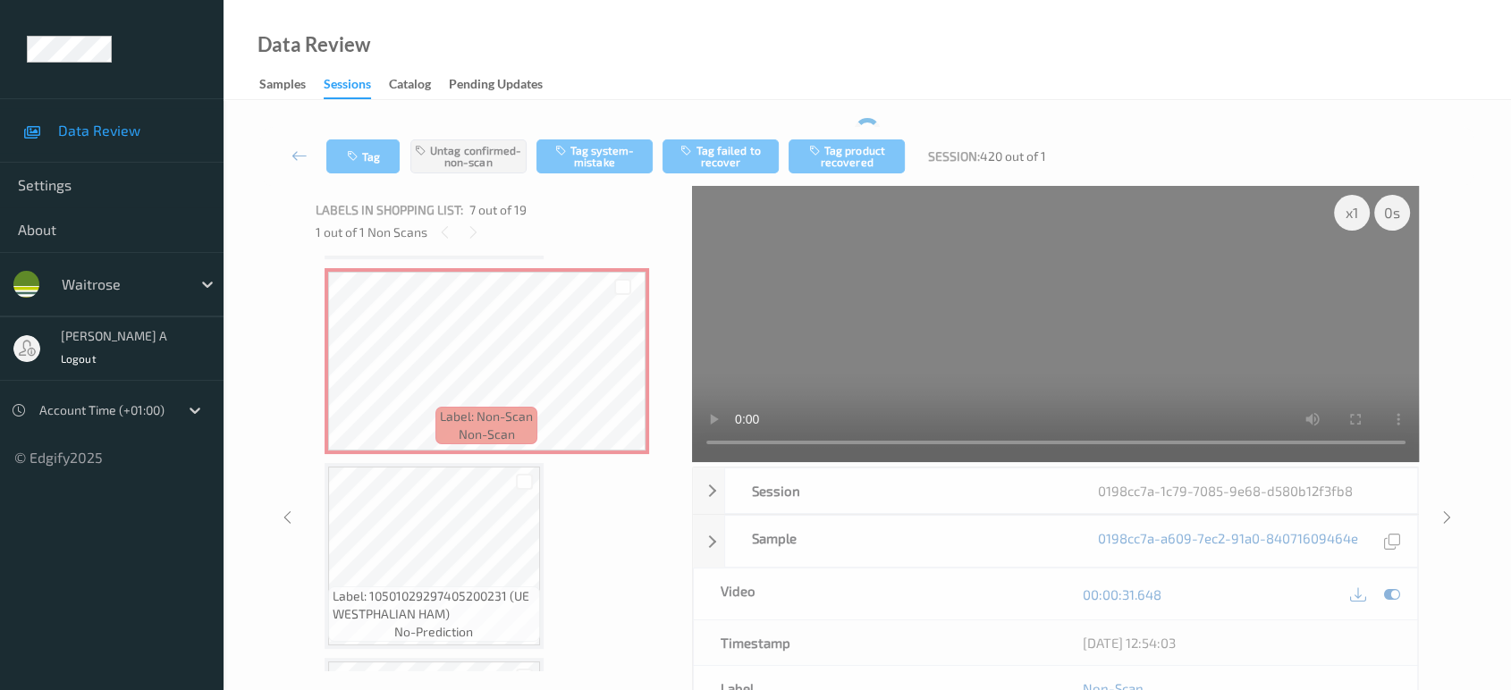
scroll to position [1179, 0]
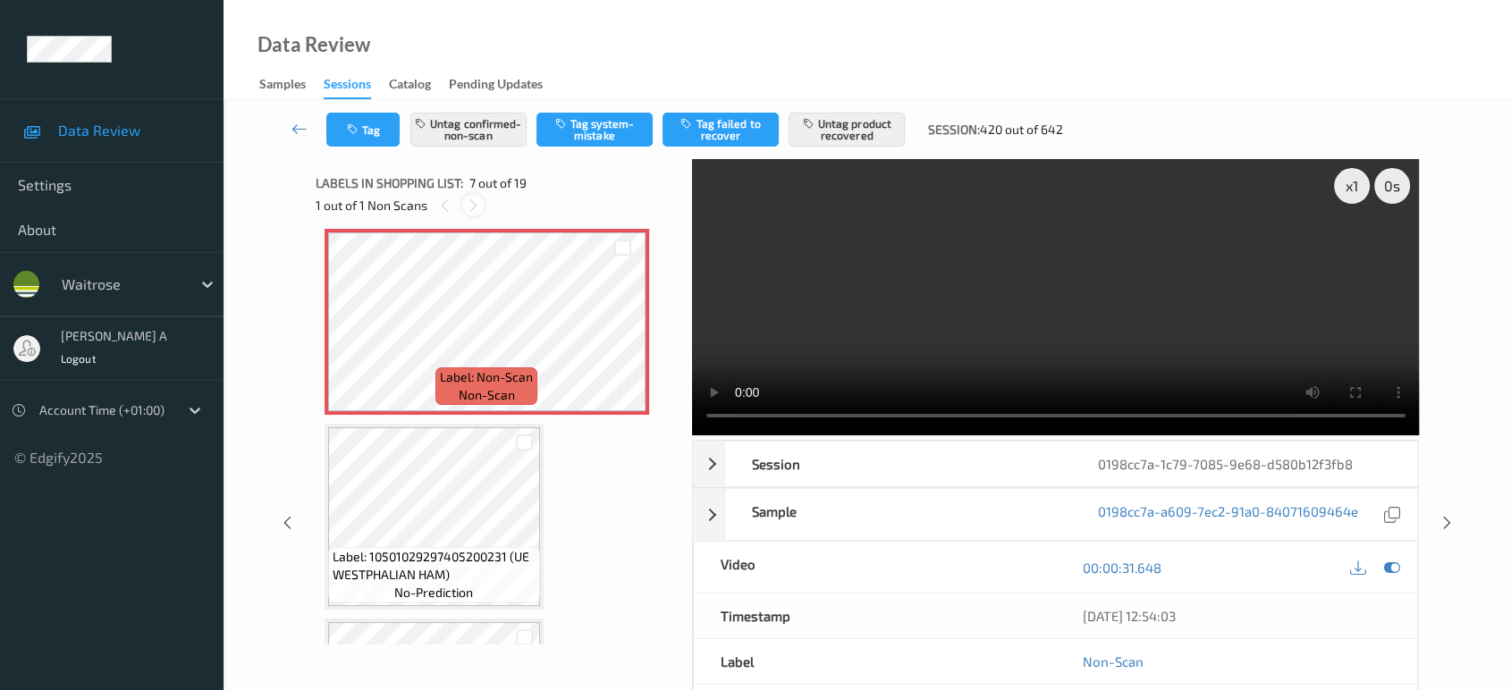
click at [476, 199] on icon at bounding box center [473, 206] width 15 height 16
click at [450, 199] on icon at bounding box center [444, 206] width 15 height 16
click at [293, 132] on icon at bounding box center [300, 129] width 16 height 18
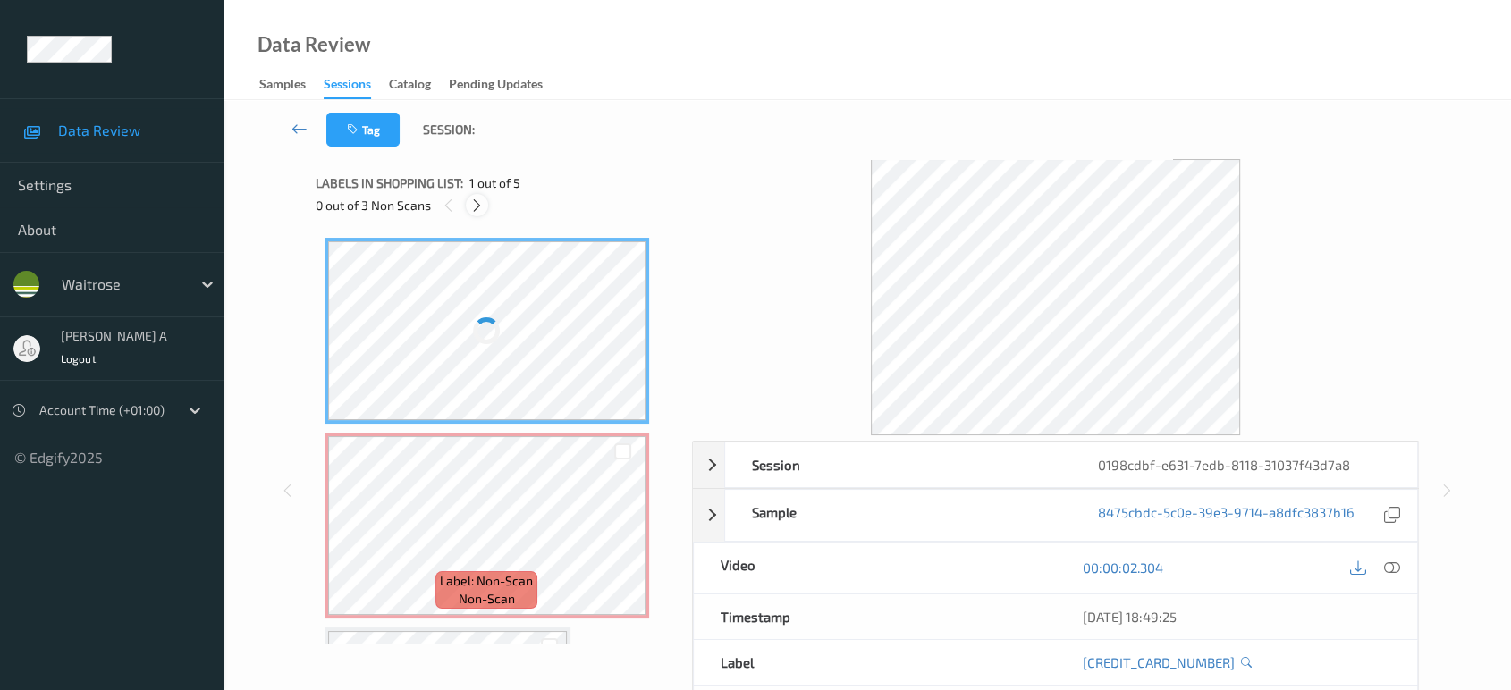
click at [484, 206] on icon at bounding box center [476, 206] width 15 height 16
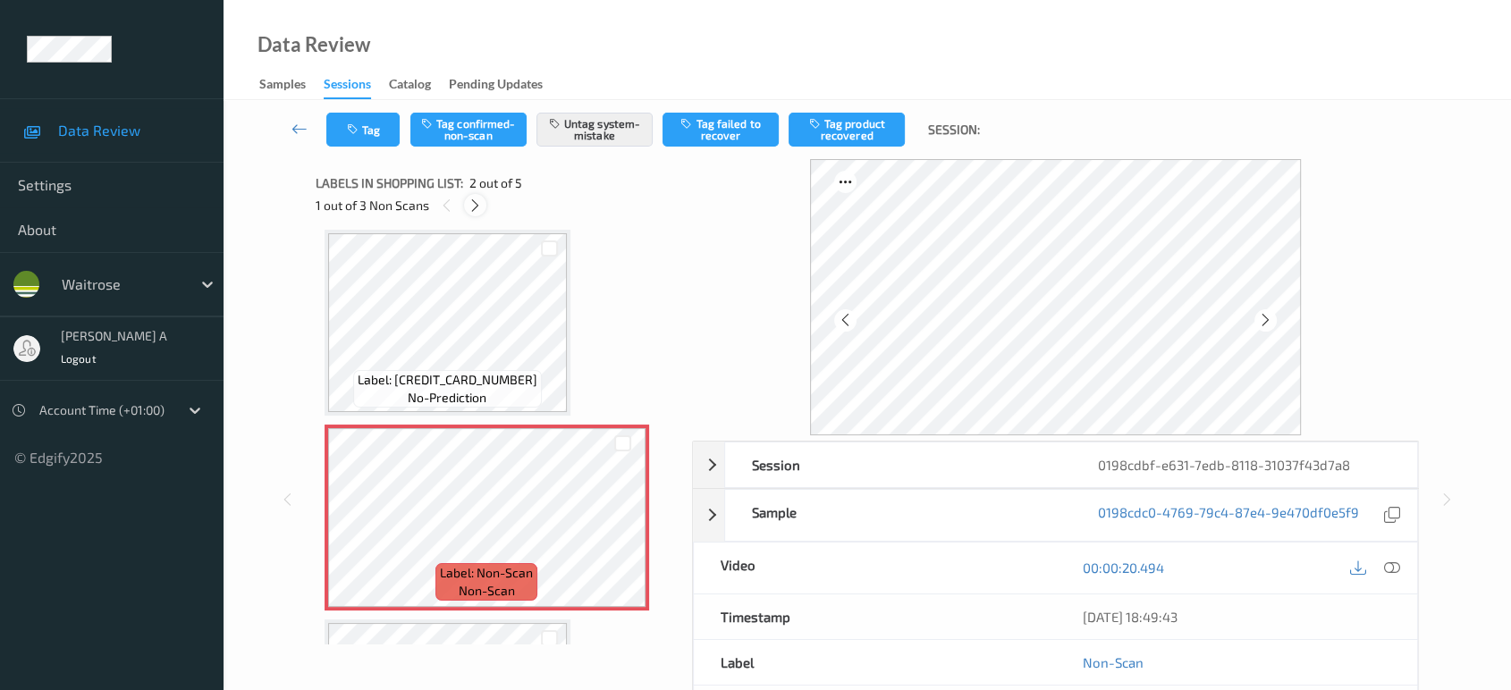
click at [484, 206] on div at bounding box center [475, 205] width 22 height 22
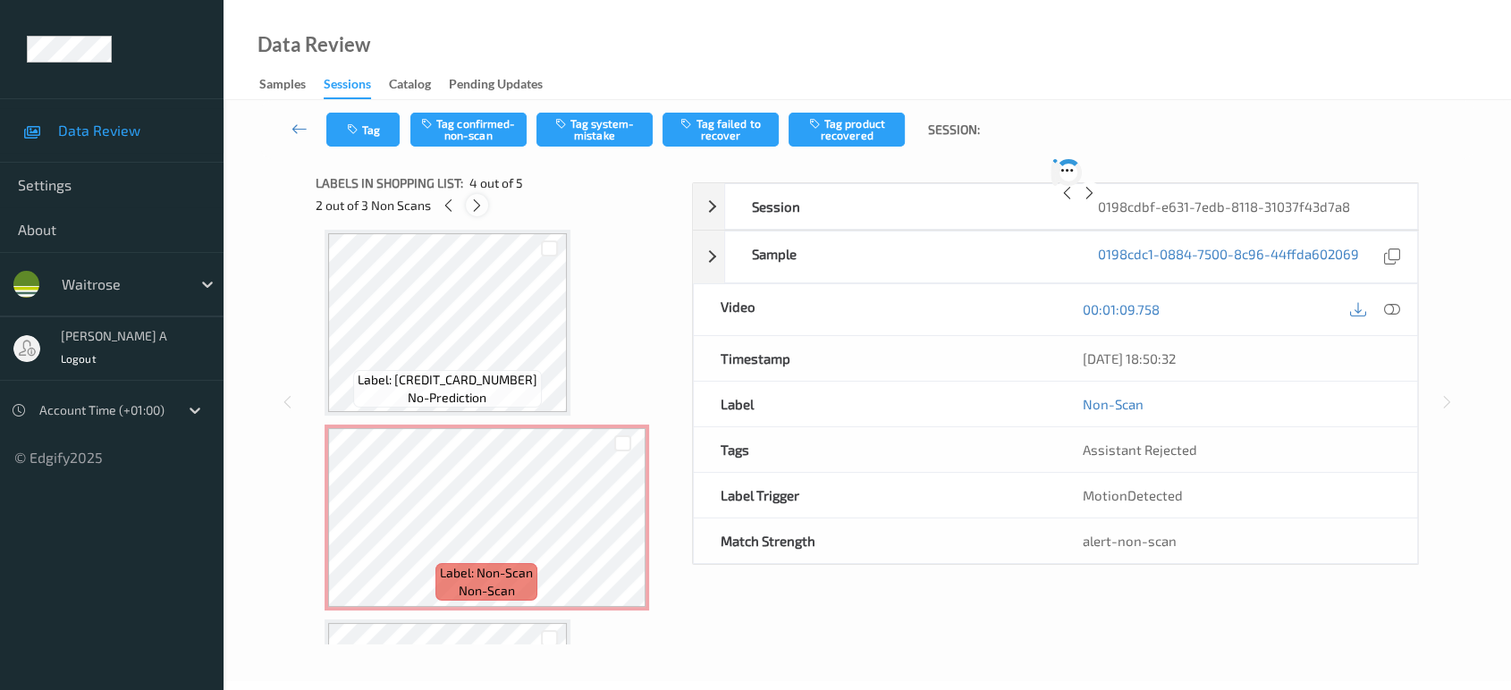
scroll to position [397, 0]
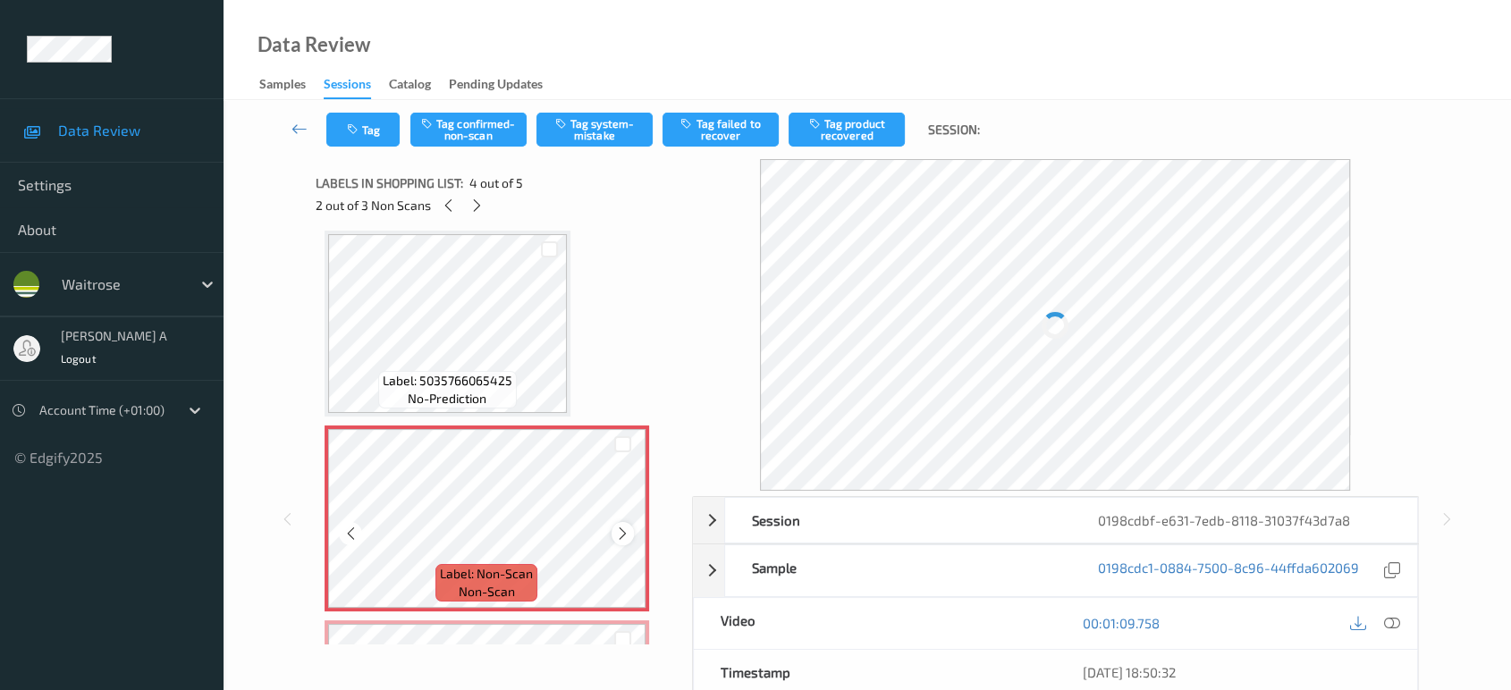
click at [620, 528] on icon at bounding box center [622, 534] width 15 height 16
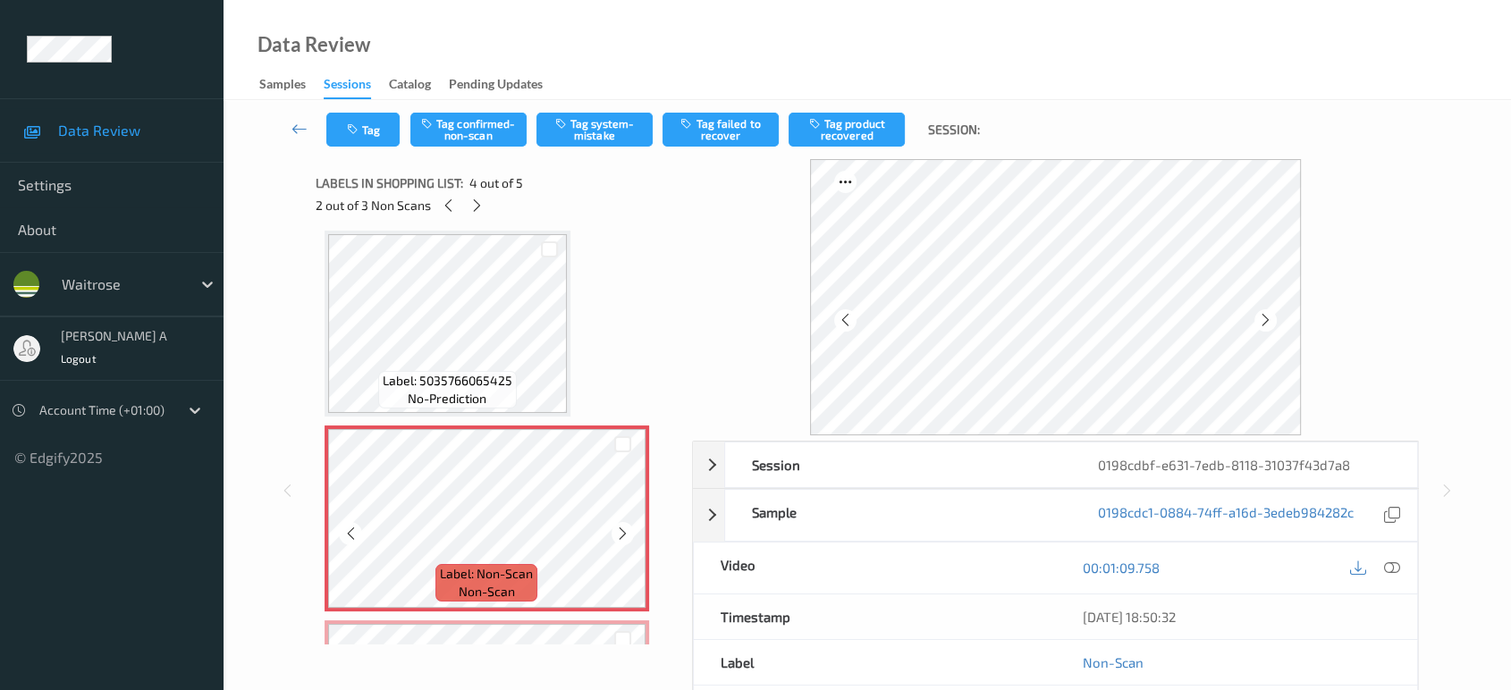
click at [620, 528] on icon at bounding box center [622, 534] width 15 height 16
click at [590, 127] on button "Tag system-mistake" at bounding box center [595, 130] width 116 height 34
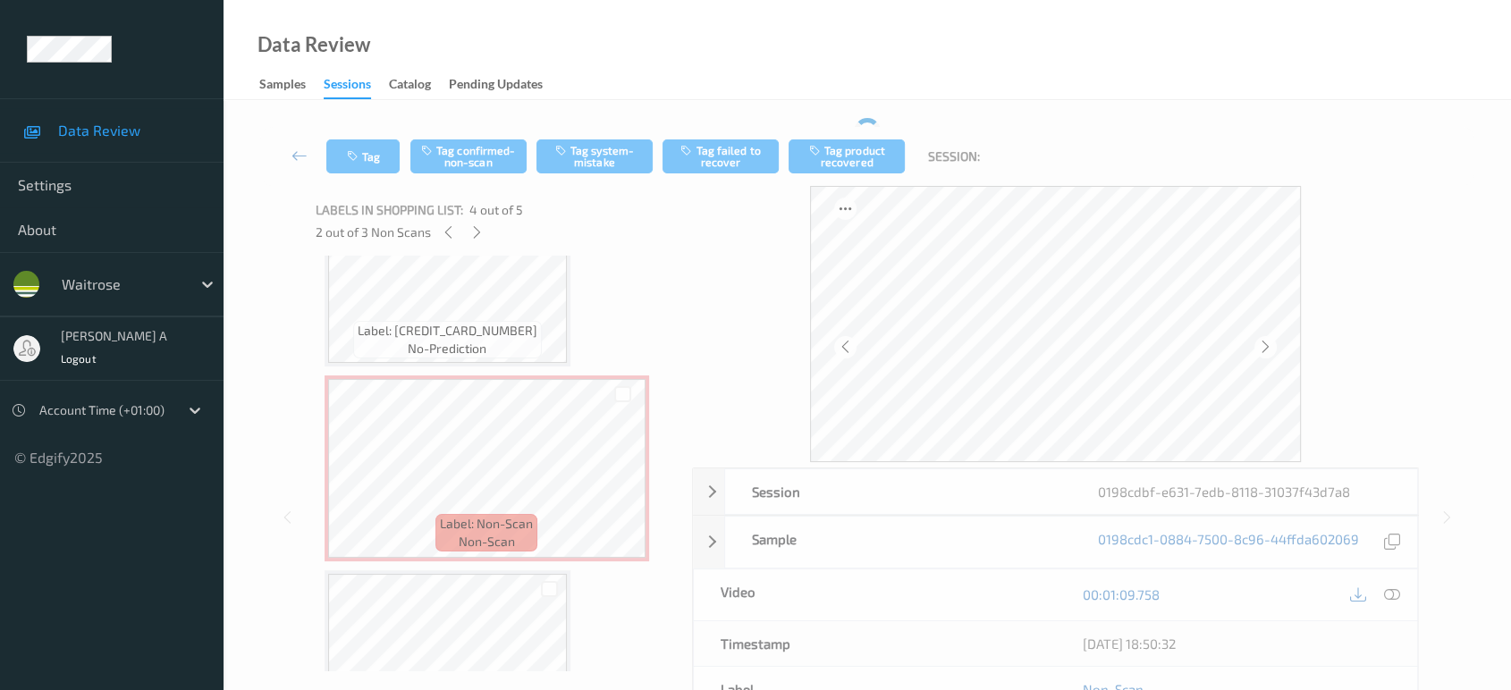
scroll to position [0, 0]
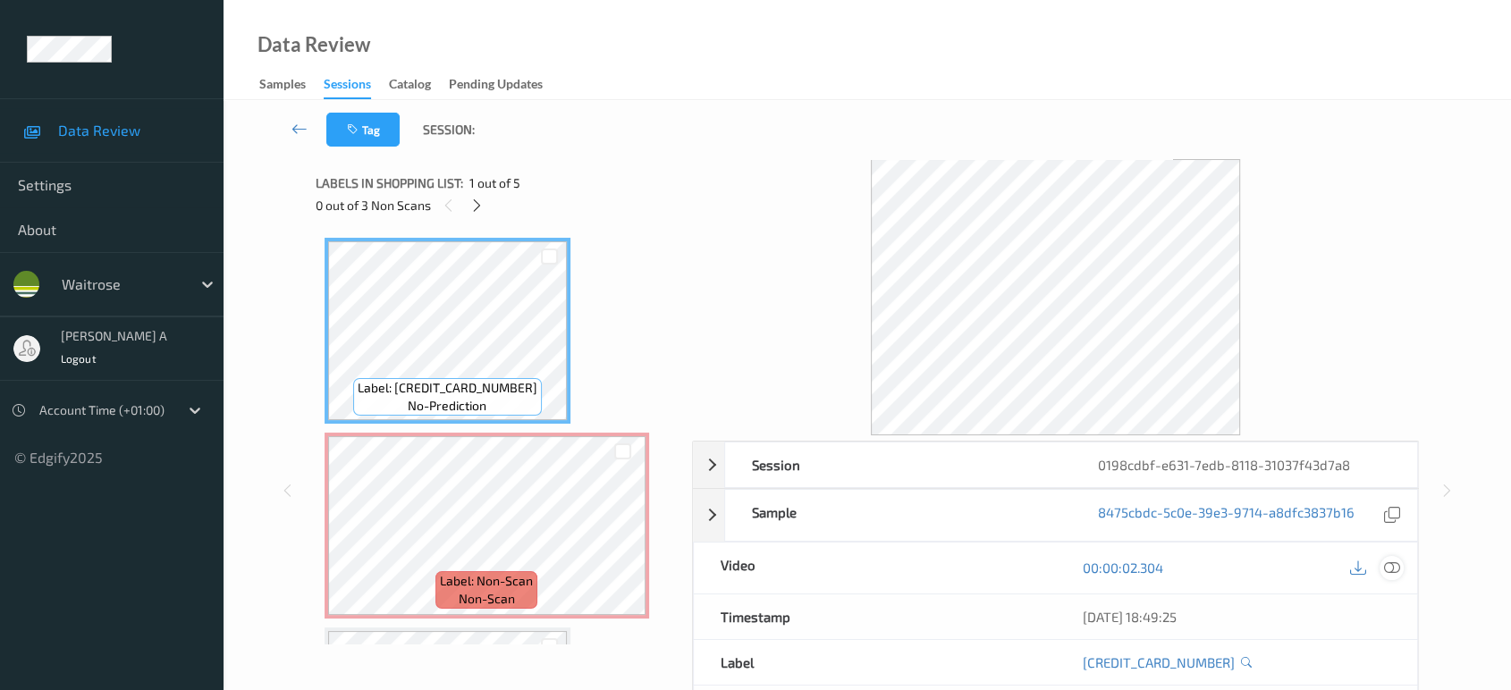
click at [1388, 560] on icon at bounding box center [1392, 568] width 16 height 16
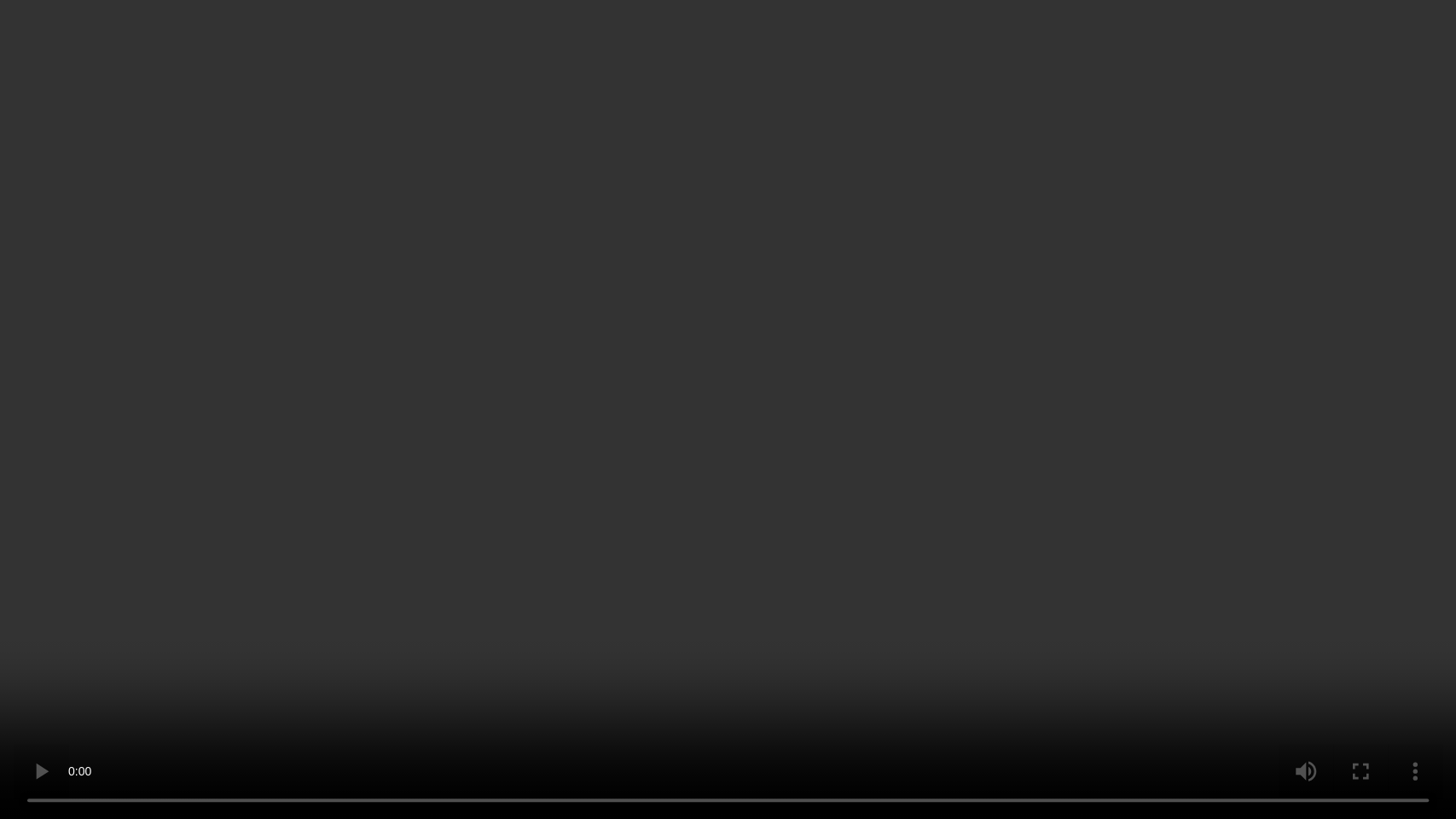
click at [763, 450] on video at bounding box center [728, 410] width 1456 height 819
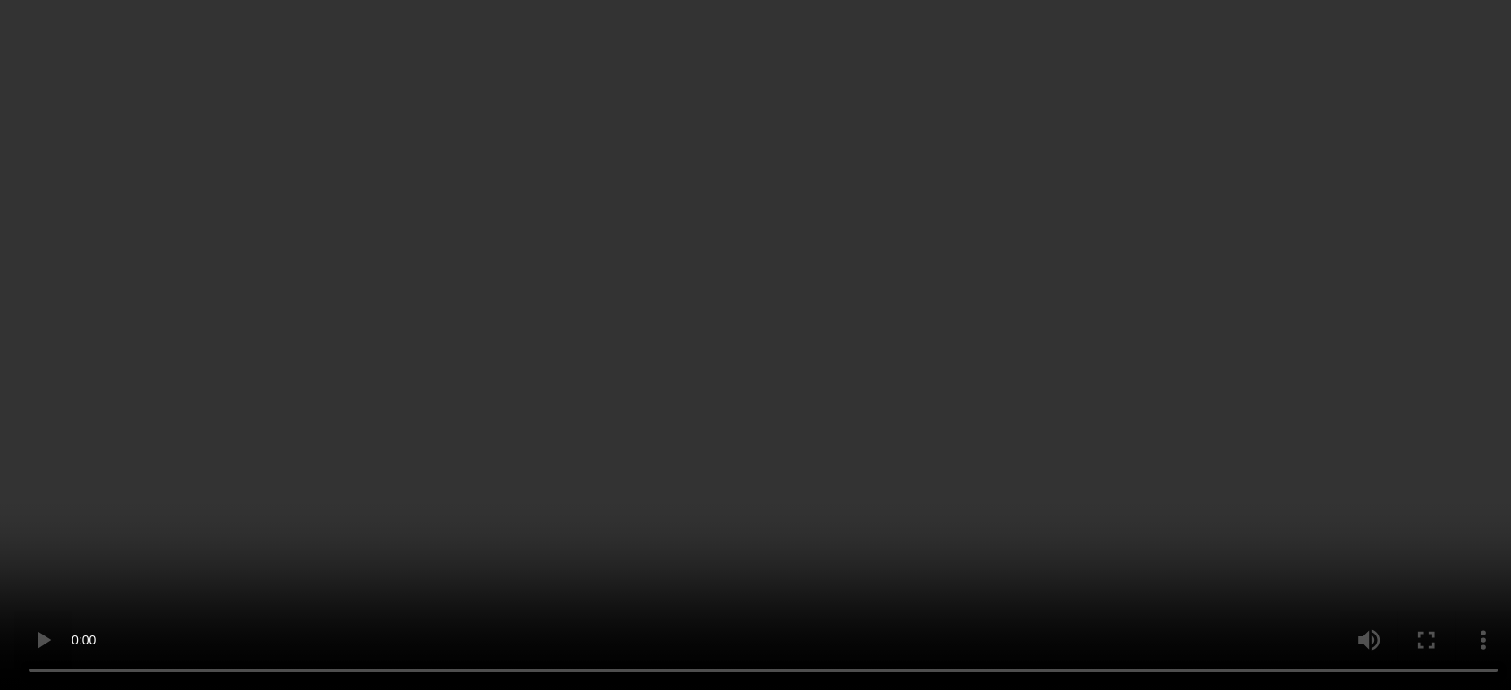
scroll to position [298, 0]
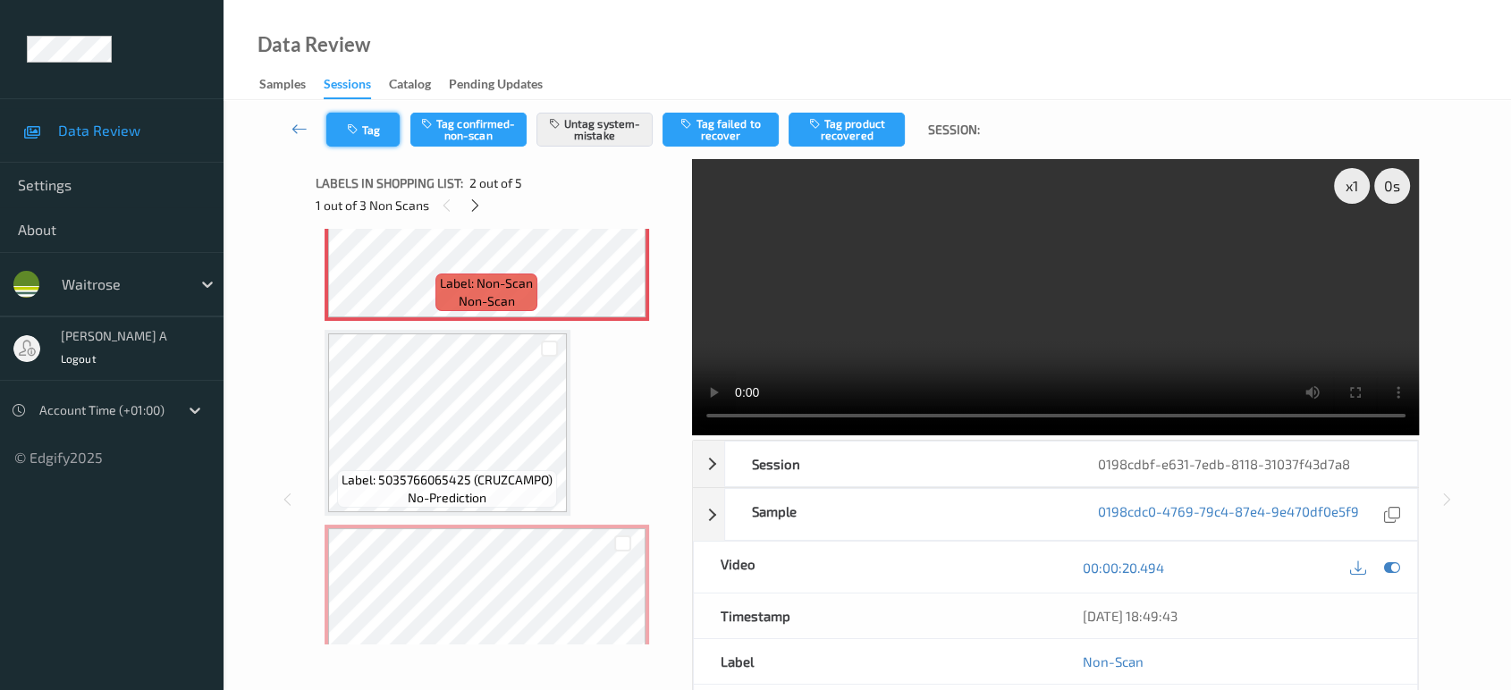
click at [376, 141] on button "Tag" at bounding box center [362, 130] width 73 height 34
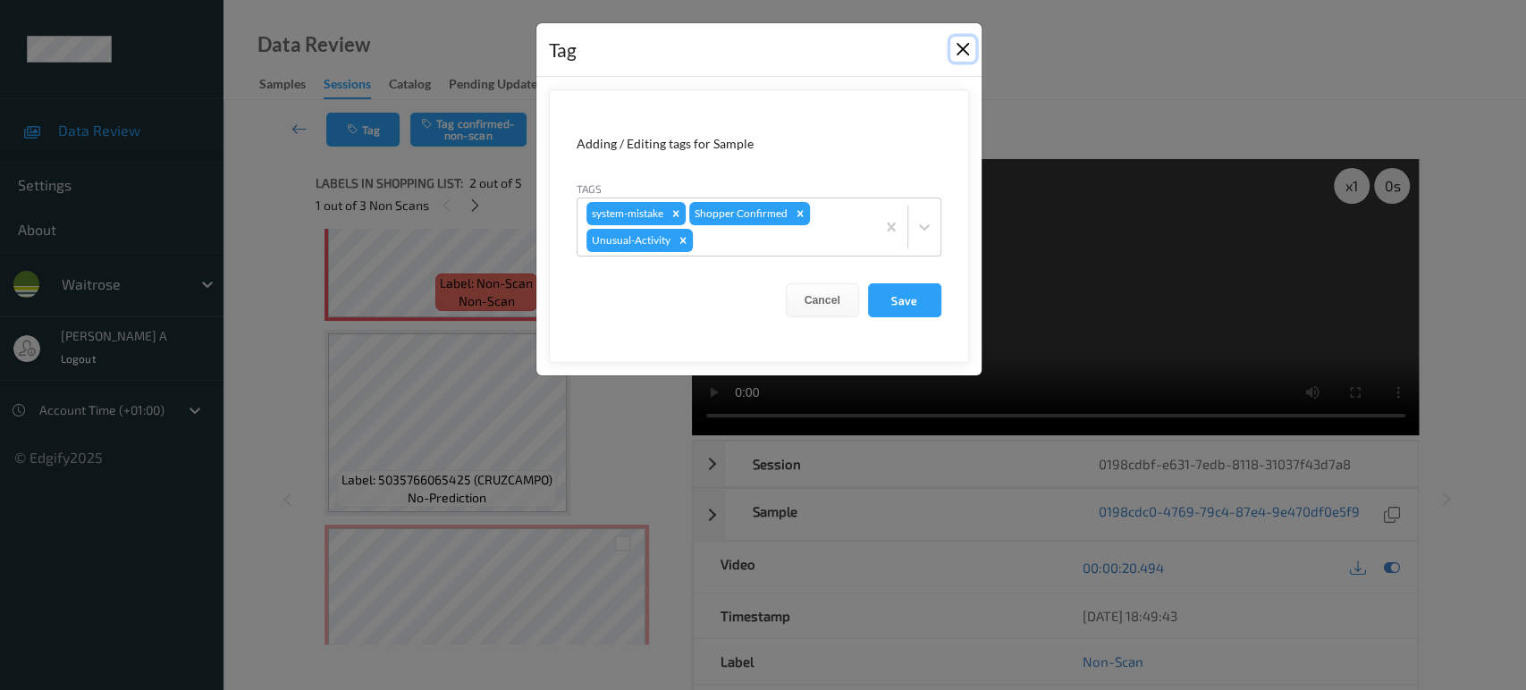
click at [959, 52] on button "Close" at bounding box center [963, 49] width 25 height 25
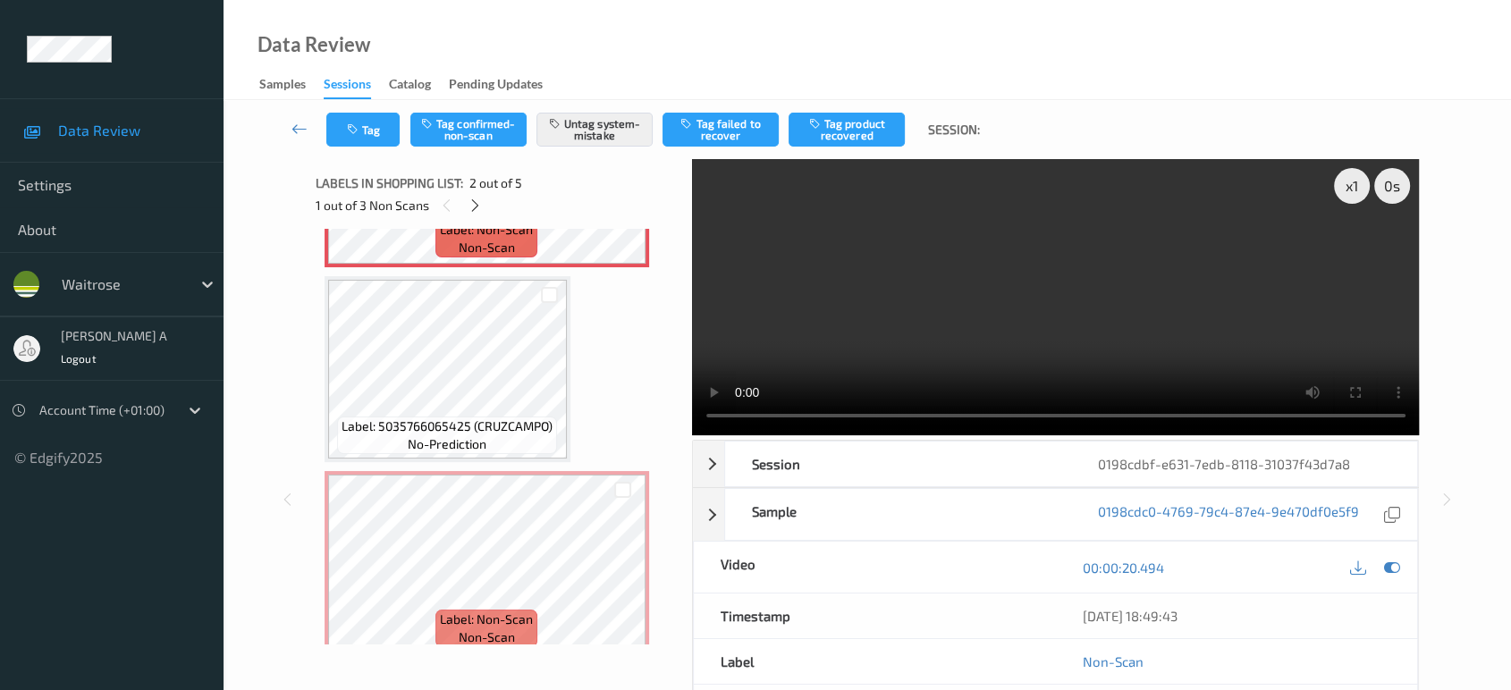
scroll to position [397, 0]
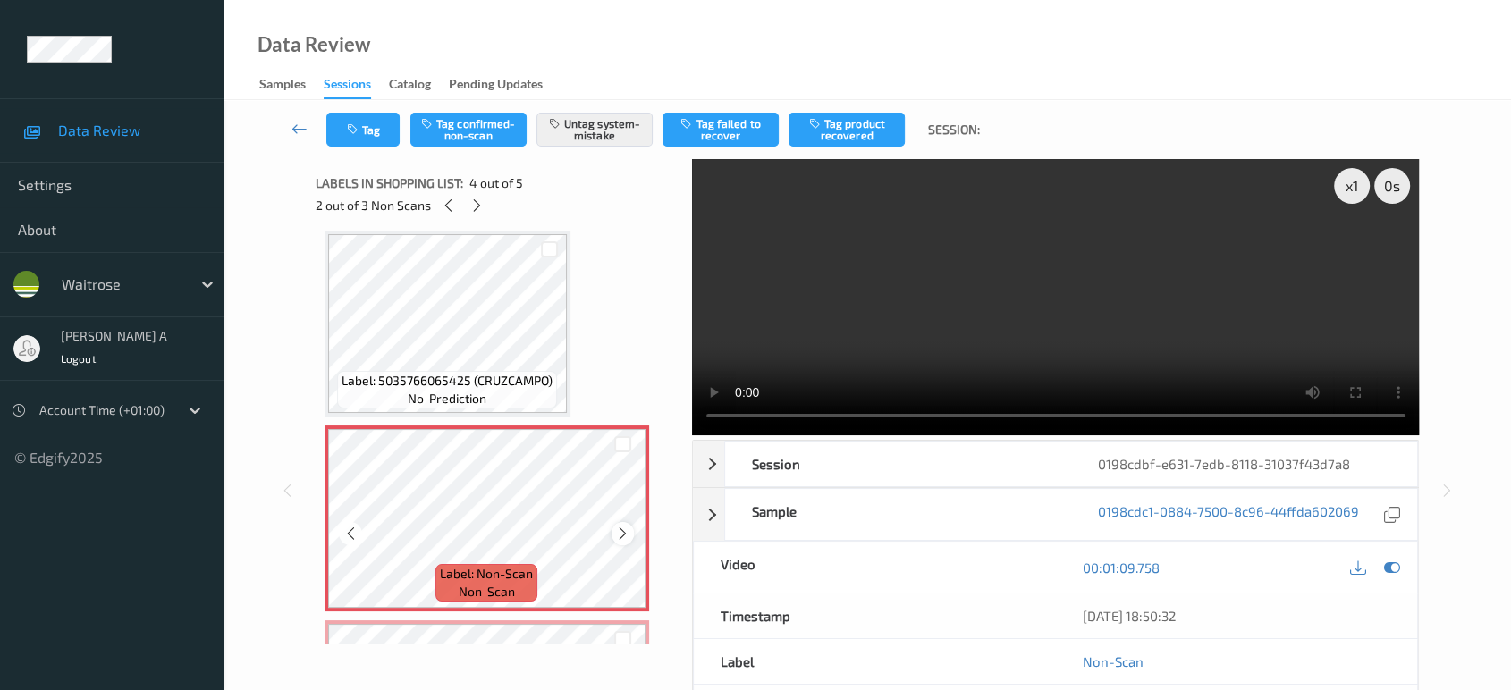
click at [615, 534] on icon at bounding box center [622, 534] width 15 height 16
click at [395, 131] on button "Tag" at bounding box center [362, 130] width 73 height 34
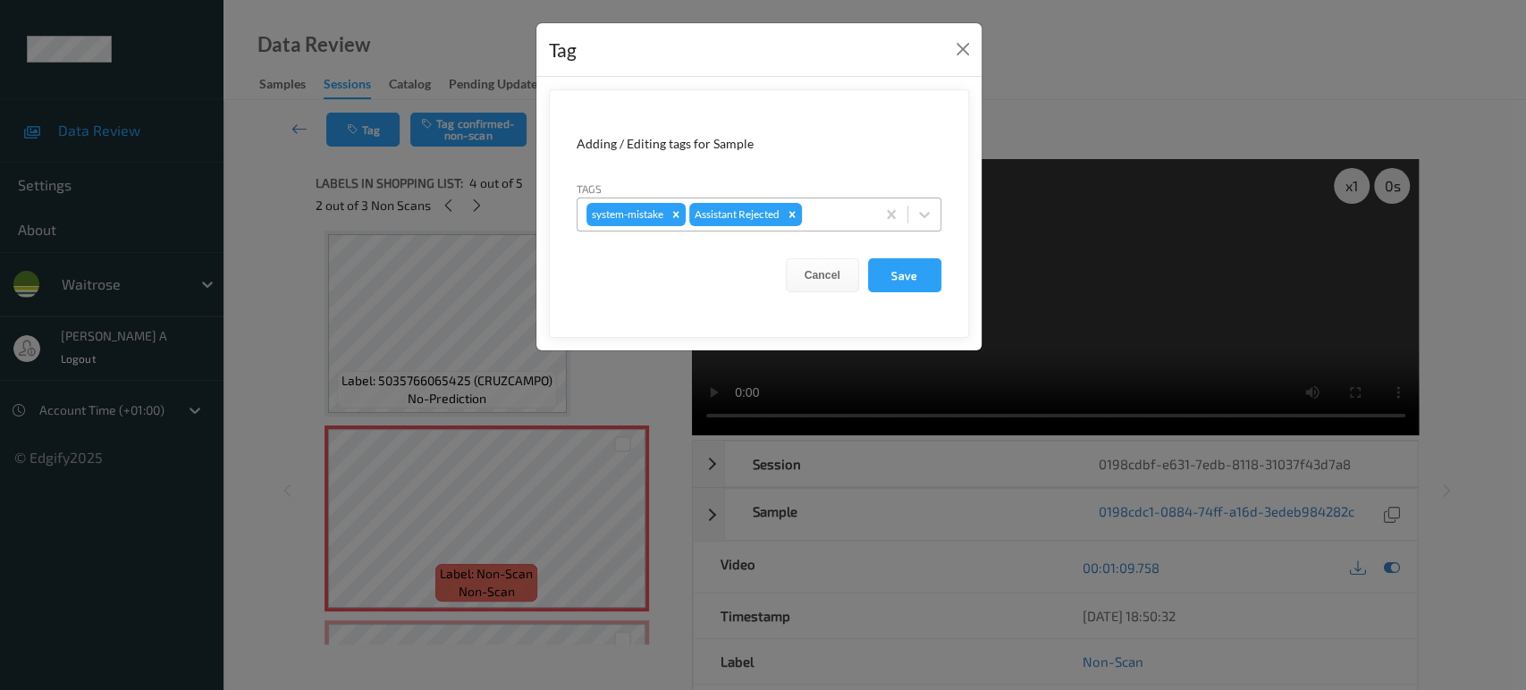
click at [822, 211] on div at bounding box center [836, 214] width 61 height 21
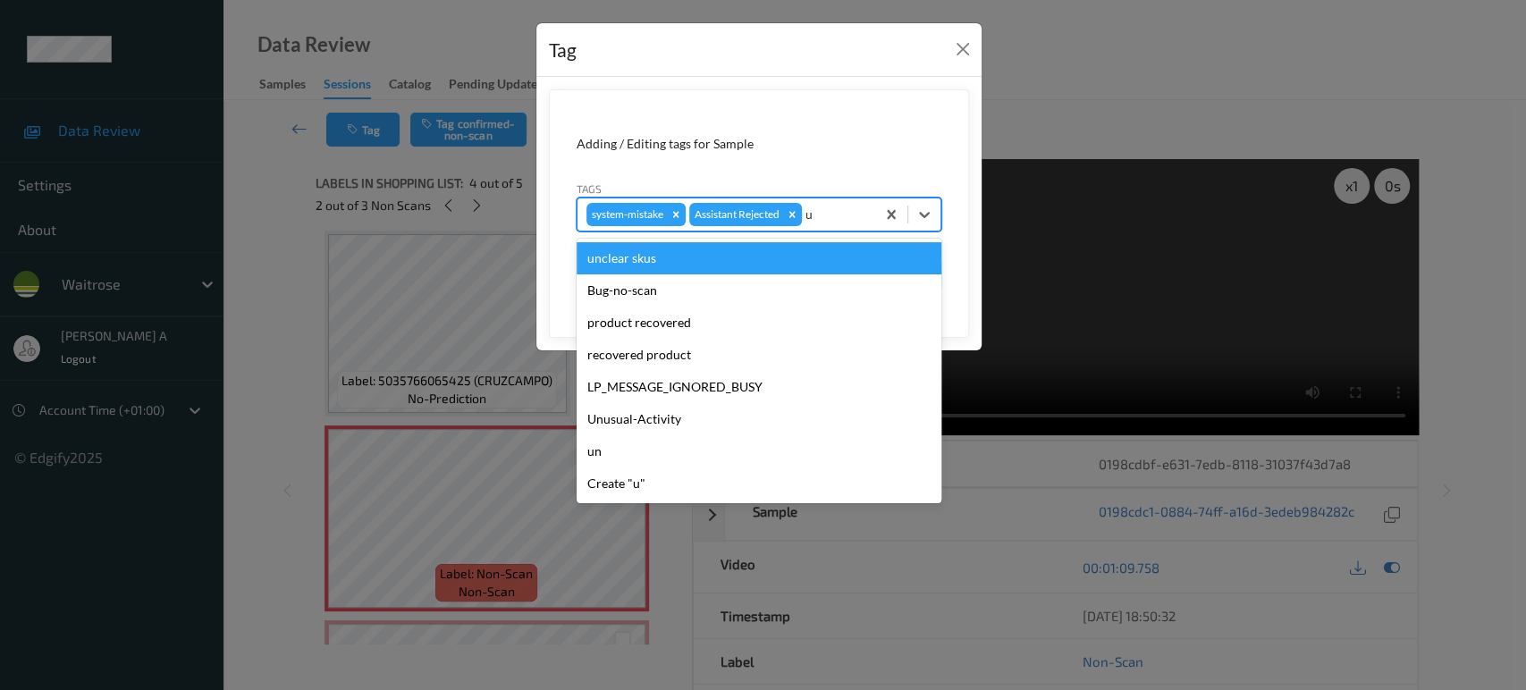
type input "un"
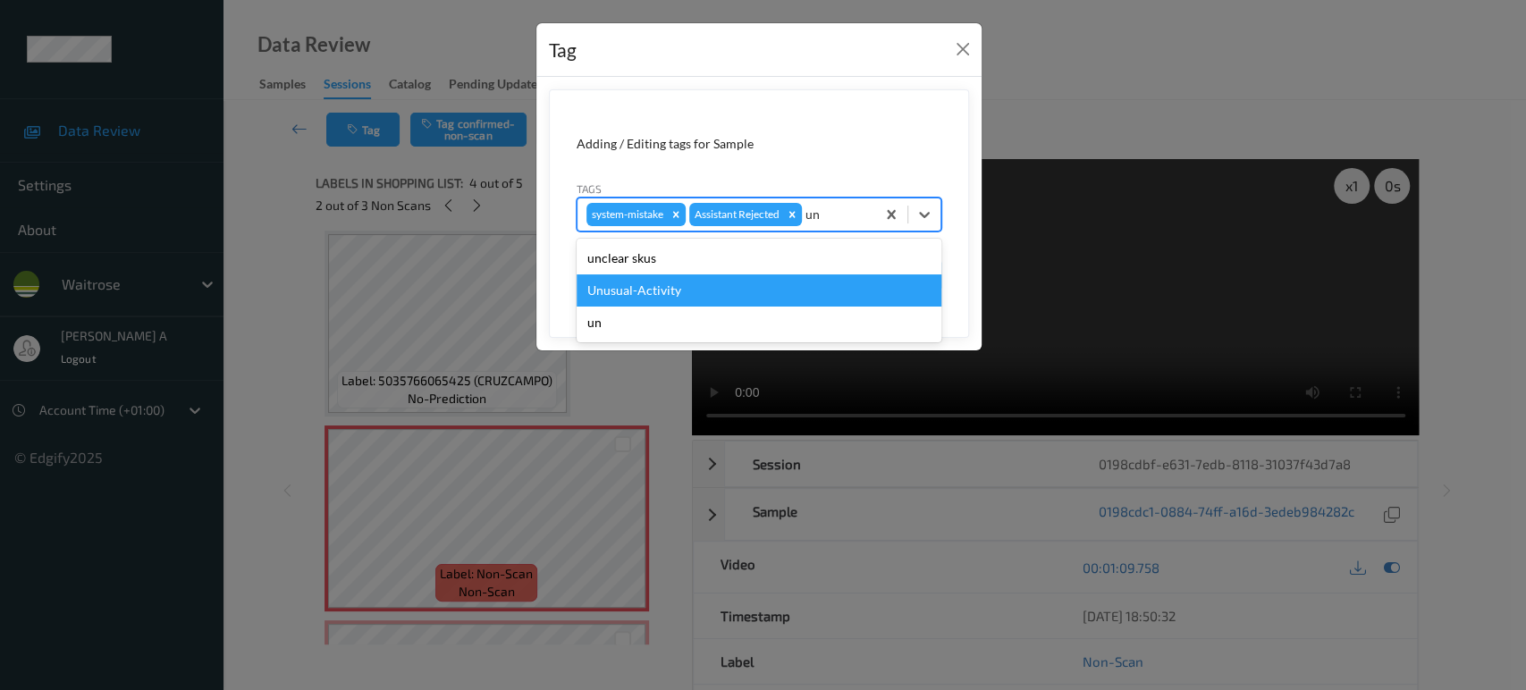
click at [750, 288] on div "Unusual-Activity" at bounding box center [759, 291] width 365 height 32
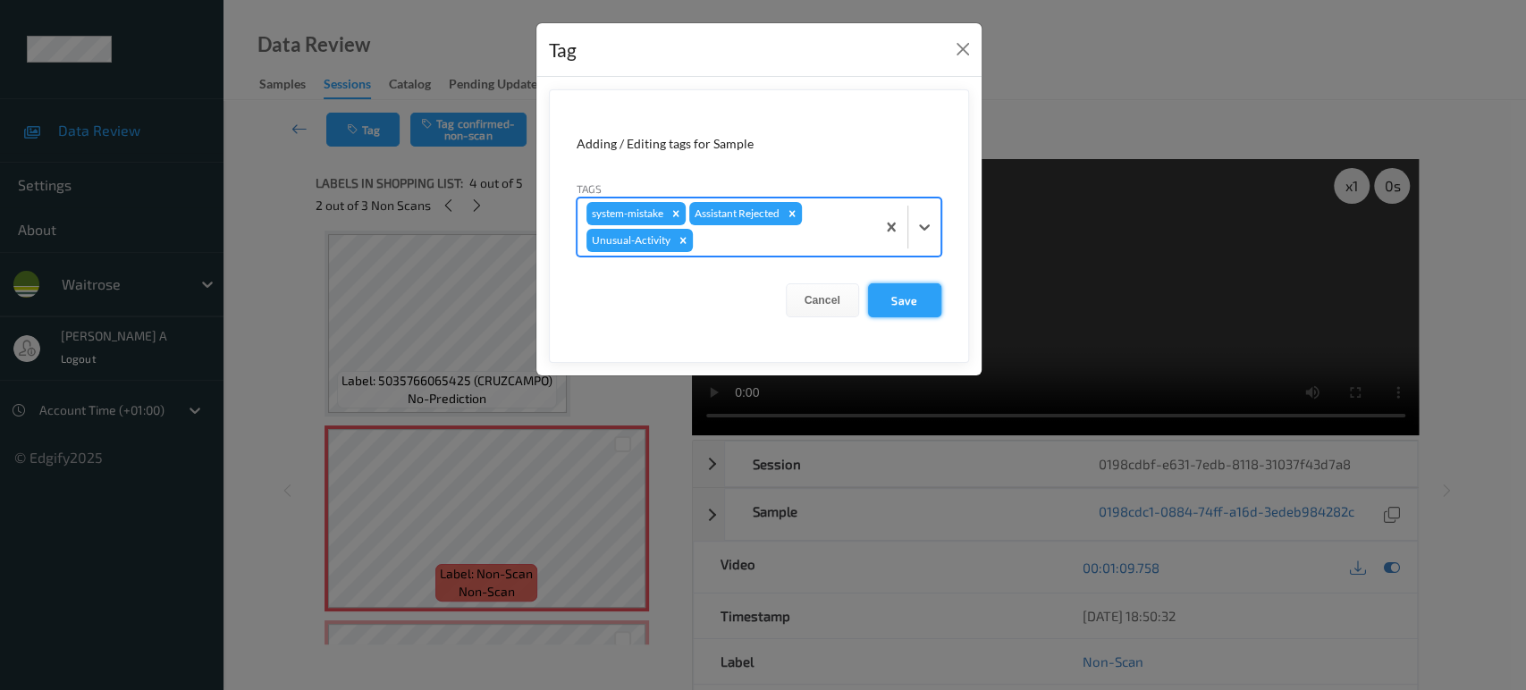
click at [897, 310] on button "Save" at bounding box center [904, 300] width 73 height 34
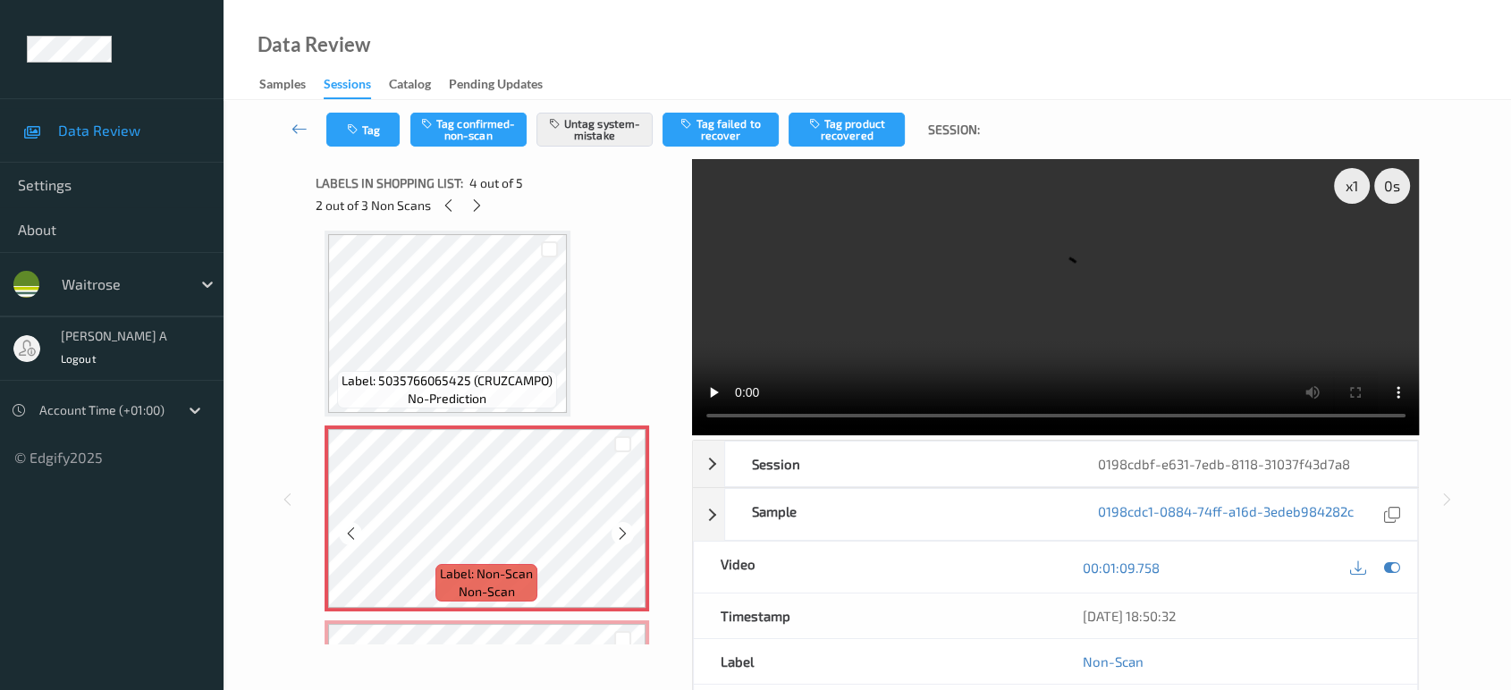
scroll to position [563, 0]
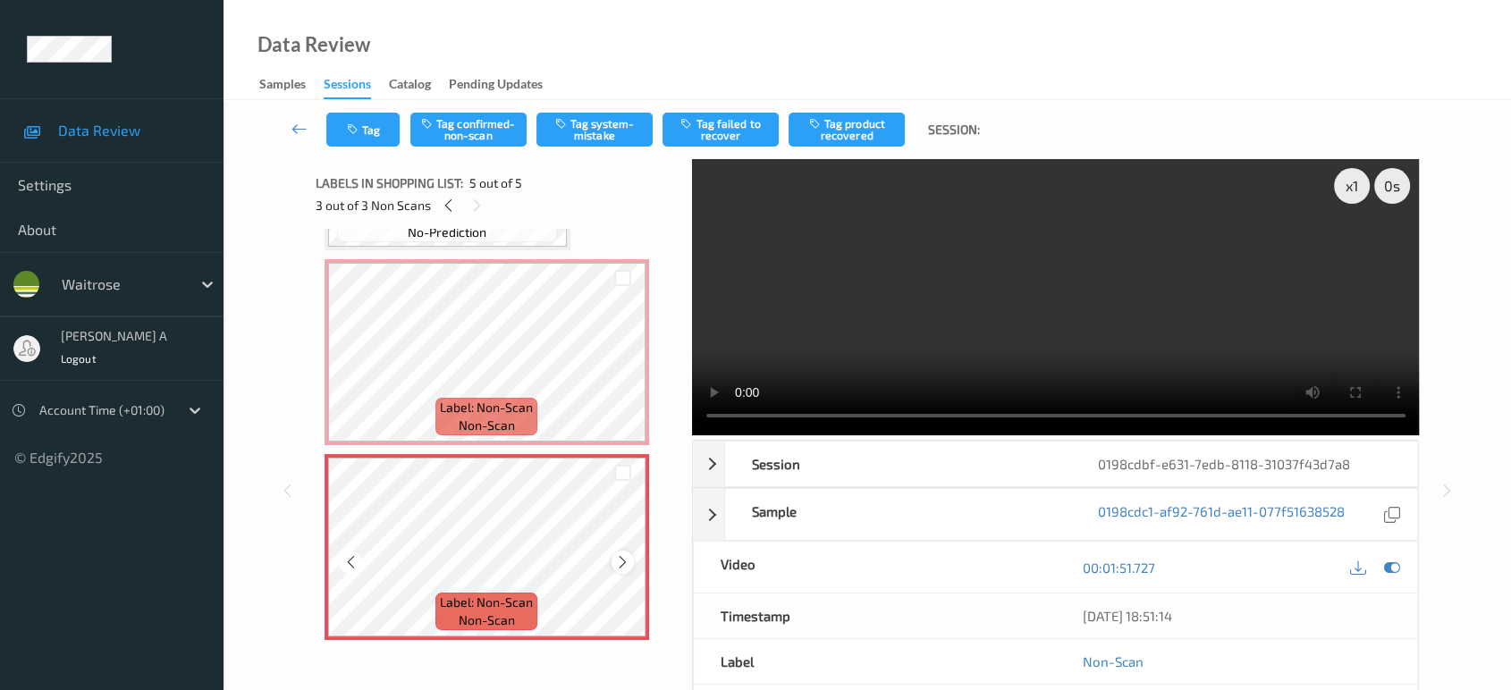
click at [619, 558] on icon at bounding box center [622, 562] width 15 height 16
click at [572, 137] on button "Tag system-mistake" at bounding box center [595, 130] width 116 height 34
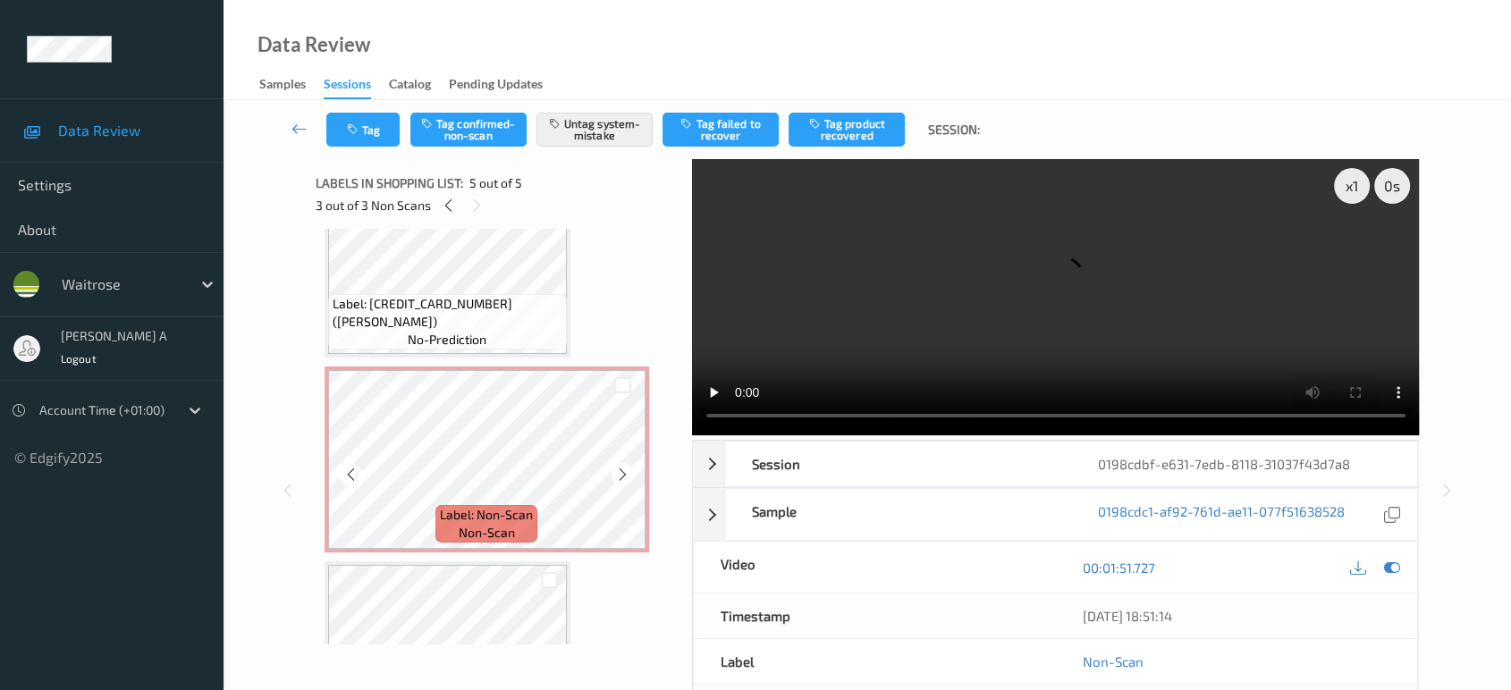
scroll to position [0, 0]
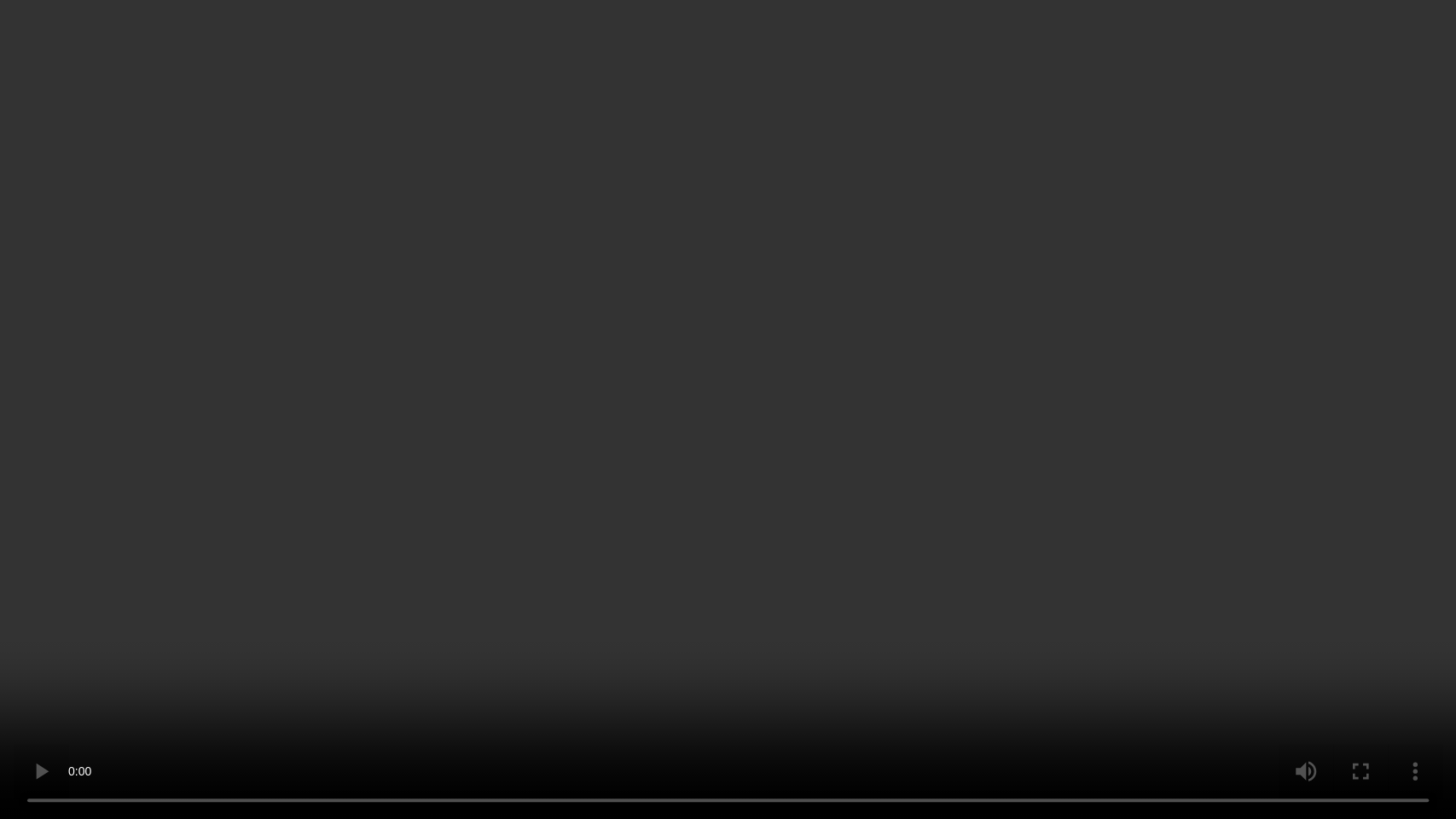
click at [1233, 464] on video at bounding box center [728, 410] width 1456 height 819
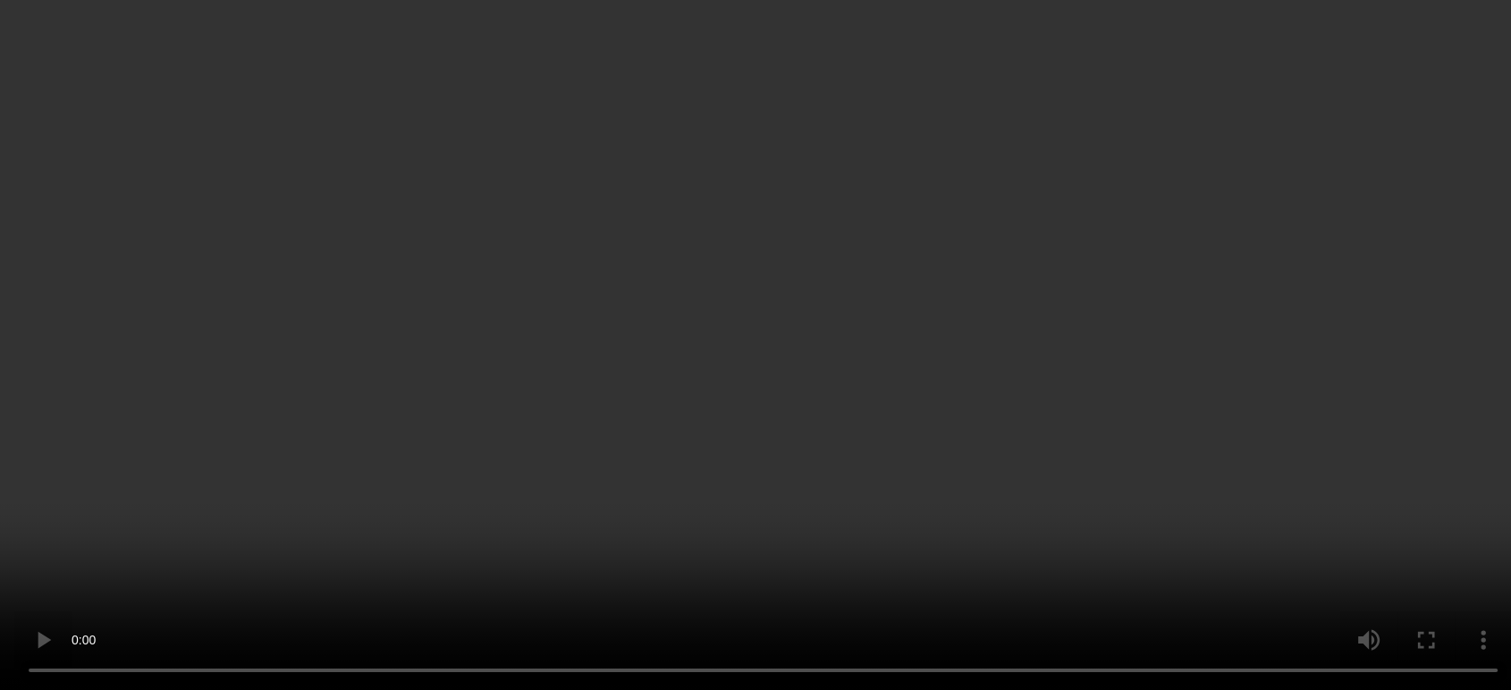
scroll to position [563, 0]
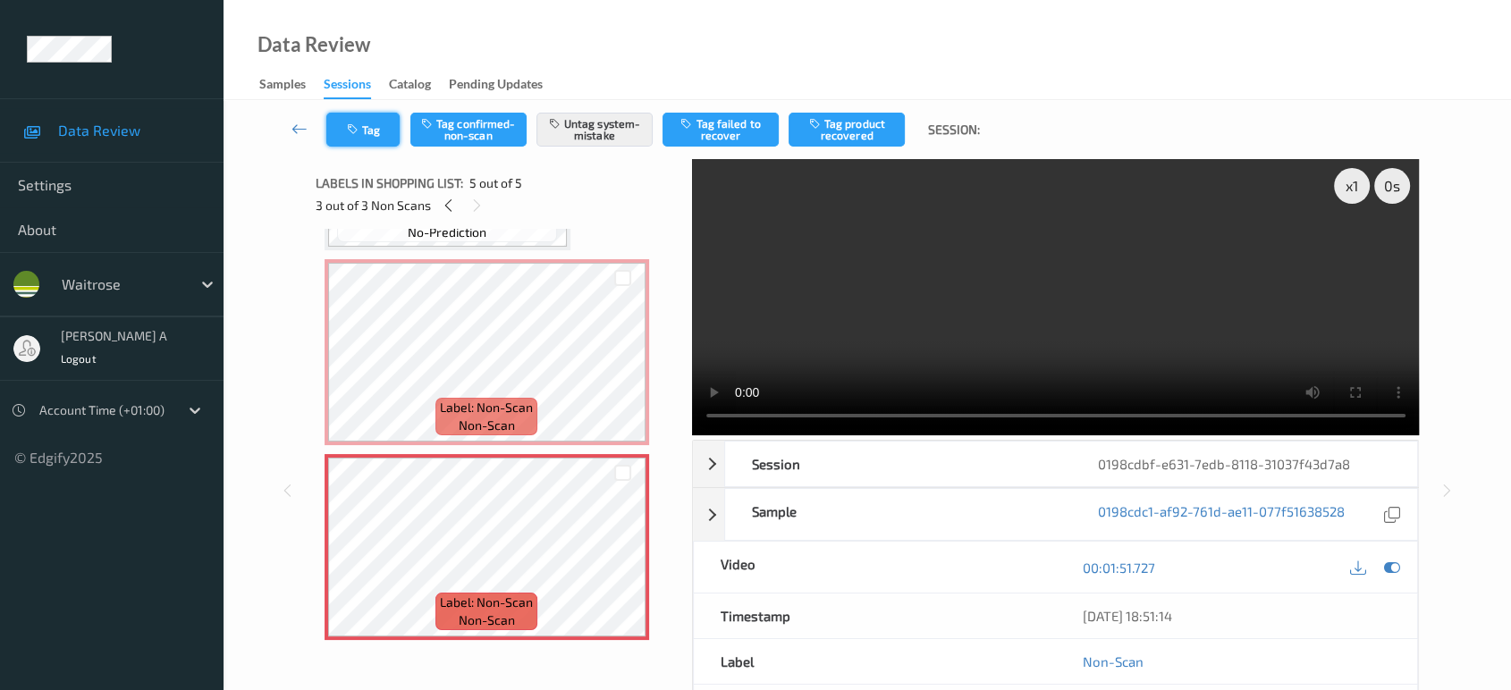
click at [392, 136] on button "Tag" at bounding box center [362, 130] width 73 height 34
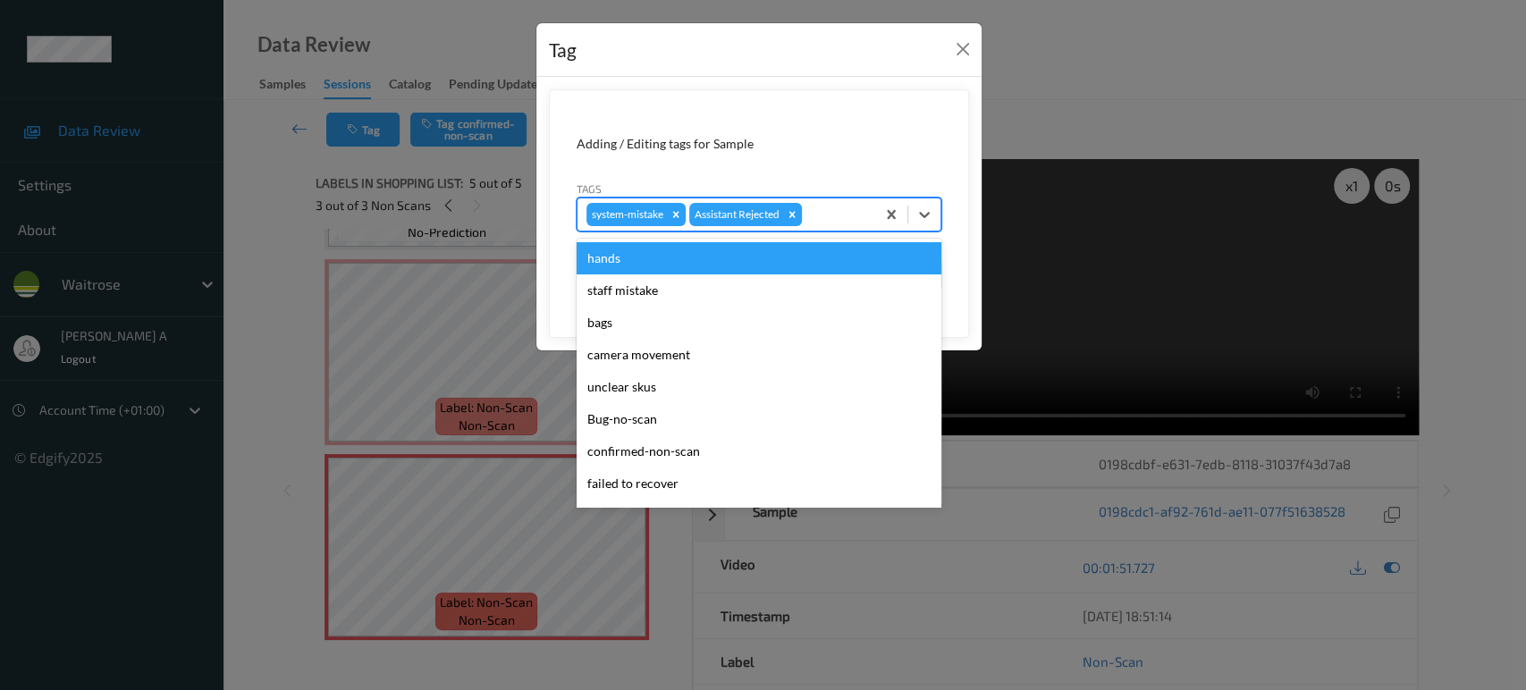
click at [815, 210] on div at bounding box center [836, 214] width 61 height 21
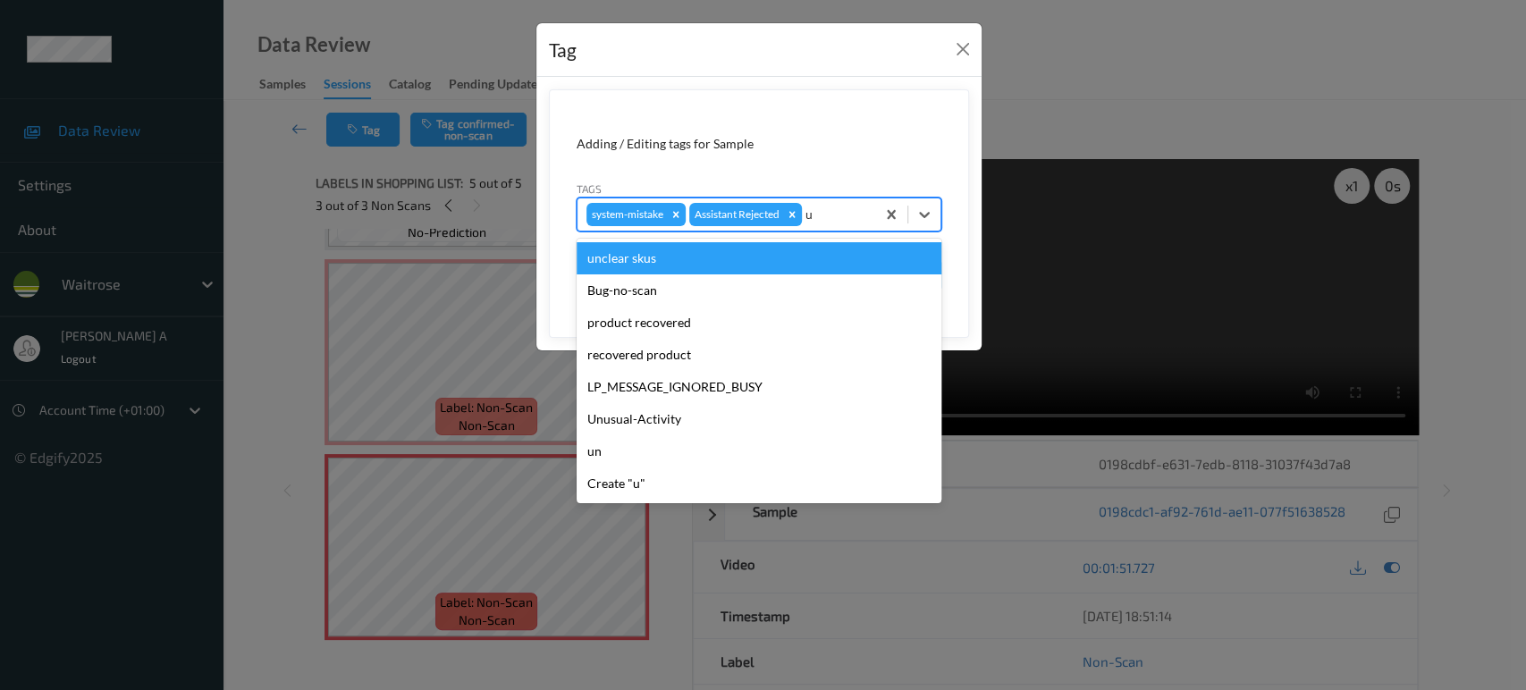
type input "un"
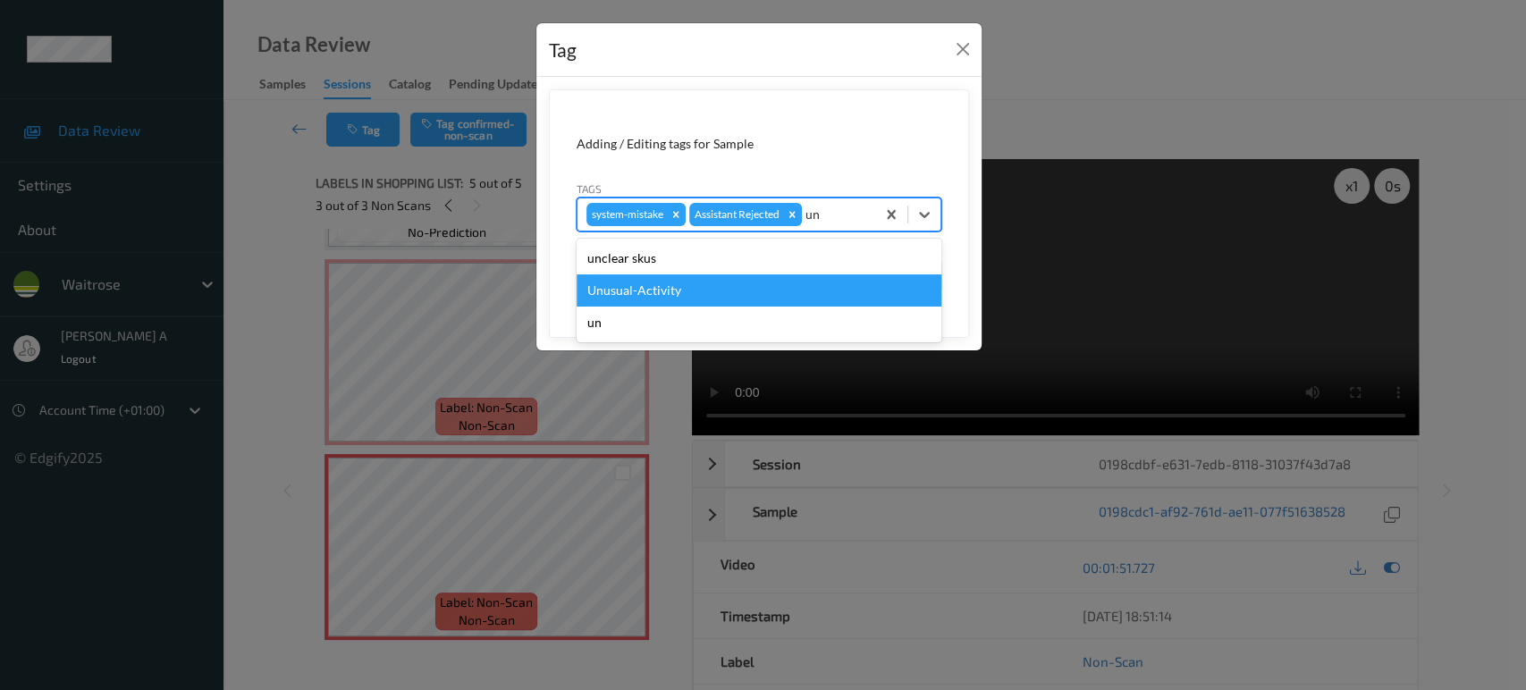
click at [673, 283] on div "Unusual-Activity" at bounding box center [759, 291] width 365 height 32
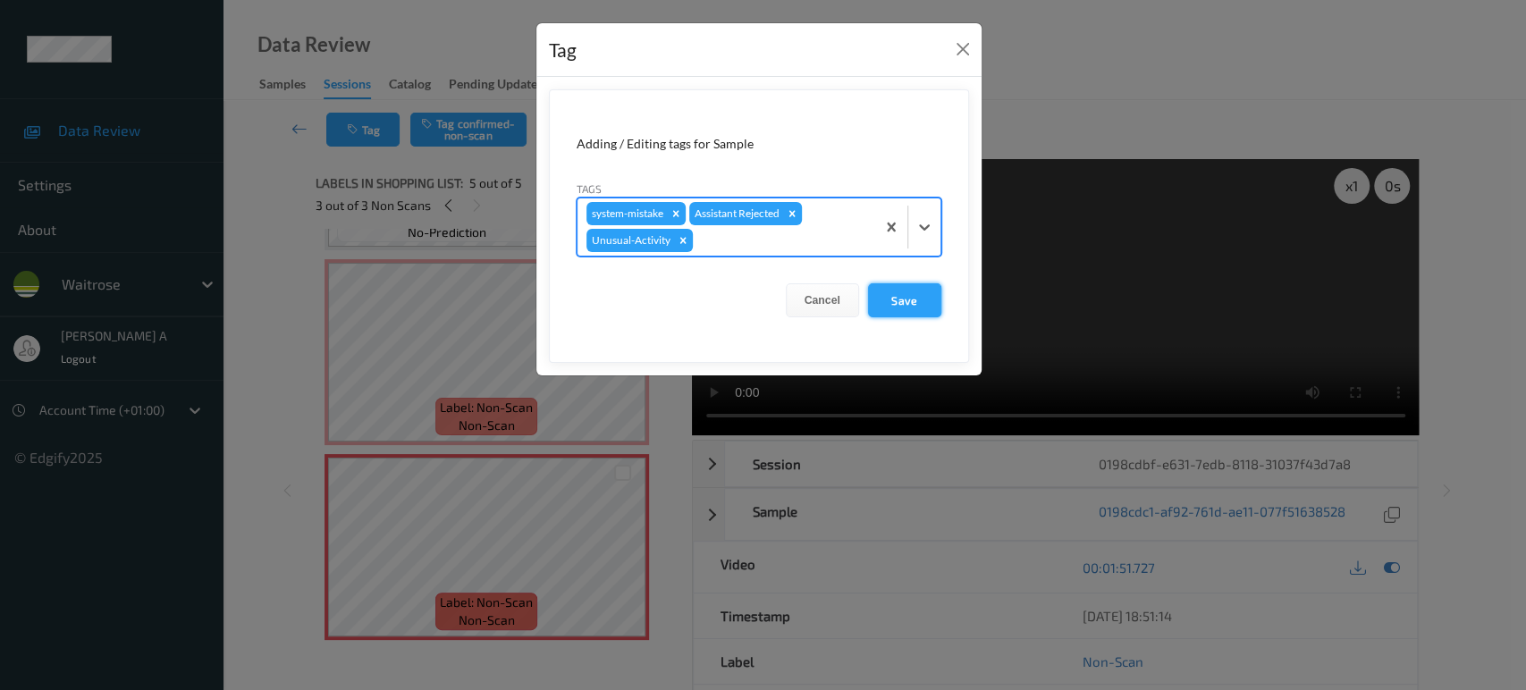
click at [901, 299] on button "Save" at bounding box center [904, 300] width 73 height 34
